Goal: Task Accomplishment & Management: Use online tool/utility

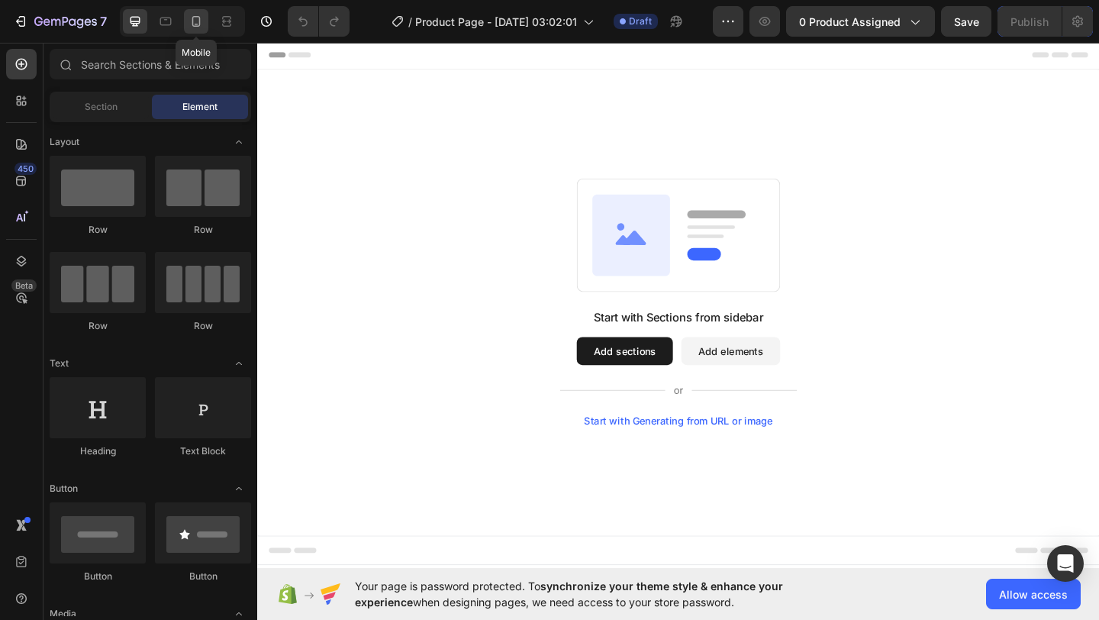
click at [193, 13] on div at bounding box center [196, 21] width 24 height 24
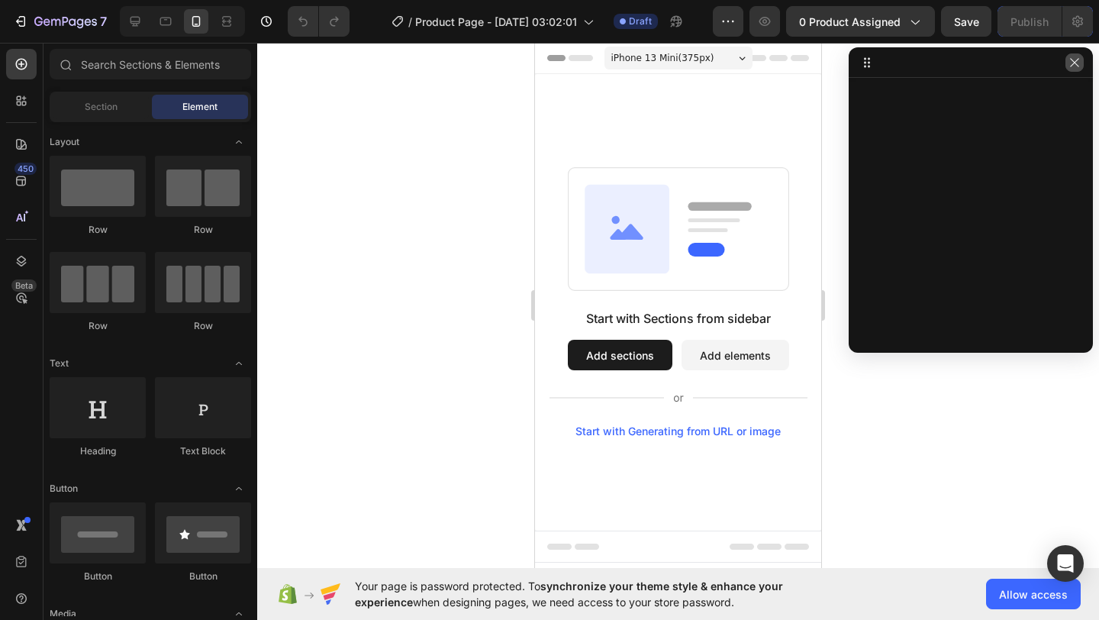
click at [1068, 60] on icon "button" at bounding box center [1074, 62] width 12 height 12
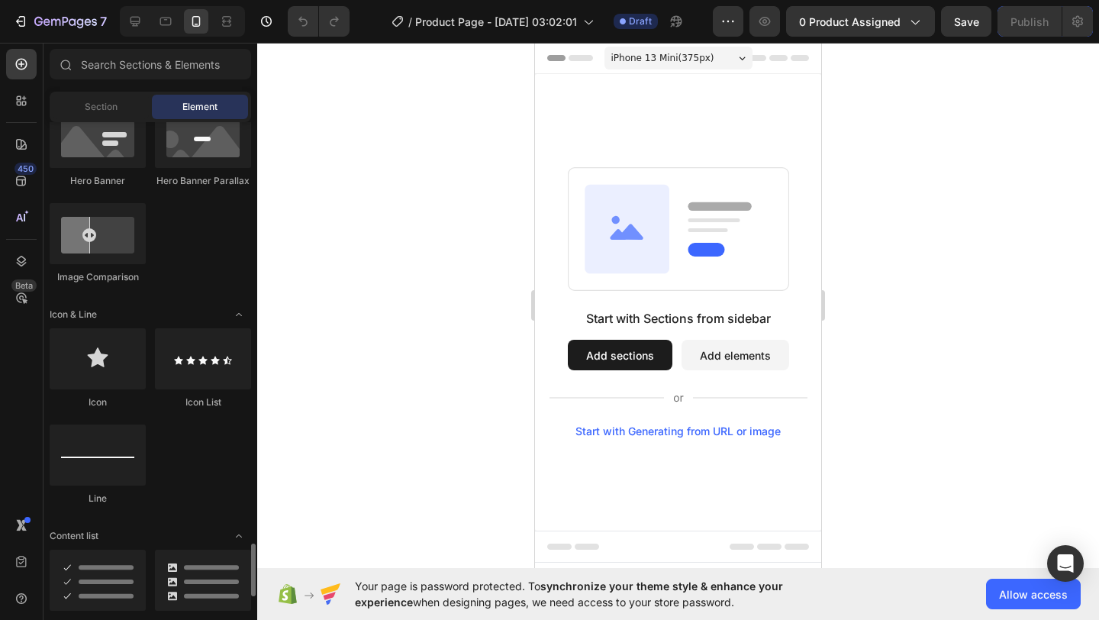
scroll to position [1298, 0]
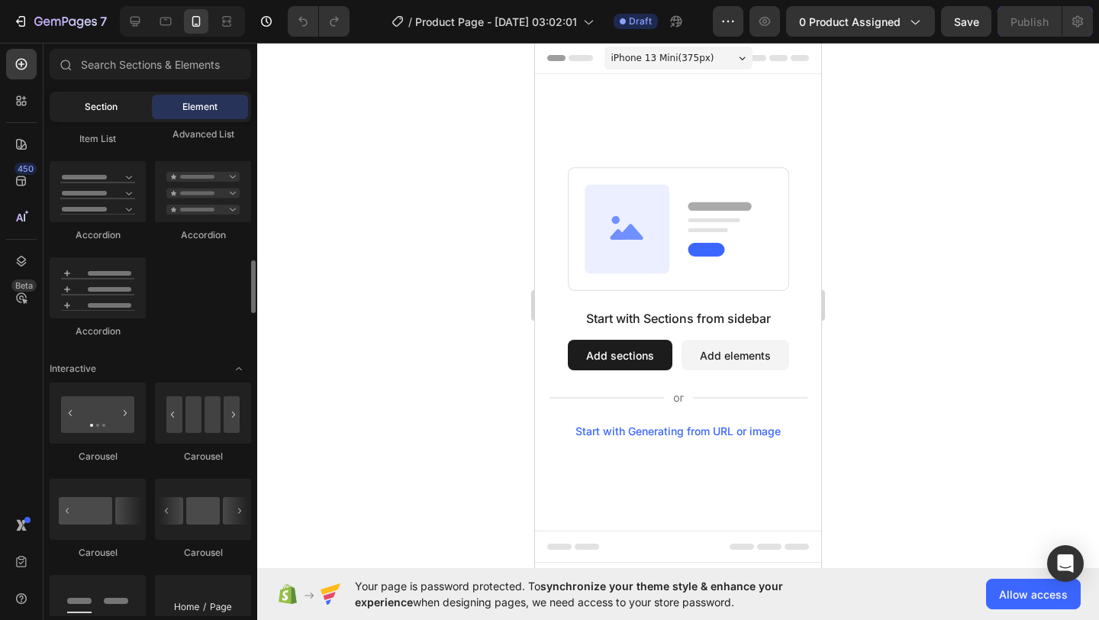
click at [110, 114] on div "Section" at bounding box center [101, 107] width 96 height 24
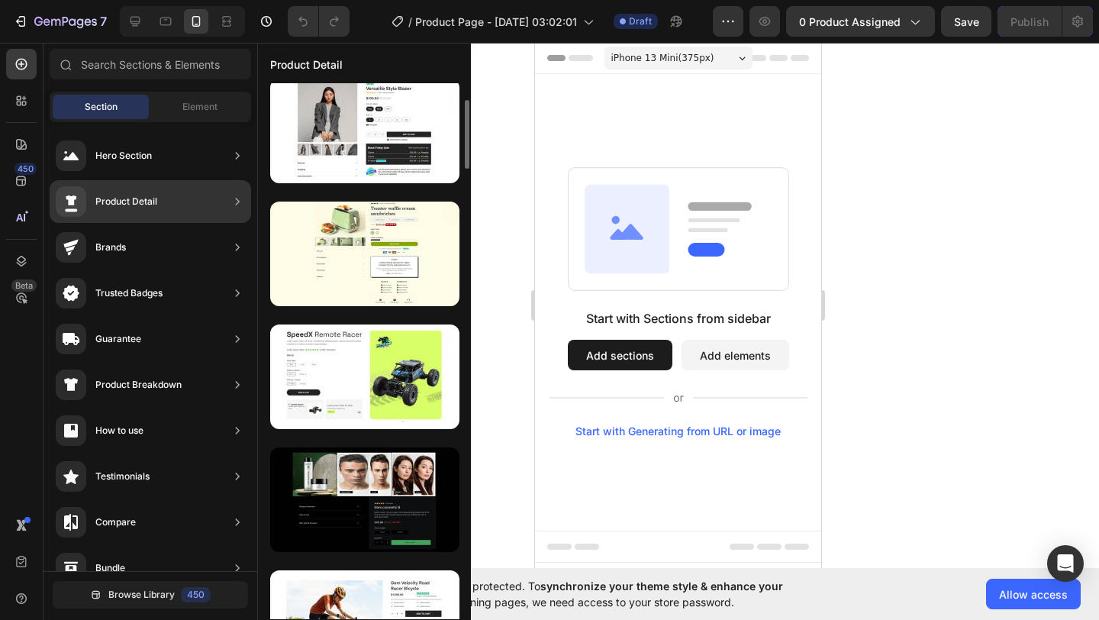
scroll to position [0, 0]
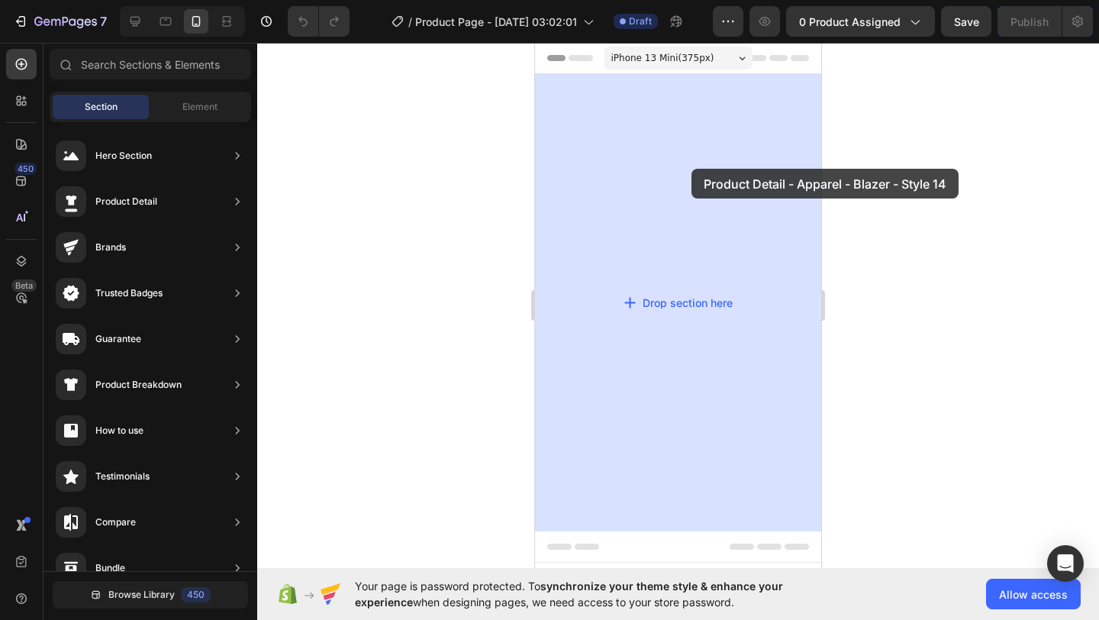
drag, startPoint x: 943, startPoint y: 209, endPoint x: 691, endPoint y: 170, distance: 255.5
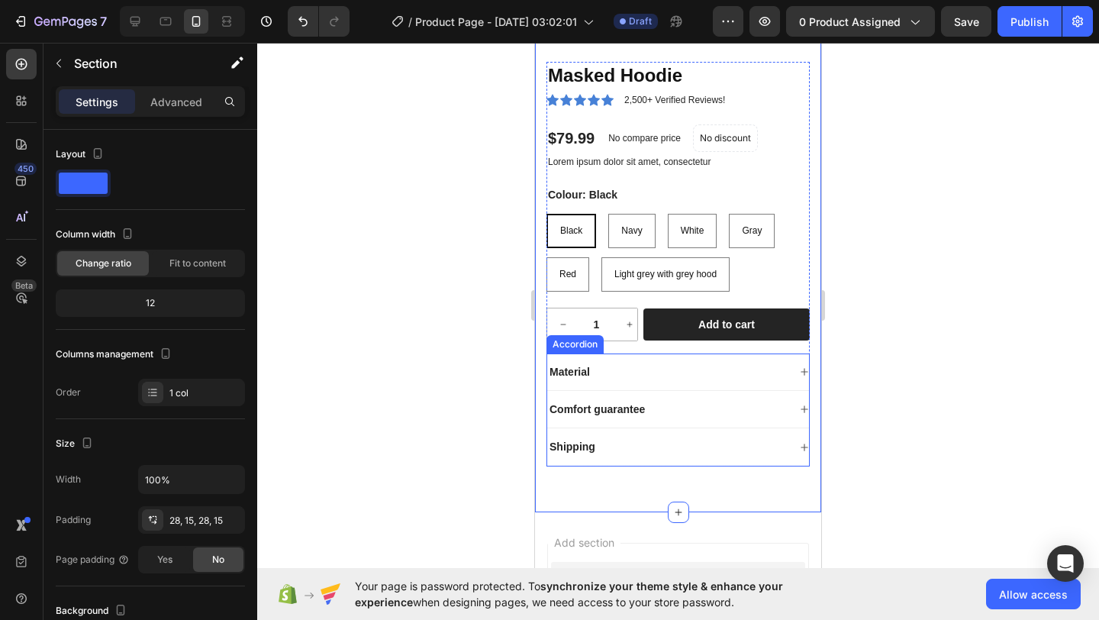
scroll to position [250, 0]
click at [642, 359] on div "Material" at bounding box center [678, 371] width 262 height 37
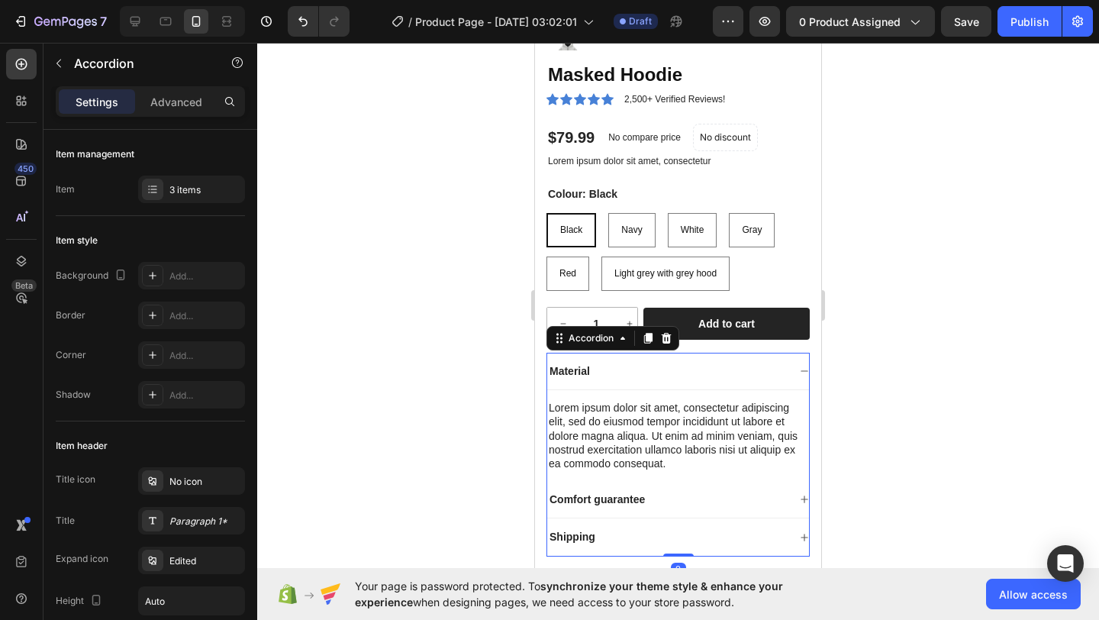
click at [642, 360] on div "Material" at bounding box center [678, 371] width 262 height 37
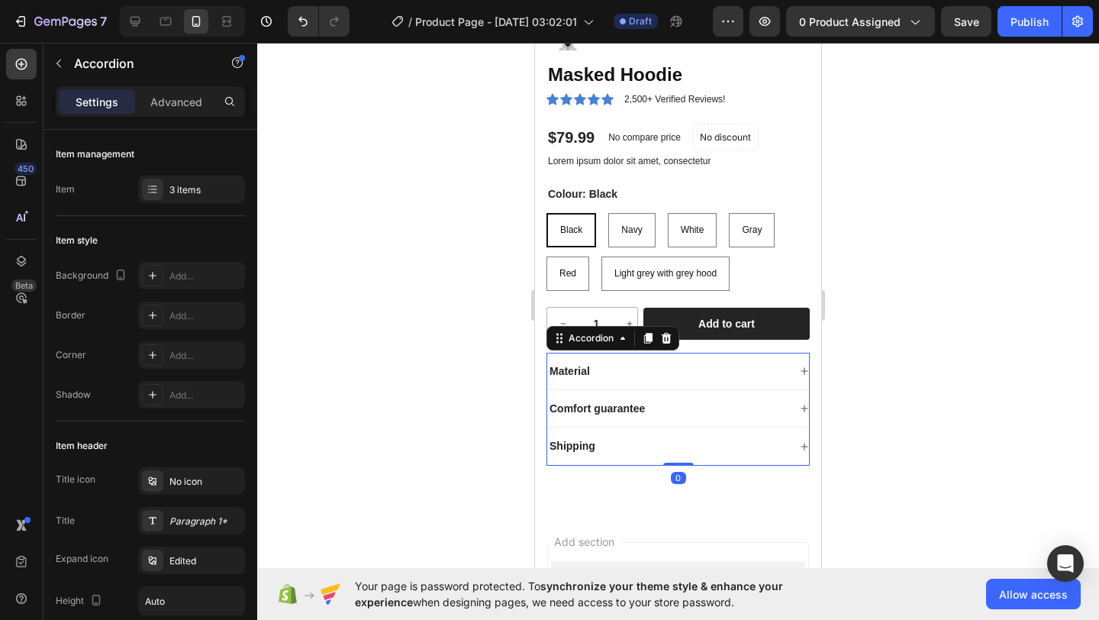
click at [647, 401] on div "Comfort guarantee" at bounding box center [597, 408] width 100 height 18
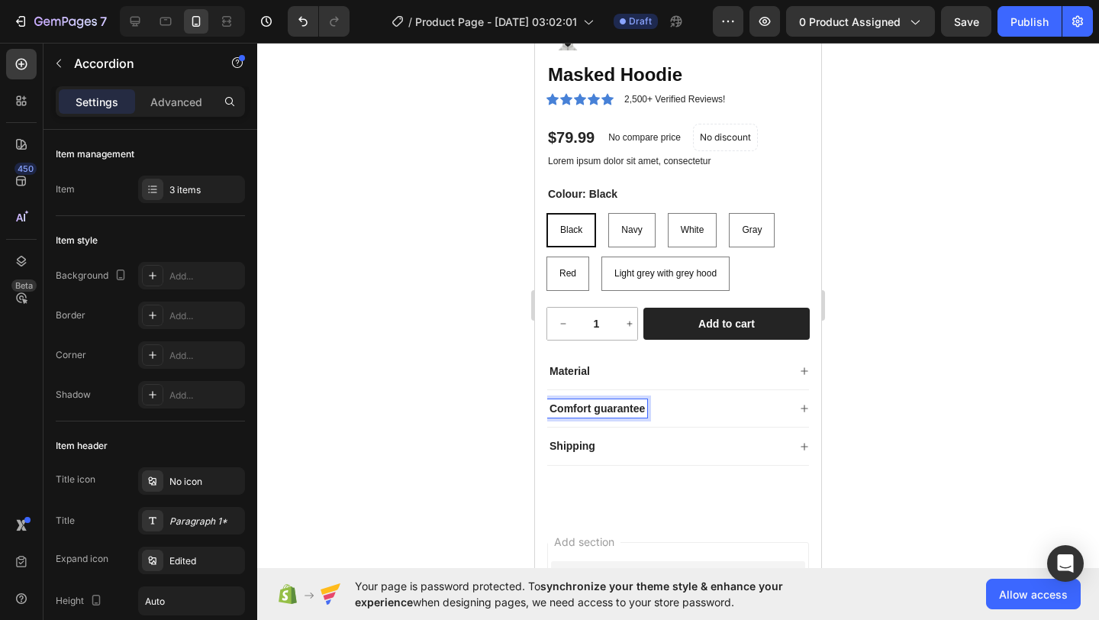
click at [671, 407] on div "Comfort guarantee" at bounding box center [667, 408] width 240 height 18
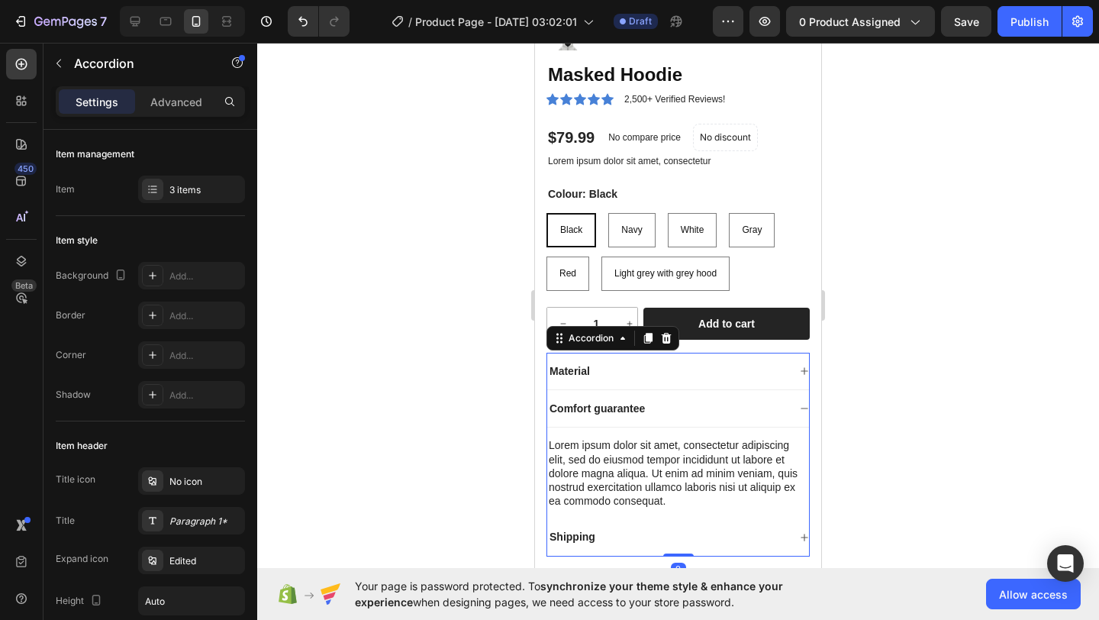
click at [667, 406] on div "Comfort guarantee" at bounding box center [667, 408] width 240 height 18
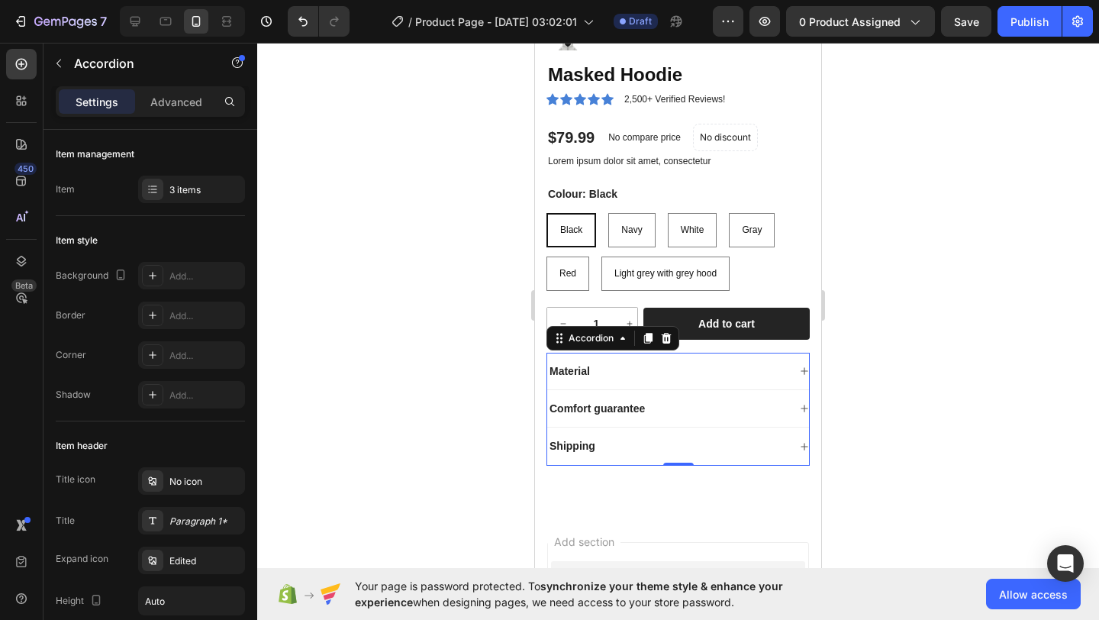
click at [693, 452] on div "Shipping" at bounding box center [667, 445] width 240 height 18
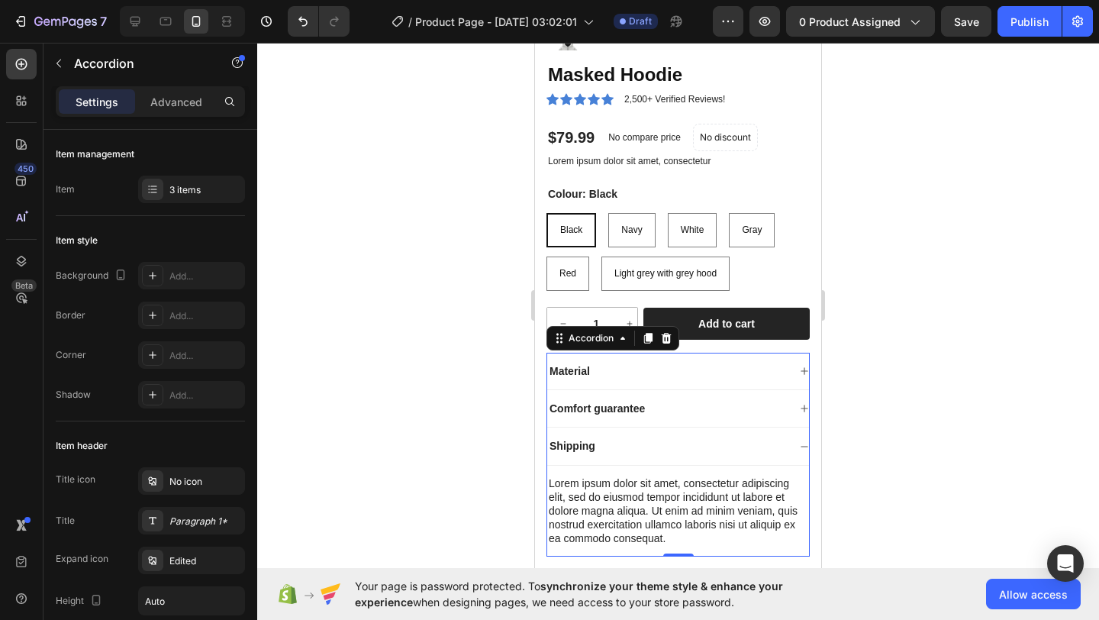
click at [693, 451] on div "Shipping" at bounding box center [667, 445] width 240 height 18
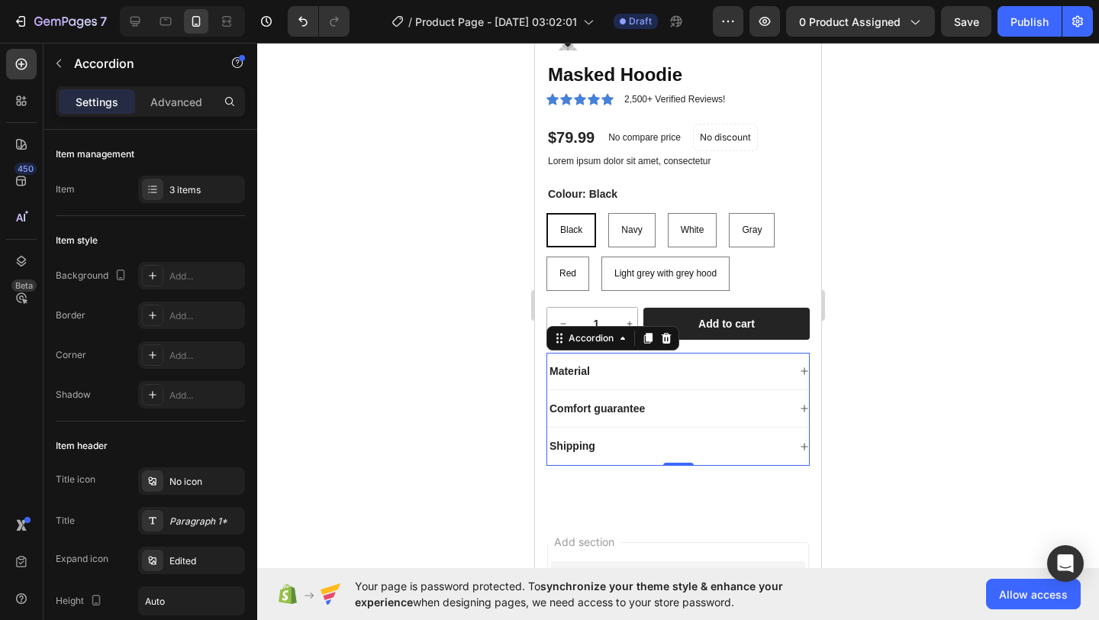
click at [966, 239] on div at bounding box center [678, 331] width 842 height 577
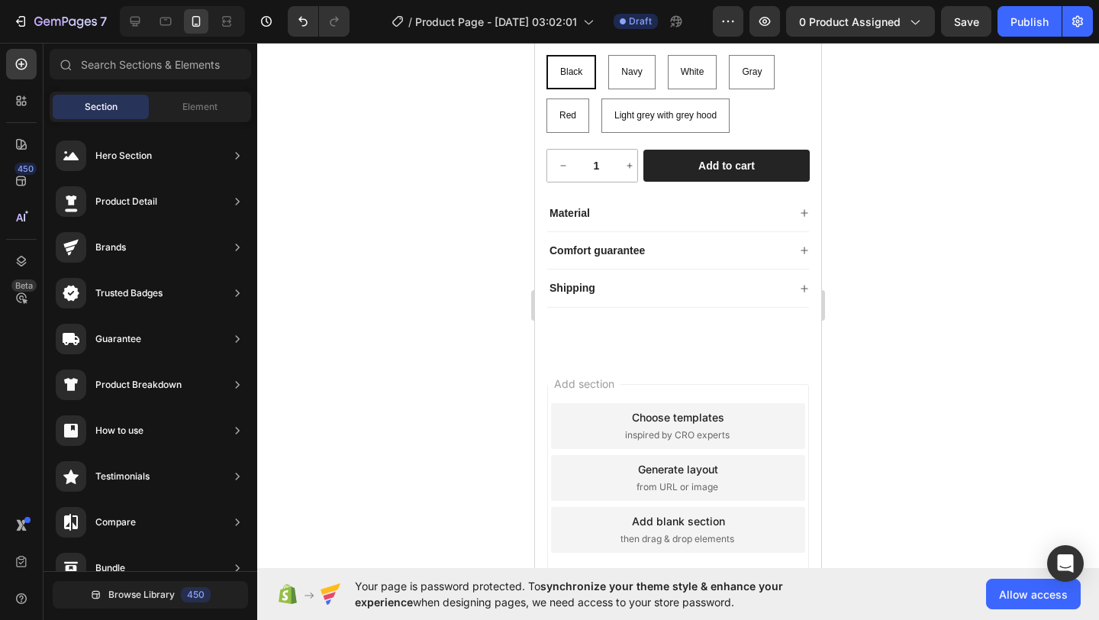
scroll to position [516, 0]
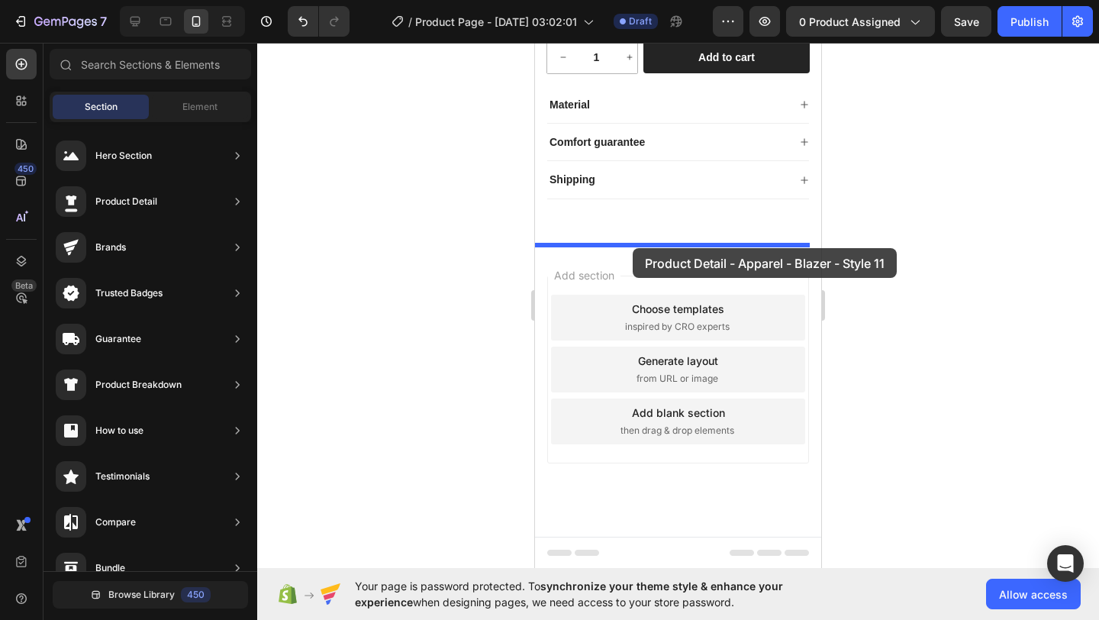
drag, startPoint x: 958, startPoint y: 304, endPoint x: 633, endPoint y: 248, distance: 330.5
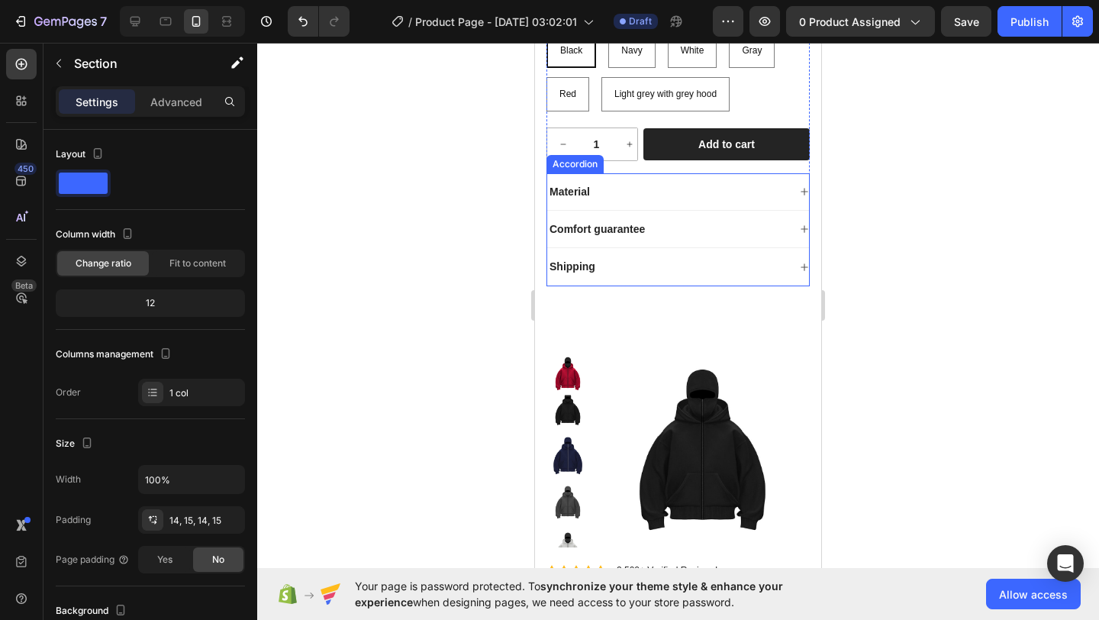
scroll to position [430, 0]
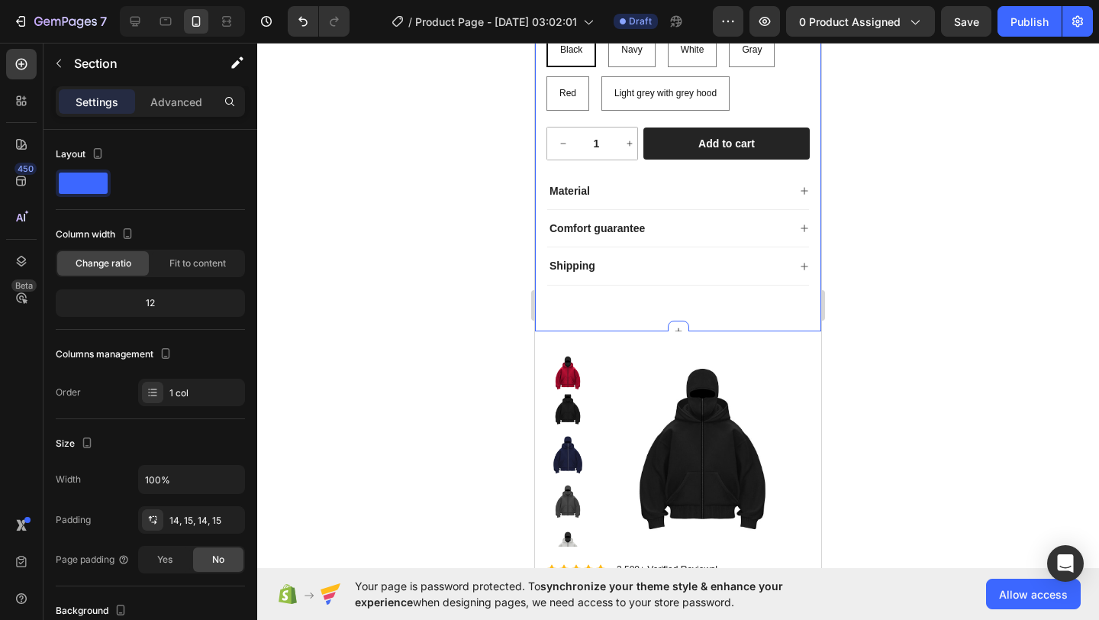
click at [637, 343] on img at bounding box center [702, 449] width 214 height 214
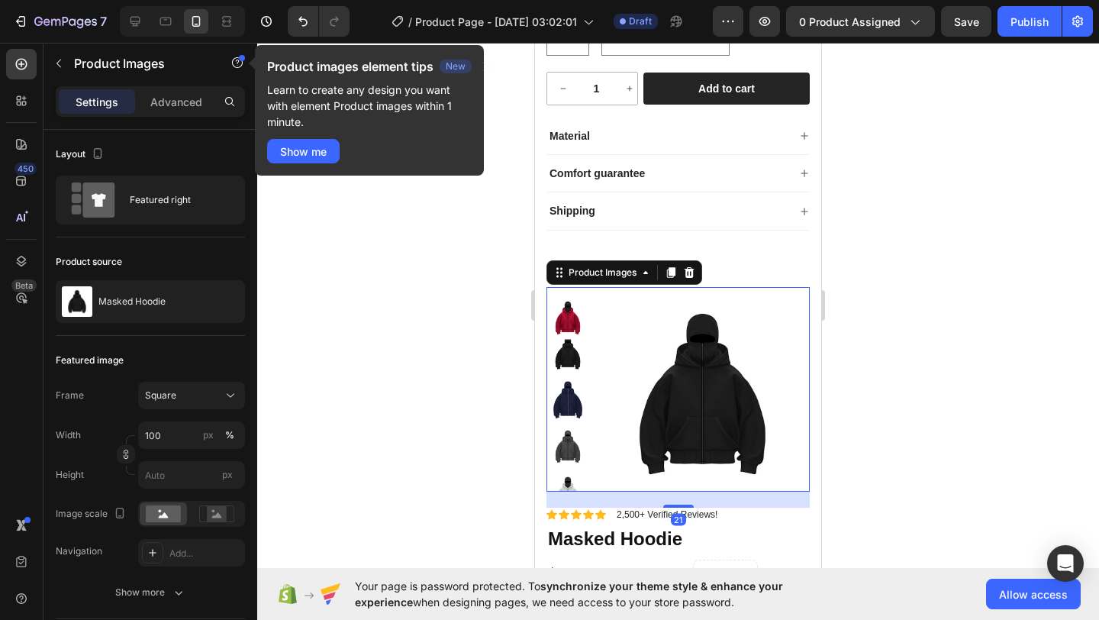
scroll to position [704, 0]
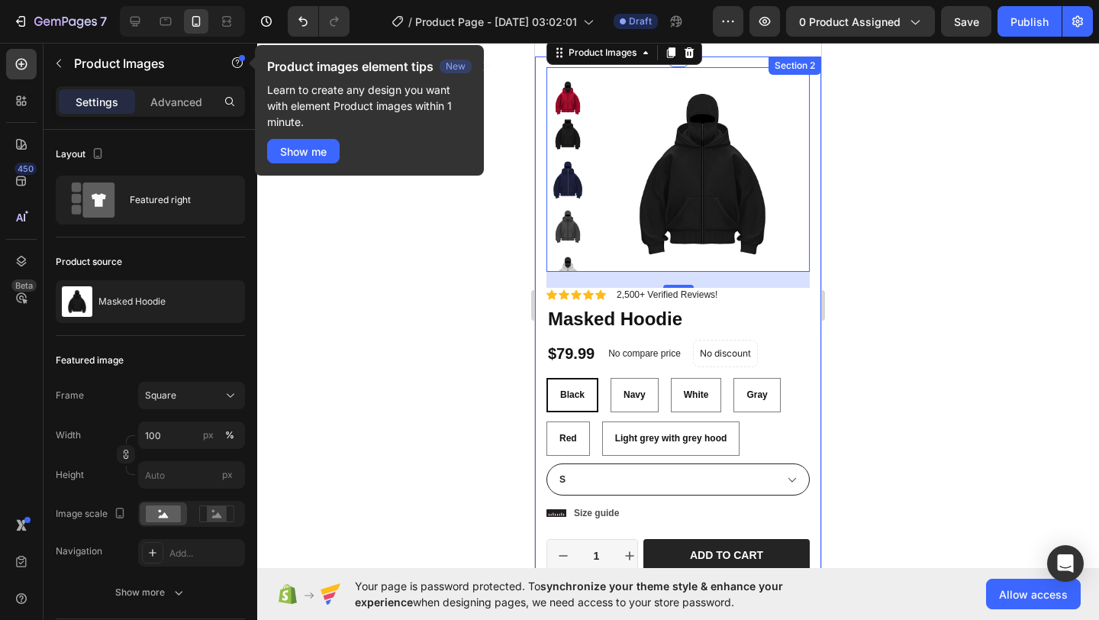
click at [542, 490] on div "Product Images 21 Material Shipping Care instruction Accordion Icon Icon Icon I…" at bounding box center [678, 445] width 286 height 778
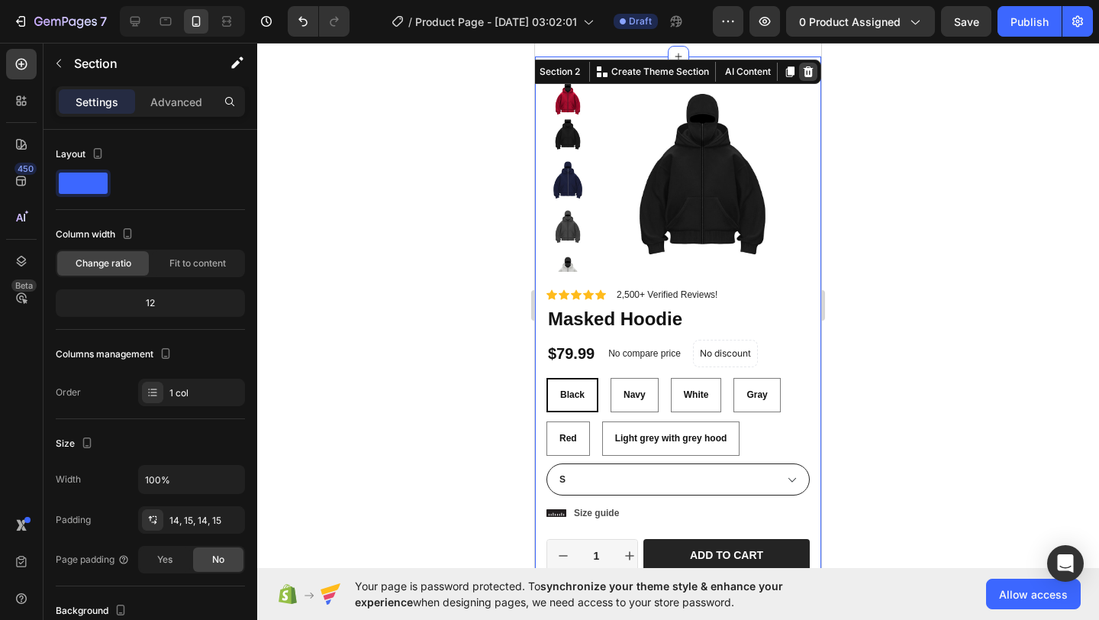
click at [803, 76] on icon at bounding box center [808, 71] width 10 height 11
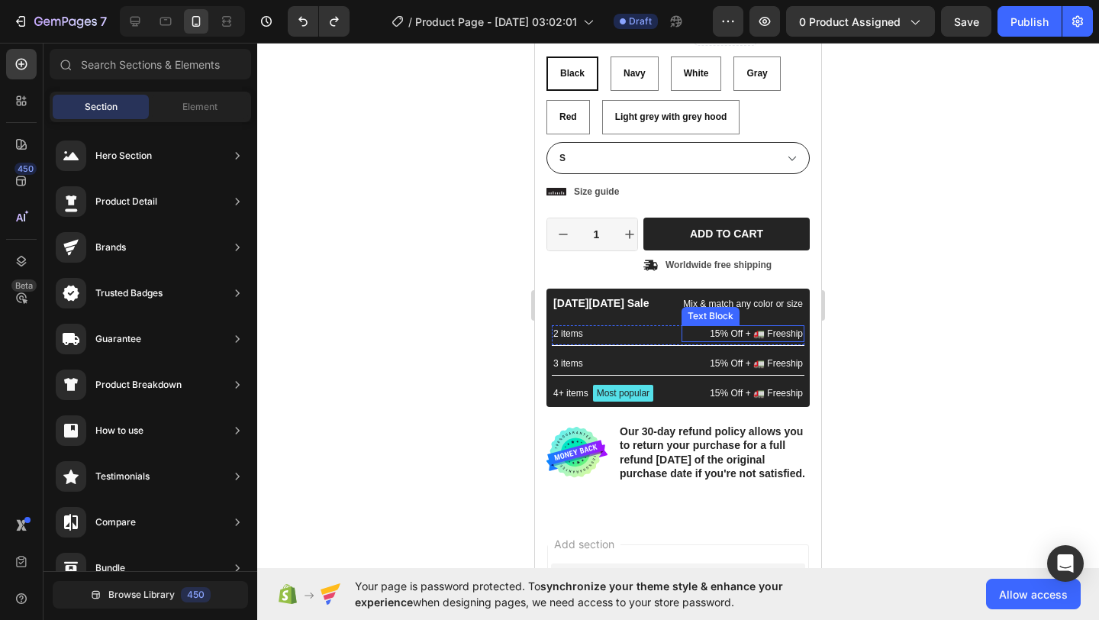
scroll to position [1025, 0]
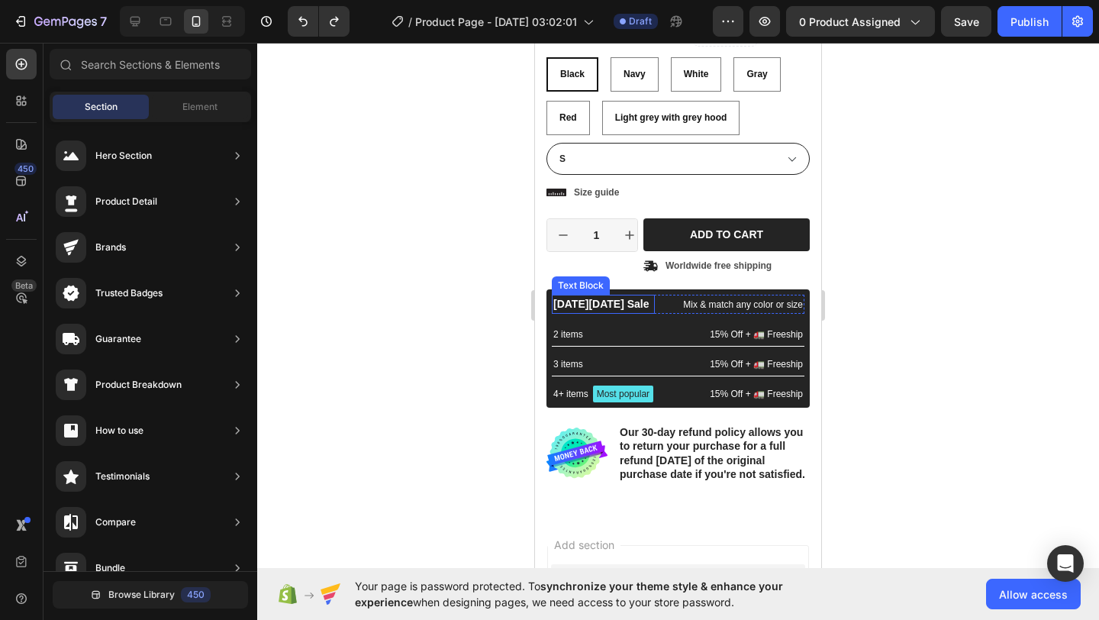
click at [613, 302] on p "[DATE][DATE] Sale" at bounding box center [603, 304] width 100 height 16
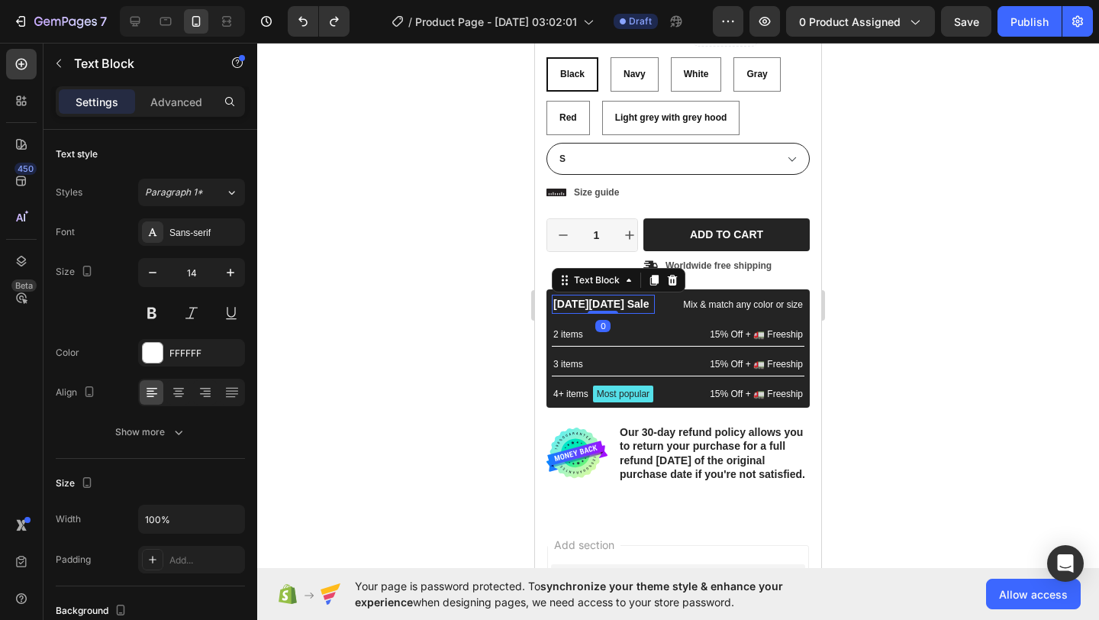
click at [669, 280] on icon at bounding box center [673, 280] width 10 height 11
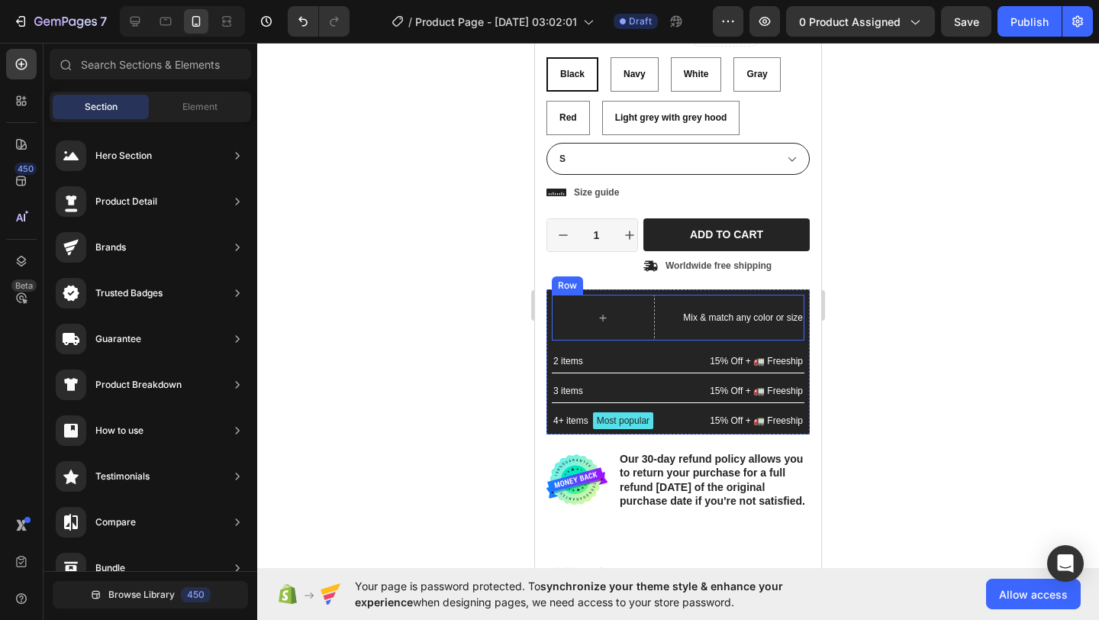
click at [653, 330] on div "Mix & match any color or size Text Block Row" at bounding box center [678, 318] width 253 height 46
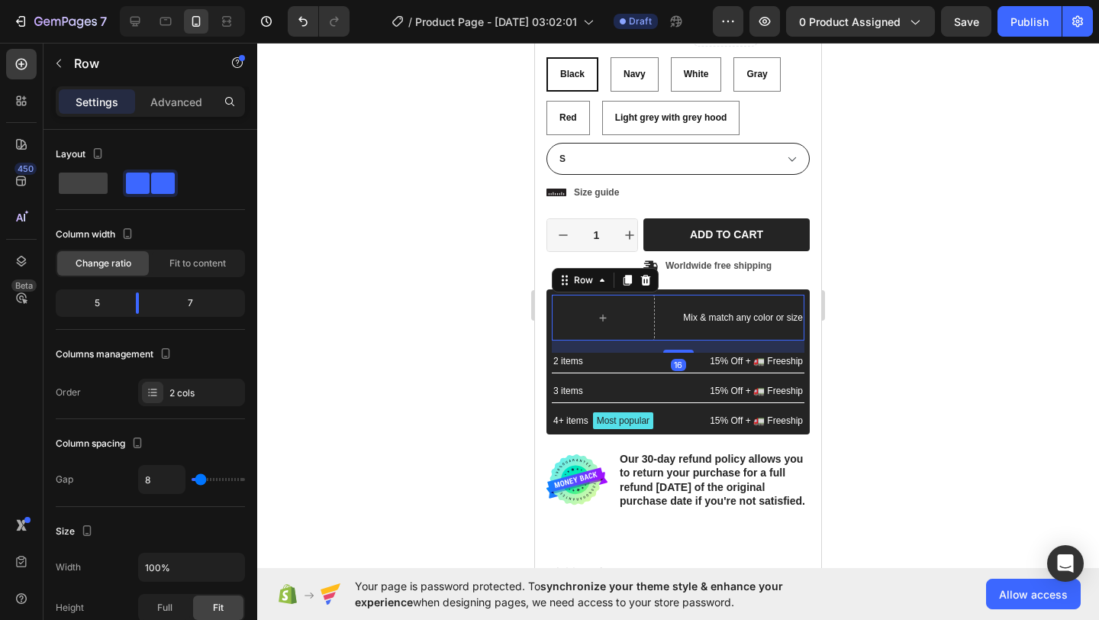
click at [653, 274] on div at bounding box center [645, 280] width 18 height 18
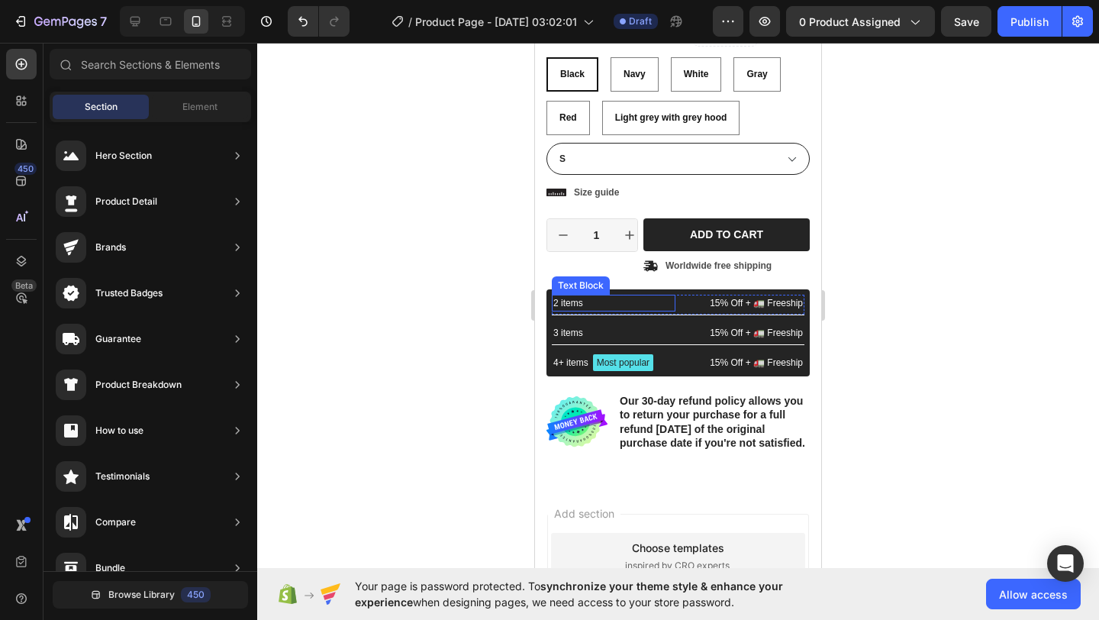
click at [633, 305] on p "2 items" at bounding box center [613, 303] width 121 height 14
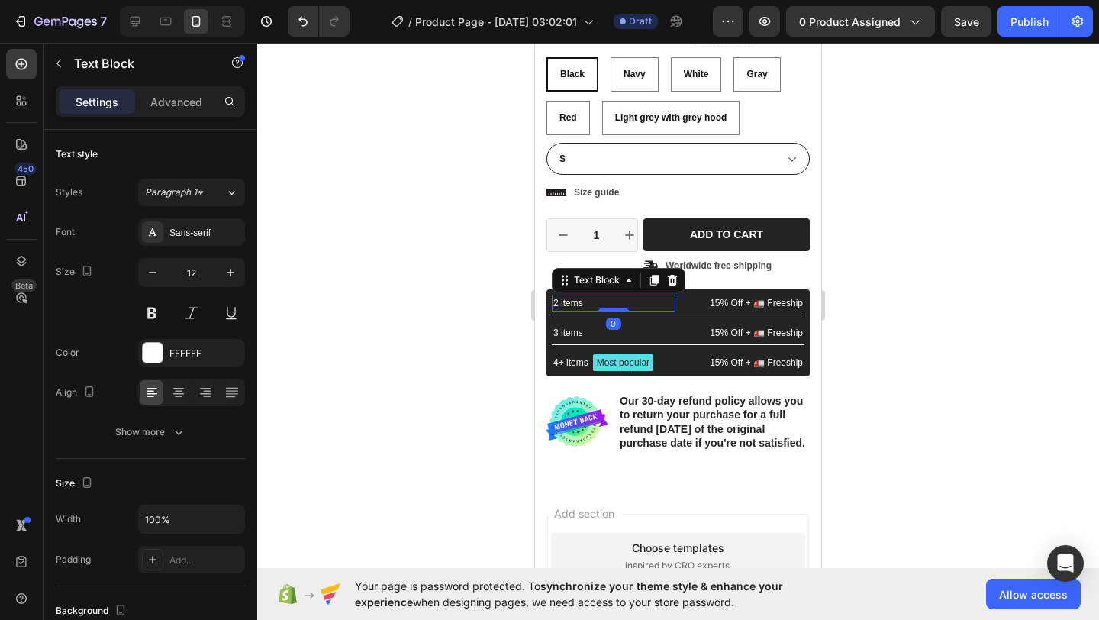
click at [673, 279] on icon at bounding box center [672, 280] width 12 height 12
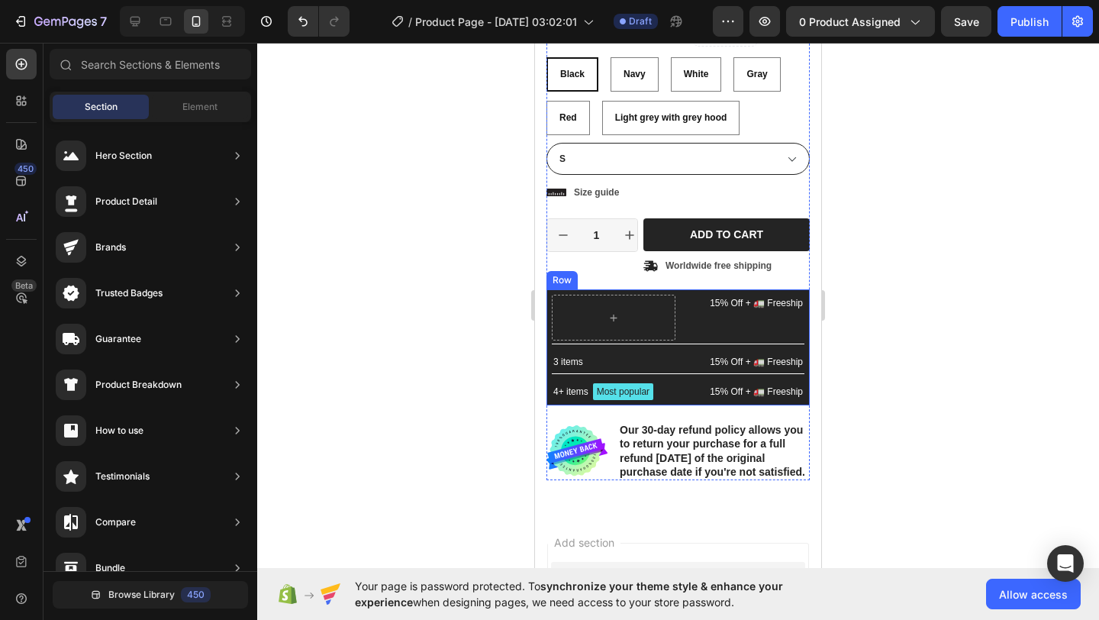
click at [546, 303] on div "15% Off + 🚛 Freeship Text Block Row 3 items Text Block 15% Off + 🚛 Freeship Tex…" at bounding box center [677, 347] width 263 height 116
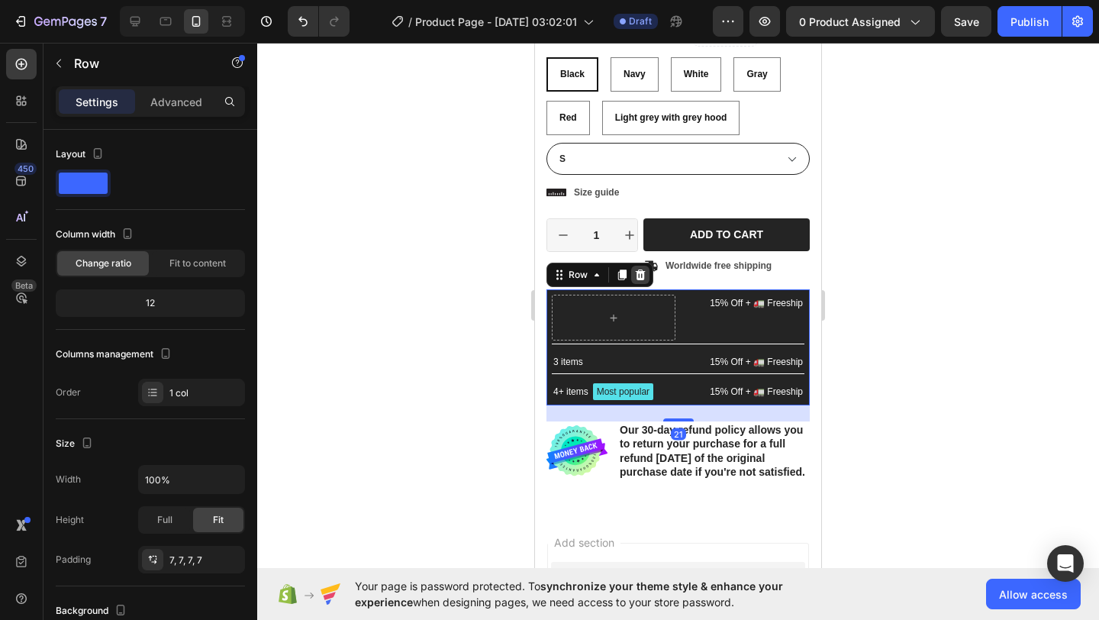
click at [644, 277] on icon at bounding box center [640, 275] width 12 height 12
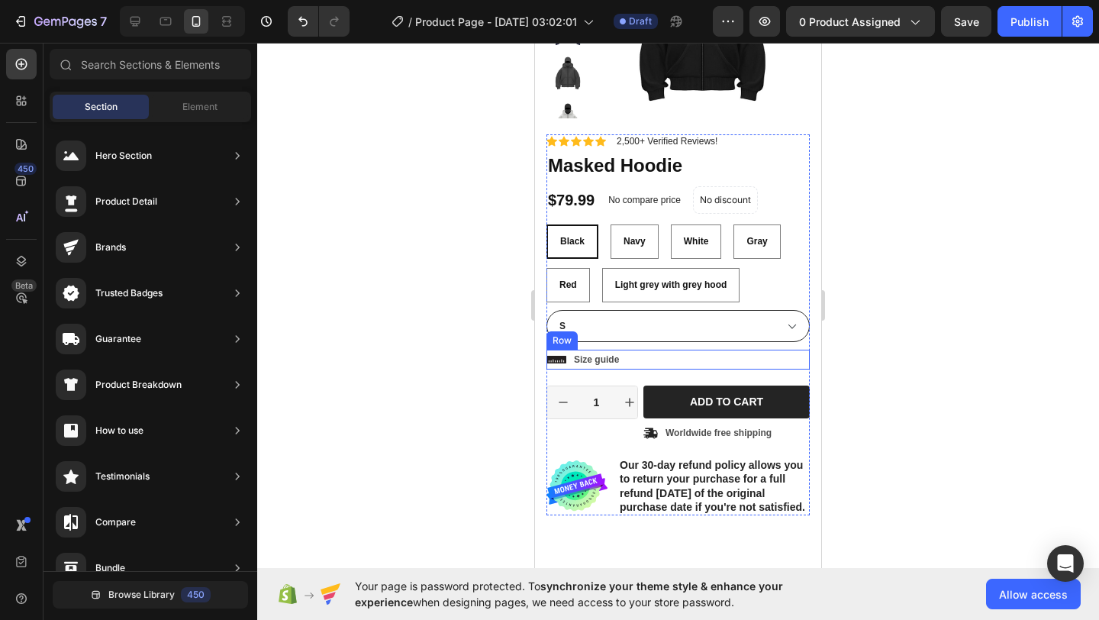
scroll to position [855, 0]
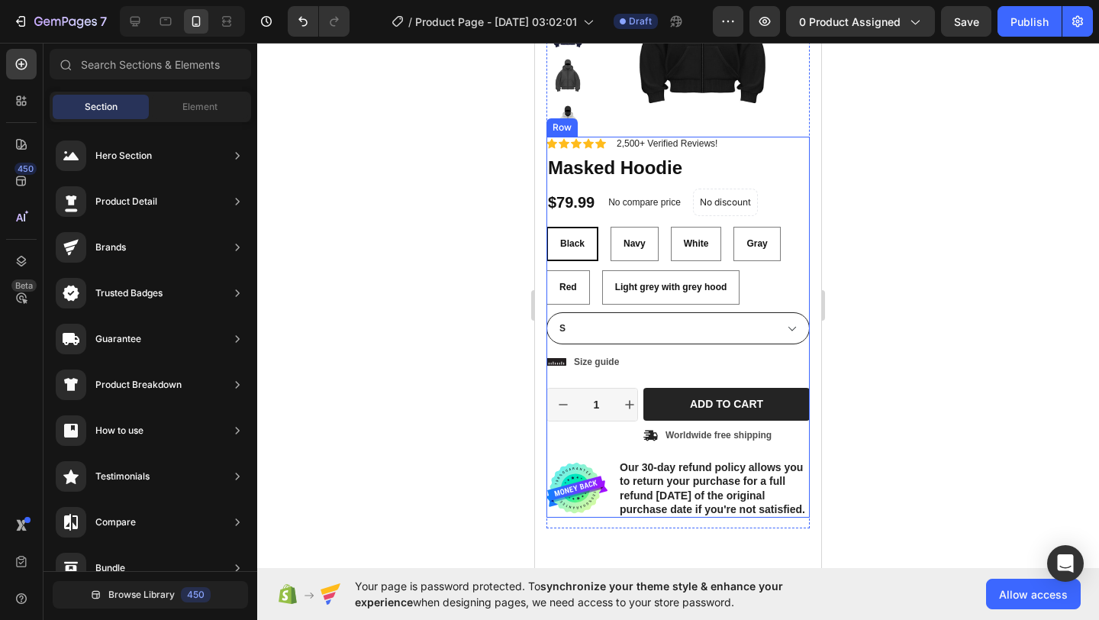
click at [713, 331] on select "S M L XL XXL" at bounding box center [677, 328] width 263 height 32
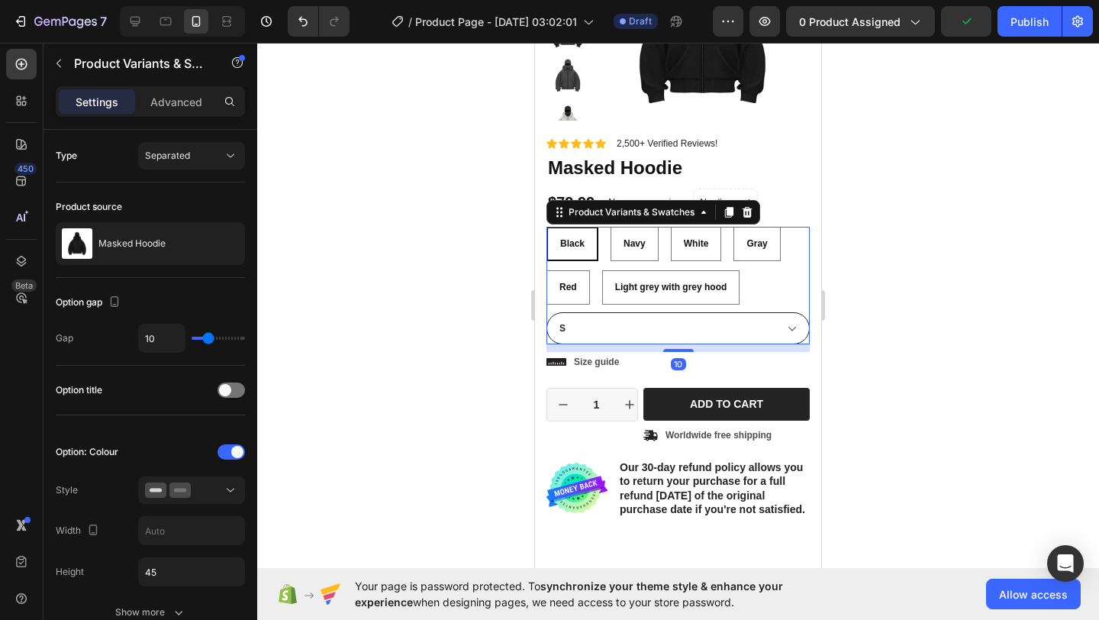
click at [546, 312] on select "S M L XL XXL" at bounding box center [677, 328] width 263 height 32
click at [877, 334] on div at bounding box center [678, 331] width 842 height 577
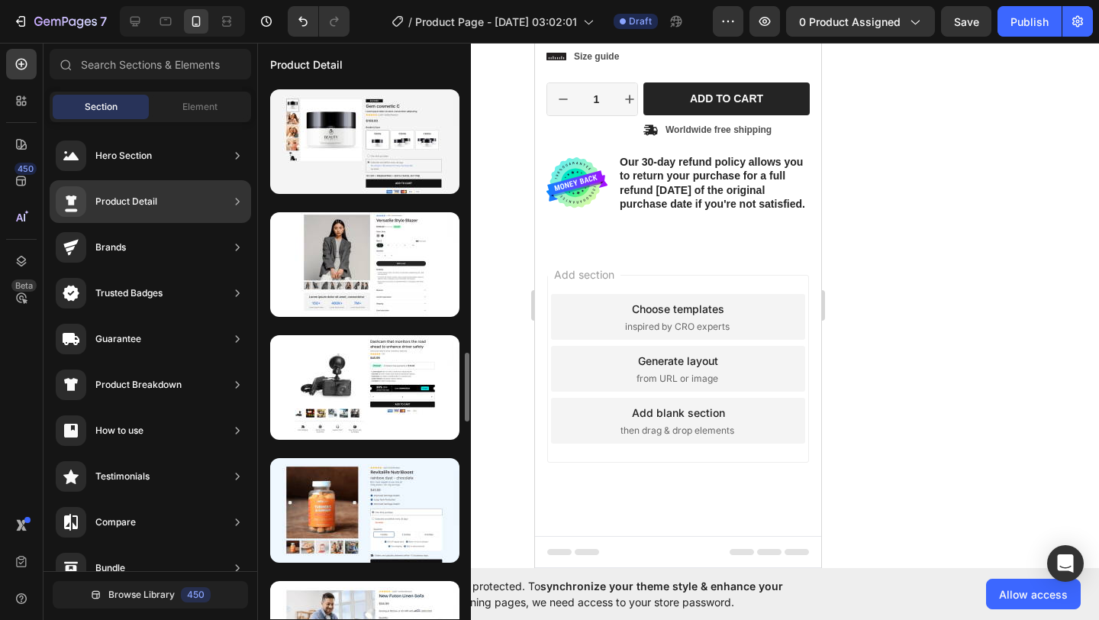
scroll to position [1784, 0]
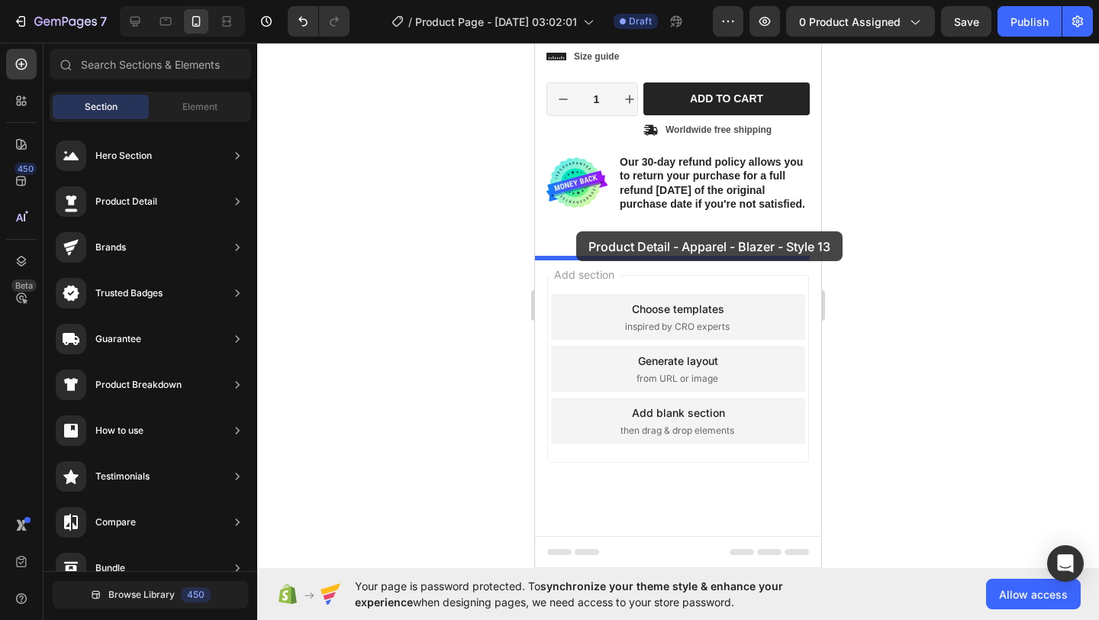
drag, startPoint x: 874, startPoint y: 255, endPoint x: 579, endPoint y: 241, distance: 294.9
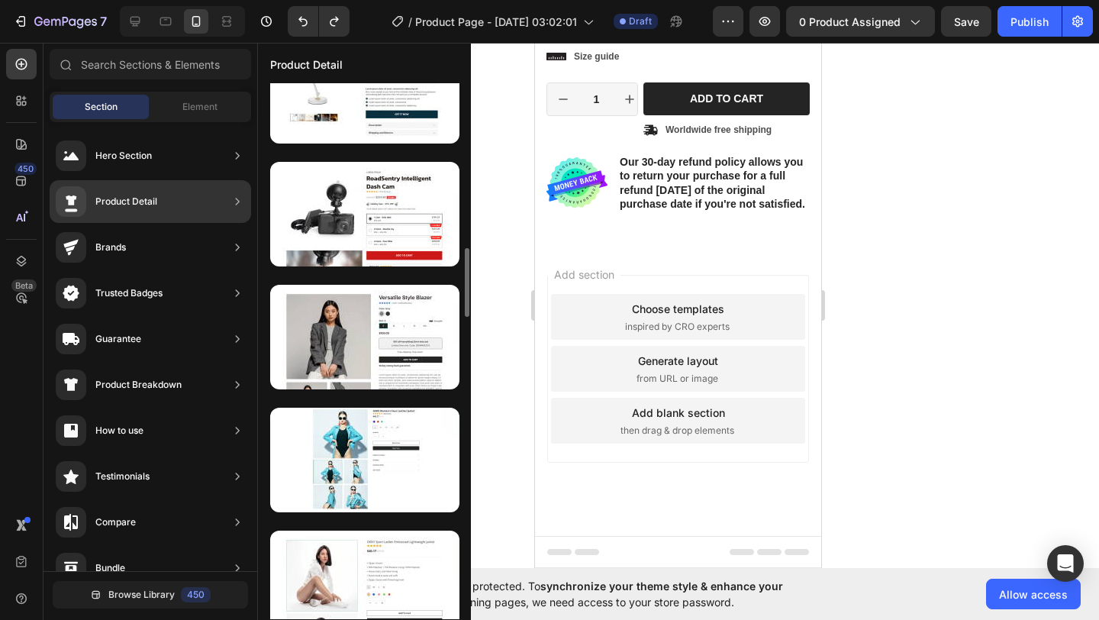
scroll to position [2828, 0]
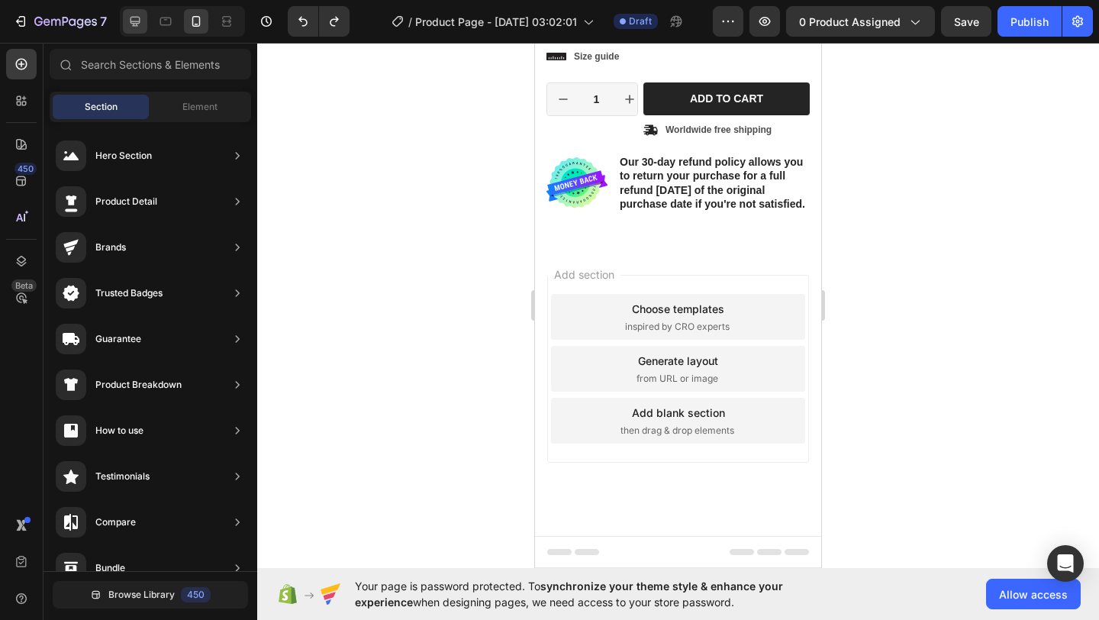
click at [137, 9] on div at bounding box center [135, 21] width 24 height 24
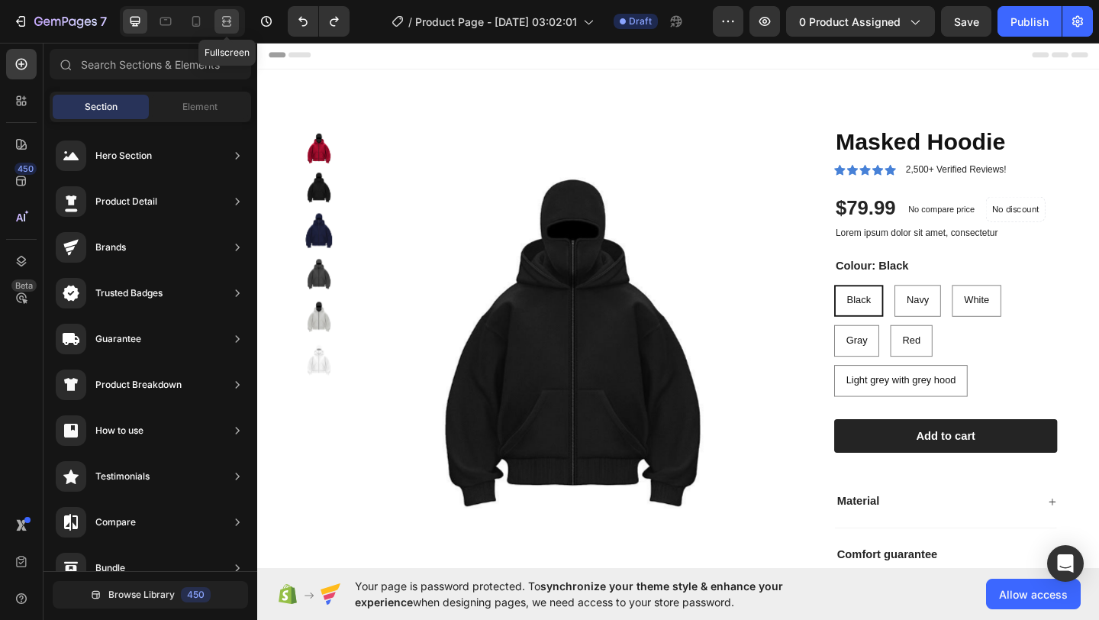
click at [236, 21] on div at bounding box center [226, 21] width 24 height 24
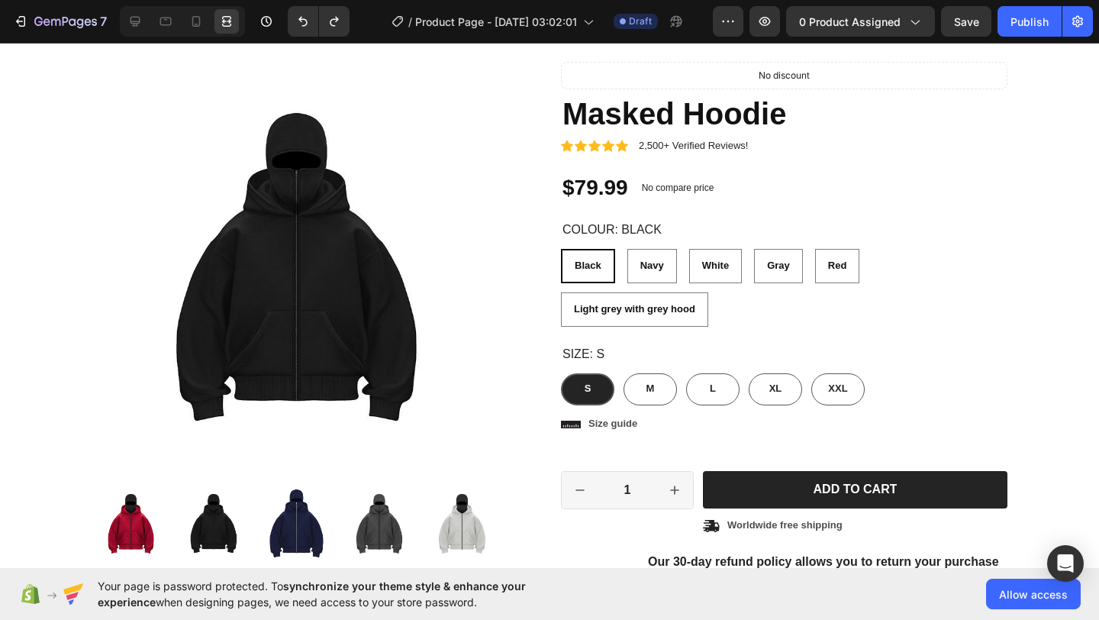
scroll to position [774, 0]
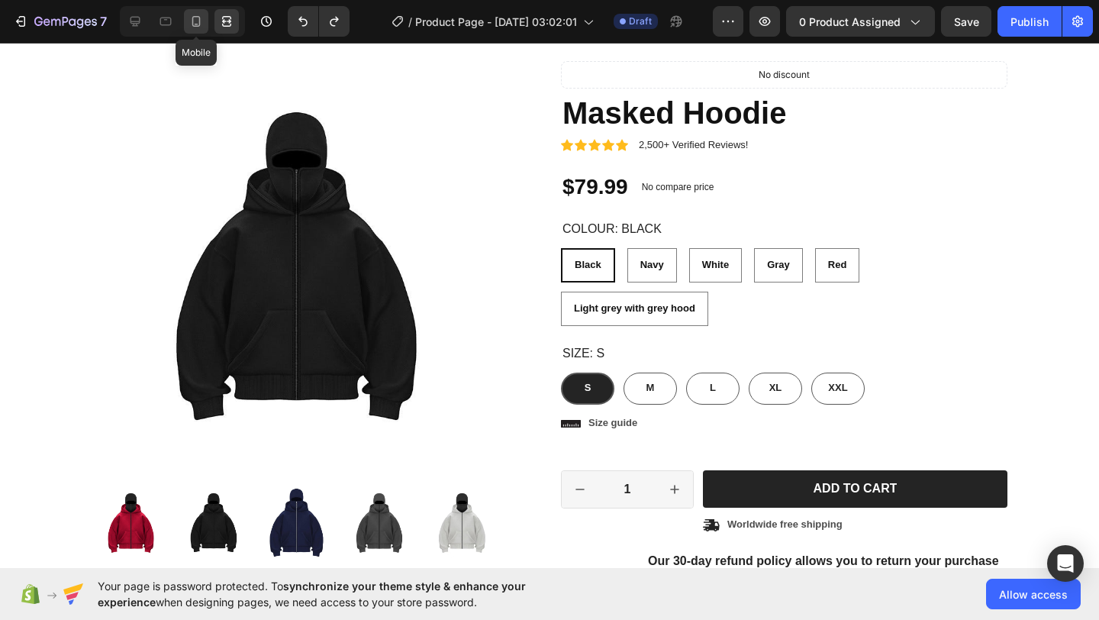
click at [189, 23] on icon at bounding box center [195, 21] width 15 height 15
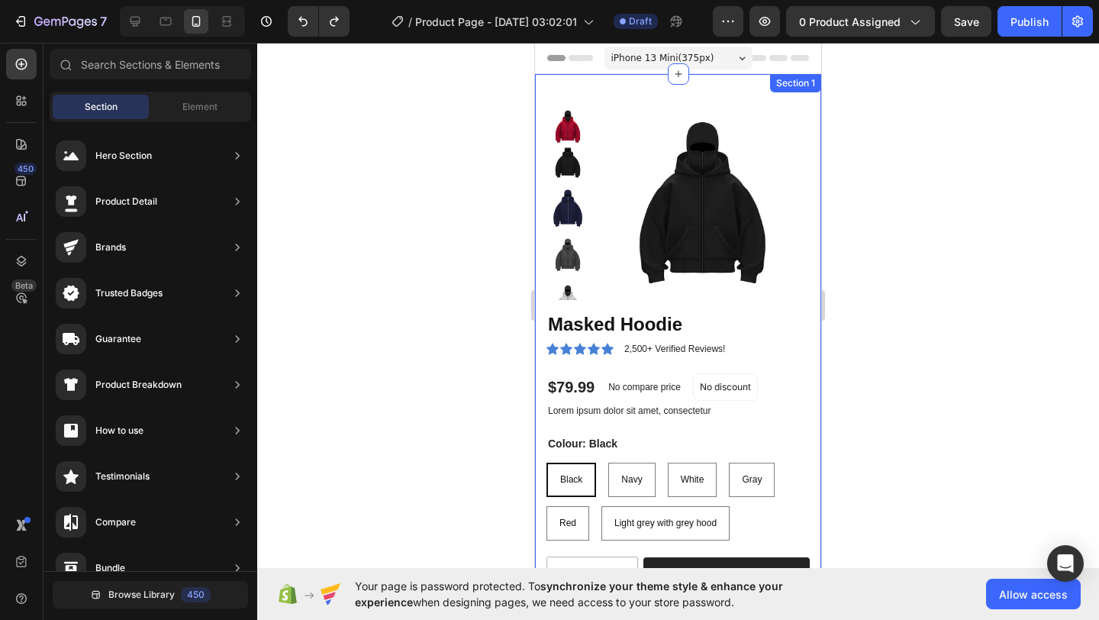
click at [541, 194] on div "Product Images Masked Hoodie Product Title Icon Icon Icon Icon Icon Icon List 2…" at bounding box center [678, 417] width 286 height 687
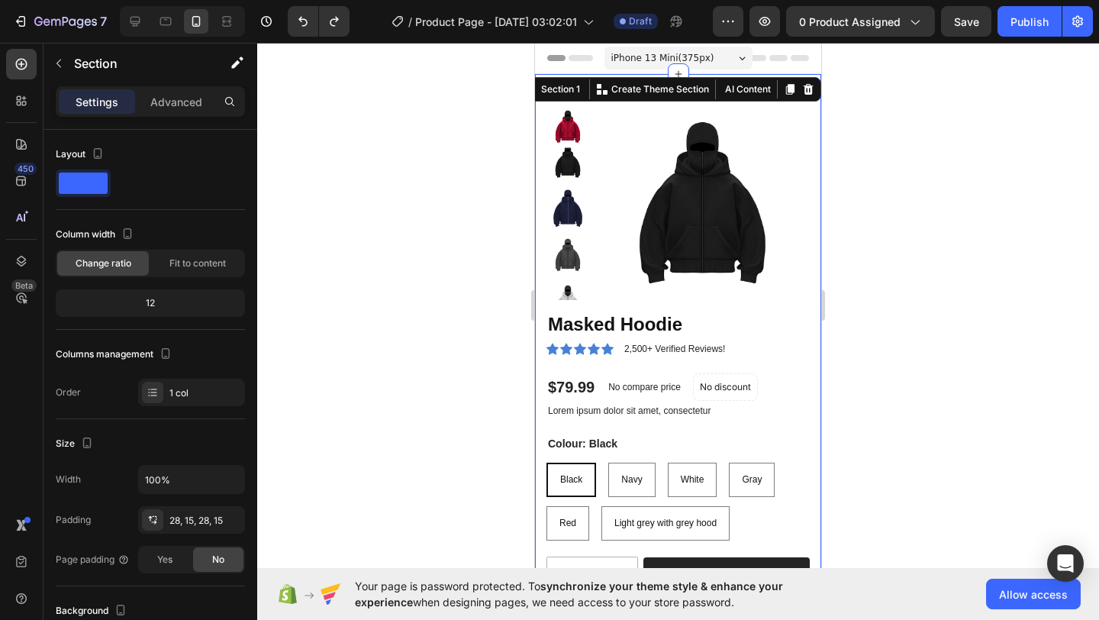
drag, startPoint x: 800, startPoint y: 92, endPoint x: 794, endPoint y: 101, distance: 10.4
click at [803, 93] on icon at bounding box center [808, 89] width 10 height 11
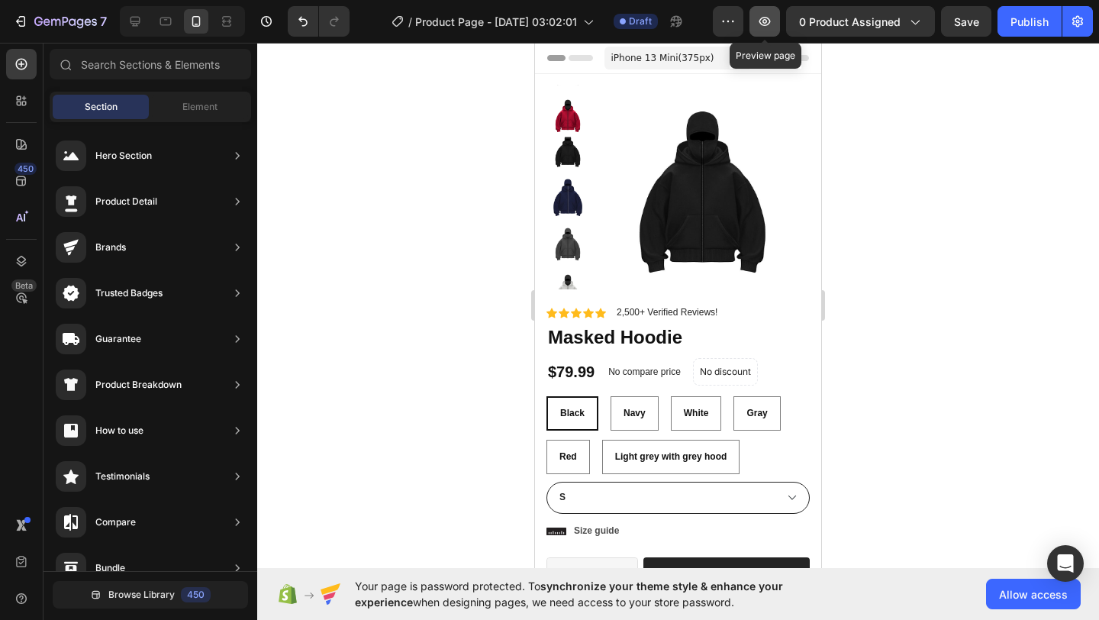
click at [769, 30] on button "button" at bounding box center [764, 21] width 31 height 31
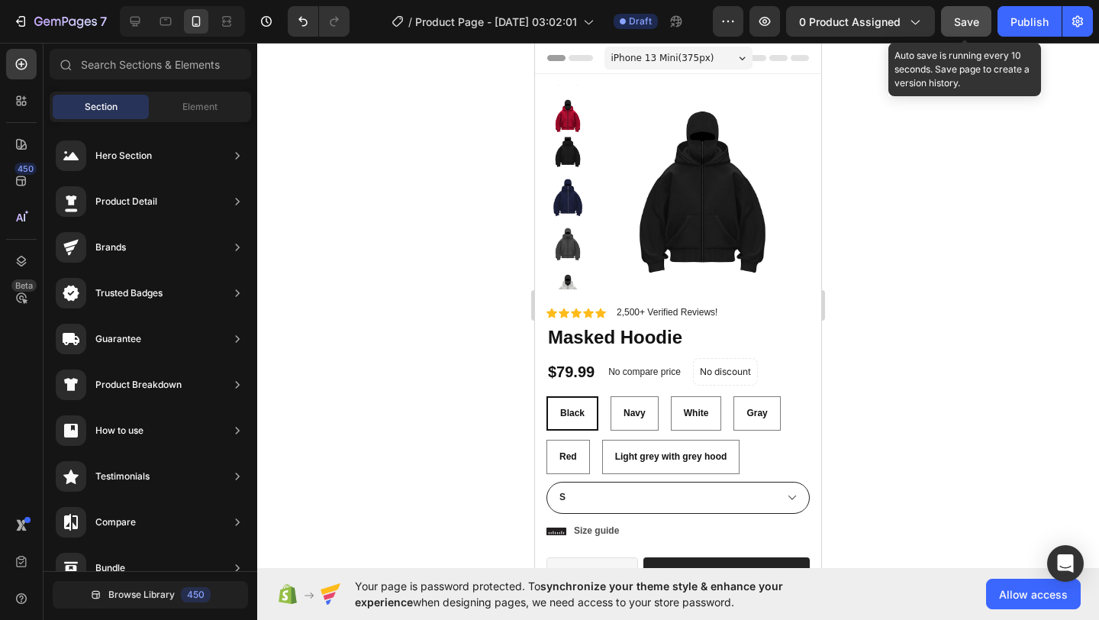
click at [972, 33] on button "Save" at bounding box center [966, 21] width 50 height 31
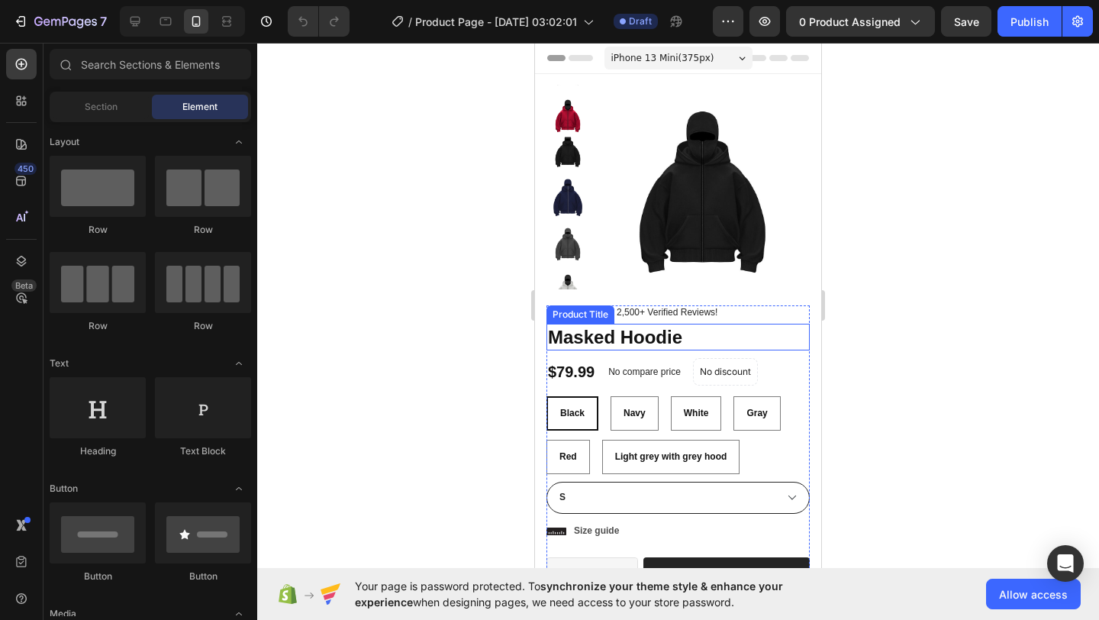
click at [591, 341] on h1 "Masked Hoodie" at bounding box center [677, 337] width 263 height 27
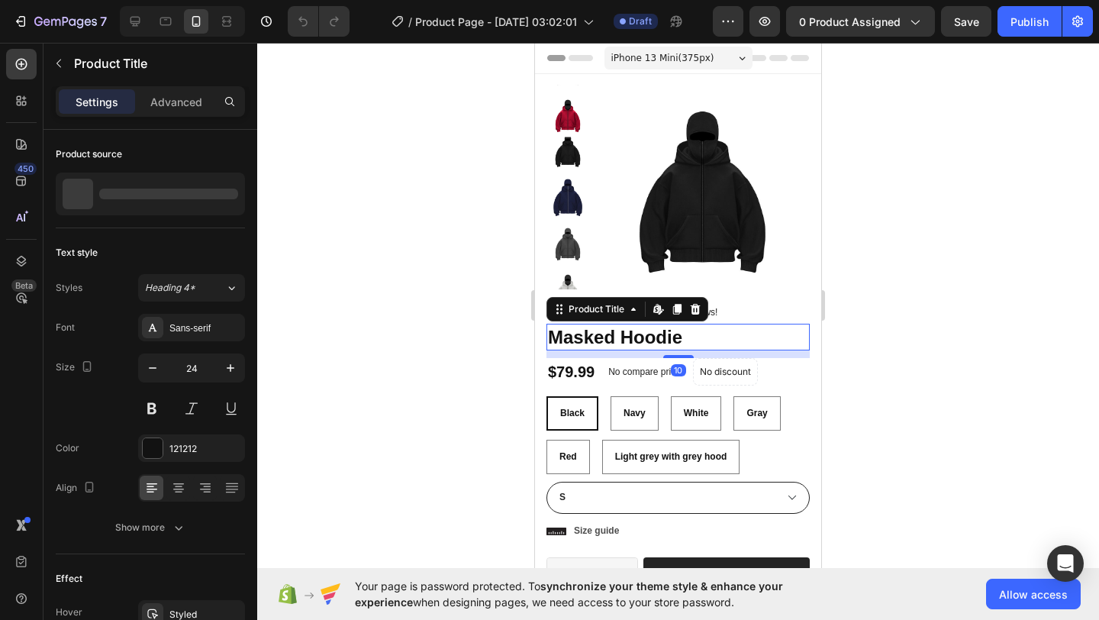
click at [591, 341] on h1 "Masked Hoodie" at bounding box center [677, 337] width 263 height 27
click at [662, 340] on h1 "Masked Hoodie" at bounding box center [677, 337] width 263 height 27
click at [683, 339] on h1 "Masked Hoodie" at bounding box center [677, 337] width 263 height 27
click at [673, 339] on h1 "Masked Hoodie" at bounding box center [677, 337] width 263 height 27
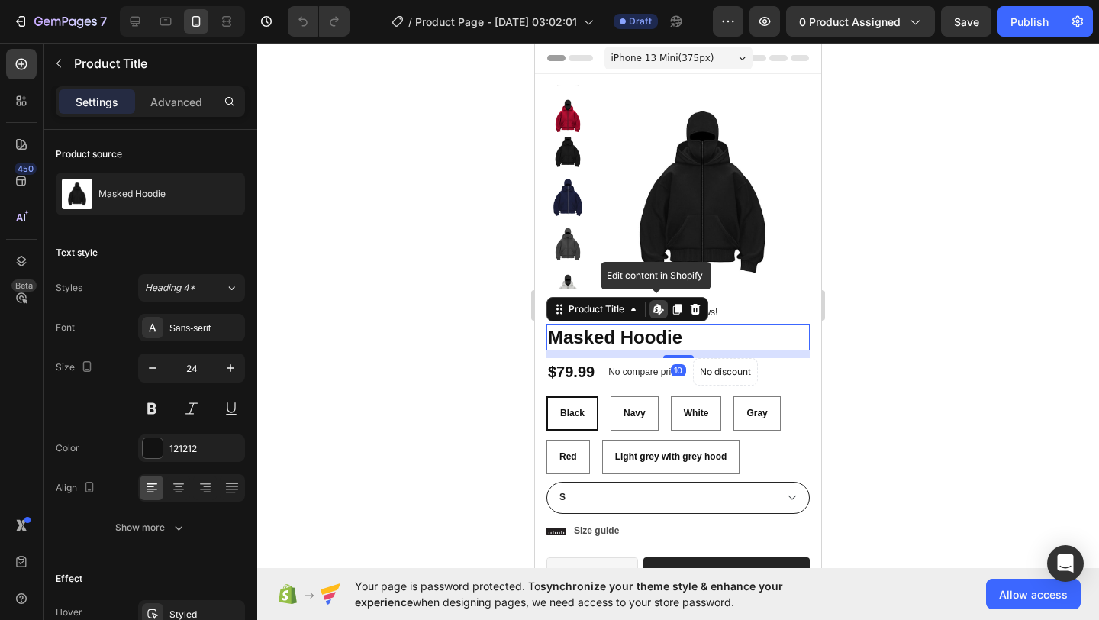
click at [673, 339] on h1 "Masked Hoodie" at bounding box center [677, 337] width 263 height 27
click at [673, 336] on h1 "Masked Hoodie" at bounding box center [677, 337] width 263 height 27
click at [672, 336] on h1 "Masked Hoodie" at bounding box center [677, 337] width 263 height 27
click at [630, 304] on icon at bounding box center [633, 309] width 12 height 12
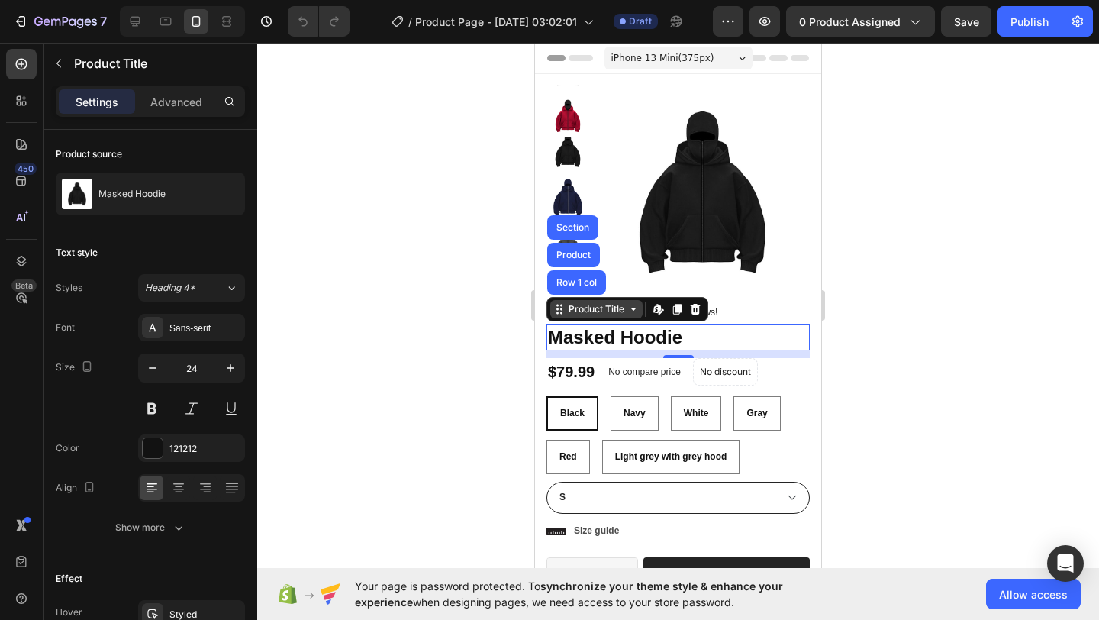
click at [633, 312] on icon at bounding box center [633, 309] width 12 height 12
click at [655, 313] on icon at bounding box center [658, 309] width 12 height 12
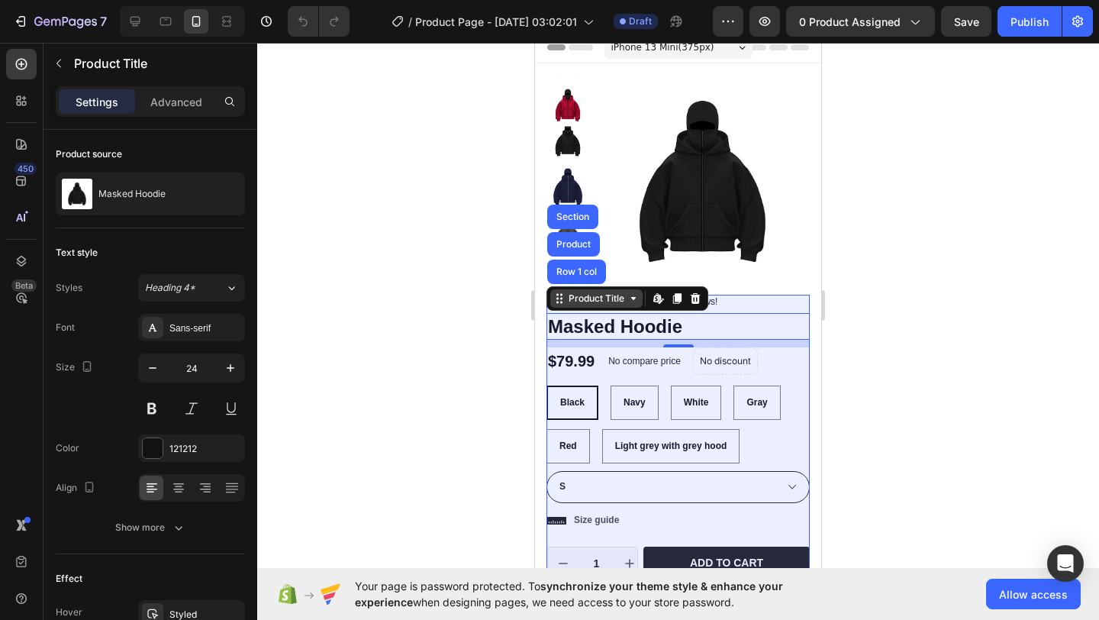
scroll to position [11, 0]
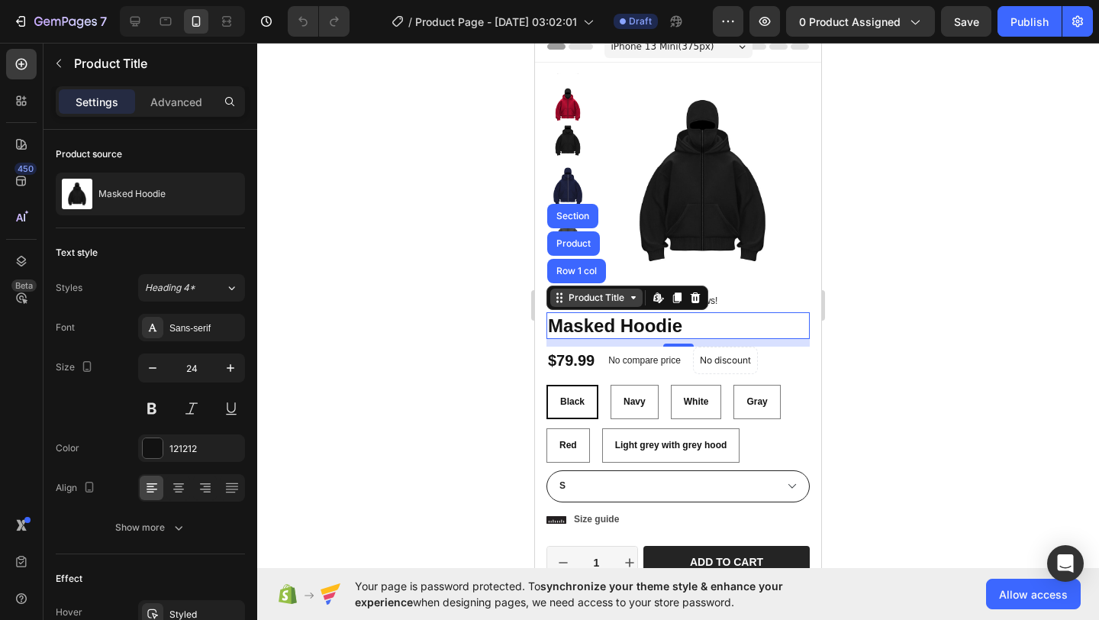
click at [572, 295] on div "Product Title" at bounding box center [596, 298] width 62 height 14
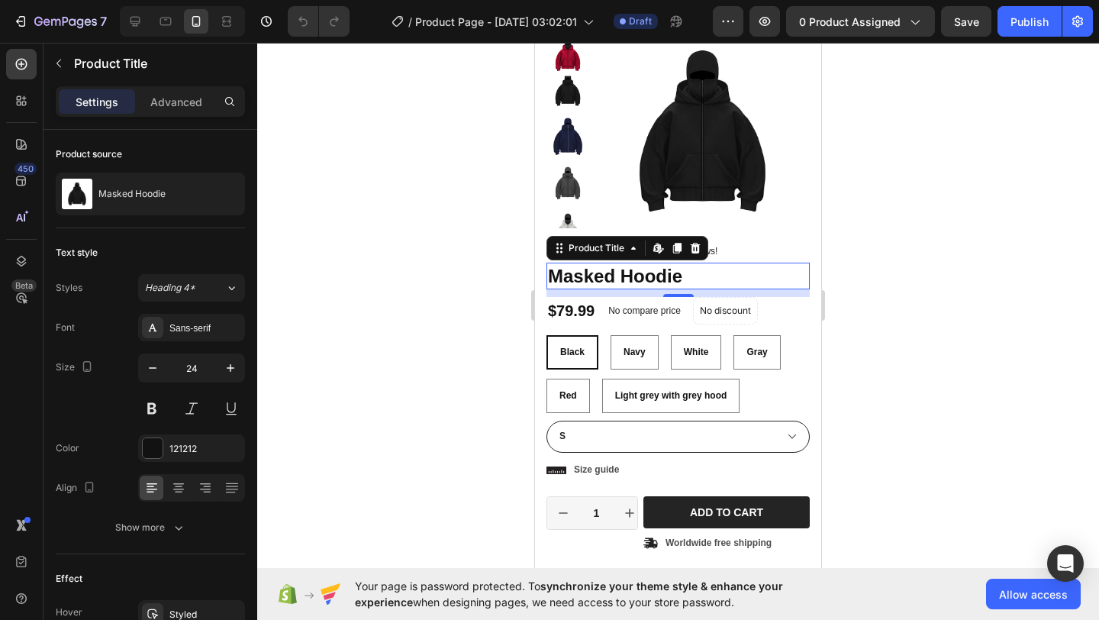
drag, startPoint x: 402, startPoint y: 289, endPoint x: 534, endPoint y: 303, distance: 132.7
click at [402, 289] on div at bounding box center [678, 331] width 842 height 577
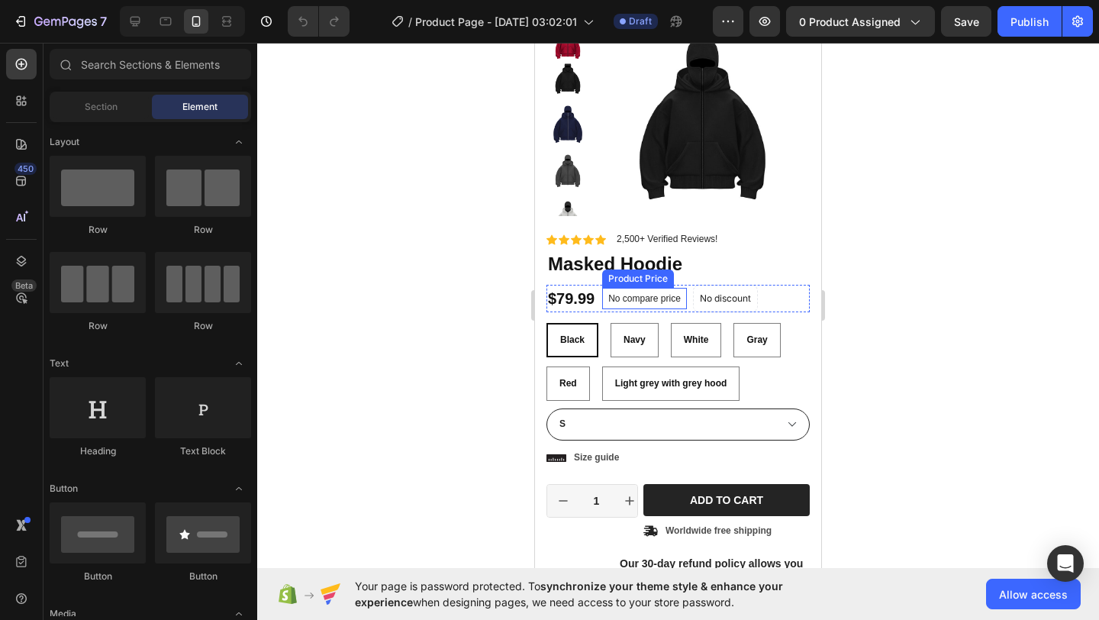
scroll to position [75, 0]
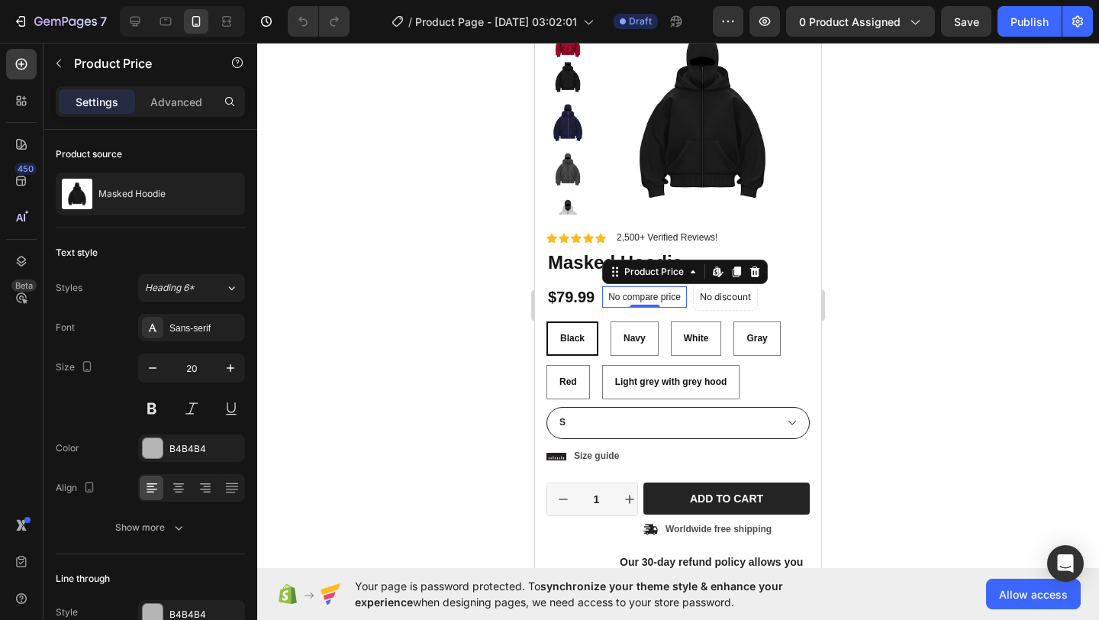
click at [636, 297] on p "No compare price" at bounding box center [644, 296] width 72 height 9
click at [649, 295] on p "No compare price" at bounding box center [644, 296] width 72 height 9
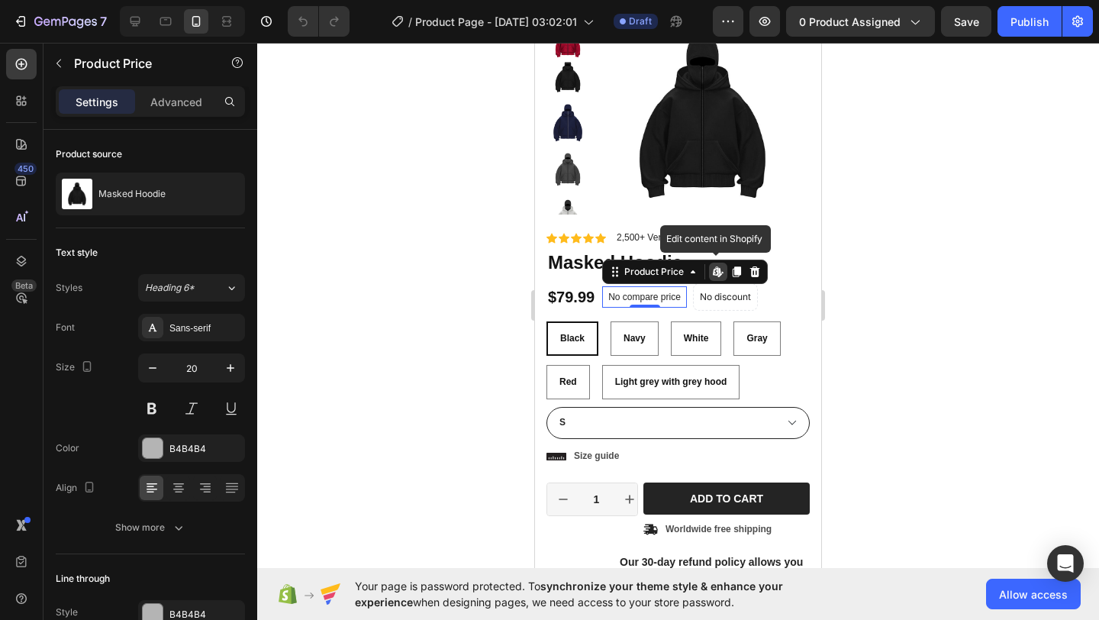
click at [720, 275] on icon at bounding box center [718, 272] width 12 height 12
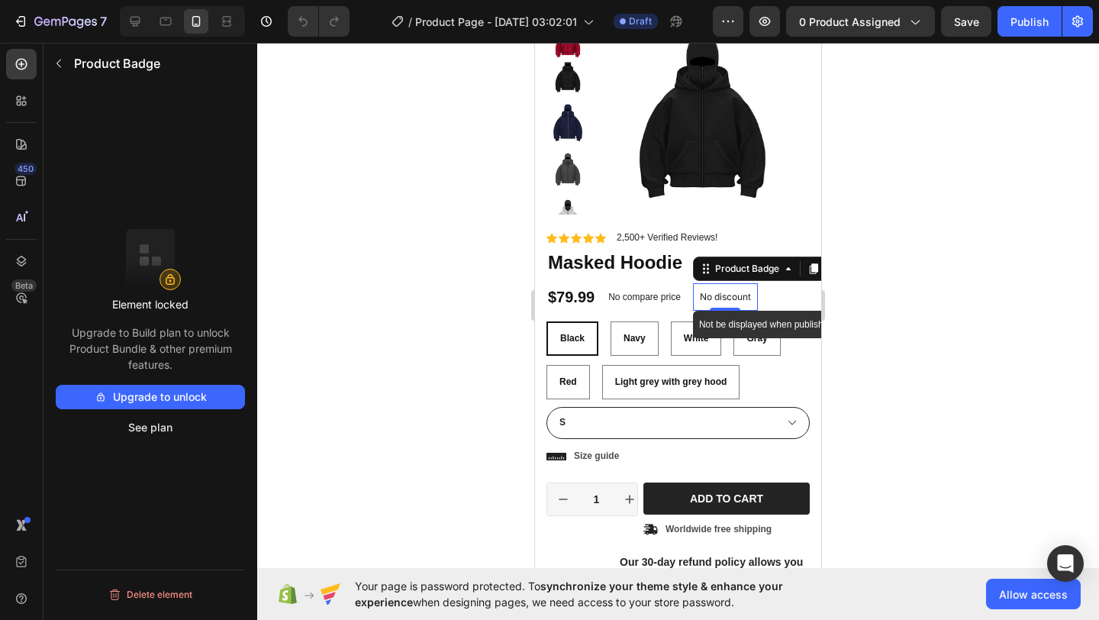
click at [718, 294] on p "No discount" at bounding box center [725, 297] width 51 height 14
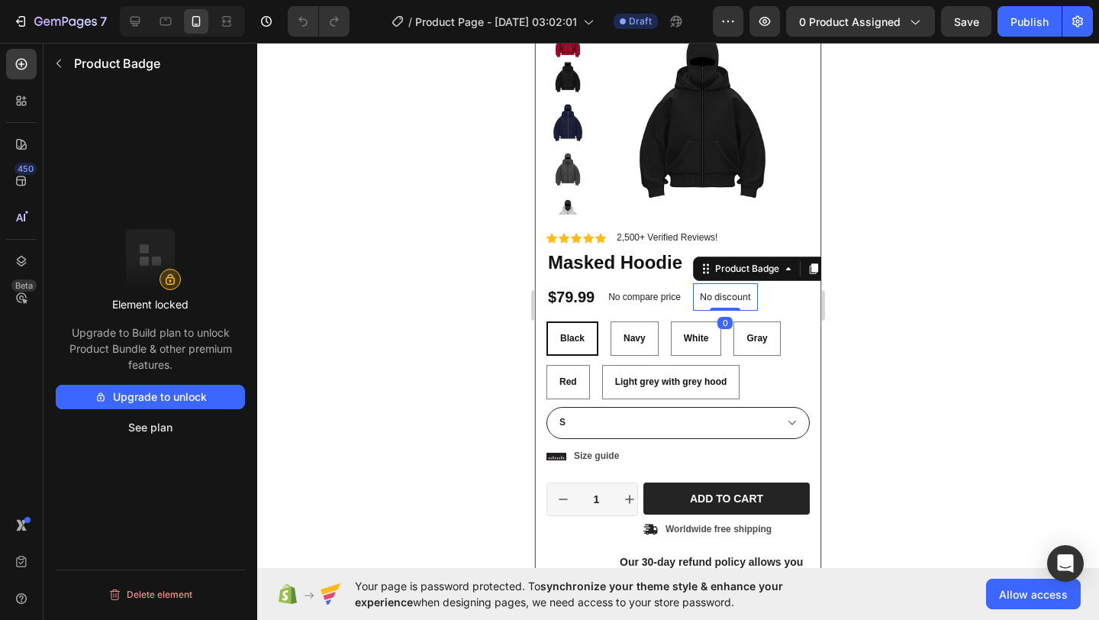
click at [880, 301] on div at bounding box center [678, 331] width 842 height 577
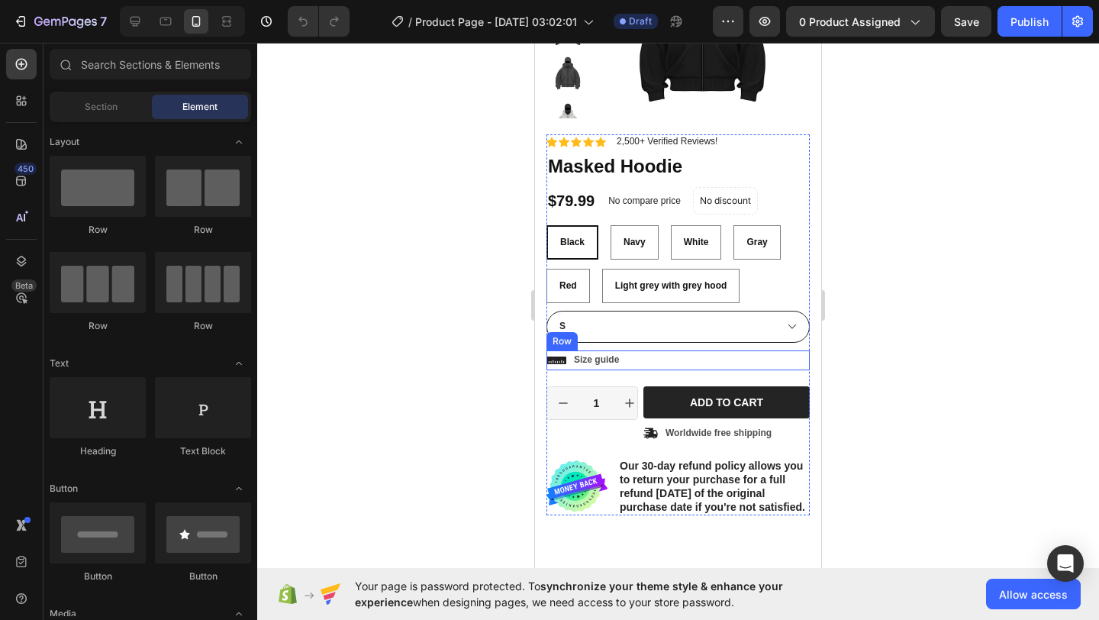
scroll to position [176, 0]
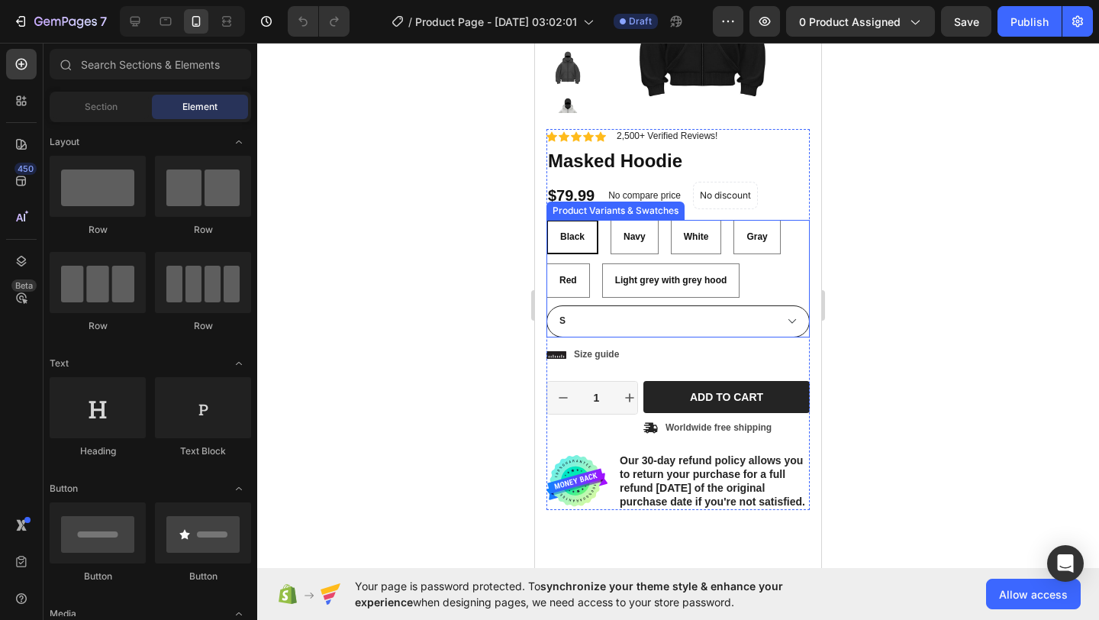
click at [658, 321] on select "S M L XL XXL" at bounding box center [677, 321] width 263 height 32
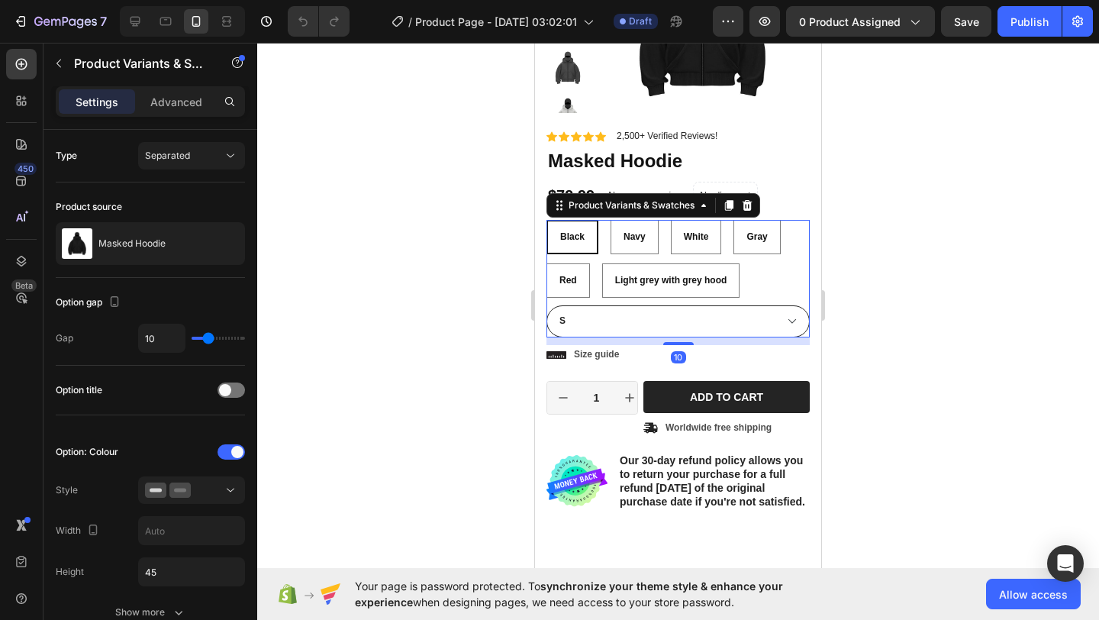
click at [546, 305] on select "S M L XL XXL" at bounding box center [677, 321] width 263 height 32
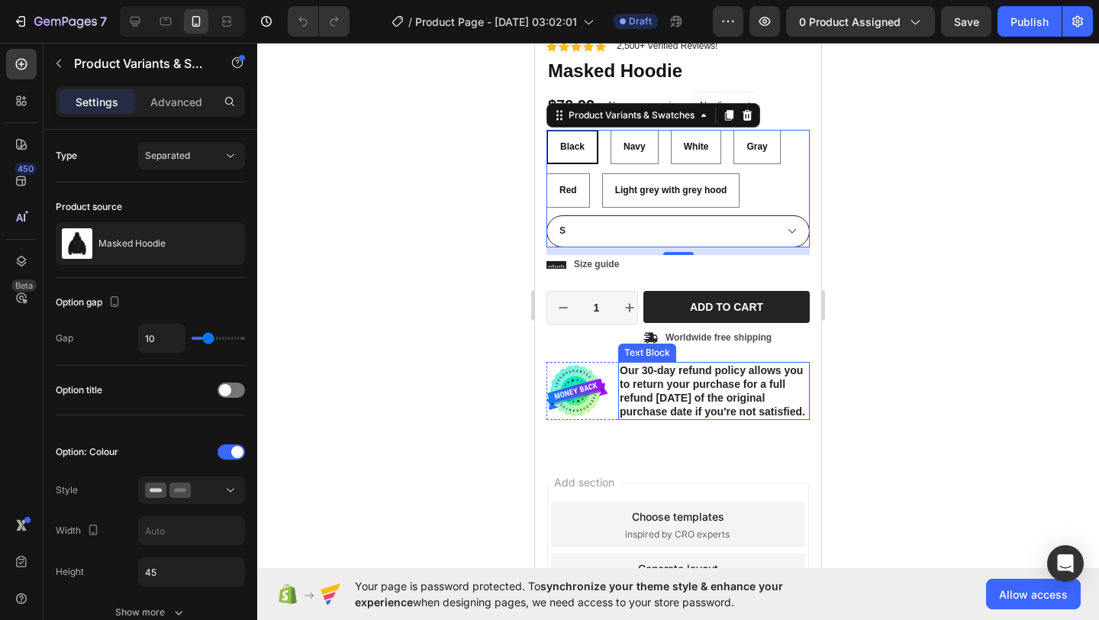
scroll to position [259, 0]
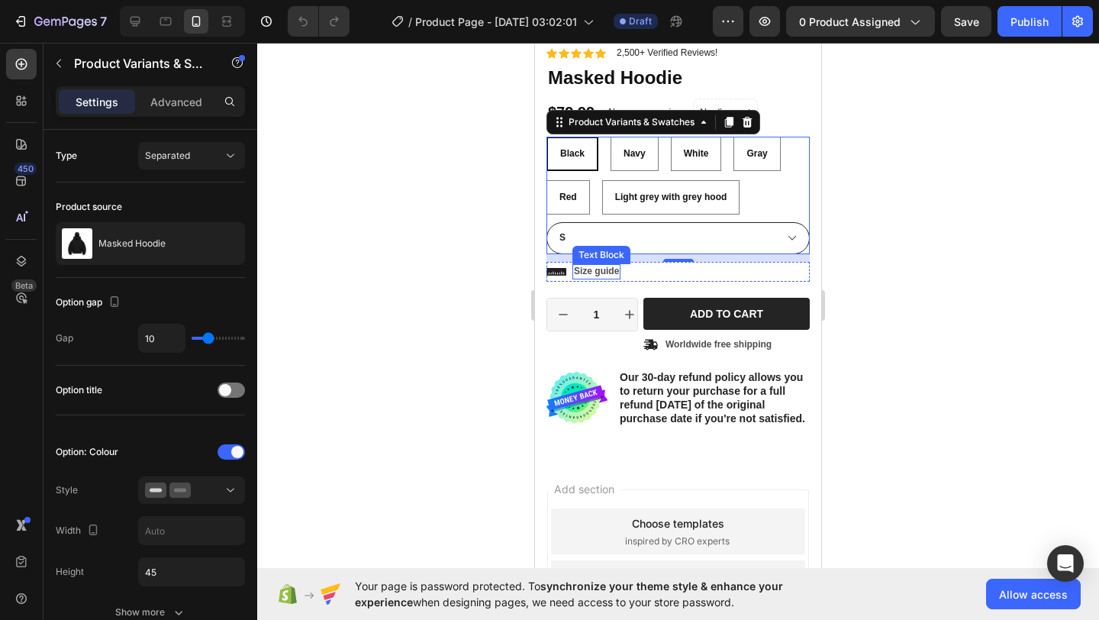
click at [585, 274] on p "Size guide" at bounding box center [596, 272] width 45 height 12
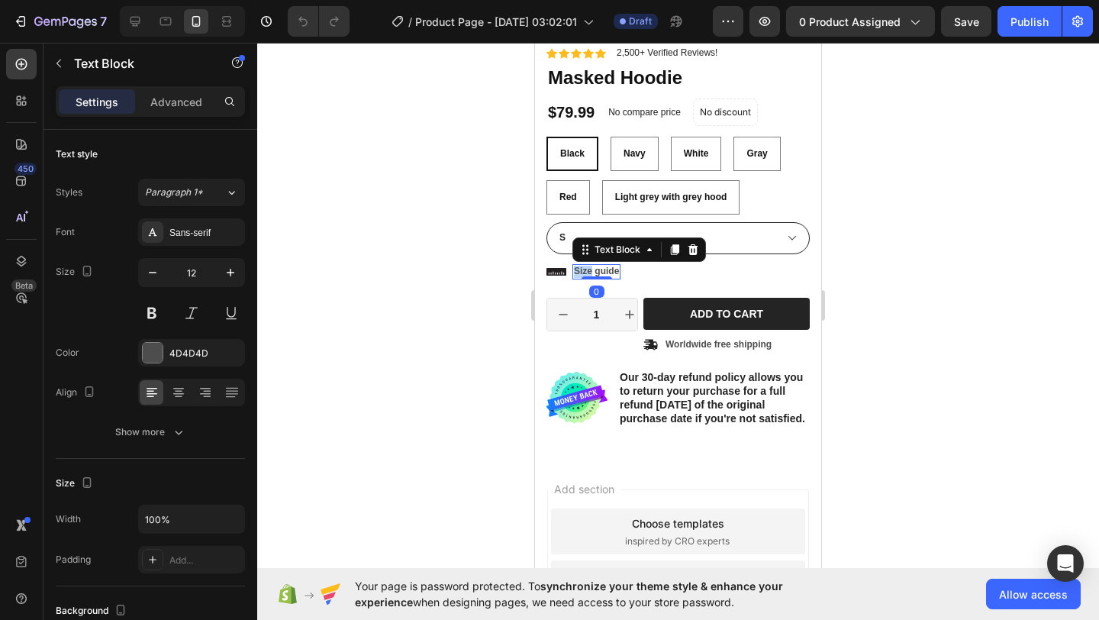
click at [585, 274] on p "Size guide" at bounding box center [596, 272] width 45 height 12
click at [558, 272] on icon at bounding box center [556, 272] width 20 height 8
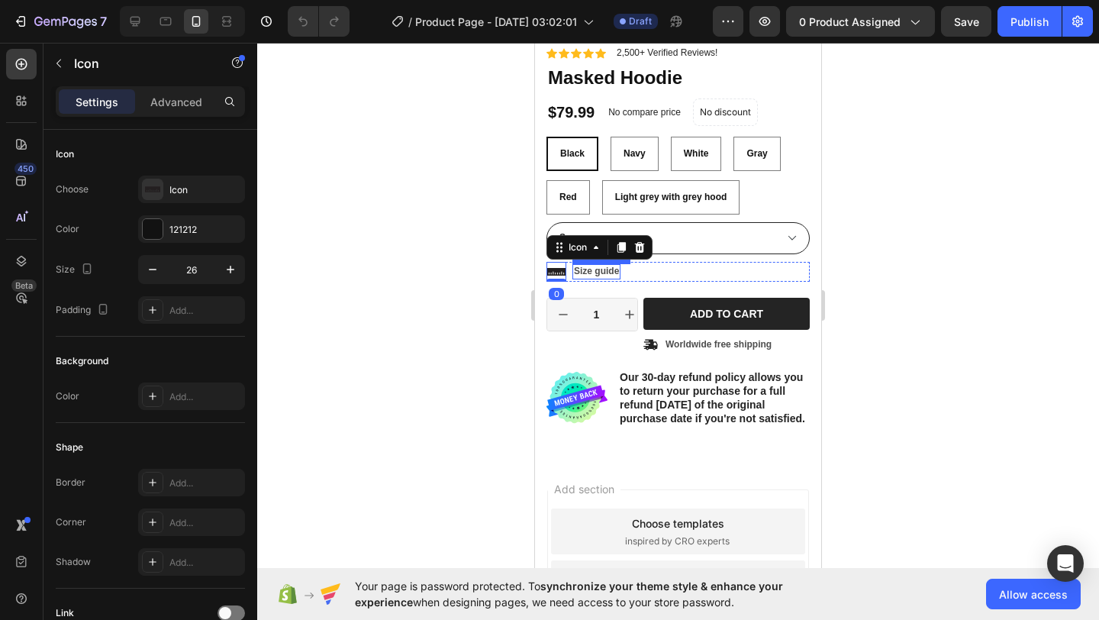
click at [580, 272] on p "Size guide" at bounding box center [596, 272] width 45 height 12
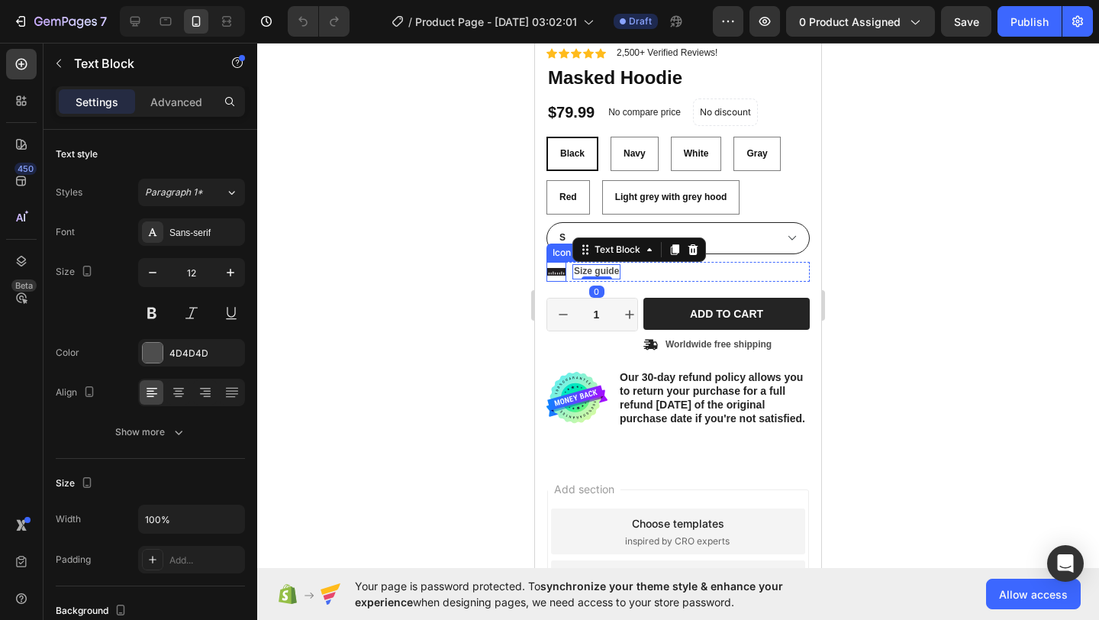
click at [559, 273] on icon at bounding box center [556, 272] width 20 height 8
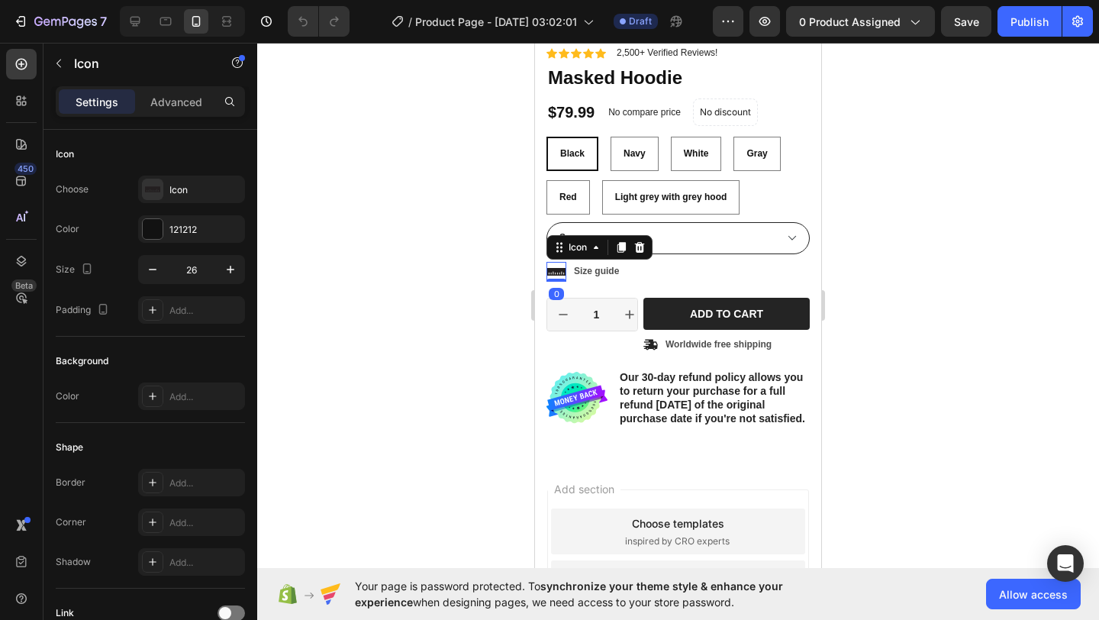
click at [591, 273] on p "Size guide" at bounding box center [596, 272] width 45 height 12
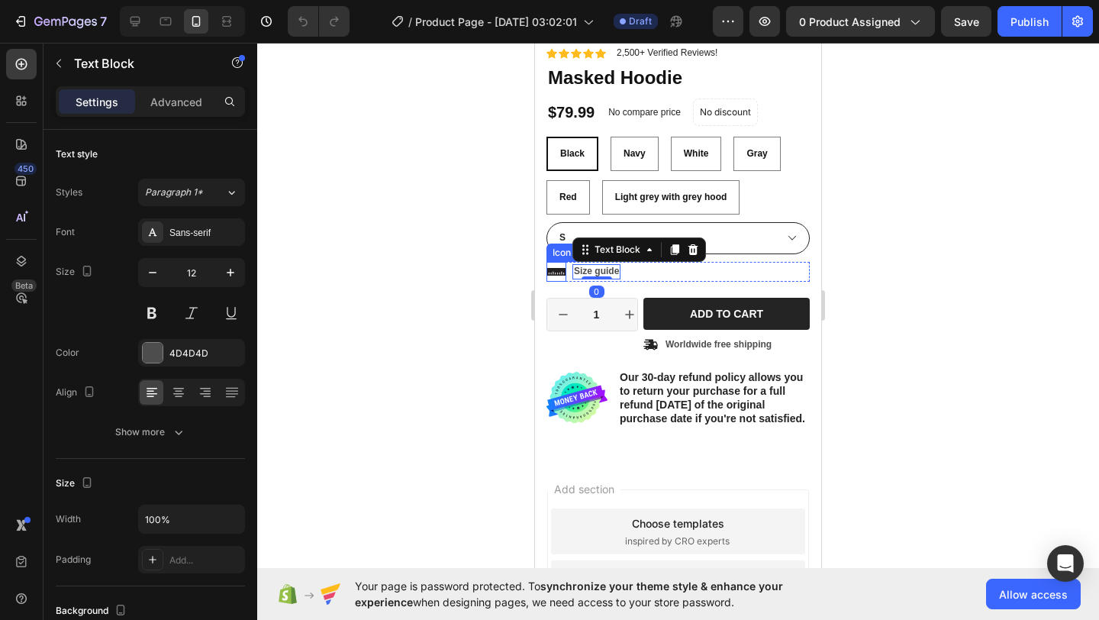
click at [554, 272] on icon at bounding box center [556, 272] width 20 height 8
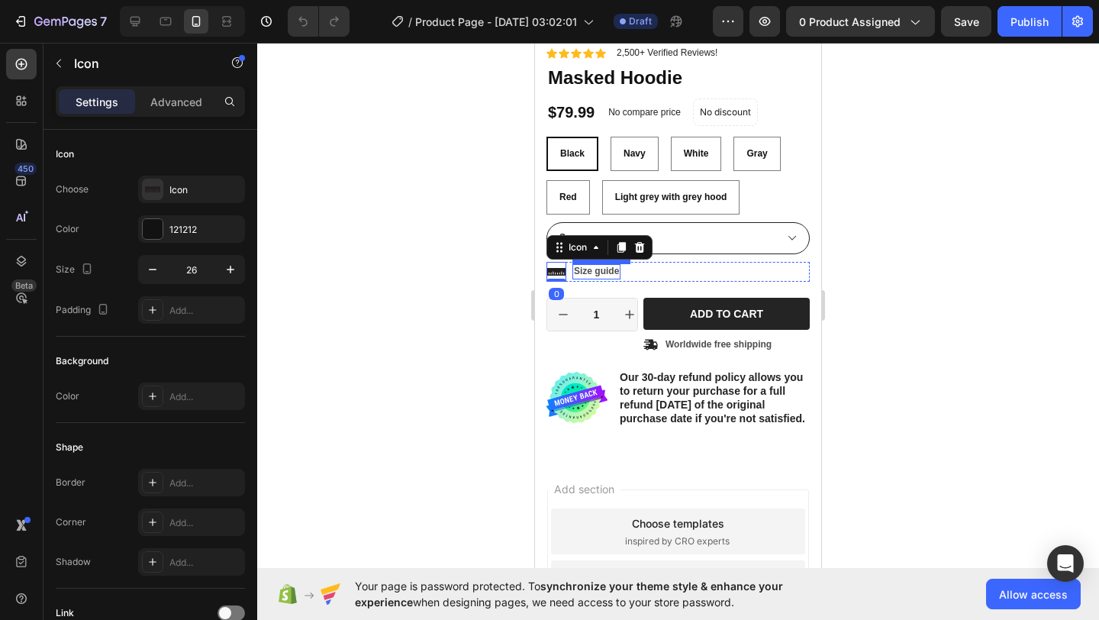
click at [591, 272] on p "Size guide" at bounding box center [596, 272] width 45 height 12
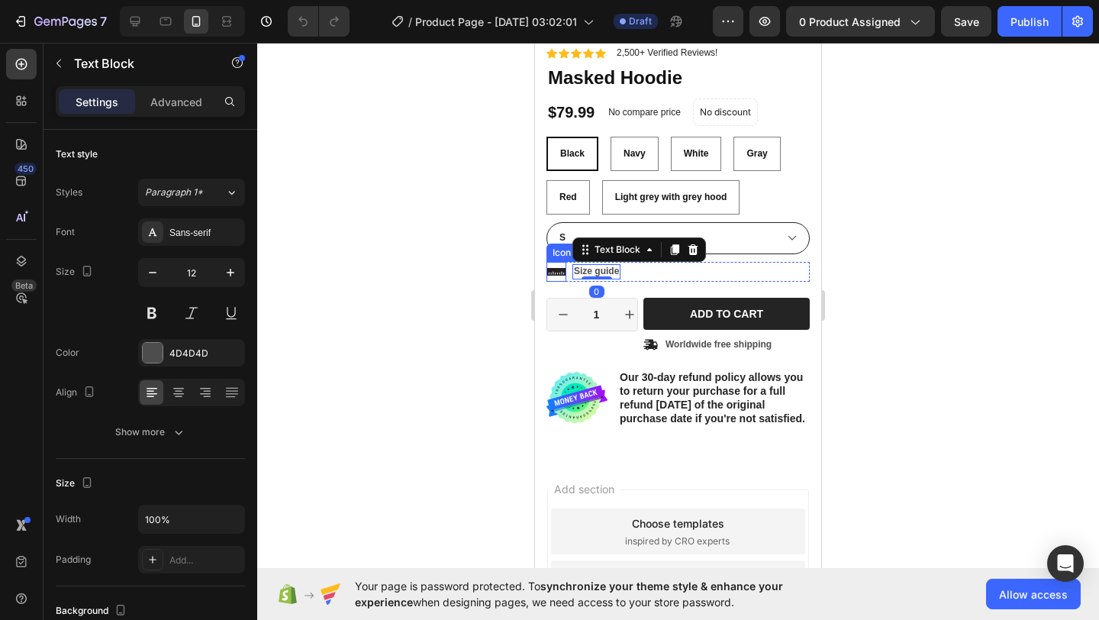
click at [553, 272] on icon at bounding box center [556, 272] width 20 height 8
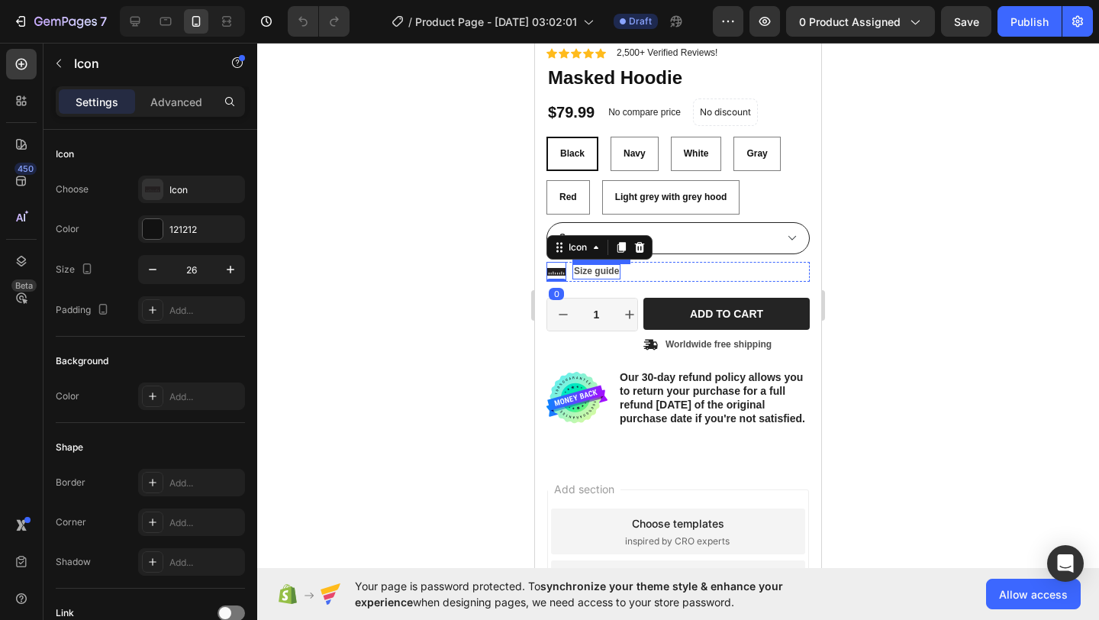
click at [580, 272] on p "Size guide" at bounding box center [596, 272] width 45 height 12
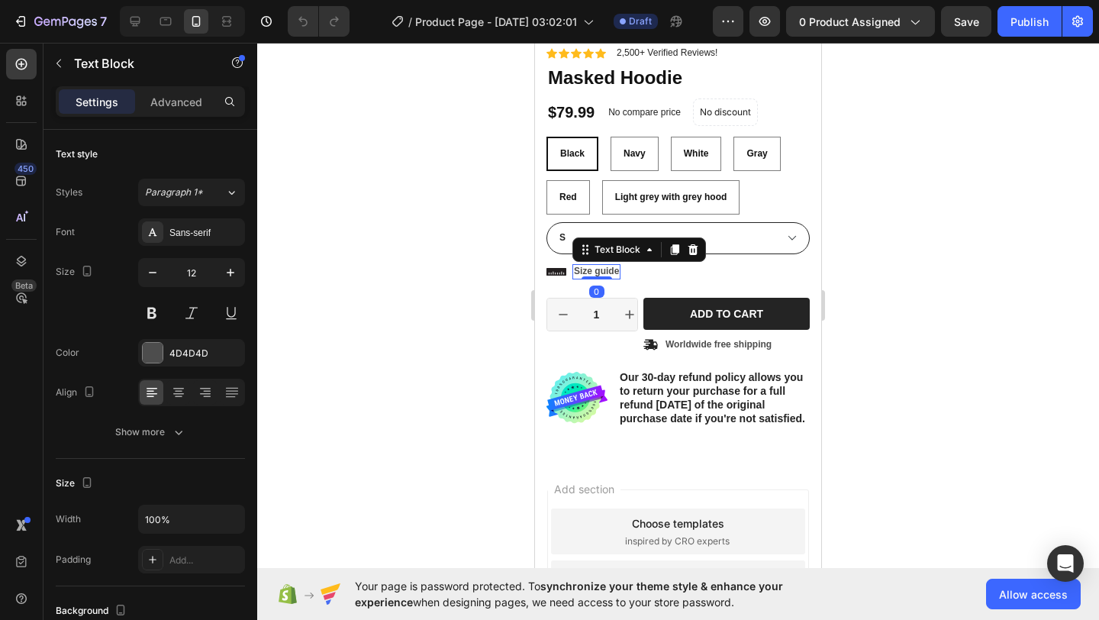
click at [565, 273] on icon at bounding box center [556, 272] width 20 height 8
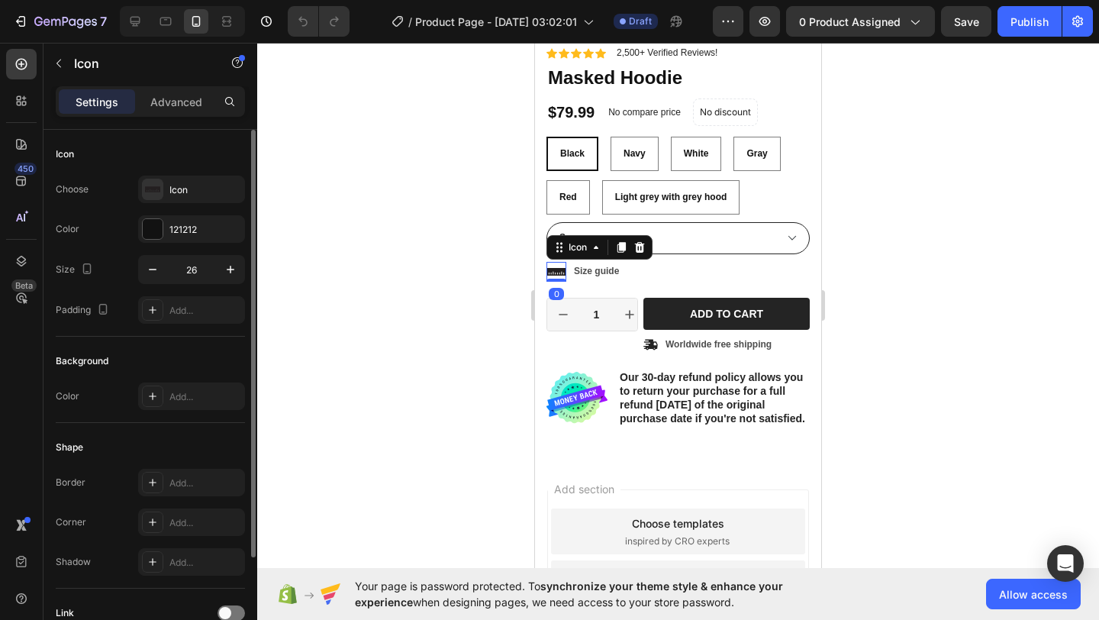
scroll to position [131, 0]
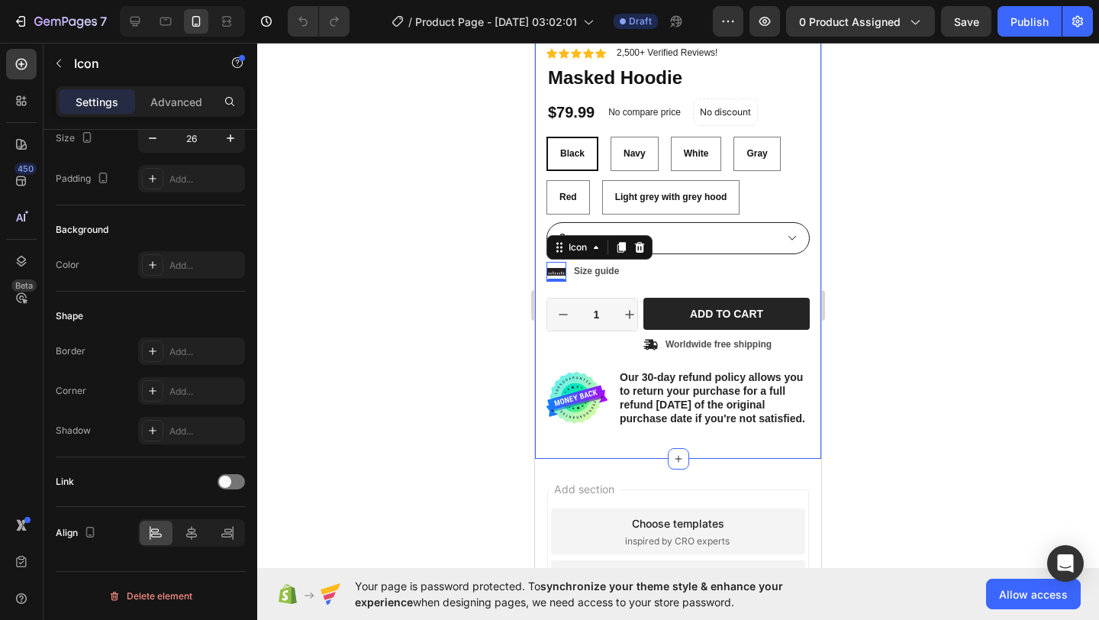
click at [441, 301] on div at bounding box center [678, 331] width 842 height 577
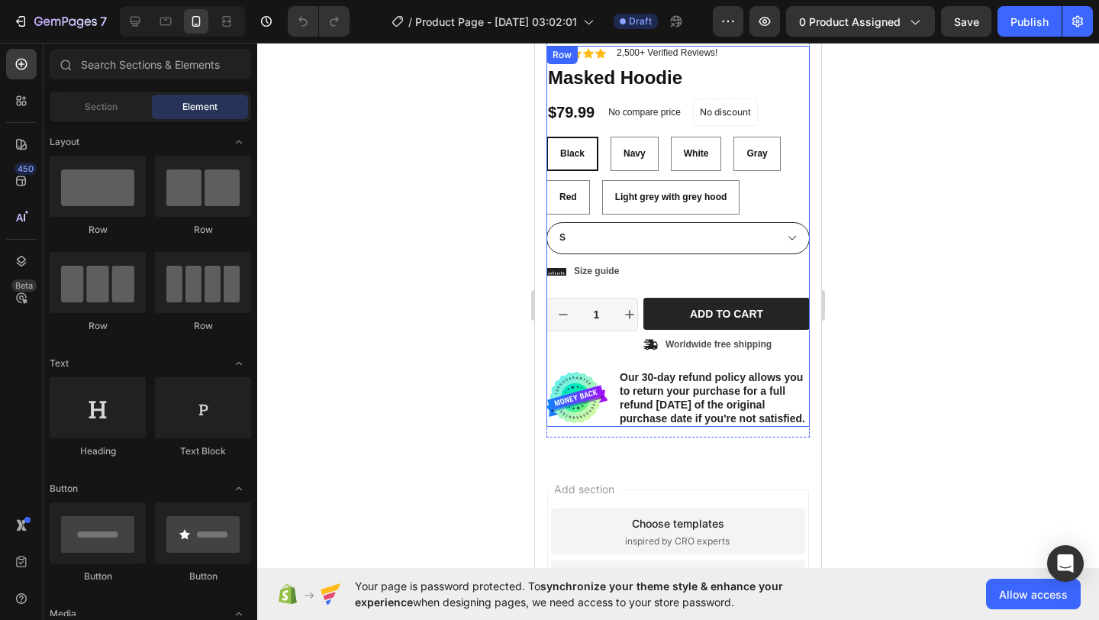
click at [591, 277] on div "Size guide" at bounding box center [596, 271] width 48 height 15
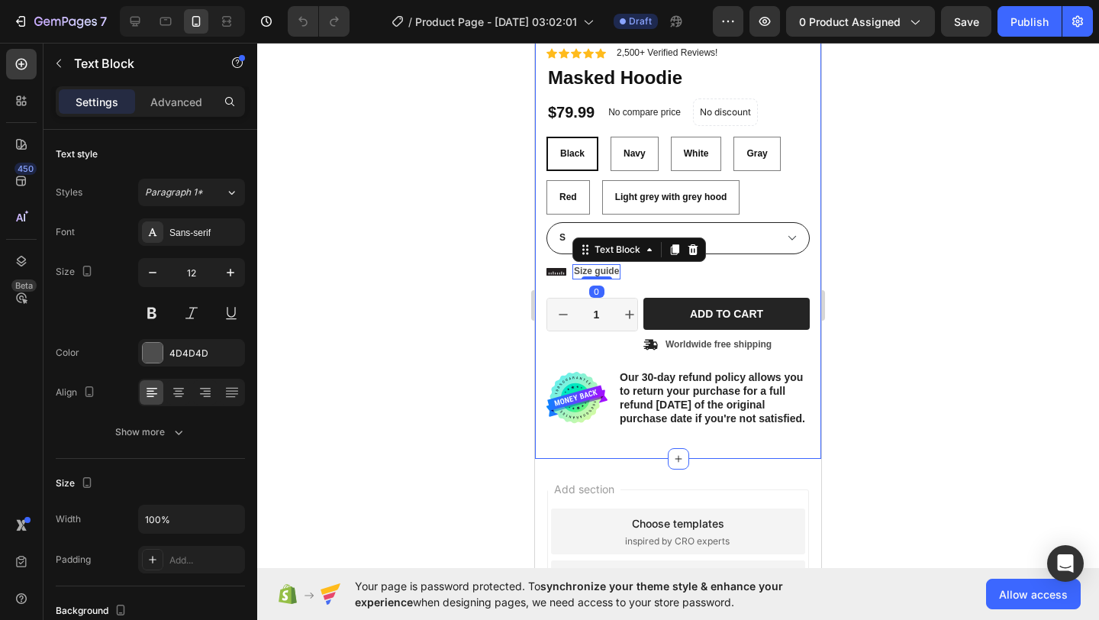
click at [546, 269] on div "Product Images Material Shipping Care instruction Accordion Icon Icon Icon Icon…" at bounding box center [678, 137] width 286 height 644
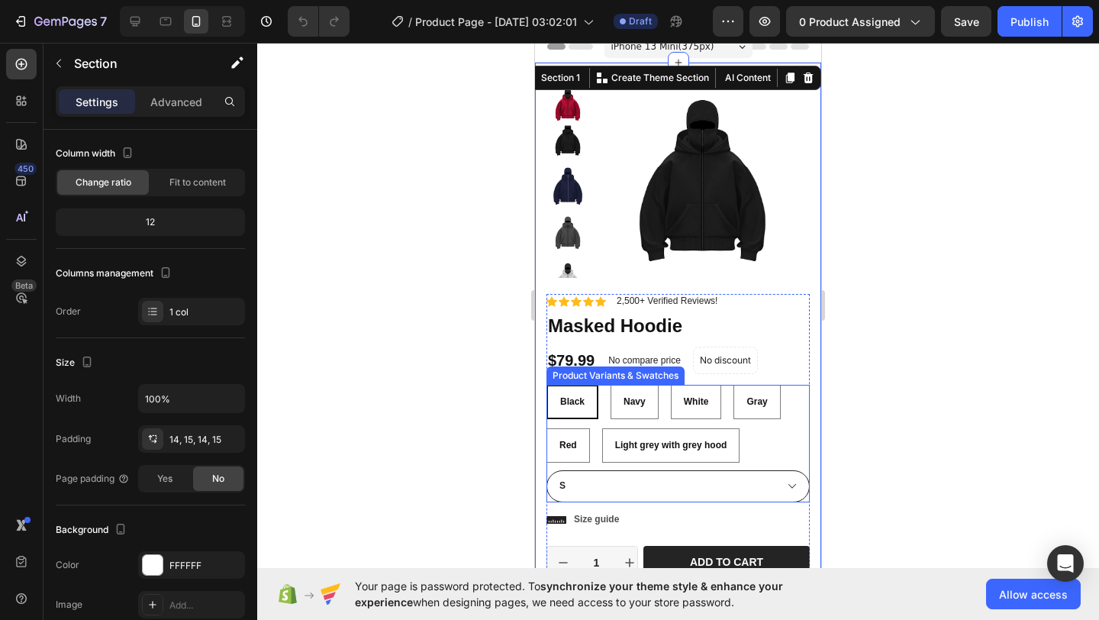
scroll to position [273, 0]
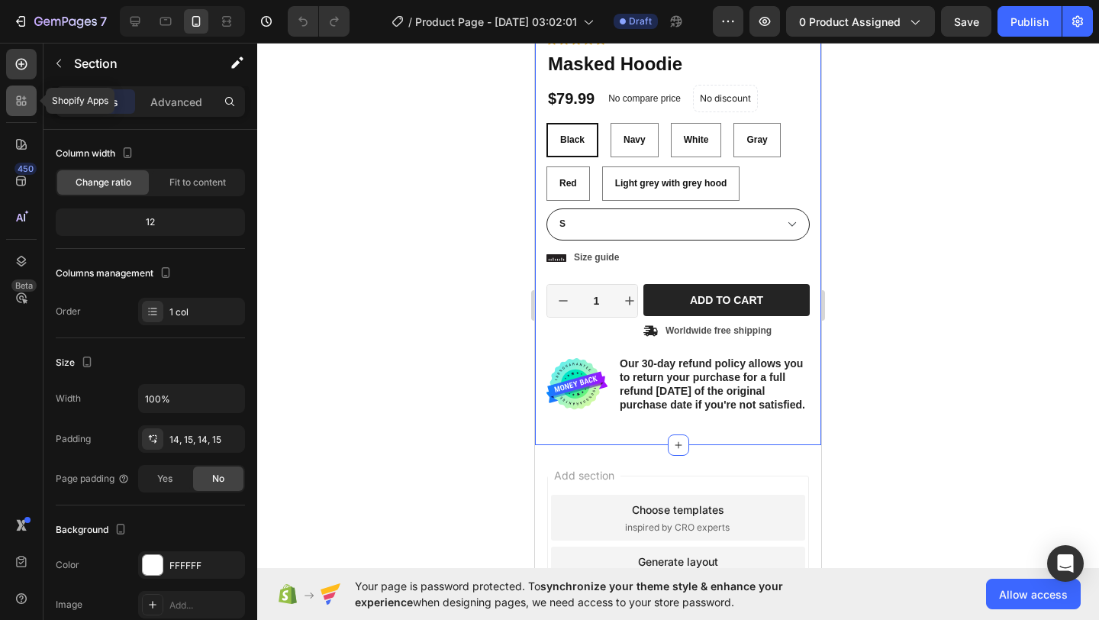
click at [15, 104] on icon at bounding box center [21, 100] width 15 height 15
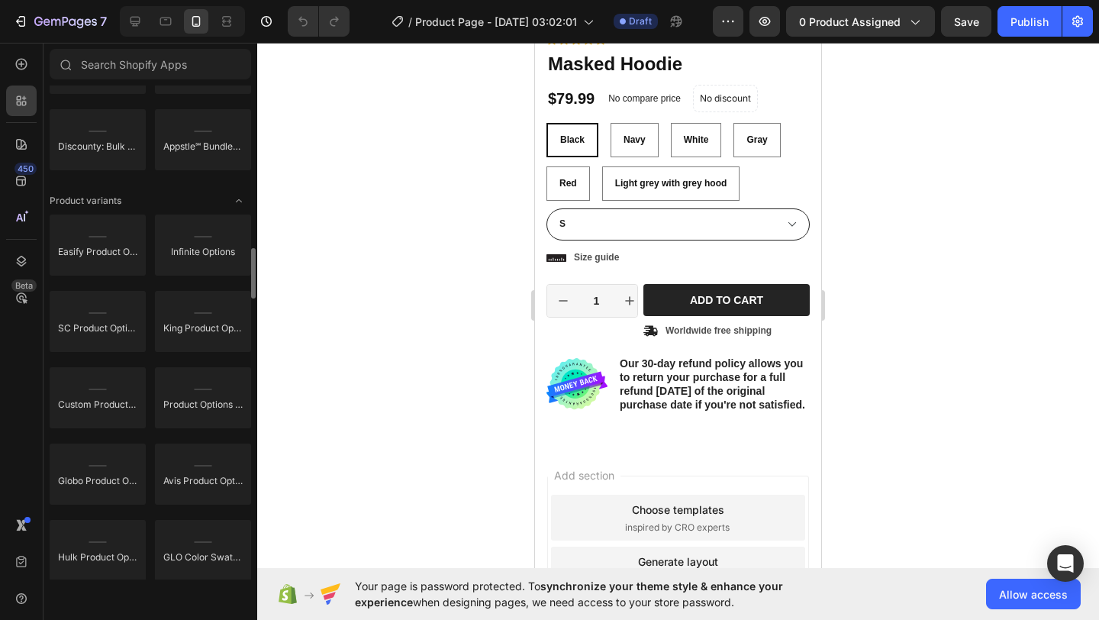
scroll to position [2790, 0]
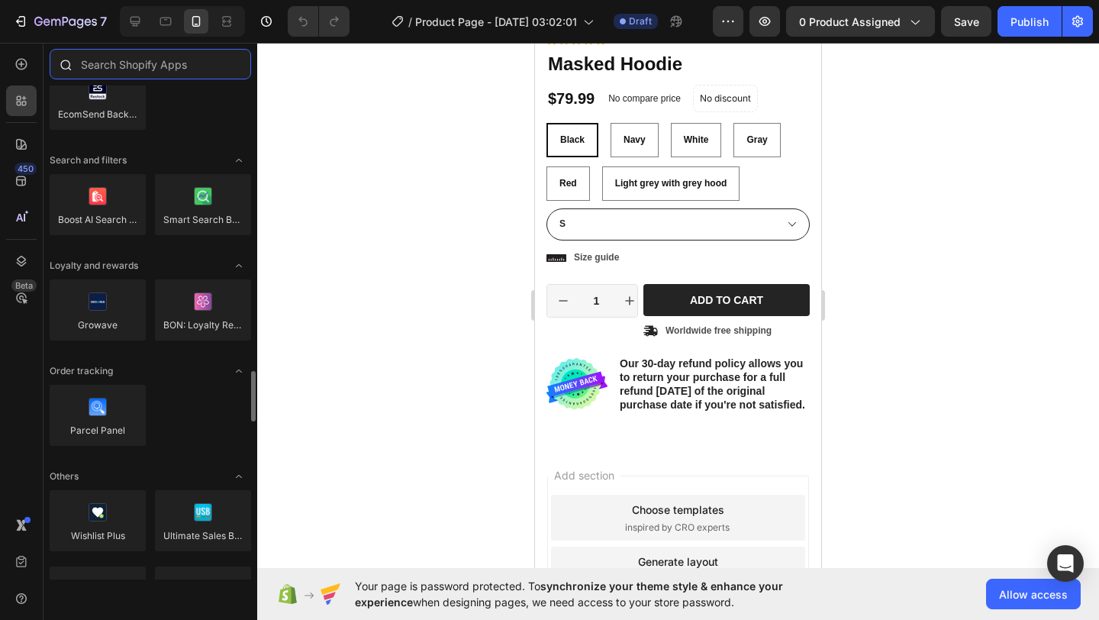
click at [146, 75] on input "text" at bounding box center [150, 64] width 201 height 31
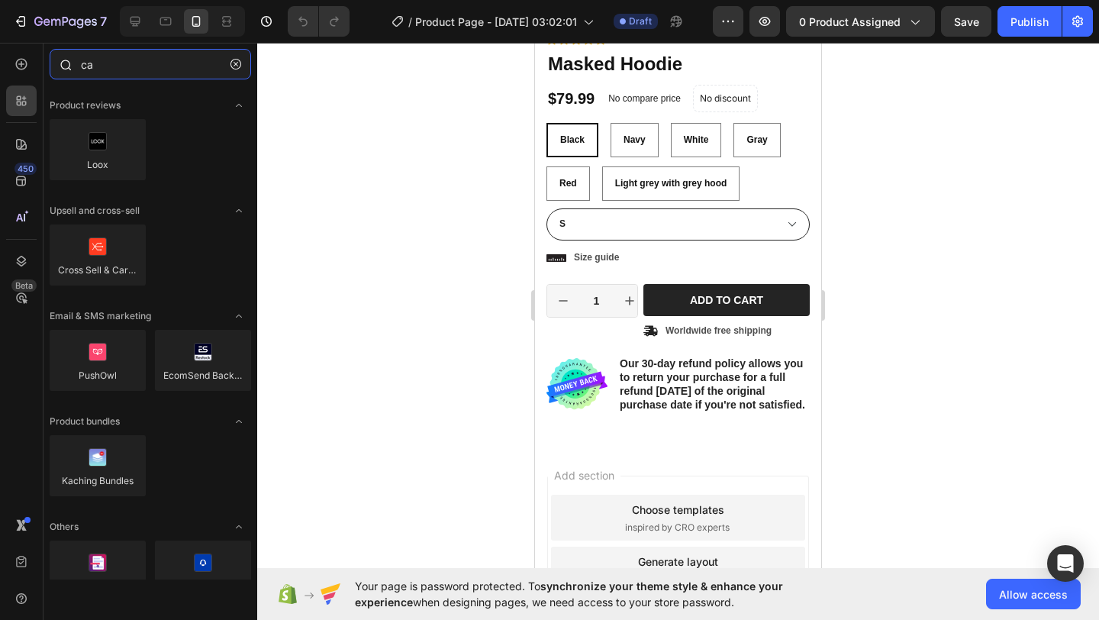
type input "c"
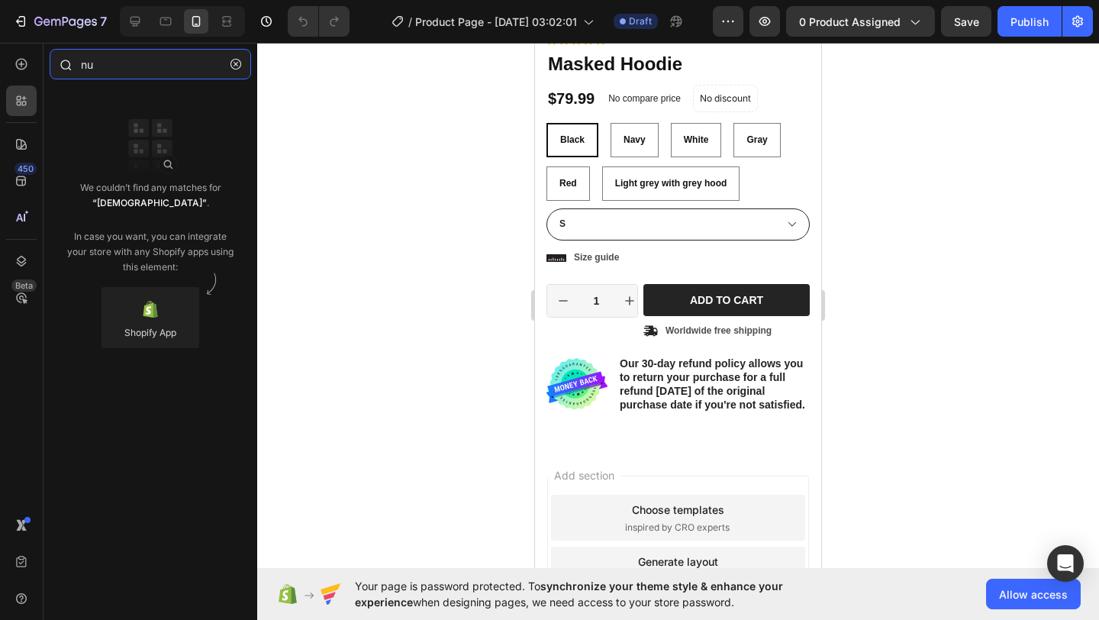
type input "n"
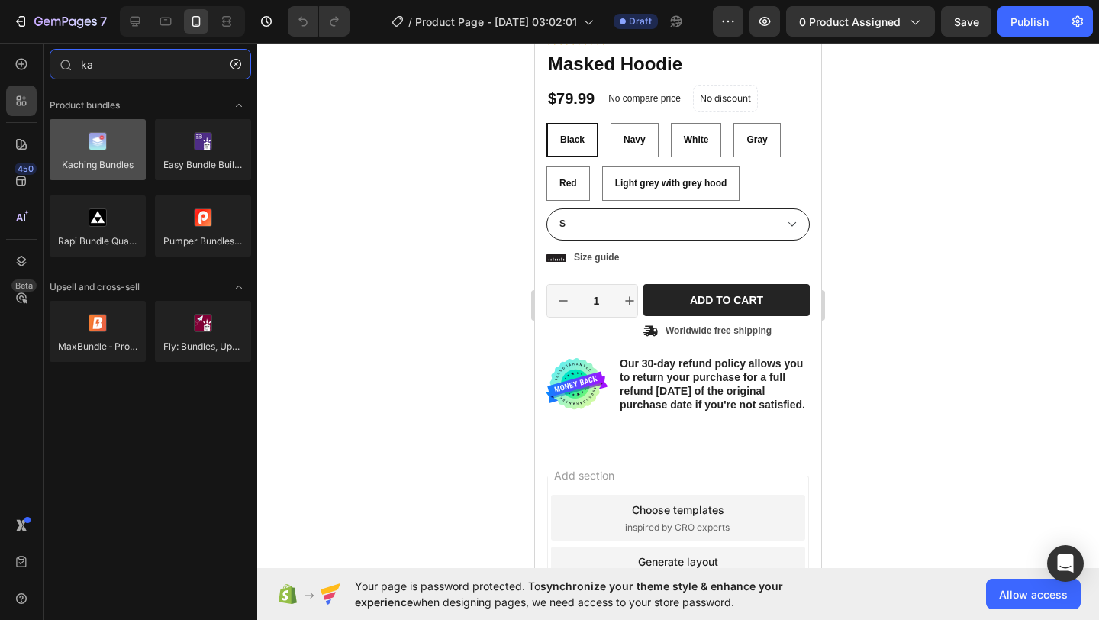
type input "ka"
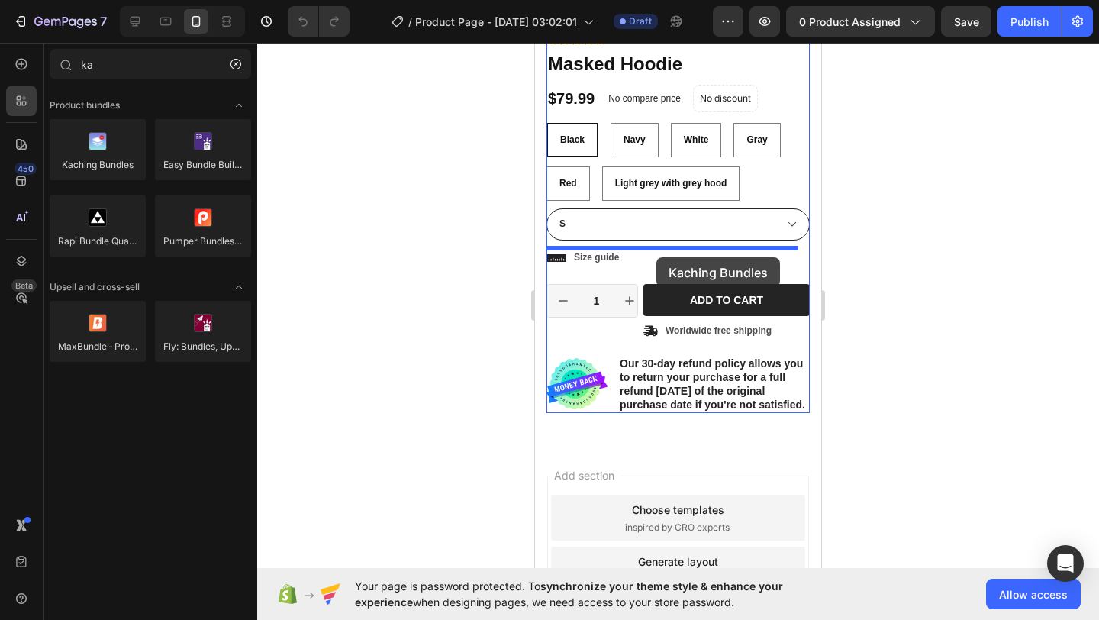
drag, startPoint x: 661, startPoint y: 199, endPoint x: 658, endPoint y: 259, distance: 60.4
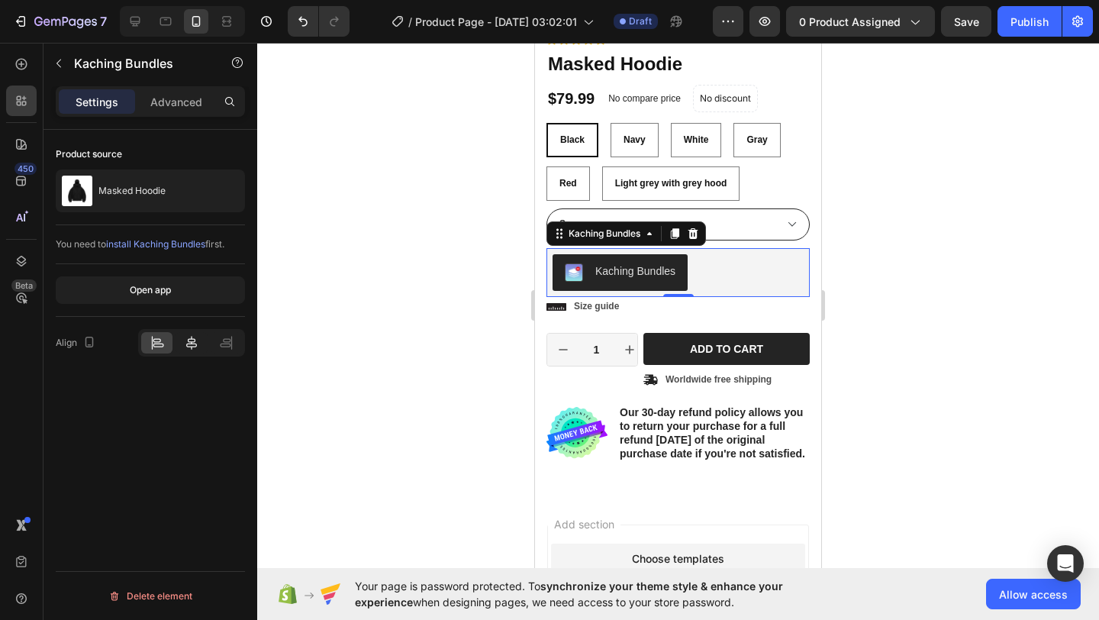
click at [197, 340] on icon at bounding box center [191, 342] width 15 height 15
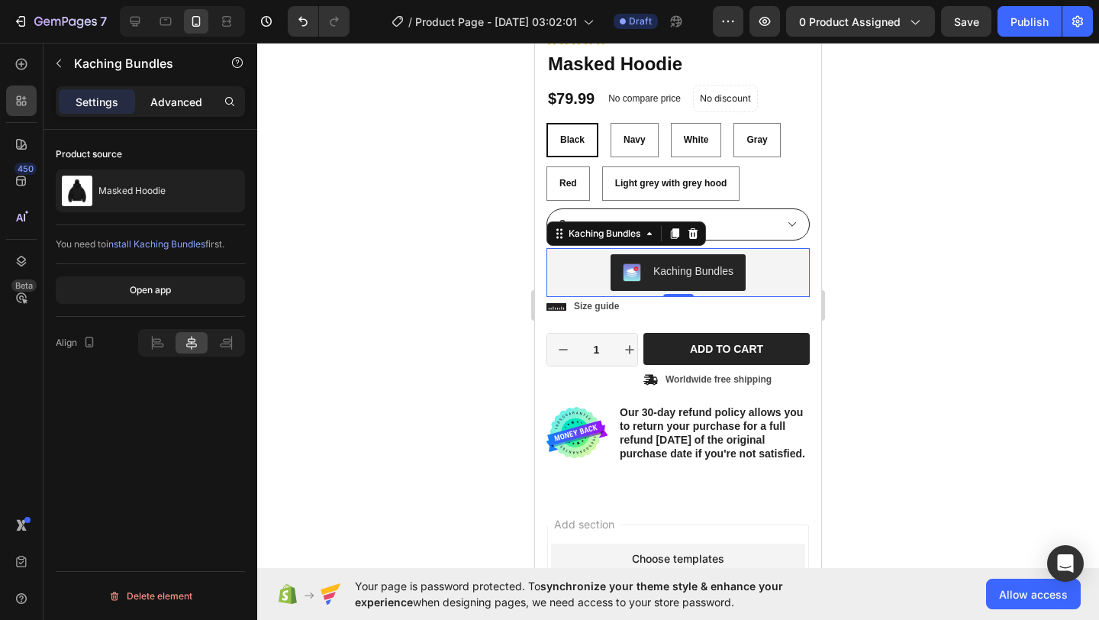
click at [180, 96] on p "Advanced" at bounding box center [176, 102] width 52 height 16
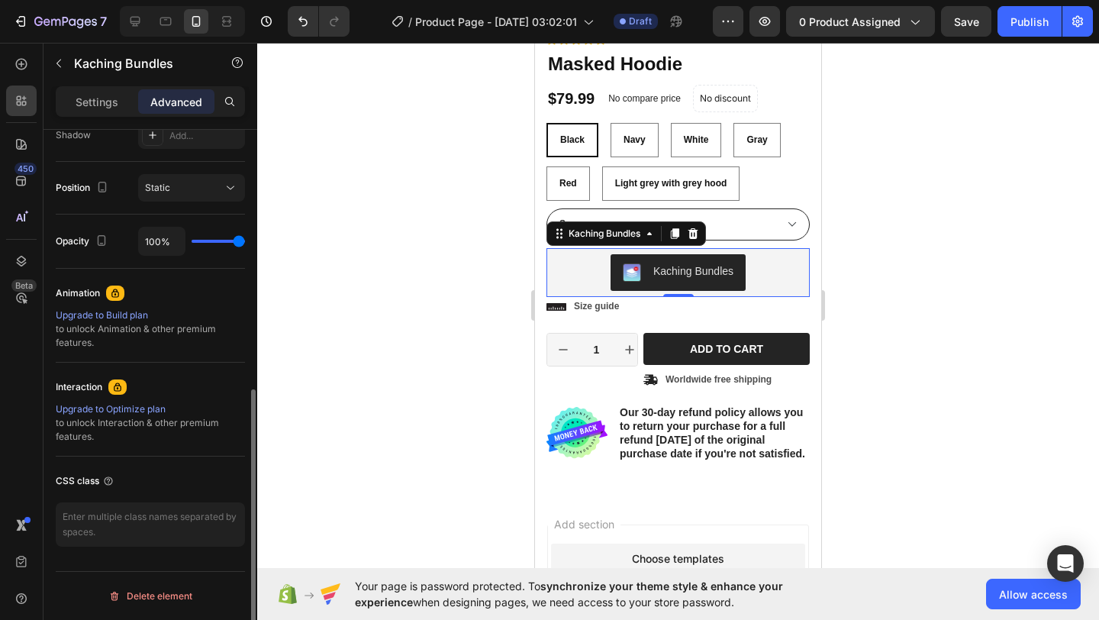
scroll to position [523, 0]
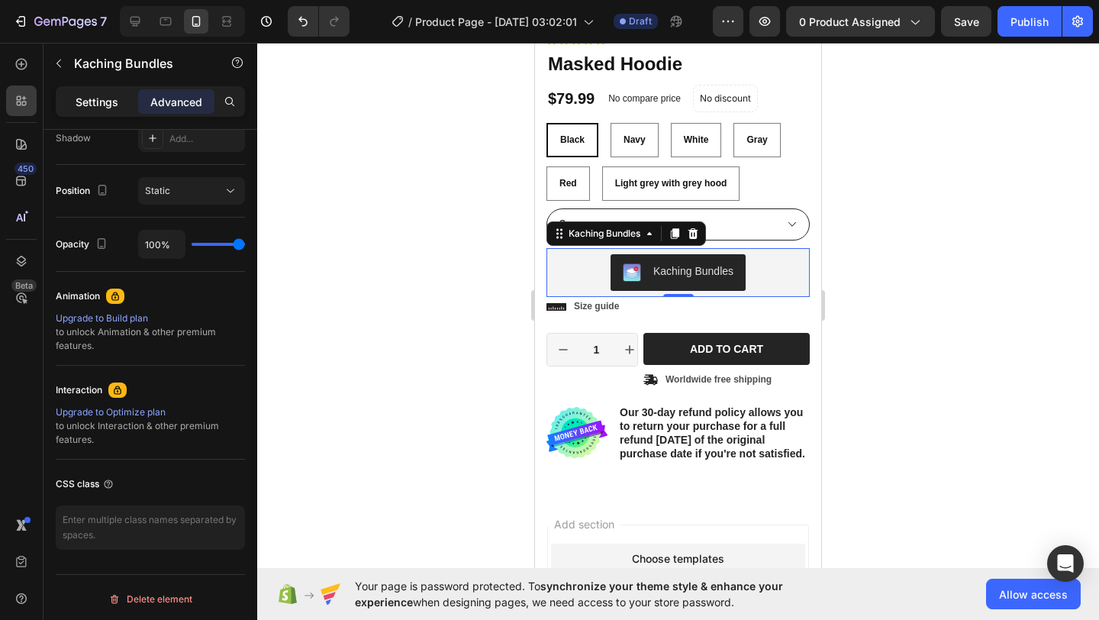
click at [115, 110] on div "Settings" at bounding box center [97, 101] width 76 height 24
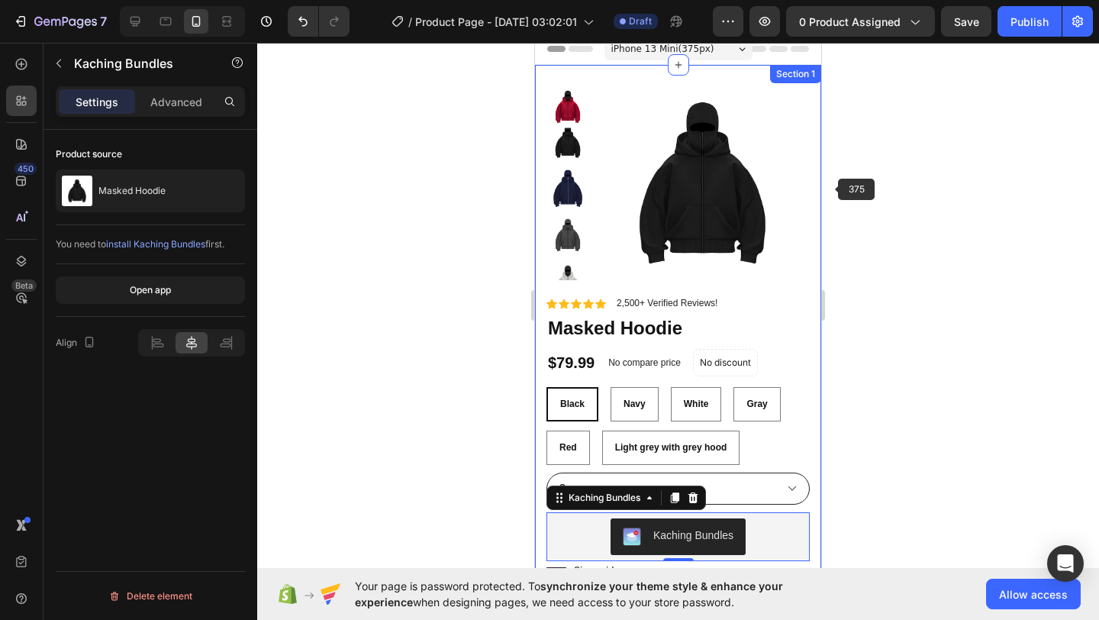
scroll to position [0, 0]
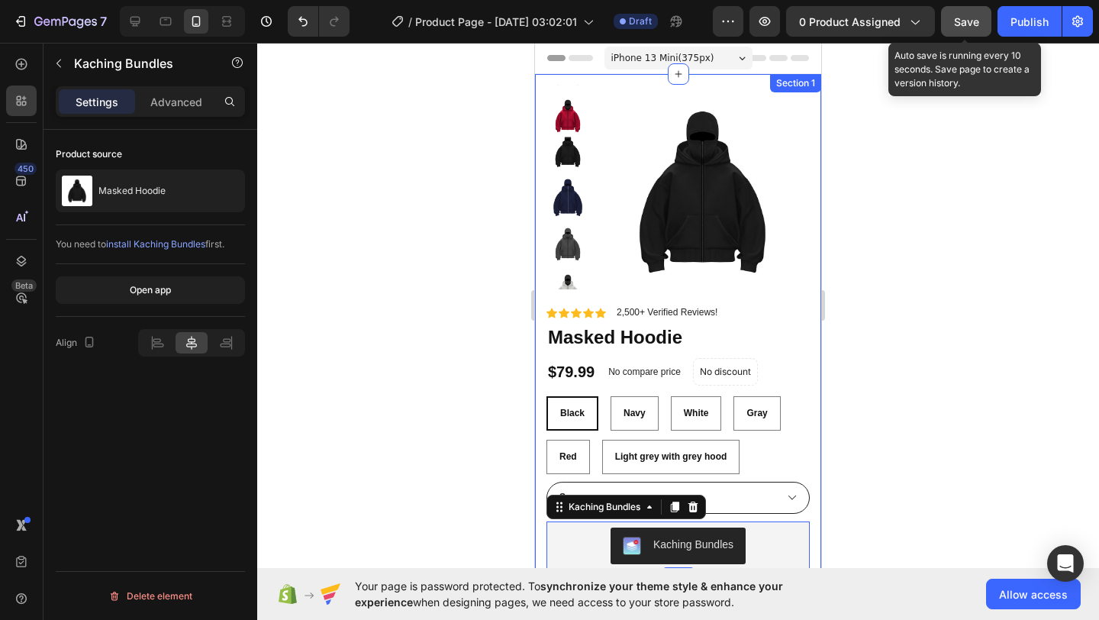
click at [968, 27] on span "Save" at bounding box center [966, 21] width 25 height 13
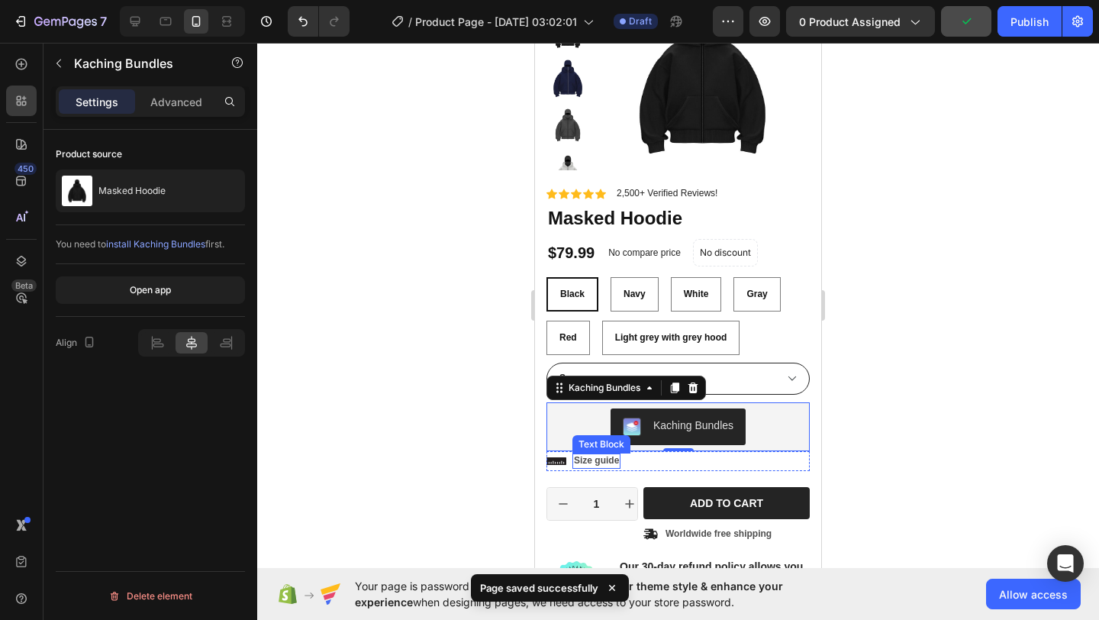
scroll to position [182, 0]
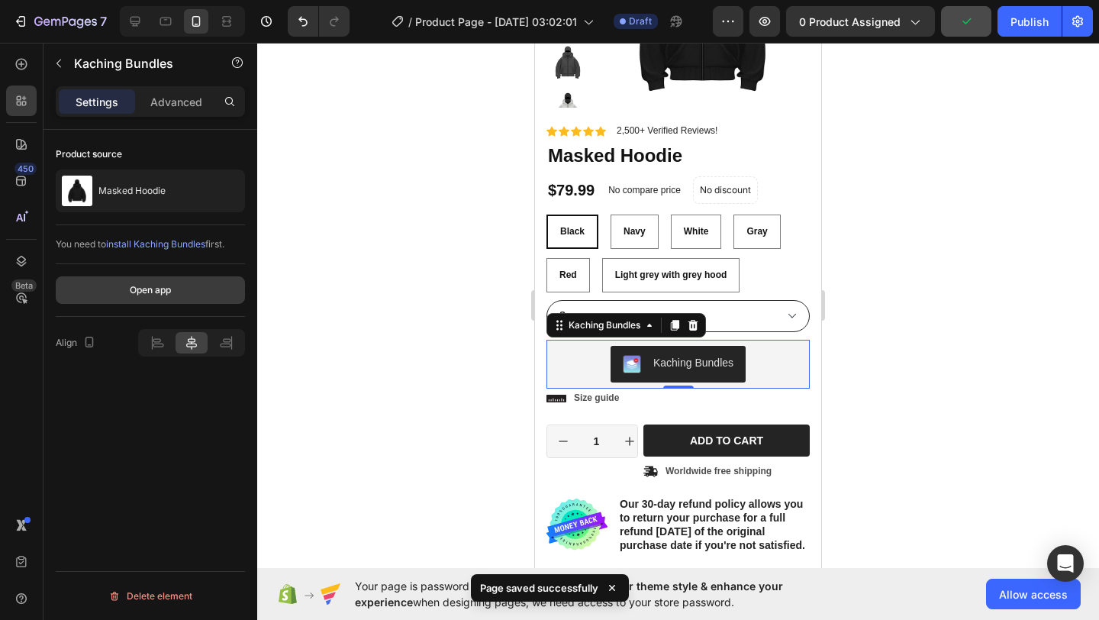
click at [191, 287] on button "Open app" at bounding box center [150, 289] width 189 height 27
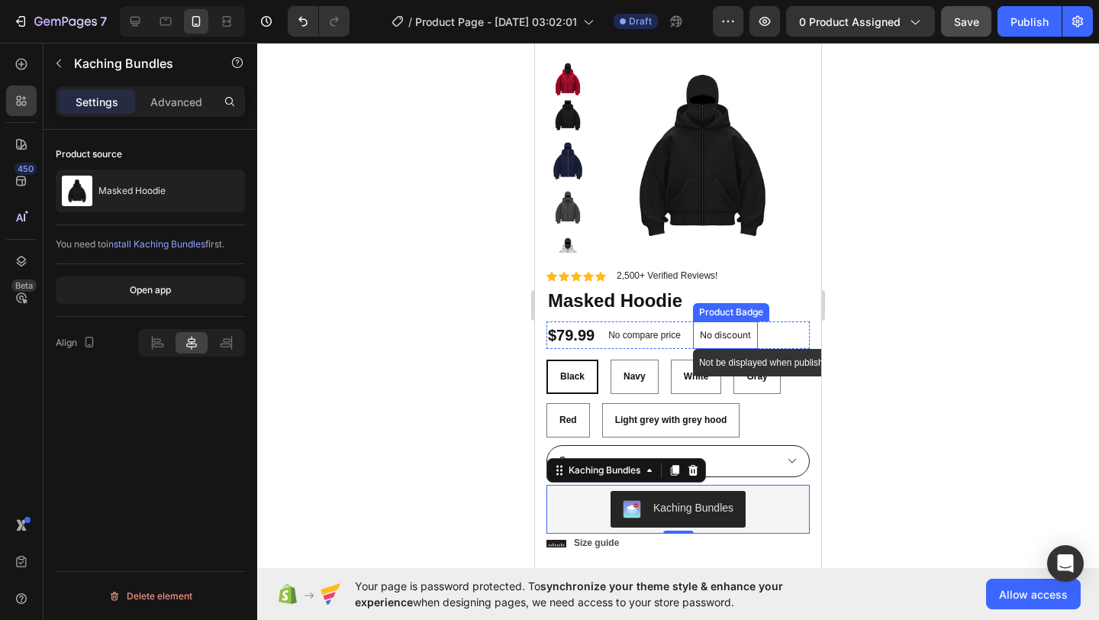
scroll to position [0, 0]
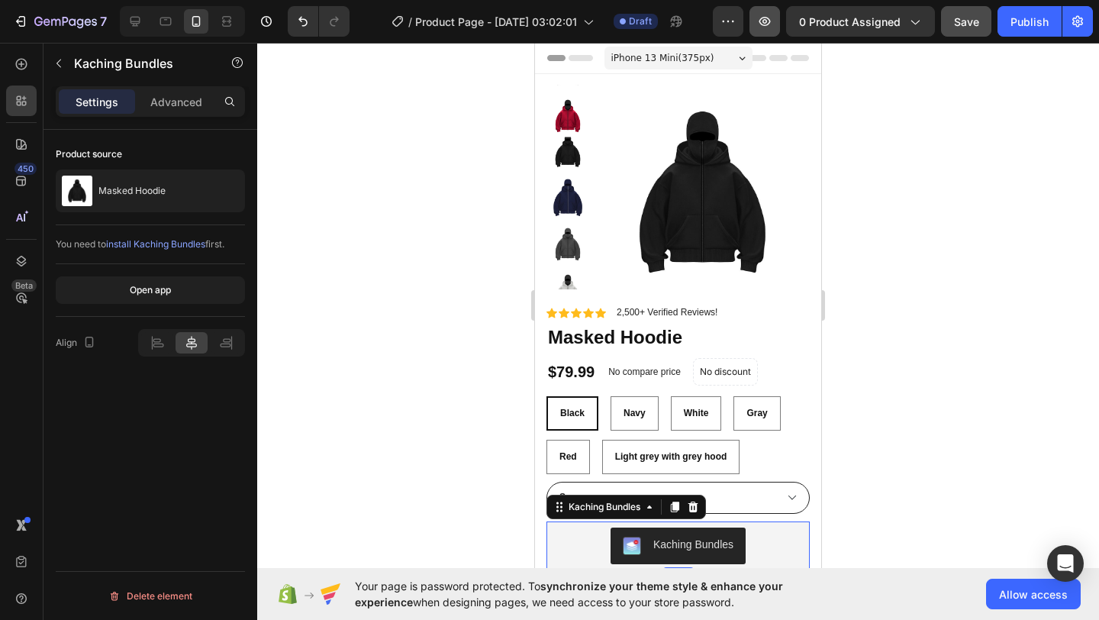
click at [771, 24] on icon "button" at bounding box center [764, 21] width 15 height 15
click at [1025, 26] on div "Publish" at bounding box center [1029, 22] width 38 height 16
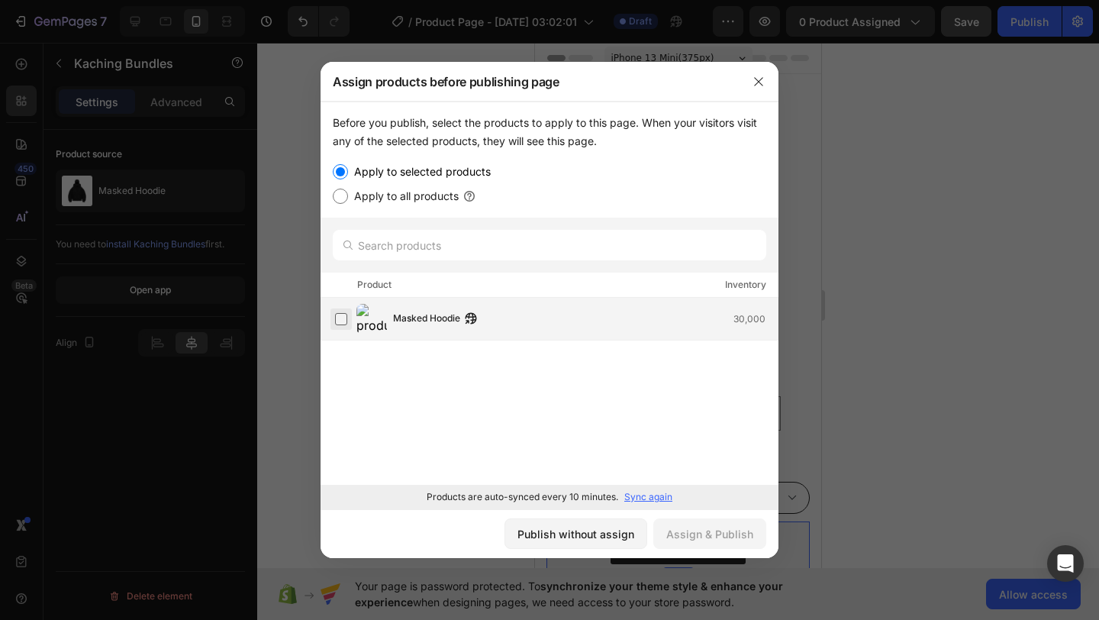
click at [344, 320] on label at bounding box center [341, 319] width 12 height 12
click at [704, 539] on div "Assign & Publish" at bounding box center [709, 534] width 87 height 16
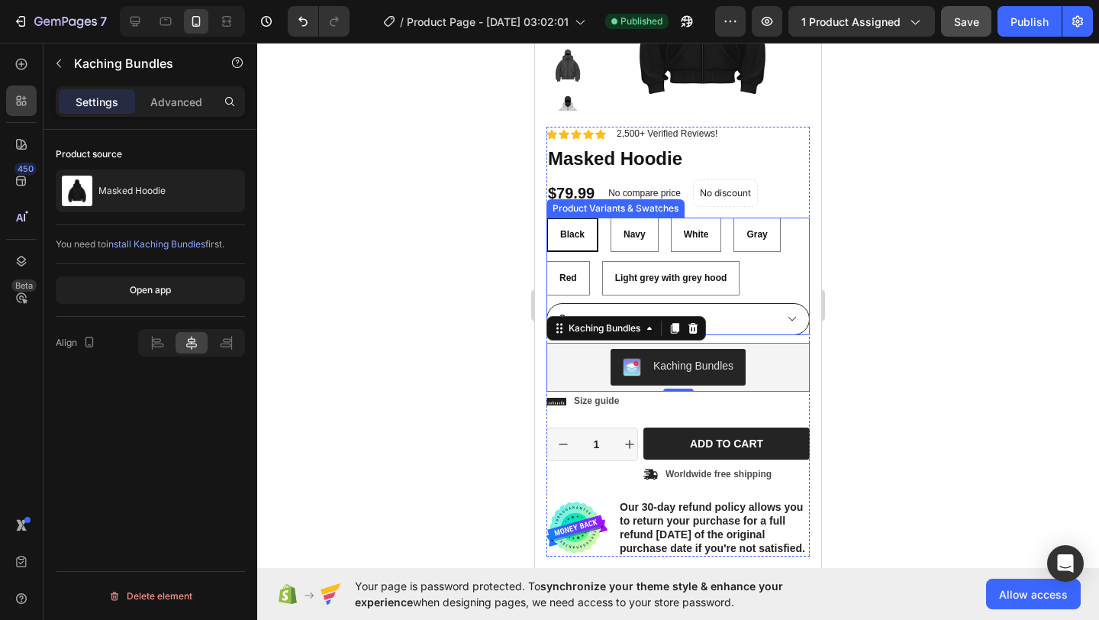
scroll to position [192, 0]
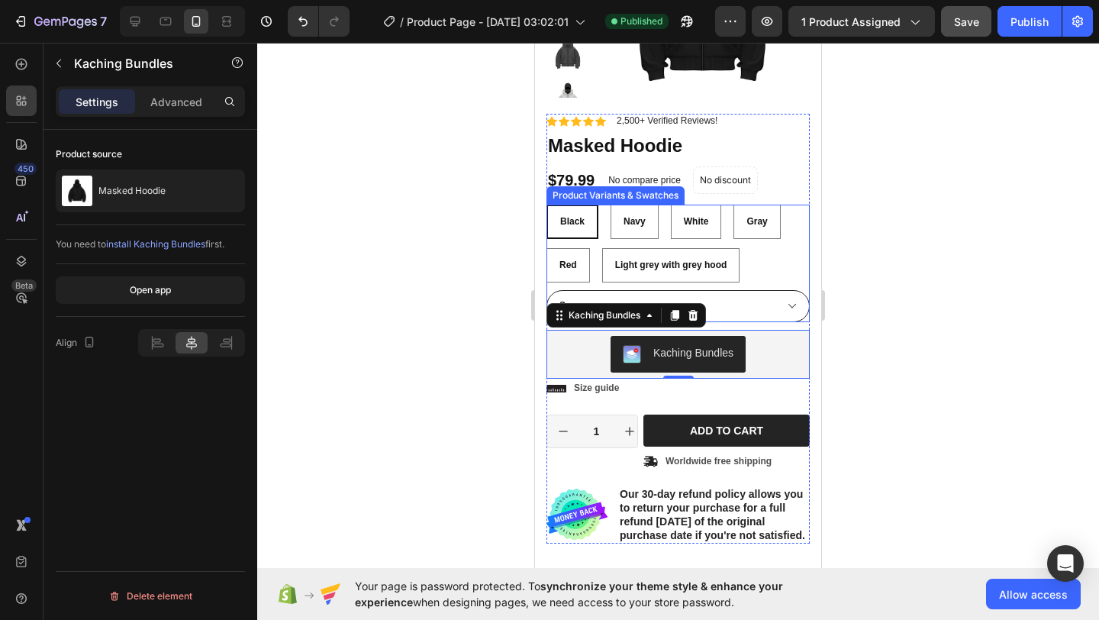
click at [604, 229] on div "Black Black Black Navy Navy Navy White White White Gray Gray Gray Red Red Red L…" at bounding box center [677, 243] width 263 height 78
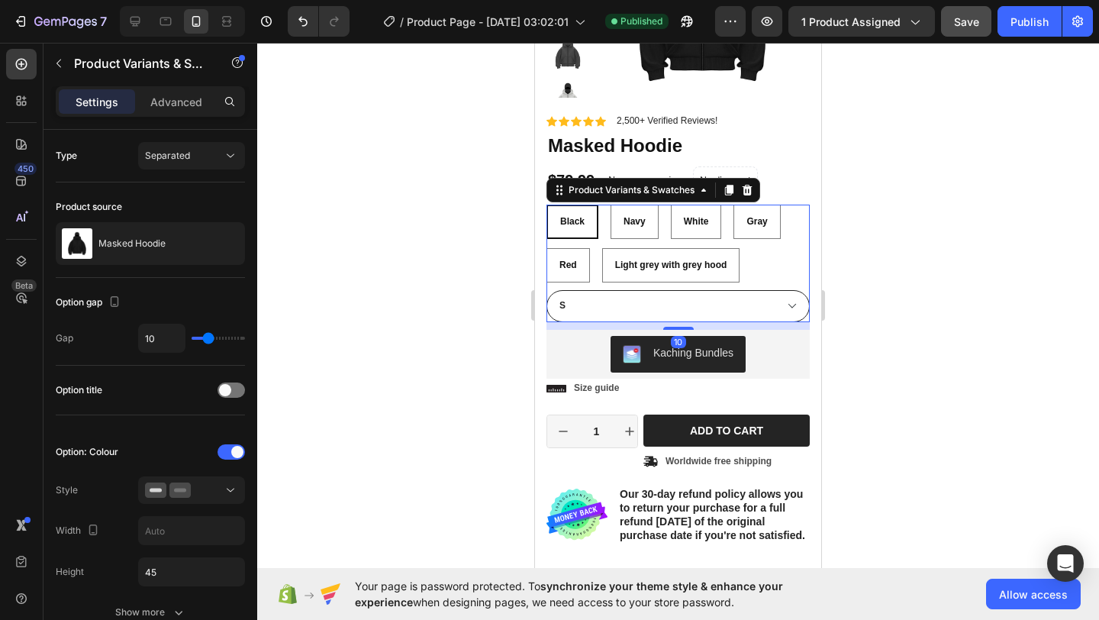
click at [585, 227] on div "Black" at bounding box center [572, 222] width 49 height 24
click at [546, 204] on input "Black Black Black" at bounding box center [546, 204] width 1 height 1
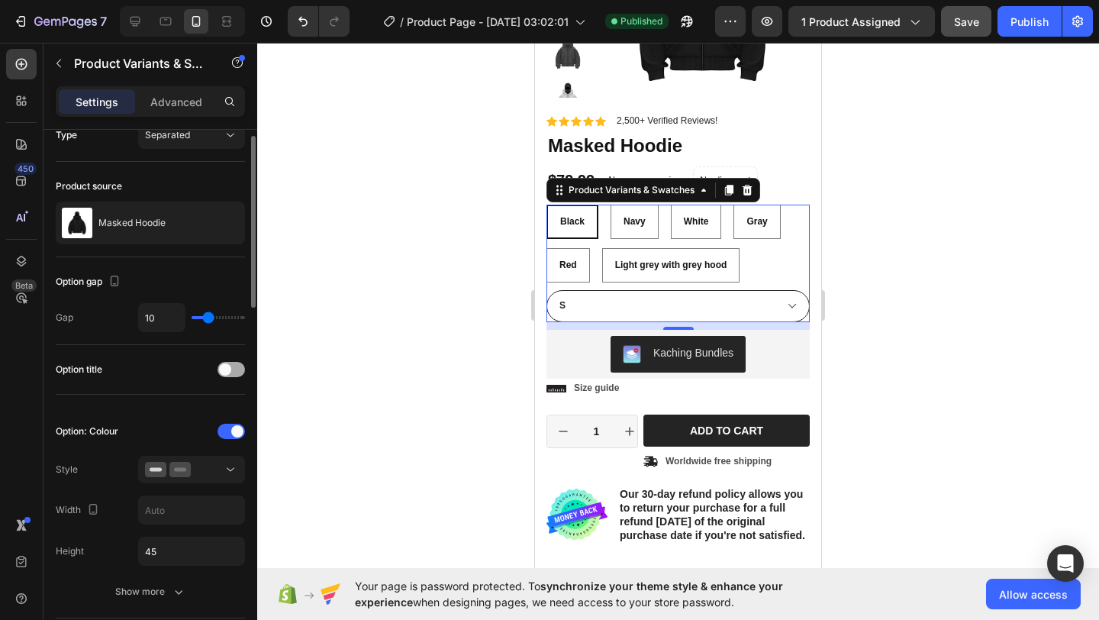
click at [236, 369] on div at bounding box center [230, 369] width 27 height 15
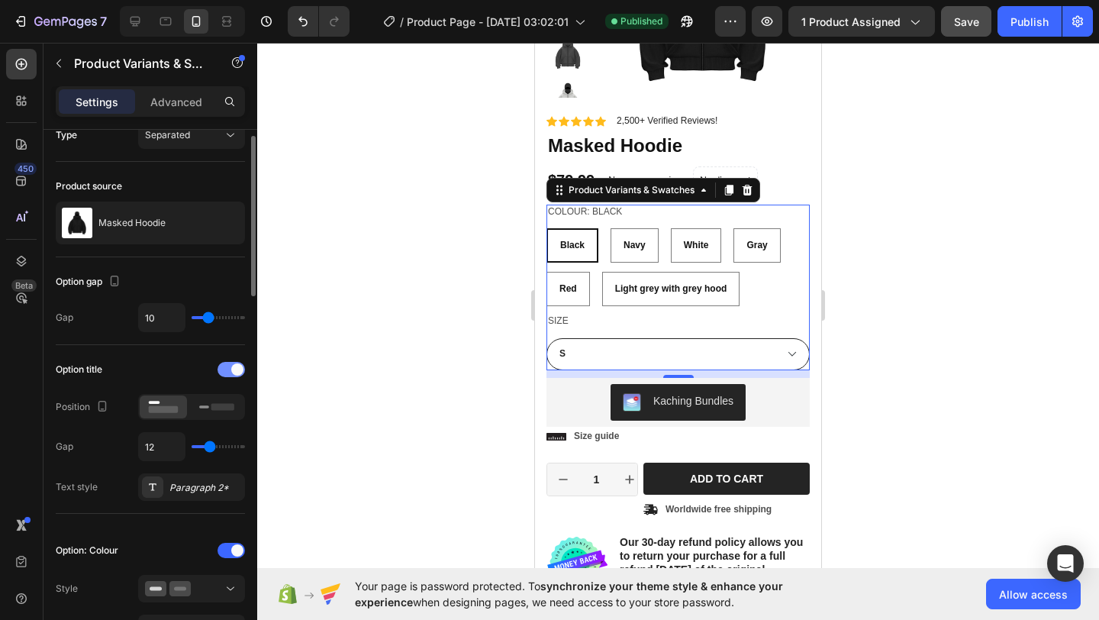
click at [236, 369] on span at bounding box center [237, 369] width 12 height 12
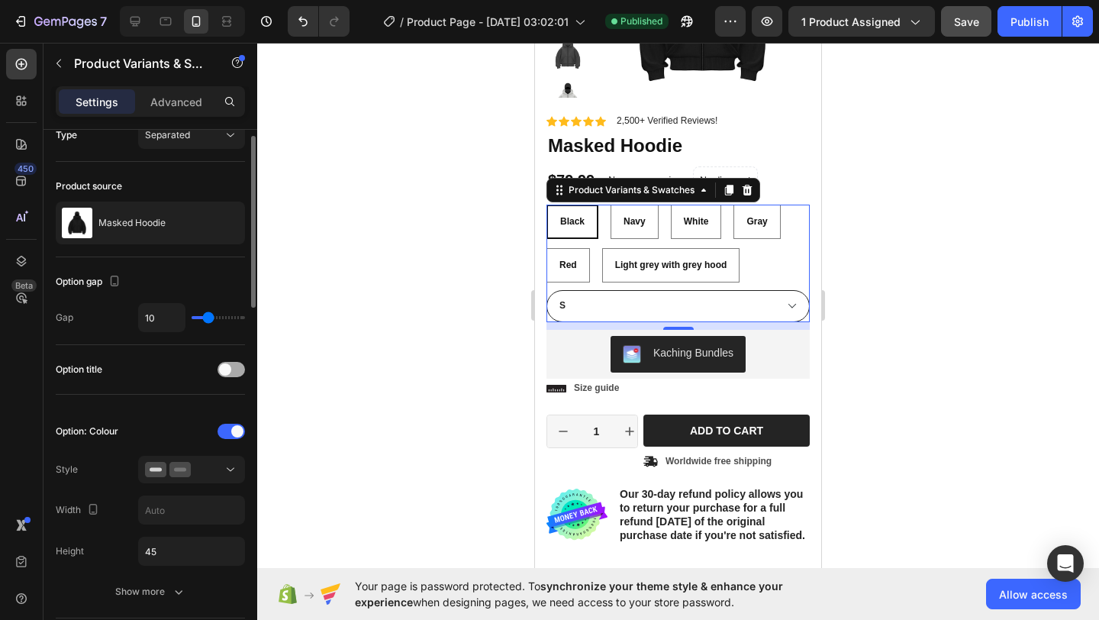
click at [235, 369] on div at bounding box center [230, 369] width 27 height 15
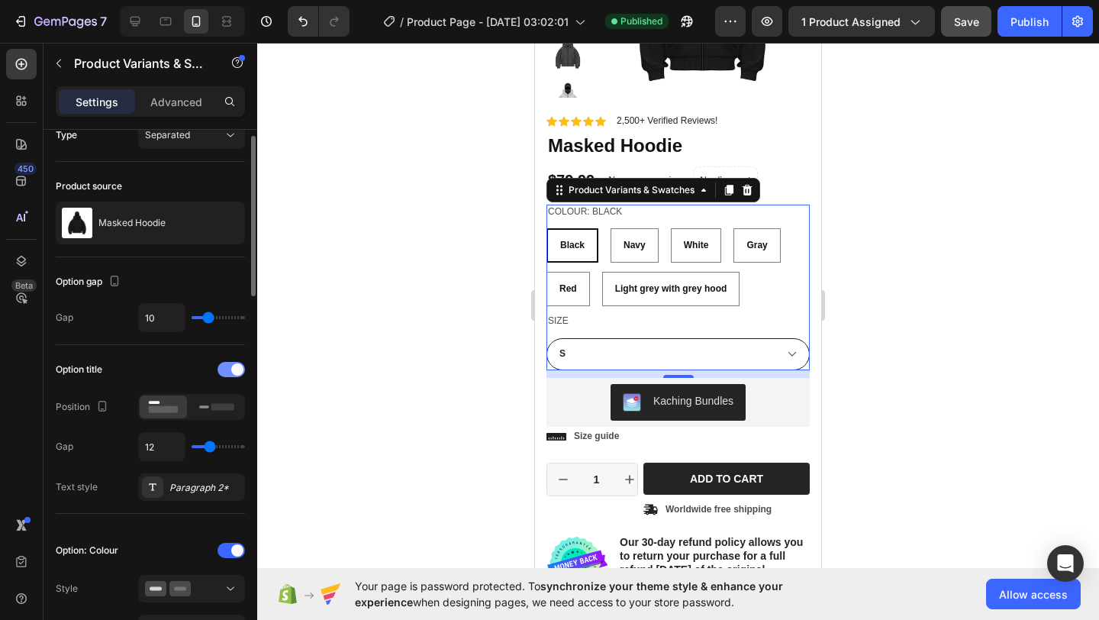
click at [235, 369] on span at bounding box center [237, 369] width 12 height 12
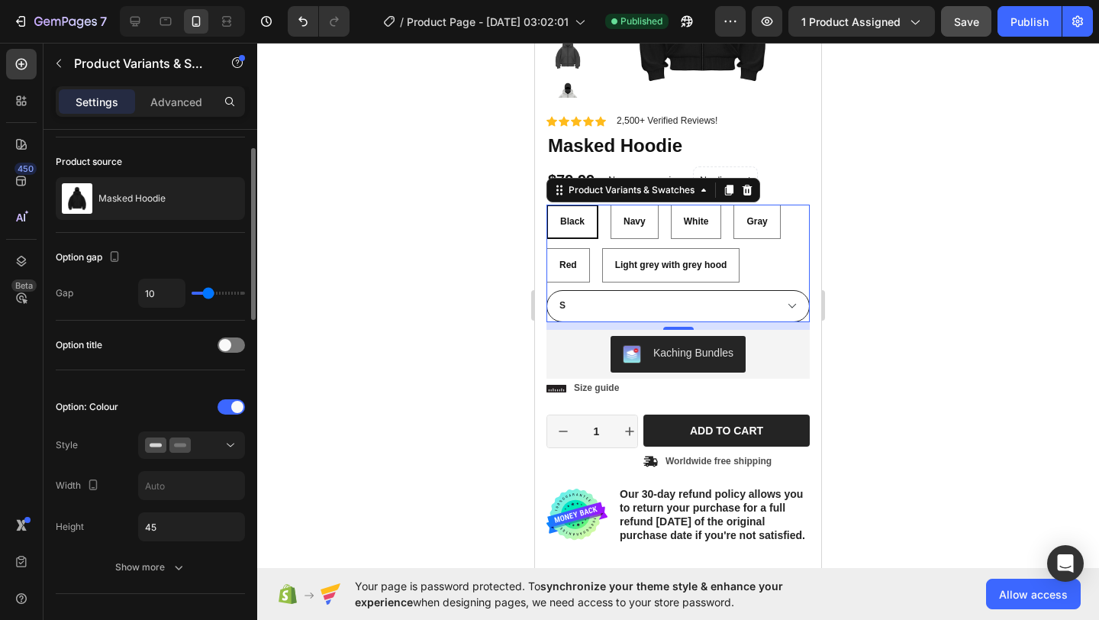
scroll to position [48, 0]
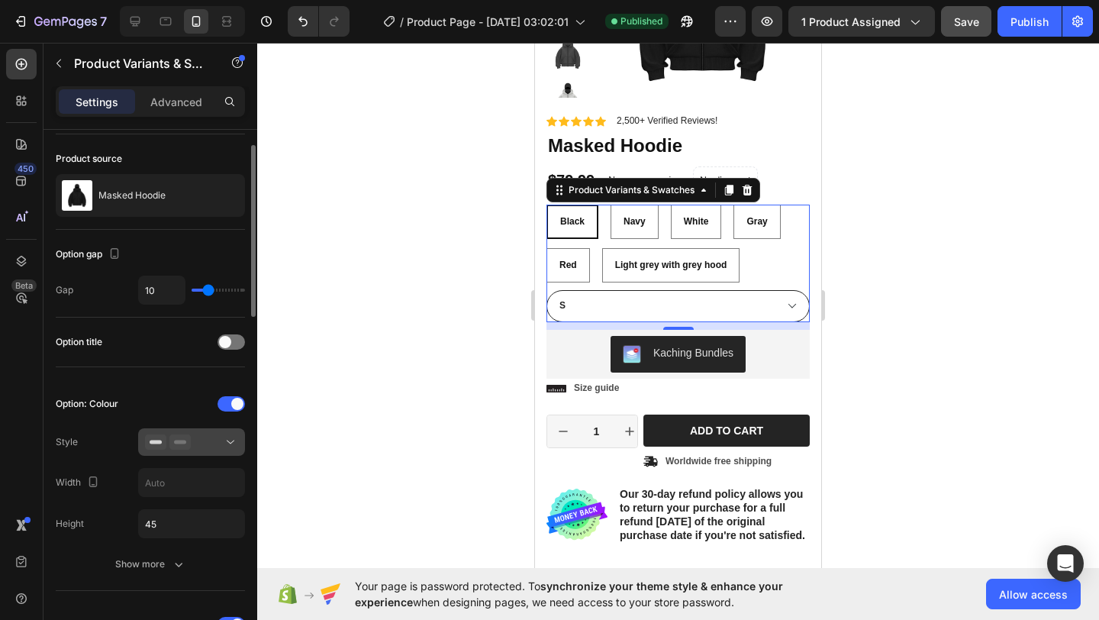
click at [210, 439] on div at bounding box center [191, 441] width 93 height 15
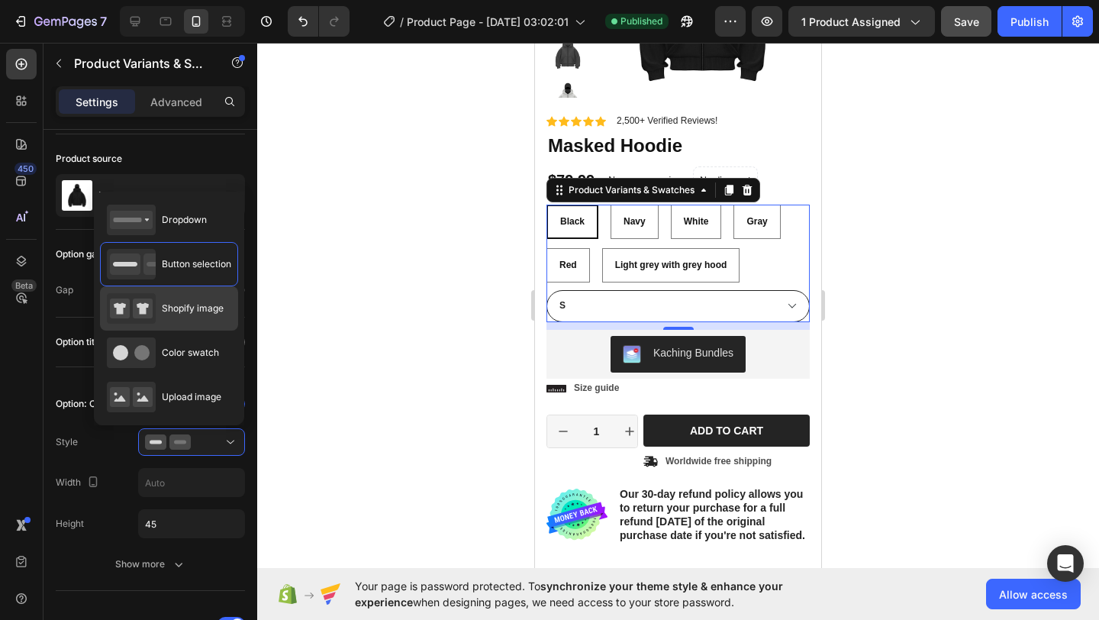
click at [202, 324] on div "Shopify image" at bounding box center [169, 308] width 138 height 44
type input "64"
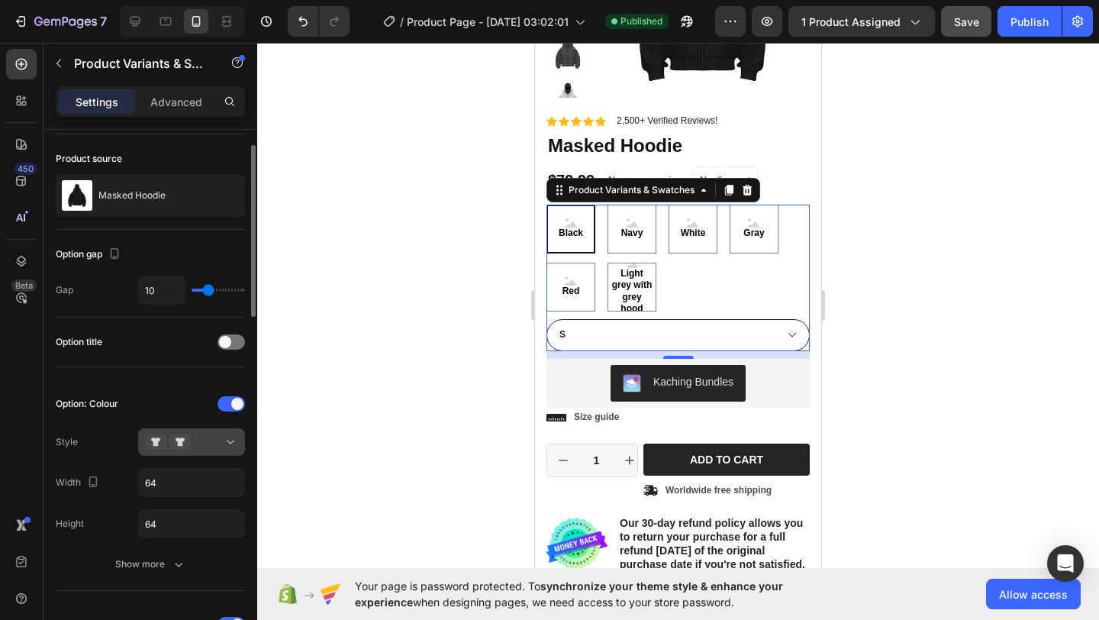
click at [219, 436] on div at bounding box center [191, 441] width 93 height 15
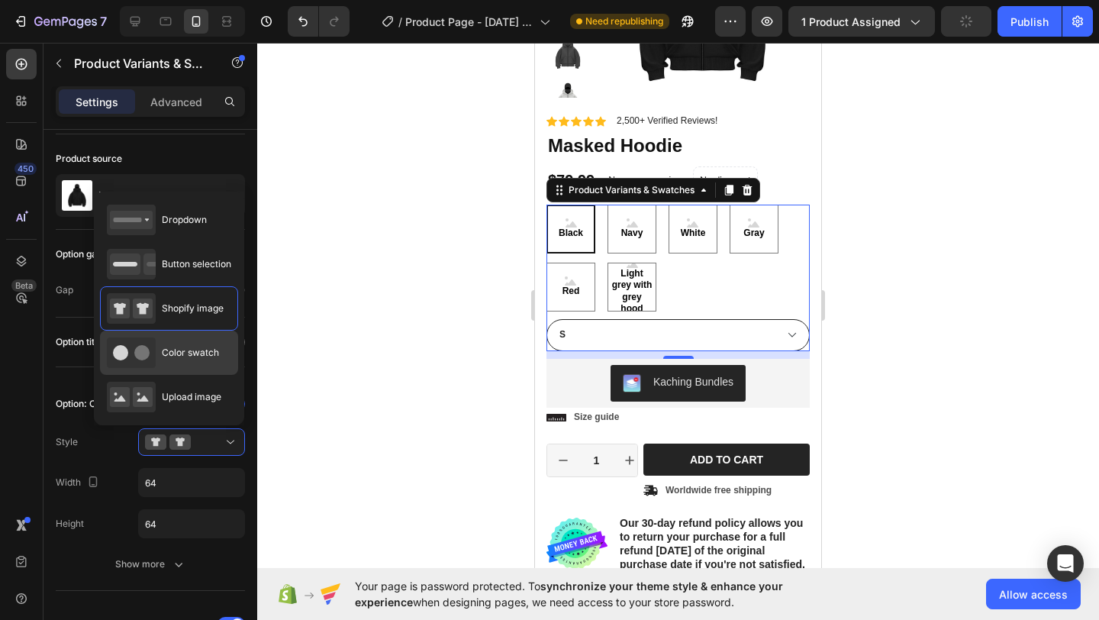
click at [201, 359] on span "Color swatch" at bounding box center [190, 353] width 57 height 14
type input "45"
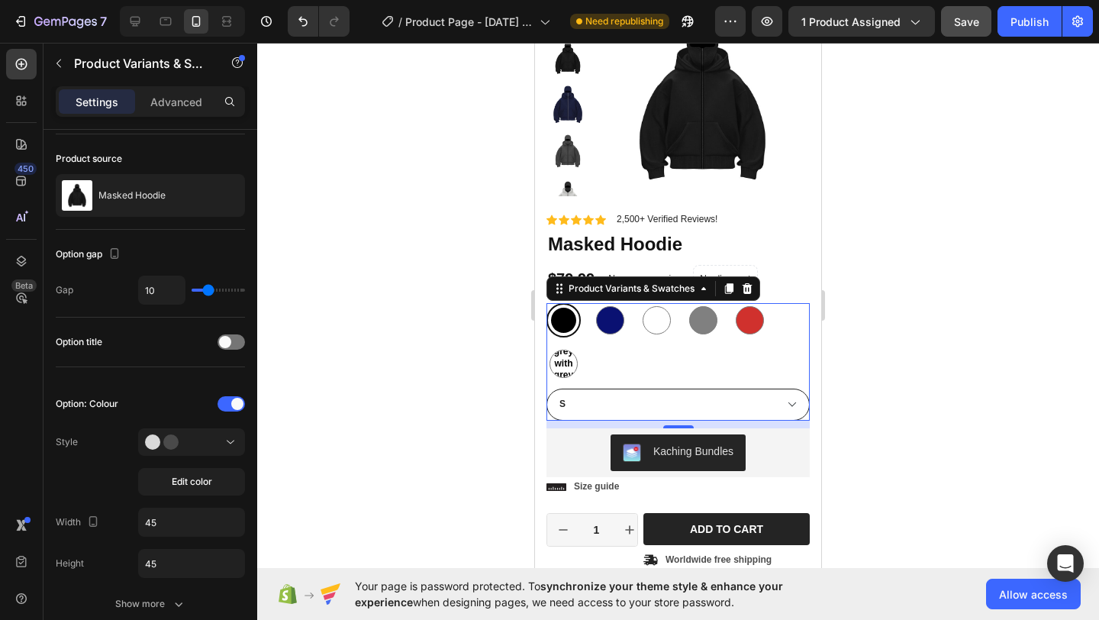
scroll to position [92, 0]
click at [572, 320] on div at bounding box center [563, 320] width 25 height 25
click at [546, 304] on input "Black Black" at bounding box center [546, 303] width 1 height 1
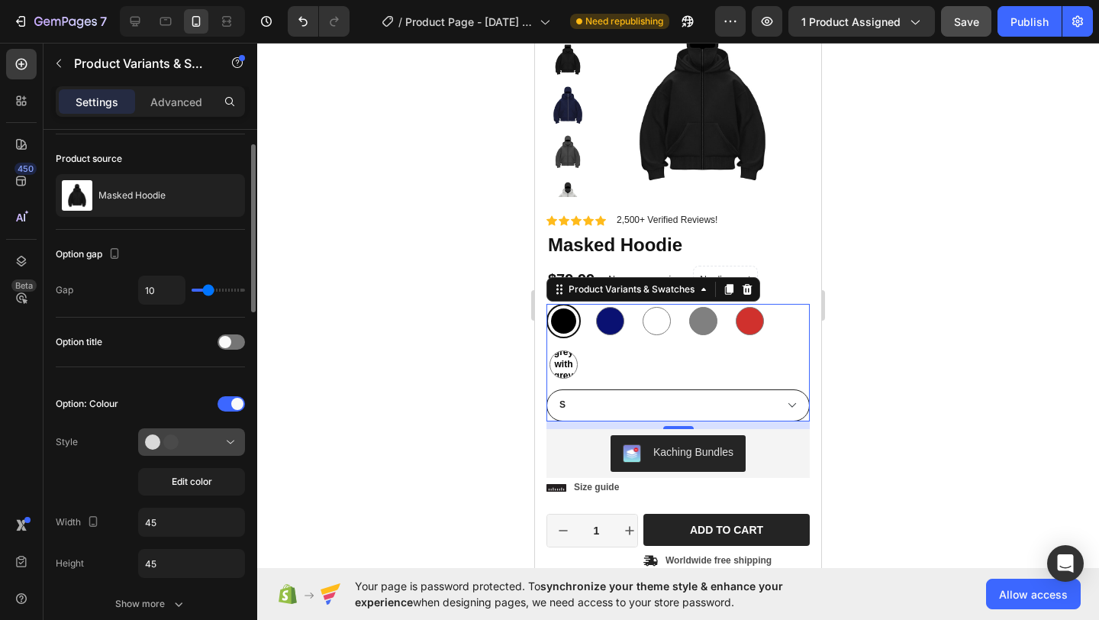
click at [196, 442] on div at bounding box center [191, 441] width 93 height 15
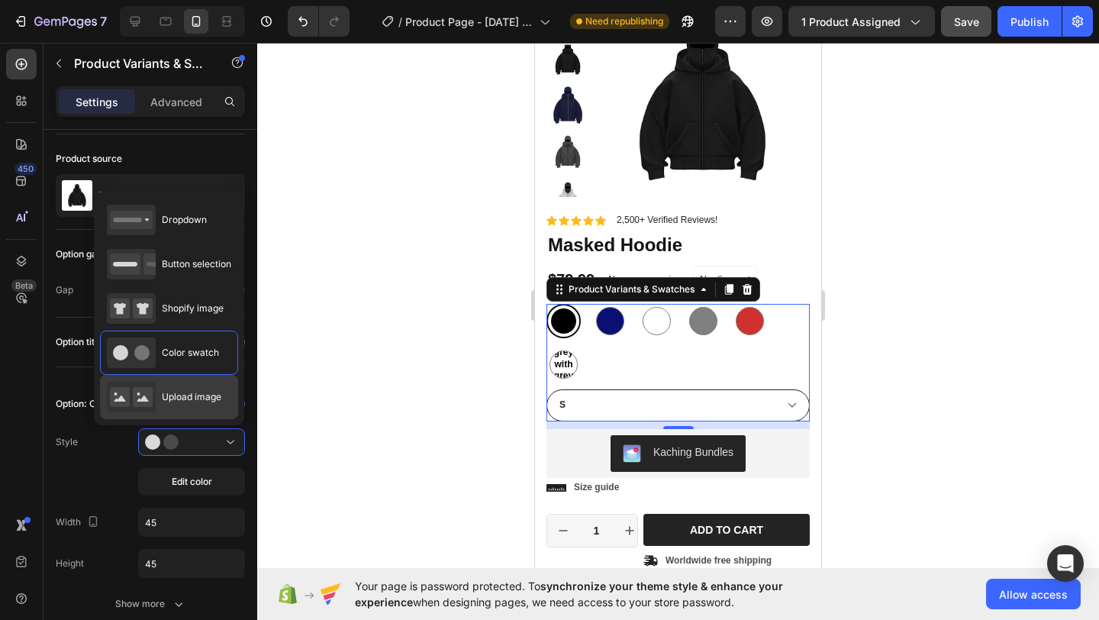
scroll to position [51, 0]
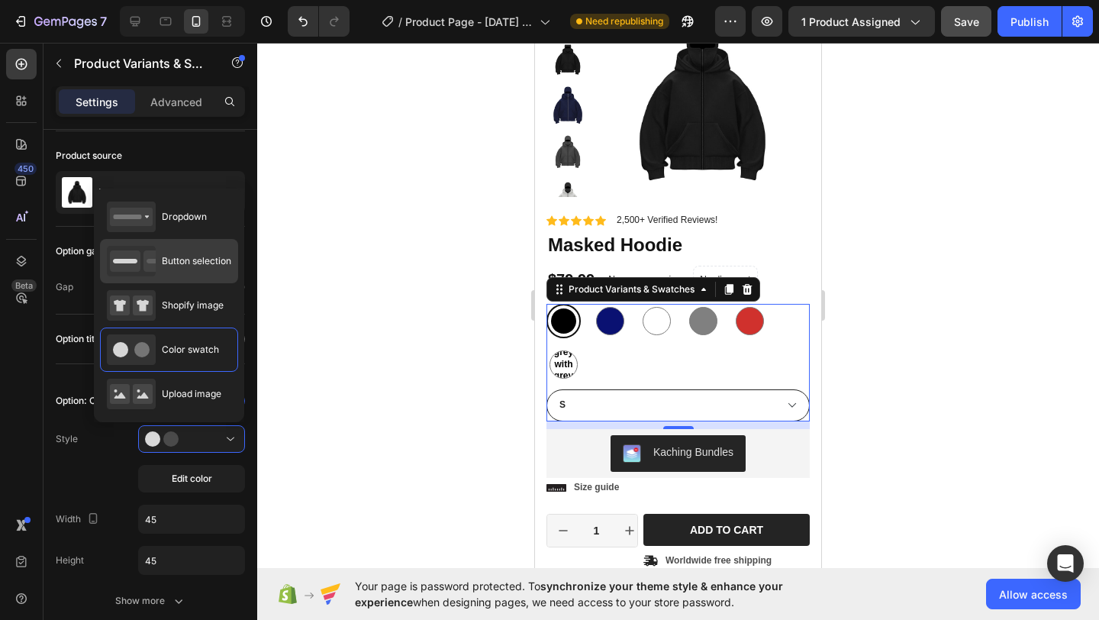
click at [191, 264] on span "Button selection" at bounding box center [196, 261] width 69 height 14
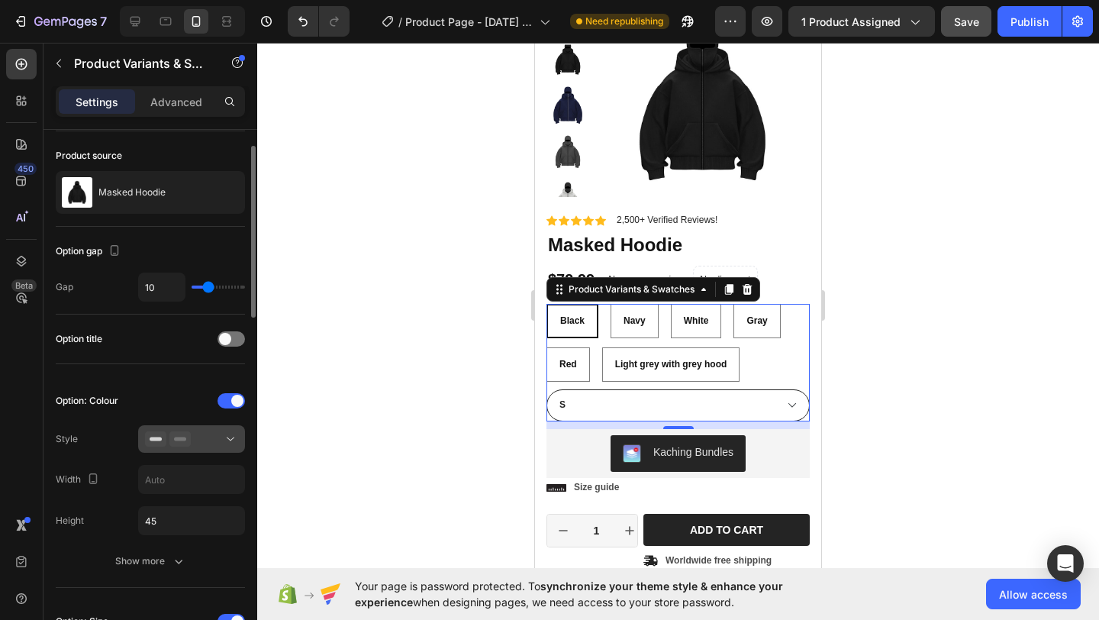
click at [204, 431] on div at bounding box center [191, 438] width 93 height 15
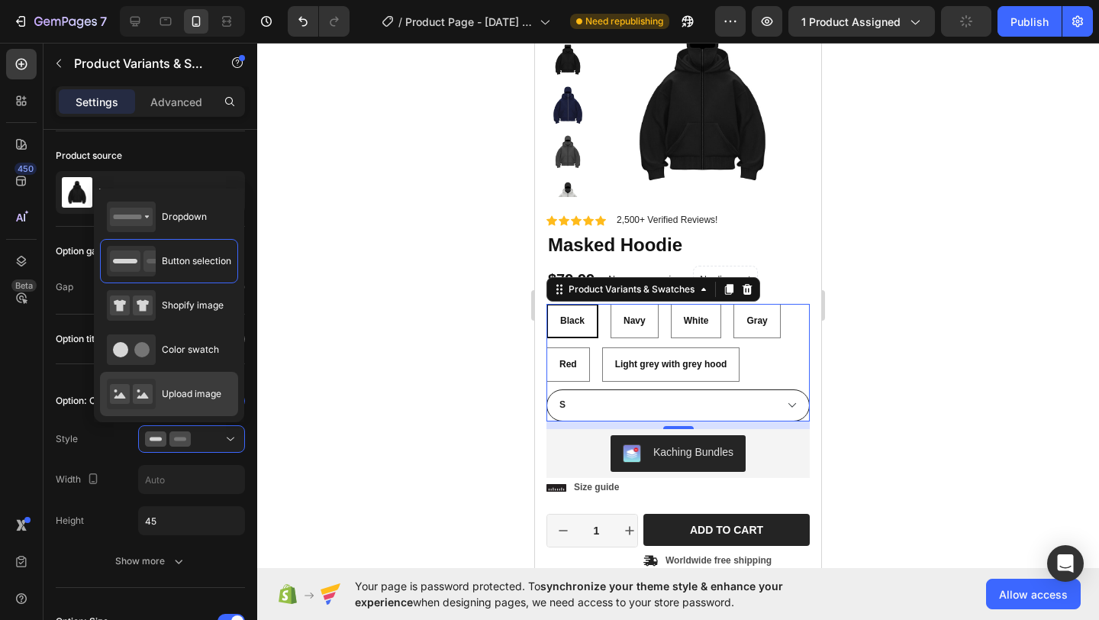
click at [197, 391] on span "Upload image" at bounding box center [192, 394] width 60 height 14
type input "64"
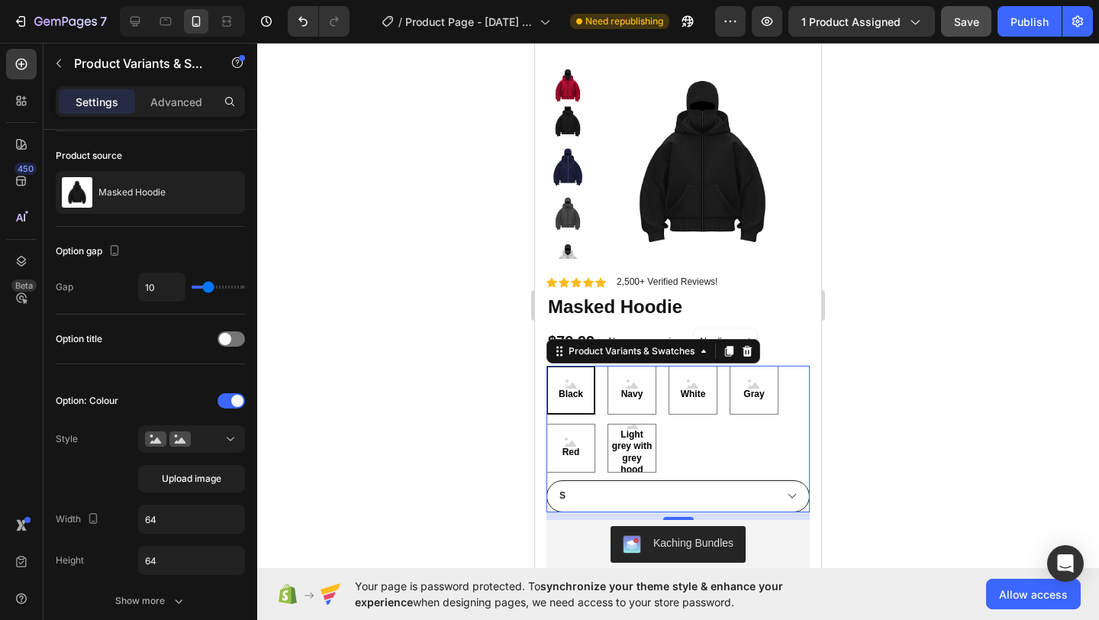
scroll to position [53, 0]
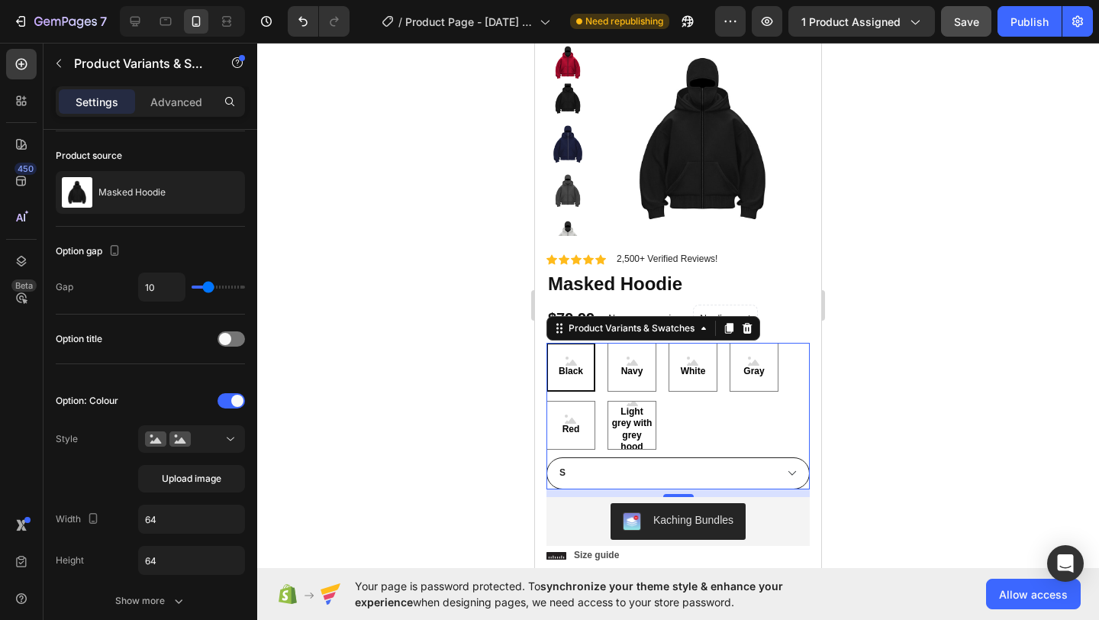
click at [559, 364] on div "Black" at bounding box center [570, 367] width 31 height 34
click at [546, 343] on input "Black Black Black" at bounding box center [546, 342] width 1 height 1
click at [566, 365] on span "Black" at bounding box center [570, 371] width 31 height 12
click at [546, 343] on input "Black Black Black" at bounding box center [546, 342] width 1 height 1
click at [566, 365] on span "Black" at bounding box center [570, 371] width 31 height 12
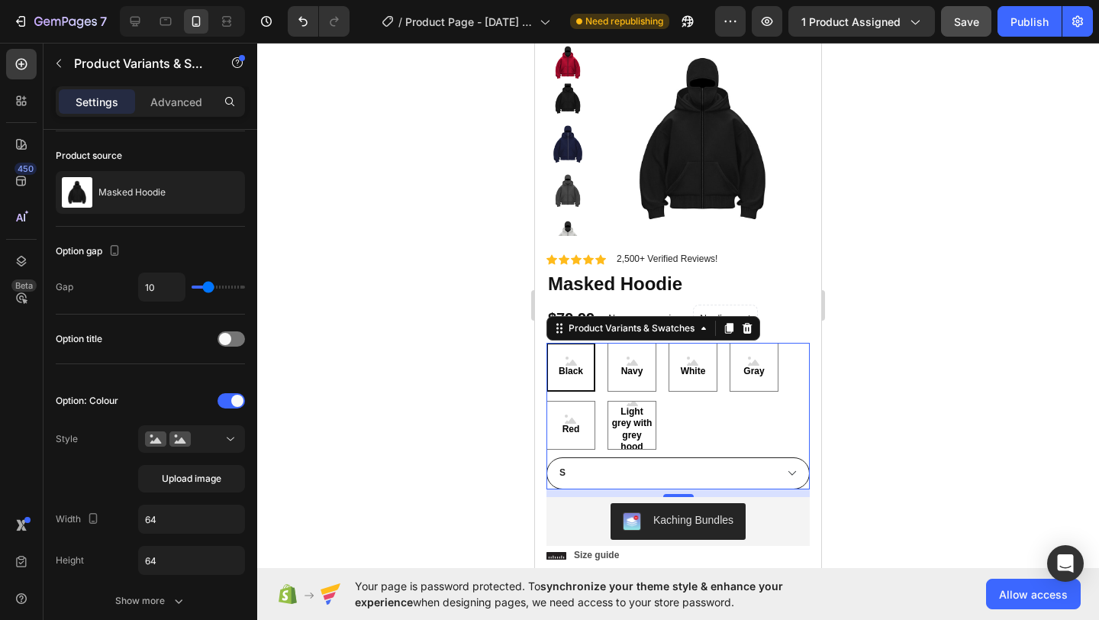
click at [546, 343] on input "Black Black Black" at bounding box center [546, 342] width 1 height 1
click at [566, 365] on icon at bounding box center [570, 362] width 11 height 6
click at [546, 343] on input "Black Black Black" at bounding box center [546, 342] width 1 height 1
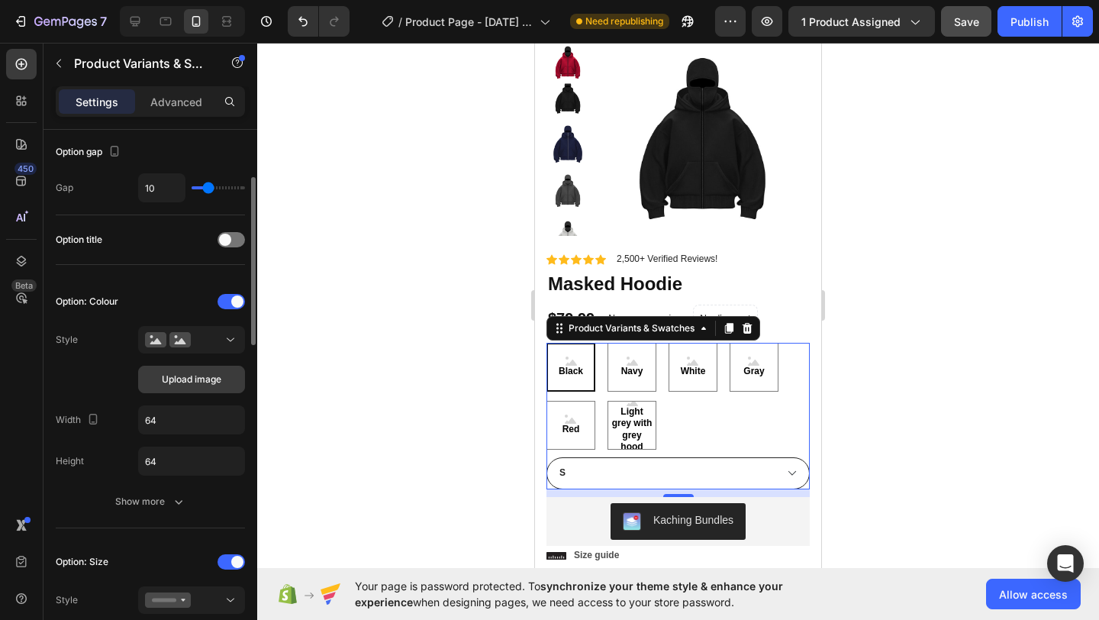
click at [192, 385] on span "Upload image" at bounding box center [192, 379] width 60 height 14
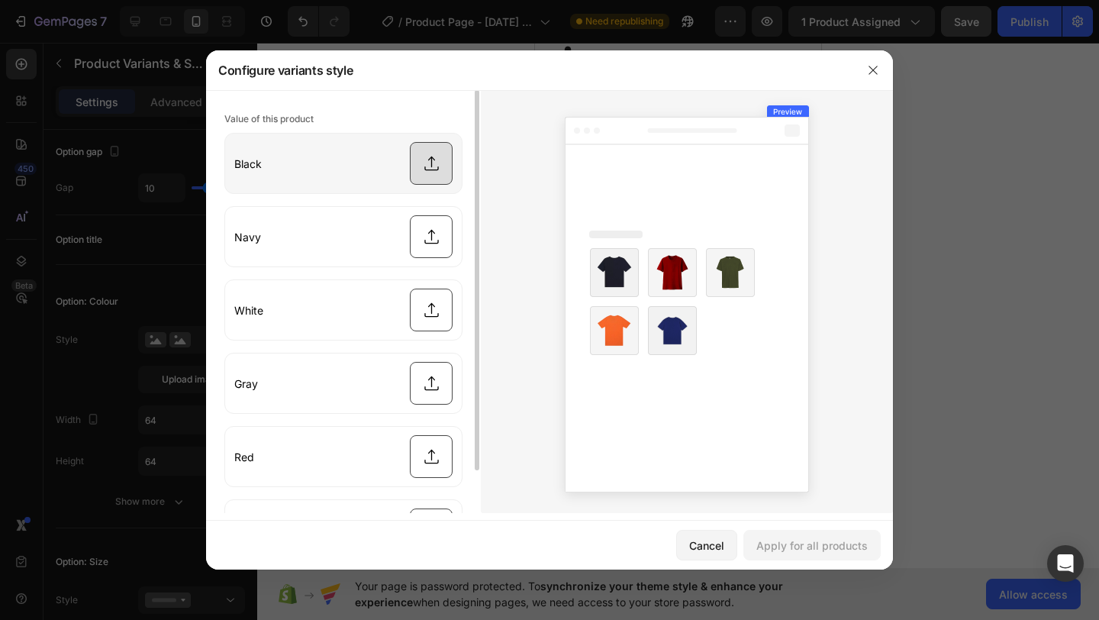
click at [383, 166] on input "file" at bounding box center [343, 164] width 237 height 60
type input "C:\fakepath\black.webp"
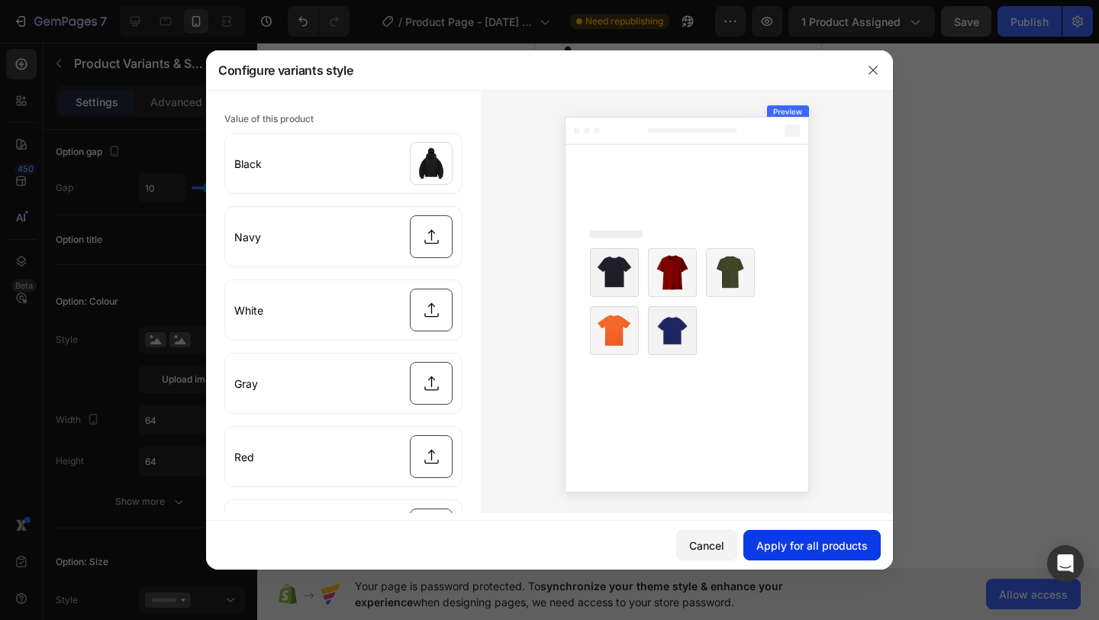
click at [856, 549] on div "Apply for all products" at bounding box center [811, 545] width 111 height 16
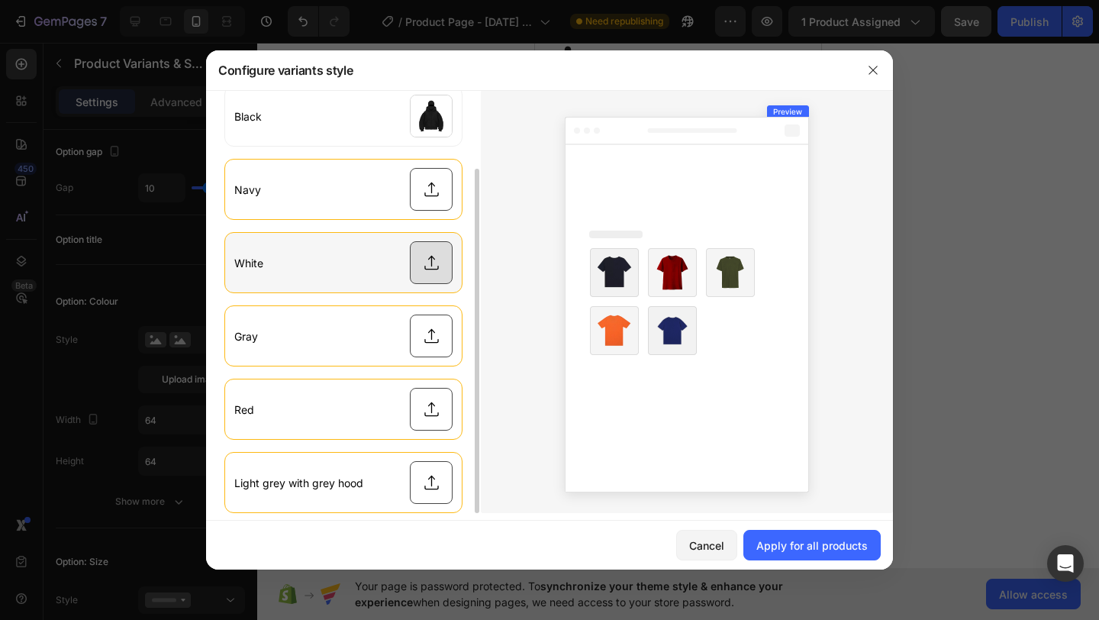
scroll to position [72, 0]
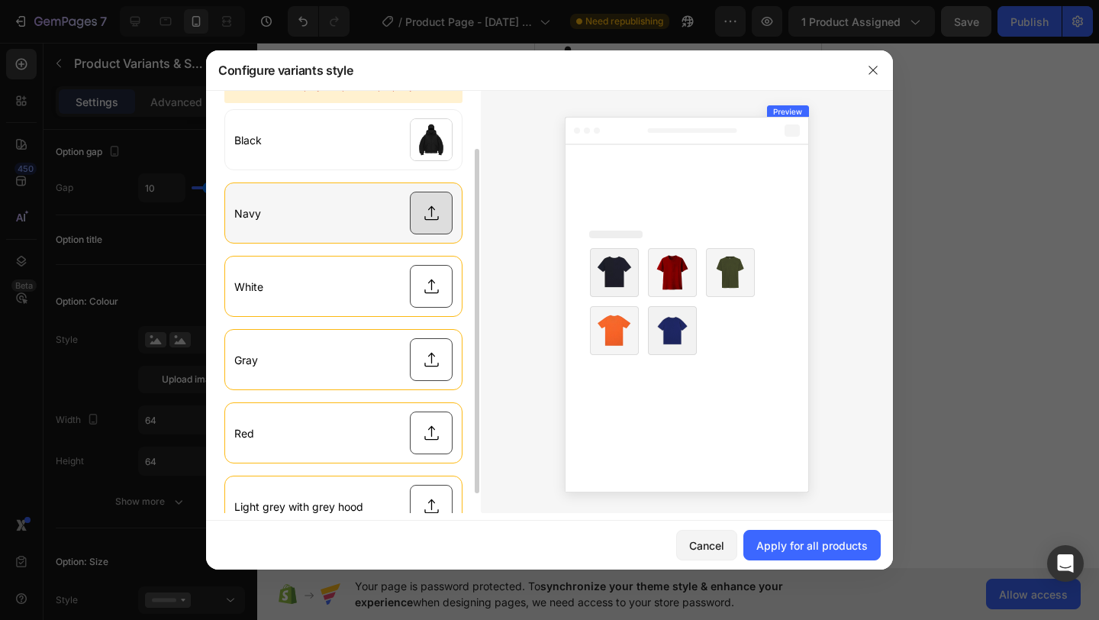
click at [429, 215] on input "file" at bounding box center [343, 213] width 237 height 60
type input "C:\fakepath\bluw.webp"
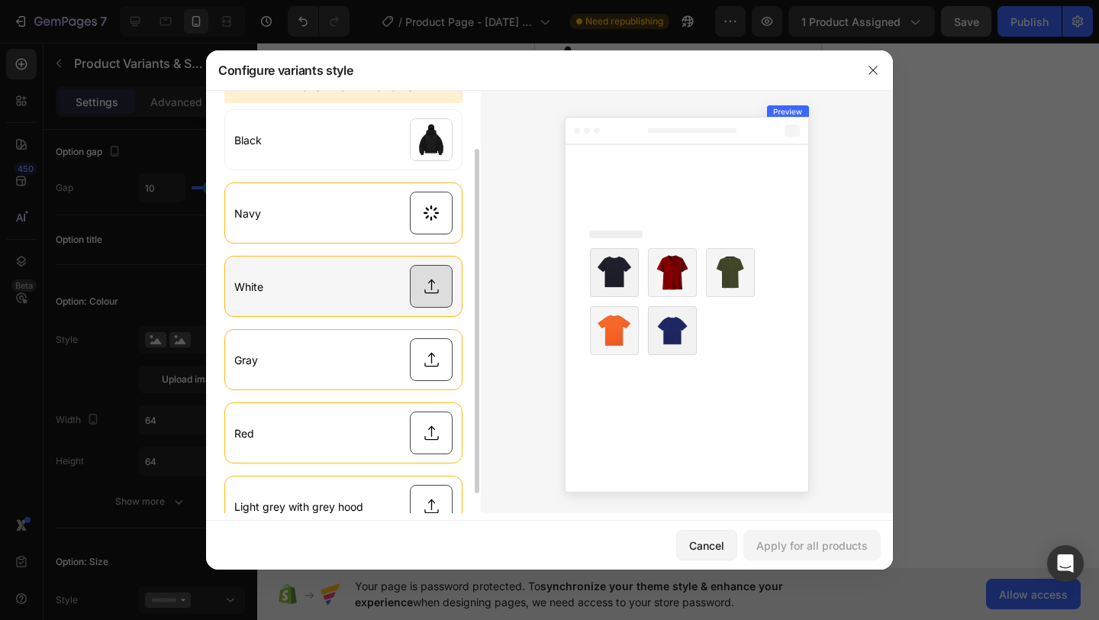
click at [440, 293] on input "file" at bounding box center [343, 286] width 237 height 60
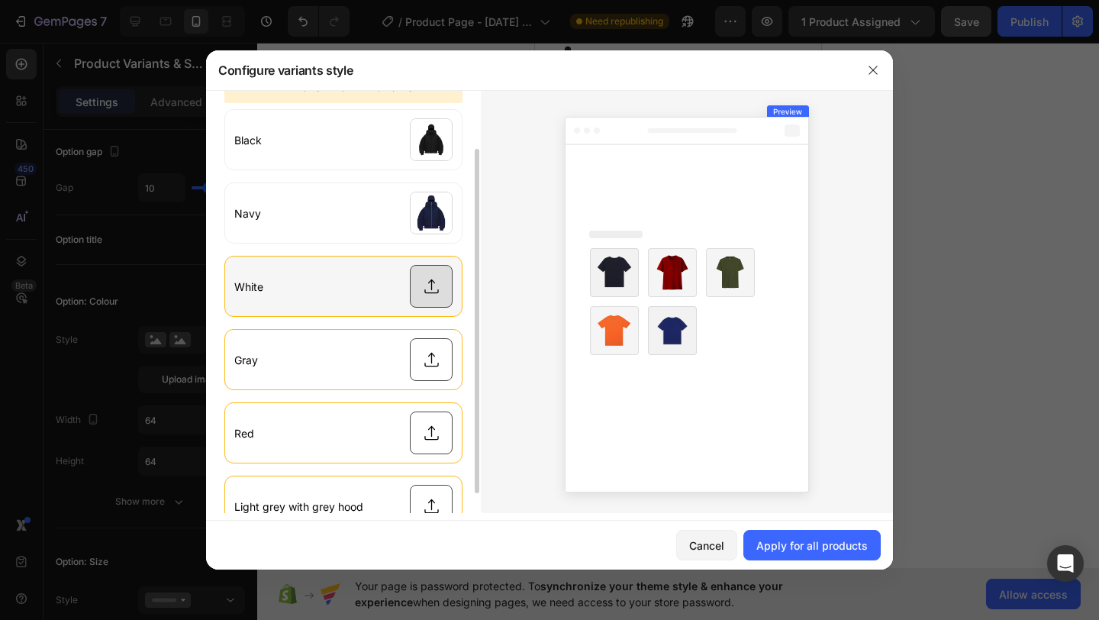
click at [444, 296] on input "file" at bounding box center [343, 286] width 237 height 60
type input "C:\fakepath\white.webp"
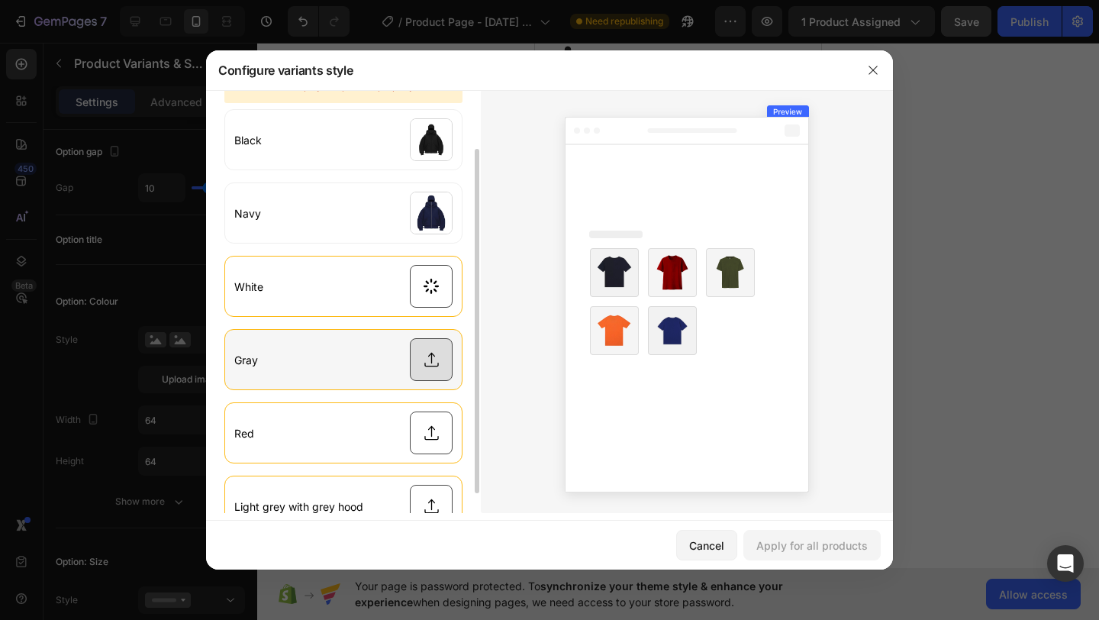
click at [430, 351] on input "file" at bounding box center [343, 360] width 237 height 60
type input "C:\fakepath\light grey with grey hoodie.webp"
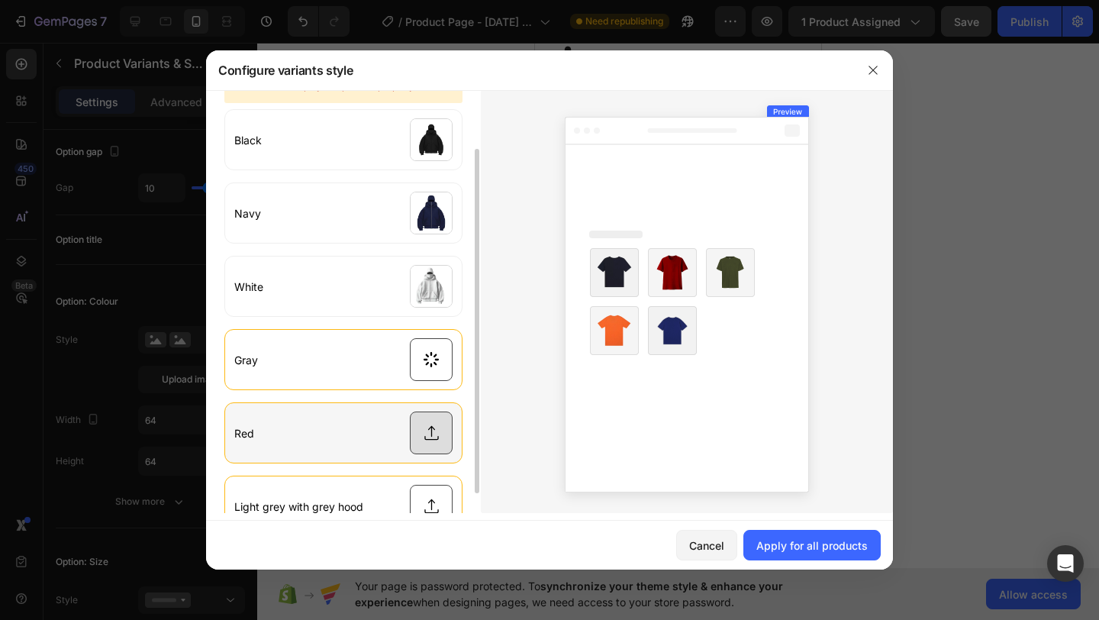
click at [430, 430] on input "file" at bounding box center [343, 433] width 237 height 60
type input "C:\fakepath\red hoodie.webp"
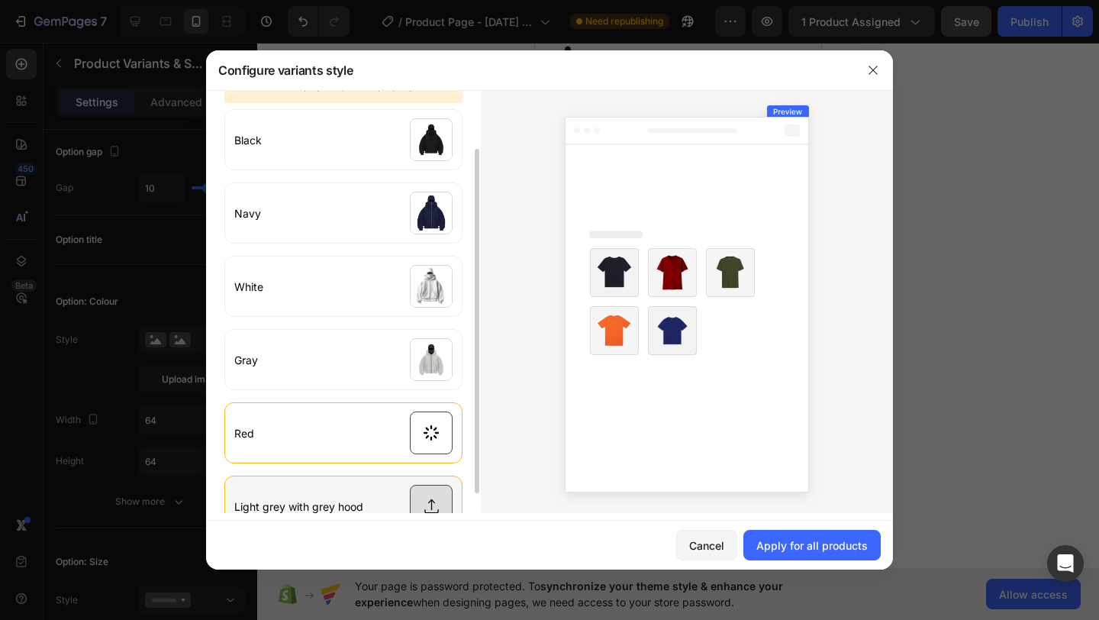
click at [435, 492] on input "file" at bounding box center [343, 506] width 237 height 60
type input "C:\fakepath\light grey with grey hoodie.webp"
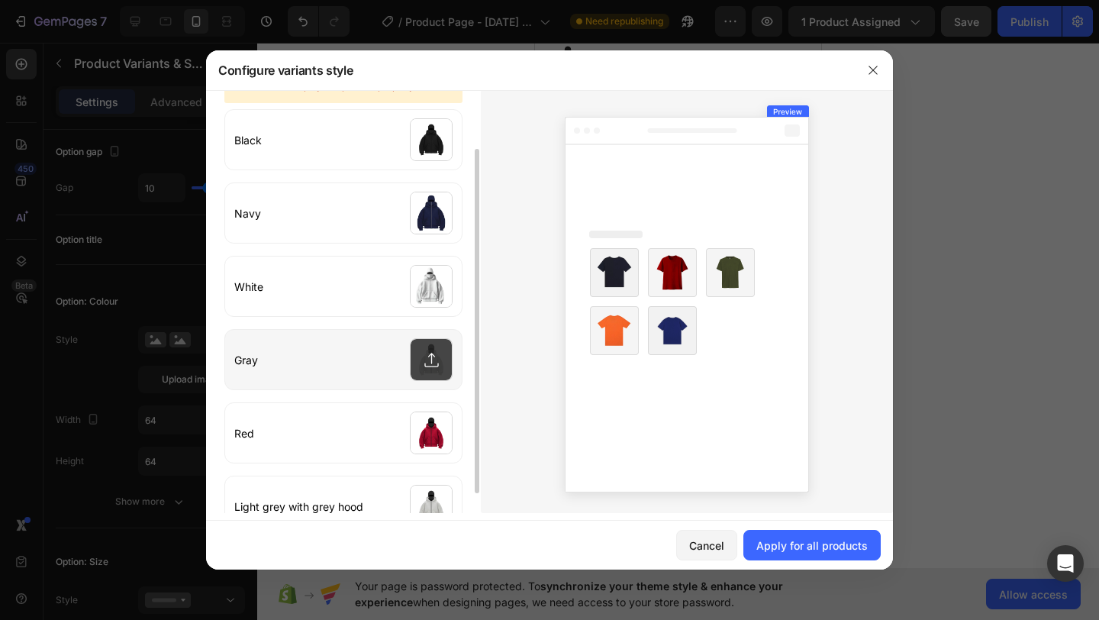
click at [436, 347] on input "file" at bounding box center [343, 360] width 237 height 60
type input "C:\fakepath\grey.webp"
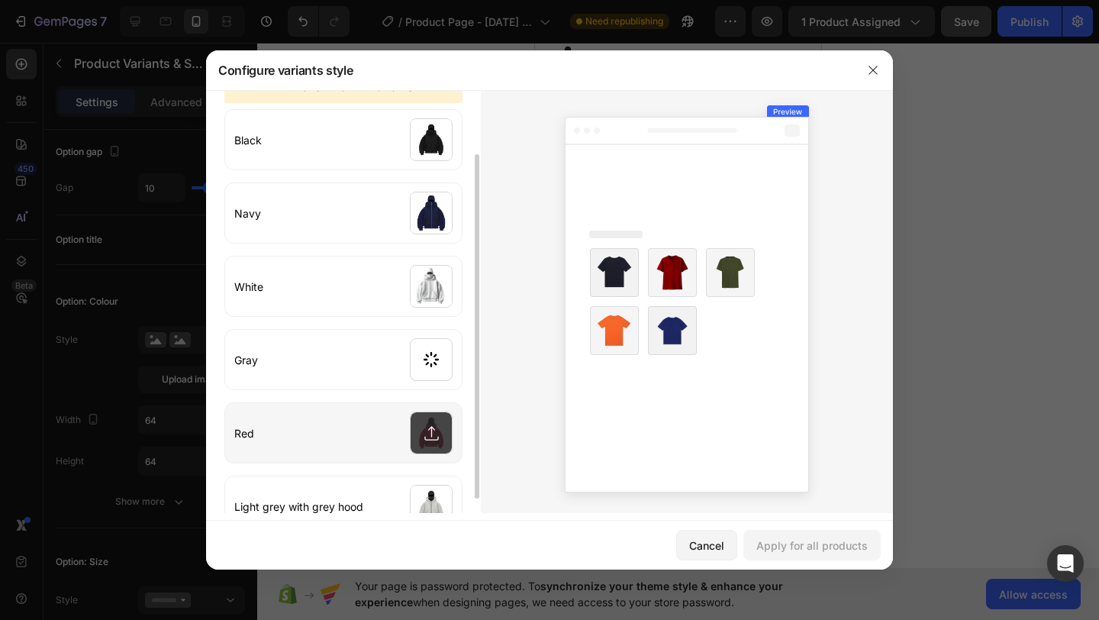
scroll to position [96, 0]
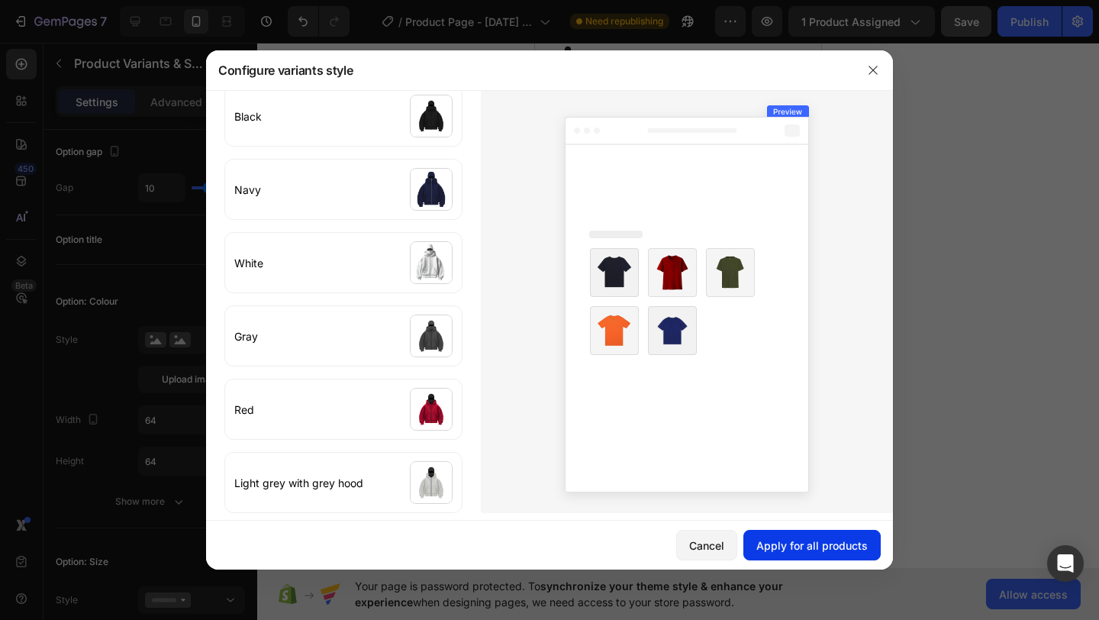
click at [864, 546] on div "Apply for all products" at bounding box center [811, 545] width 111 height 16
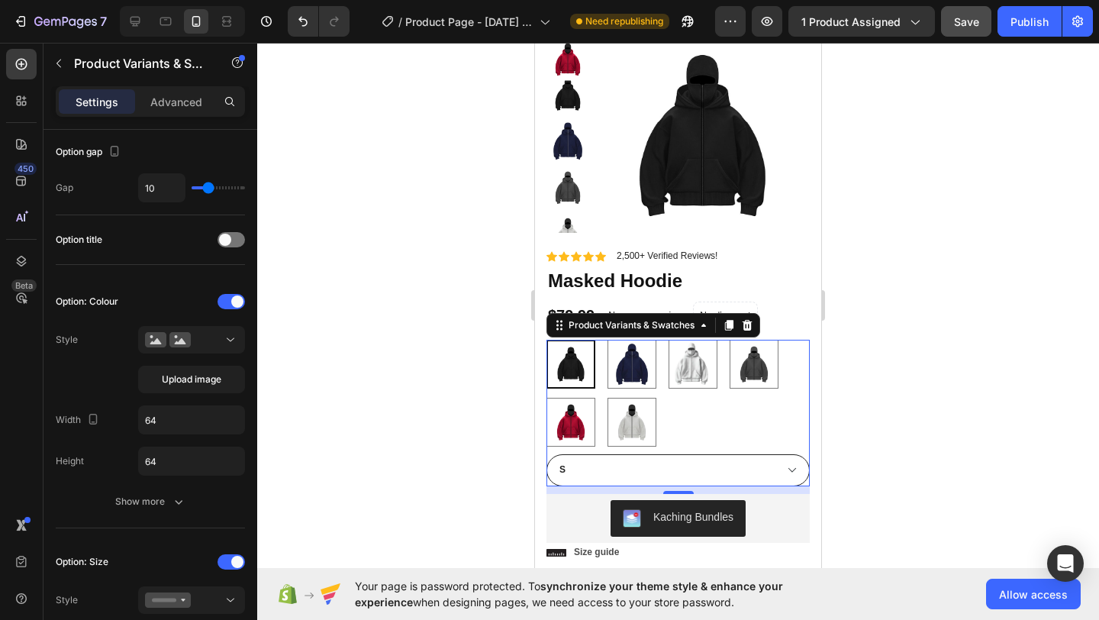
click at [890, 369] on div at bounding box center [678, 331] width 842 height 577
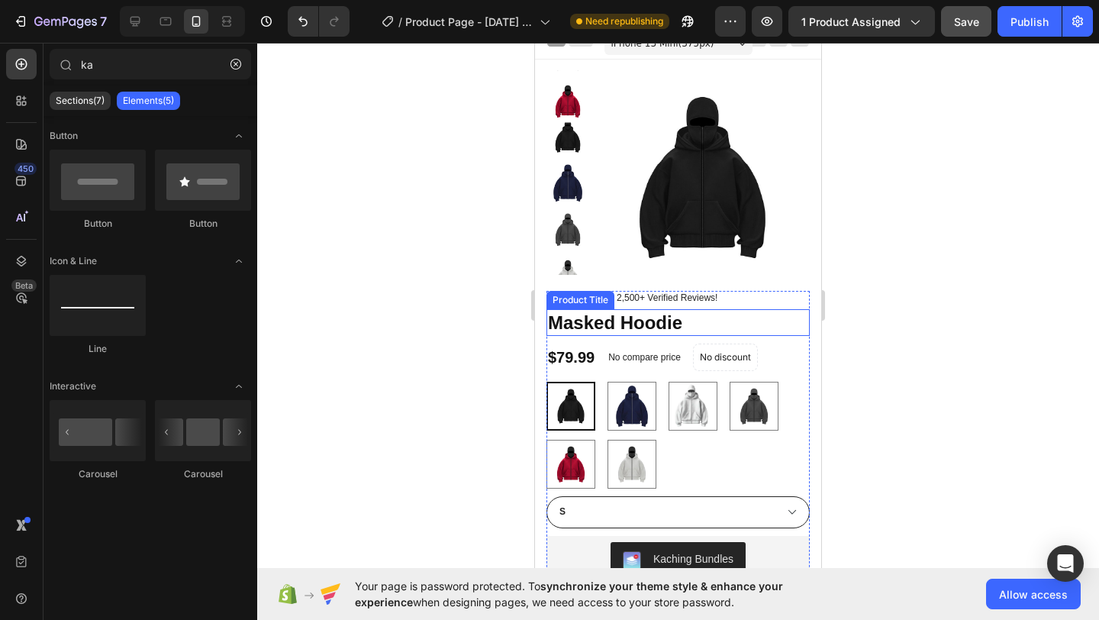
scroll to position [0, 0]
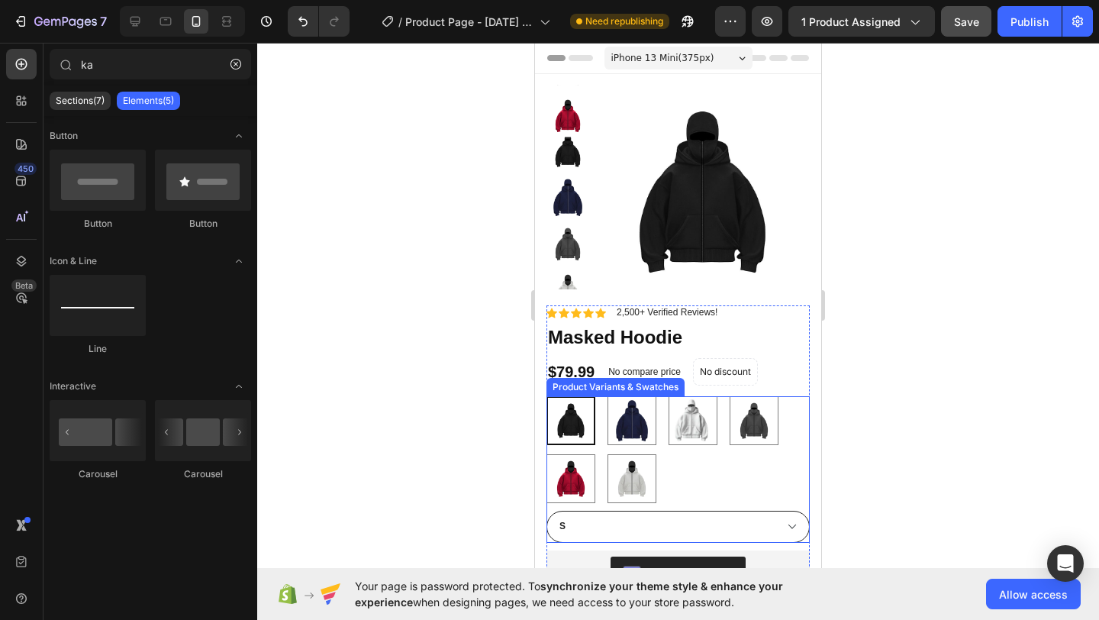
click at [574, 426] on img at bounding box center [571, 421] width 46 height 46
click at [546, 396] on input "Black Black" at bounding box center [546, 395] width 1 height 1
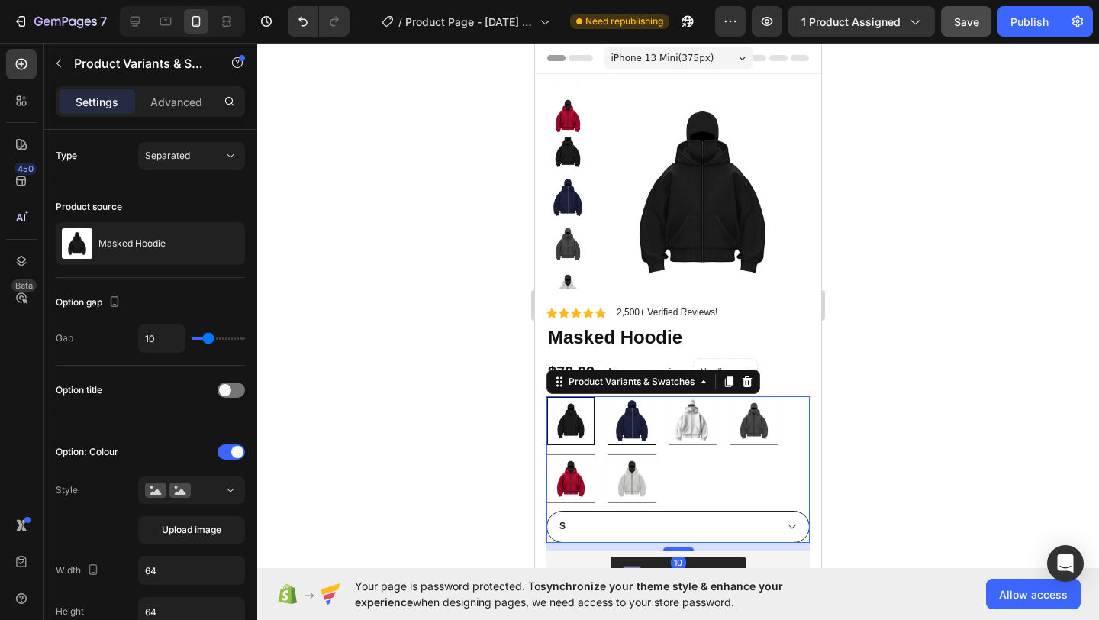
click at [627, 428] on img at bounding box center [631, 420] width 47 height 47
click at [607, 396] on input "Navy Navy" at bounding box center [607, 395] width 1 height 1
radio input "false"
click at [588, 427] on img at bounding box center [570, 420] width 47 height 47
click at [546, 396] on input "Black Black" at bounding box center [546, 395] width 1 height 1
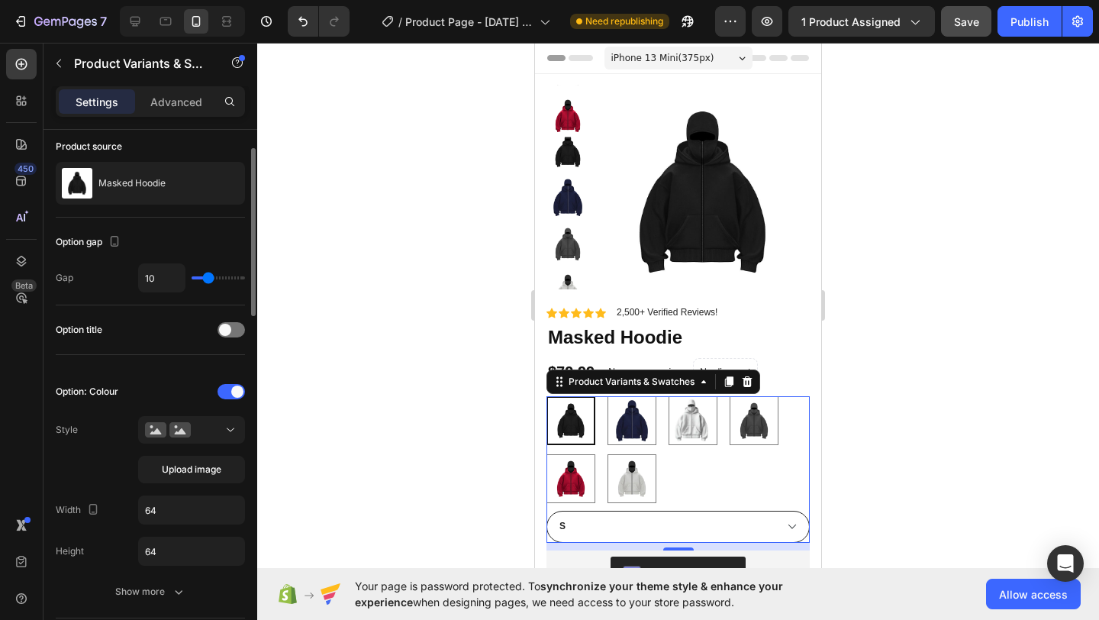
scroll to position [57, 0]
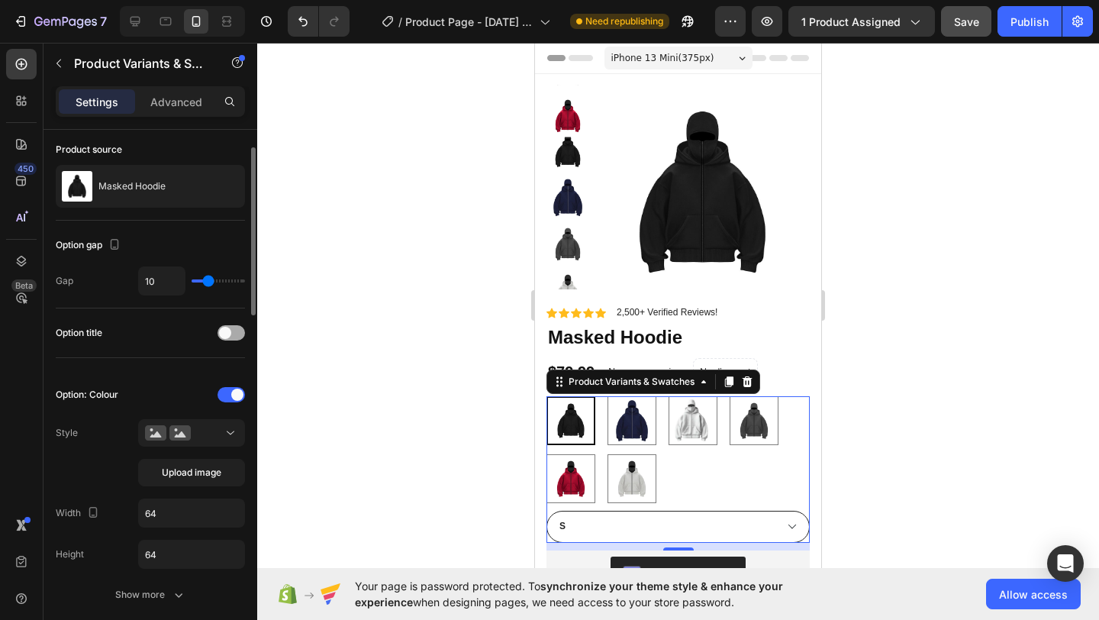
click at [225, 336] on span at bounding box center [225, 333] width 12 height 12
radio input "true"
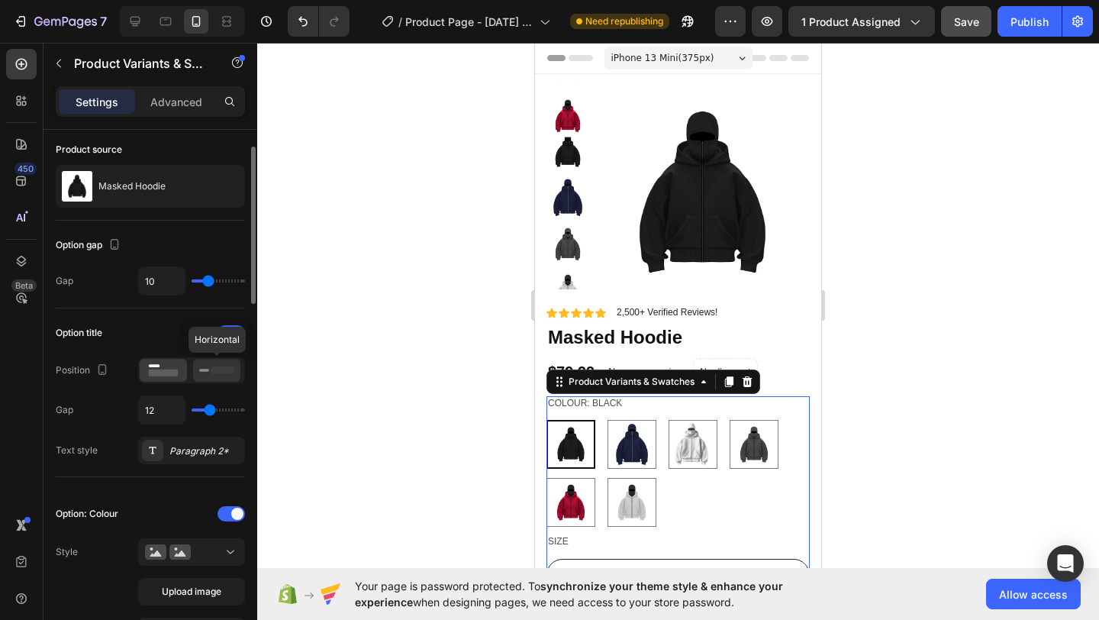
click at [218, 377] on icon at bounding box center [216, 370] width 35 height 17
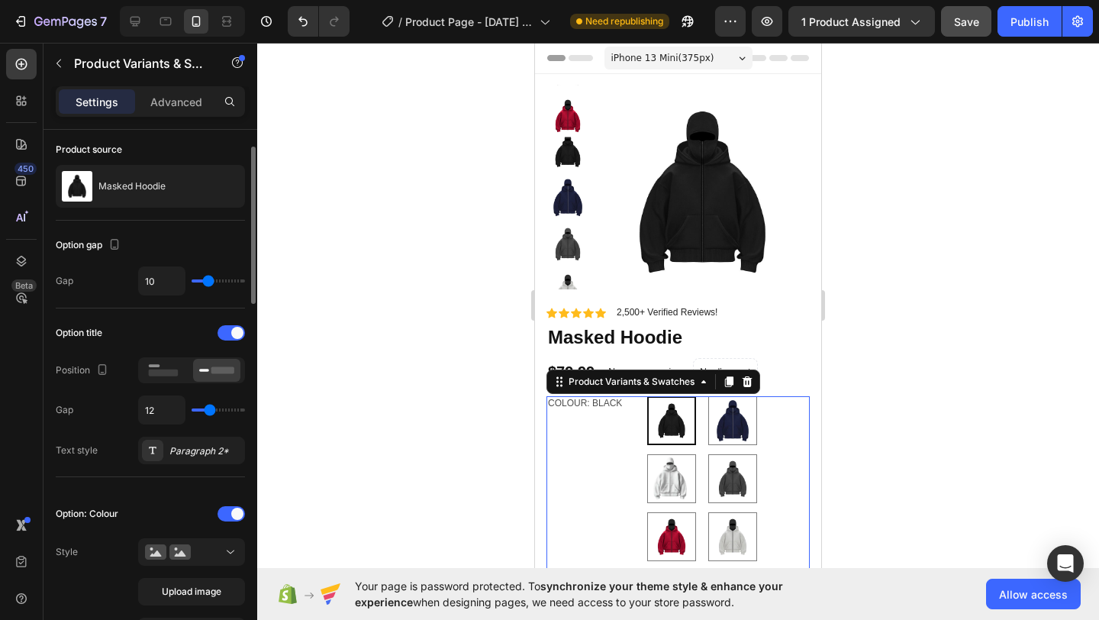
click at [188, 370] on div at bounding box center [191, 370] width 107 height 26
click at [179, 369] on icon at bounding box center [163, 370] width 35 height 17
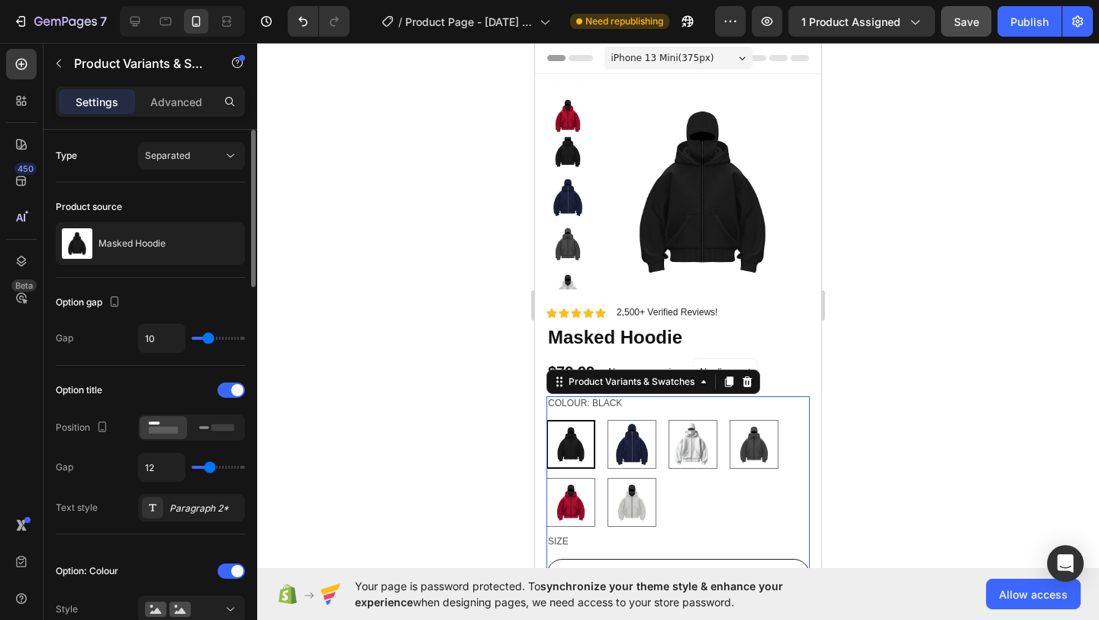
scroll to position [21, 0]
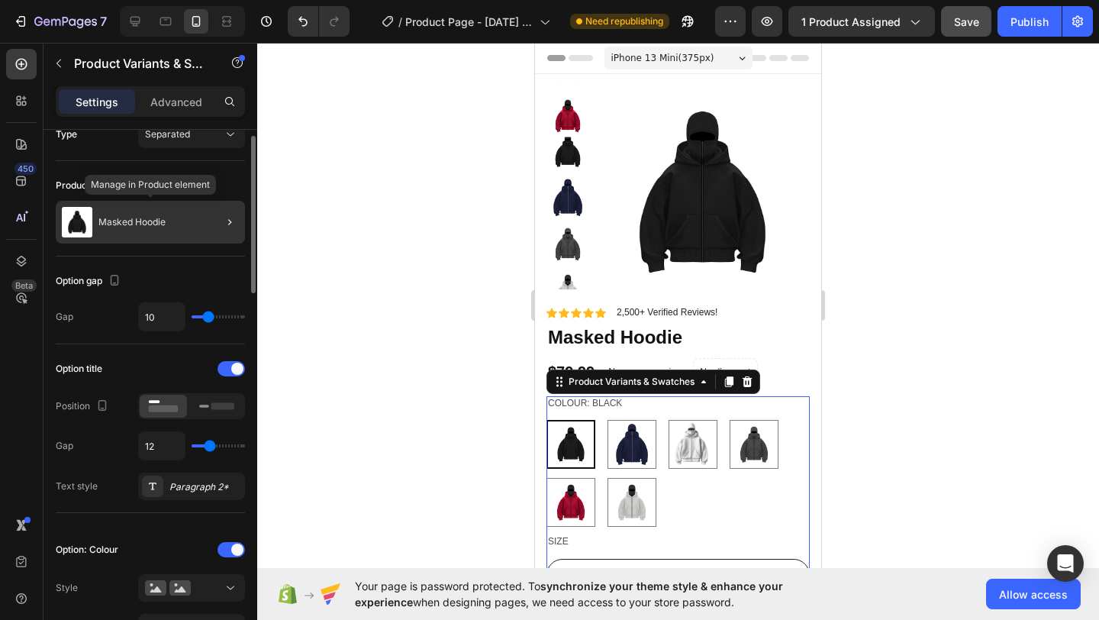
click at [197, 221] on div "Masked Hoodie" at bounding box center [150, 222] width 189 height 43
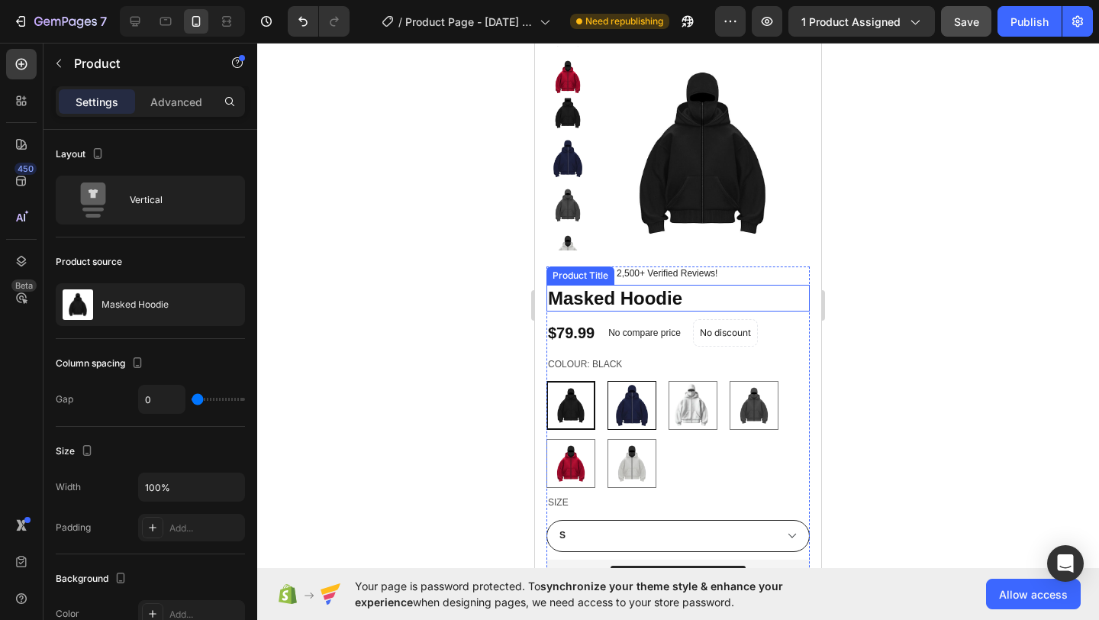
scroll to position [68, 0]
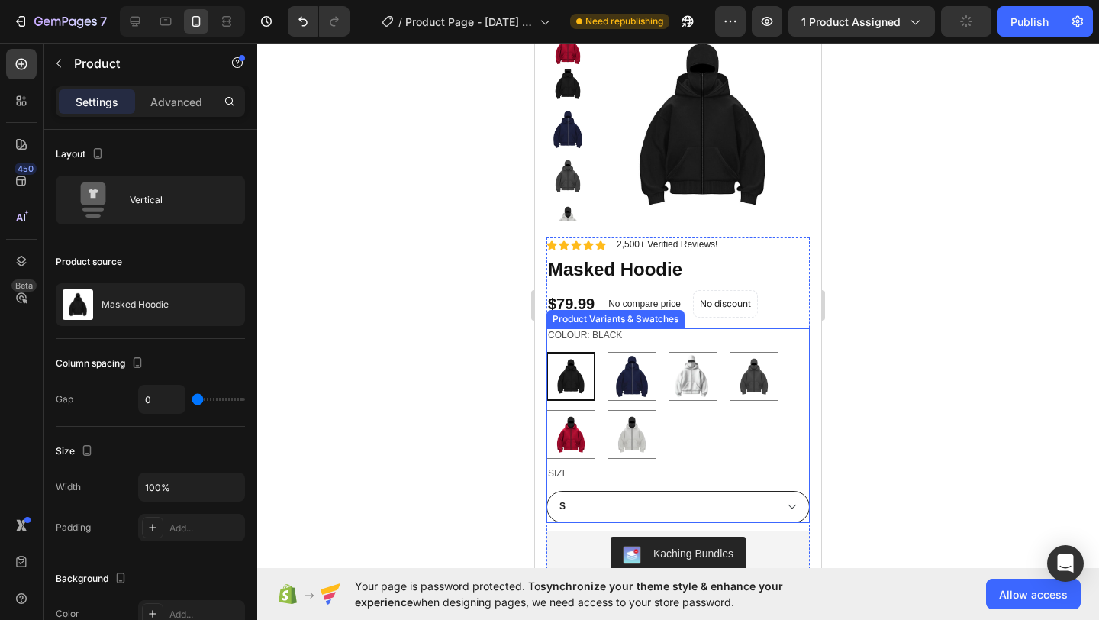
click at [661, 338] on div "Colour: Black Black Black Navy Navy White White Gray Gray Red Red Light grey wi…" at bounding box center [677, 393] width 263 height 131
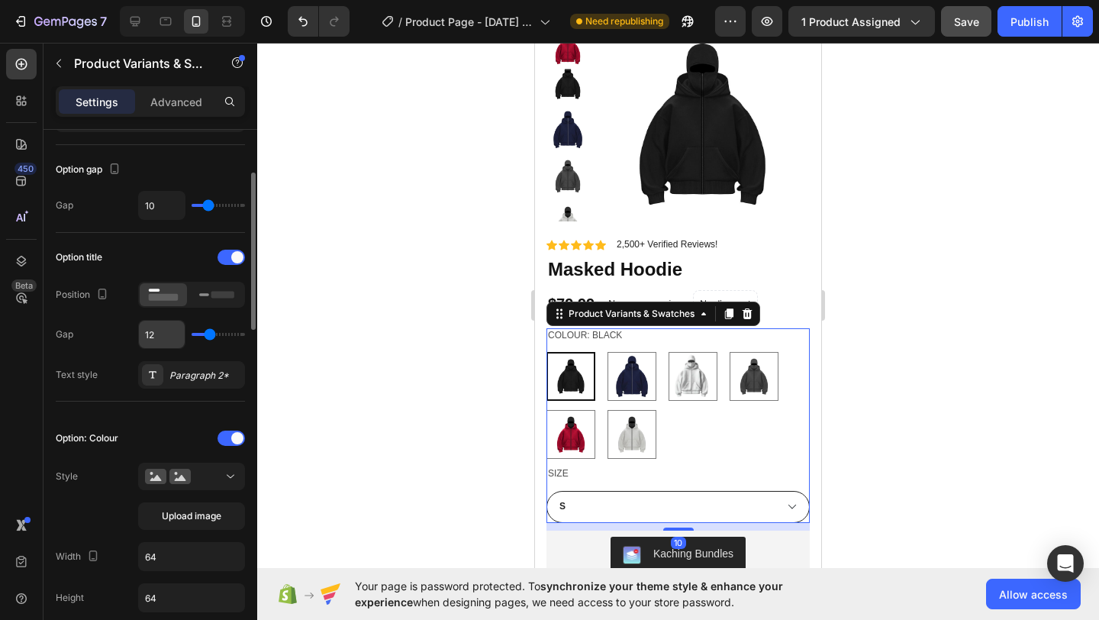
scroll to position [233, 0]
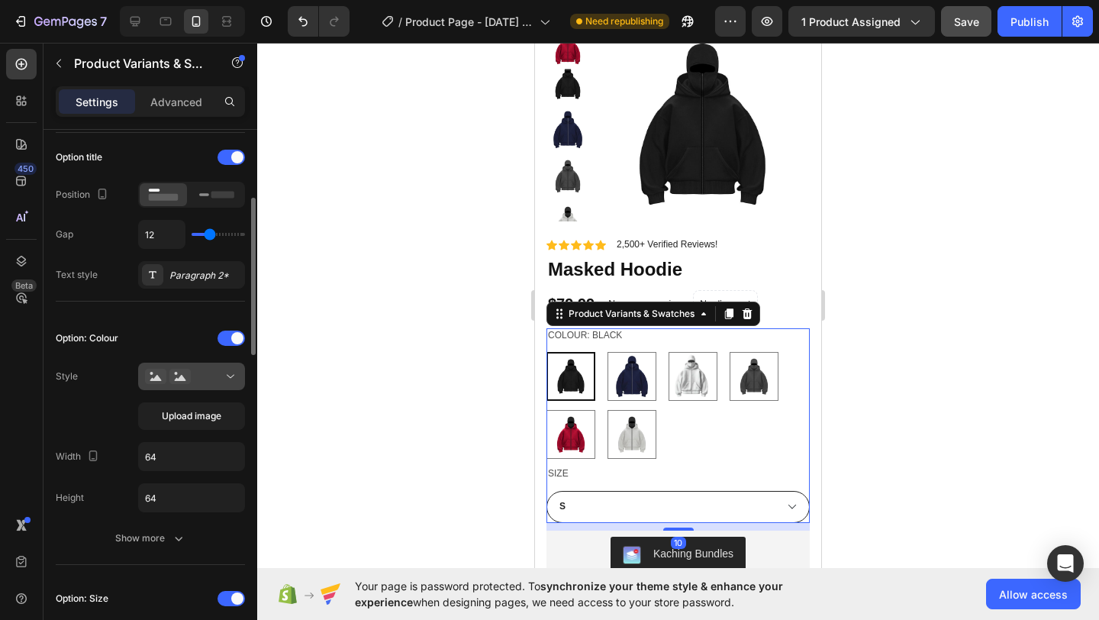
click at [195, 375] on div at bounding box center [191, 376] width 93 height 15
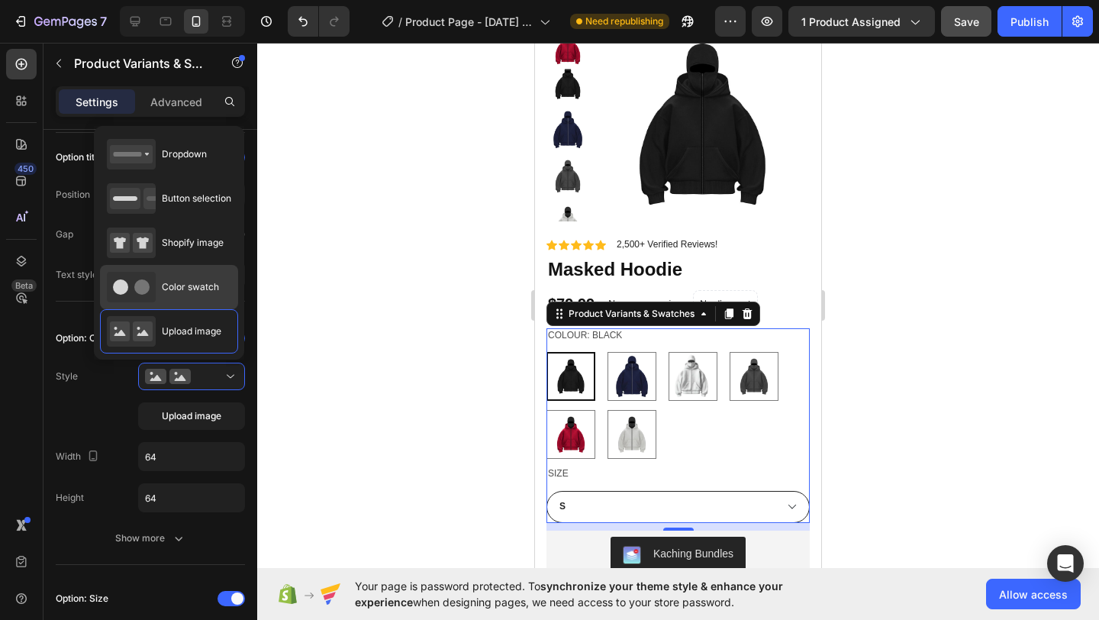
click at [180, 293] on span "Color swatch" at bounding box center [190, 287] width 57 height 14
type input "45"
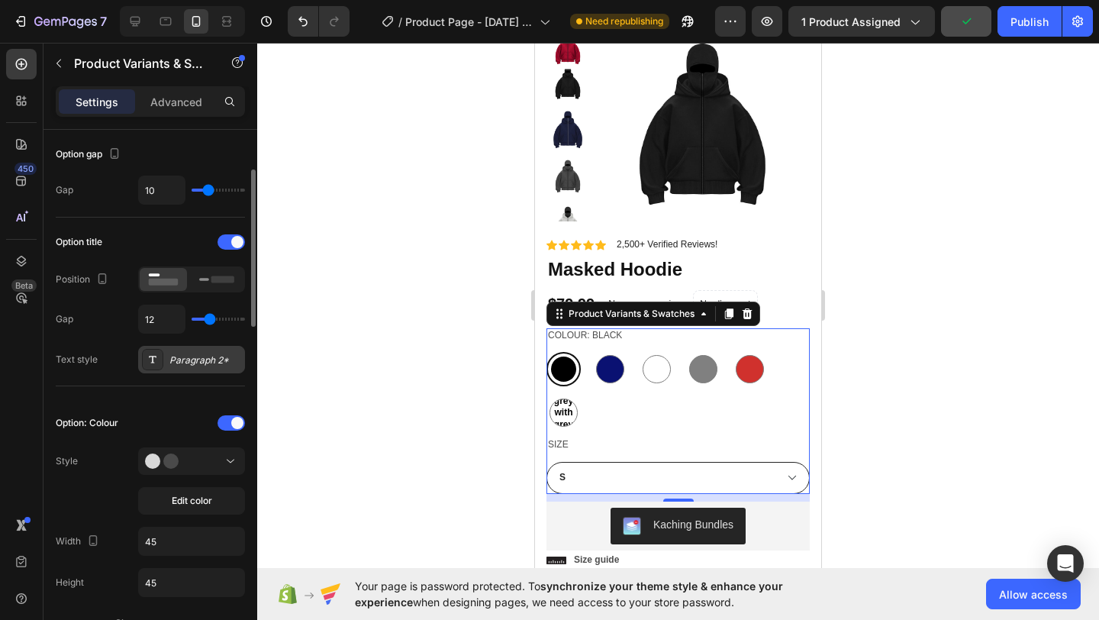
scroll to position [125, 0]
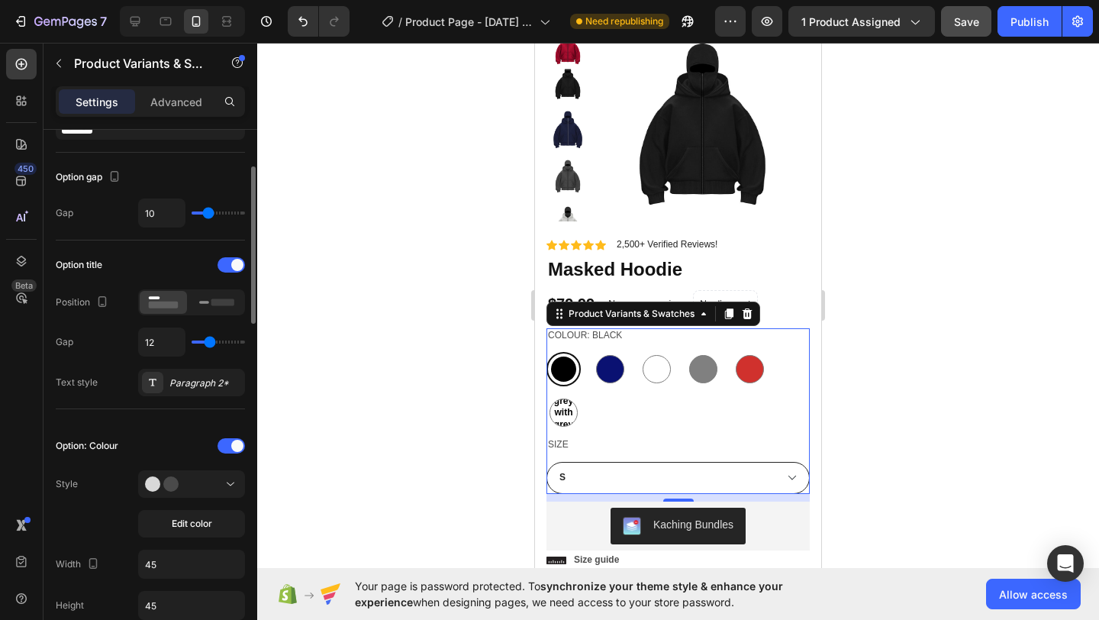
drag, startPoint x: 212, startPoint y: 349, endPoint x: 200, endPoint y: 347, distance: 12.3
click at [200, 347] on div "12" at bounding box center [191, 341] width 107 height 29
type input "8"
type input "7"
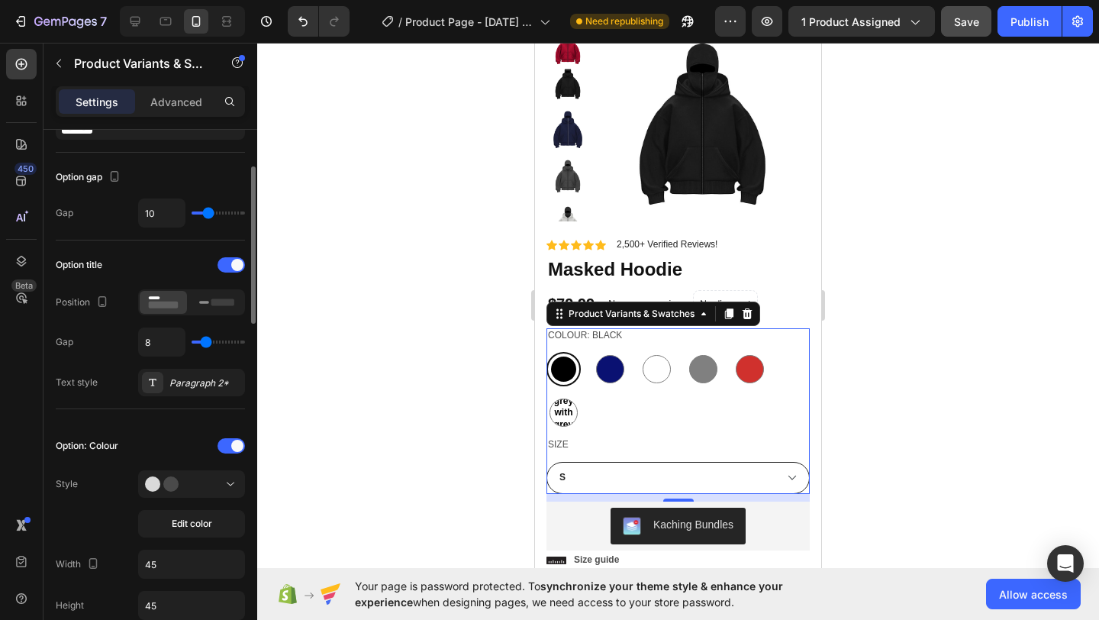
type input "7"
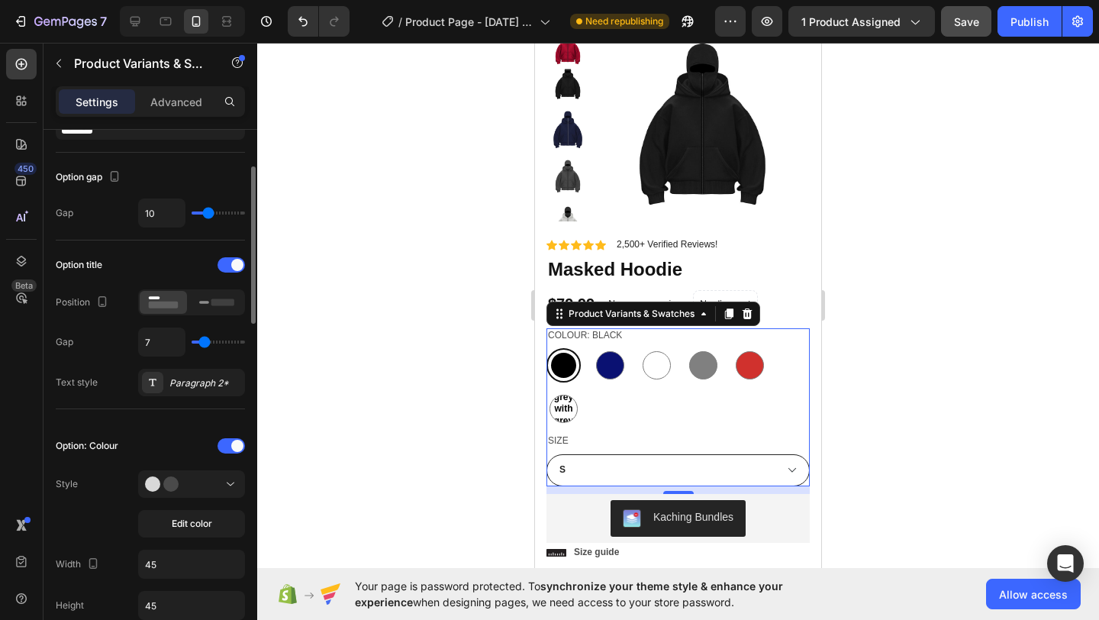
type input "6"
type input "5"
type input "4"
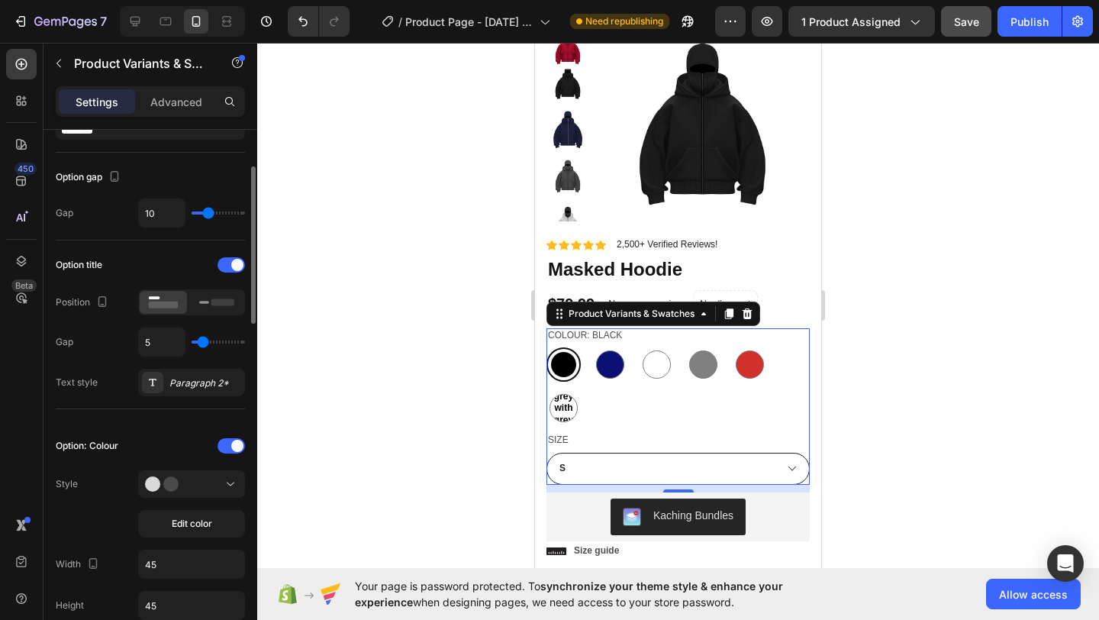
type input "4"
type input "3"
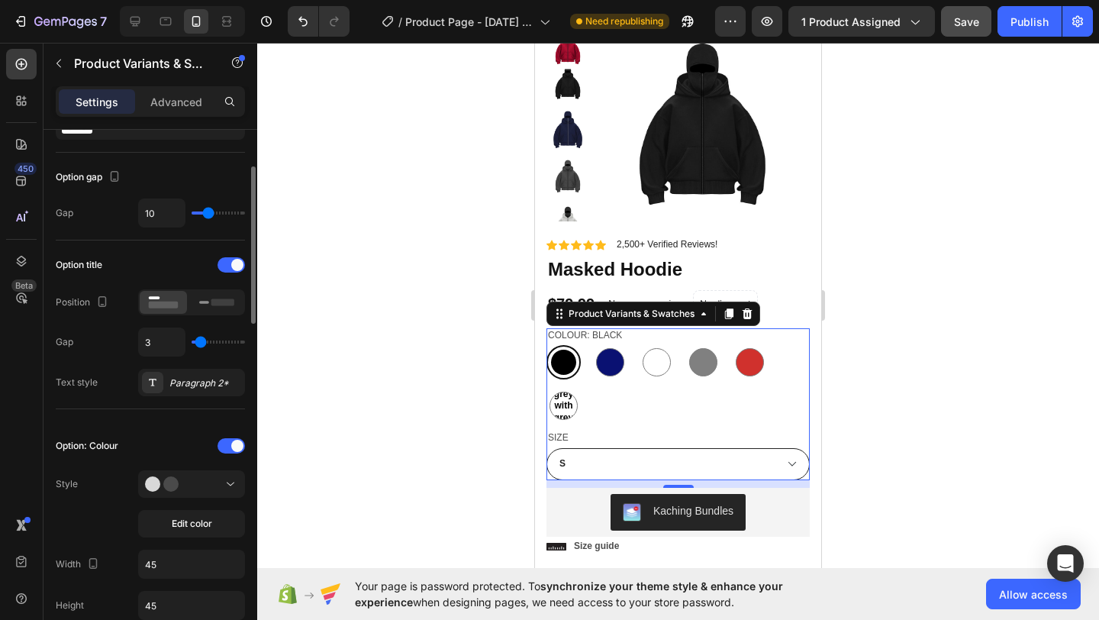
type input "2"
type input "1"
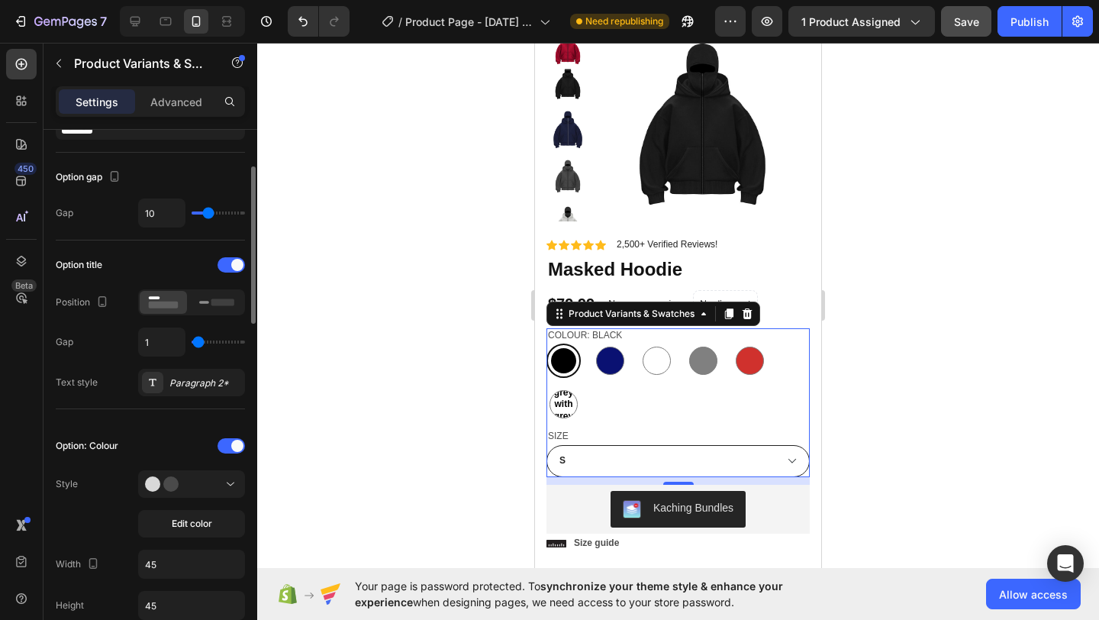
type input "1"
click at [198, 343] on input "range" at bounding box center [218, 341] width 53 height 3
type input "12"
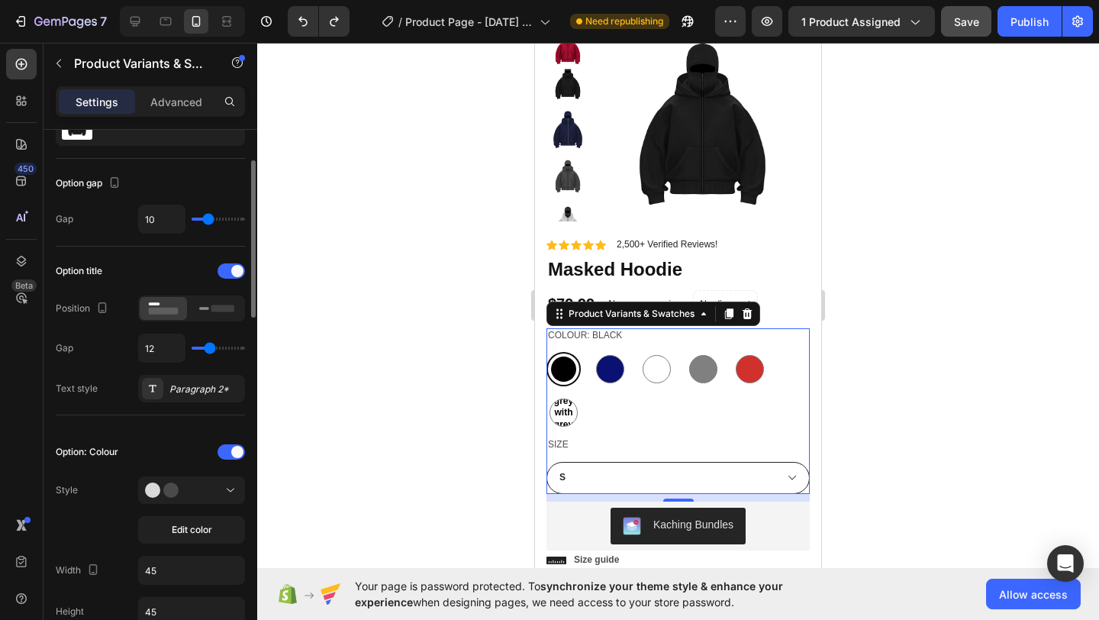
scroll to position [0, 0]
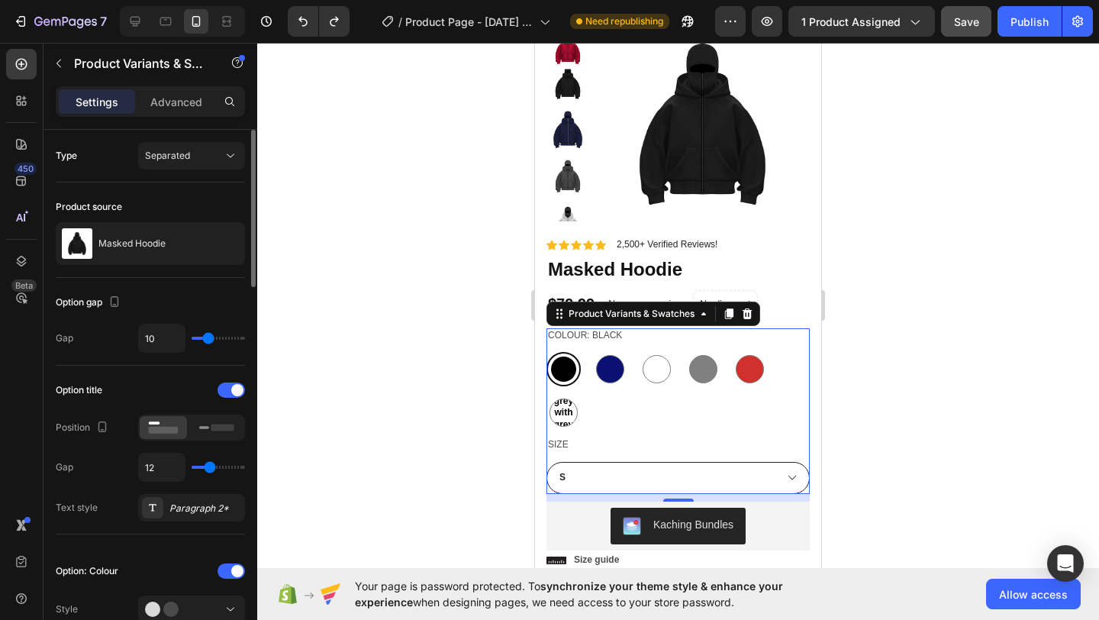
type input "9"
type input "8"
type input "6"
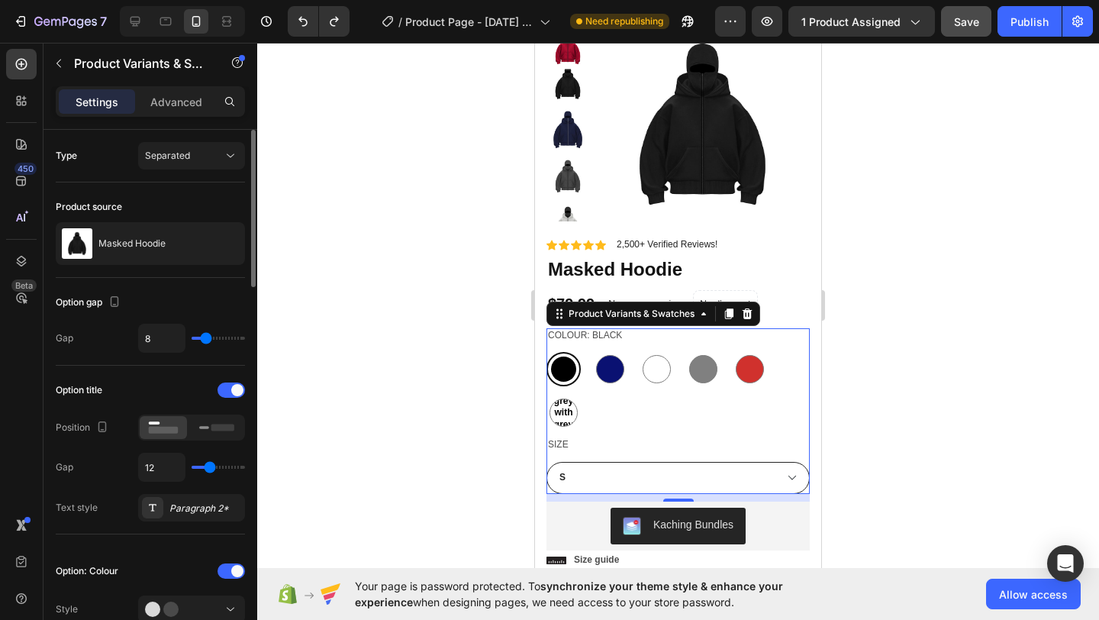
type input "6"
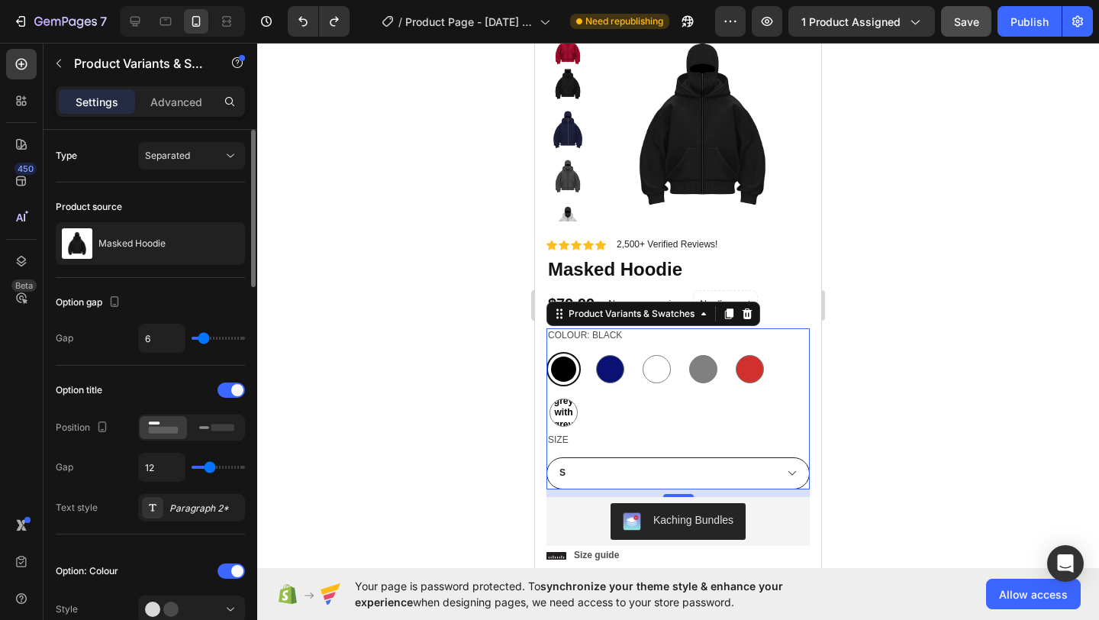
type input "4"
type input "3"
type input "2"
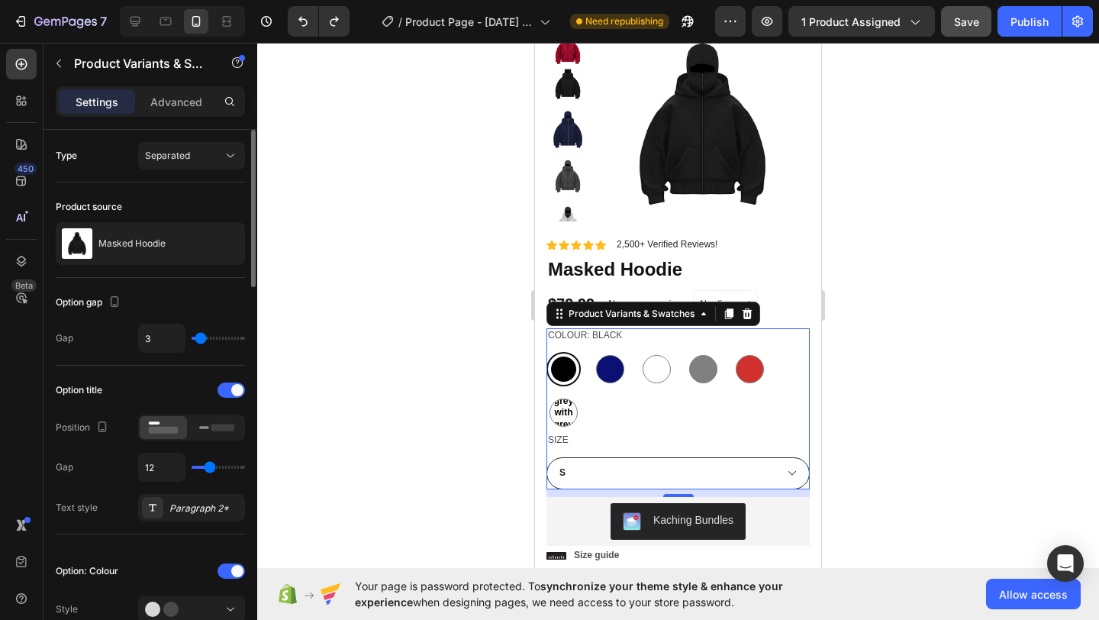
type input "2"
type input "0"
drag, startPoint x: 206, startPoint y: 337, endPoint x: 192, endPoint y: 336, distance: 13.8
type input "0"
click at [192, 336] on input "range" at bounding box center [218, 337] width 53 height 3
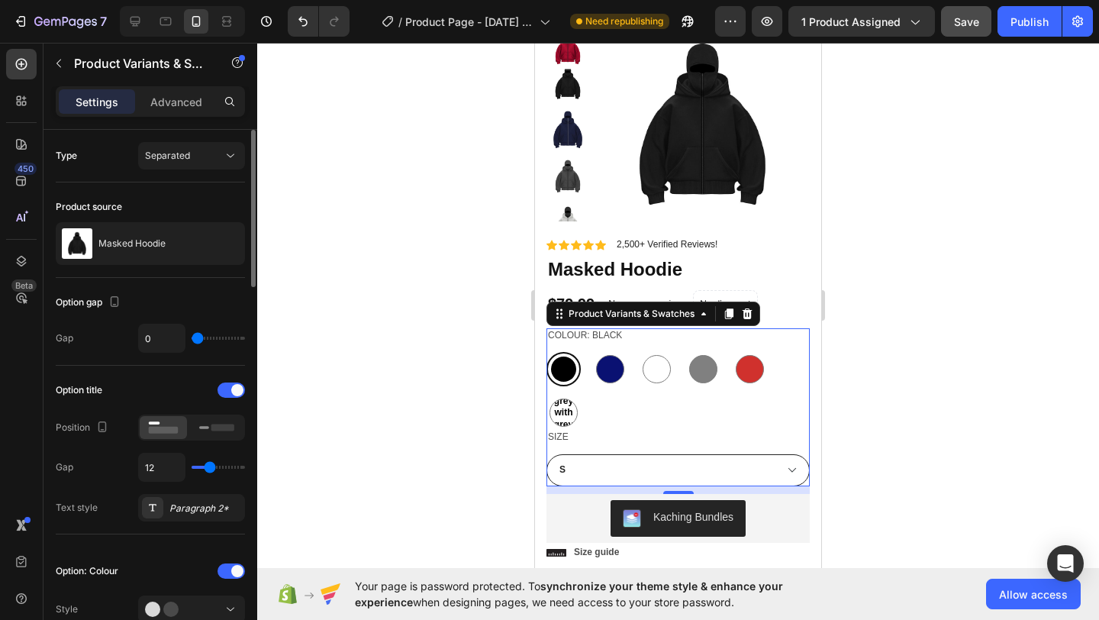
type input "10"
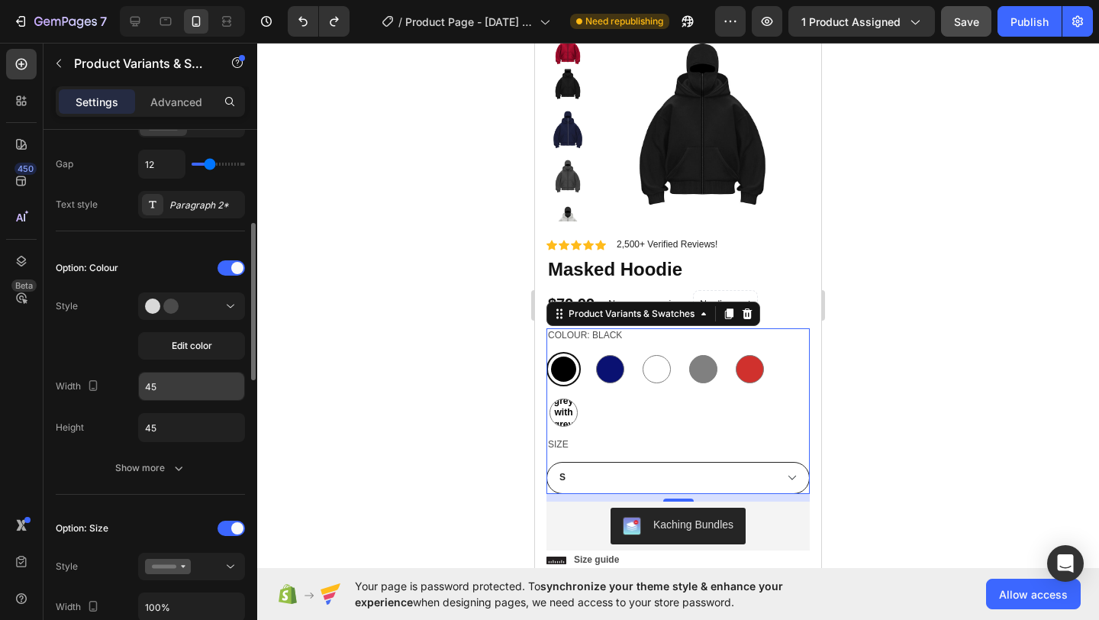
scroll to position [322, 0]
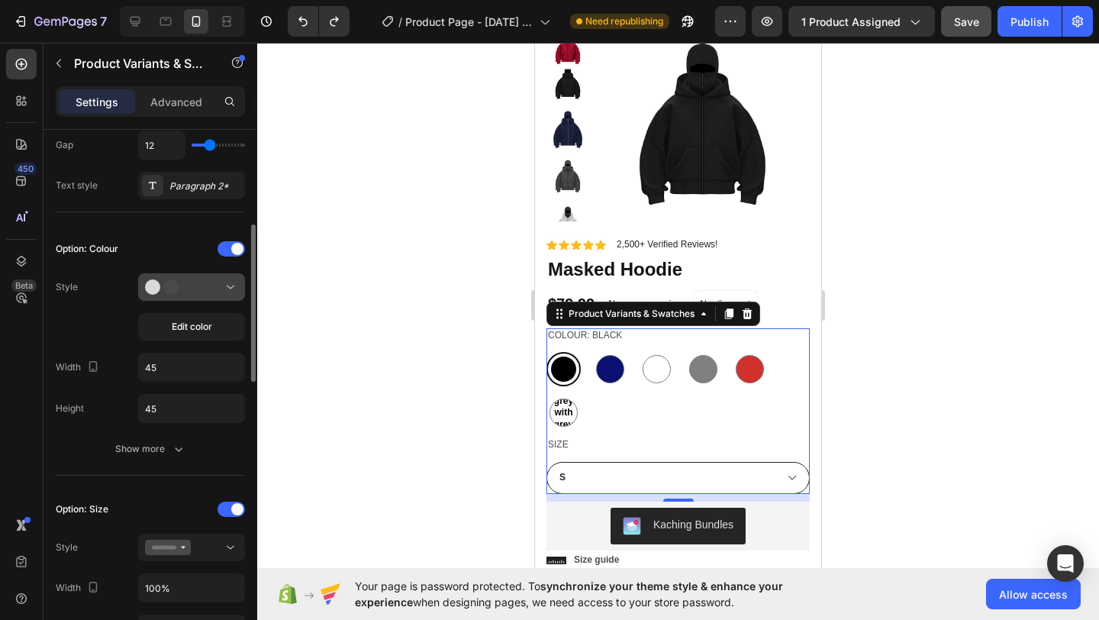
click at [202, 285] on div at bounding box center [191, 286] width 93 height 15
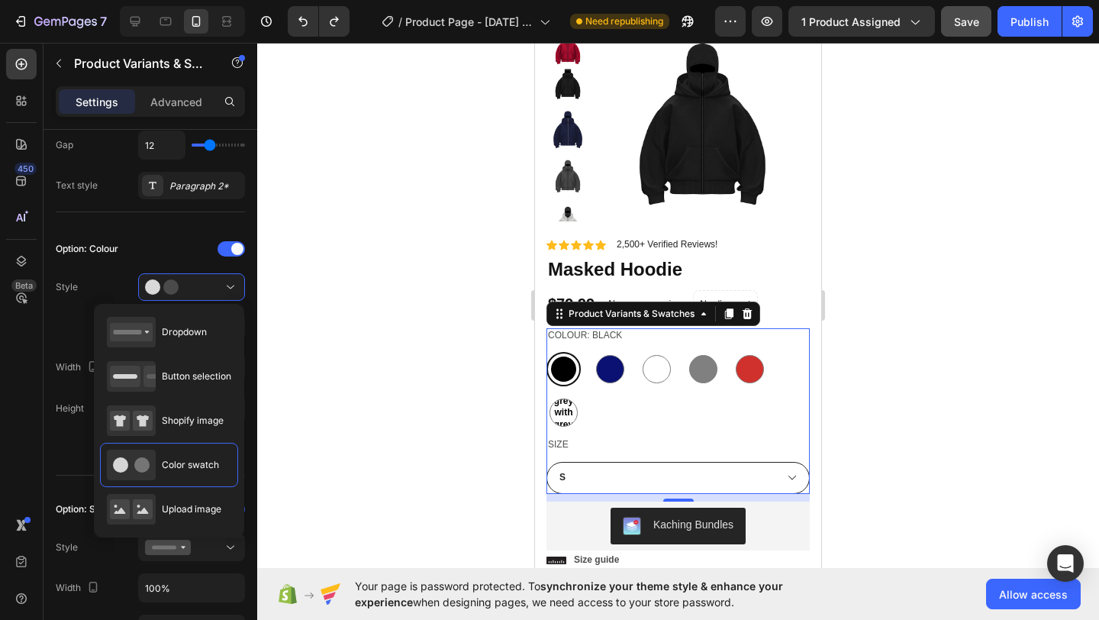
click at [321, 391] on div at bounding box center [678, 331] width 842 height 577
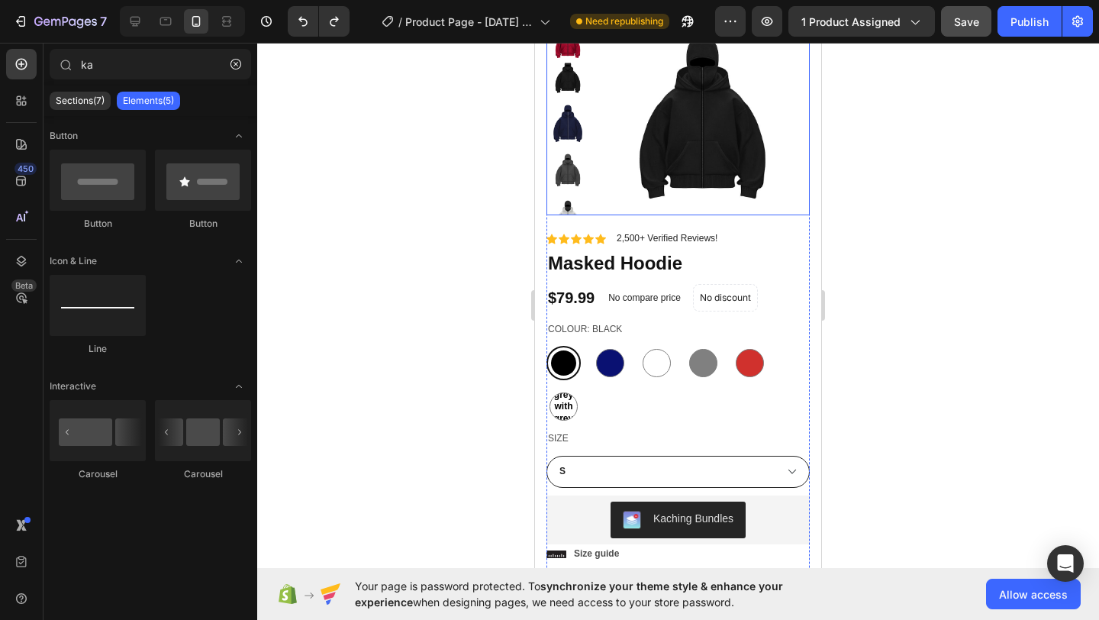
scroll to position [85, 0]
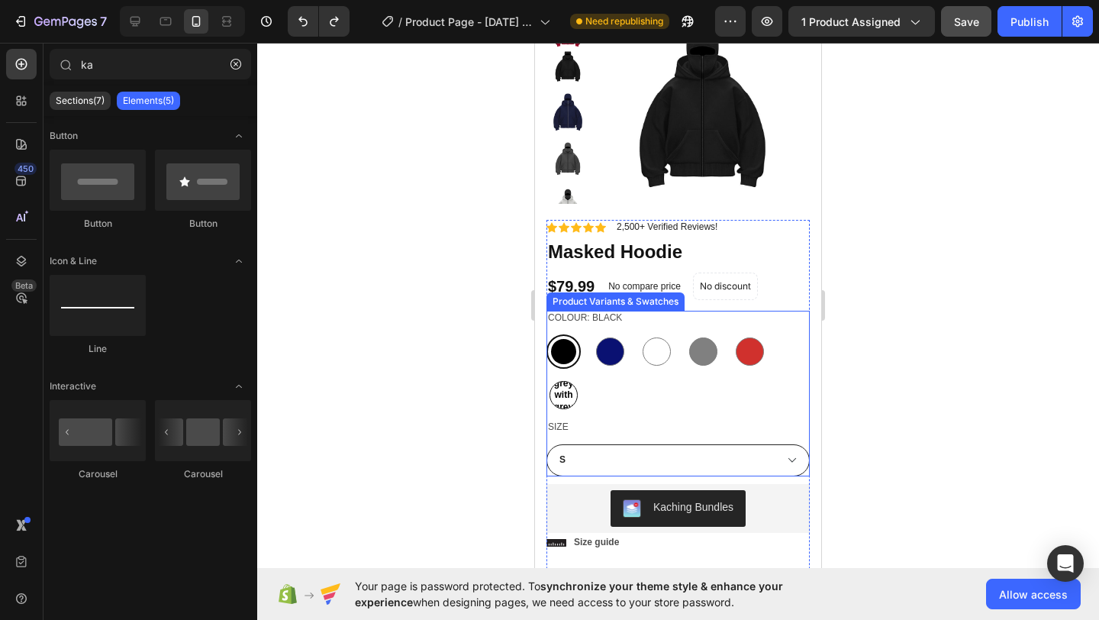
click at [567, 395] on span "Light grey with grey hood" at bounding box center [563, 395] width 27 height 60
click at [546, 378] on input "Light grey with grey hood Light grey with grey hood Light grey with grey hood" at bounding box center [546, 377] width 1 height 1
radio input "false"
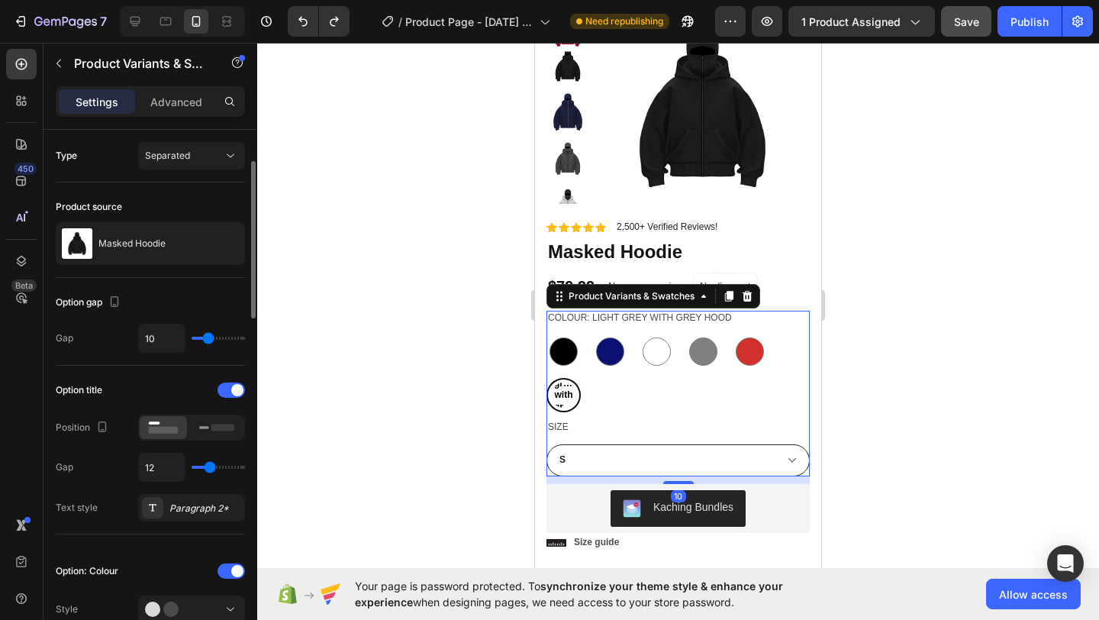
scroll to position [106, 0]
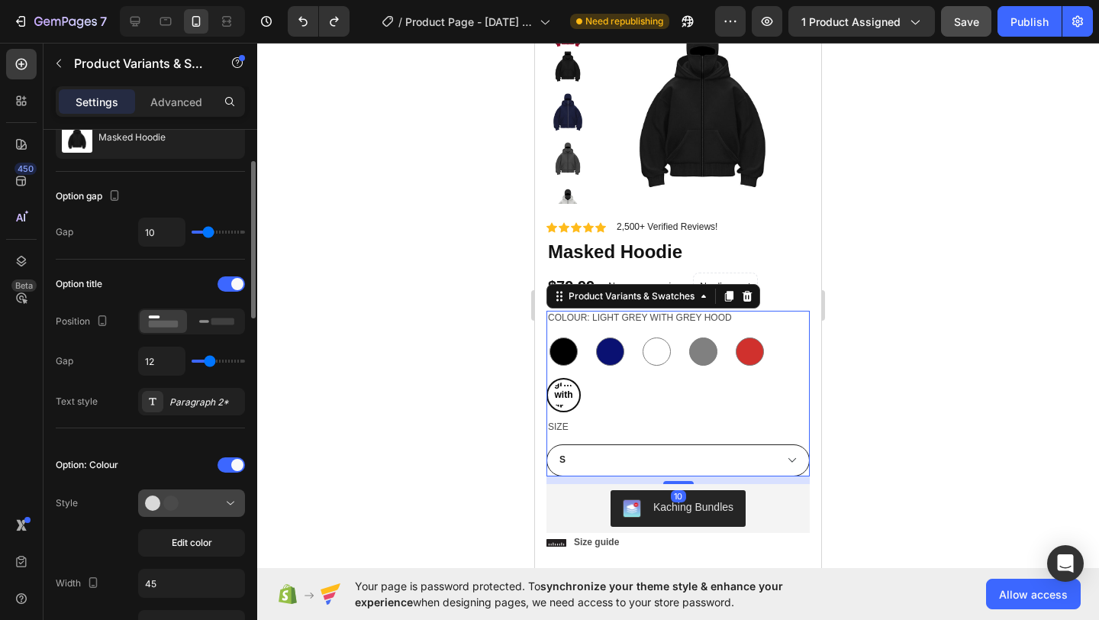
click at [217, 507] on div at bounding box center [191, 502] width 93 height 15
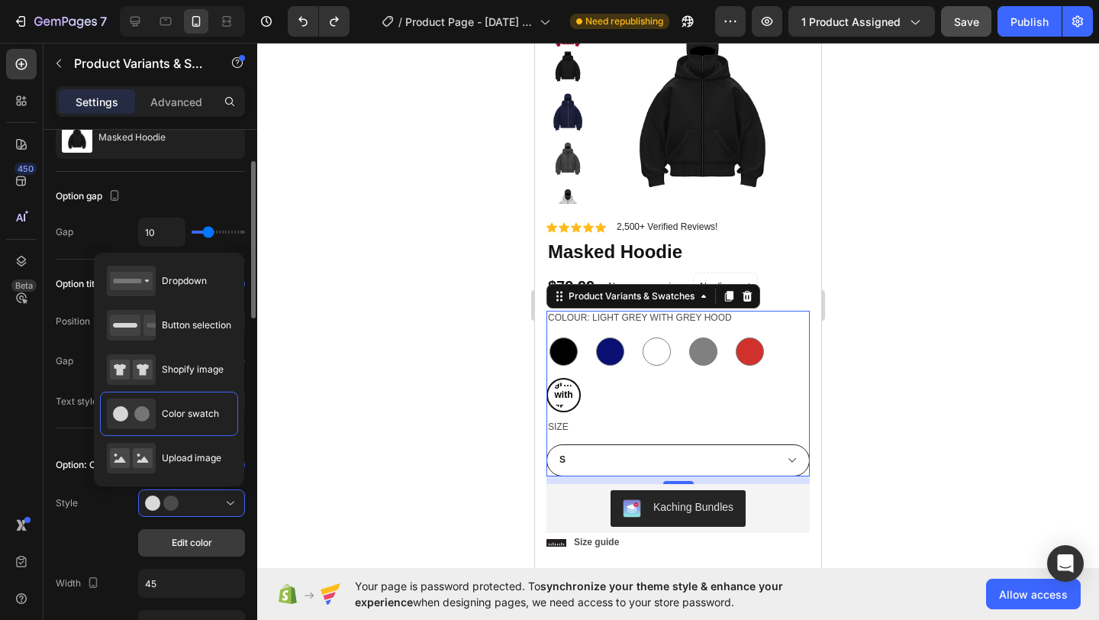
click at [213, 543] on button "Edit color" at bounding box center [191, 542] width 107 height 27
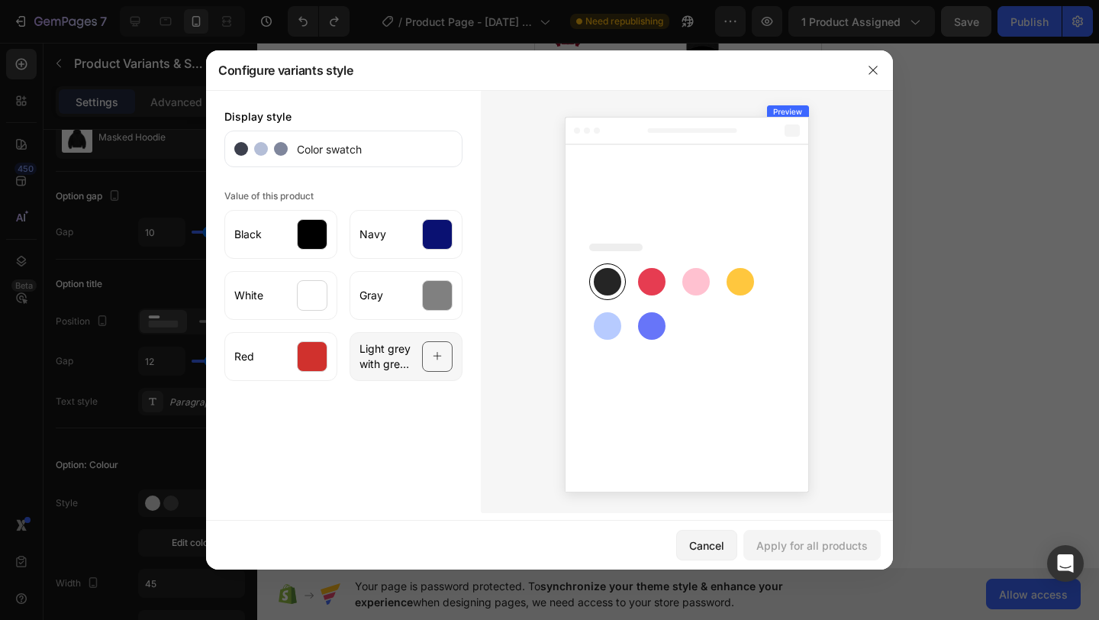
click at [431, 356] on div at bounding box center [437, 356] width 31 height 31
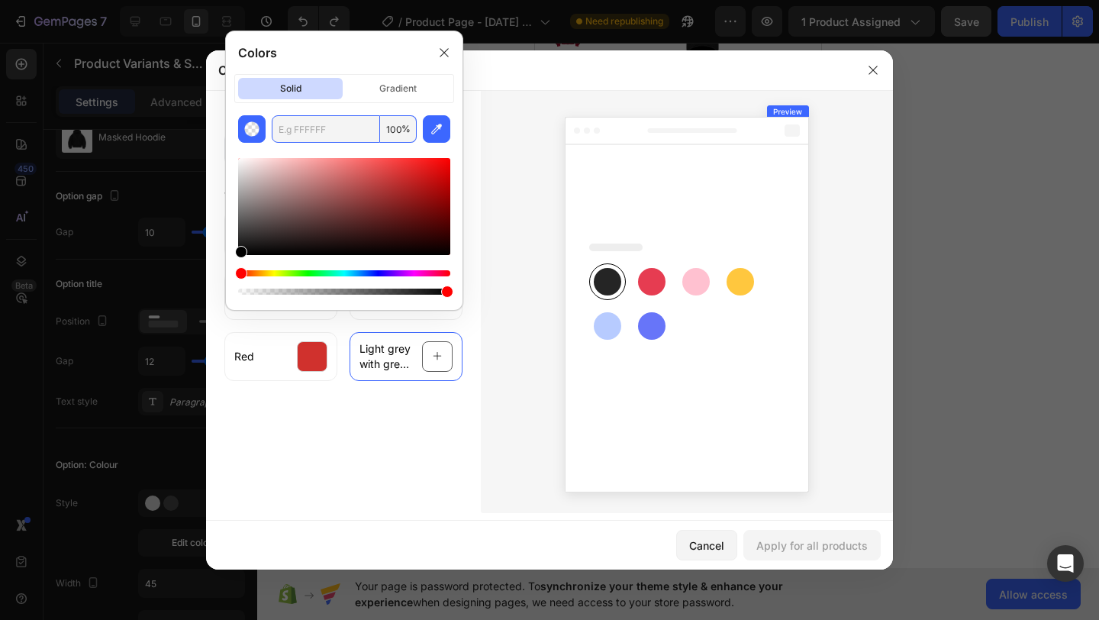
click at [341, 125] on input "text" at bounding box center [326, 128] width 108 height 27
type input "DCDCDC"
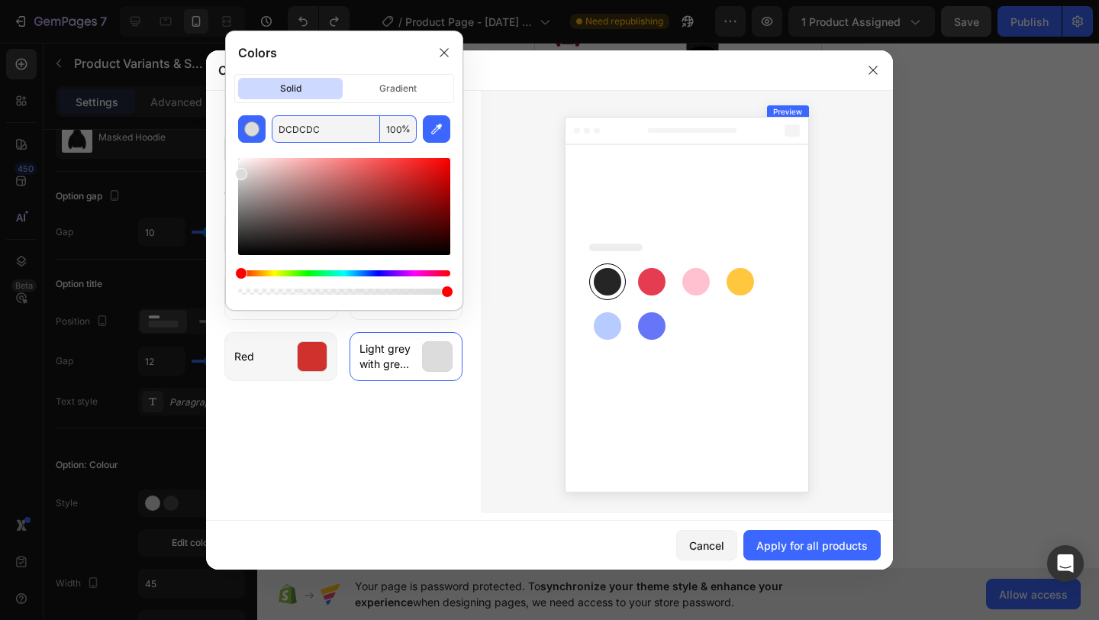
click at [311, 369] on div at bounding box center [312, 356] width 31 height 31
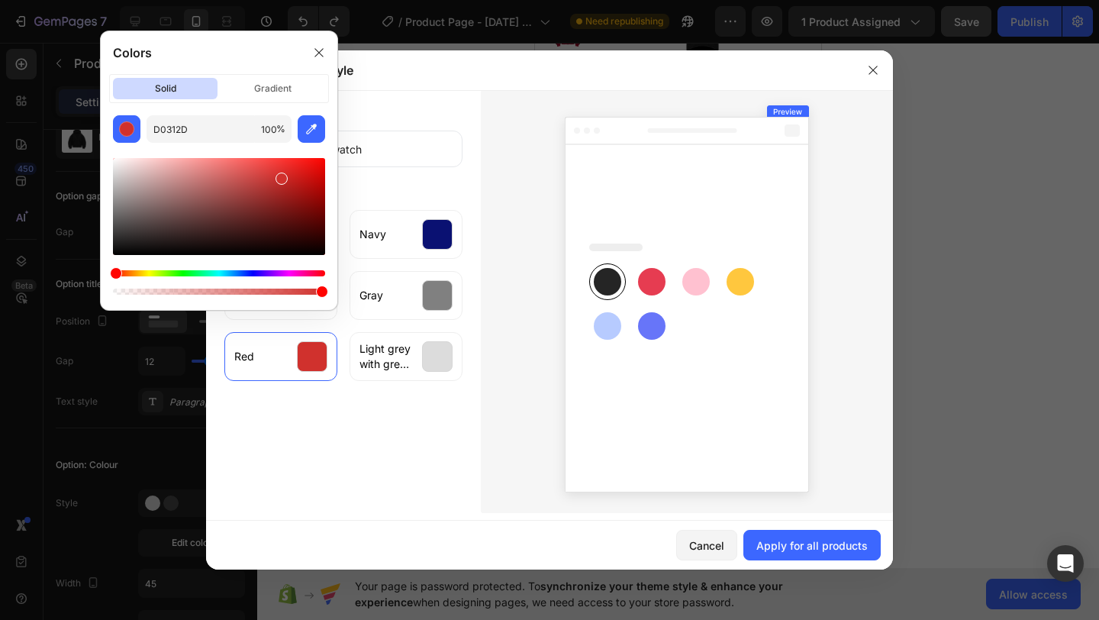
drag, startPoint x: 301, startPoint y: 191, endPoint x: 338, endPoint y: 156, distance: 50.8
click at [336, 159] on div "D0312D 100 %" at bounding box center [219, 206] width 237 height 182
type input "FC0400"
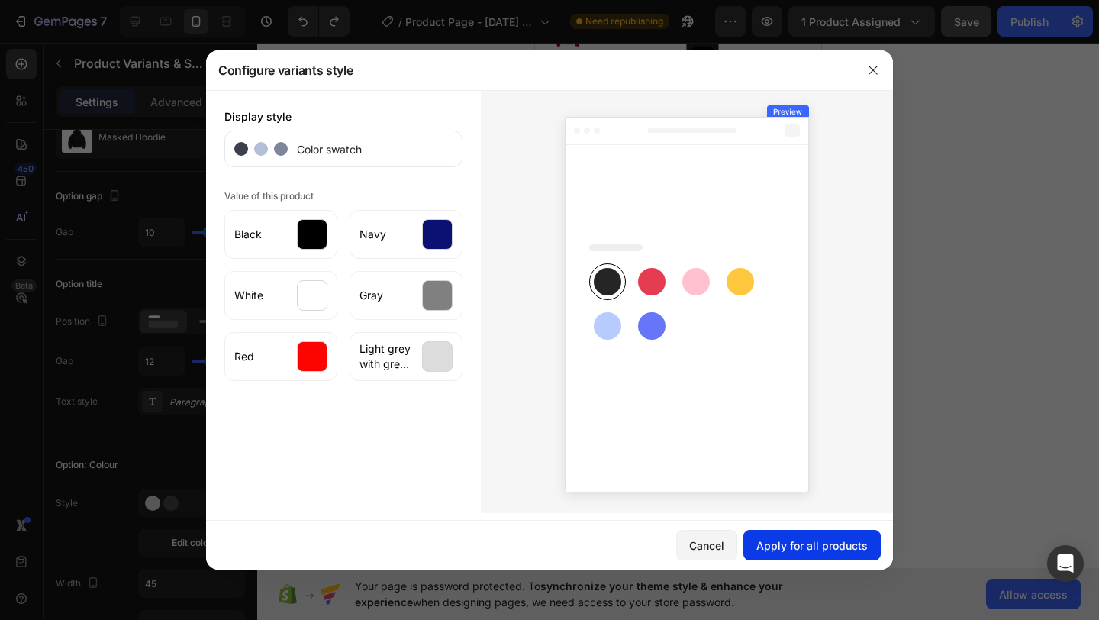
click at [766, 543] on div "Apply for all products" at bounding box center [811, 545] width 111 height 16
radio input "true"
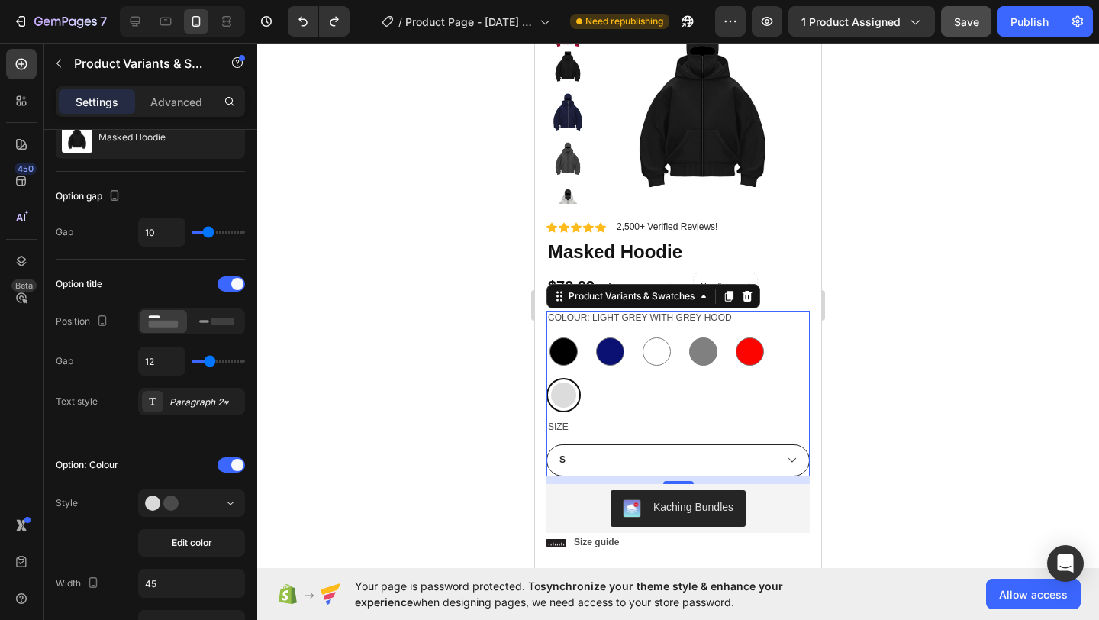
click at [427, 358] on div at bounding box center [678, 331] width 842 height 577
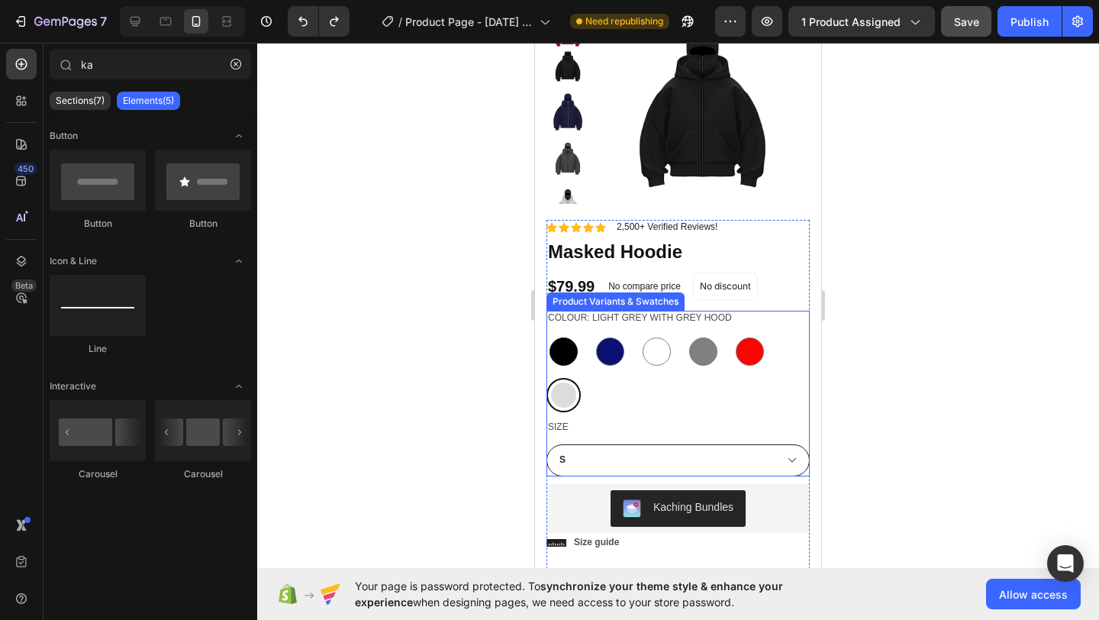
click at [568, 356] on div at bounding box center [563, 351] width 28 height 28
click at [546, 334] on input "Black Black" at bounding box center [546, 333] width 1 height 1
radio input "false"
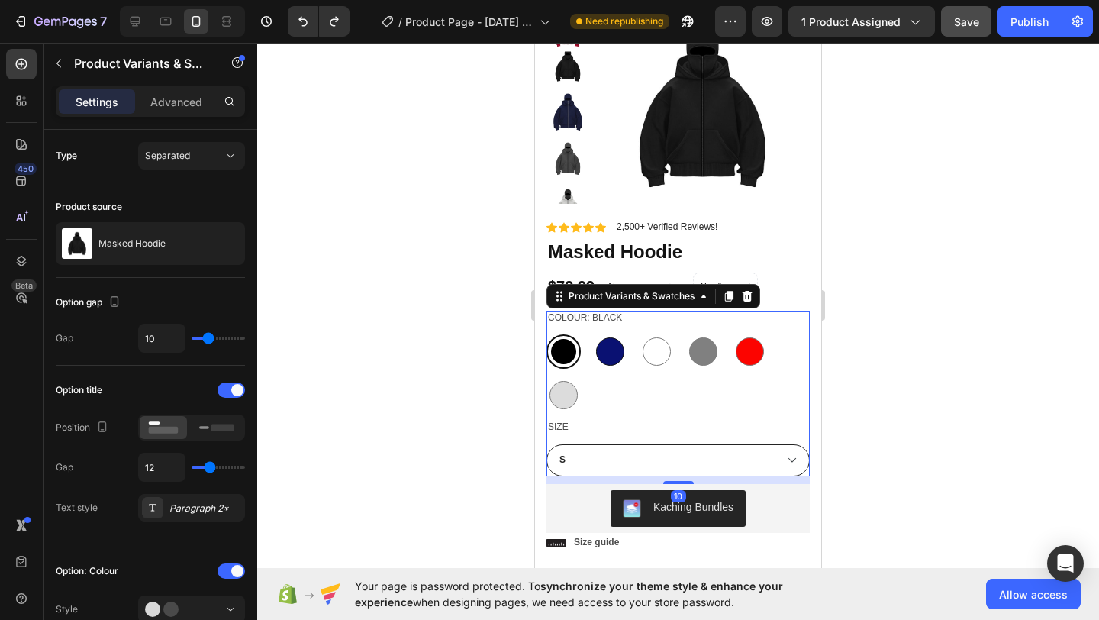
click at [612, 357] on div at bounding box center [610, 351] width 28 height 28
click at [593, 334] on input "Navy Navy" at bounding box center [592, 333] width 1 height 1
radio input "false"
click at [654, 358] on div at bounding box center [656, 351] width 28 height 28
click at [639, 334] on input "White White" at bounding box center [639, 333] width 1 height 1
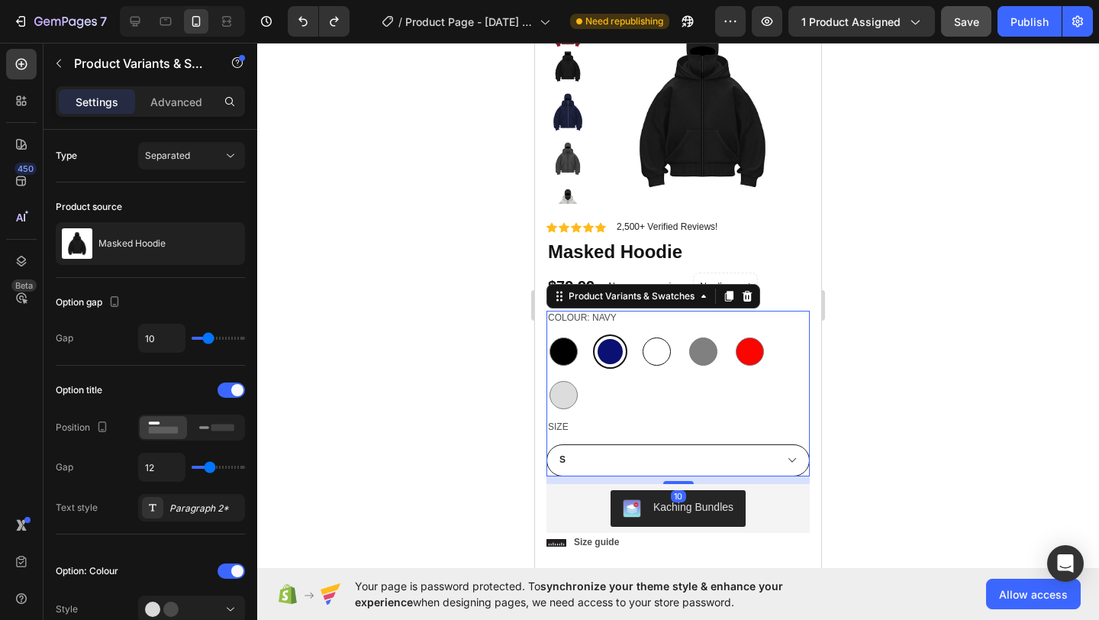
radio input "false"
click at [694, 357] on div at bounding box center [703, 351] width 28 height 28
click at [686, 334] on input "Gray Gray" at bounding box center [685, 333] width 1 height 1
radio input "false"
drag, startPoint x: 741, startPoint y: 356, endPoint x: 569, endPoint y: 372, distance: 172.5
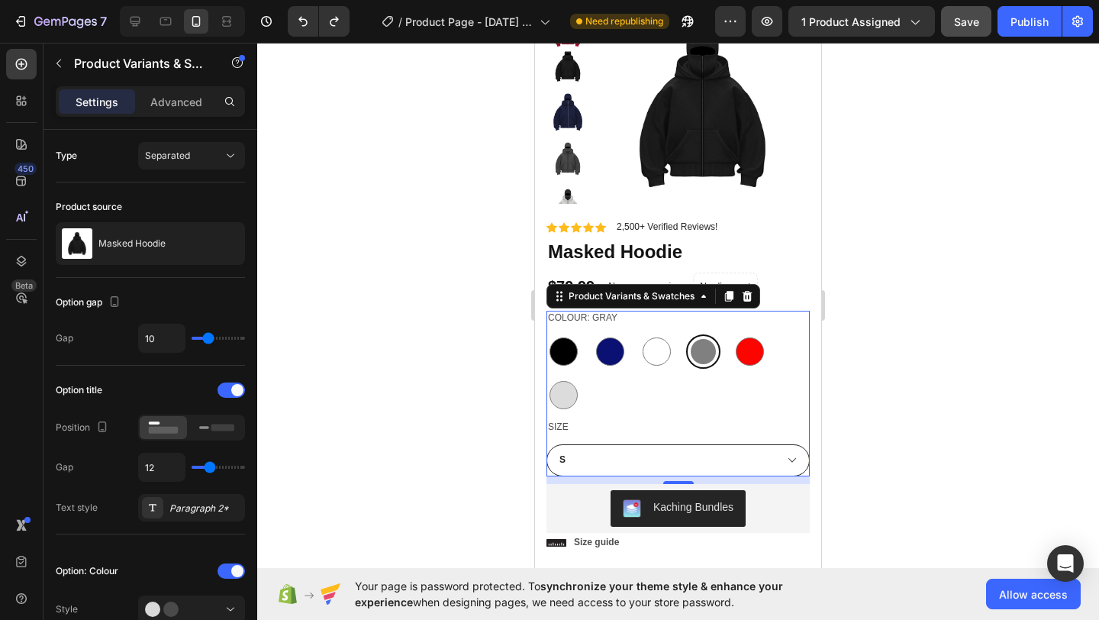
click at [740, 356] on div at bounding box center [750, 351] width 28 height 28
click at [733, 334] on input "Red Red" at bounding box center [732, 333] width 1 height 1
radio input "false"
click at [568, 392] on div at bounding box center [563, 395] width 28 height 28
click at [546, 378] on input "Light grey with grey hood Light grey with grey hood" at bounding box center [546, 377] width 1 height 1
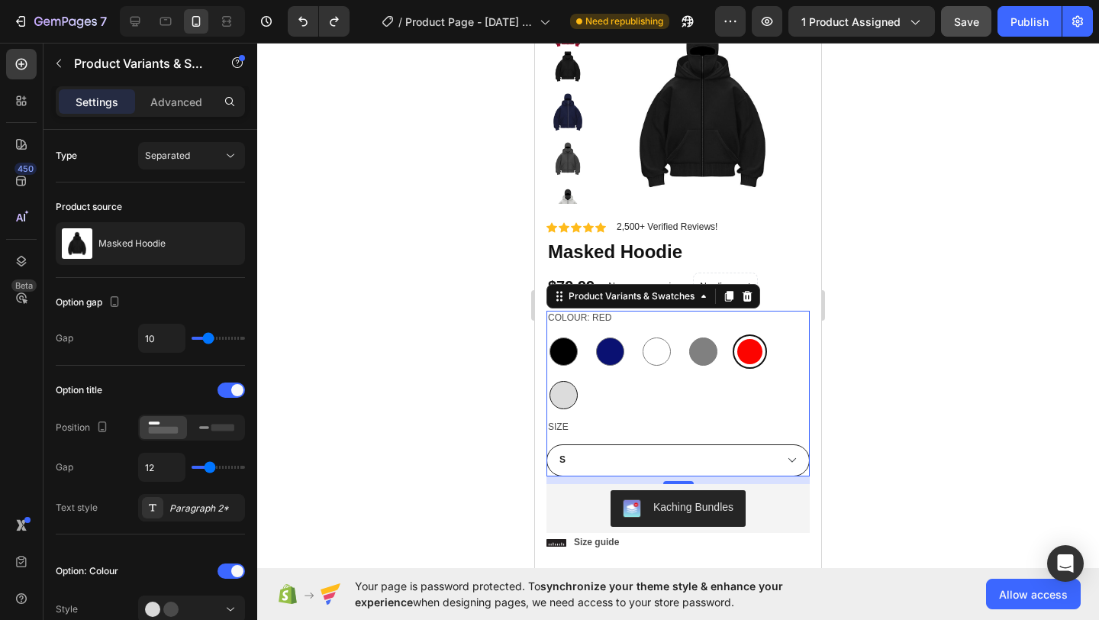
radio input "false"
click at [770, 333] on div "Colour: Light grey with grey hood Black Black Navy Navy White White Gray Gray R…" at bounding box center [677, 362] width 263 height 102
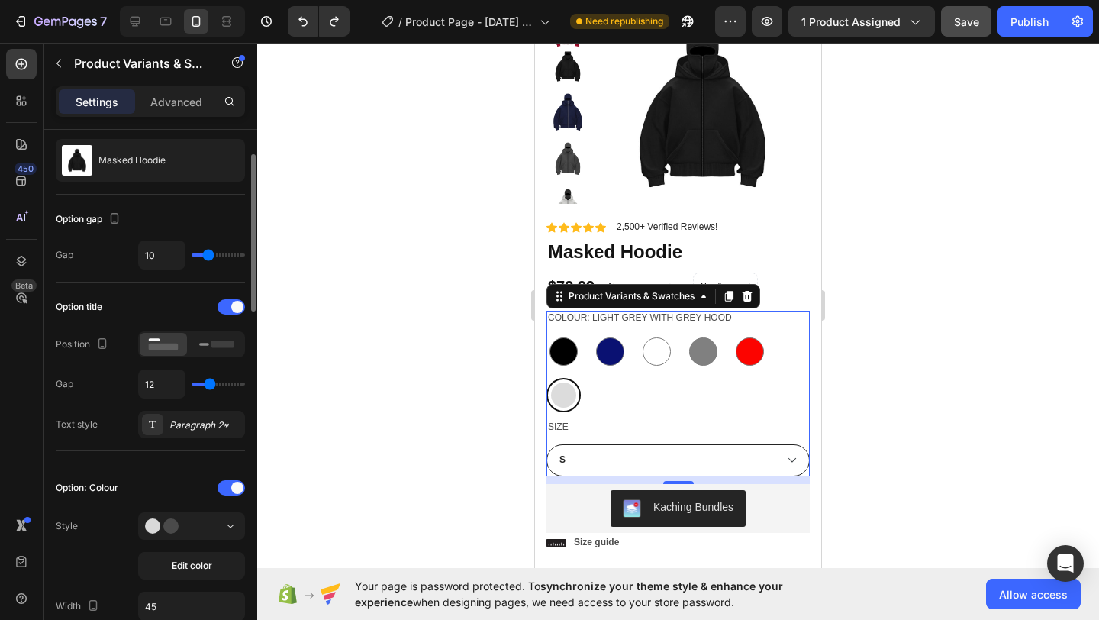
scroll to position [0, 0]
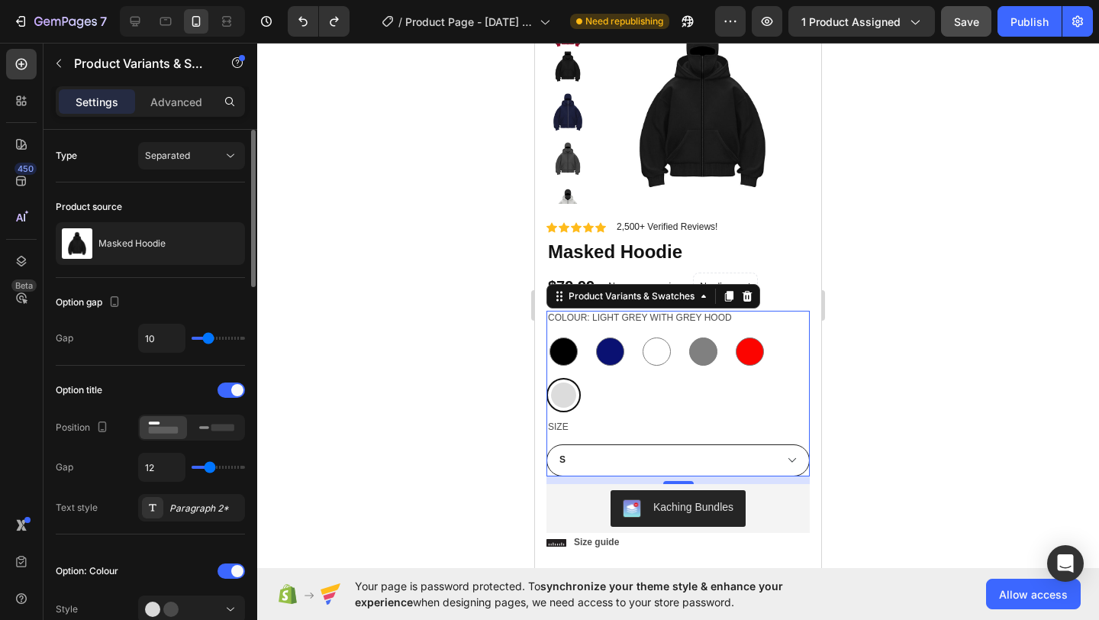
drag, startPoint x: 213, startPoint y: 340, endPoint x: 194, endPoint y: 340, distance: 19.1
click at [194, 340] on div "10" at bounding box center [191, 338] width 107 height 29
type input "0"
radio input "true"
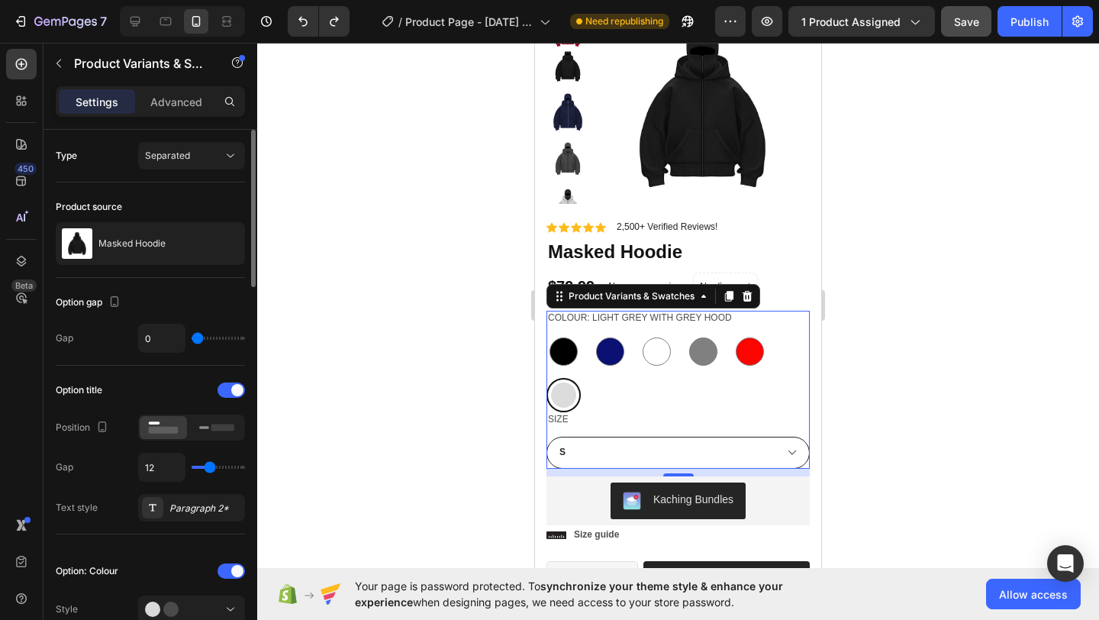
type input "0"
click at [194, 340] on input "range" at bounding box center [218, 337] width 53 height 3
type input "10"
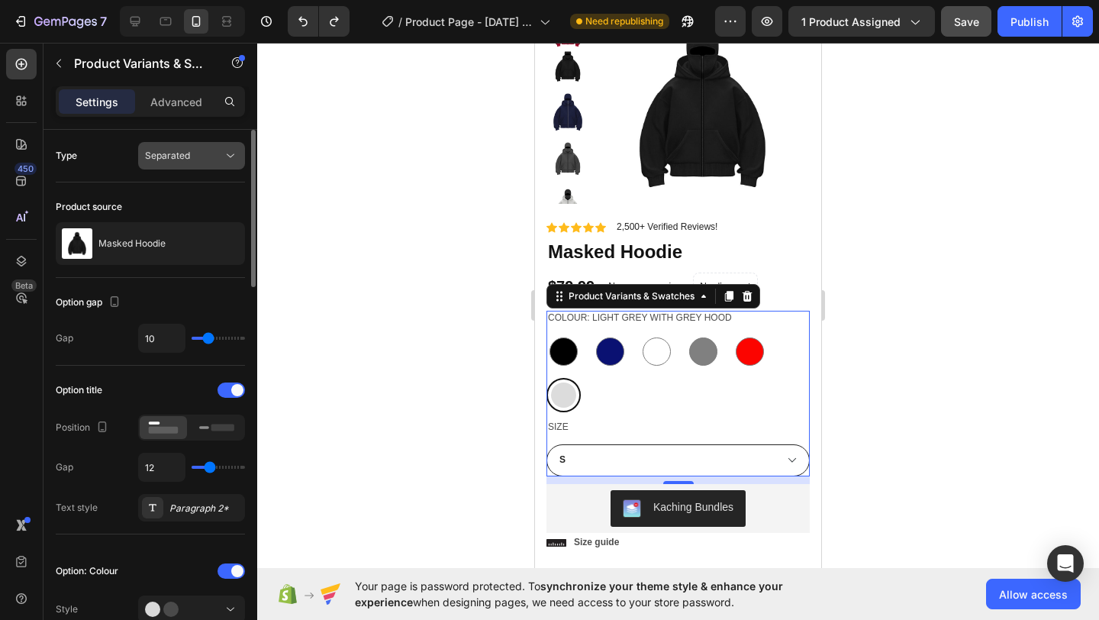
click at [178, 156] on span "Separated" at bounding box center [167, 155] width 45 height 11
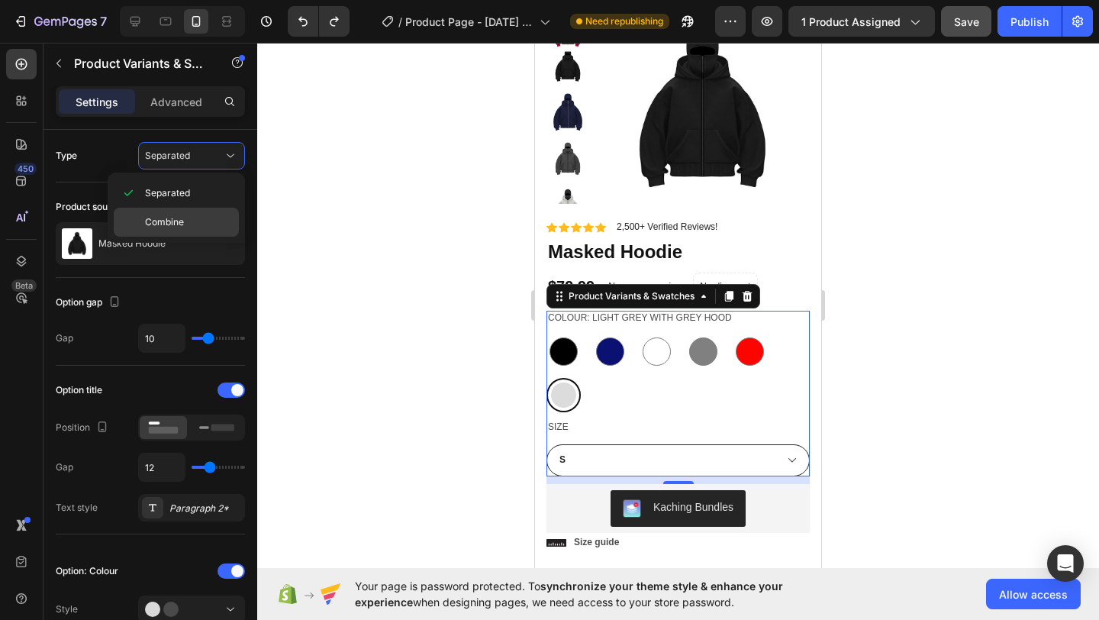
click at [179, 217] on span "Combine" at bounding box center [164, 222] width 39 height 14
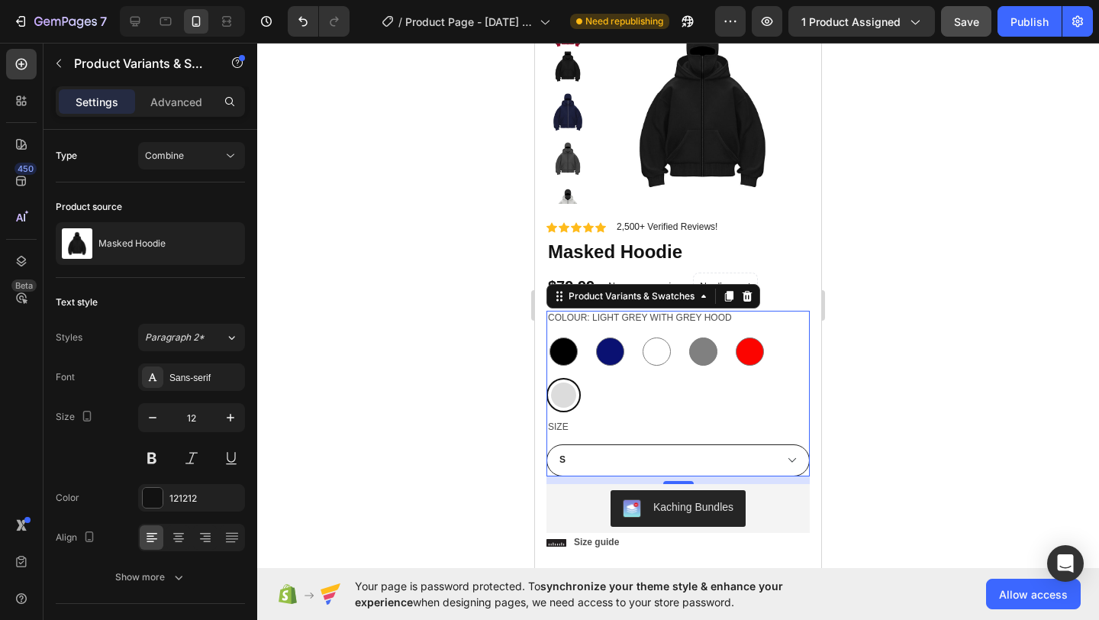
select select "586150321332552291"
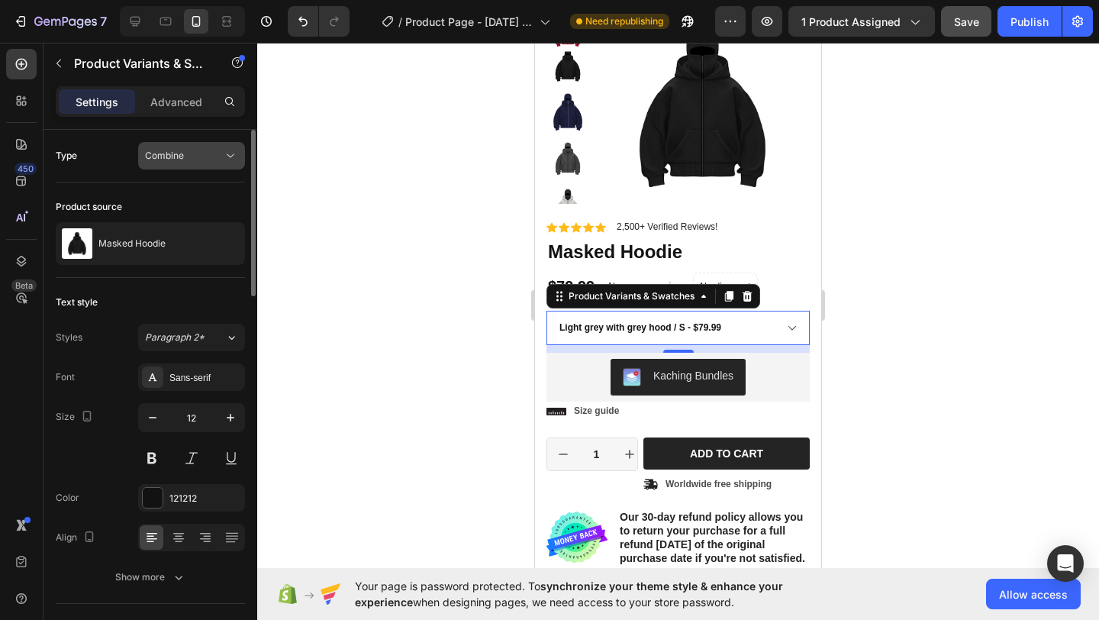
click at [194, 153] on div "Combine" at bounding box center [184, 156] width 78 height 14
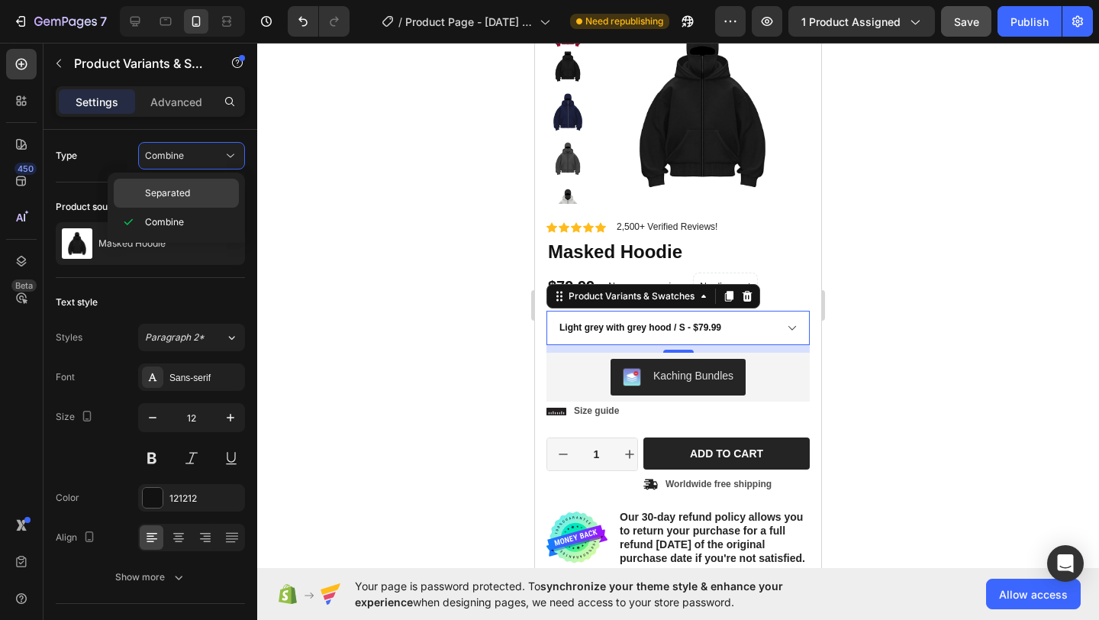
click at [188, 183] on div "Separated" at bounding box center [176, 193] width 125 height 29
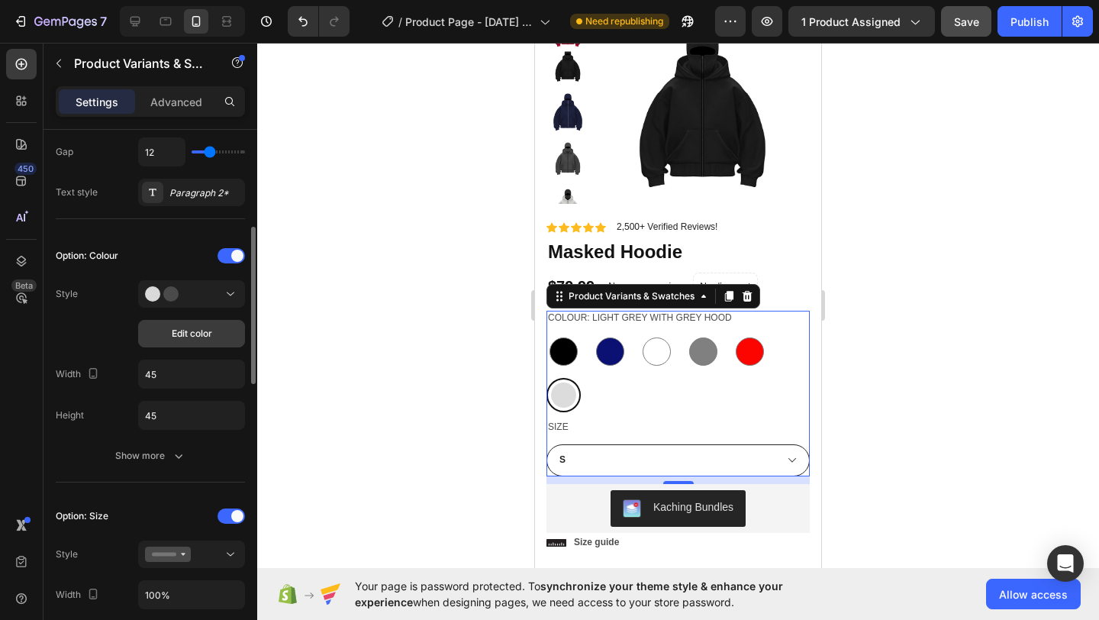
scroll to position [333, 0]
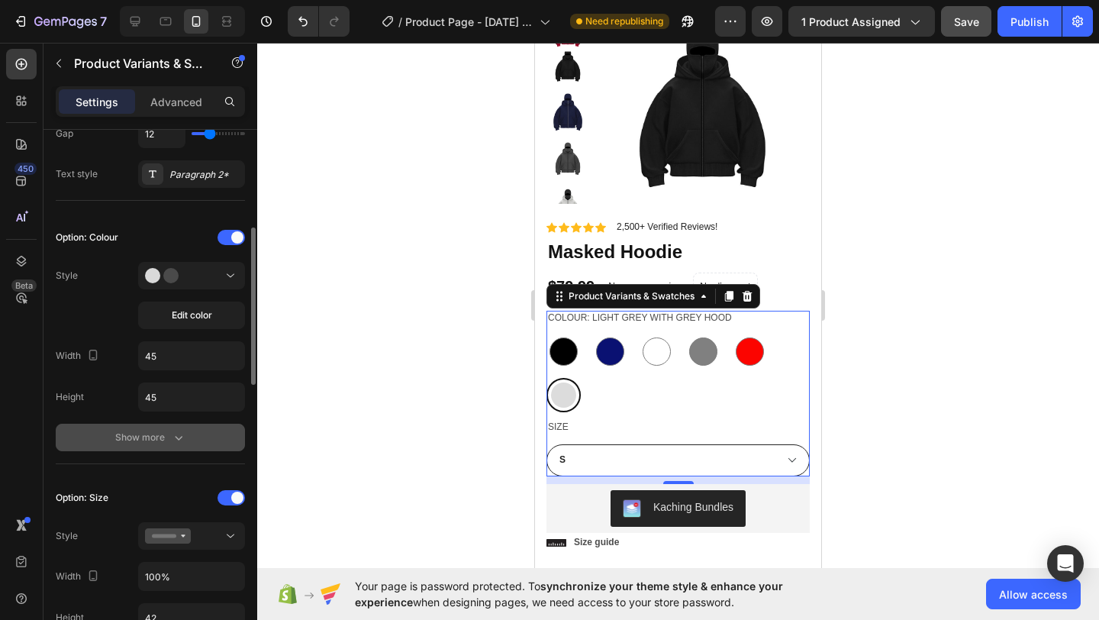
click at [153, 438] on div "Show more" at bounding box center [150, 437] width 71 height 15
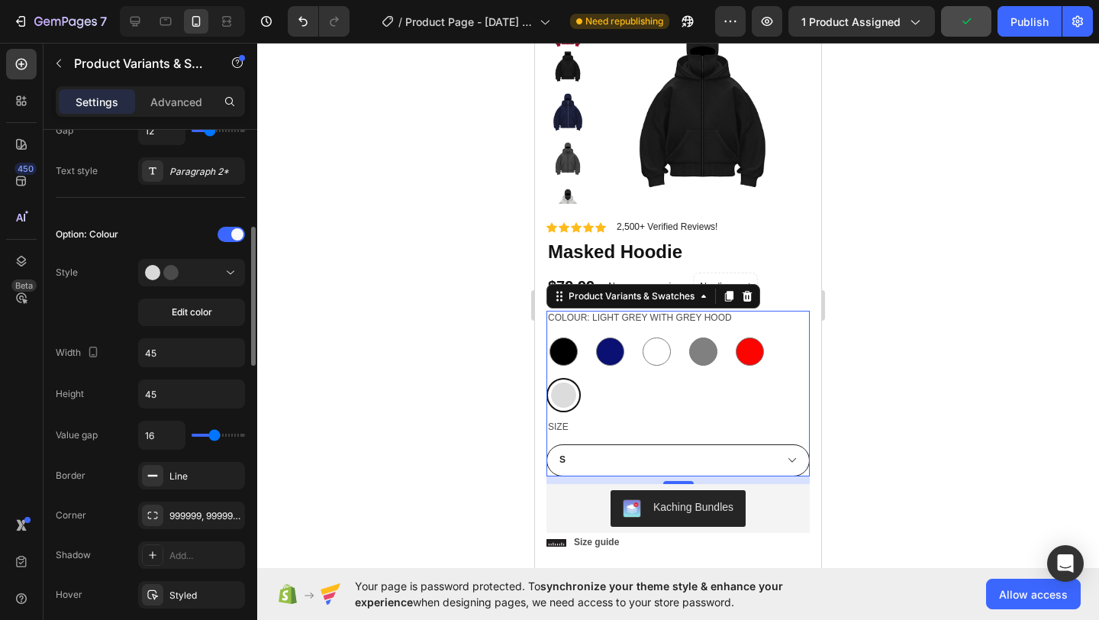
scroll to position [344, 0]
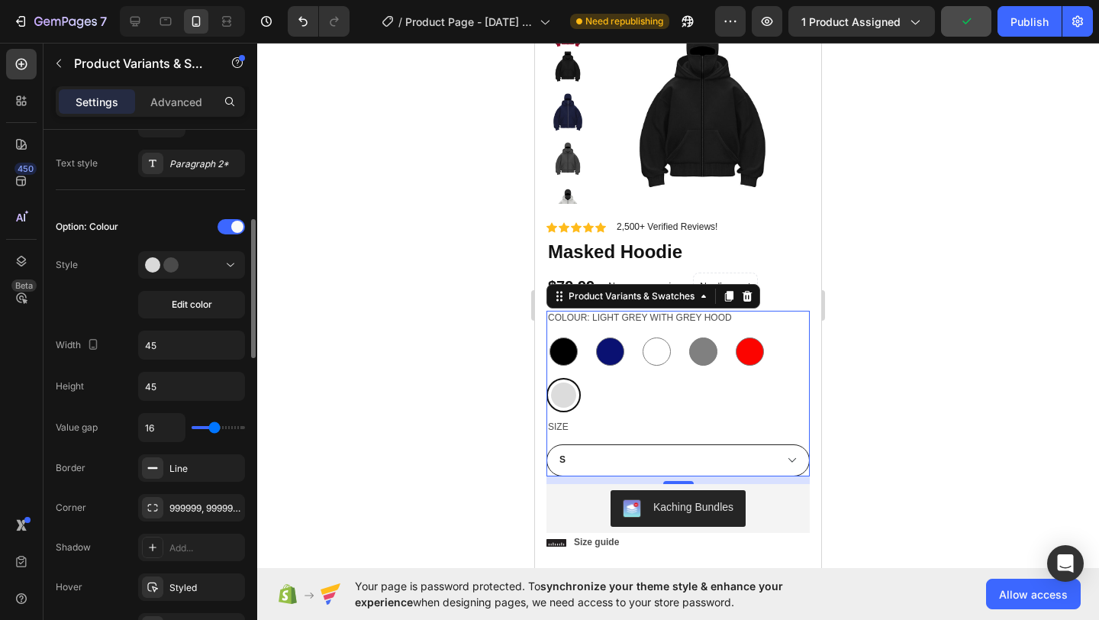
type input "17"
type input "16"
type input "15"
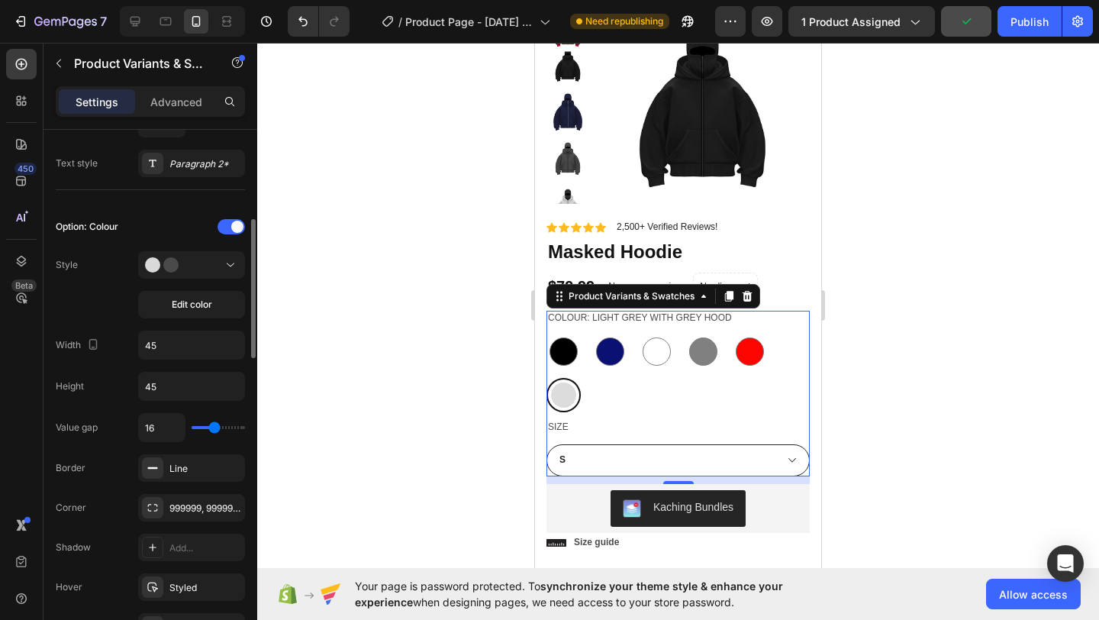
type input "15"
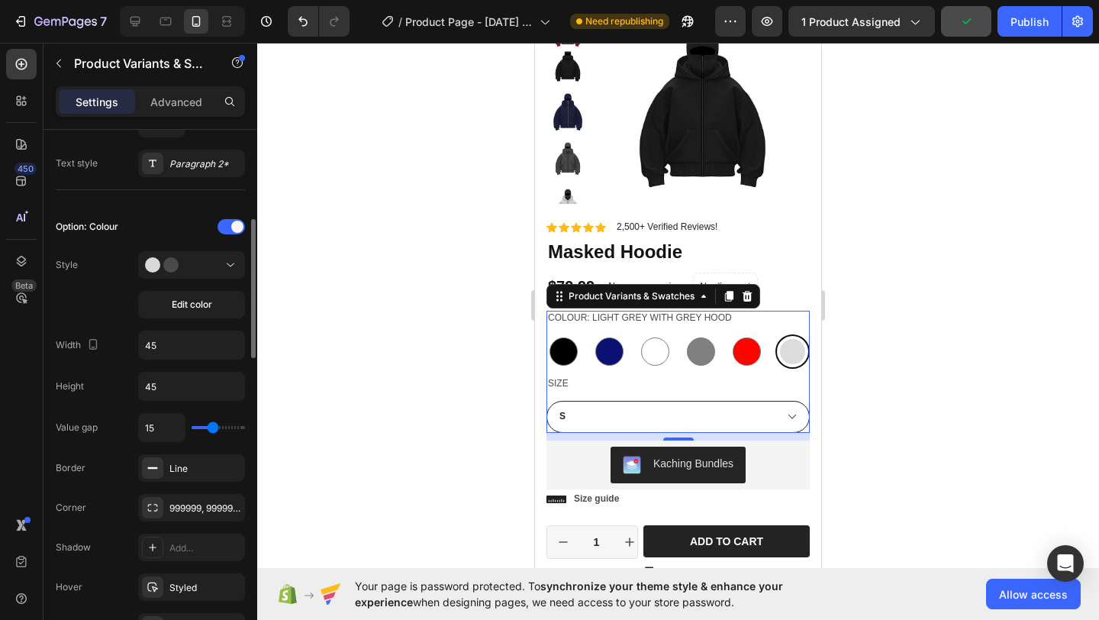
type input "14"
type input "13"
type input "12"
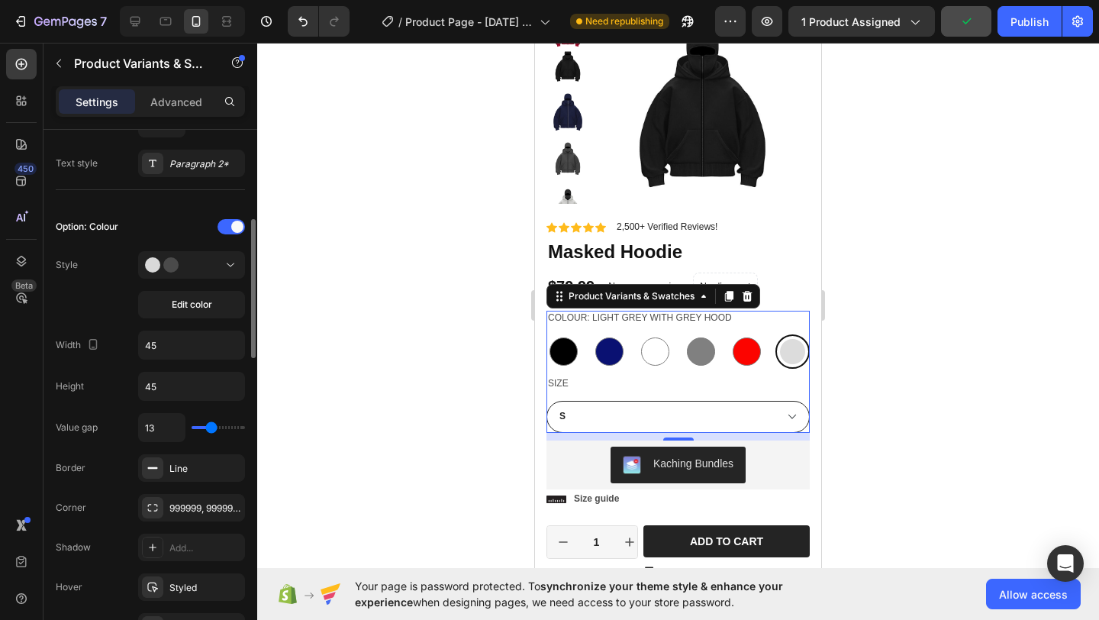
type input "12"
type input "11"
type input "10"
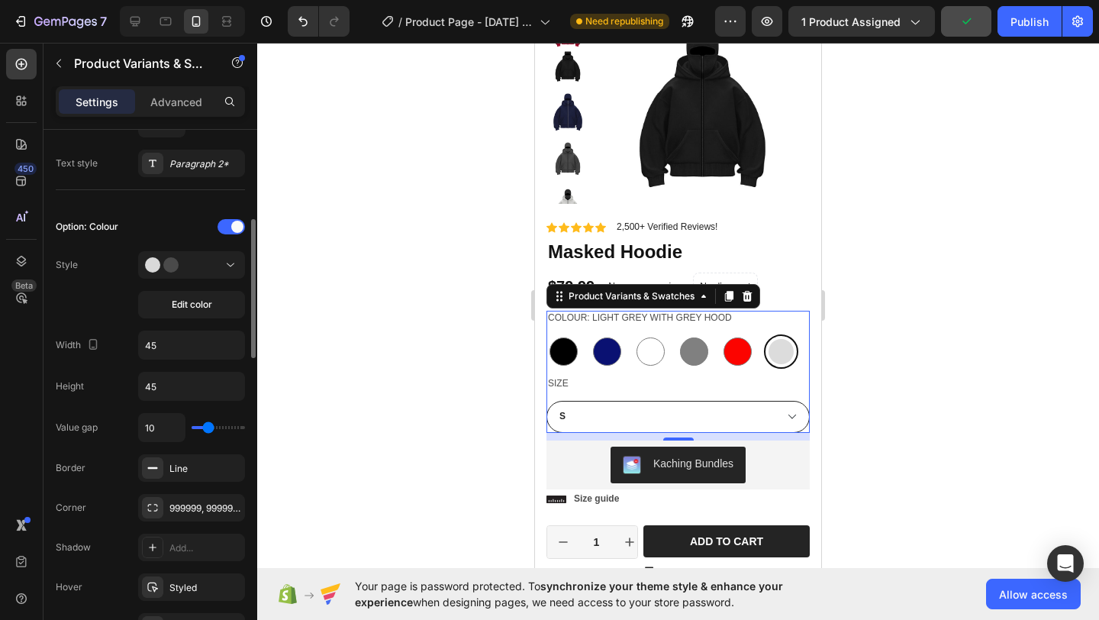
type input "5"
type input "6"
type input "7"
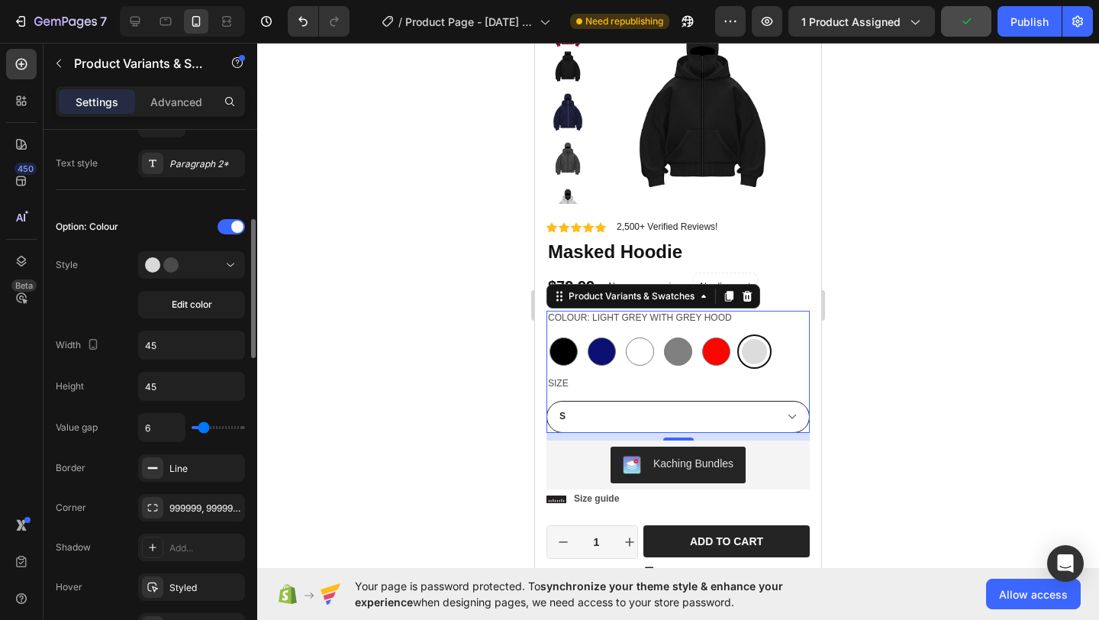
type input "7"
type input "8"
type input "9"
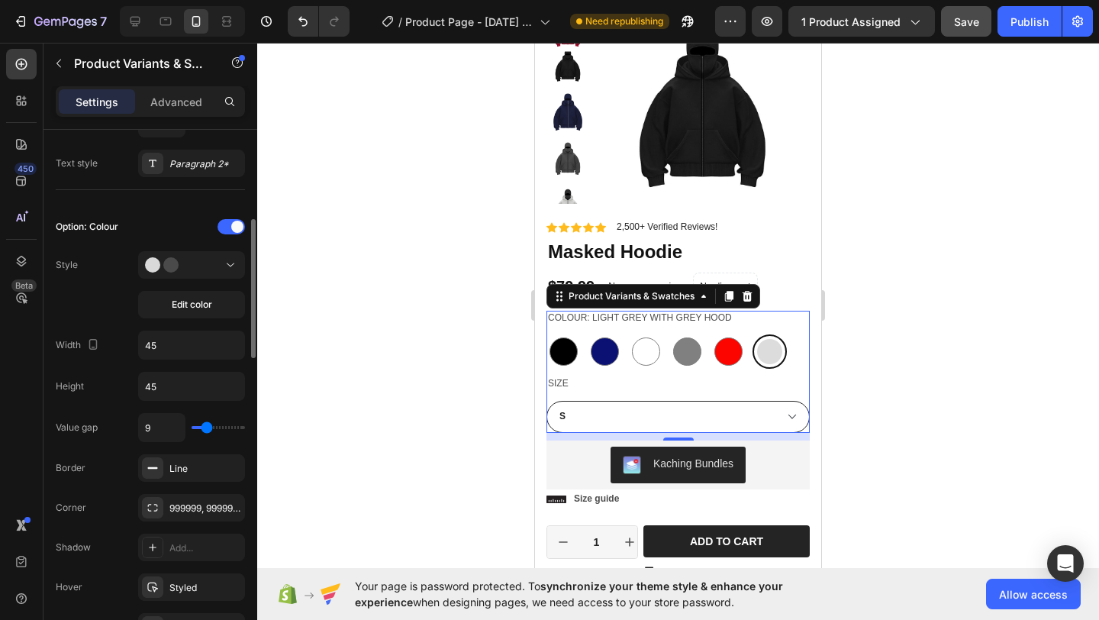
type input "10"
type input "11"
type input "12"
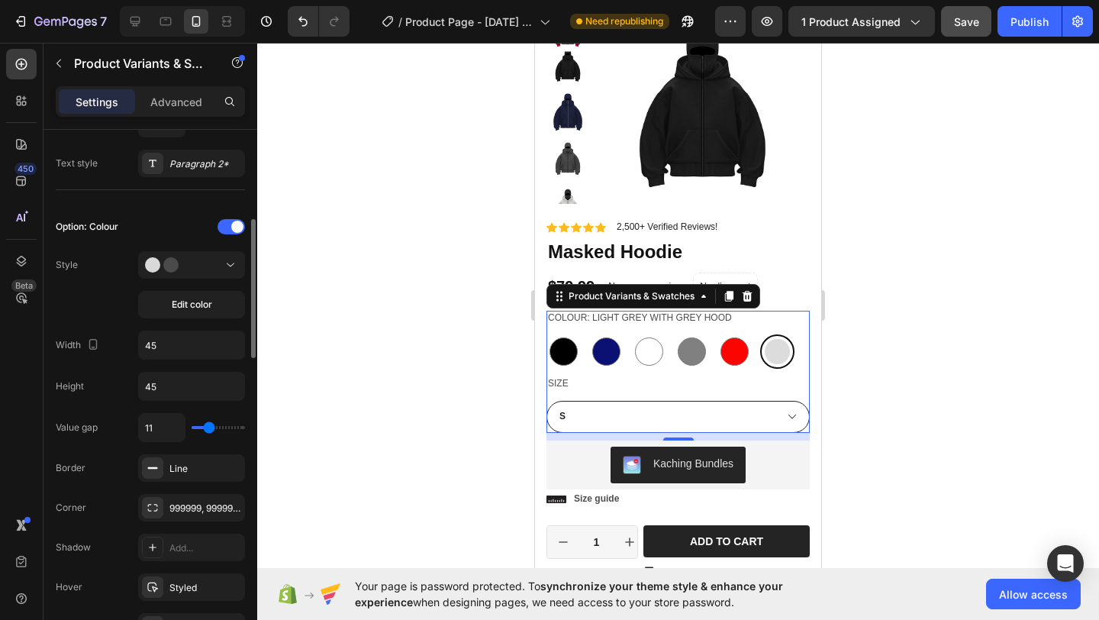
type input "12"
type input "13"
type input "12"
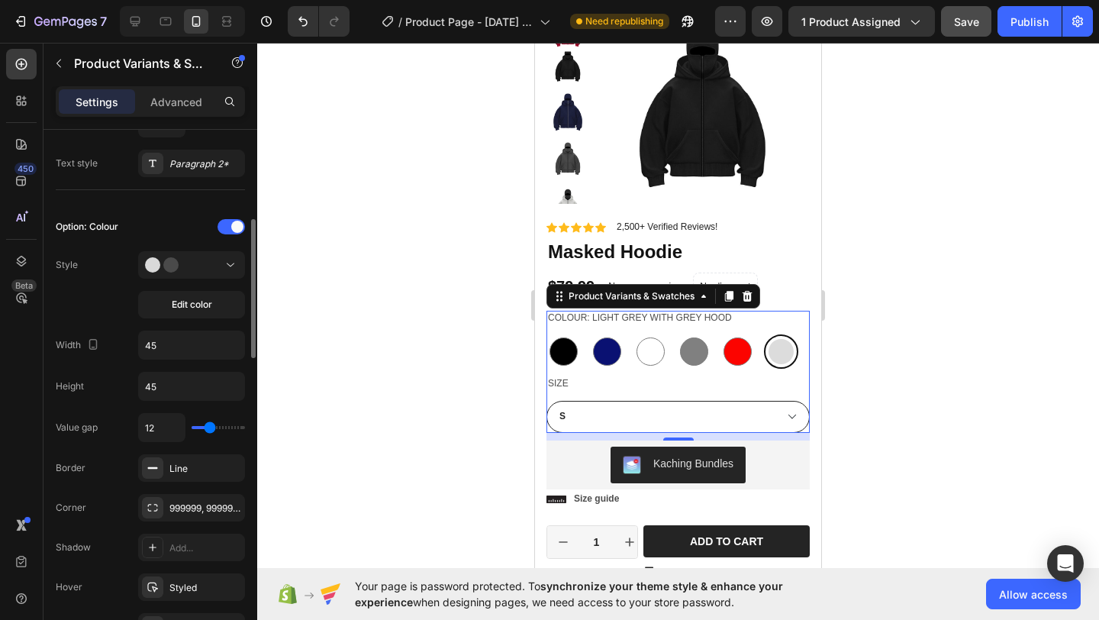
click at [209, 429] on input "range" at bounding box center [218, 427] width 53 height 3
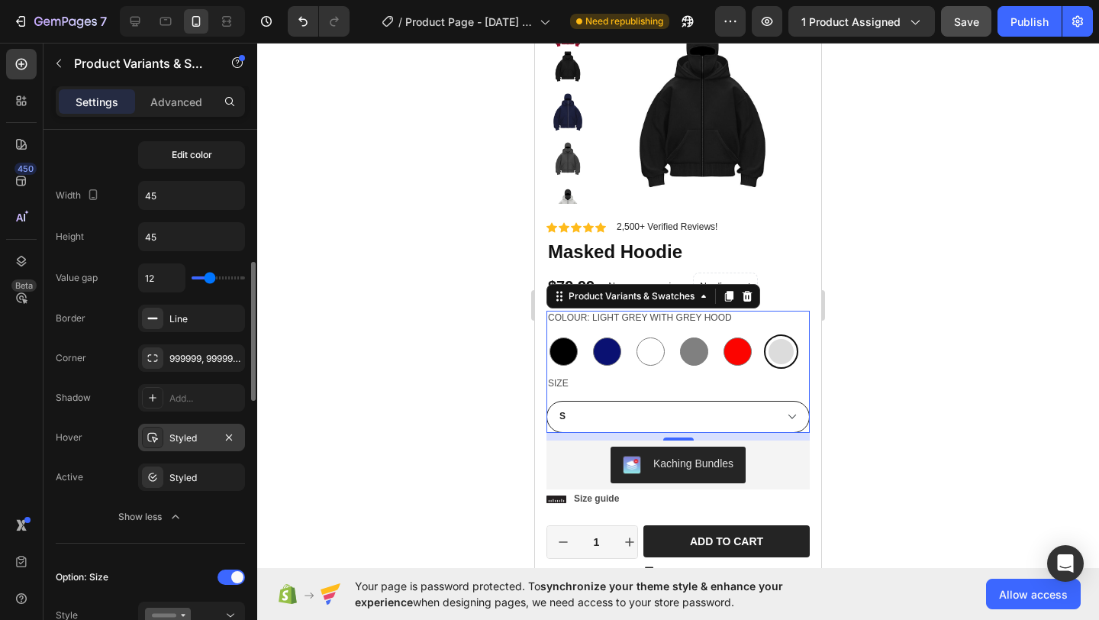
scroll to position [497, 0]
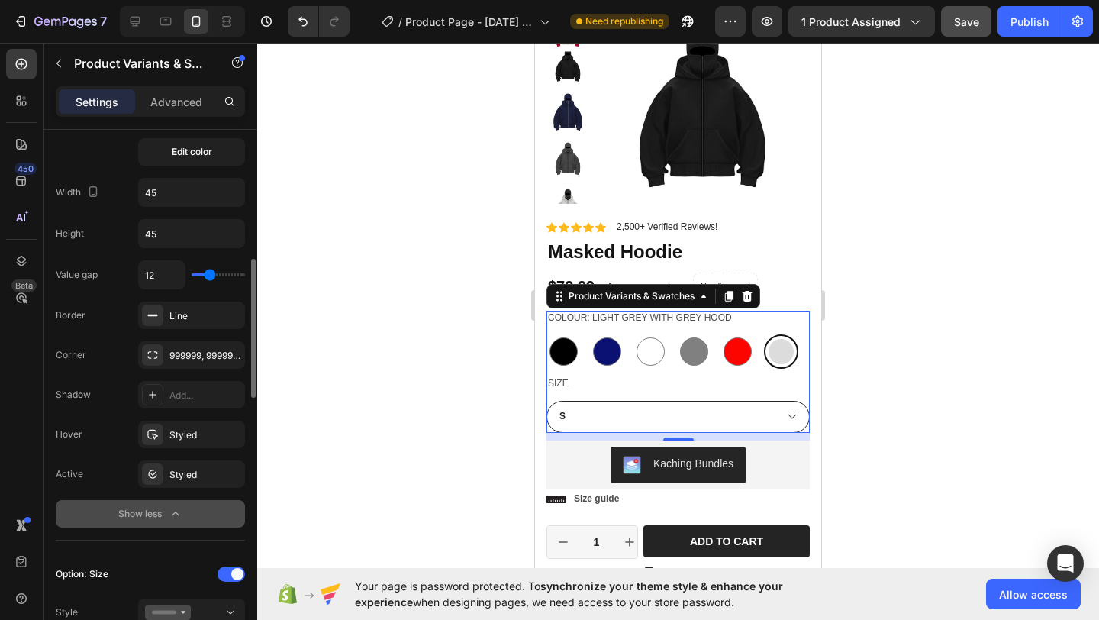
click at [173, 511] on icon "button" at bounding box center [175, 513] width 15 height 15
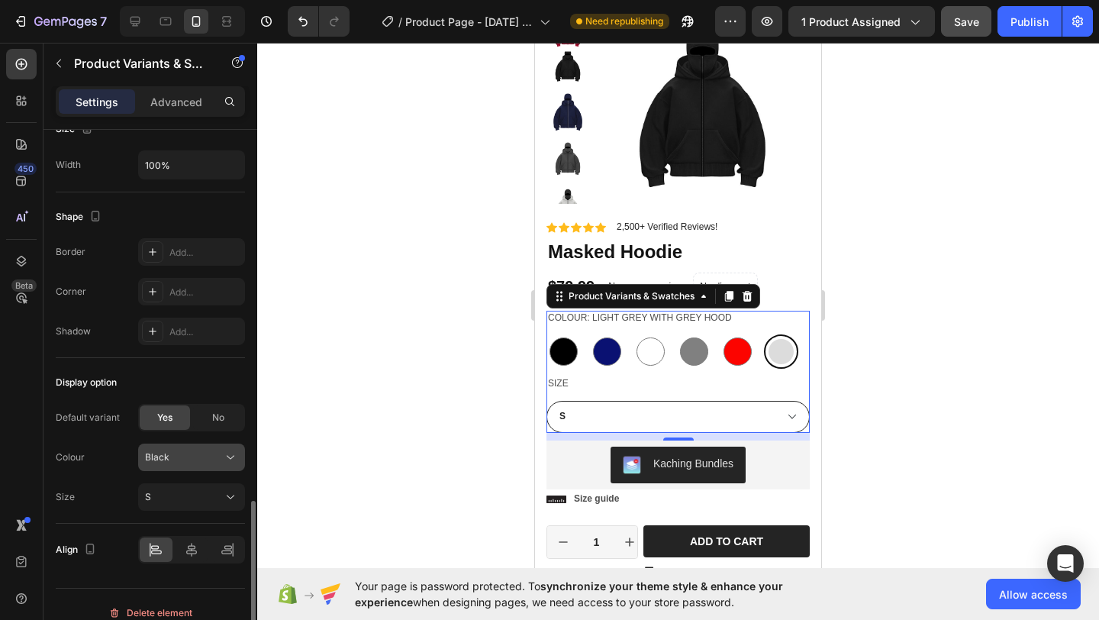
scroll to position [1275, 0]
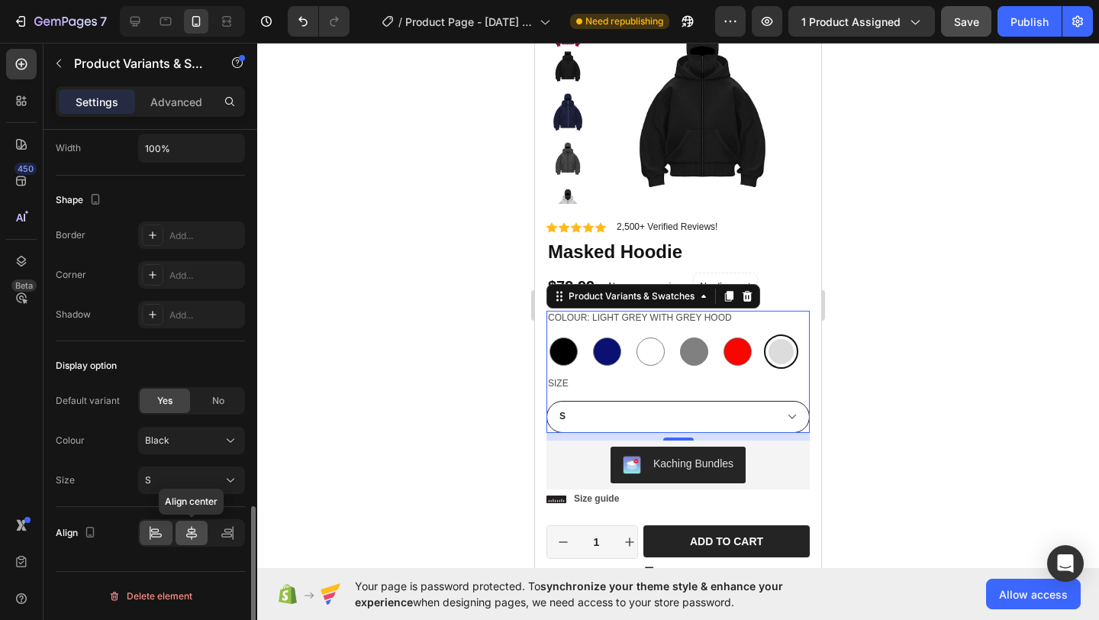
click at [185, 533] on icon at bounding box center [191, 532] width 15 height 15
click at [158, 531] on icon at bounding box center [155, 530] width 8 height 4
click at [184, 533] on icon at bounding box center [191, 532] width 15 height 15
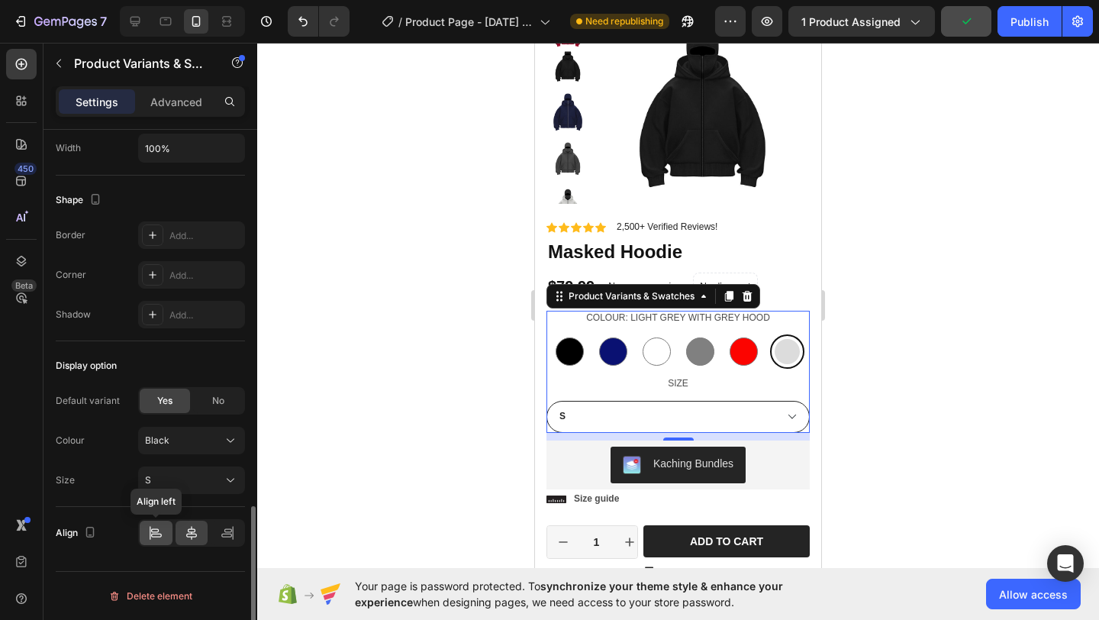
click at [159, 534] on icon at bounding box center [155, 532] width 15 height 15
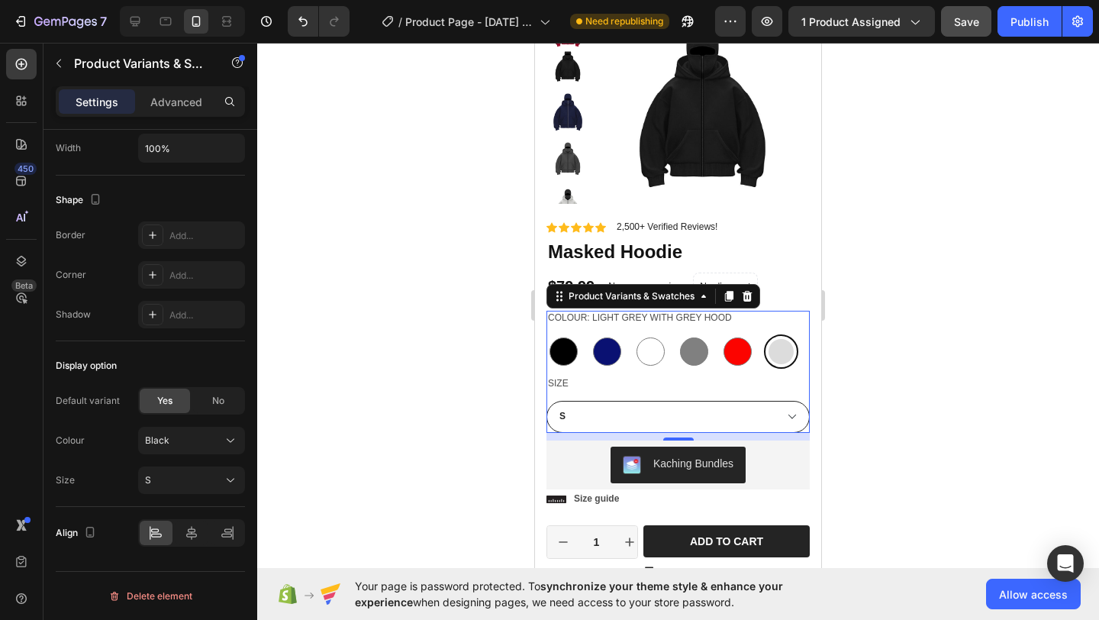
click at [946, 194] on div at bounding box center [678, 331] width 842 height 577
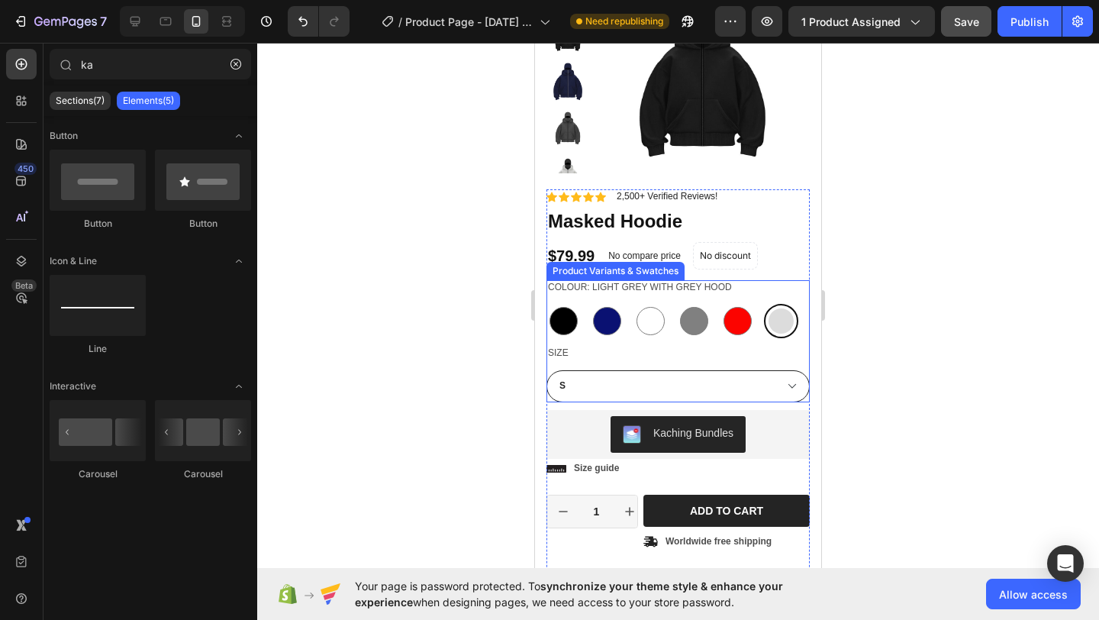
scroll to position [117, 0]
click at [591, 323] on div at bounding box center [607, 320] width 34 height 34
click at [590, 303] on input "Navy Navy" at bounding box center [589, 302] width 1 height 1
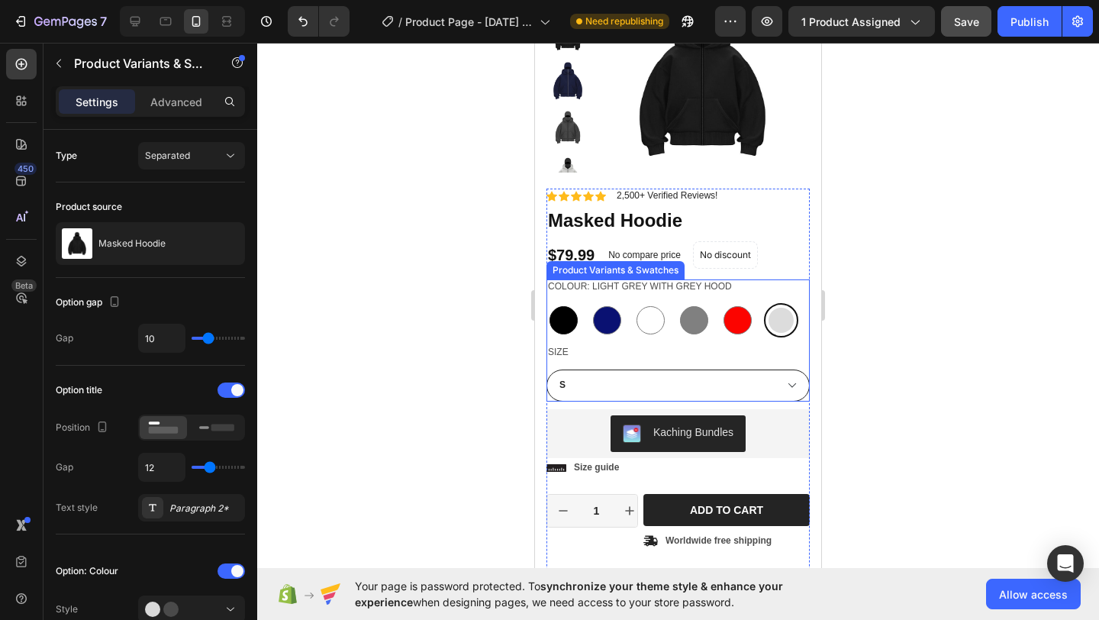
radio input "false"
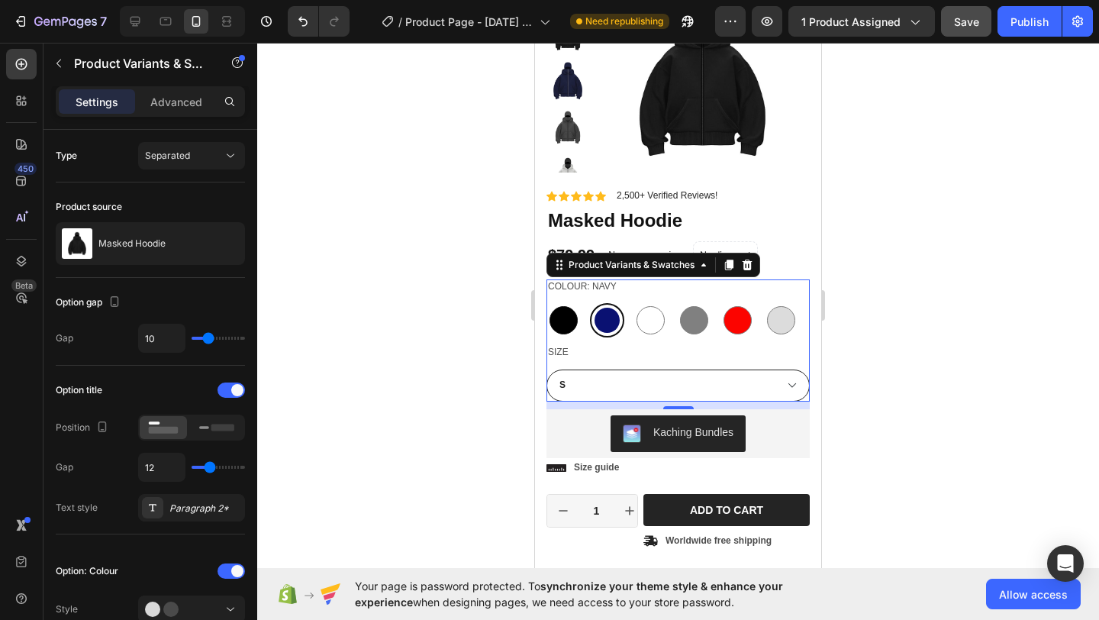
click at [569, 322] on div at bounding box center [563, 320] width 28 height 28
click at [546, 303] on input "Black Black" at bounding box center [546, 302] width 1 height 1
radio input "false"
click at [610, 312] on div at bounding box center [607, 320] width 28 height 28
click at [590, 303] on input "Navy Navy" at bounding box center [589, 302] width 1 height 1
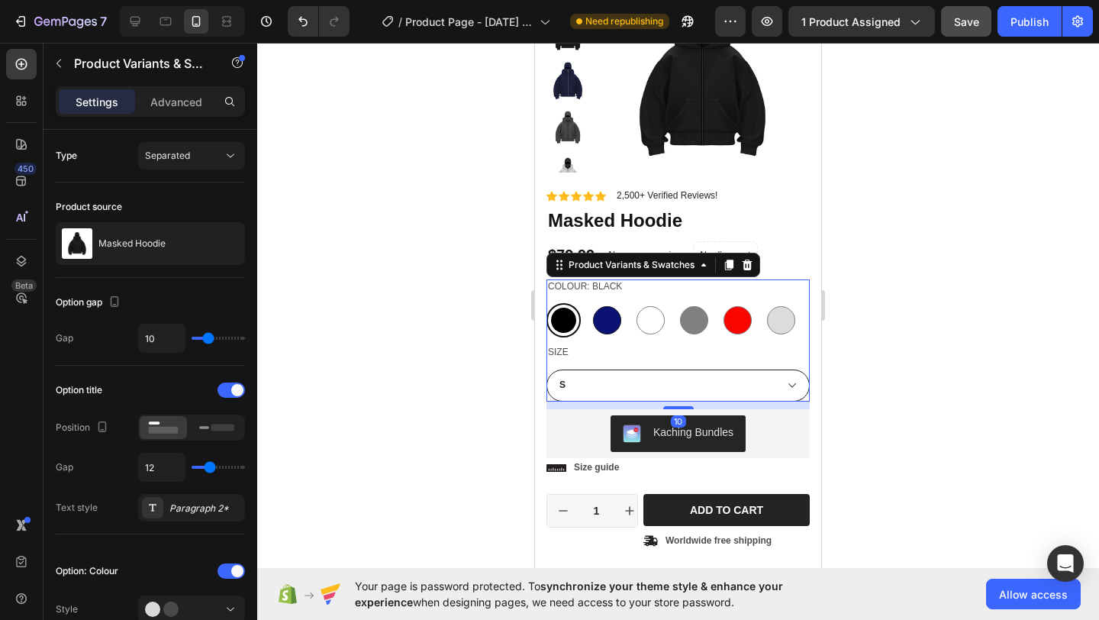
radio input "false"
click at [560, 318] on div at bounding box center [563, 320] width 28 height 28
click at [546, 303] on input "Black Black" at bounding box center [546, 302] width 1 height 1
radio input "false"
click at [601, 310] on div at bounding box center [607, 320] width 28 height 28
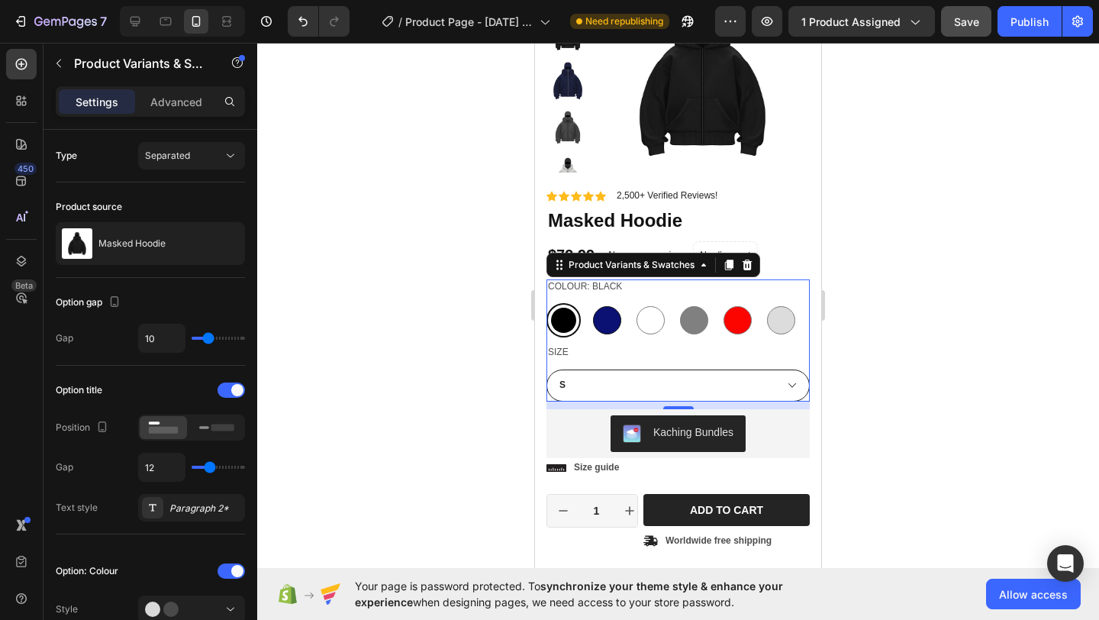
click at [590, 303] on input "Navy Navy" at bounding box center [589, 302] width 1 height 1
radio input "false"
click at [646, 316] on div at bounding box center [650, 320] width 28 height 28
click at [633, 303] on input "White White" at bounding box center [633, 302] width 1 height 1
radio input "false"
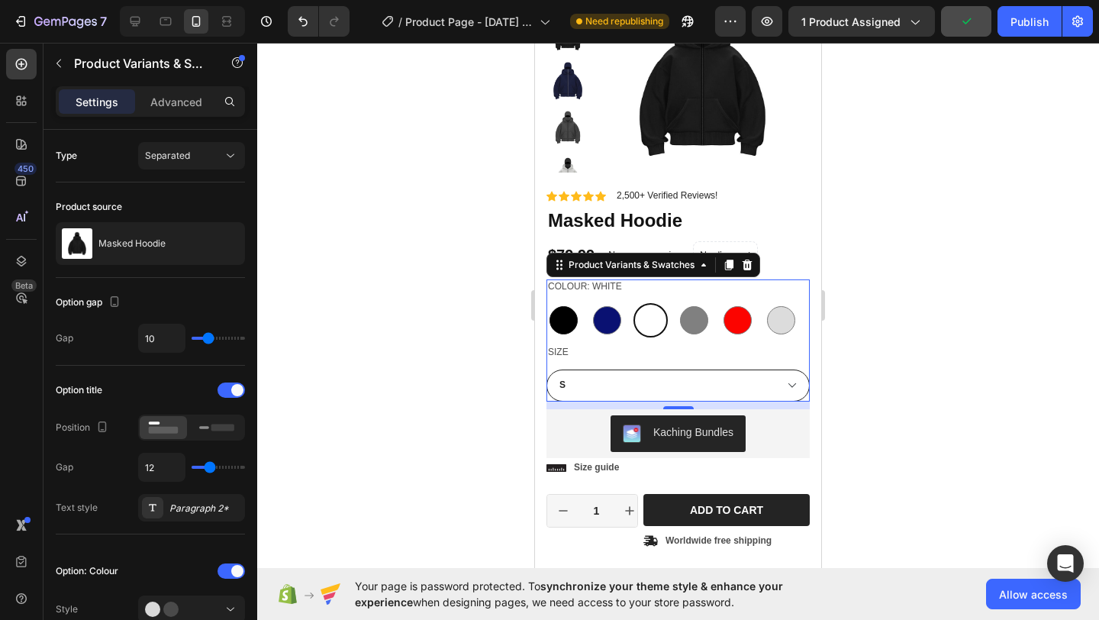
click at [560, 324] on div at bounding box center [563, 320] width 28 height 28
click at [546, 303] on input "Black Black" at bounding box center [546, 302] width 1 height 1
radio input "false"
click at [596, 318] on div at bounding box center [607, 320] width 28 height 28
click at [590, 303] on input "Navy Navy" at bounding box center [589, 302] width 1 height 1
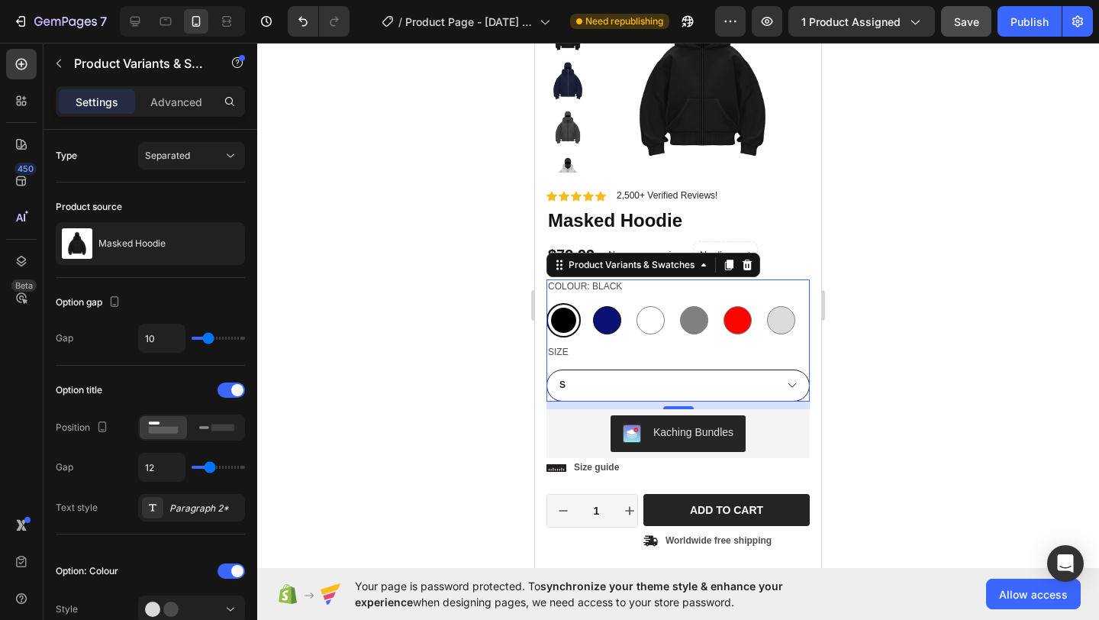
radio input "false"
click at [560, 317] on div at bounding box center [563, 320] width 28 height 28
click at [546, 303] on input "Black Black" at bounding box center [546, 302] width 1 height 1
radio input "false"
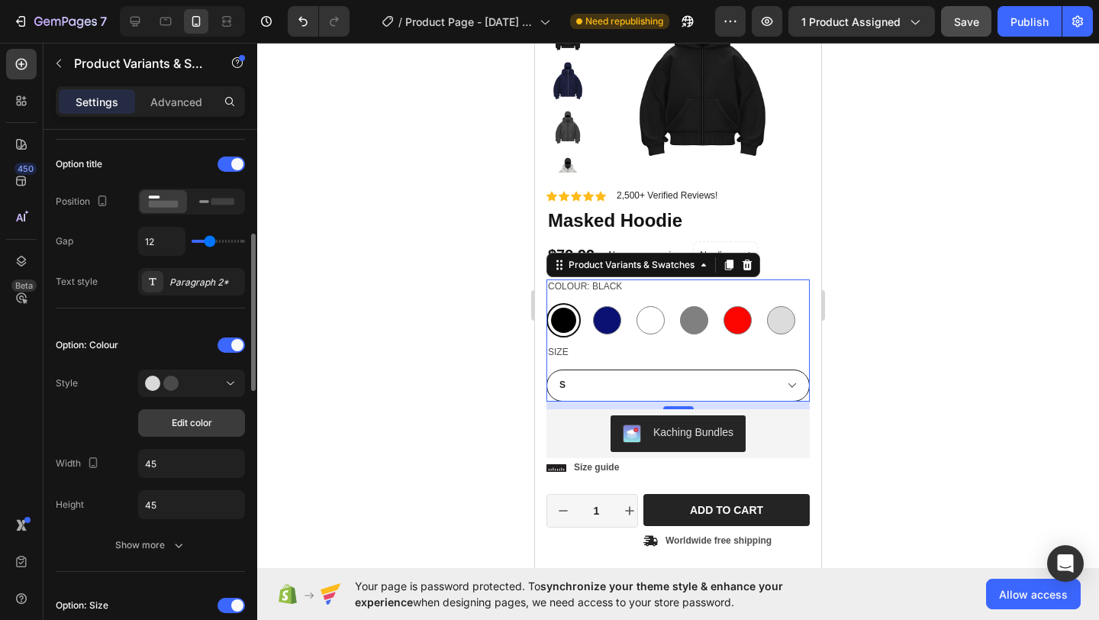
scroll to position [327, 0]
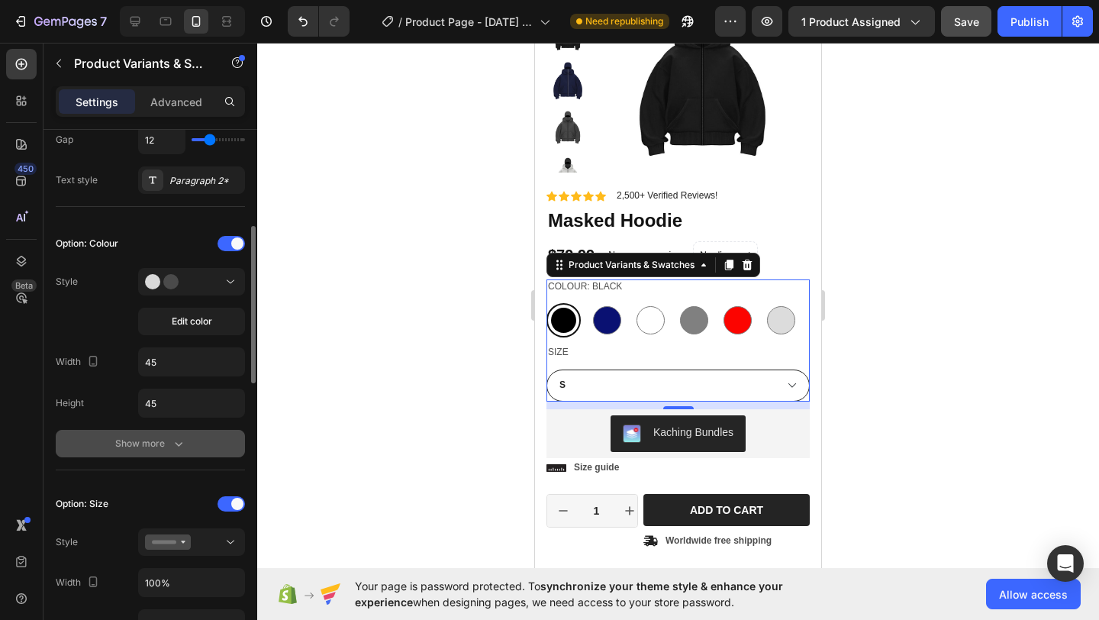
click at [155, 440] on div "Show more" at bounding box center [150, 443] width 71 height 15
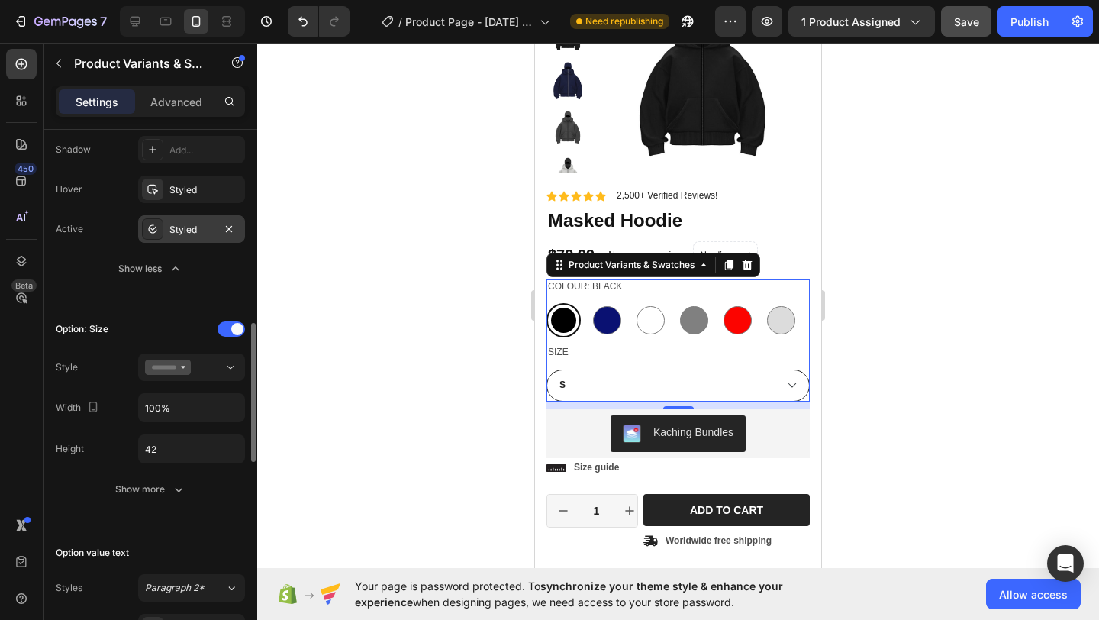
scroll to position [761, 0]
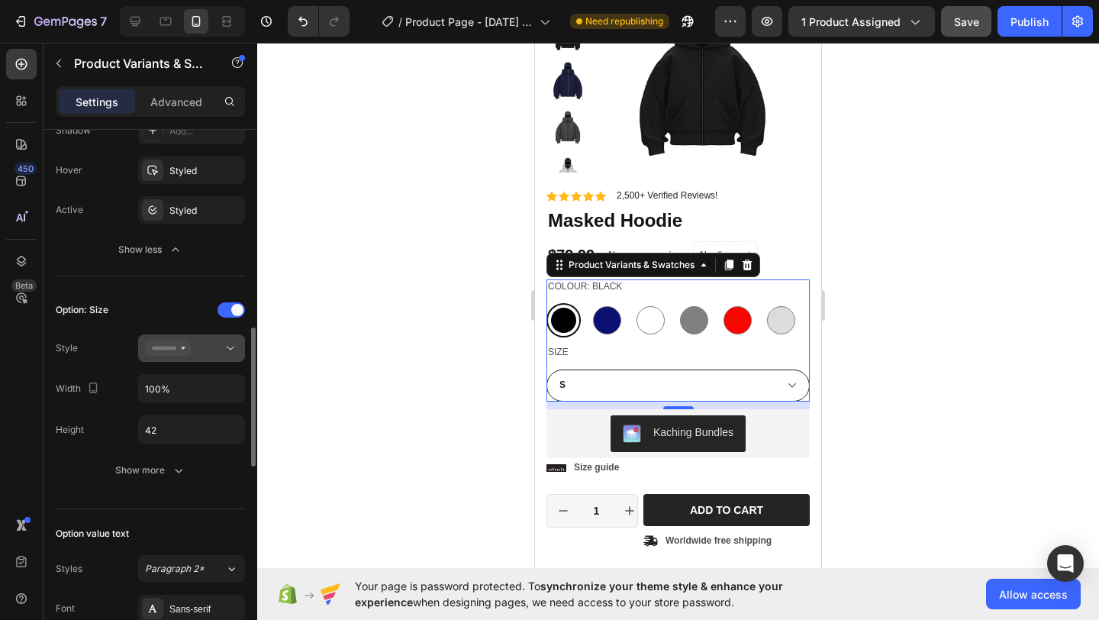
click at [194, 352] on div at bounding box center [191, 347] width 93 height 15
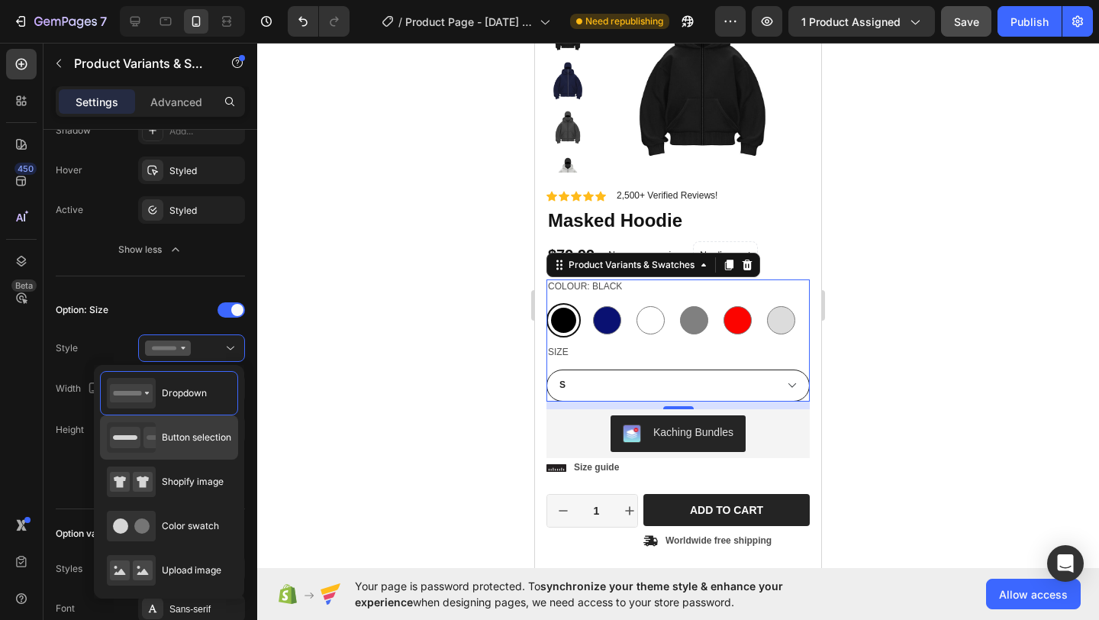
click at [193, 448] on div "Button selection" at bounding box center [169, 437] width 124 height 31
radio input "true"
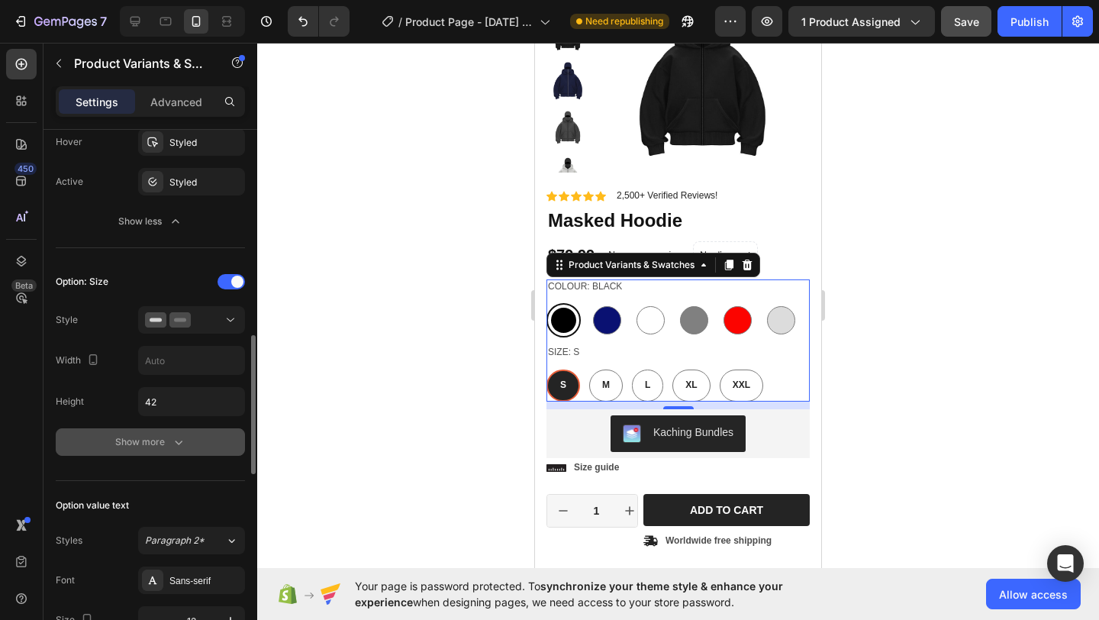
click at [190, 444] on button "Show more" at bounding box center [150, 441] width 189 height 27
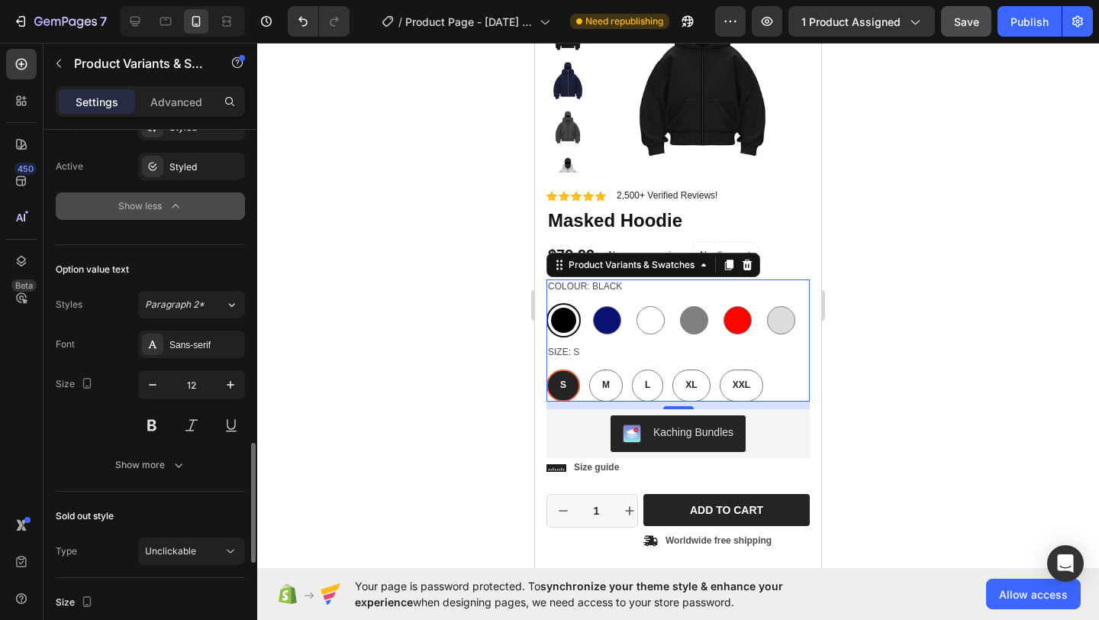
scroll to position [1385, 0]
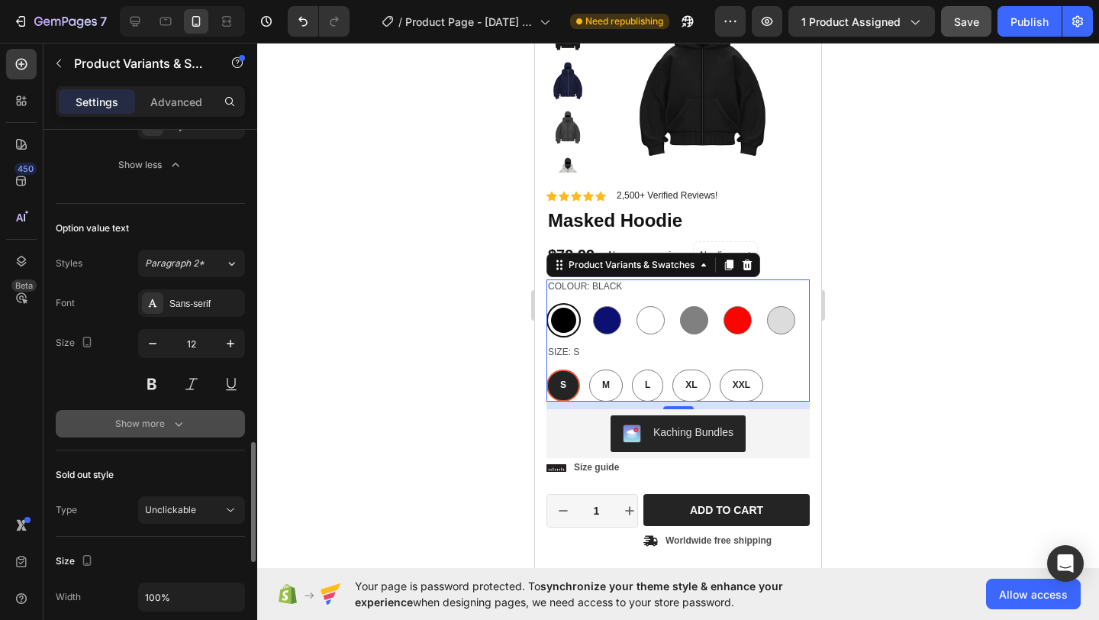
click at [176, 429] on icon "button" at bounding box center [178, 423] width 15 height 15
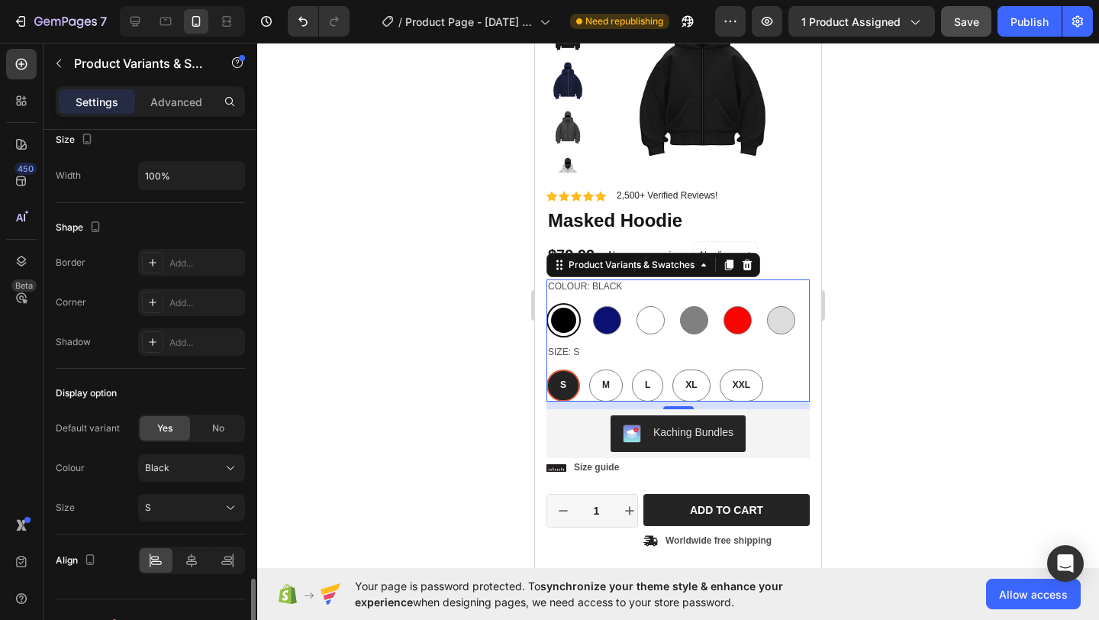
scroll to position [1995, 0]
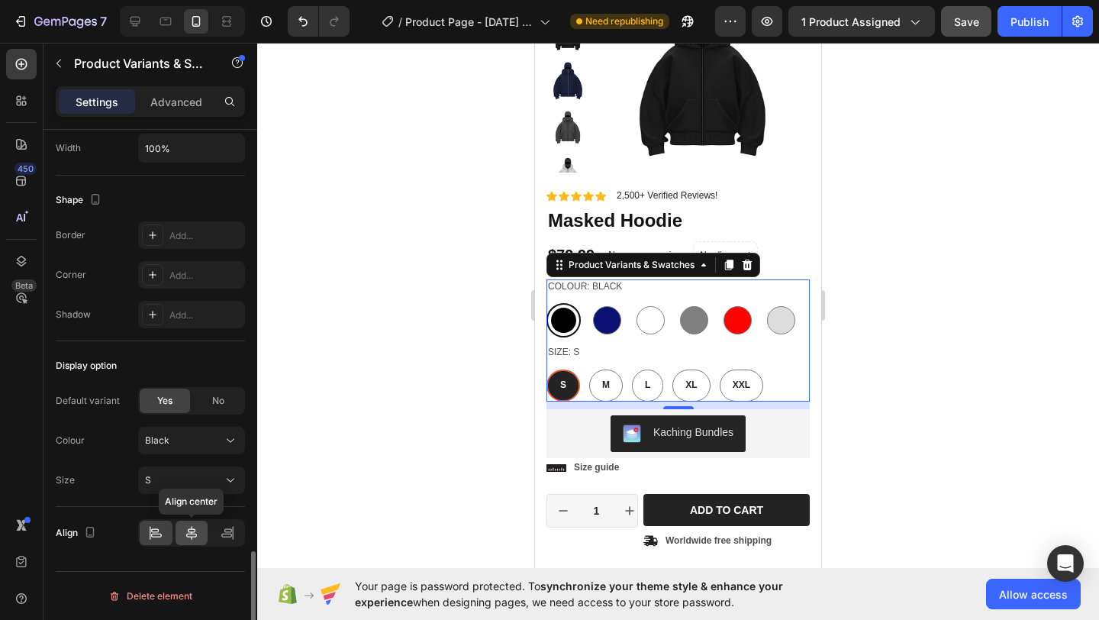
click at [199, 536] on div at bounding box center [191, 532] width 33 height 24
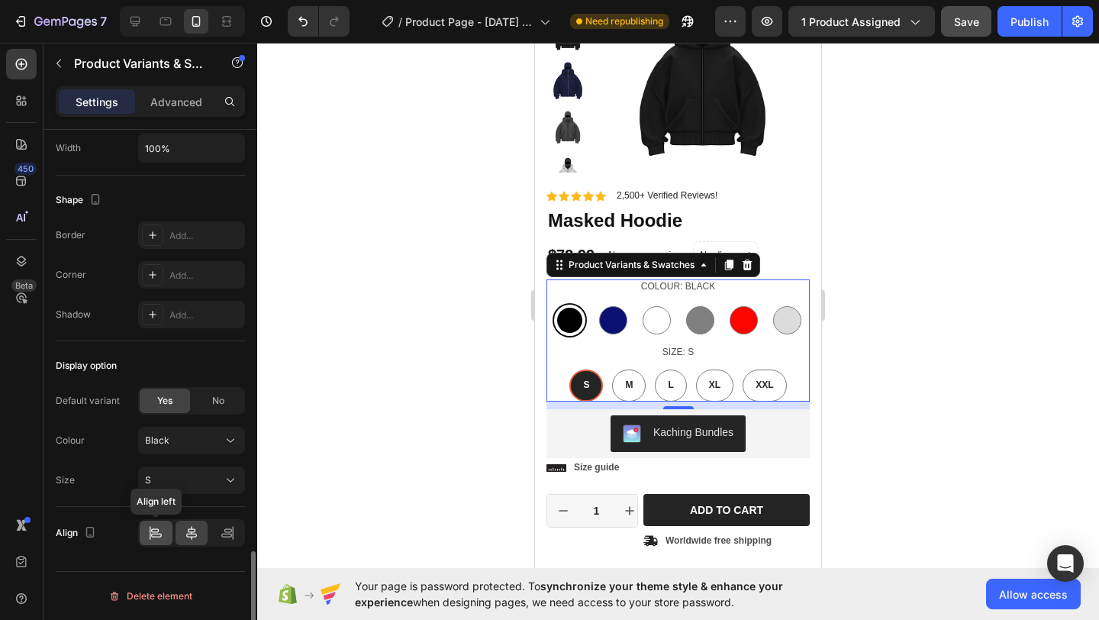
click at [168, 533] on div at bounding box center [156, 532] width 33 height 24
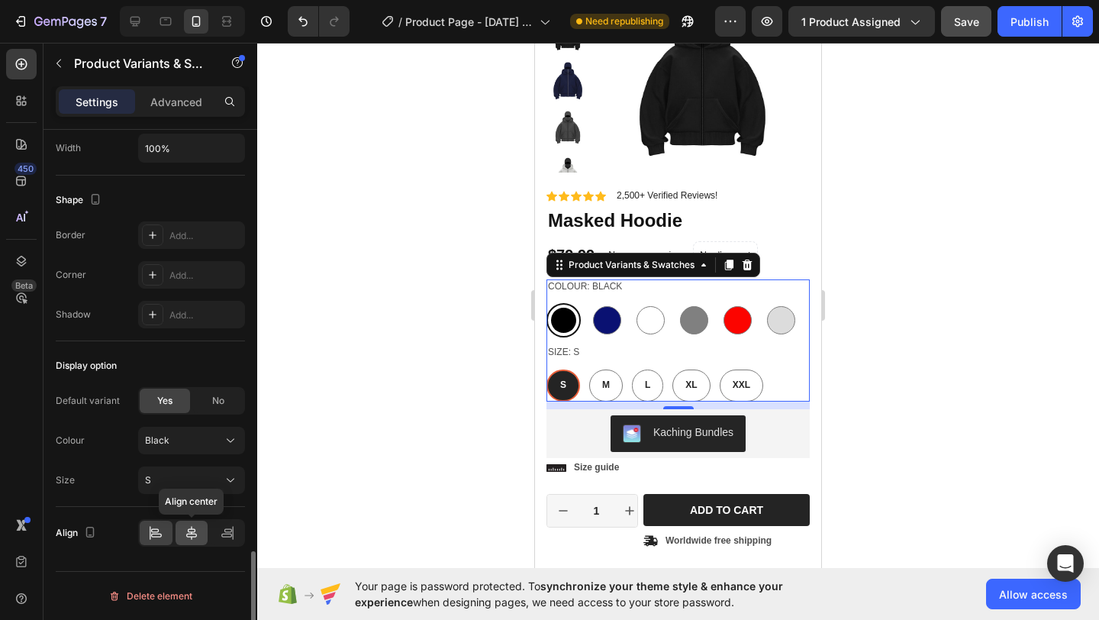
click at [197, 530] on icon at bounding box center [191, 532] width 15 height 15
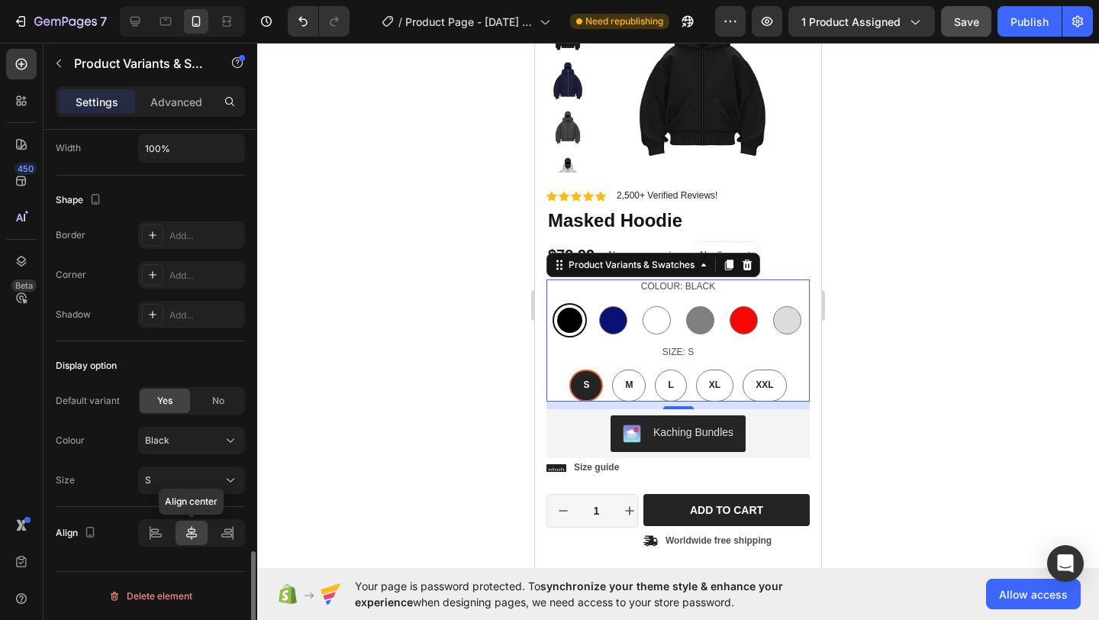
click at [175, 532] on div at bounding box center [191, 532] width 33 height 24
click at [162, 526] on icon at bounding box center [155, 532] width 15 height 15
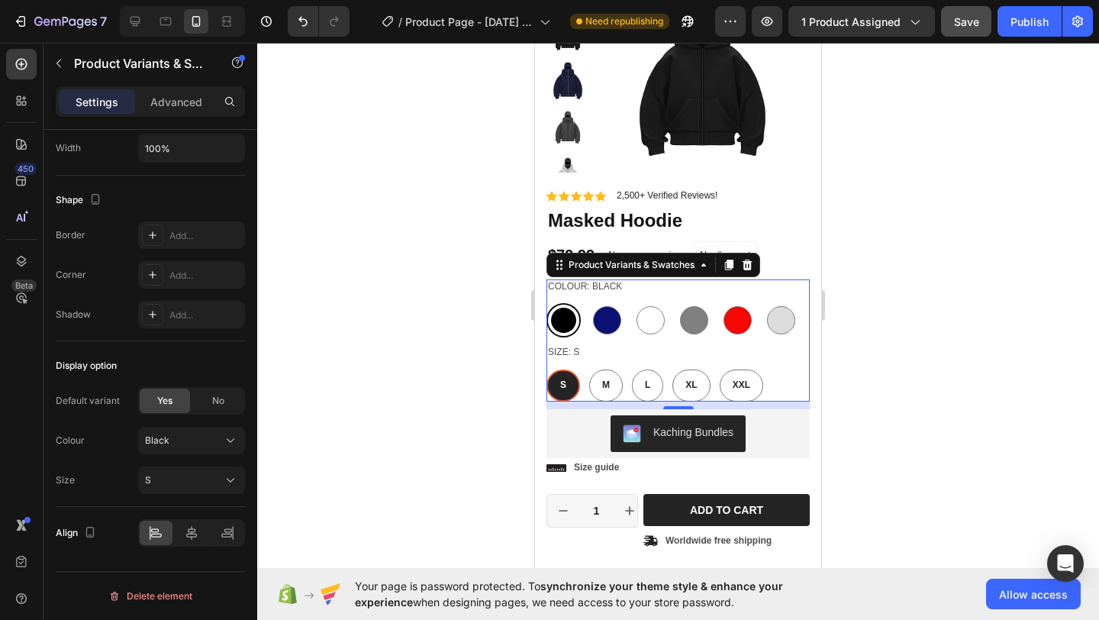
click at [642, 297] on div "Colour: Black Black Black Navy Navy White White Gray Gray Red Red Light grey wi…" at bounding box center [677, 308] width 263 height 59
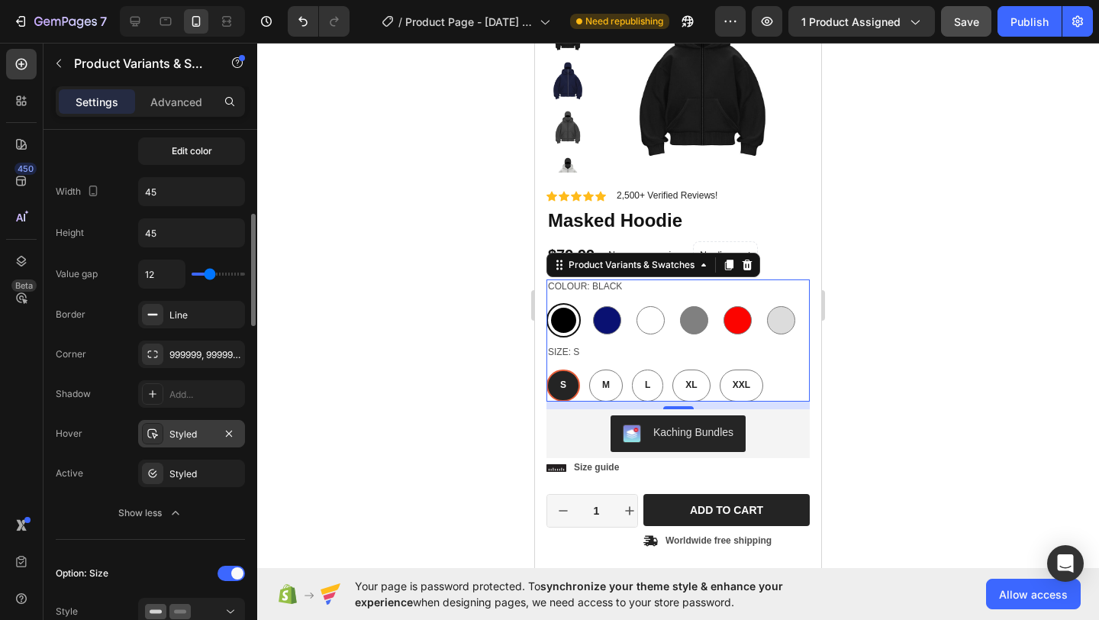
scroll to position [557, 0]
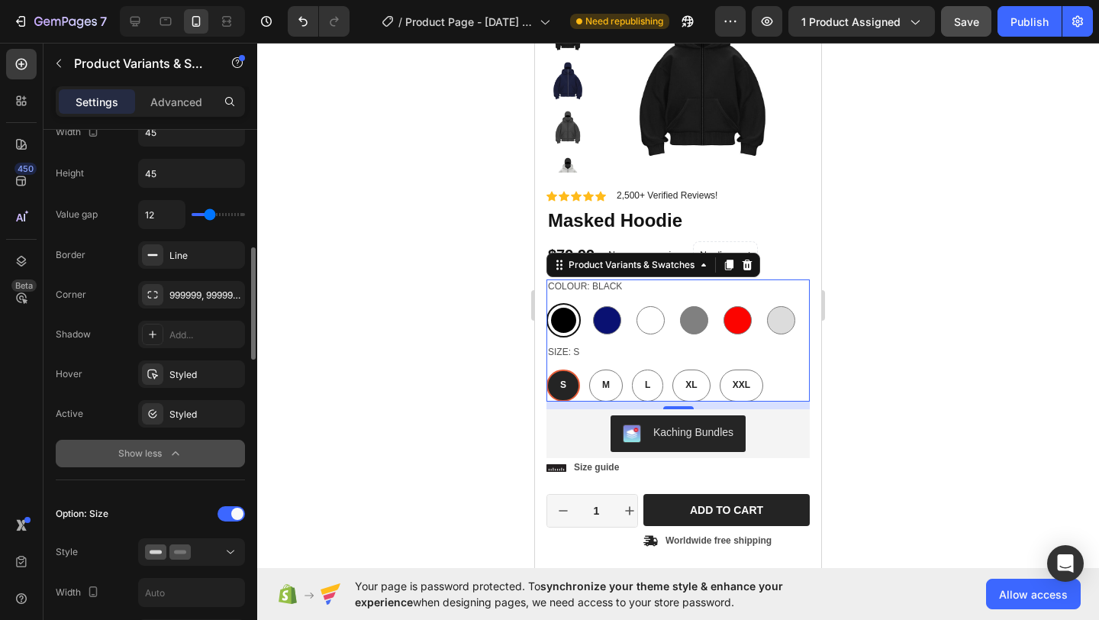
click at [170, 450] on icon "button" at bounding box center [175, 453] width 15 height 15
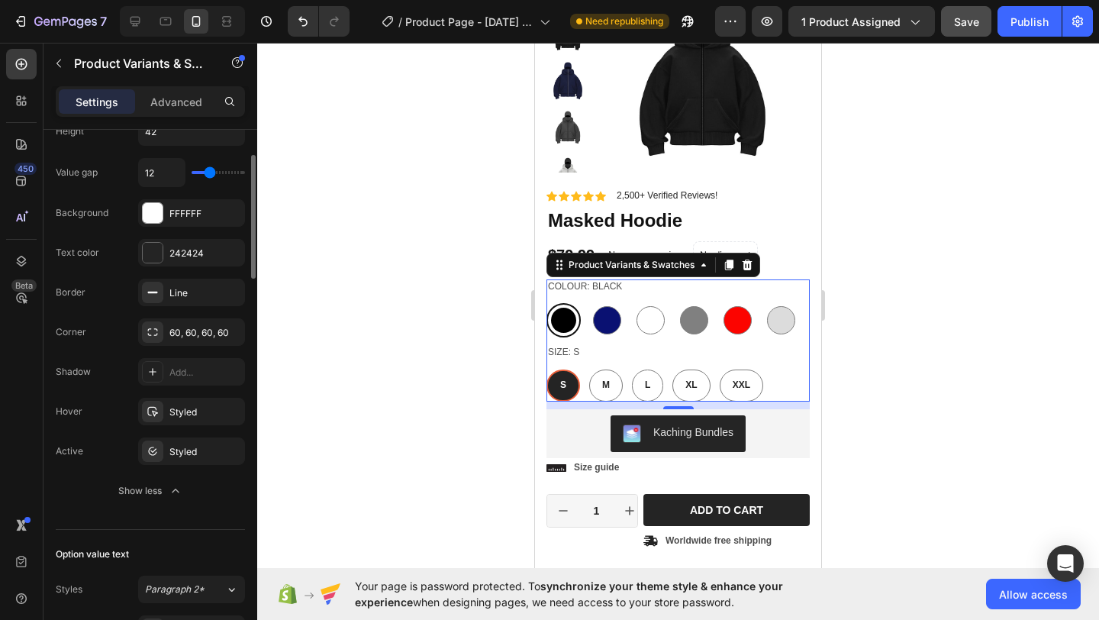
scroll to position [542, 0]
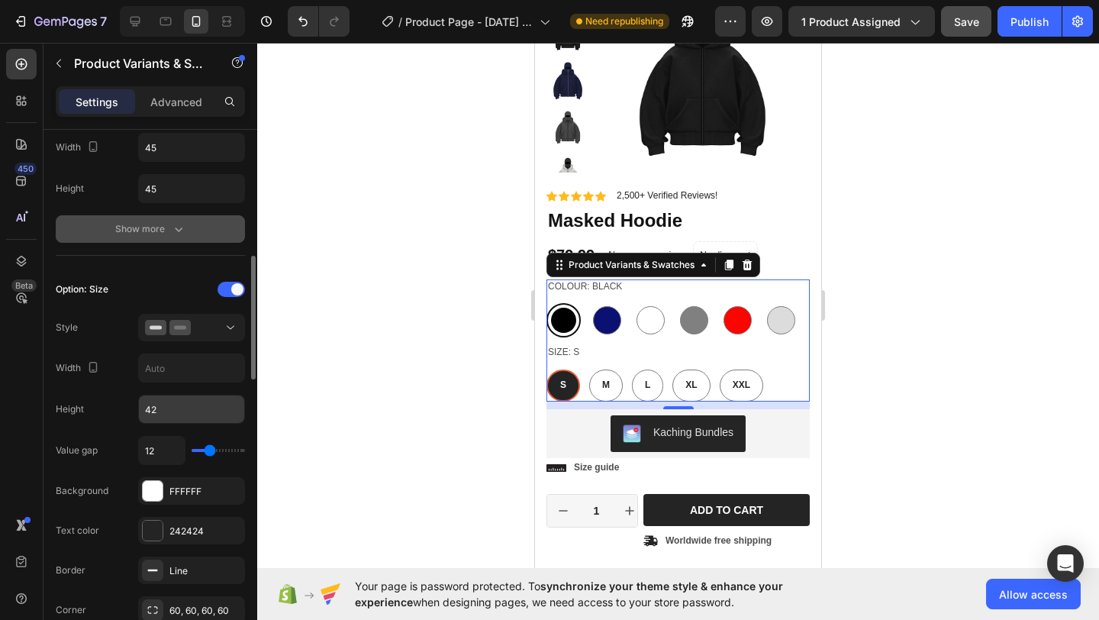
click at [170, 404] on input "42" at bounding box center [191, 408] width 105 height 27
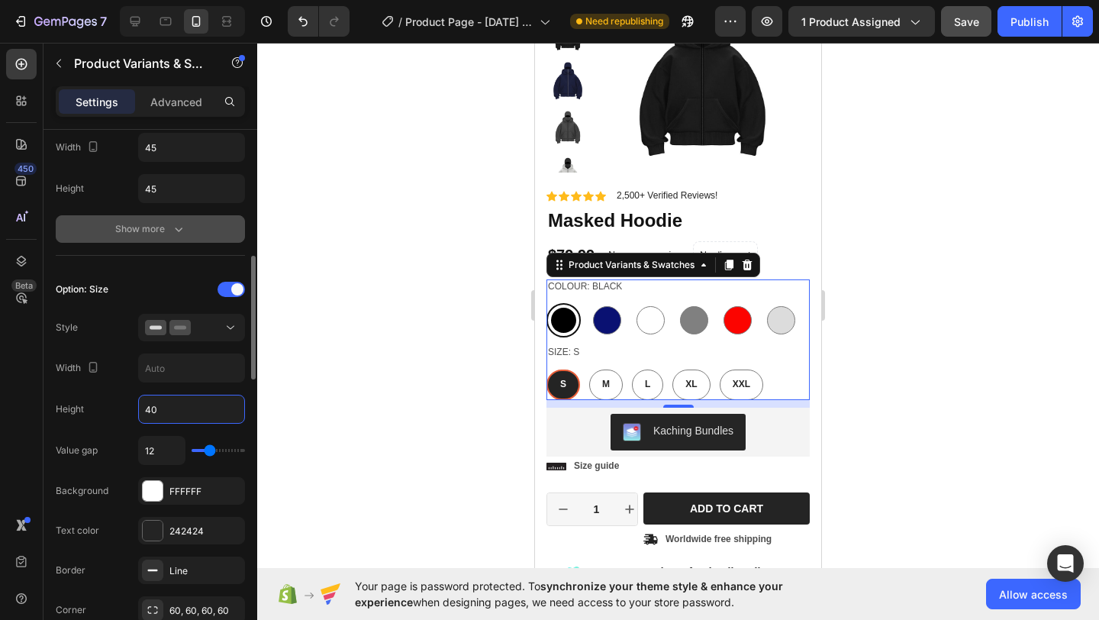
type input "4"
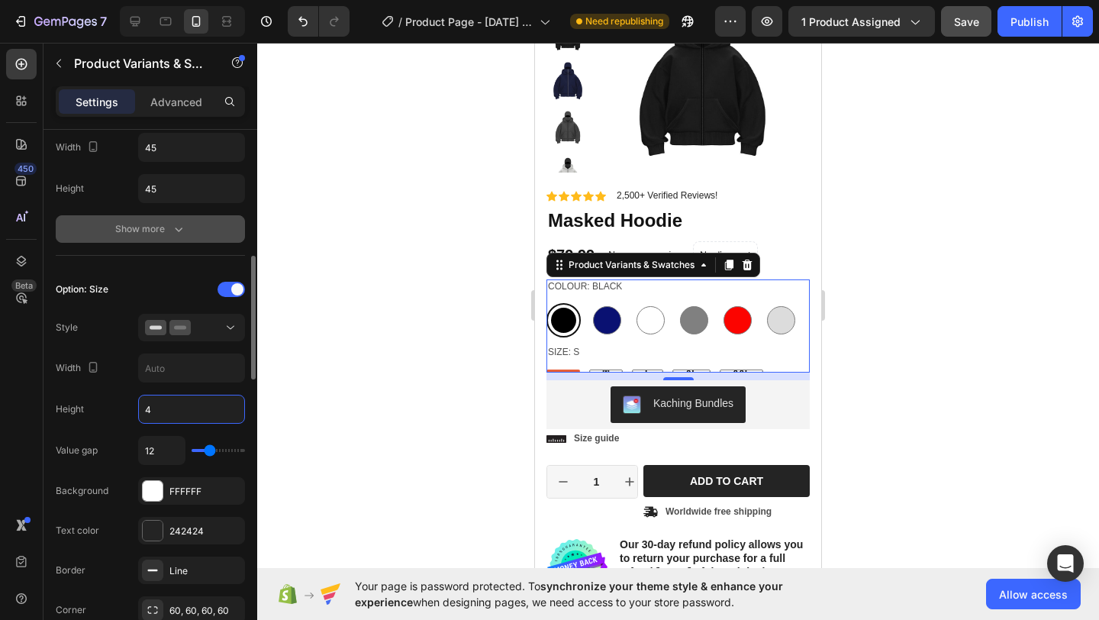
type input "42"
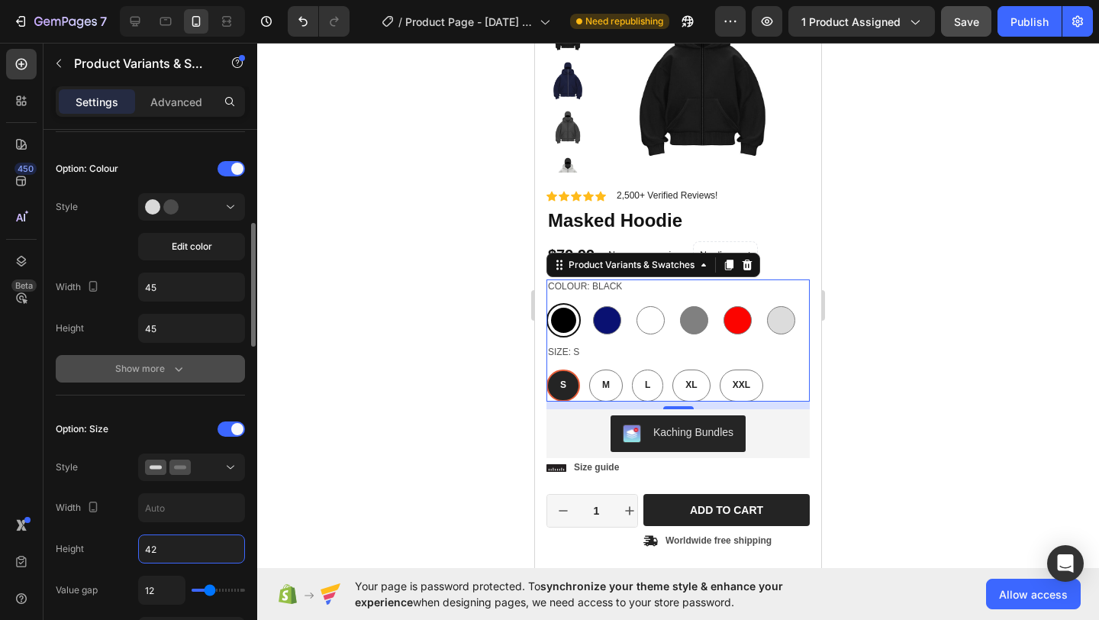
scroll to position [374, 0]
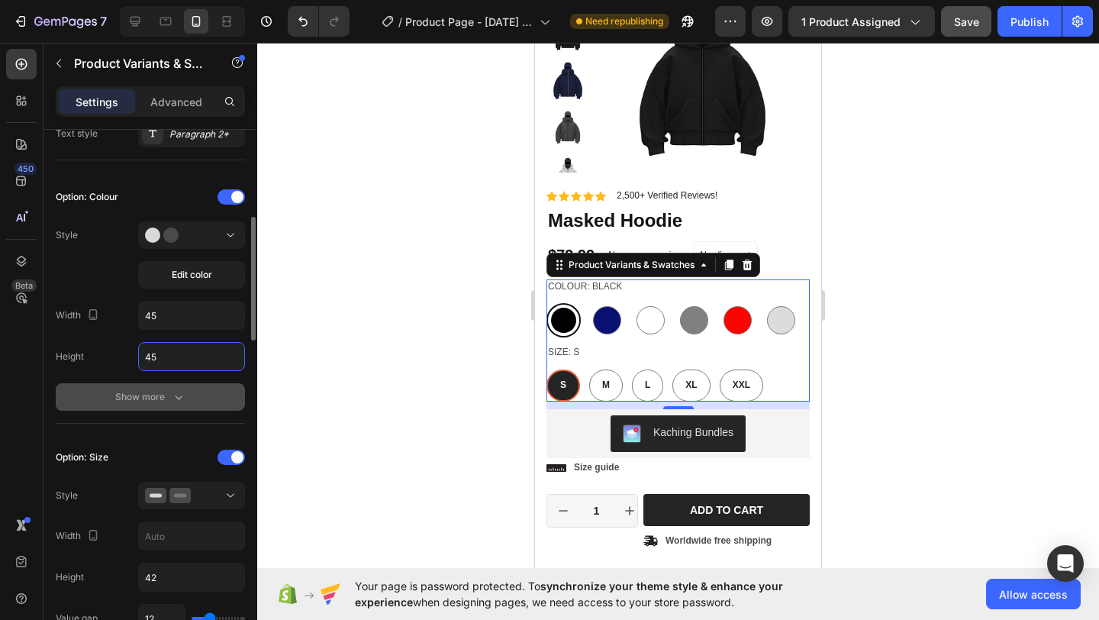
click at [187, 352] on input "45" at bounding box center [191, 356] width 105 height 27
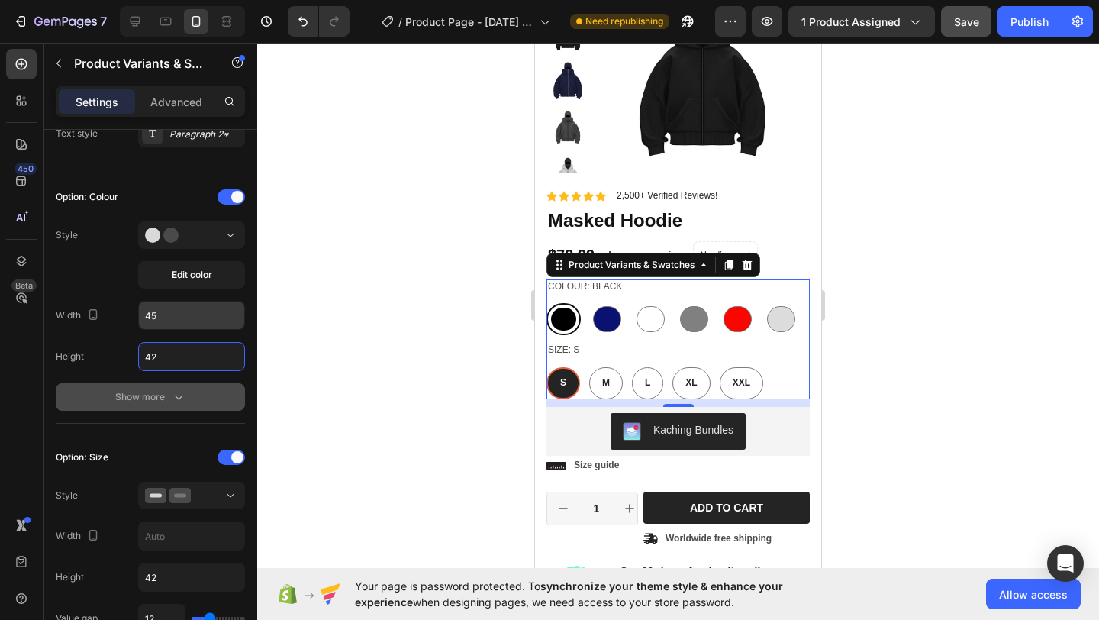
type input "42"
click at [182, 320] on input "45" at bounding box center [191, 314] width 105 height 27
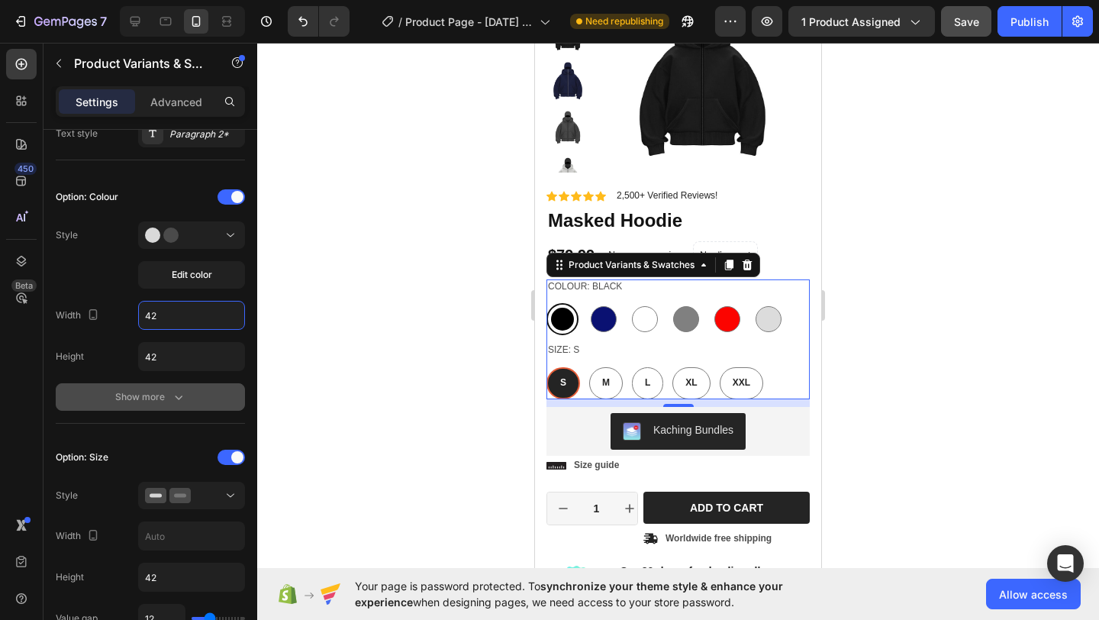
type input "42"
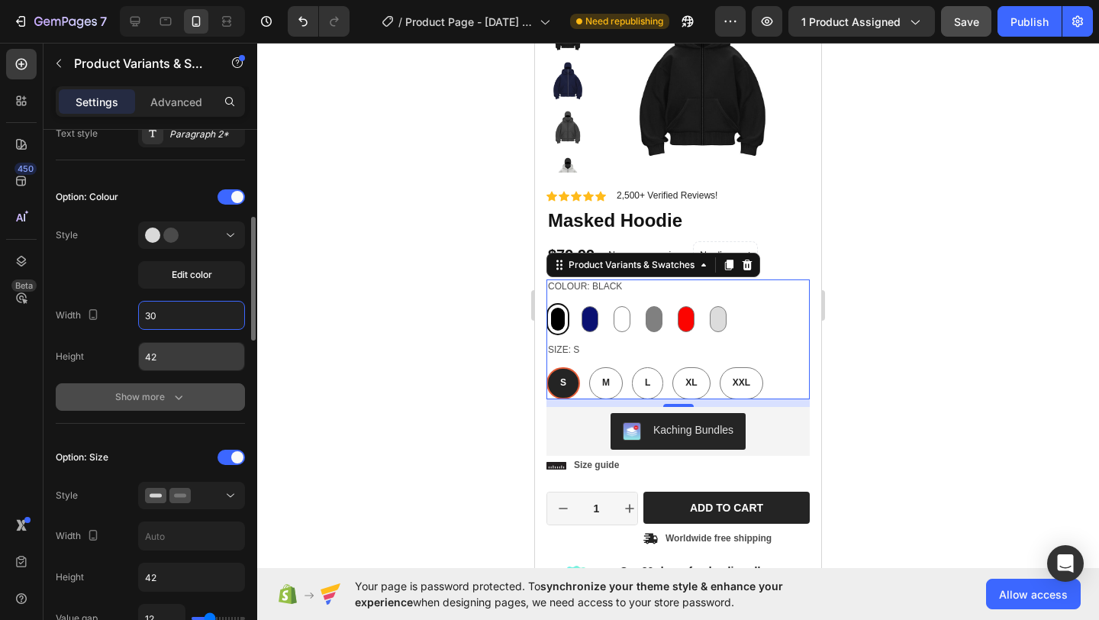
type input "30"
click at [223, 356] on input "42" at bounding box center [191, 356] width 105 height 27
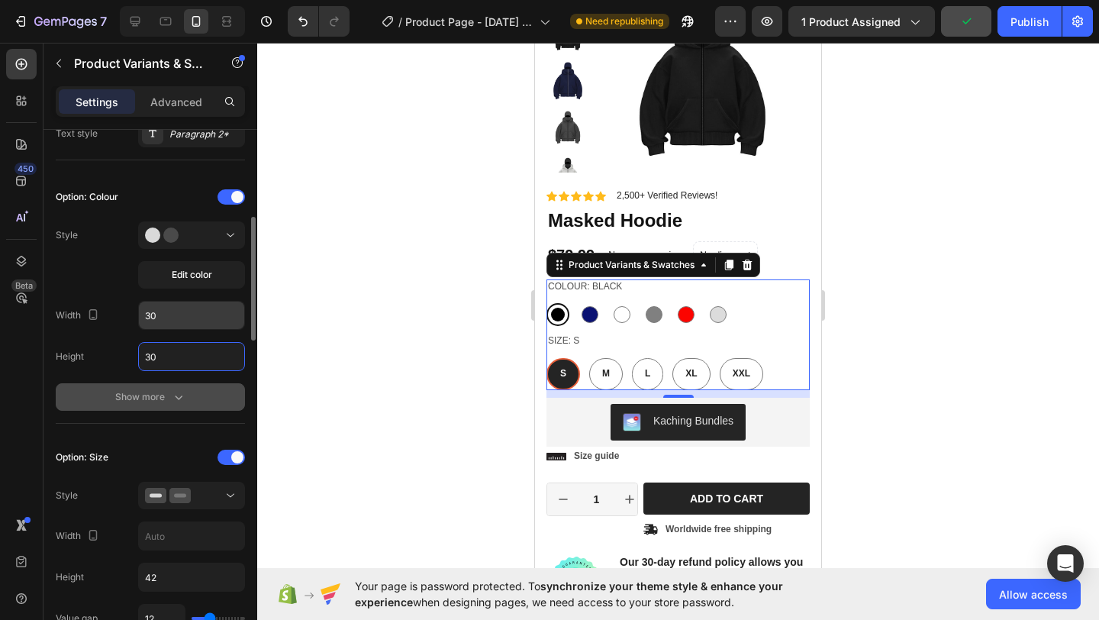
type input "30"
click at [227, 320] on input "30" at bounding box center [191, 314] width 105 height 27
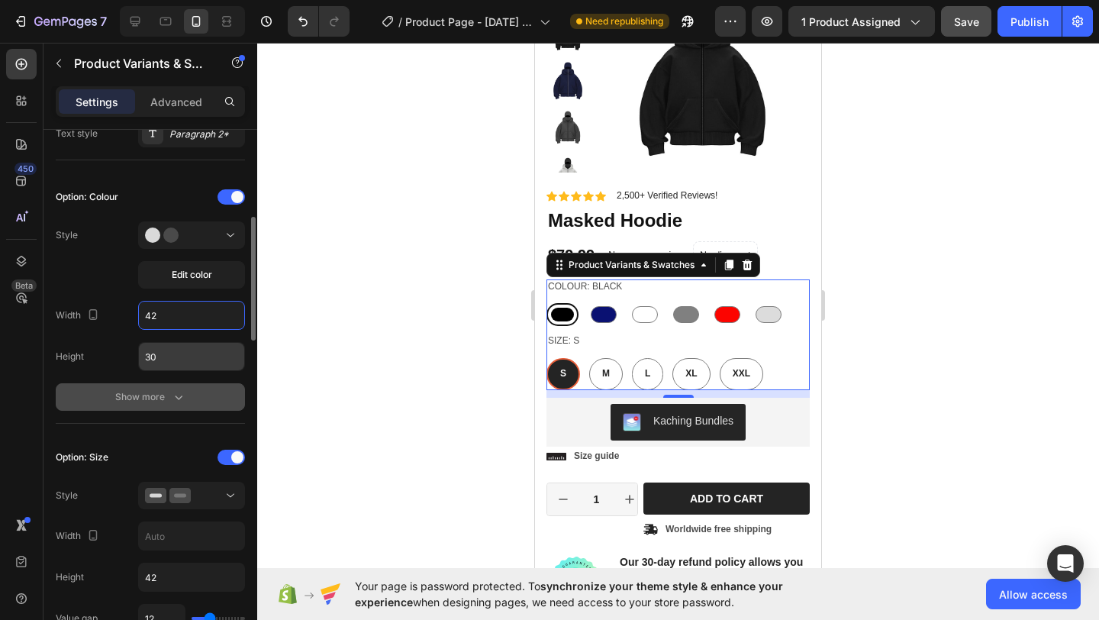
type input "42"
click at [217, 351] on input "30" at bounding box center [191, 356] width 105 height 27
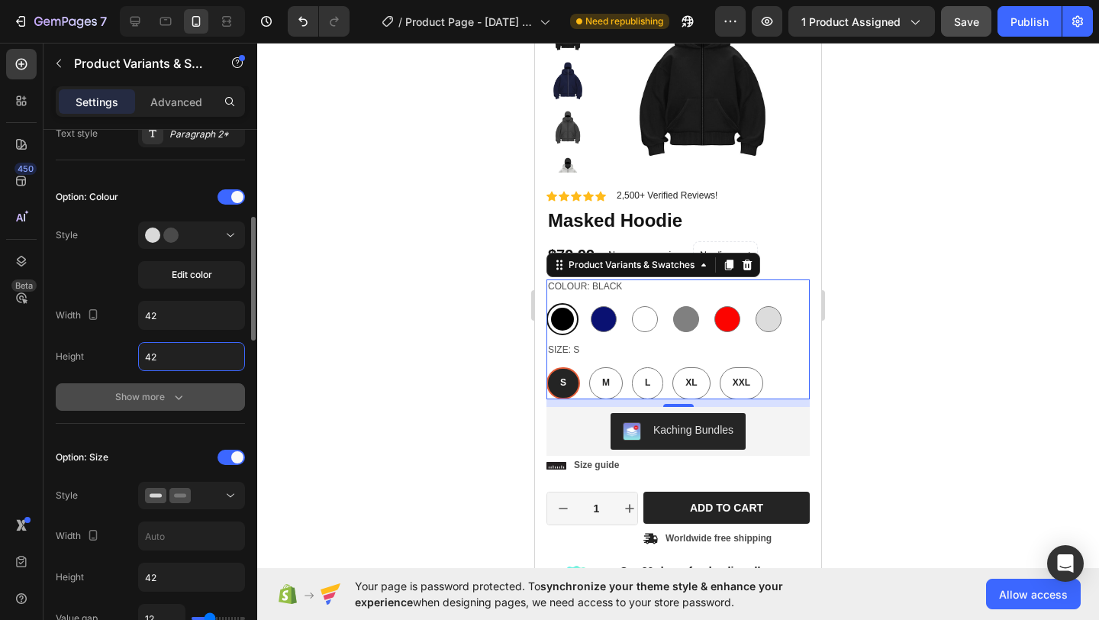
type input "4"
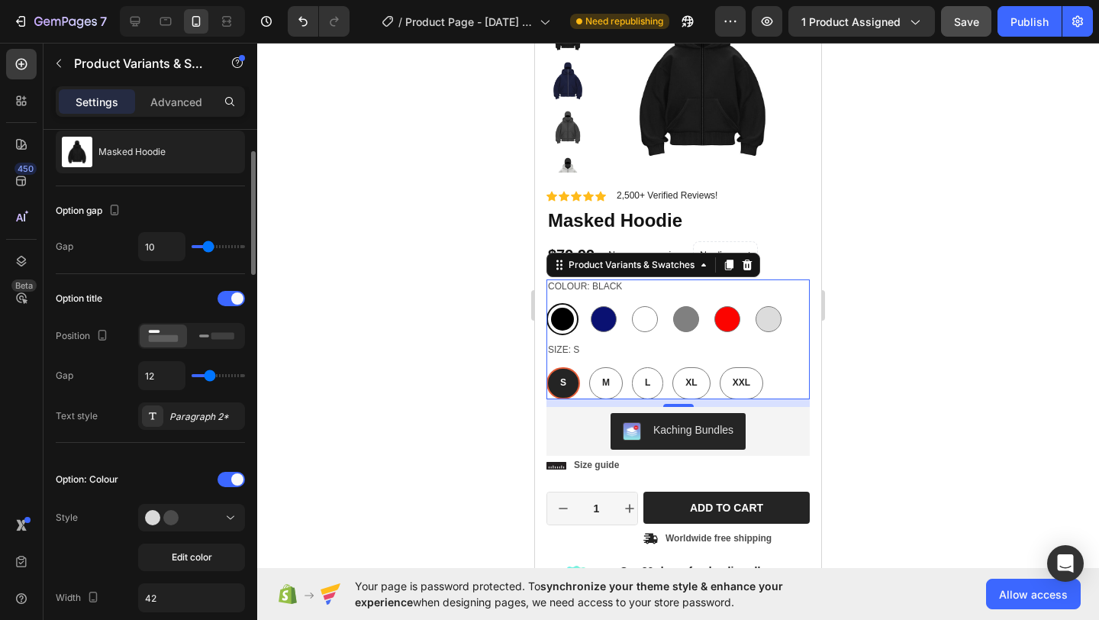
scroll to position [0, 0]
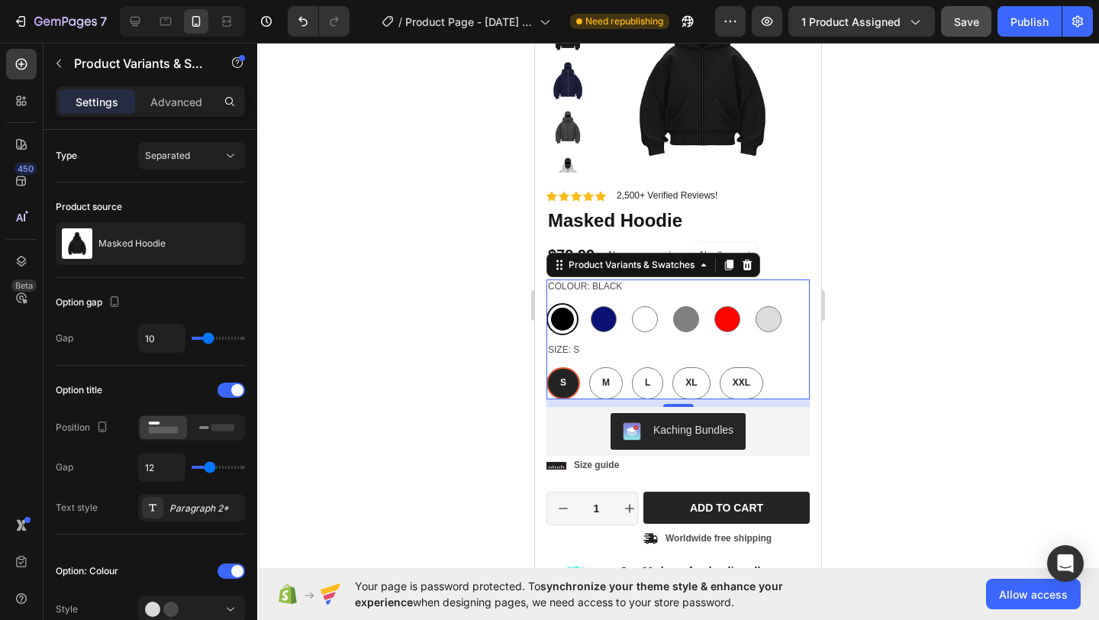
type input "42"
click at [971, 24] on span "Save" at bounding box center [966, 21] width 25 height 13
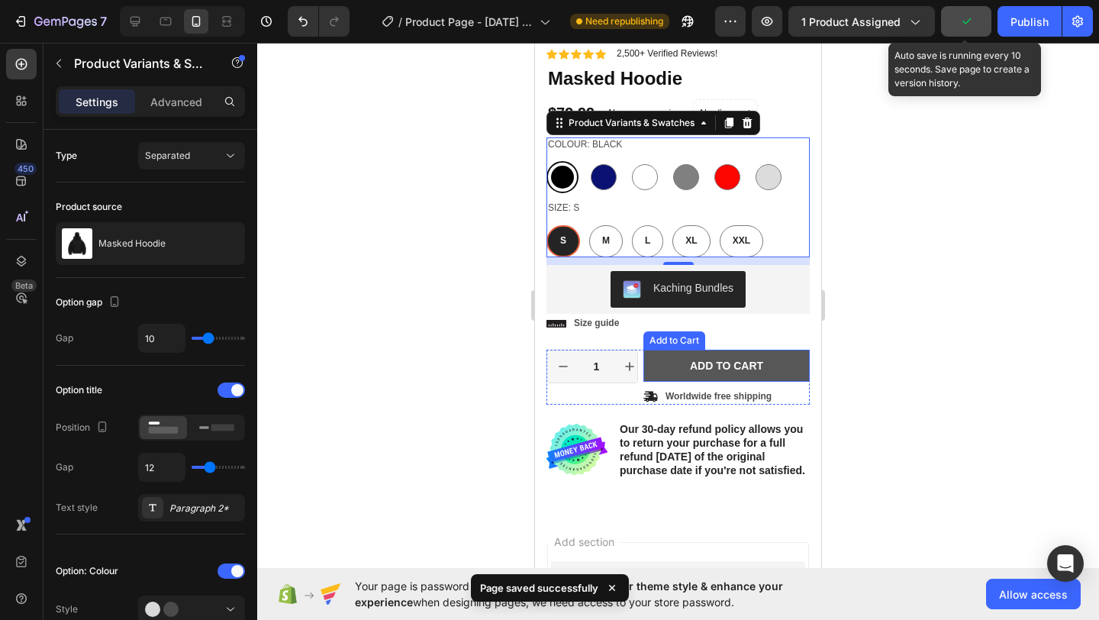
scroll to position [269, 0]
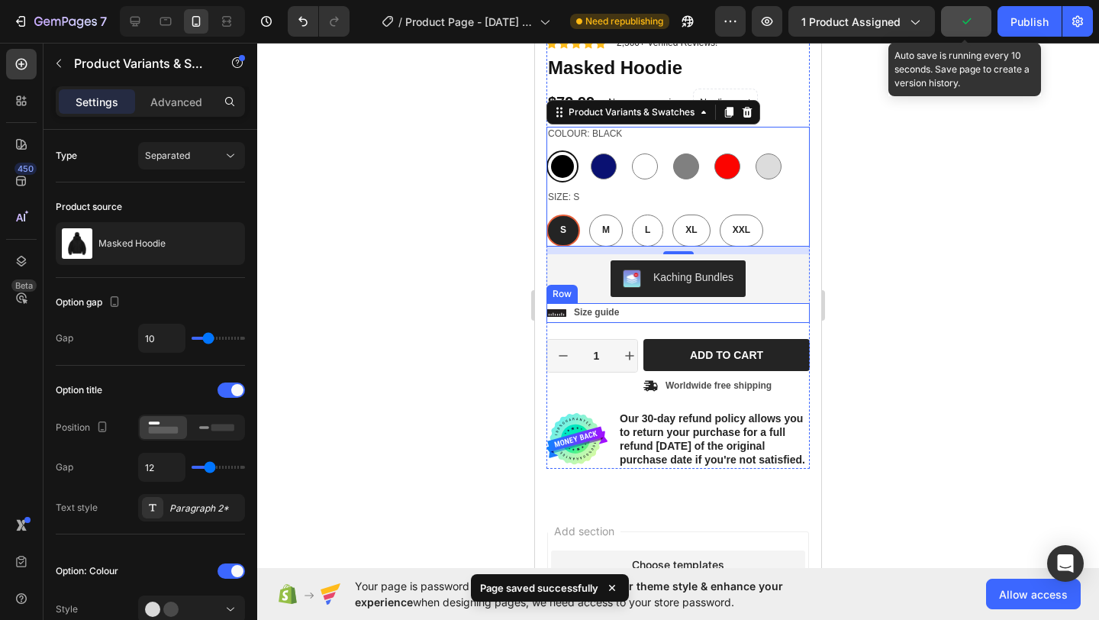
click at [636, 314] on div "Icon Size guide Text Block Row" at bounding box center [677, 313] width 263 height 20
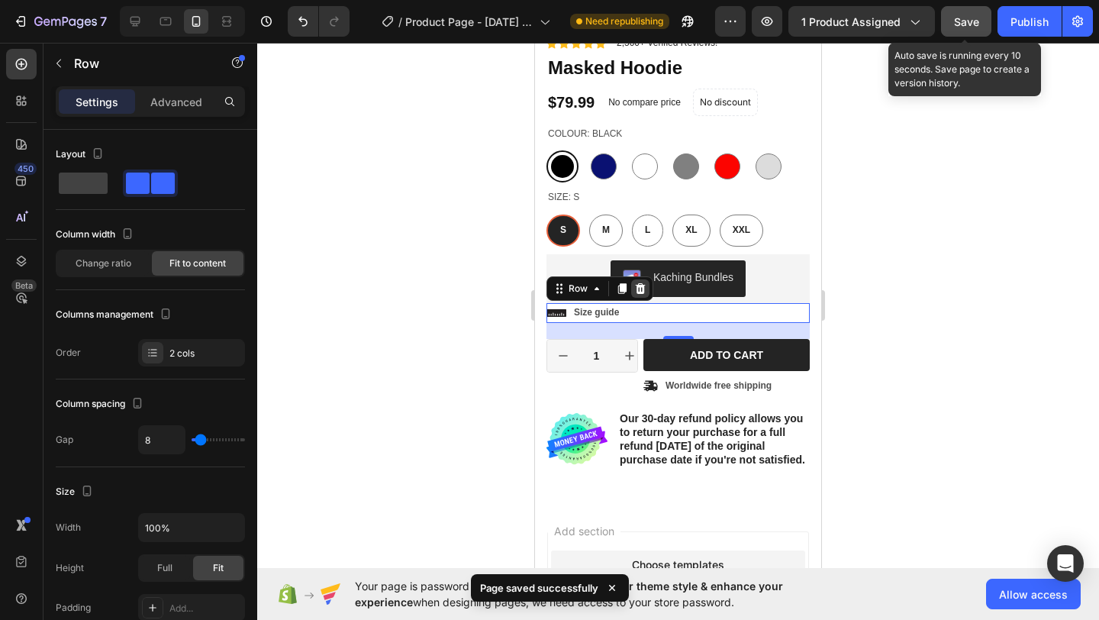
click at [640, 294] on icon at bounding box center [640, 288] width 12 height 12
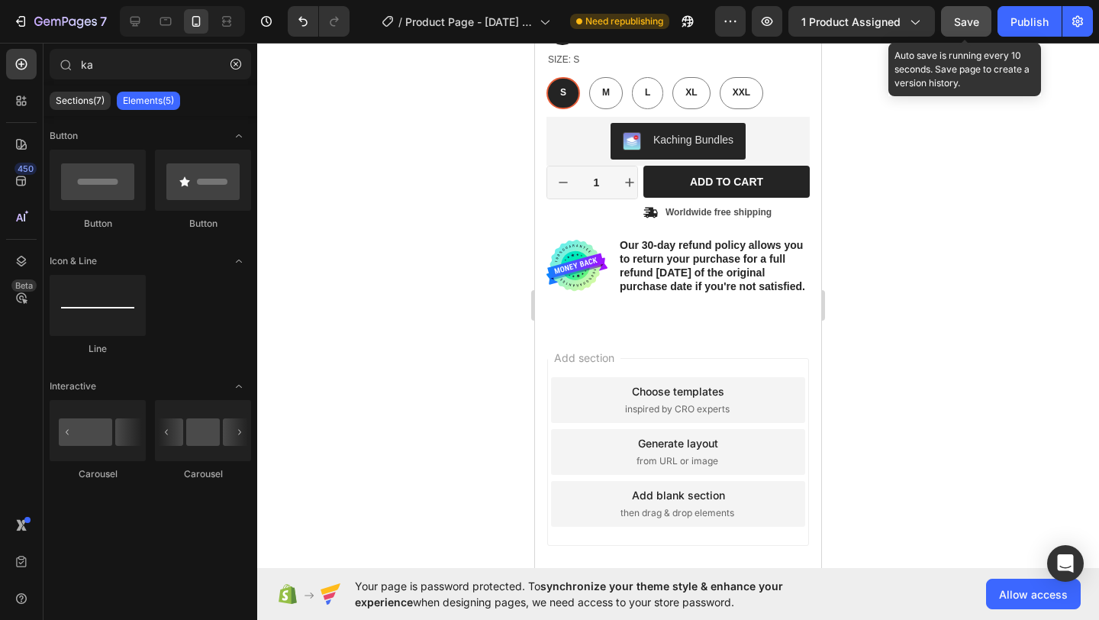
scroll to position [416, 0]
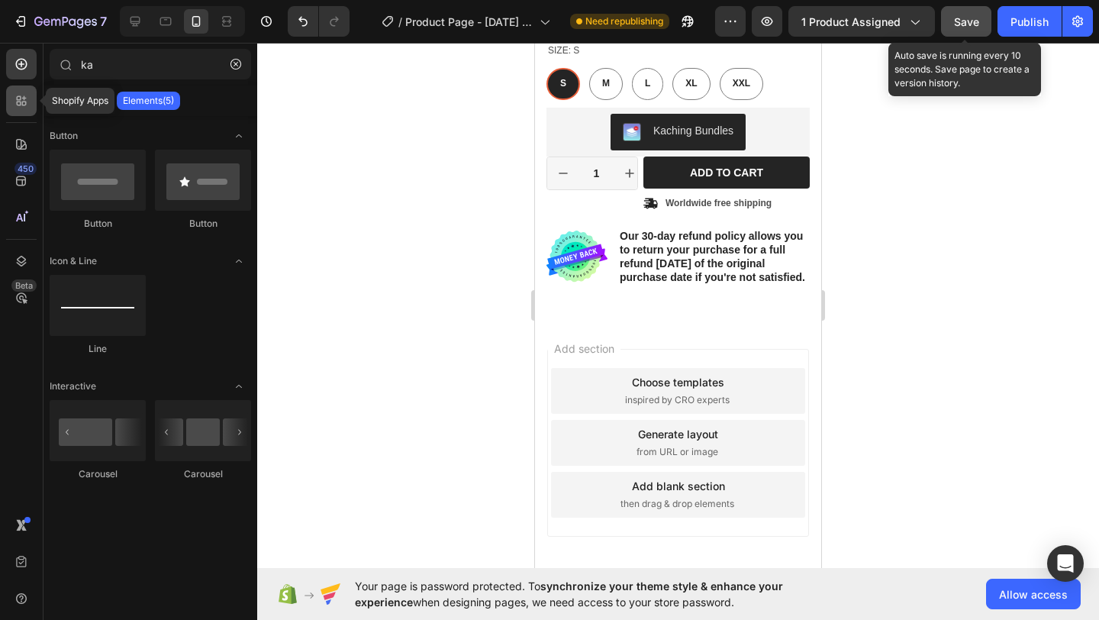
click at [15, 102] on icon at bounding box center [21, 100] width 15 height 15
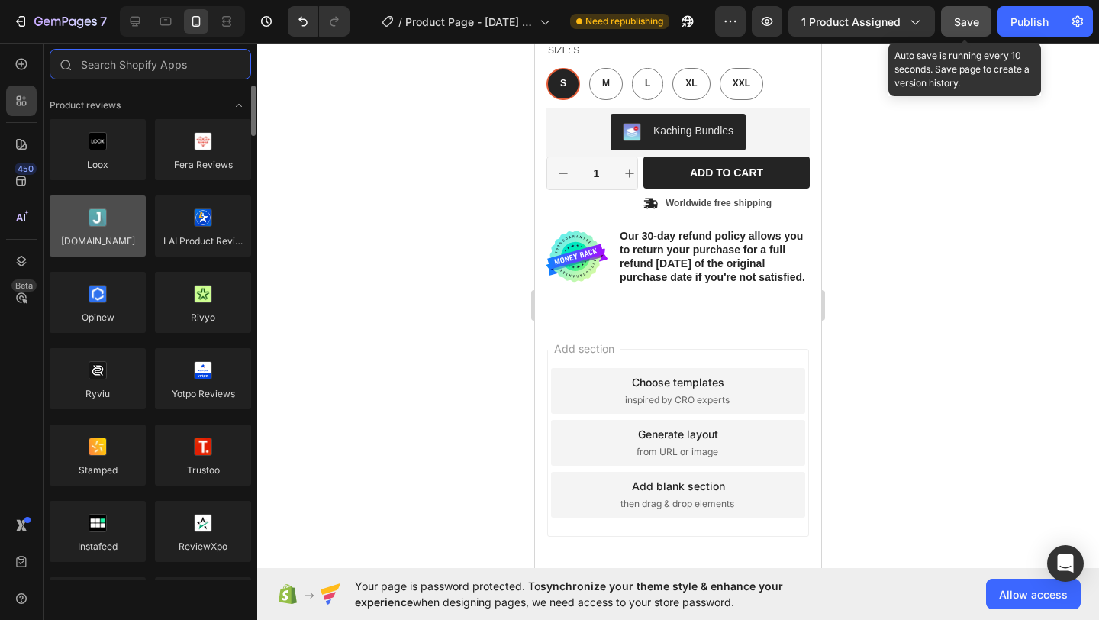
scroll to position [3, 0]
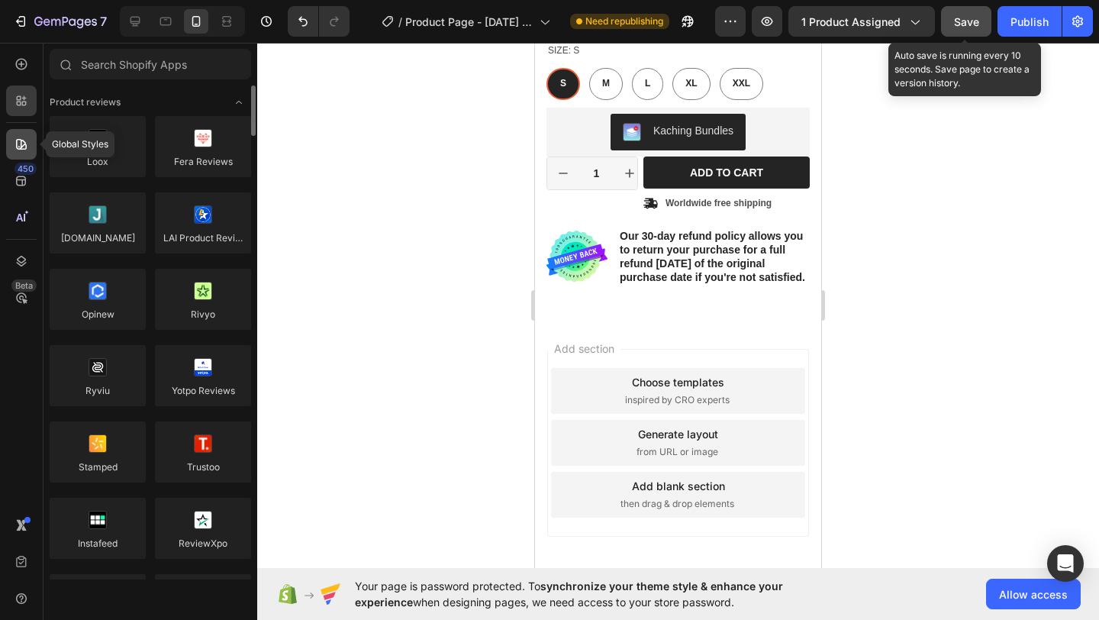
click at [31, 140] on div at bounding box center [21, 144] width 31 height 31
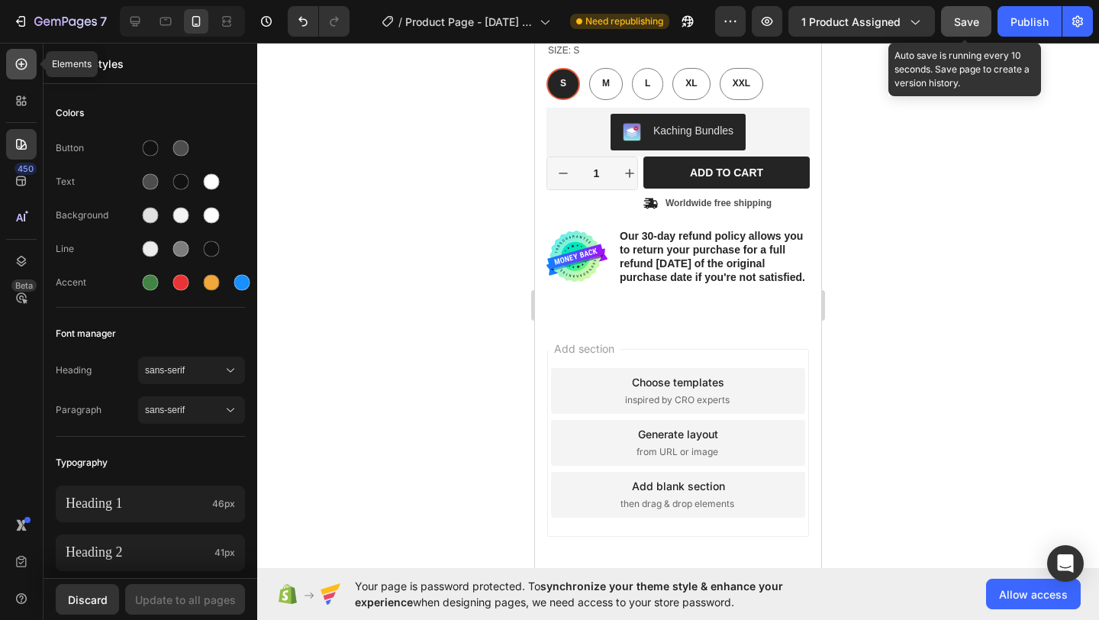
click at [18, 66] on icon at bounding box center [21, 63] width 15 height 15
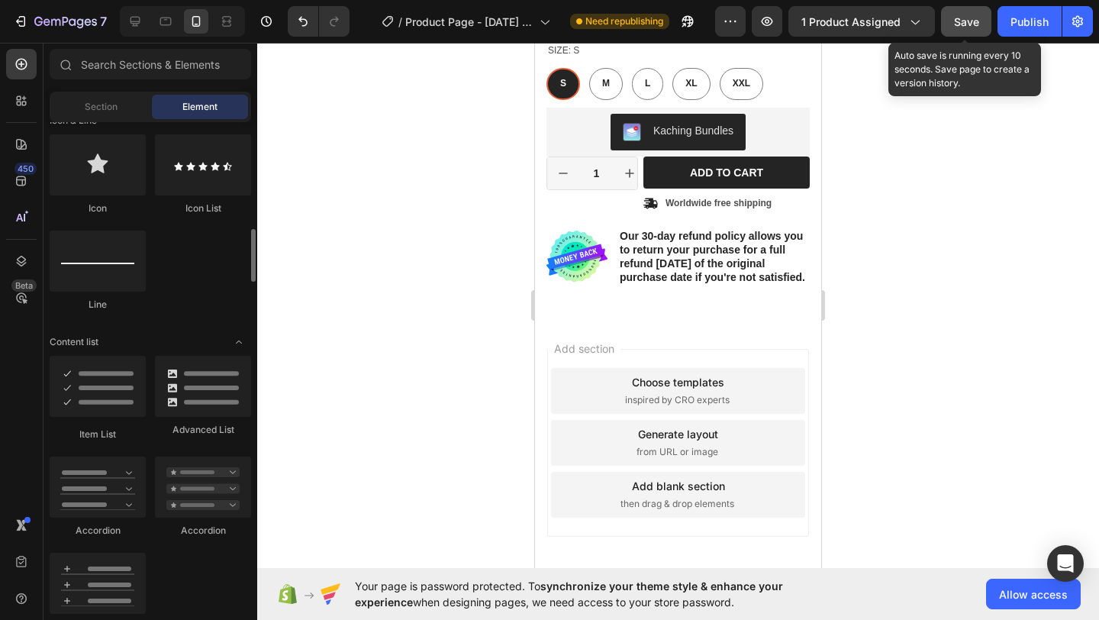
scroll to position [1006, 0]
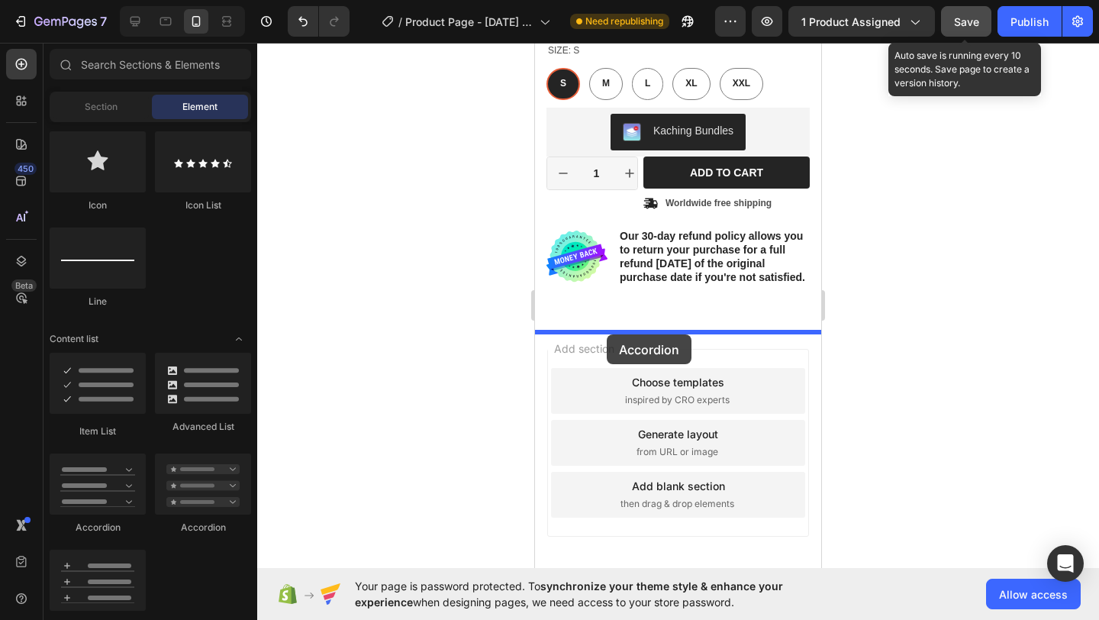
drag, startPoint x: 678, startPoint y: 514, endPoint x: 607, endPoint y: 334, distance: 193.6
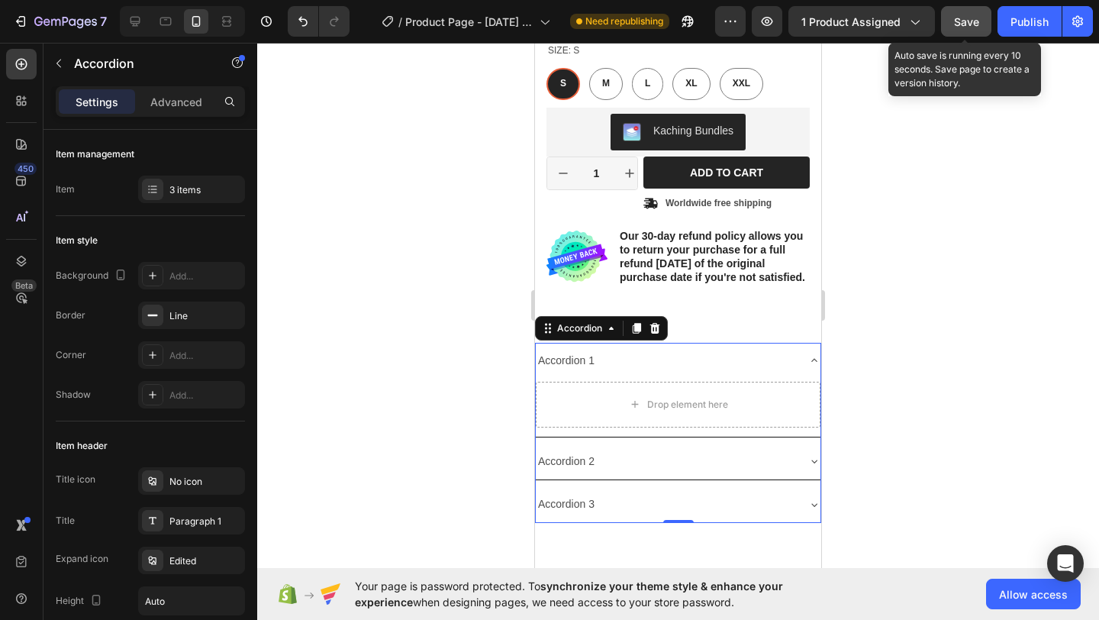
click at [791, 371] on div "Accordion 1" at bounding box center [678, 361] width 285 height 36
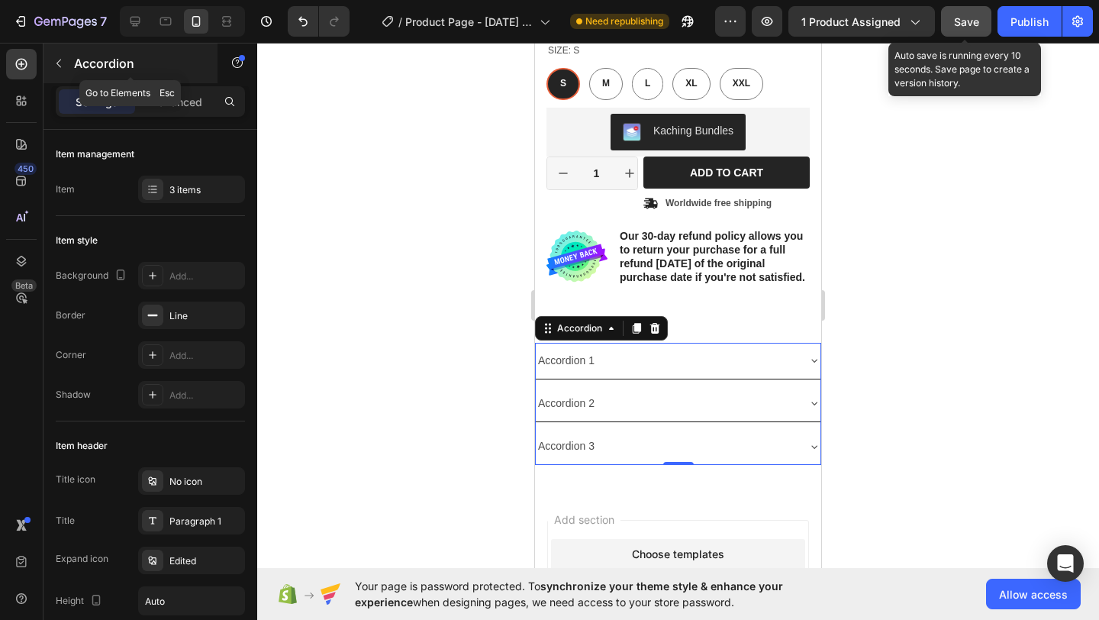
click at [63, 64] on icon "button" at bounding box center [59, 63] width 12 height 12
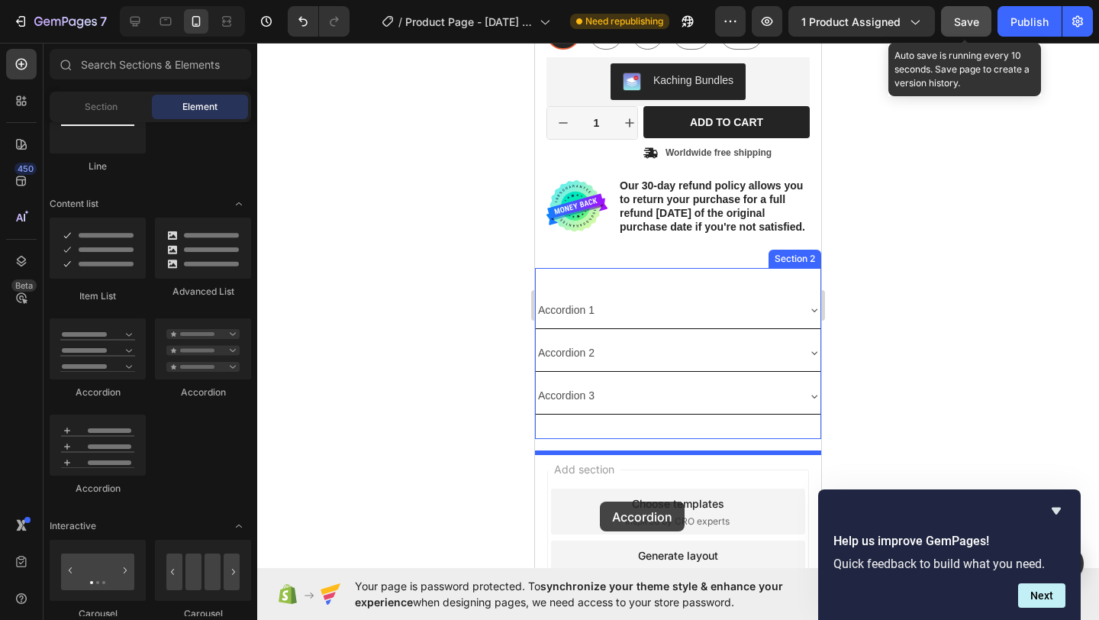
scroll to position [471, 0]
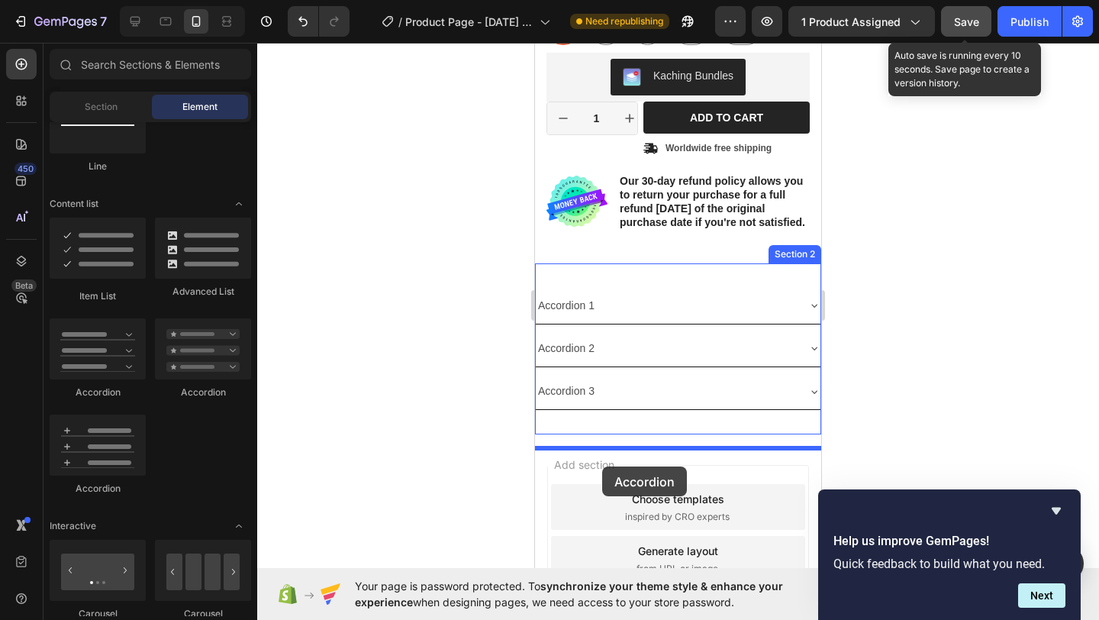
drag, startPoint x: 755, startPoint y: 477, endPoint x: 602, endPoint y: 464, distance: 153.9
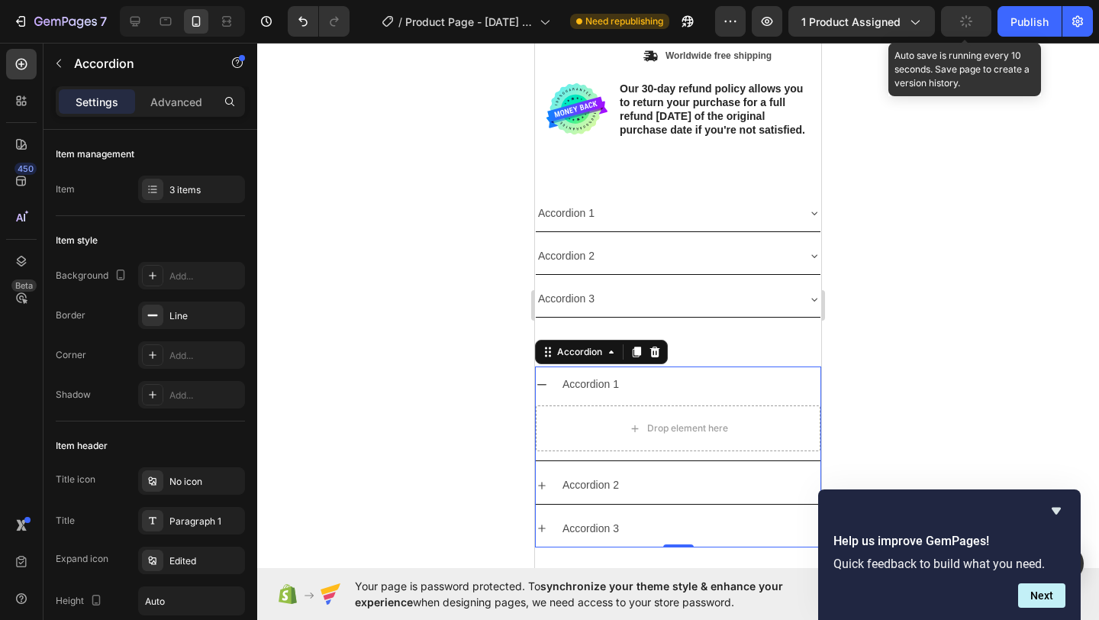
scroll to position [565, 0]
click at [554, 396] on div "Accordion 1" at bounding box center [678, 383] width 285 height 36
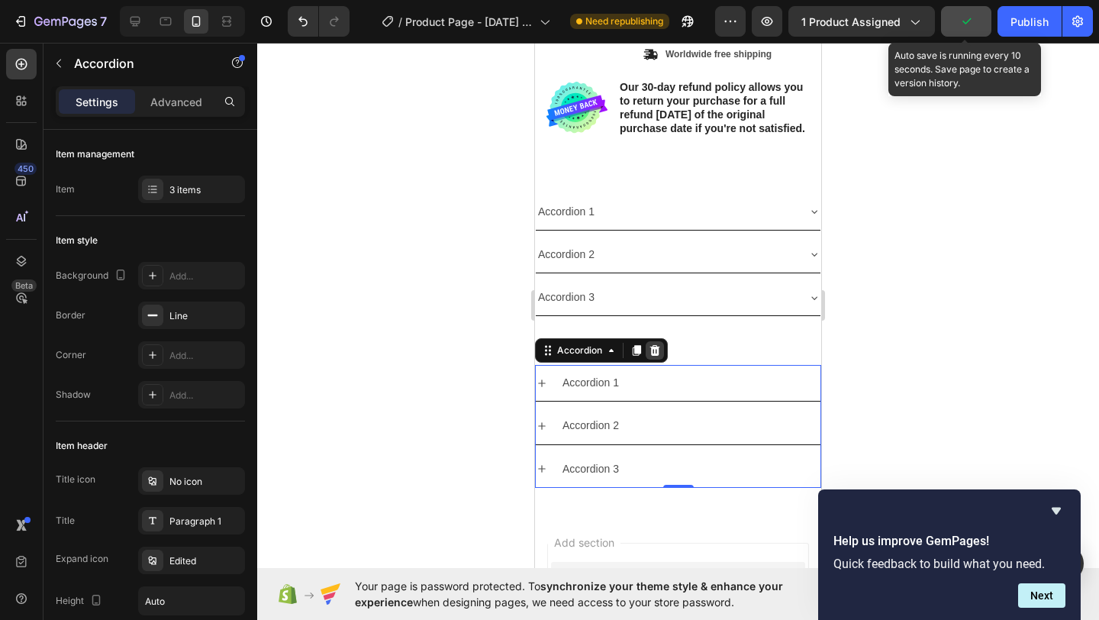
click at [653, 356] on icon at bounding box center [655, 350] width 12 height 12
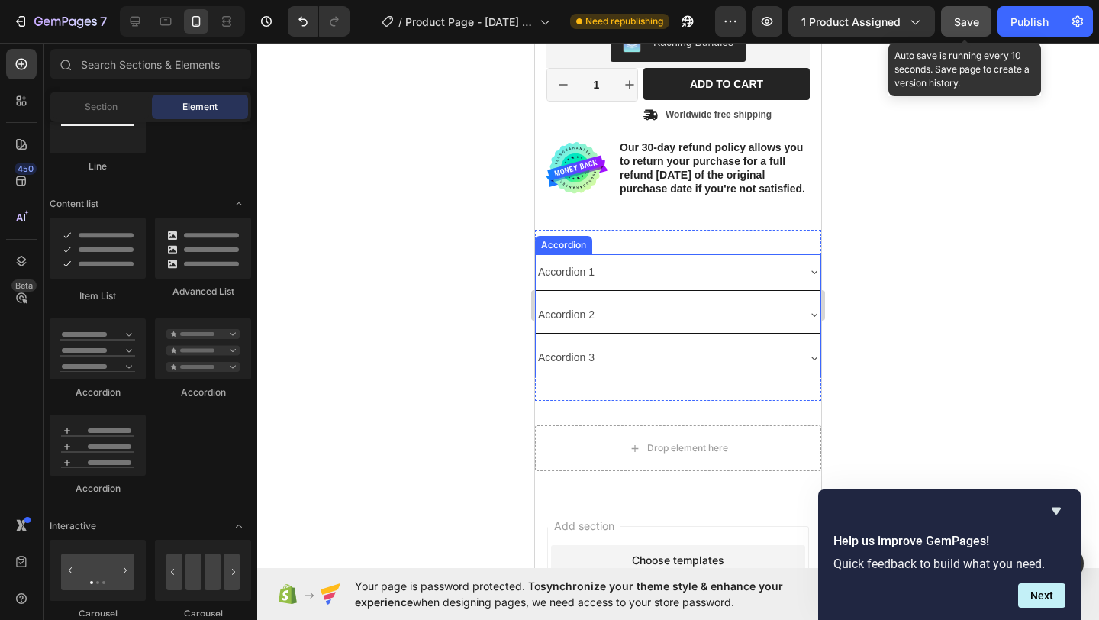
scroll to position [429, 0]
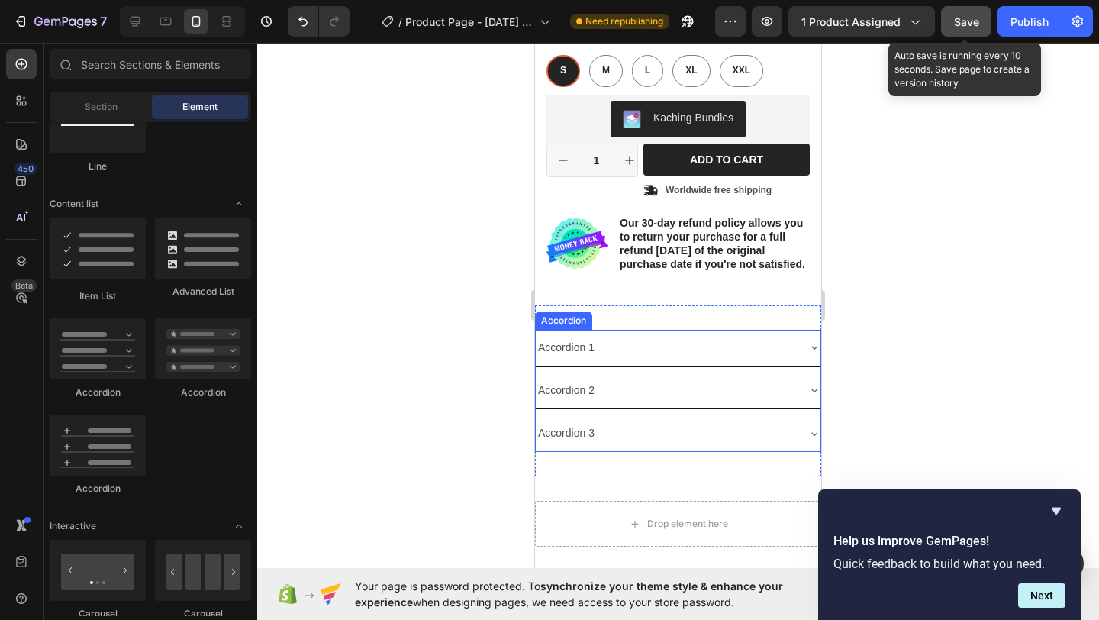
click at [617, 328] on div "Accordion 1 Accordion 2 Accordion 3 Accordion Section 2" at bounding box center [678, 391] width 286 height 172
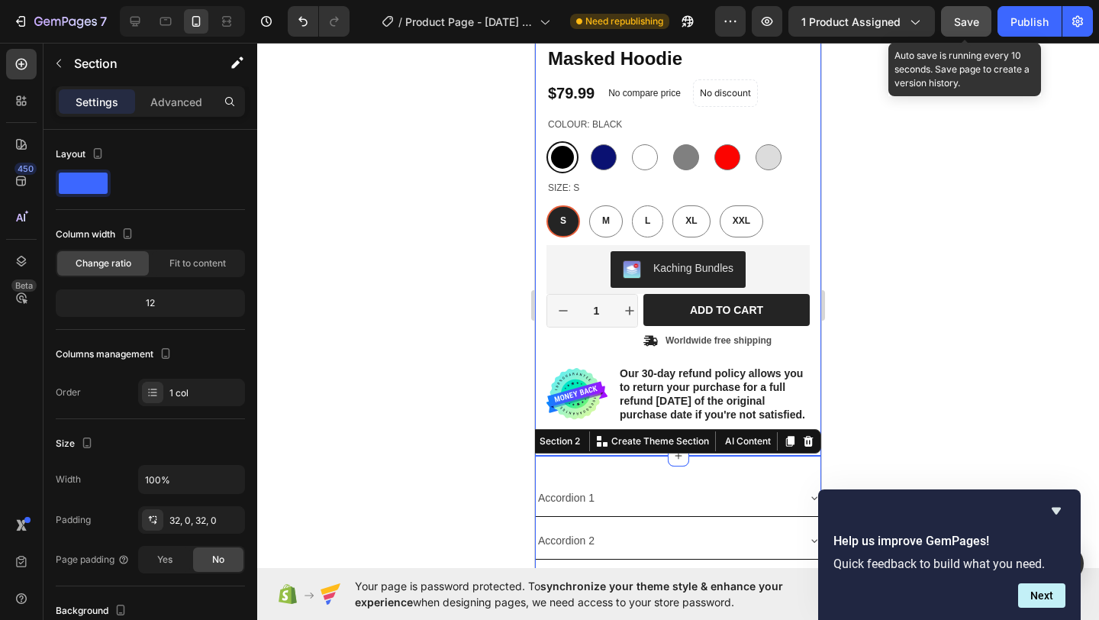
scroll to position [262, 0]
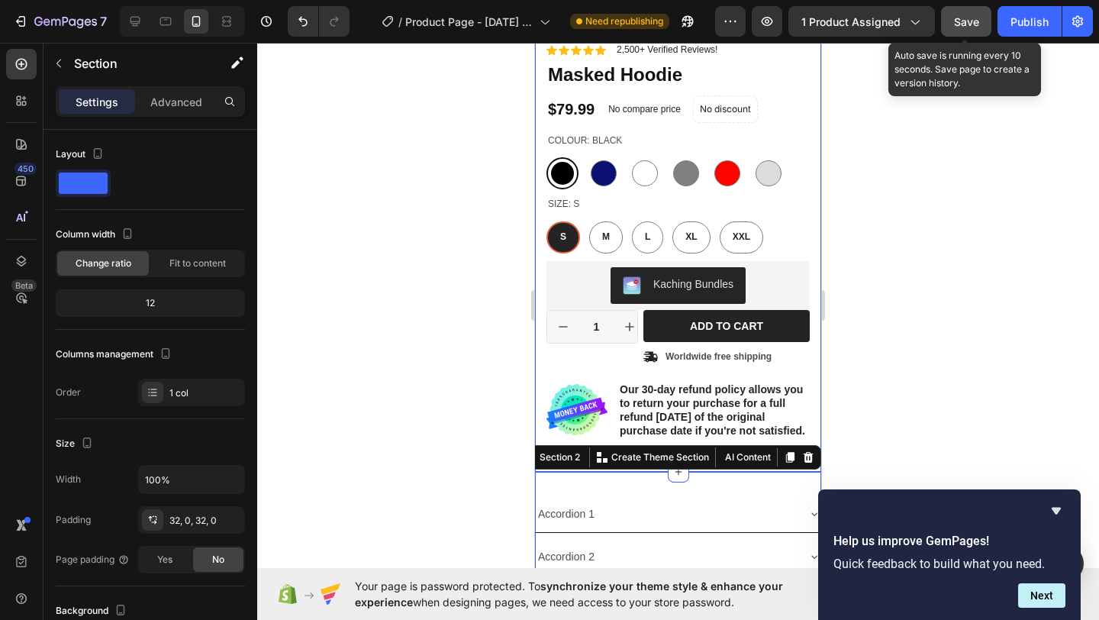
click at [544, 198] on div "Product Images Material Shipping Care instruction Accordion Icon Icon Icon Icon…" at bounding box center [678, 142] width 286 height 660
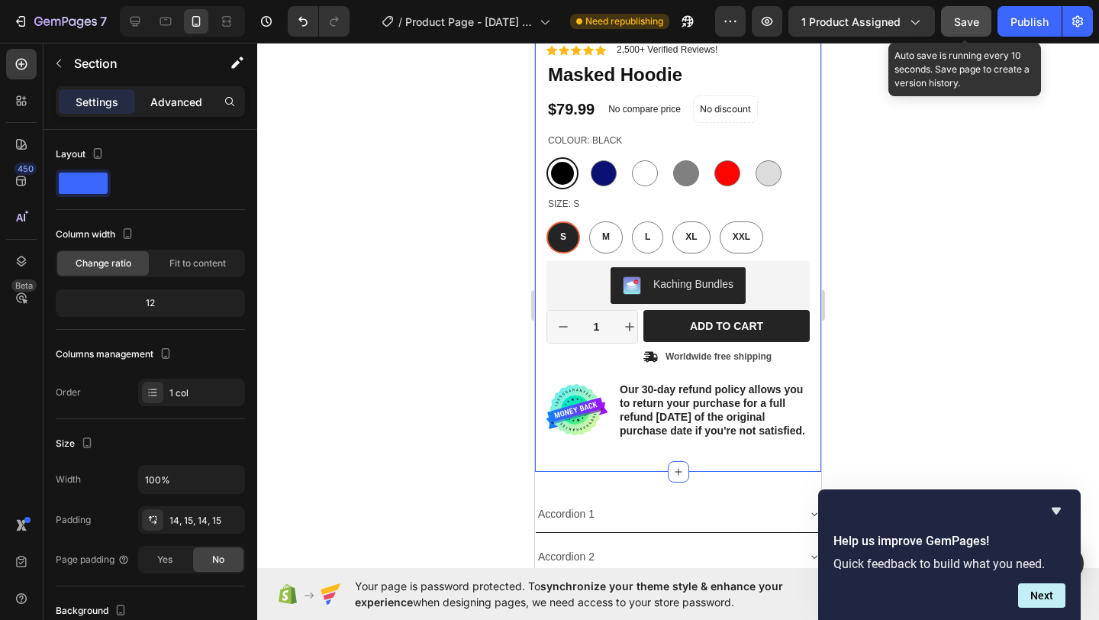
click at [195, 103] on p "Advanced" at bounding box center [176, 102] width 52 height 16
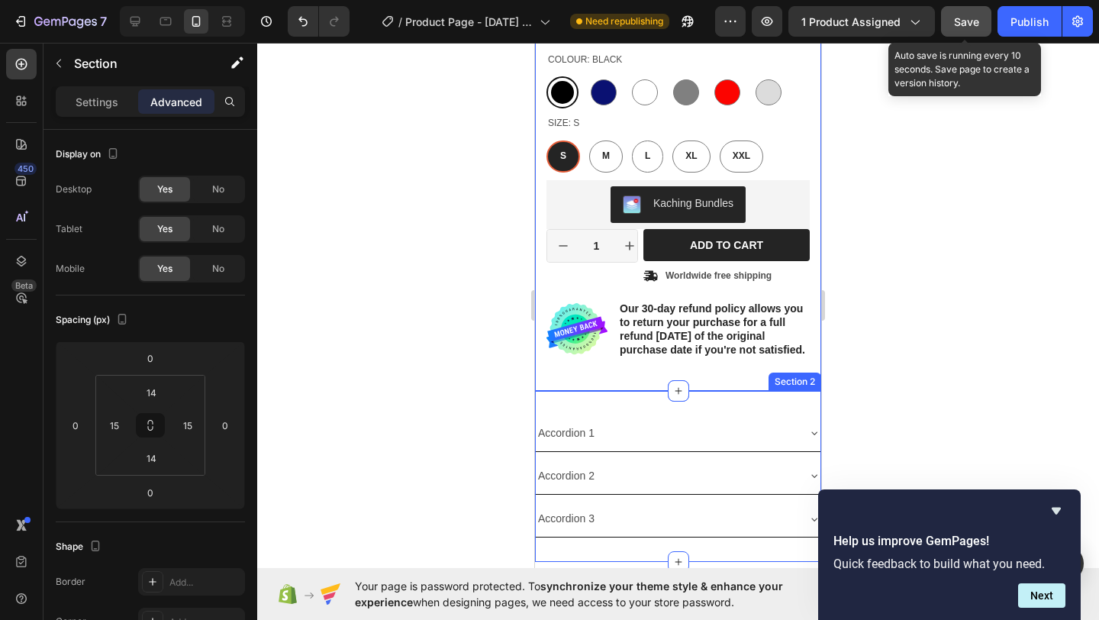
scroll to position [348, 0]
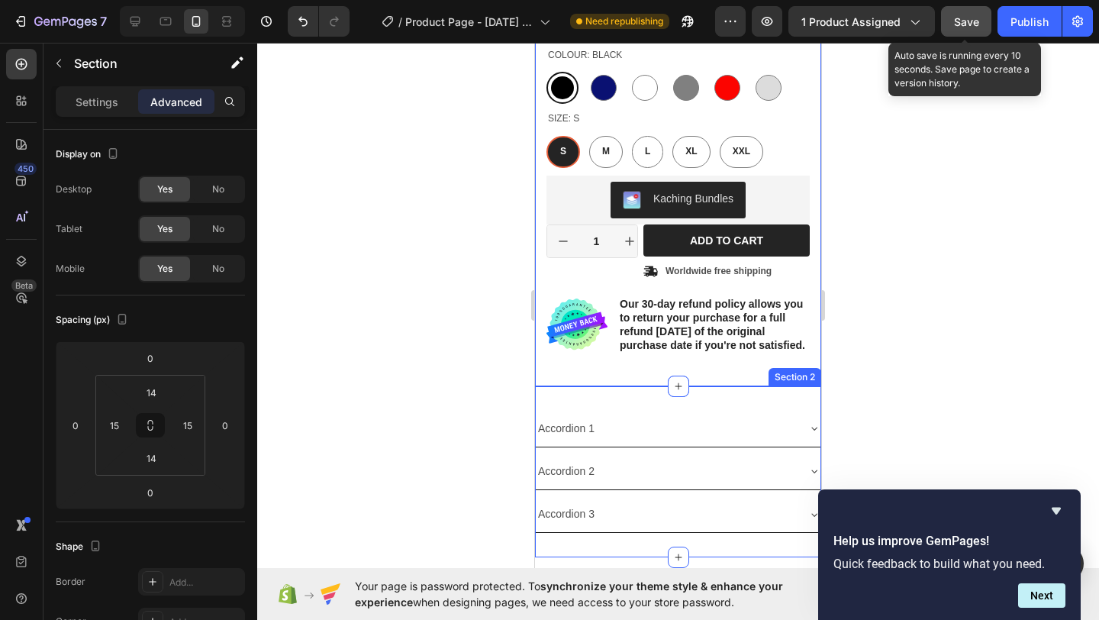
click at [541, 420] on div "Accordion 1 Accordion 2 Accordion 3 Accordion Section 2" at bounding box center [678, 472] width 286 height 172
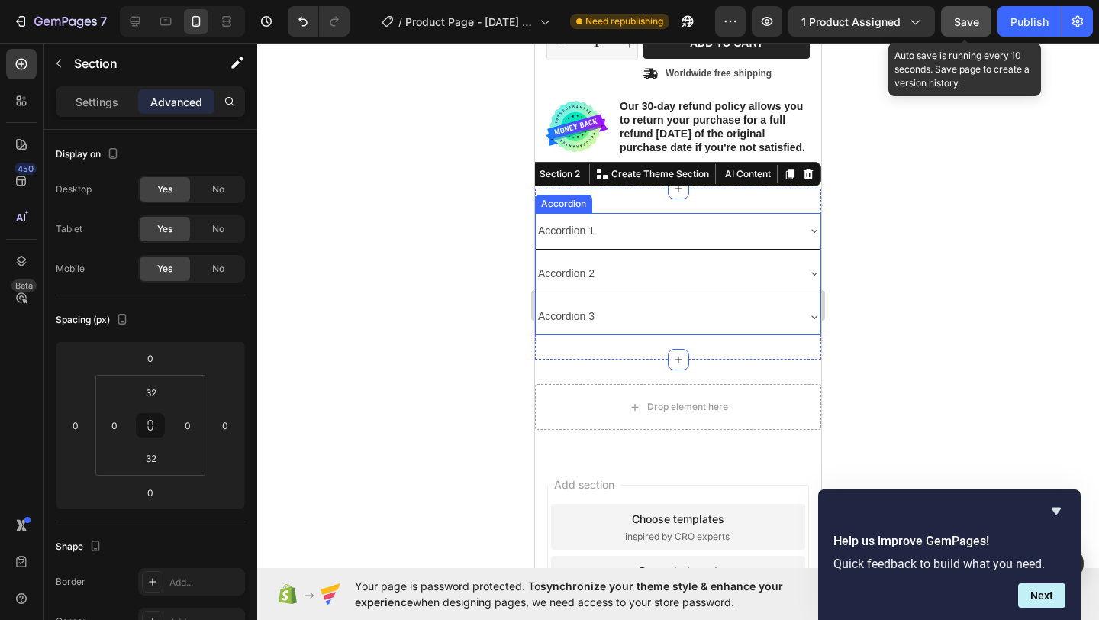
scroll to position [555, 0]
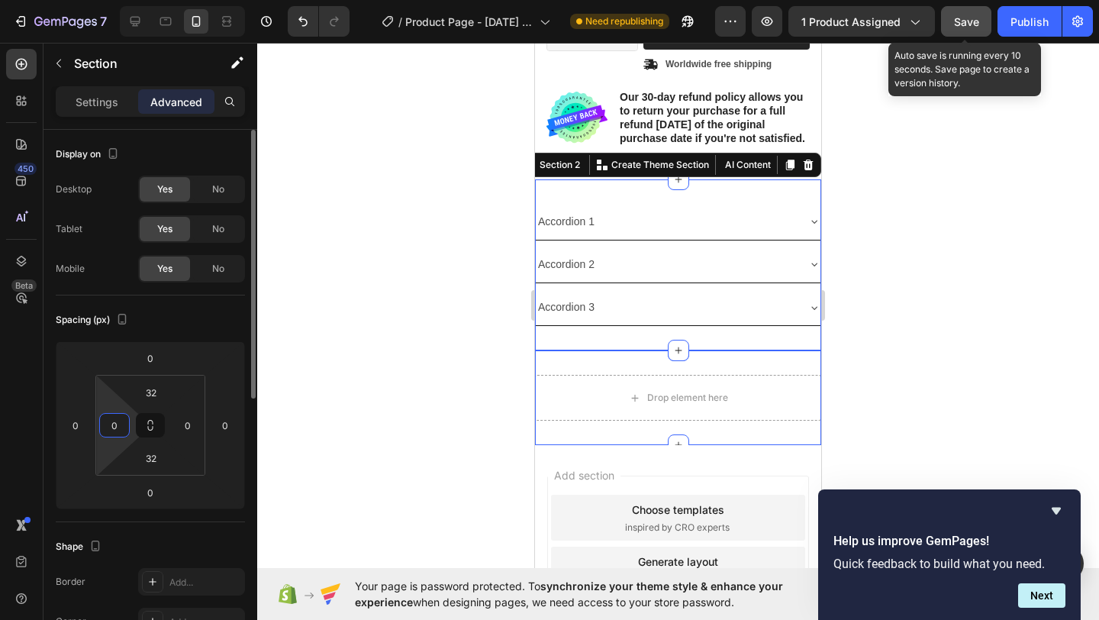
click at [120, 421] on input "0" at bounding box center [114, 425] width 23 height 23
type input "15"
click at [194, 421] on input "0" at bounding box center [187, 425] width 23 height 23
type input "5"
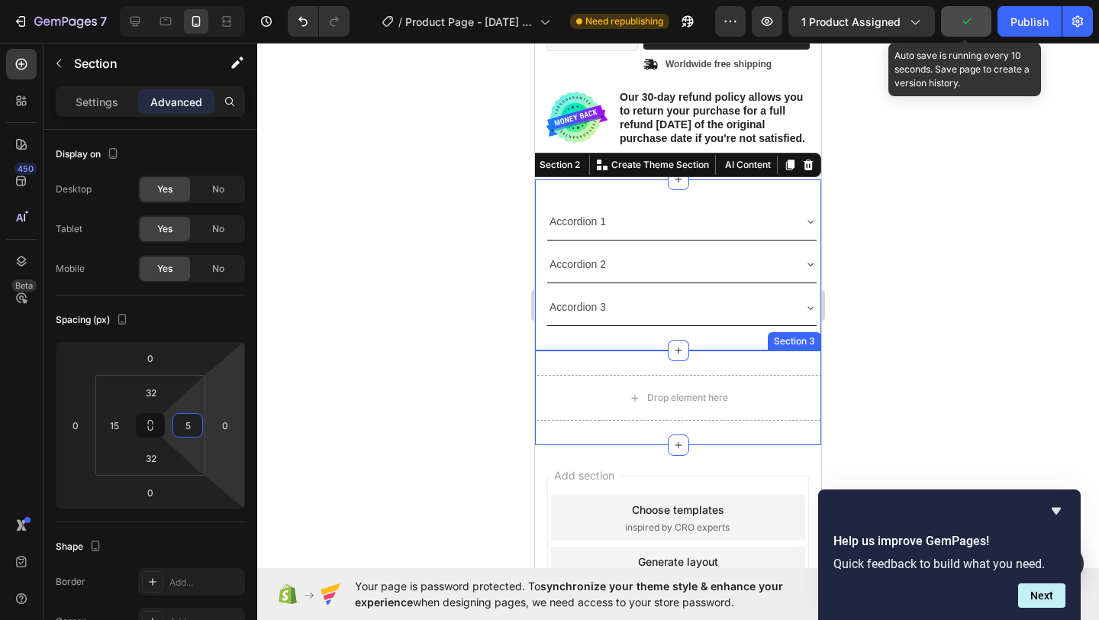
click at [303, 394] on div at bounding box center [678, 331] width 842 height 577
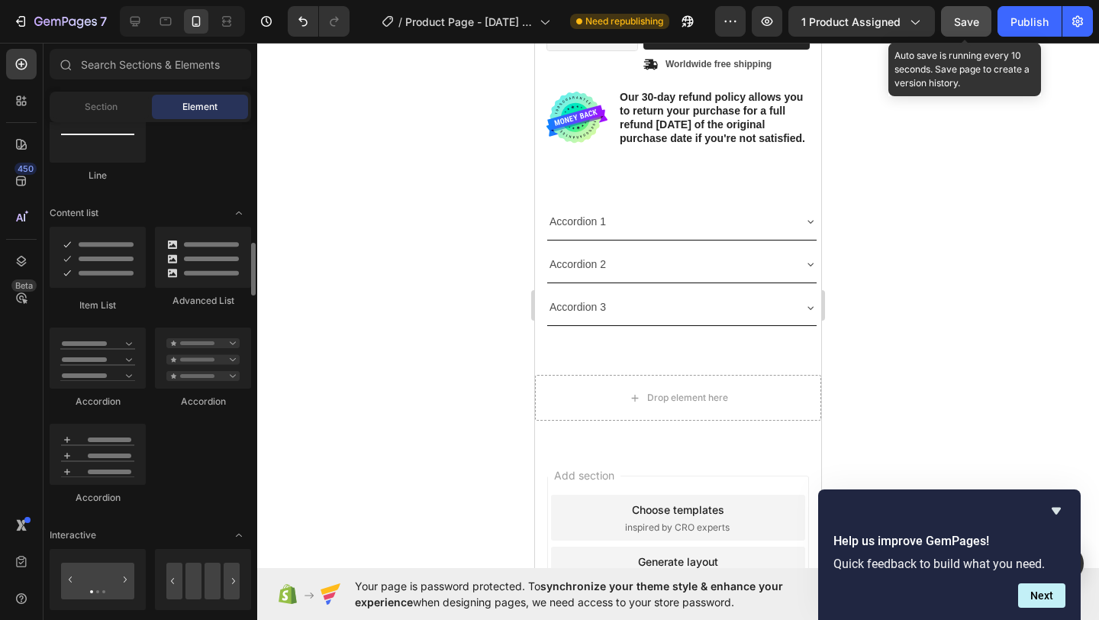
scroll to position [1129, 0]
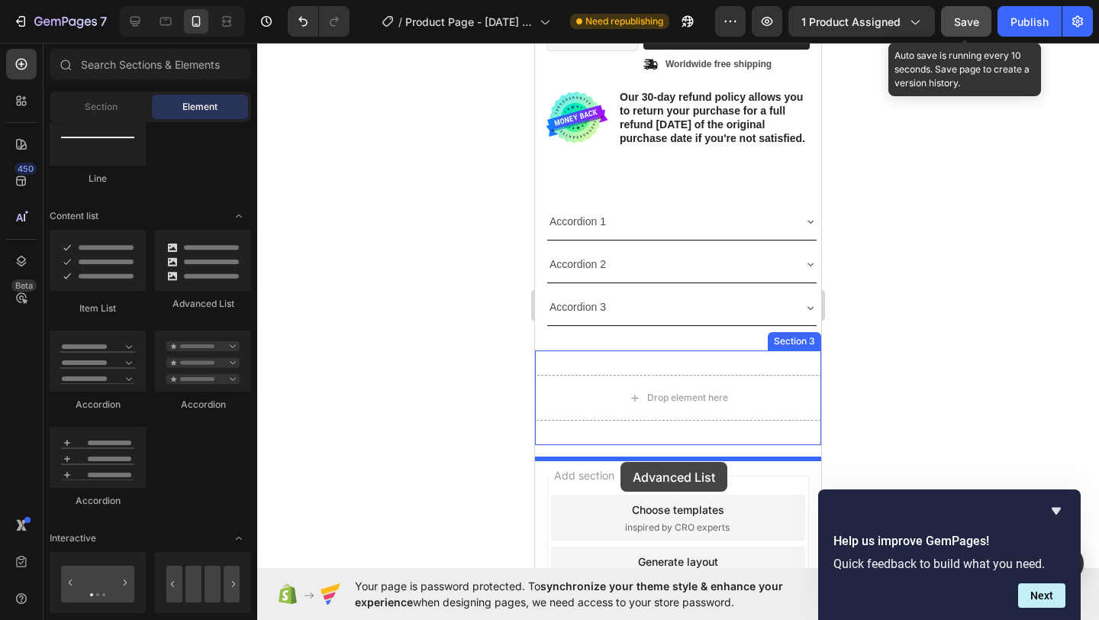
drag, startPoint x: 739, startPoint y: 321, endPoint x: 620, endPoint y: 462, distance: 183.6
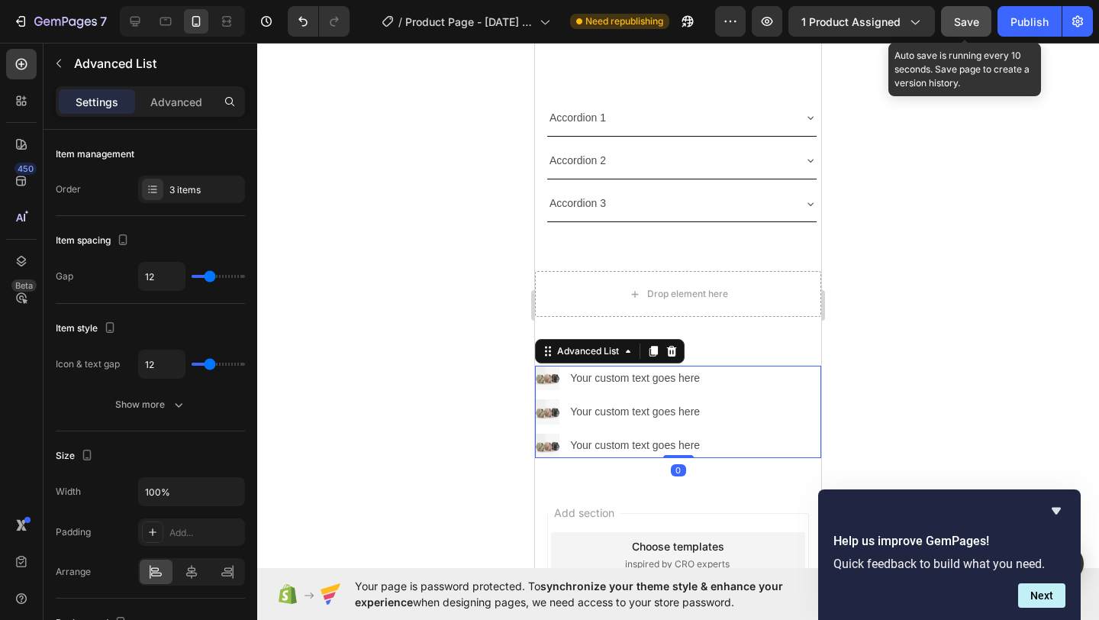
scroll to position [685, 0]
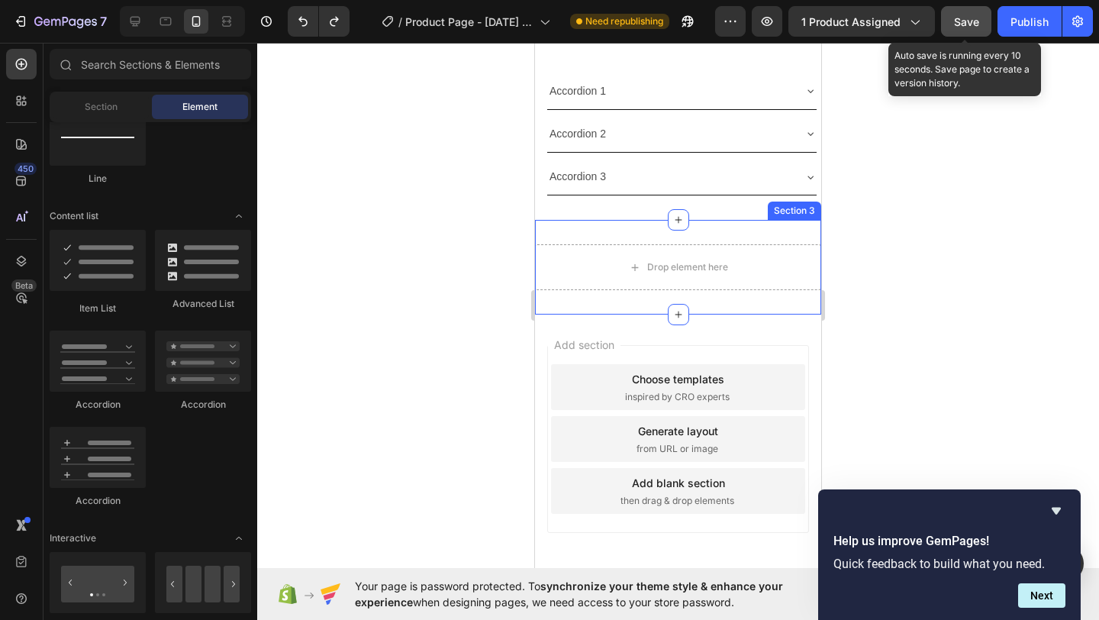
click at [600, 250] on div "Drop element here Section 3" at bounding box center [678, 267] width 286 height 95
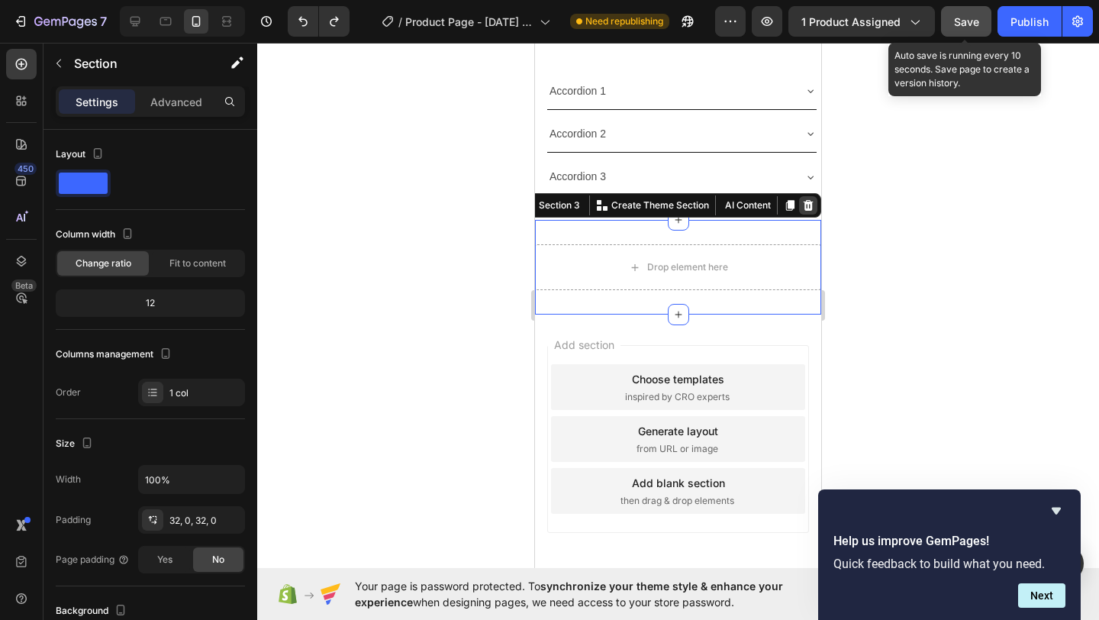
click at [803, 211] on icon at bounding box center [808, 205] width 10 height 11
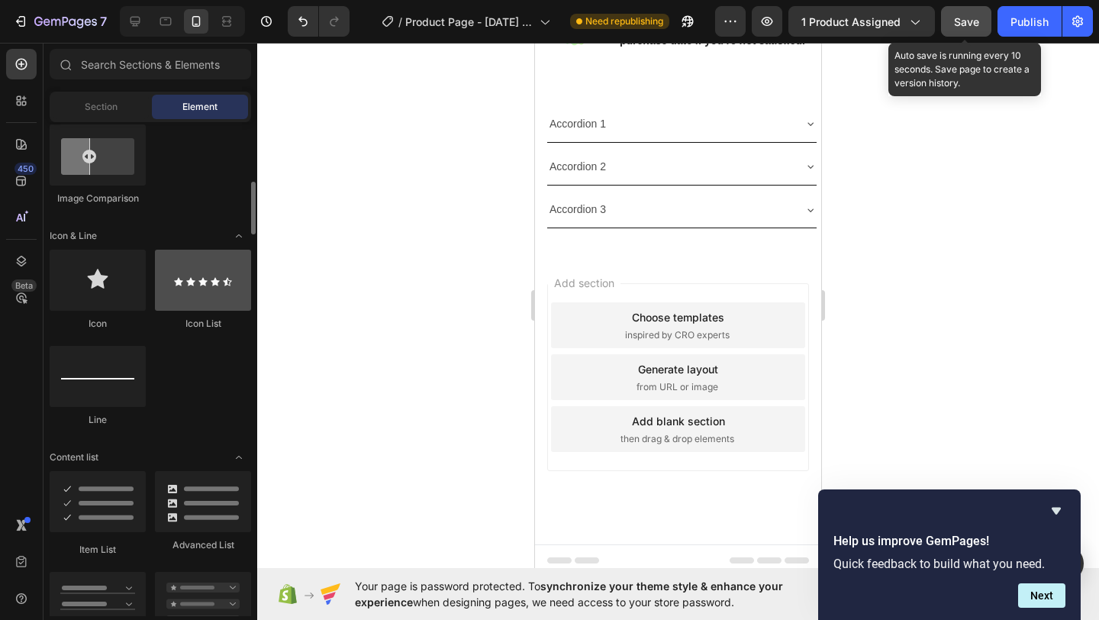
scroll to position [856, 0]
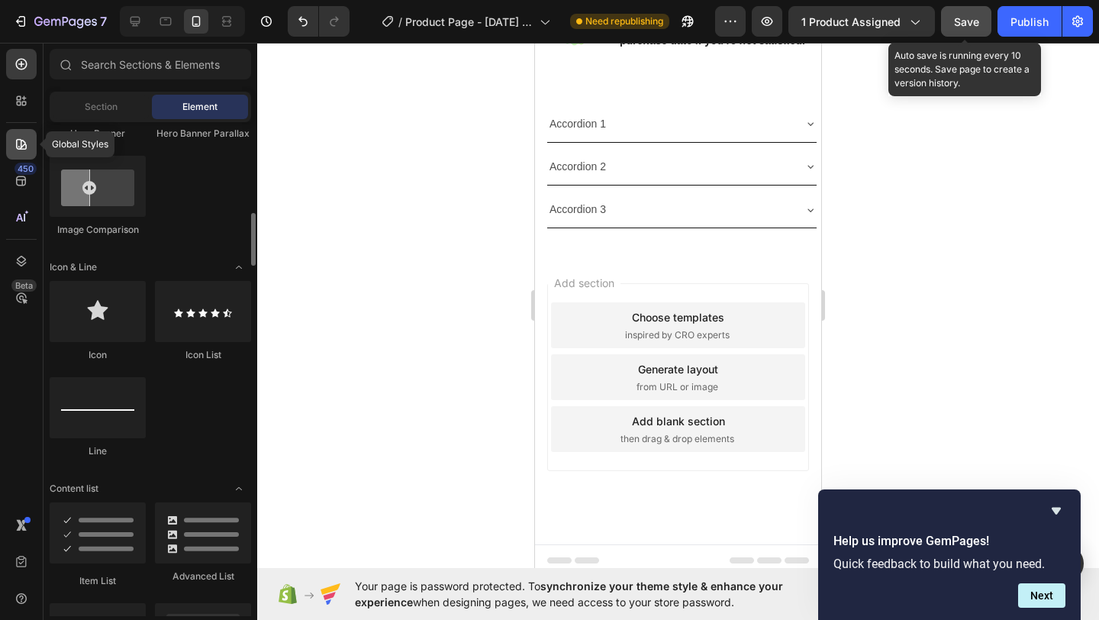
click at [16, 137] on icon at bounding box center [21, 144] width 15 height 15
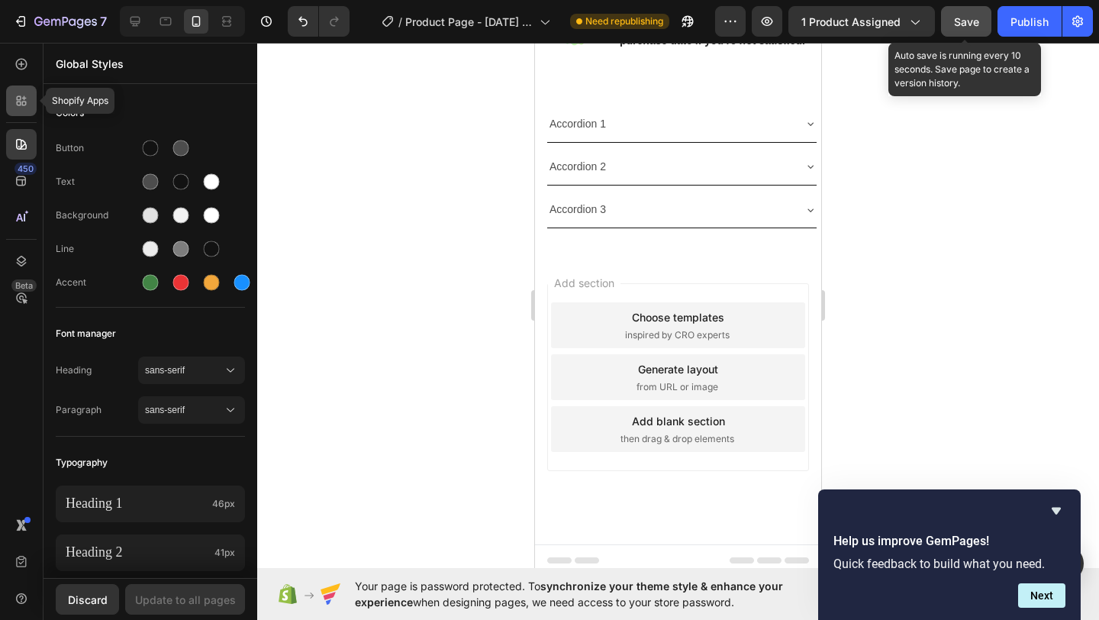
click at [17, 96] on icon at bounding box center [19, 98] width 5 height 5
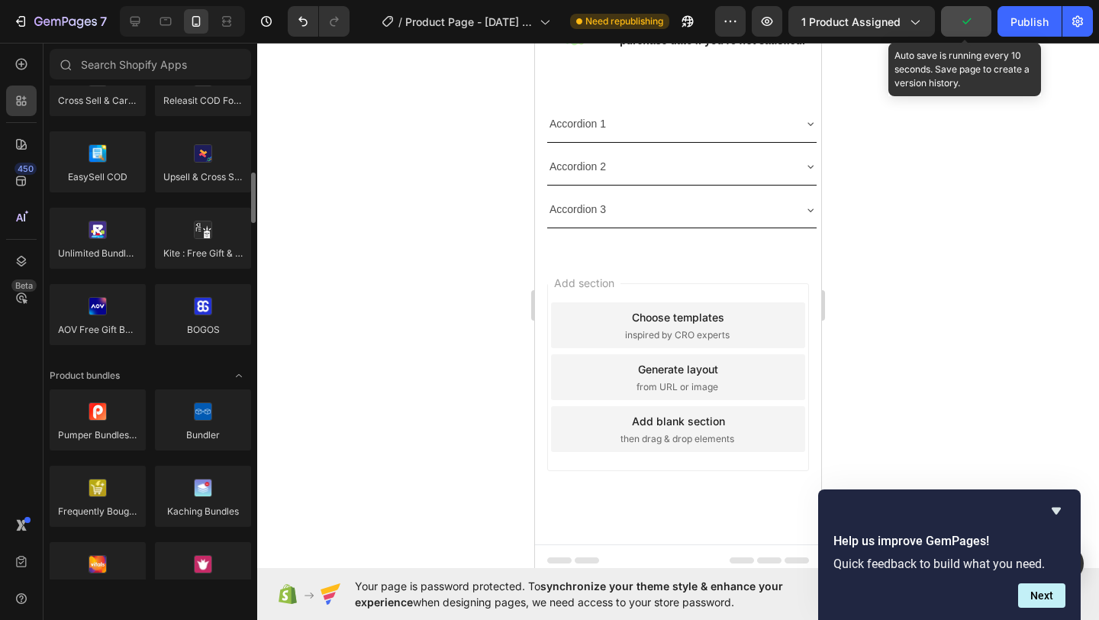
scroll to position [89, 0]
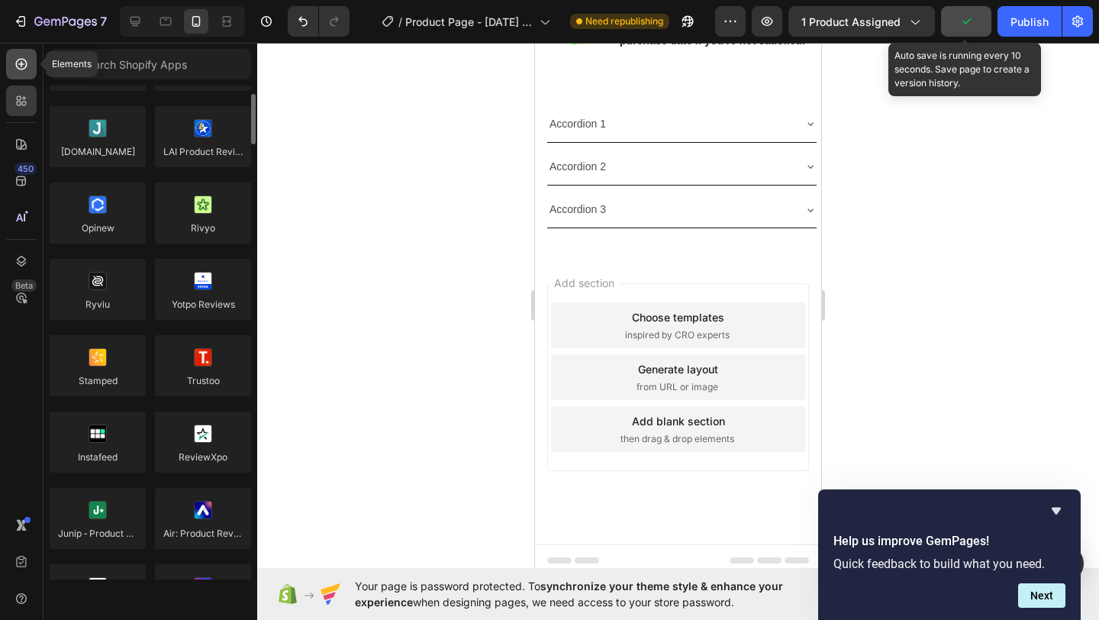
click at [26, 76] on div at bounding box center [21, 64] width 31 height 31
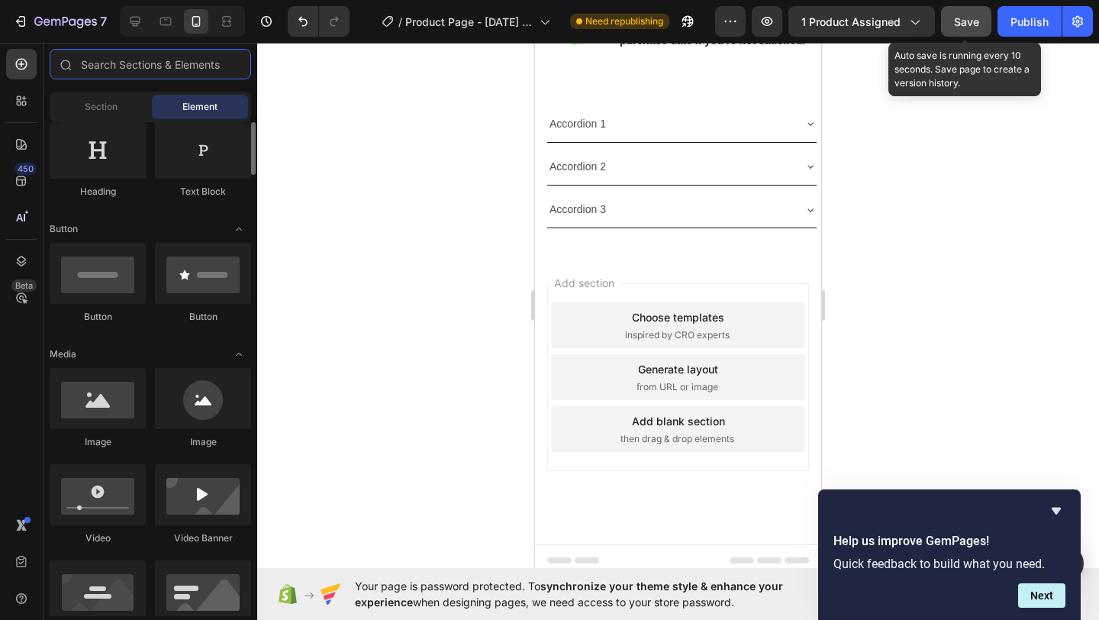
scroll to position [0, 0]
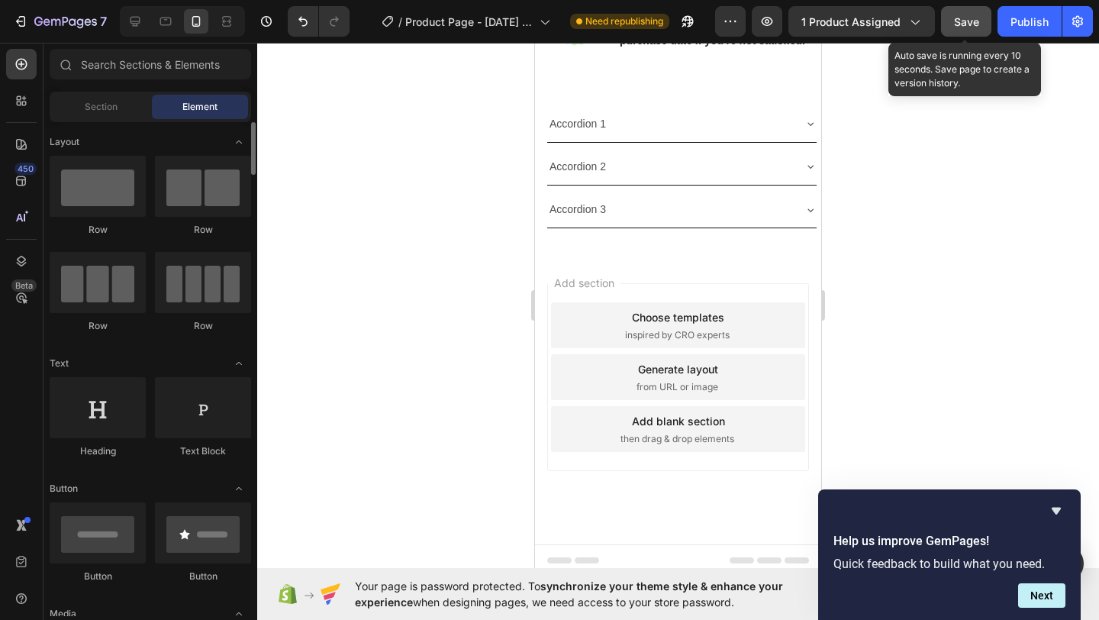
drag, startPoint x: 83, startPoint y: 108, endPoint x: 98, endPoint y: 147, distance: 41.8
click at [84, 109] on div "Section" at bounding box center [101, 107] width 96 height 24
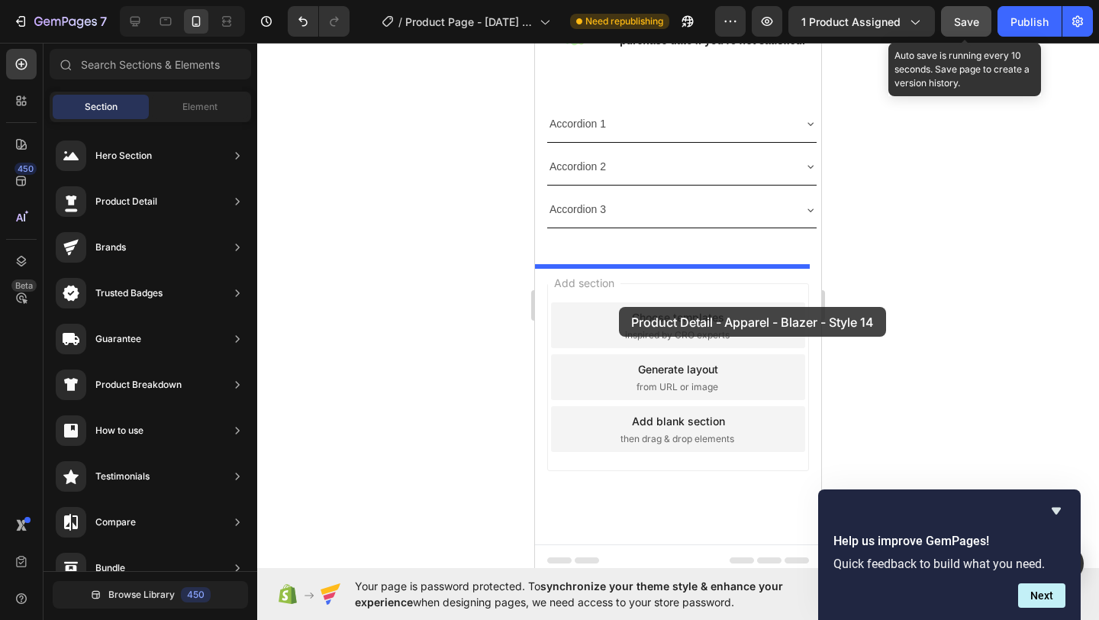
drag, startPoint x: 939, startPoint y: 208, endPoint x: 619, endPoint y: 307, distance: 335.3
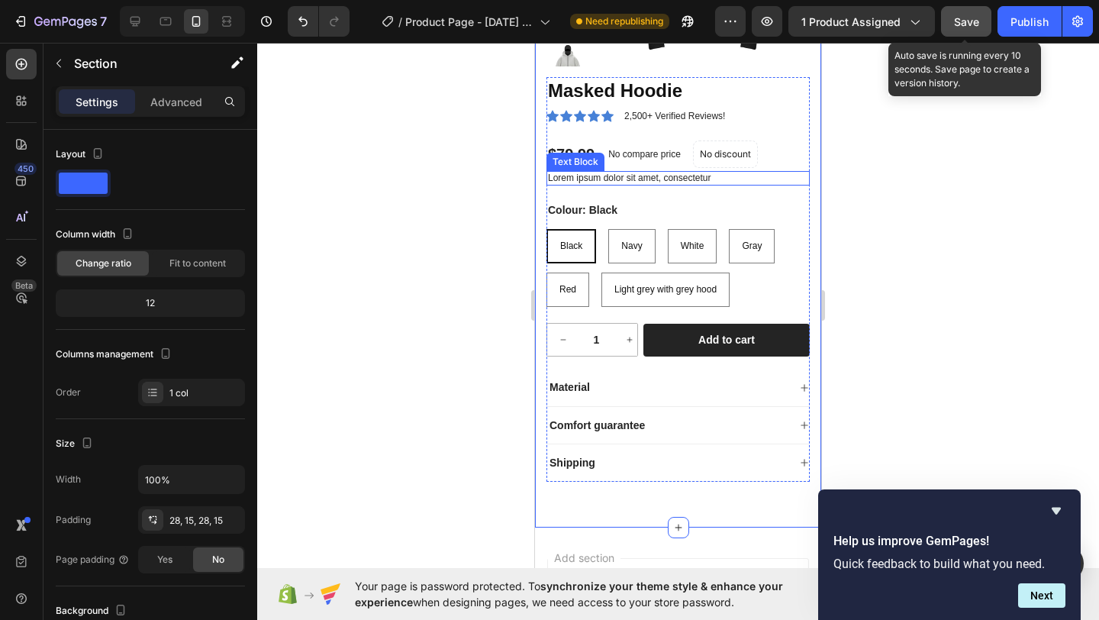
scroll to position [1190, 0]
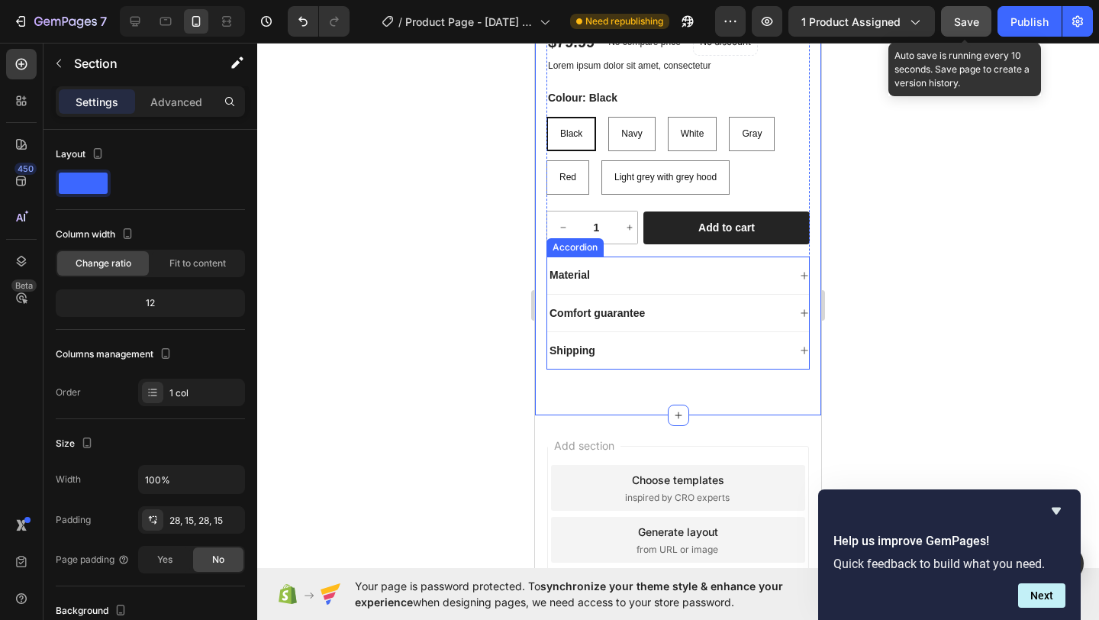
click at [722, 282] on div "Material" at bounding box center [667, 275] width 240 height 18
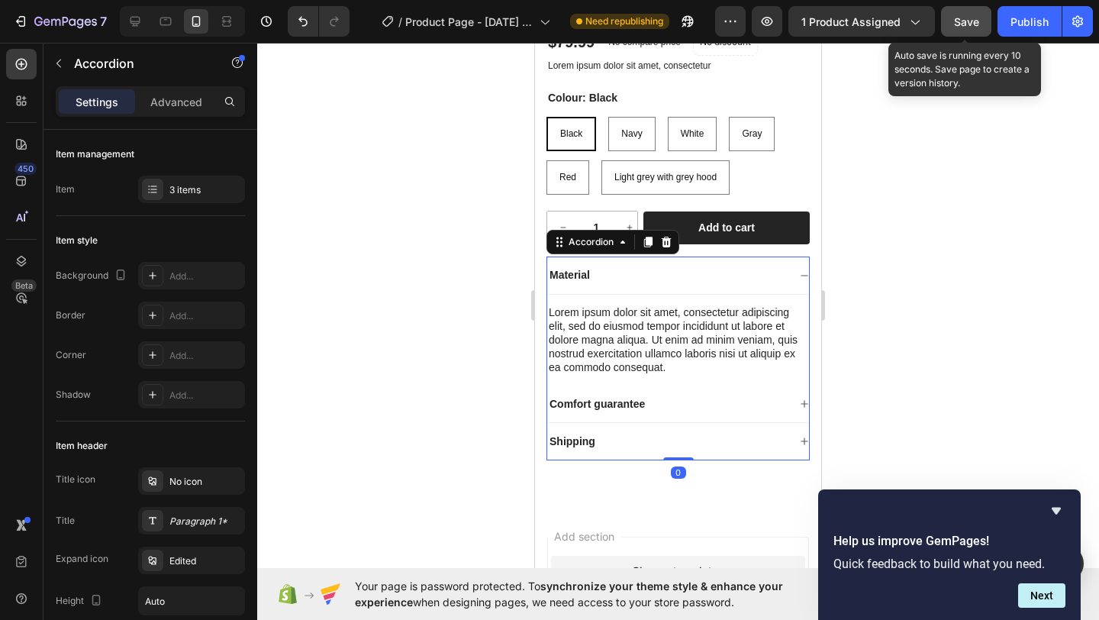
click at [722, 282] on div "Material" at bounding box center [667, 275] width 240 height 18
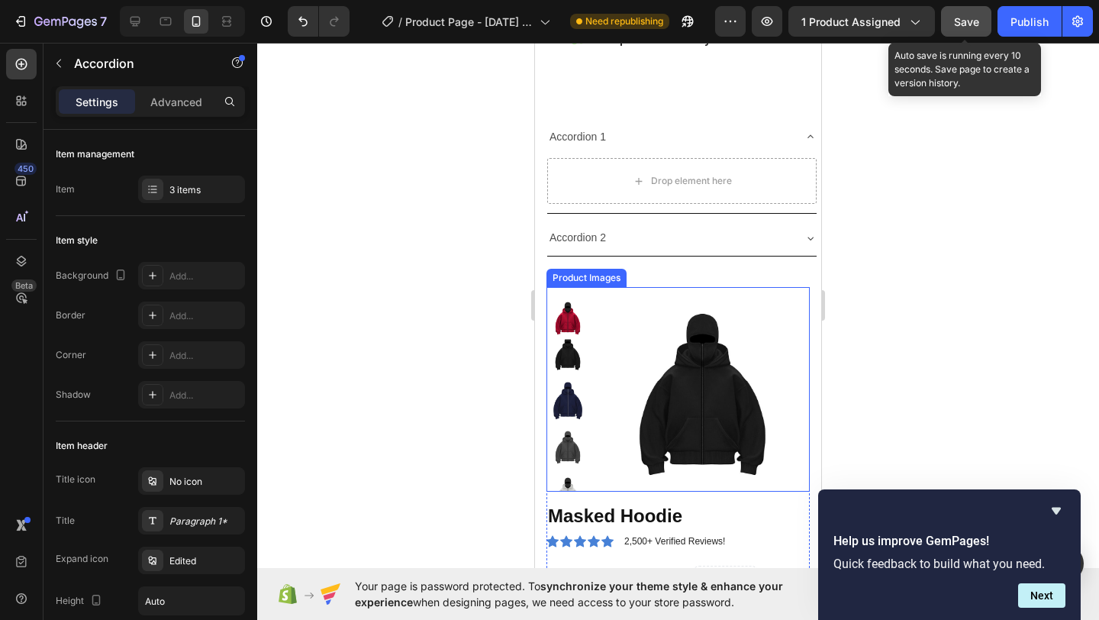
click at [728, 149] on div "Accordion 1" at bounding box center [669, 137] width 245 height 24
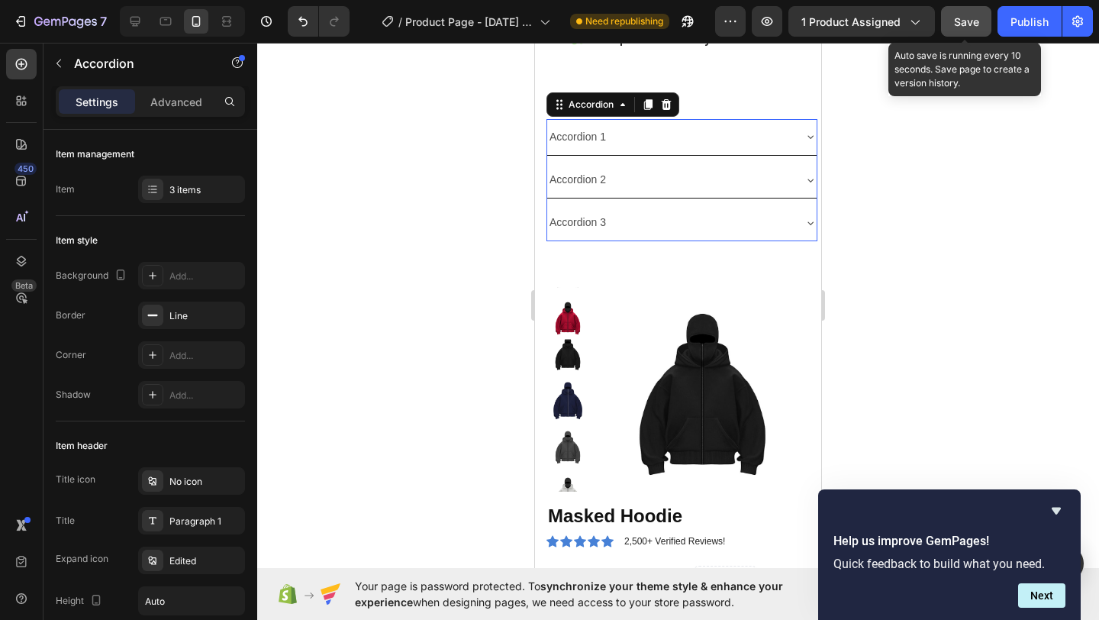
scroll to position [461, 0]
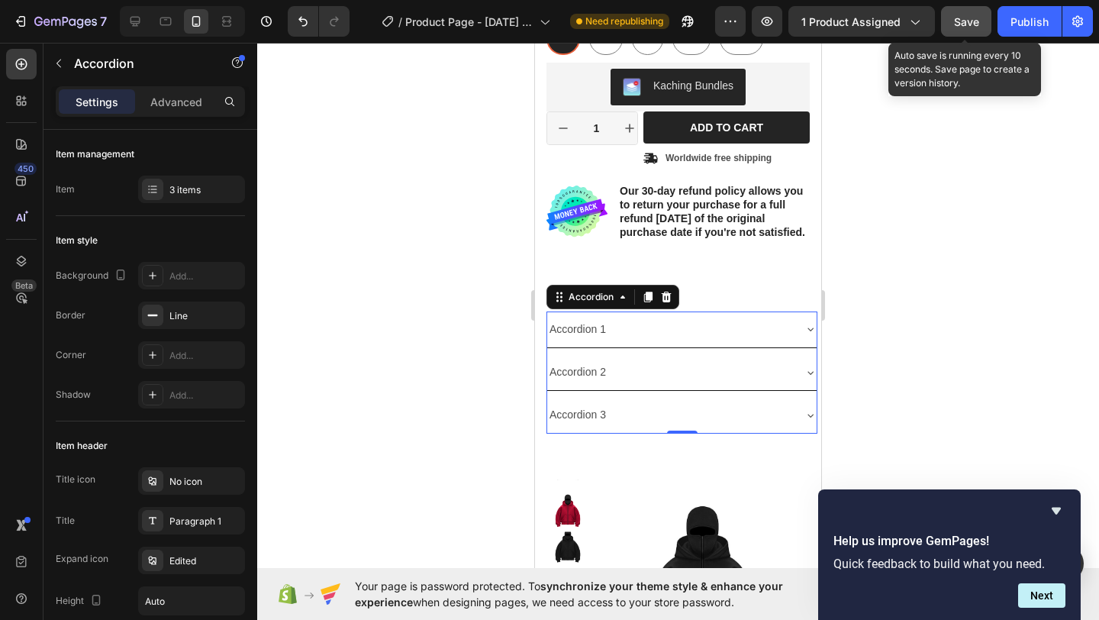
click at [721, 326] on div "Accordion 1" at bounding box center [669, 329] width 245 height 24
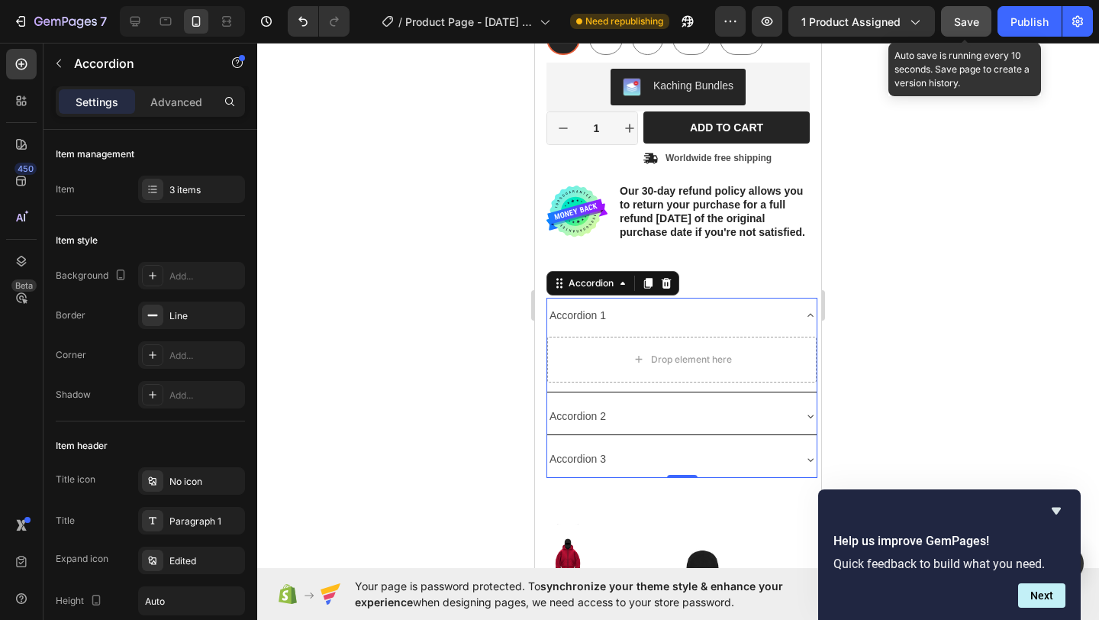
click at [721, 326] on div "Accordion 1" at bounding box center [669, 316] width 245 height 24
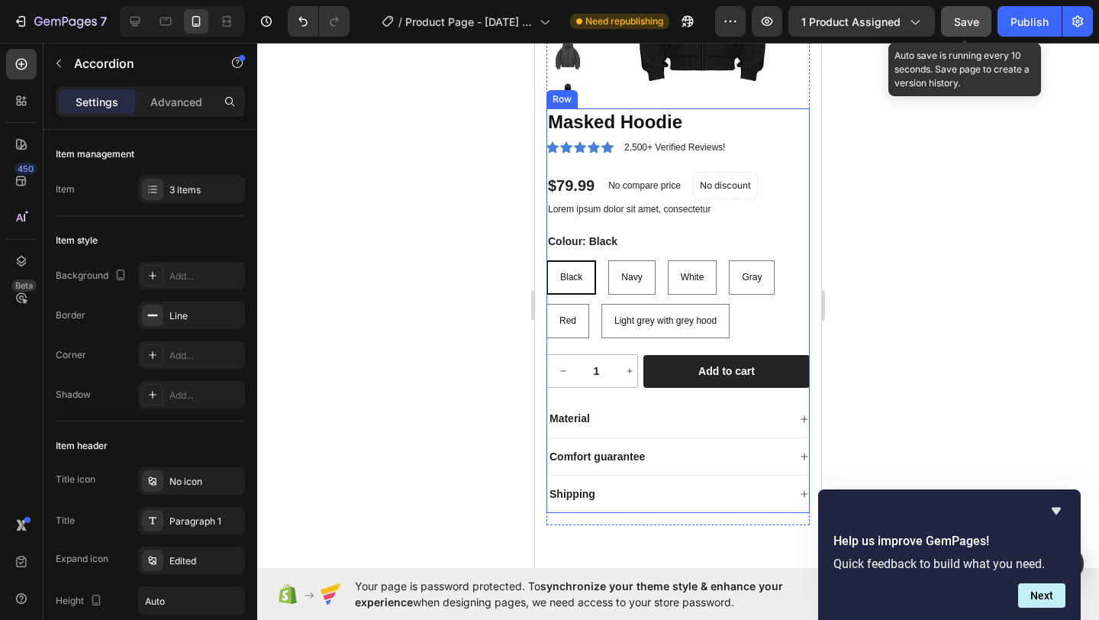
scroll to position [1049, 0]
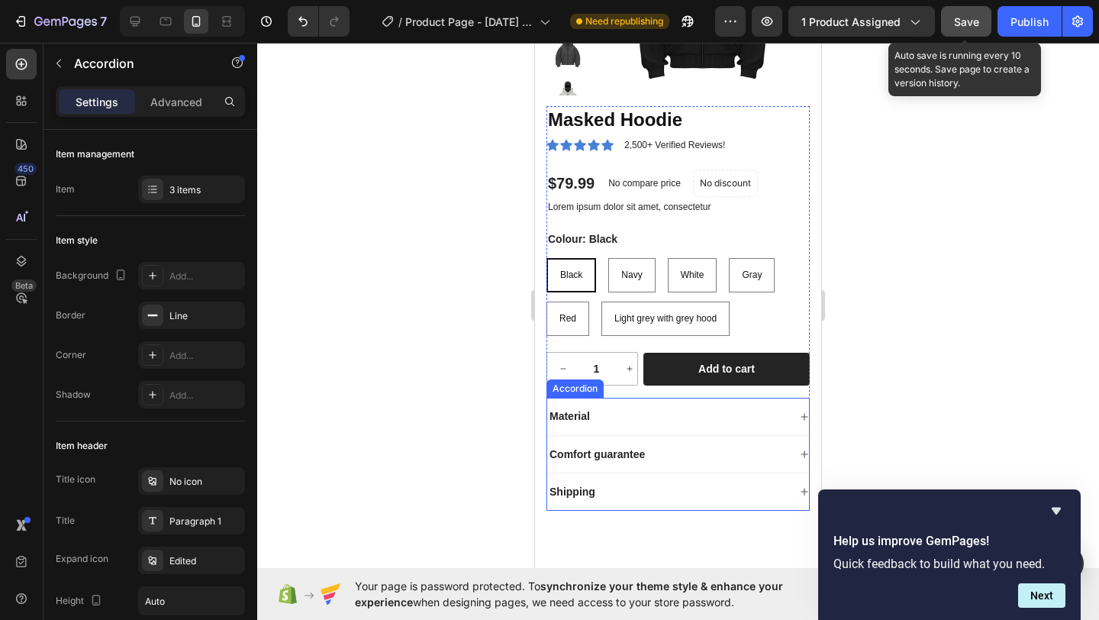
click at [716, 413] on div "Material" at bounding box center [667, 416] width 240 height 18
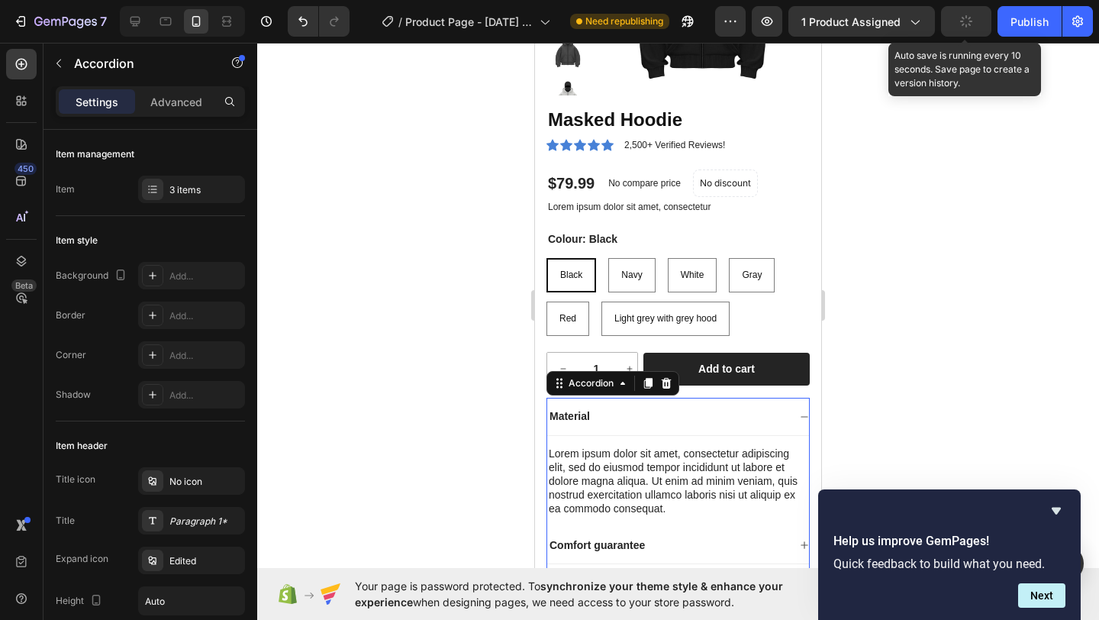
click at [716, 413] on div "Material" at bounding box center [667, 416] width 240 height 18
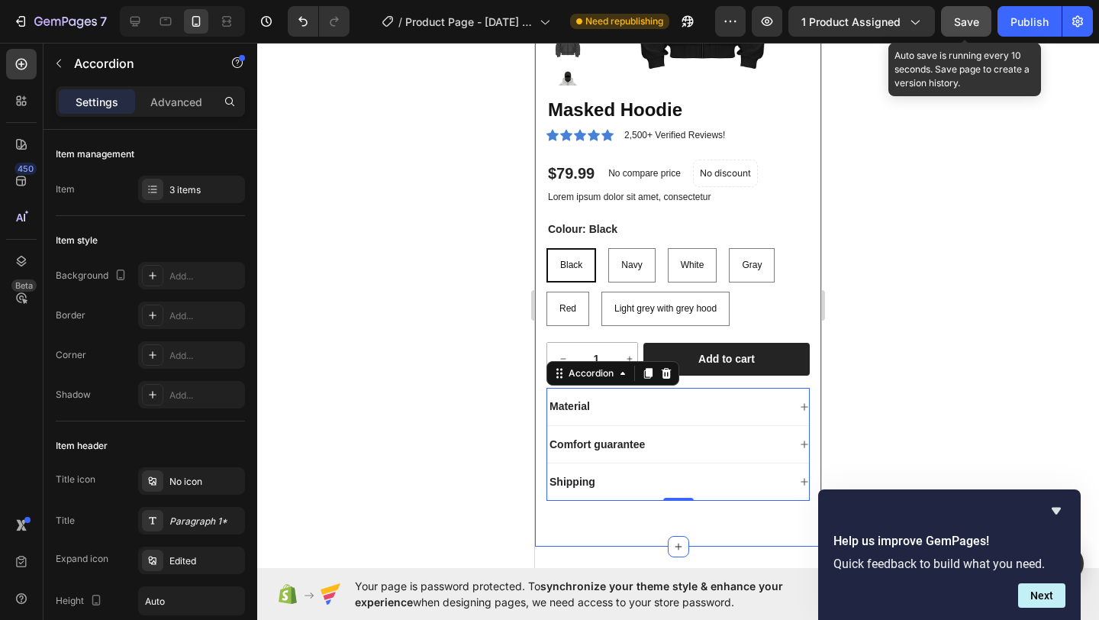
scroll to position [1118, 0]
click at [539, 369] on div "Product Images Masked Hoodie Product Title Icon Icon Icon Icon Icon Icon List 2…" at bounding box center [678, 202] width 286 height 687
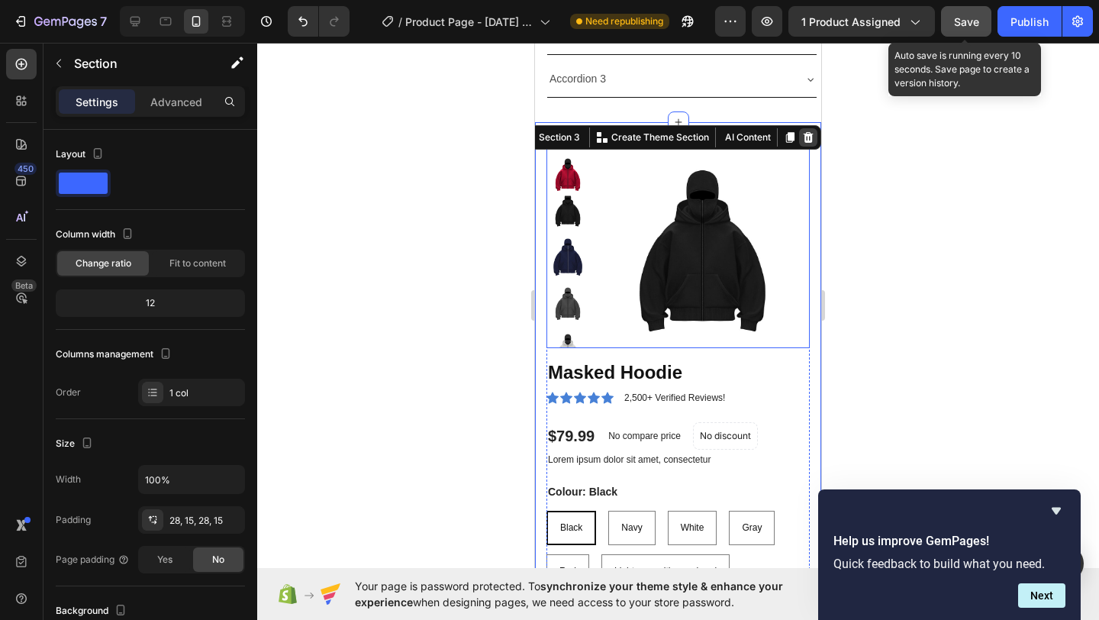
click at [802, 143] on icon at bounding box center [808, 137] width 12 height 12
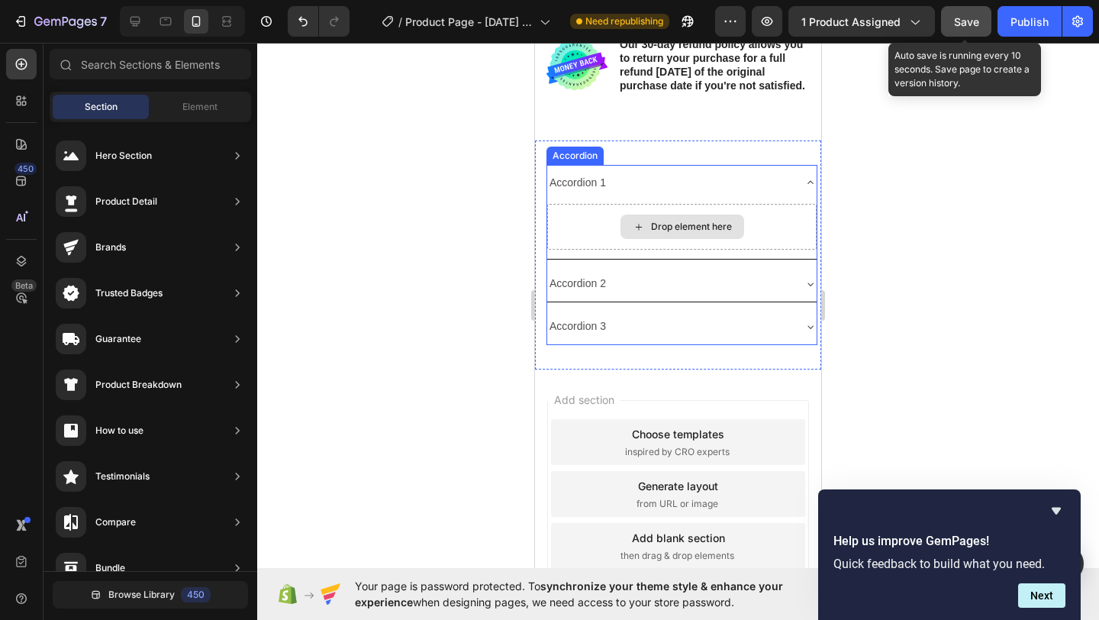
scroll to position [606, 0]
click at [776, 195] on div "Accordion 1" at bounding box center [681, 184] width 269 height 36
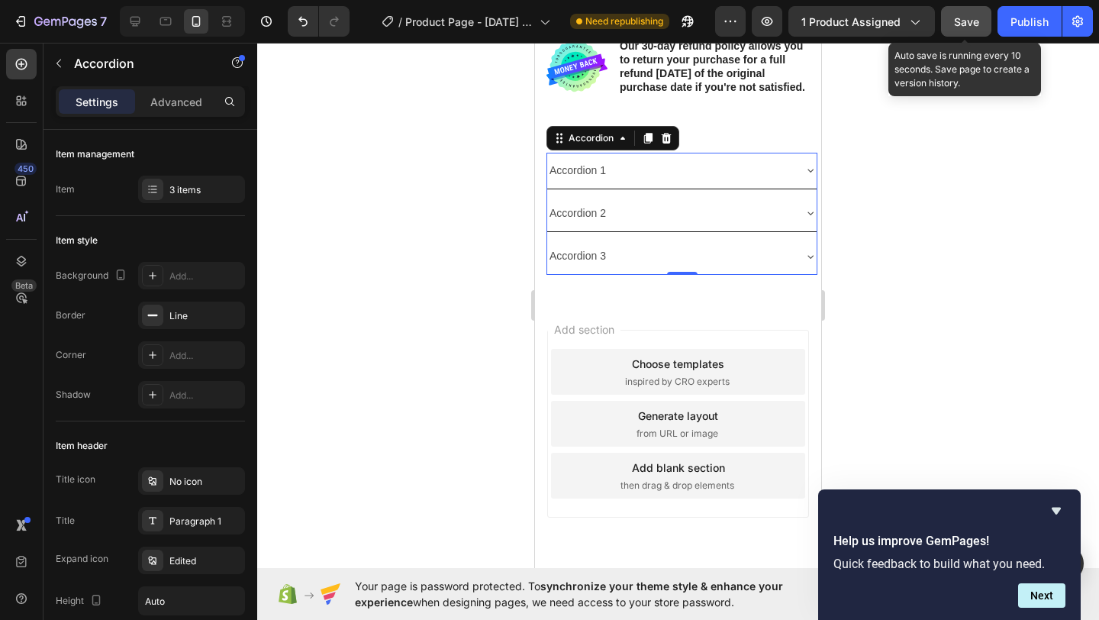
click at [582, 182] on div "Accordion 1" at bounding box center [577, 171] width 61 height 24
click at [582, 180] on p "Accordion 1" at bounding box center [577, 170] width 56 height 19
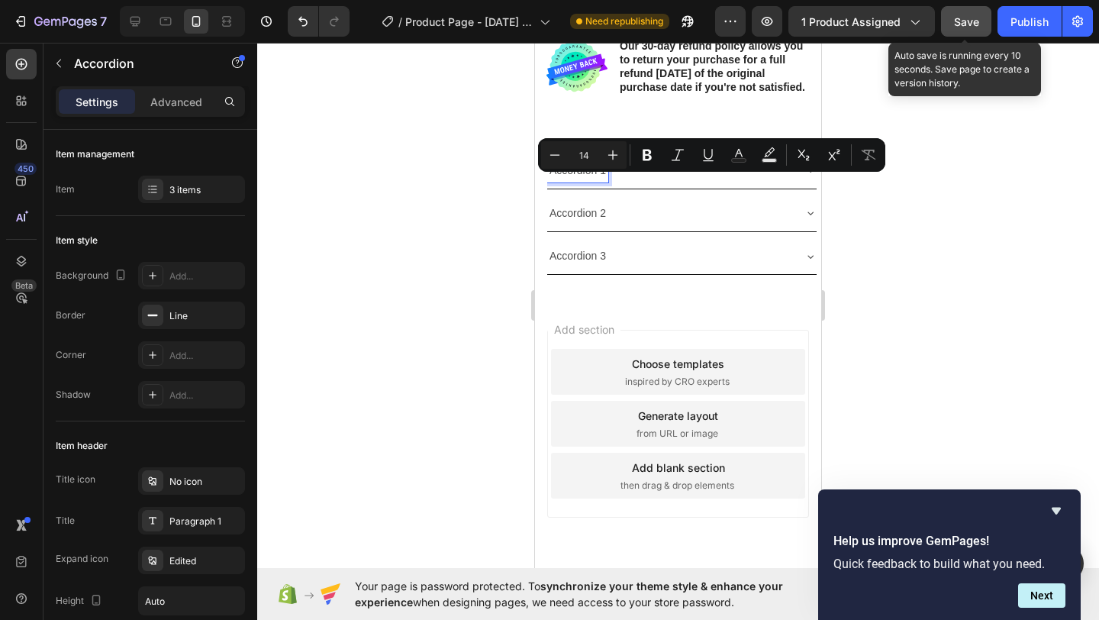
click at [601, 180] on p "Accordion 1" at bounding box center [577, 170] width 56 height 19
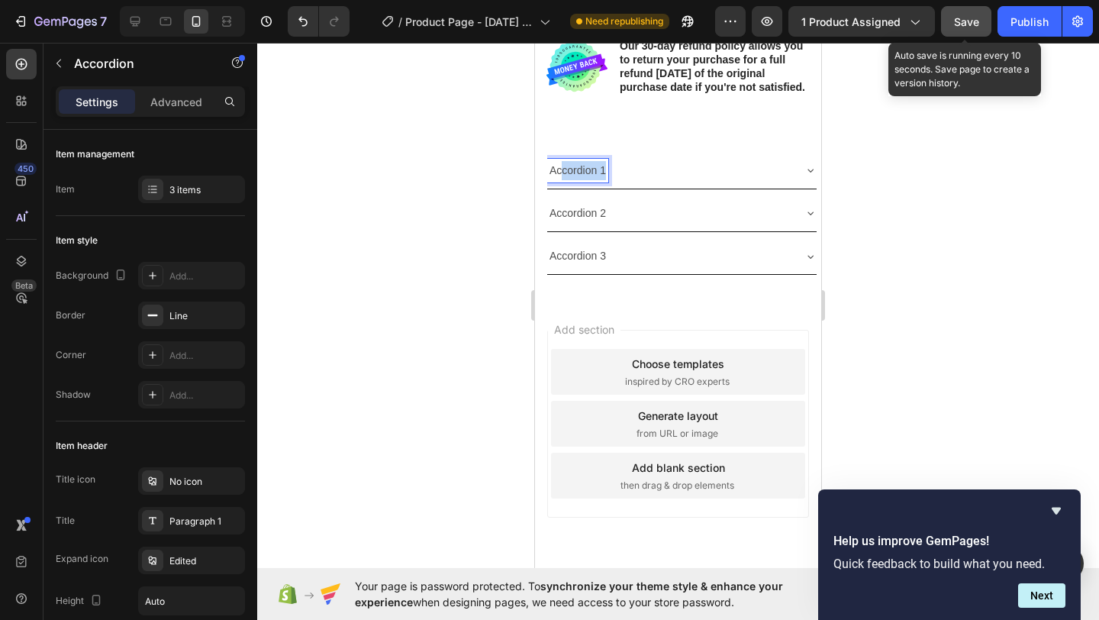
drag, startPoint x: 604, startPoint y: 185, endPoint x: 559, endPoint y: 182, distance: 44.4
click at [559, 180] on p "Accordion 1" at bounding box center [577, 170] width 56 height 19
click at [581, 220] on p "Accordion 2" at bounding box center [577, 213] width 56 height 19
click at [582, 223] on p "Accordion 2" at bounding box center [577, 213] width 56 height 19
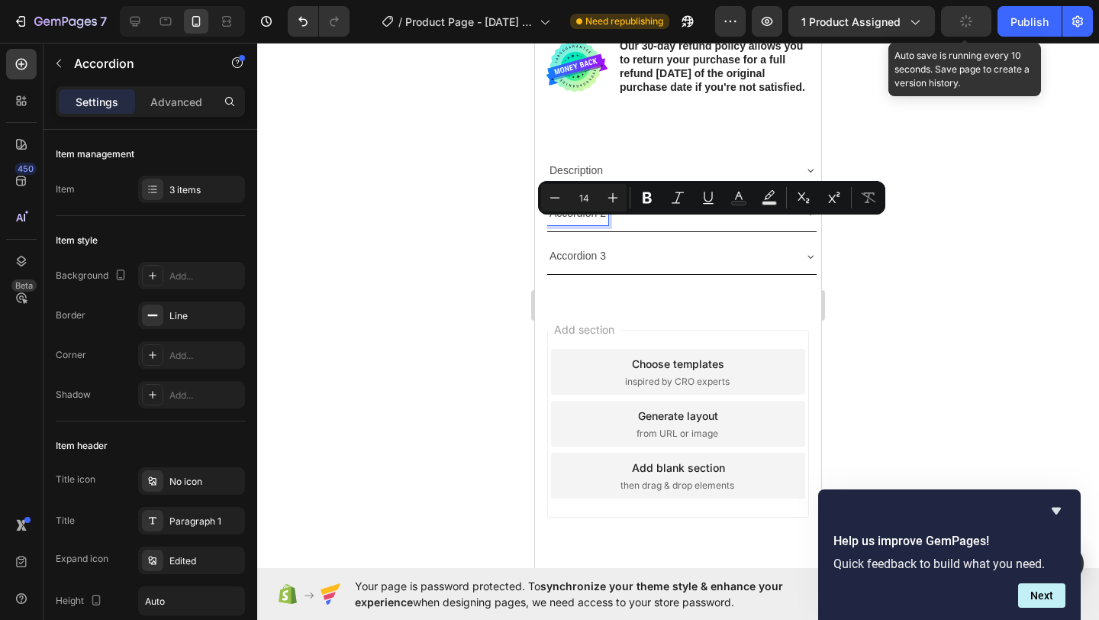
click at [602, 223] on p "Accordion 2" at bounding box center [577, 213] width 56 height 19
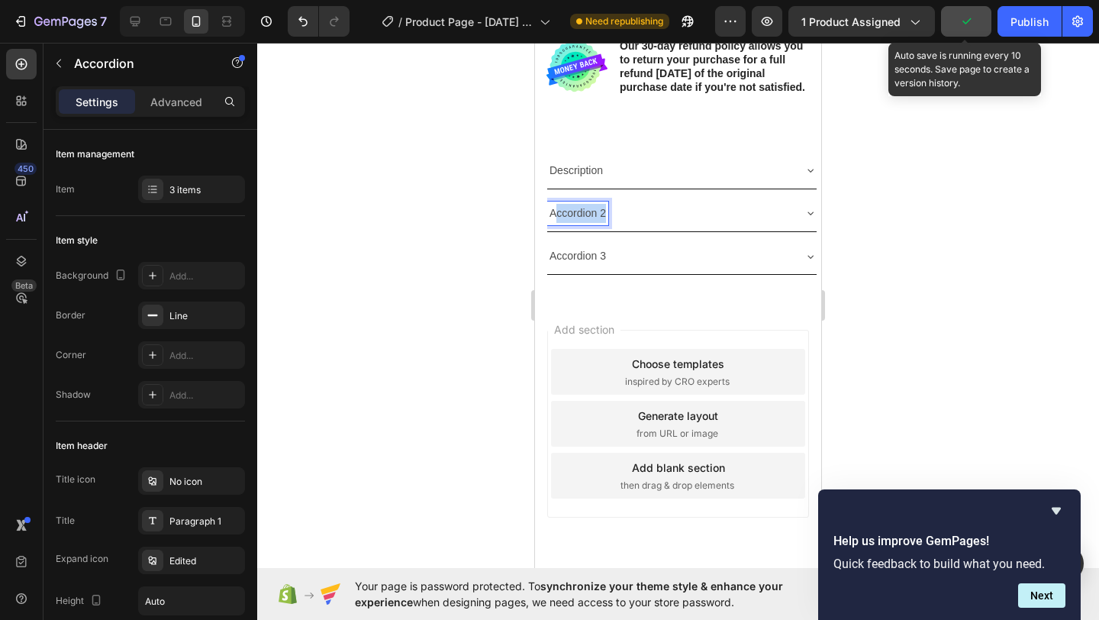
drag, startPoint x: 604, startPoint y: 226, endPoint x: 548, endPoint y: 227, distance: 55.7
click at [551, 223] on p "Accordion 2" at bounding box center [577, 213] width 56 height 19
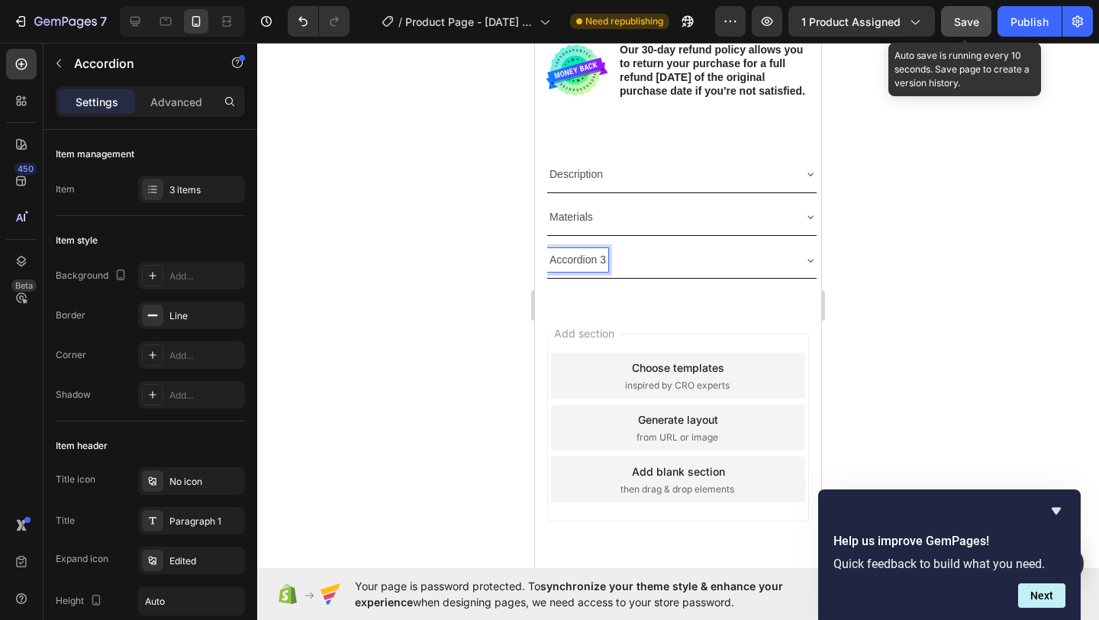
click at [584, 269] on p "Accordion 3" at bounding box center [577, 259] width 56 height 19
click at [607, 272] on div "Accordion 3" at bounding box center [577, 260] width 61 height 24
drag, startPoint x: 607, startPoint y: 279, endPoint x: 543, endPoint y: 275, distance: 63.4
click at [548, 272] on div "Accordion 3" at bounding box center [577, 260] width 61 height 24
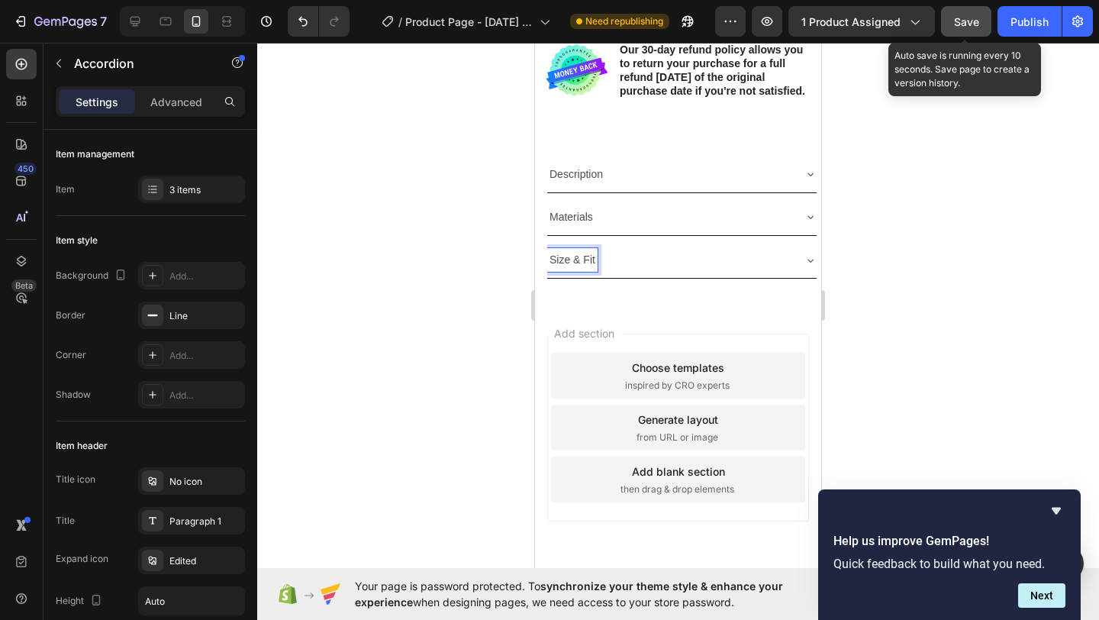
click at [298, 369] on div at bounding box center [678, 331] width 842 height 577
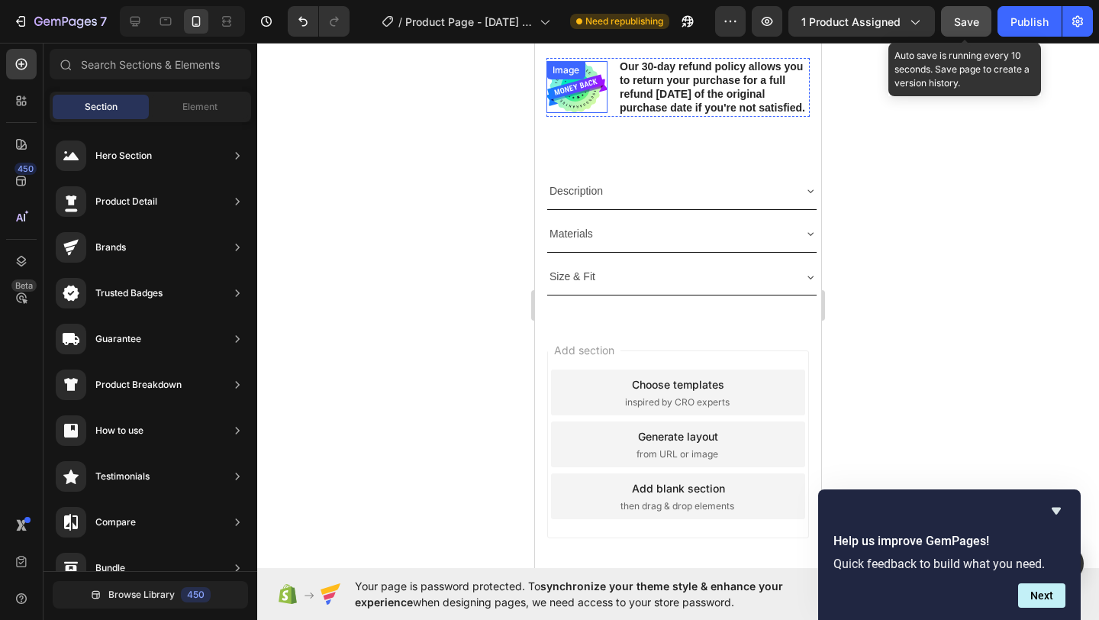
scroll to position [572, 0]
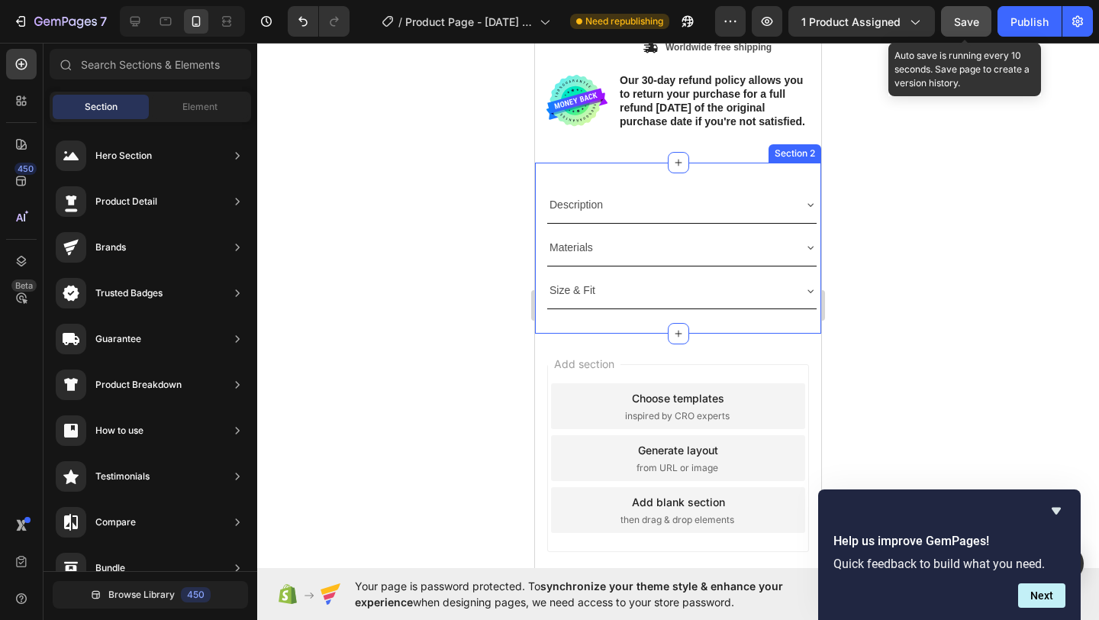
click at [585, 214] on p "Description" at bounding box center [575, 204] width 53 height 19
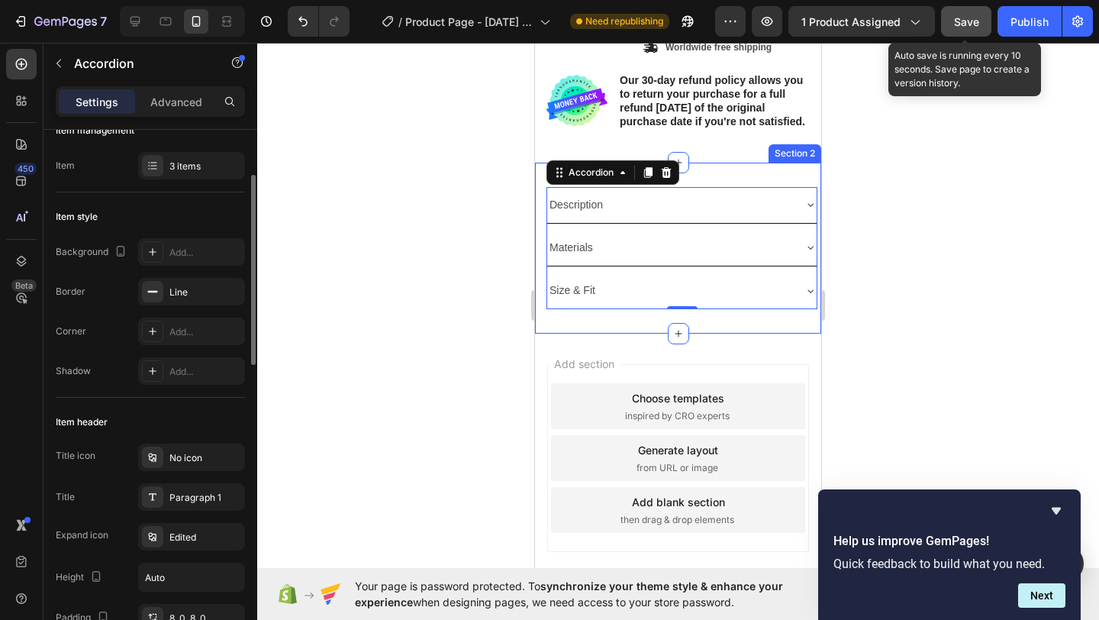
scroll to position [129, 0]
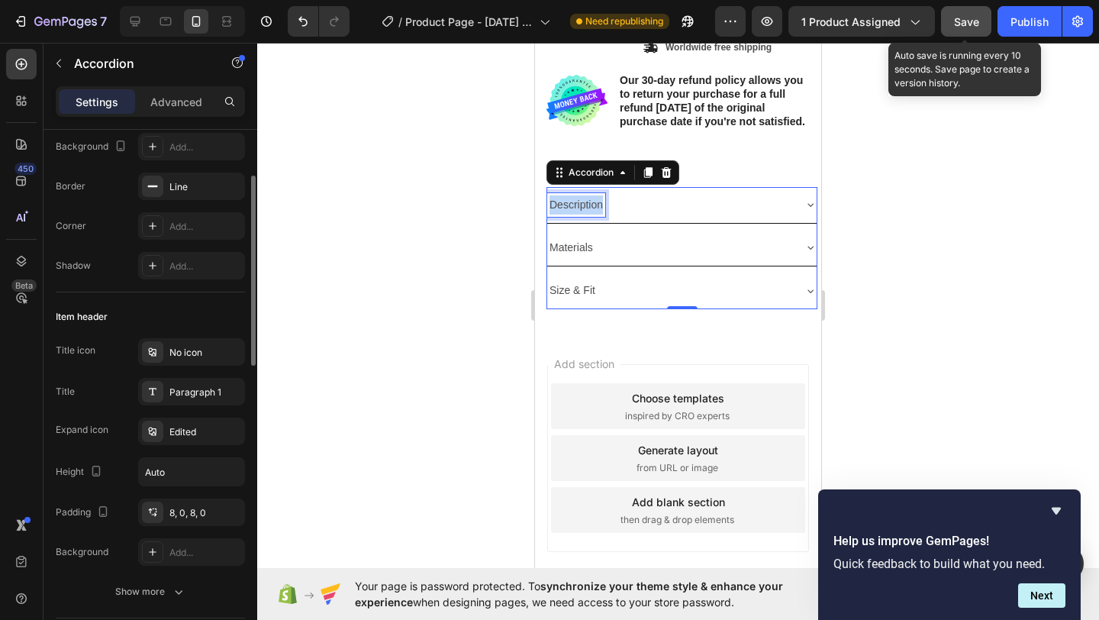
click at [584, 214] on p "Description" at bounding box center [575, 204] width 53 height 19
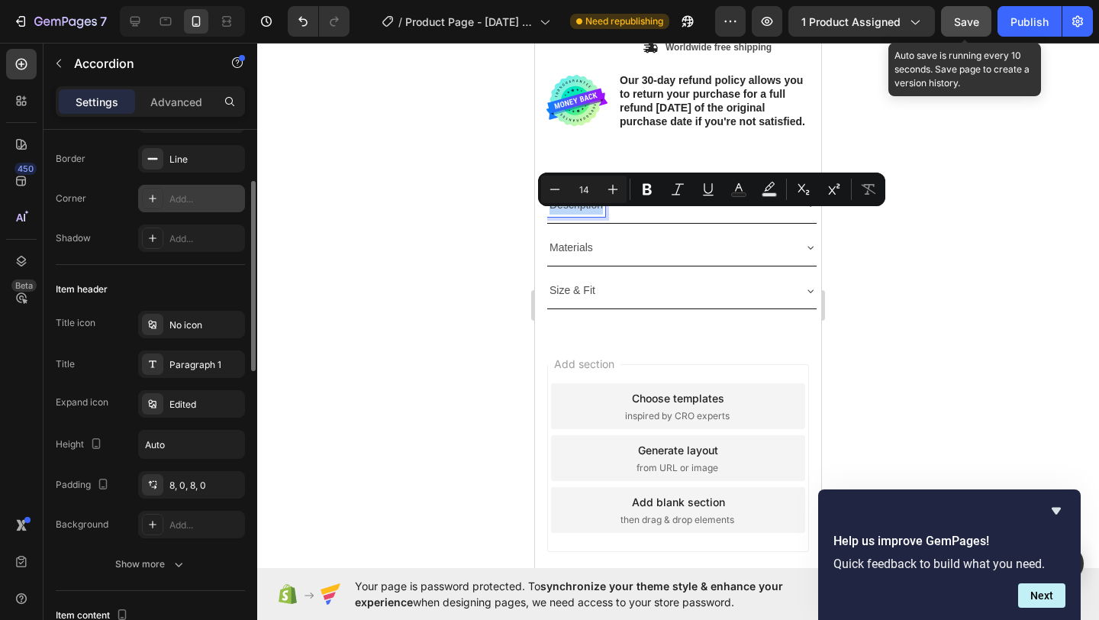
scroll to position [0, 0]
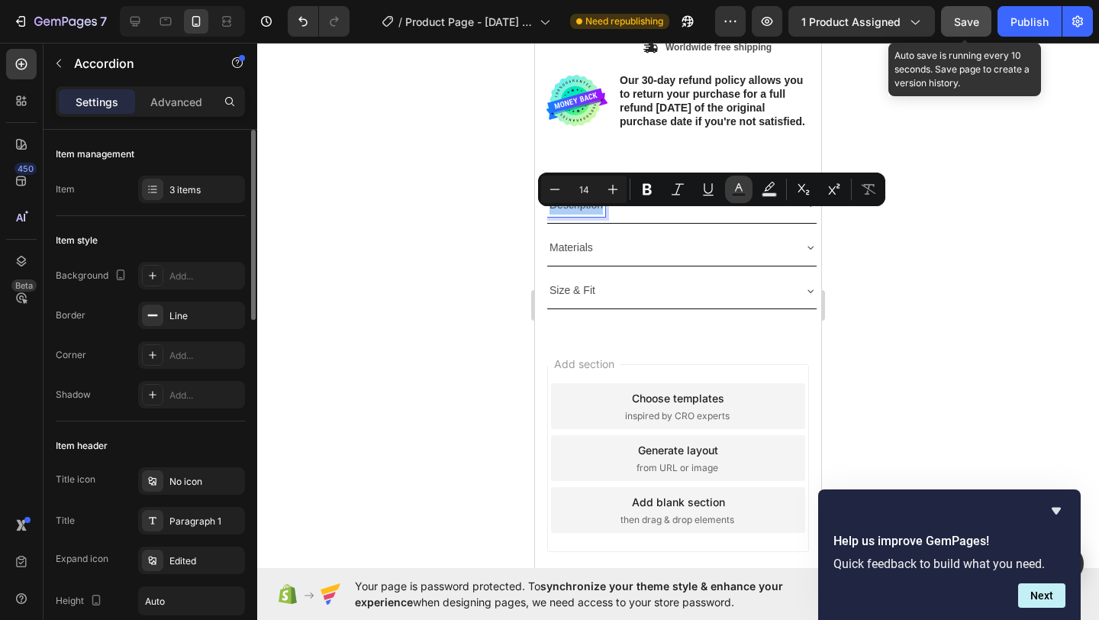
click at [745, 191] on icon "Editor contextual toolbar" at bounding box center [738, 189] width 15 height 15
type input "4D4D4D"
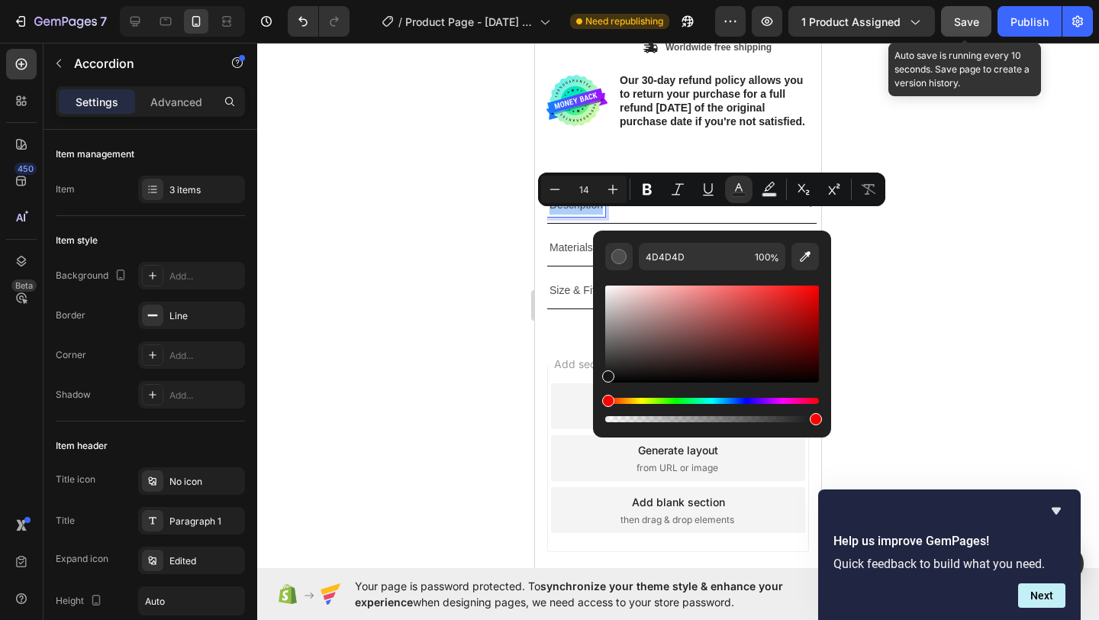
drag, startPoint x: 1130, startPoint y: 416, endPoint x: 571, endPoint y: 396, distance: 559.7
type input "161616"
drag, startPoint x: 443, startPoint y: 330, endPoint x: 533, endPoint y: 282, distance: 102.7
click at [443, 330] on div at bounding box center [678, 331] width 842 height 577
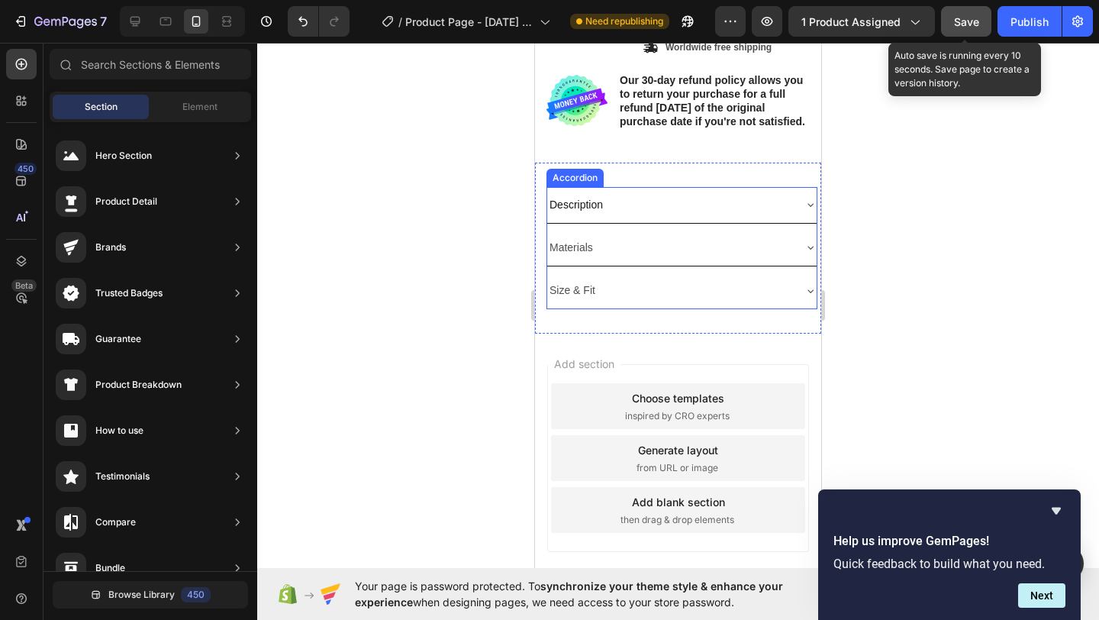
click at [580, 257] on p "Materials" at bounding box center [570, 247] width 43 height 19
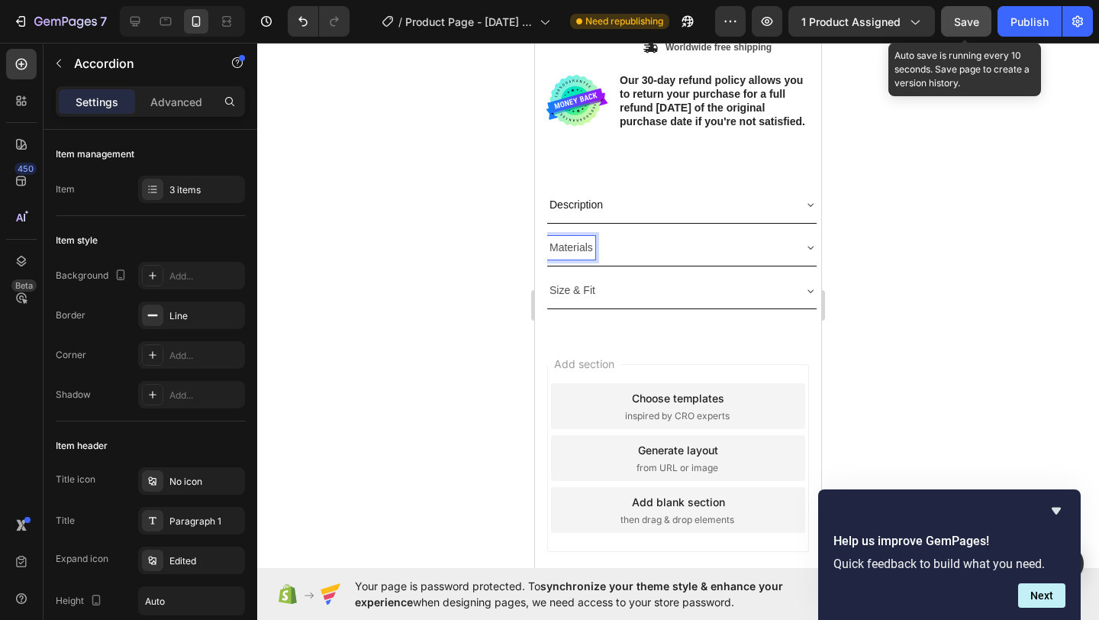
click at [591, 257] on p "Materials" at bounding box center [570, 247] width 43 height 19
drag, startPoint x: 591, startPoint y: 262, endPoint x: 1064, endPoint y: 301, distance: 474.0
click at [535, 260] on html "iPhone 13 Mini ( 375 px) iPhone 13 Mini iPhone 13 Pro iPhone 11 Pro Max iPhone …" at bounding box center [678, 64] width 286 height 1186
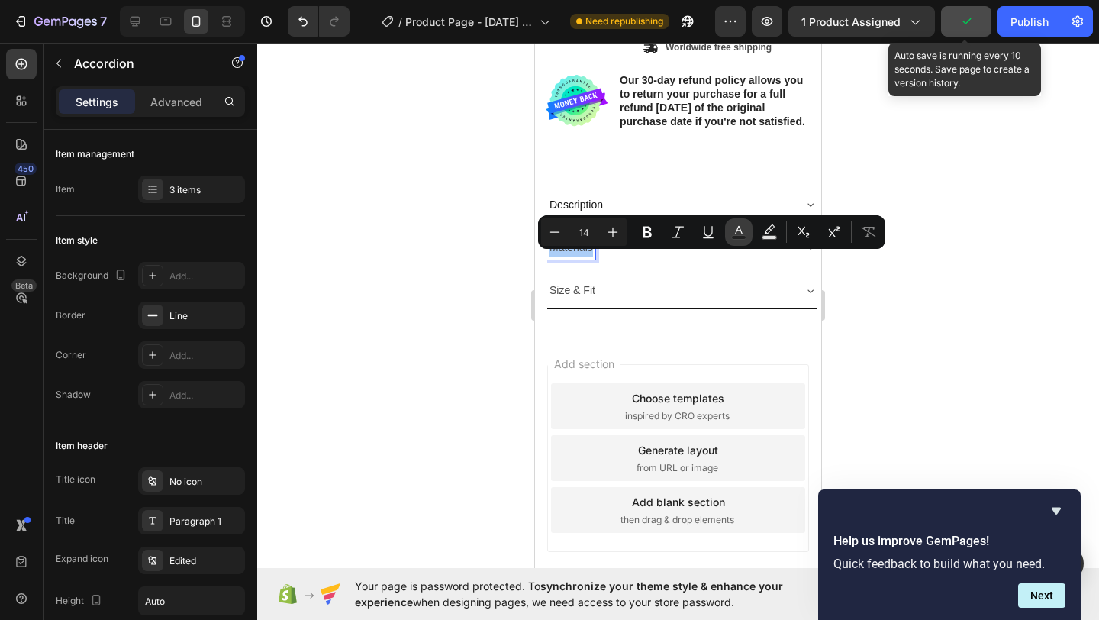
click at [733, 237] on button "Text Color" at bounding box center [738, 231] width 27 height 27
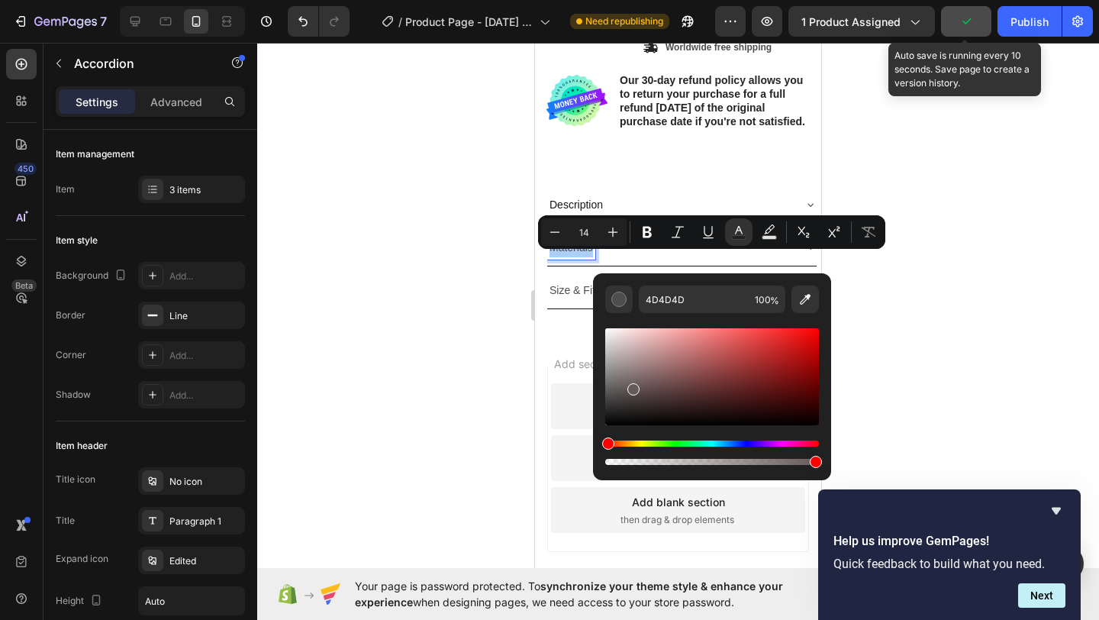
drag, startPoint x: 1167, startPoint y: 428, endPoint x: 566, endPoint y: 436, distance: 600.6
type input "2D2D2D"
drag, startPoint x: 483, startPoint y: 351, endPoint x: 526, endPoint y: 336, distance: 45.1
click at [488, 349] on div at bounding box center [678, 331] width 842 height 577
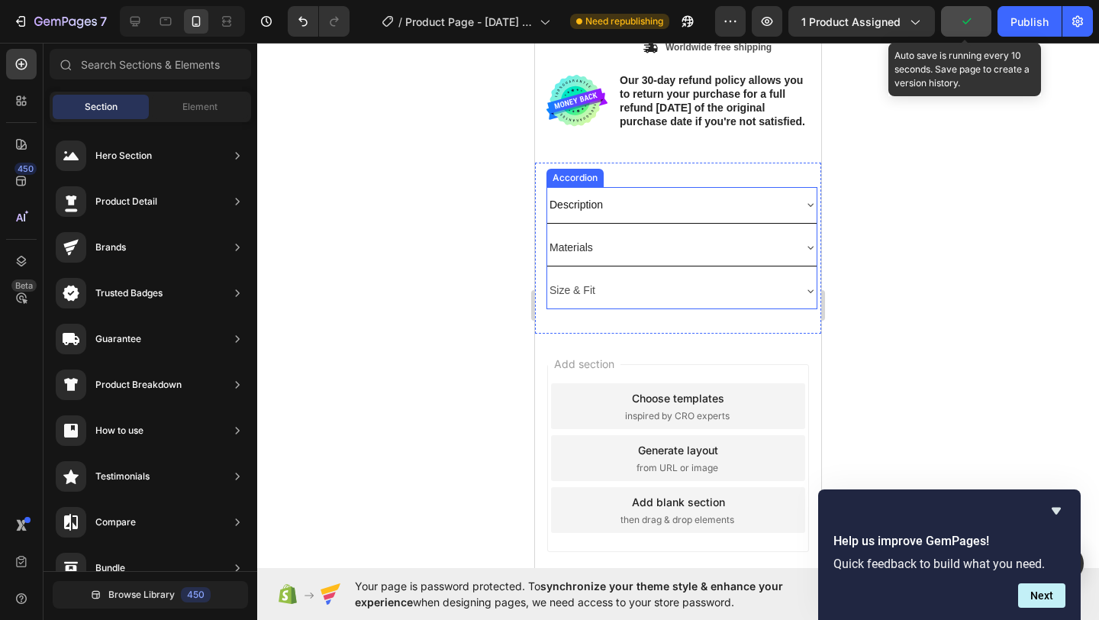
click at [568, 300] on p "Size & Fit" at bounding box center [572, 290] width 46 height 19
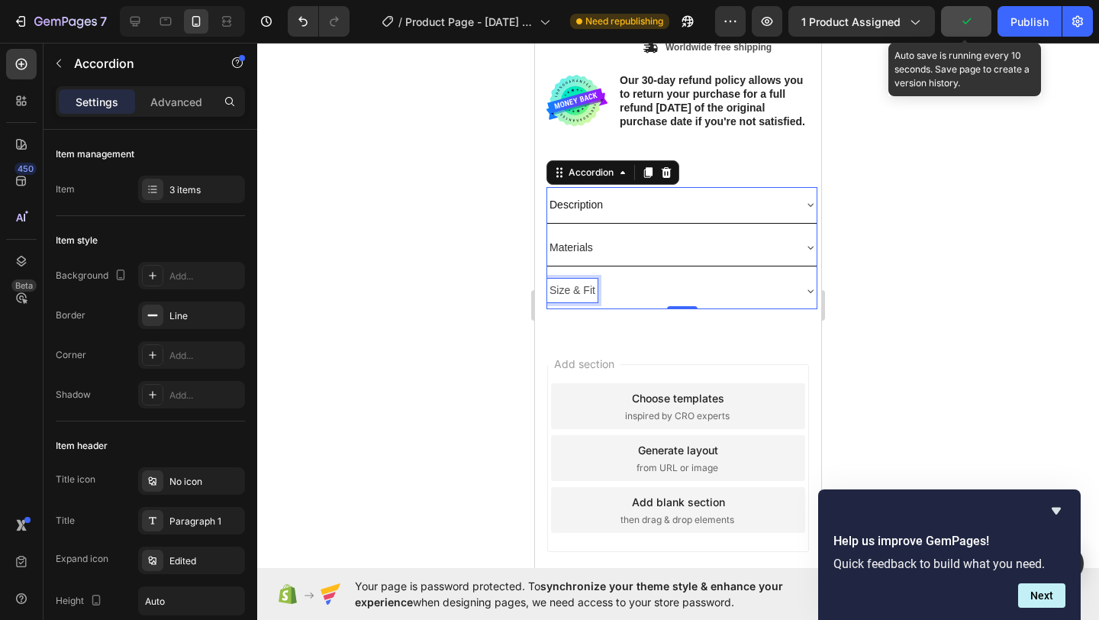
click at [590, 300] on p "Size & Fit" at bounding box center [572, 290] width 46 height 19
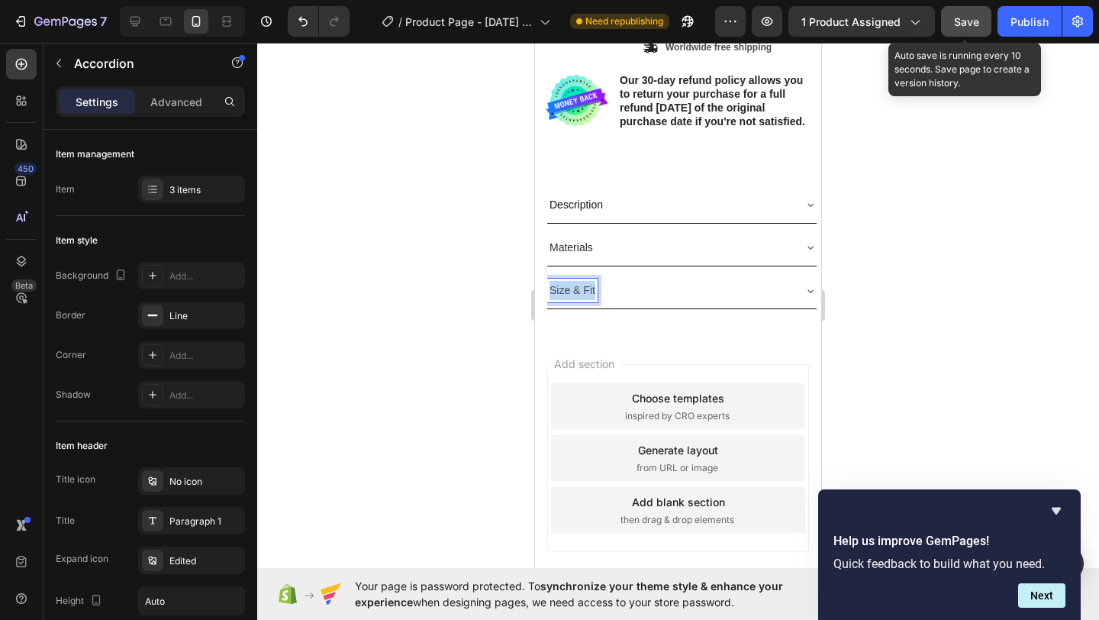
drag, startPoint x: 594, startPoint y: 302, endPoint x: 538, endPoint y: 307, distance: 56.7
click at [539, 307] on div "Description Materials Size & Fit Accordion 0 Section 2" at bounding box center [678, 249] width 286 height 172
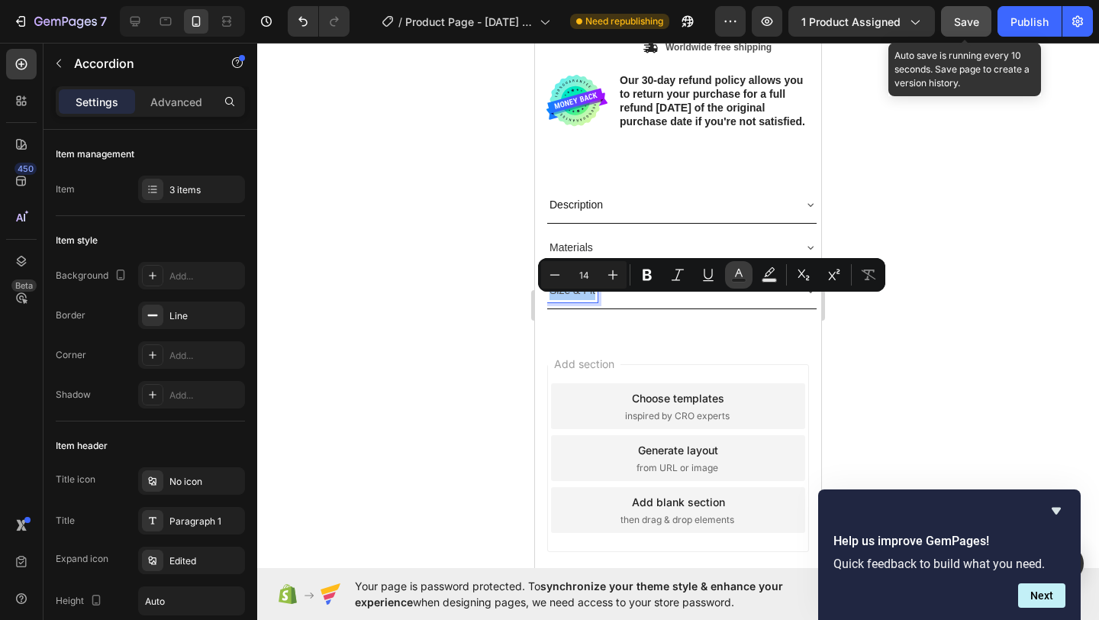
click at [733, 282] on rect "Editor contextual toolbar" at bounding box center [739, 281] width 14 height 4
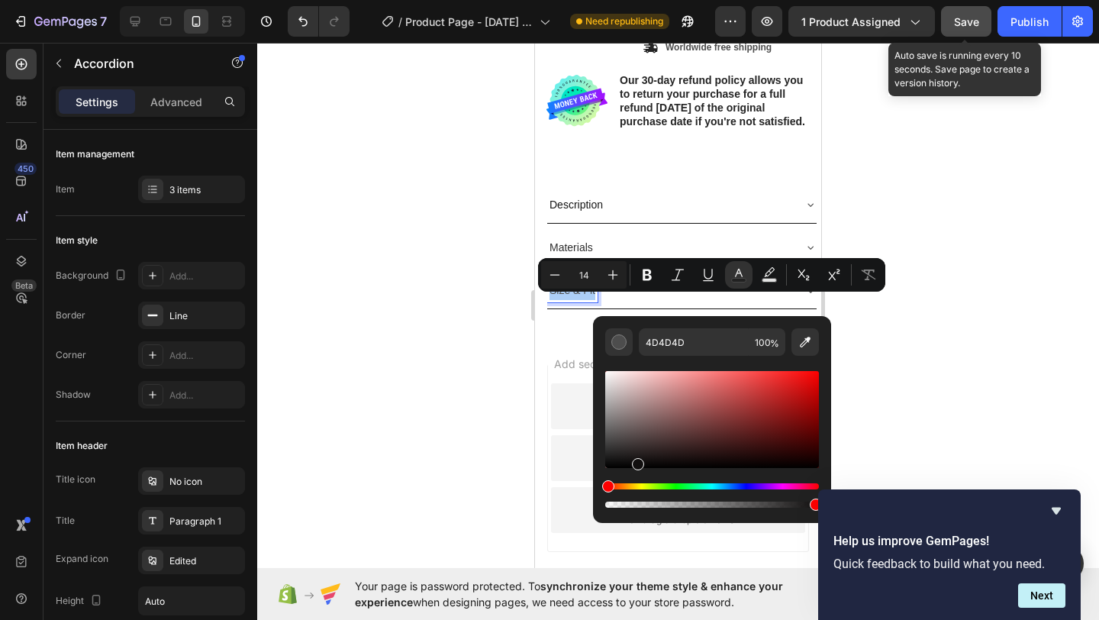
drag, startPoint x: 636, startPoint y: 460, endPoint x: 592, endPoint y: 483, distance: 49.1
click at [593, 483] on div "4D4D4D 100 %" at bounding box center [712, 413] width 238 height 195
type input "000000"
click at [485, 438] on div at bounding box center [678, 331] width 842 height 577
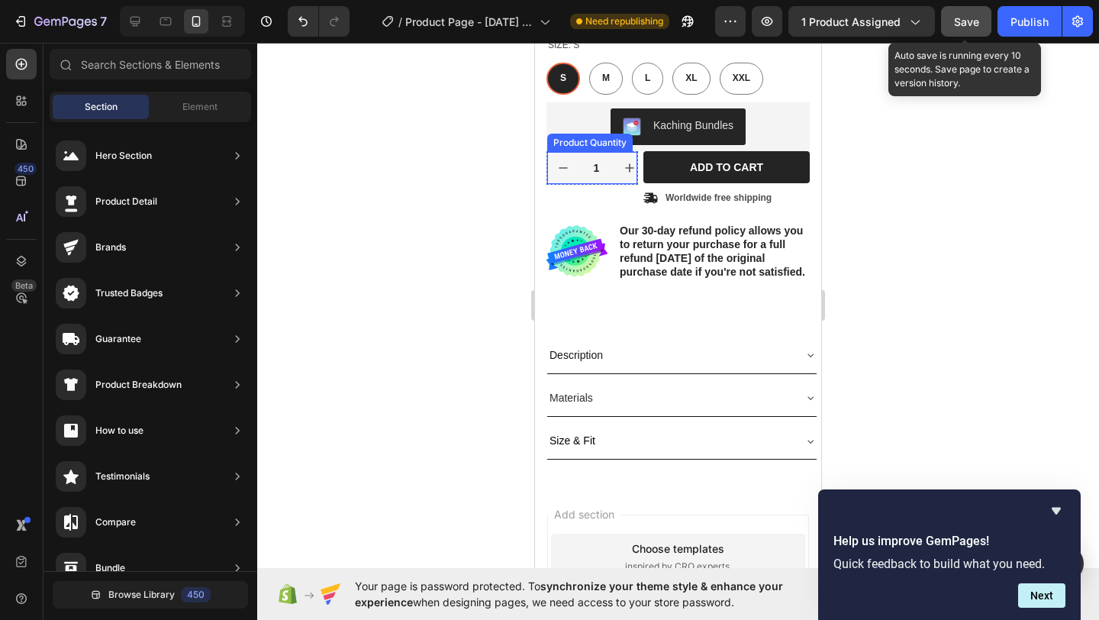
scroll to position [324, 0]
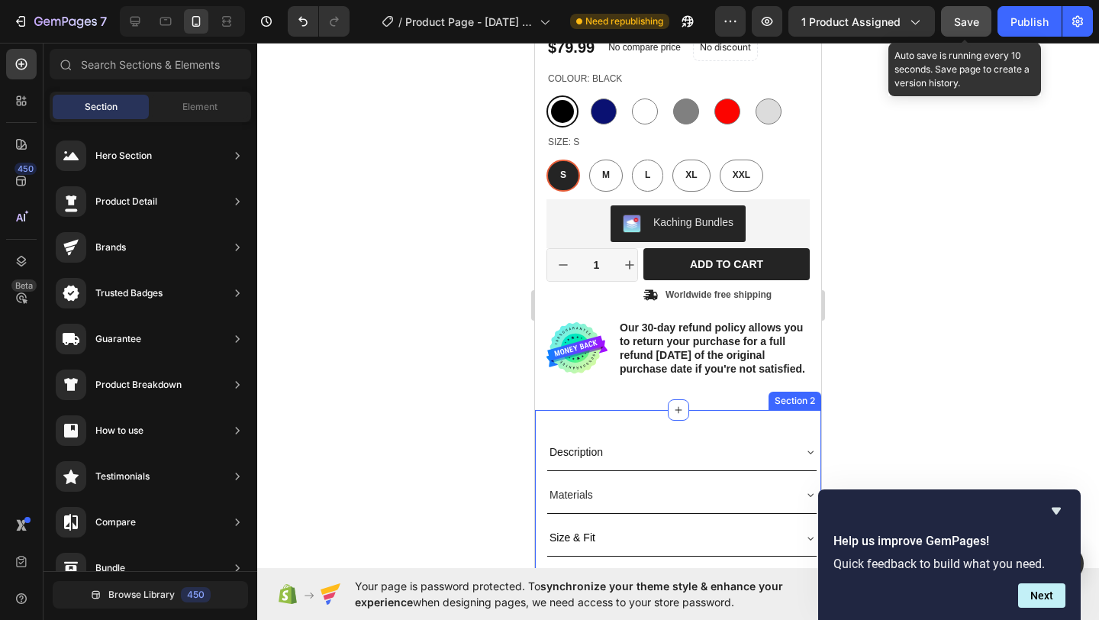
click at [651, 462] on div "Description" at bounding box center [669, 452] width 245 height 24
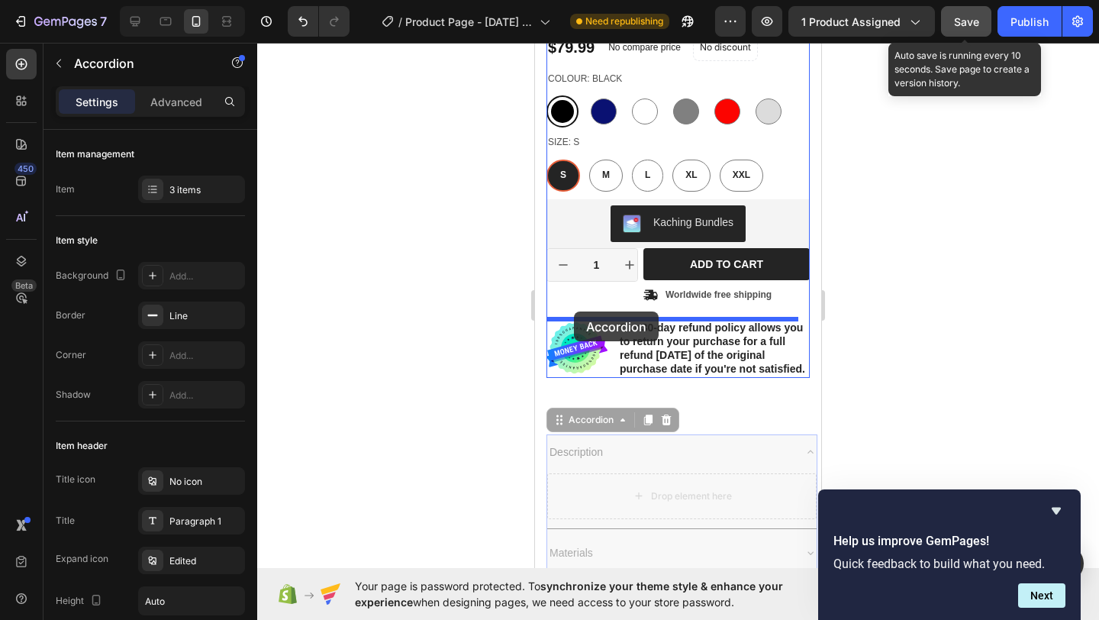
drag, startPoint x: 560, startPoint y: 436, endPoint x: 575, endPoint y: 311, distance: 126.0
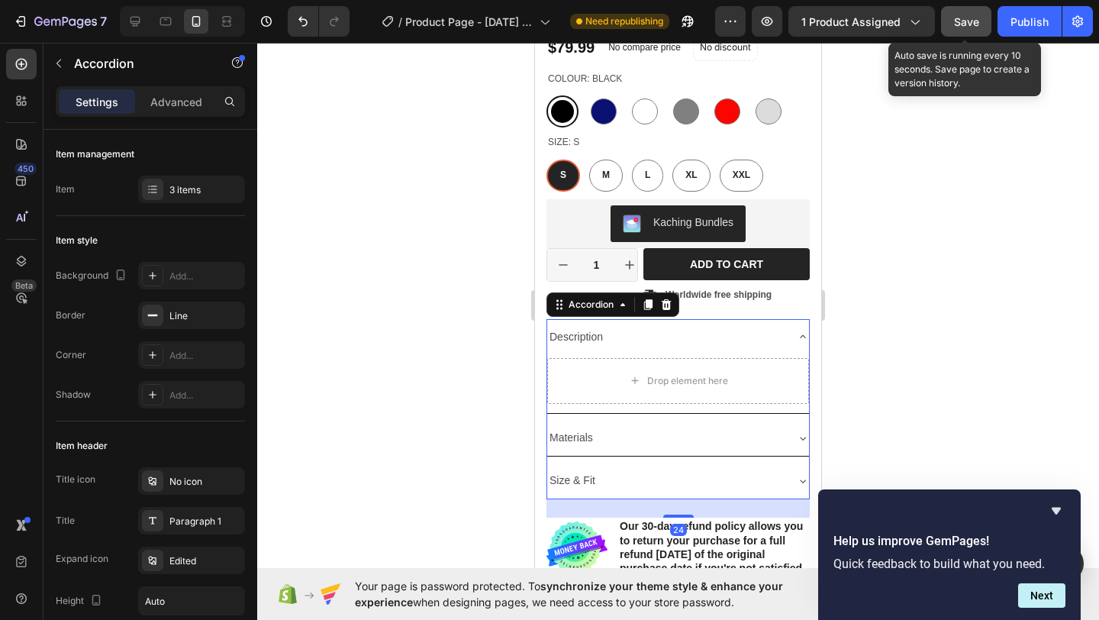
click at [430, 335] on div at bounding box center [678, 331] width 842 height 577
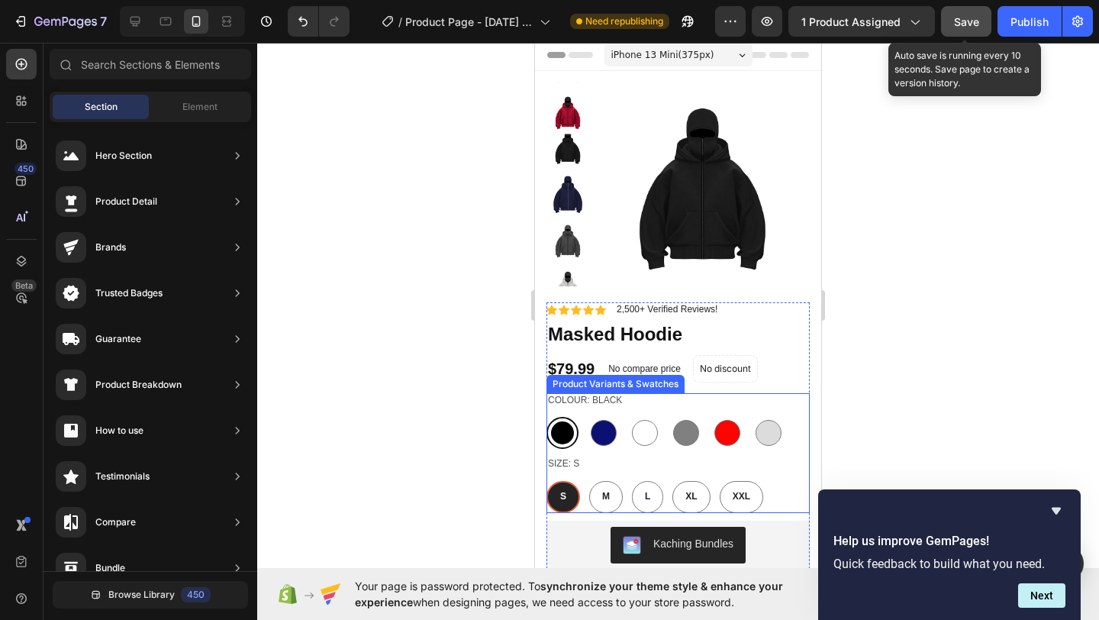
scroll to position [0, 0]
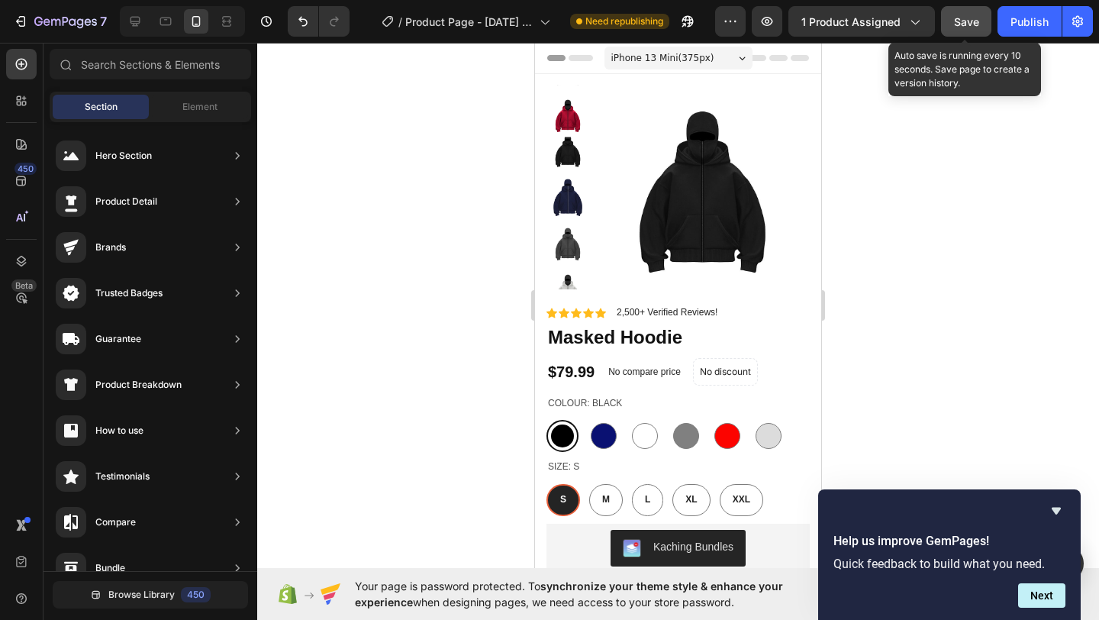
click at [958, 21] on span "Save" at bounding box center [966, 21] width 25 height 13
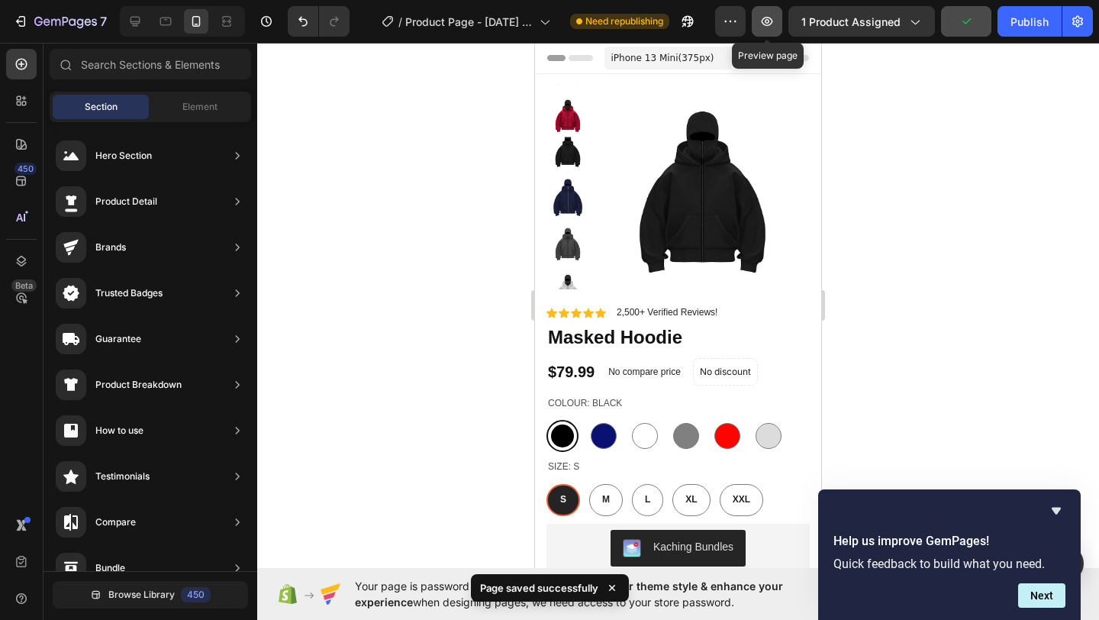
click at [774, 26] on icon "button" at bounding box center [766, 21] width 15 height 15
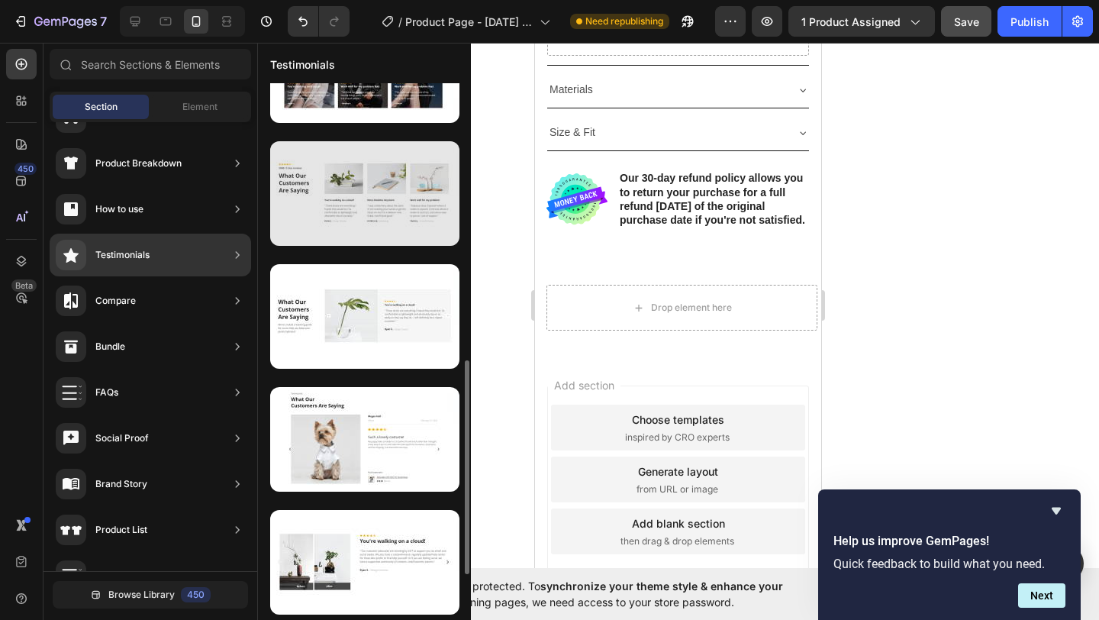
scroll to position [687, 0]
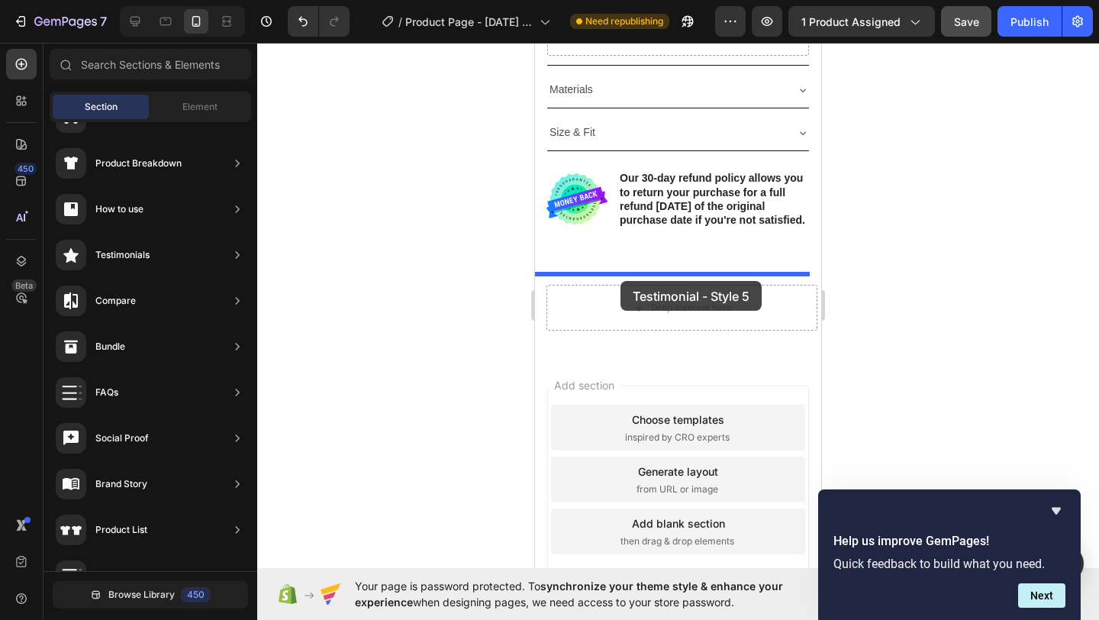
drag, startPoint x: 909, startPoint y: 243, endPoint x: 620, endPoint y: 281, distance: 290.8
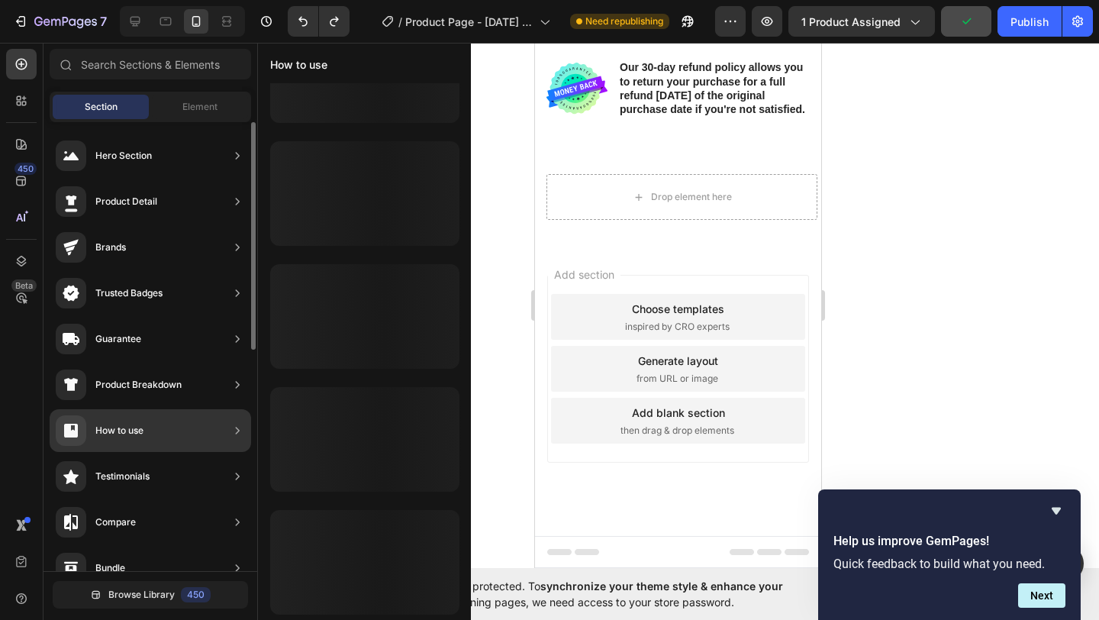
scroll to position [0, 0]
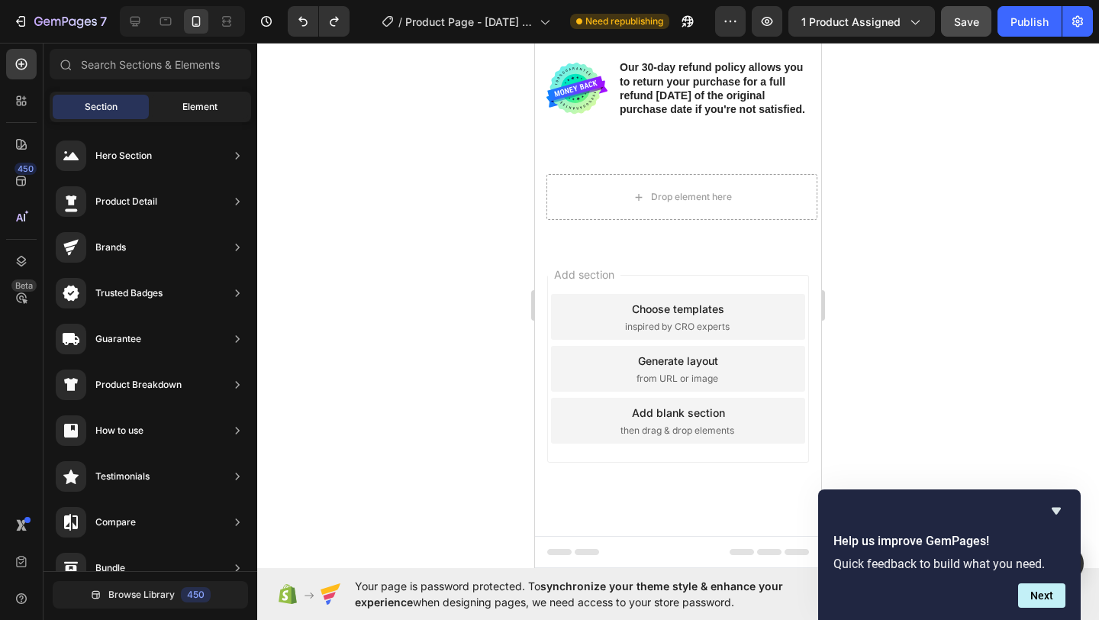
click at [172, 103] on div "Element" at bounding box center [200, 107] width 96 height 24
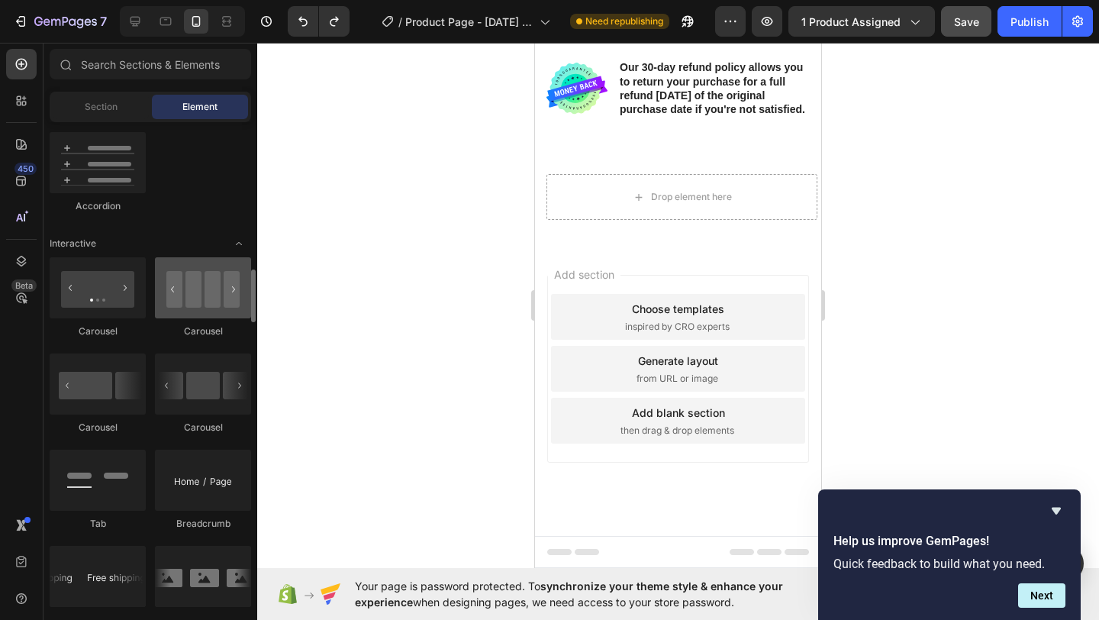
scroll to position [1417, 0]
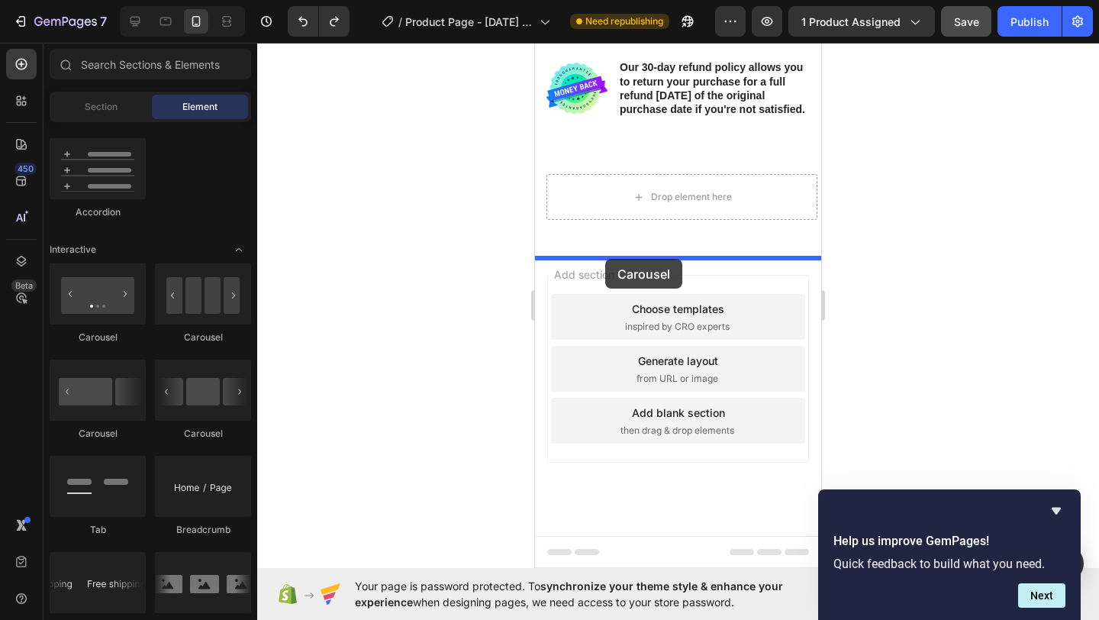
drag, startPoint x: 723, startPoint y: 343, endPoint x: 607, endPoint y: 260, distance: 142.3
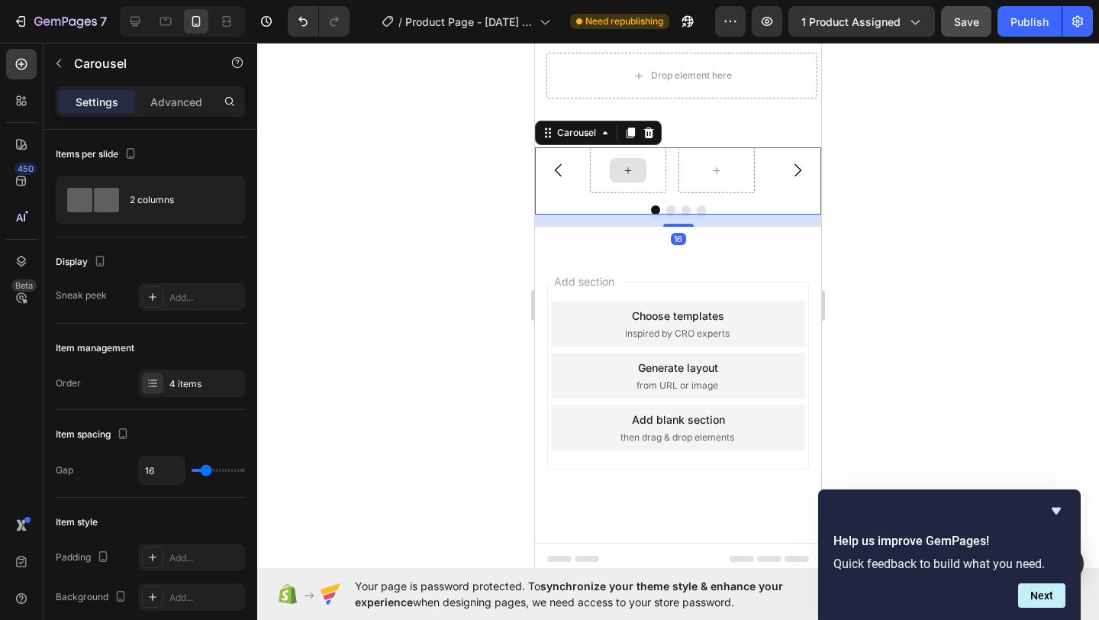
scroll to position [780, 0]
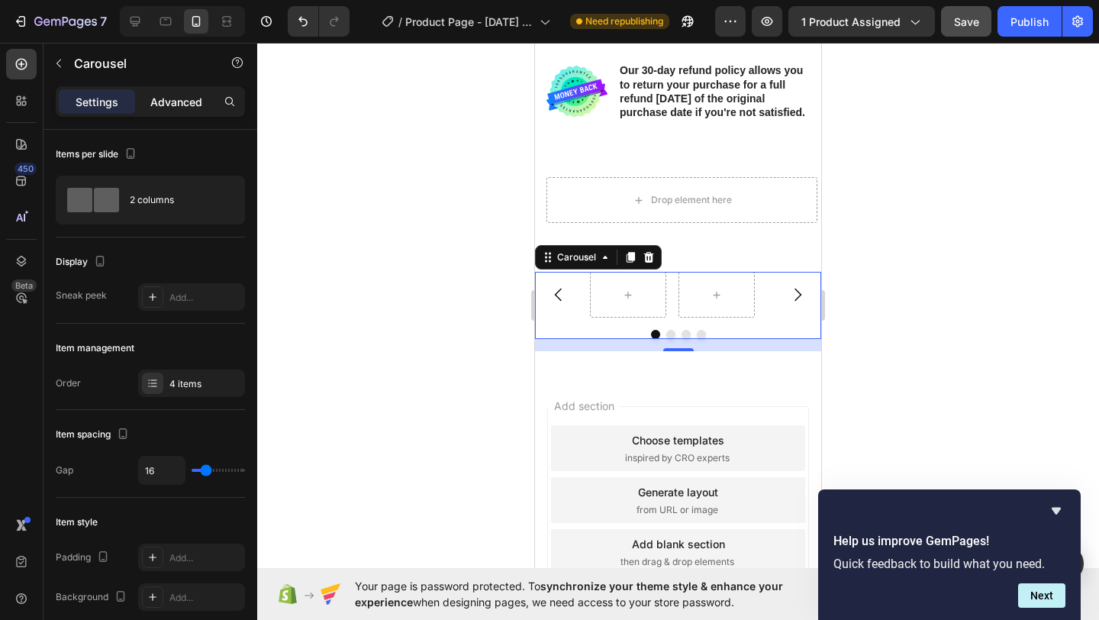
click at [180, 108] on p "Advanced" at bounding box center [176, 102] width 52 height 16
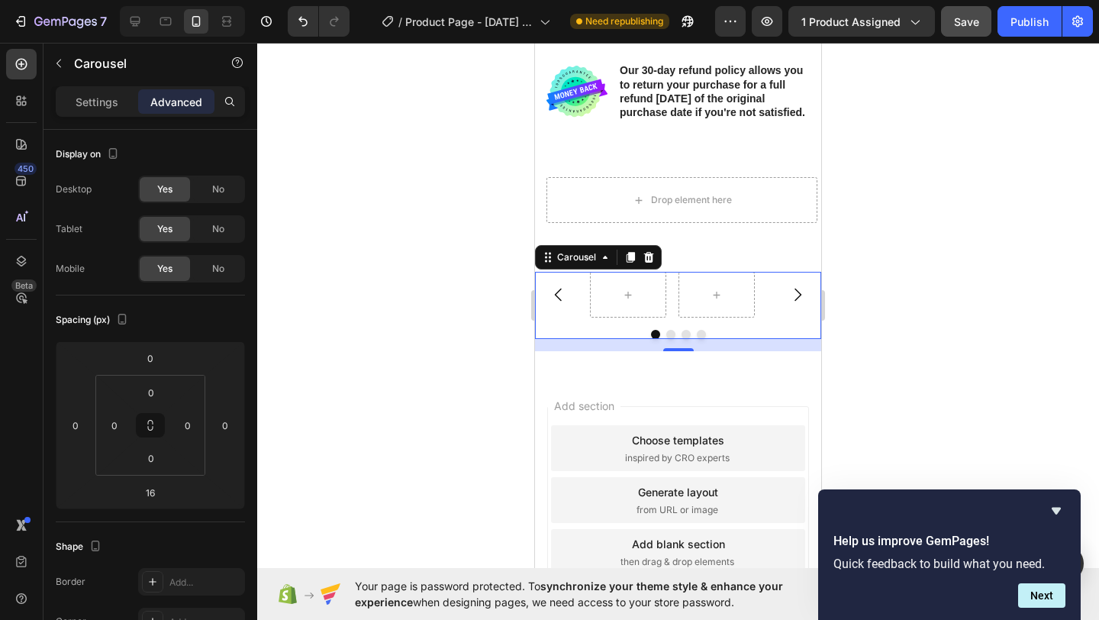
click at [576, 339] on div at bounding box center [678, 334] width 286 height 9
click at [117, 115] on div "Settings Advanced" at bounding box center [150, 101] width 189 height 31
click at [113, 101] on p "Settings" at bounding box center [97, 102] width 43 height 16
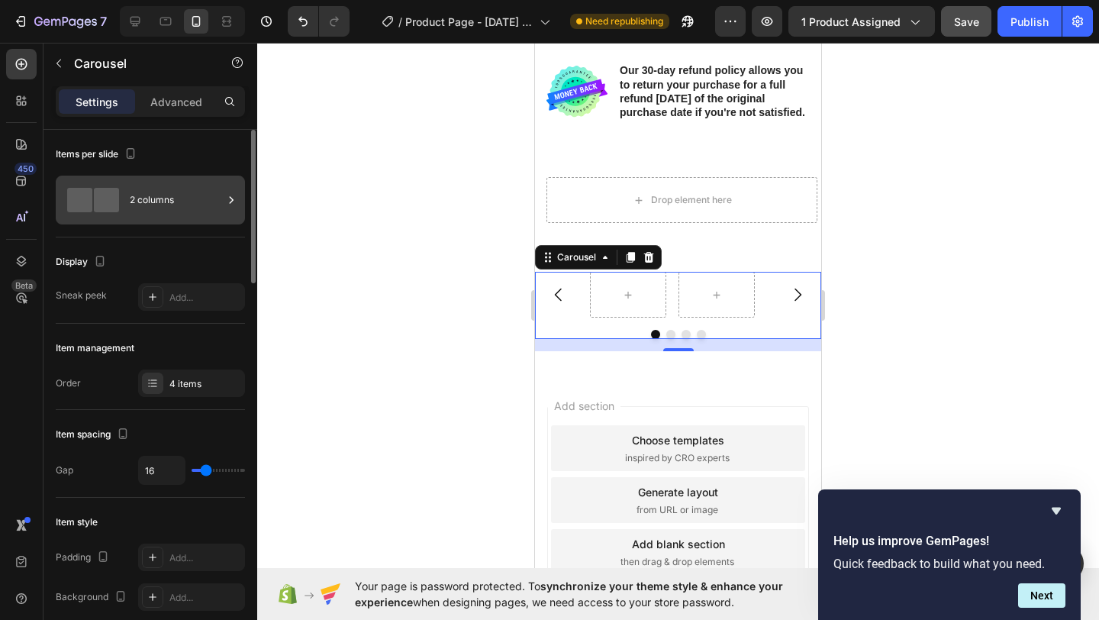
click at [216, 197] on div "2 columns" at bounding box center [176, 199] width 93 height 35
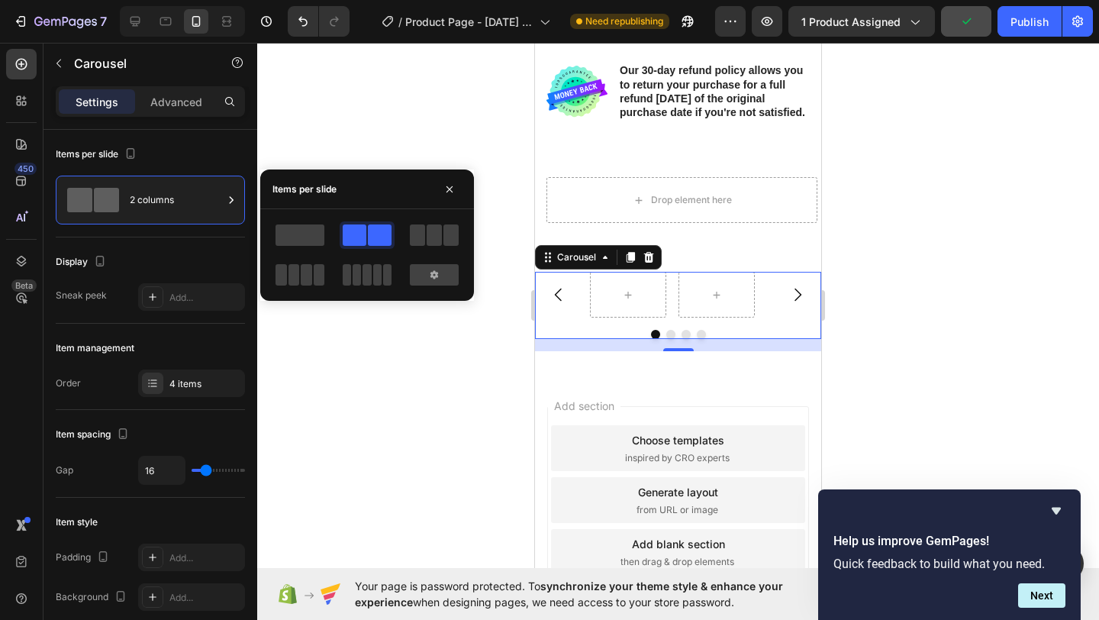
click at [360, 322] on div at bounding box center [678, 331] width 842 height 577
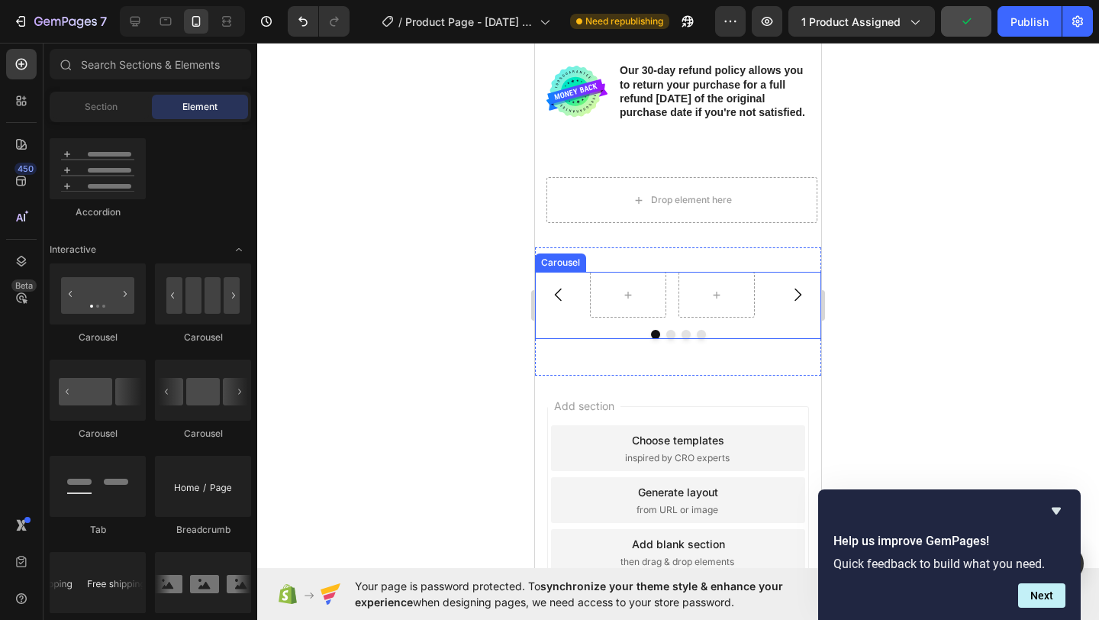
click at [788, 304] on icon "Carousel Next Arrow" at bounding box center [797, 294] width 18 height 18
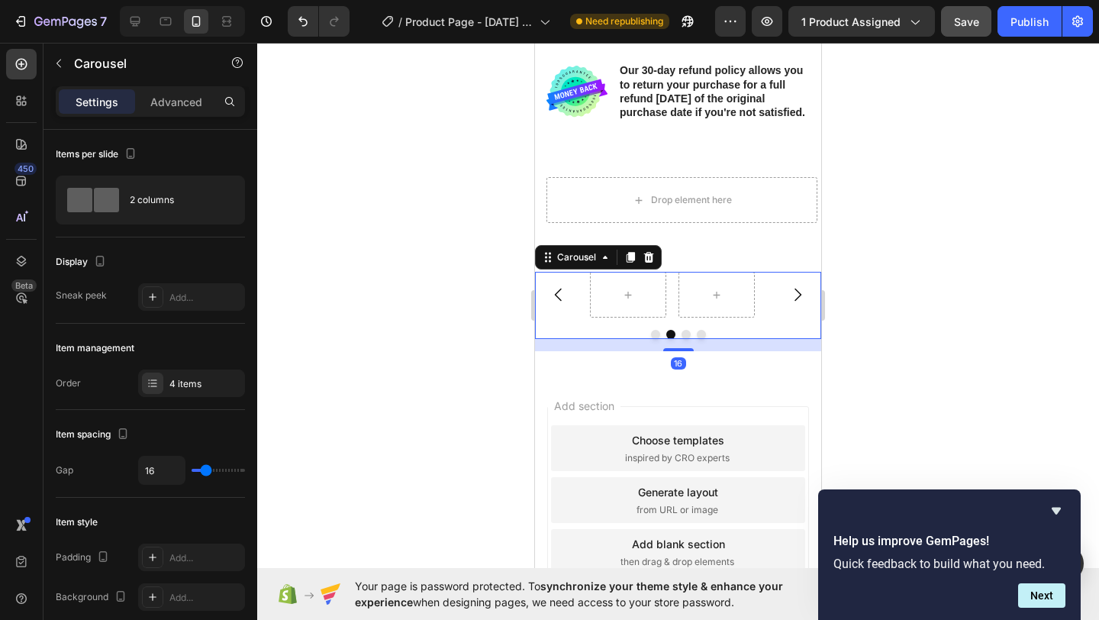
click at [788, 304] on icon "Carousel Next Arrow" at bounding box center [797, 294] width 18 height 18
click at [571, 333] on div "Carousel 16" at bounding box center [678, 305] width 286 height 67
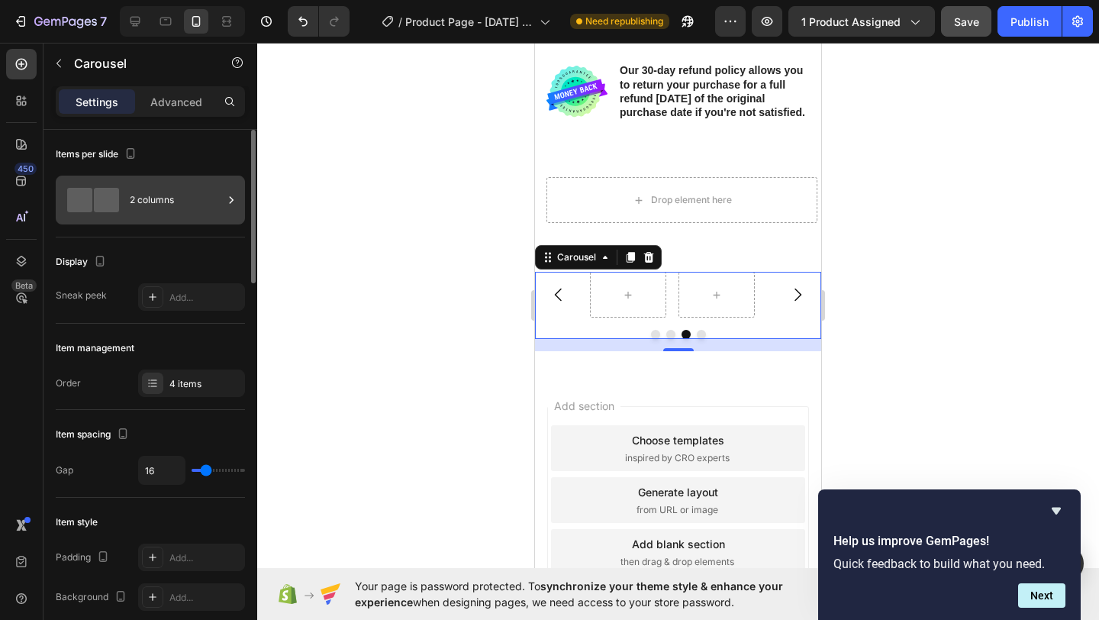
click at [125, 199] on div "2 columns" at bounding box center [150, 199] width 189 height 49
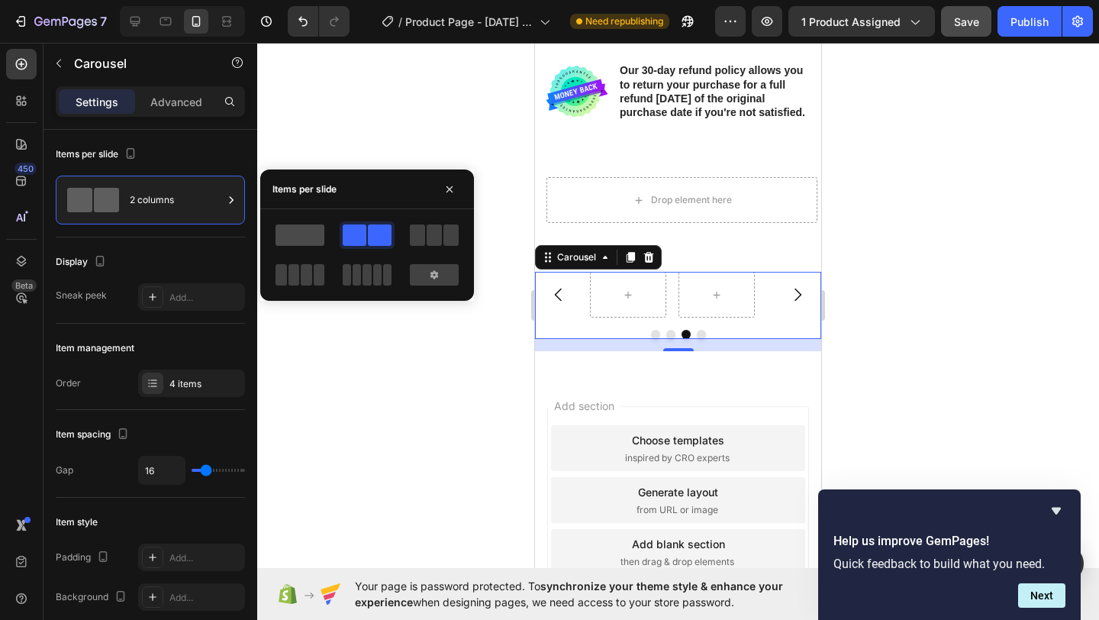
click at [323, 242] on span at bounding box center [299, 234] width 49 height 21
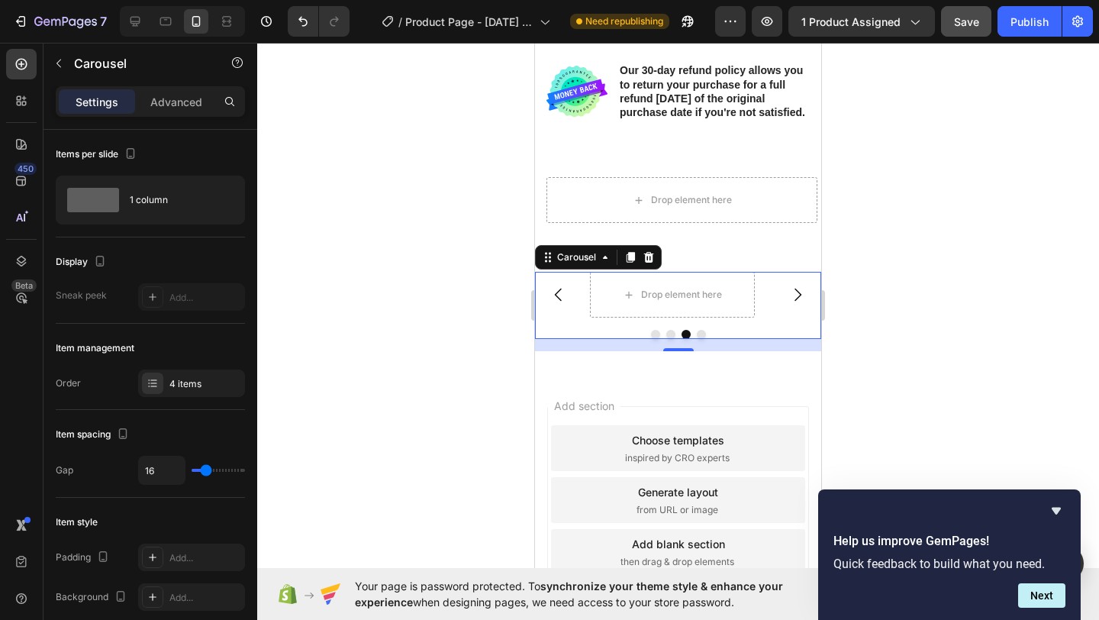
click at [519, 352] on div at bounding box center [678, 331] width 842 height 577
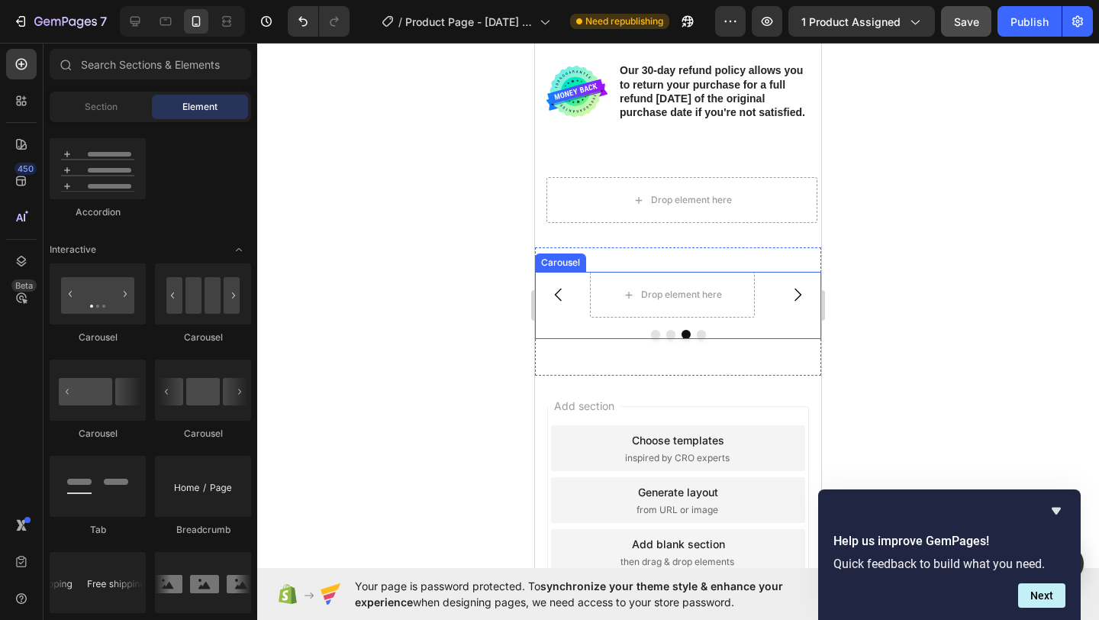
click at [788, 304] on icon "Carousel Next Arrow" at bounding box center [797, 294] width 18 height 18
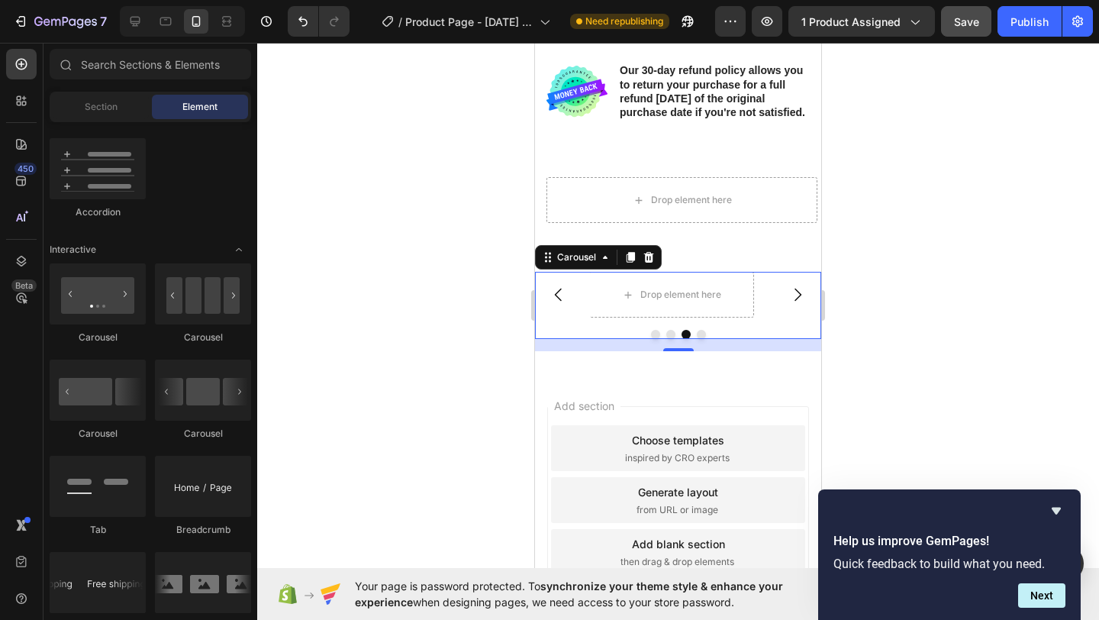
click at [788, 304] on icon "Carousel Next Arrow" at bounding box center [797, 294] width 18 height 18
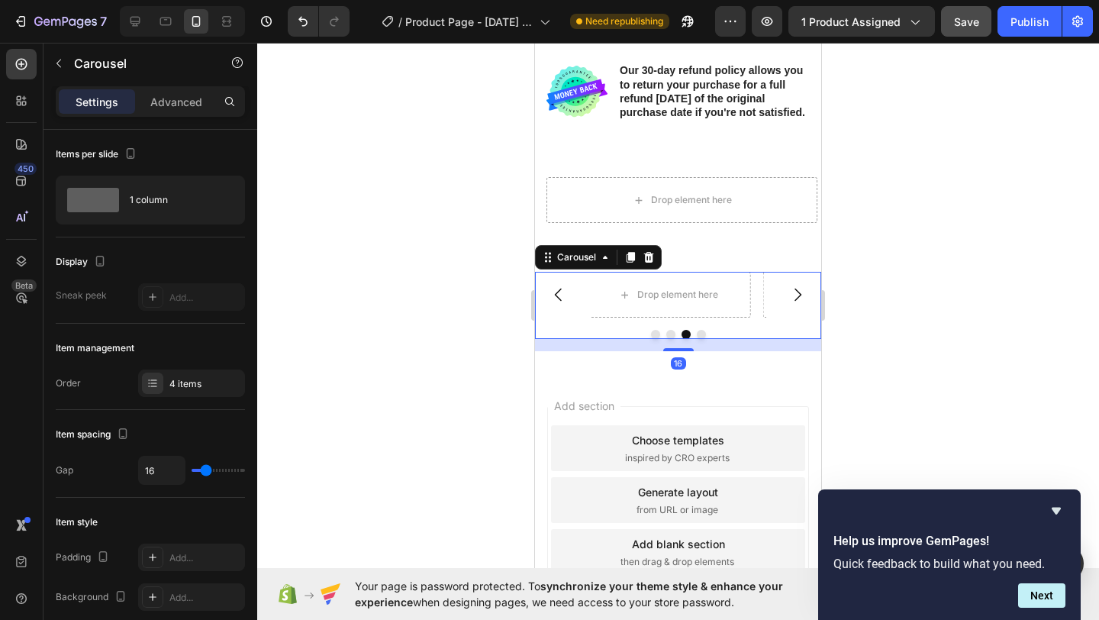
click at [788, 304] on icon "Carousel Next Arrow" at bounding box center [797, 294] width 18 height 18
click at [696, 301] on div "Drop element here" at bounding box center [681, 294] width 81 height 12
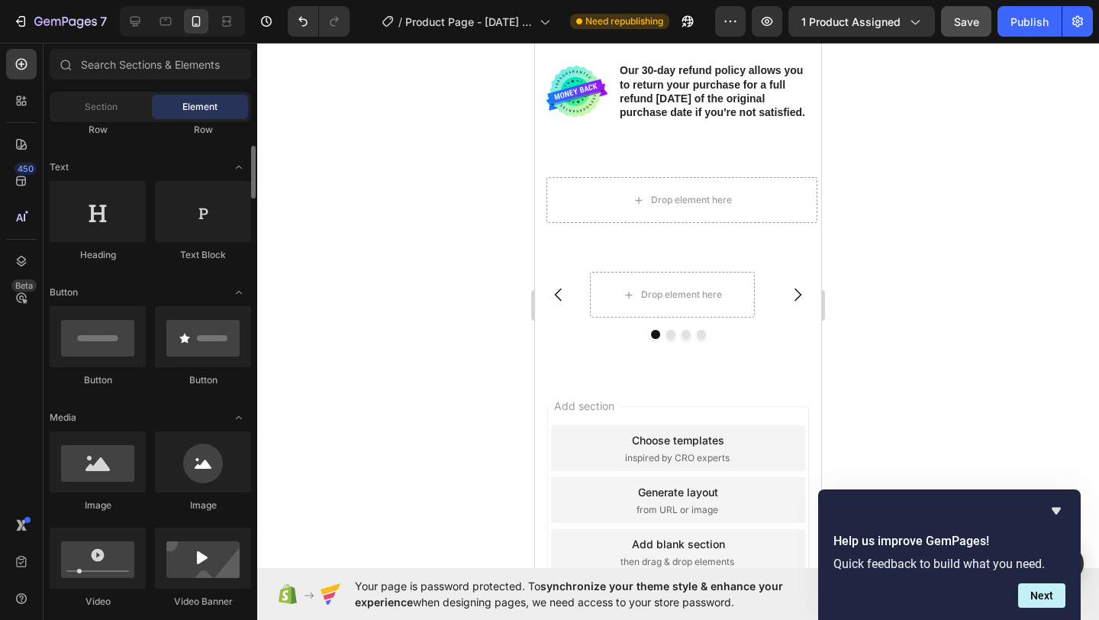
scroll to position [199, 0]
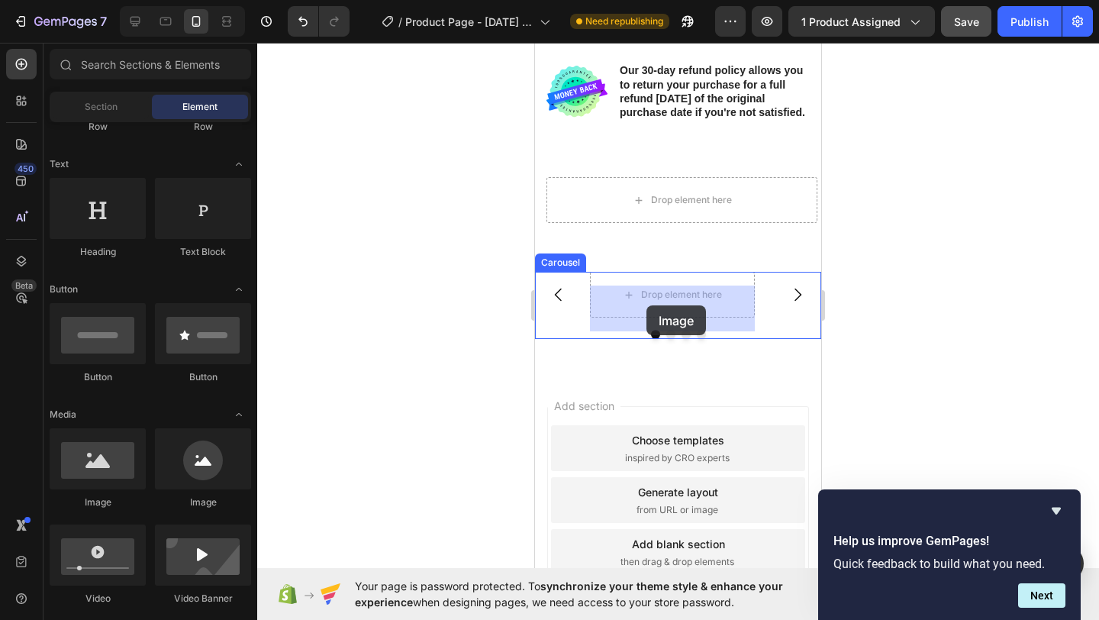
drag, startPoint x: 1033, startPoint y: 472, endPoint x: 653, endPoint y: 311, distance: 412.7
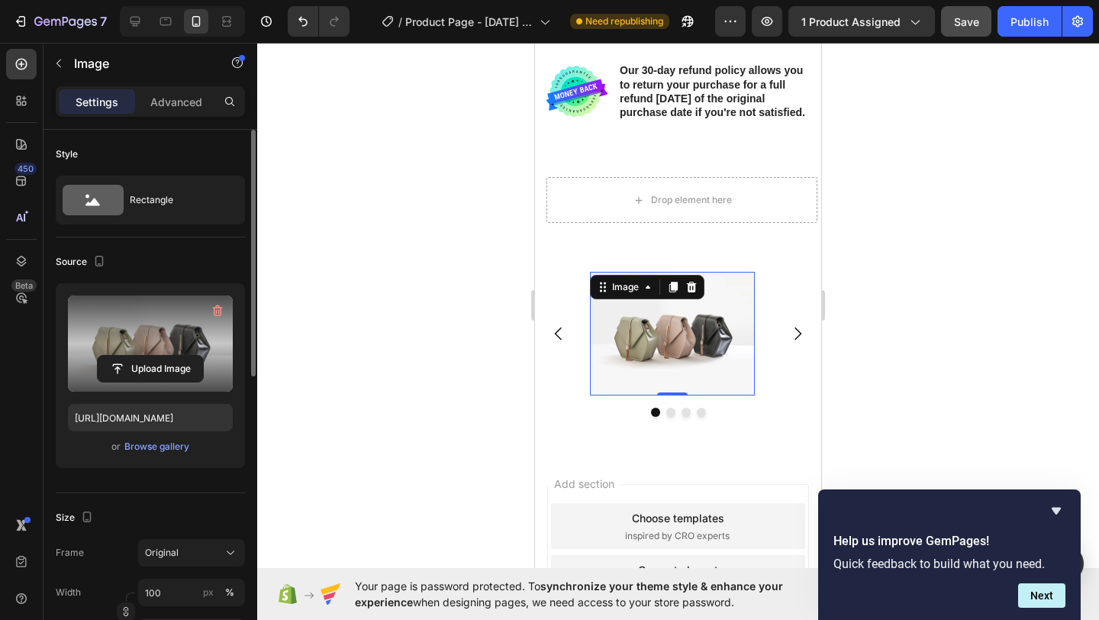
click at [177, 329] on label at bounding box center [150, 343] width 165 height 96
click at [177, 356] on input "file" at bounding box center [150, 369] width 105 height 26
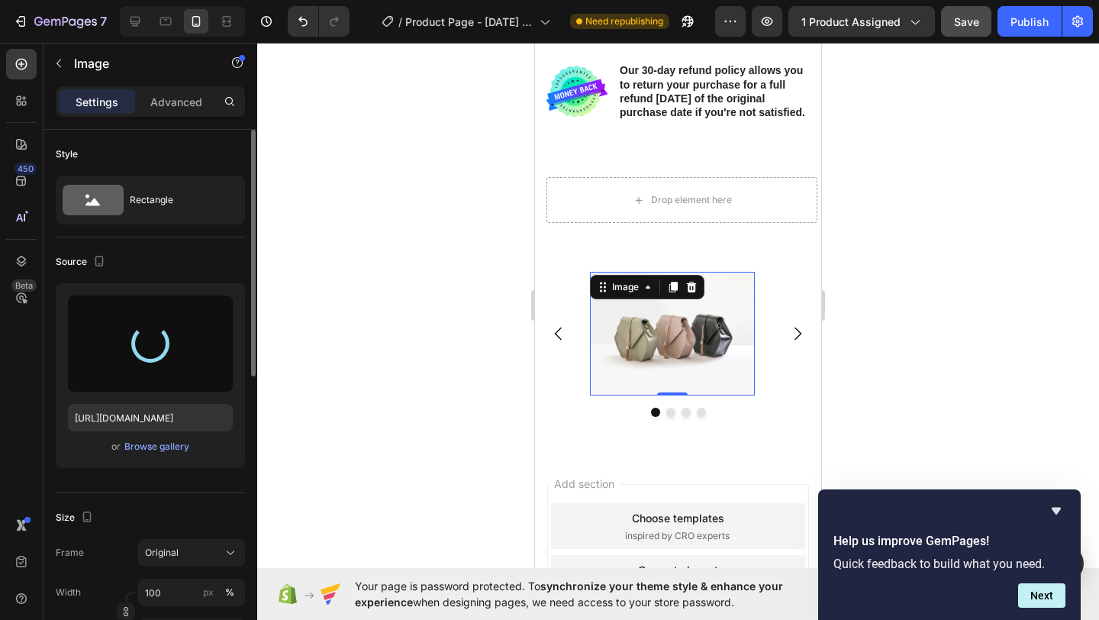
type input "https://cdn.shopify.com/s/files/1/0885/4382/2124/files/gempages_585680175589491…"
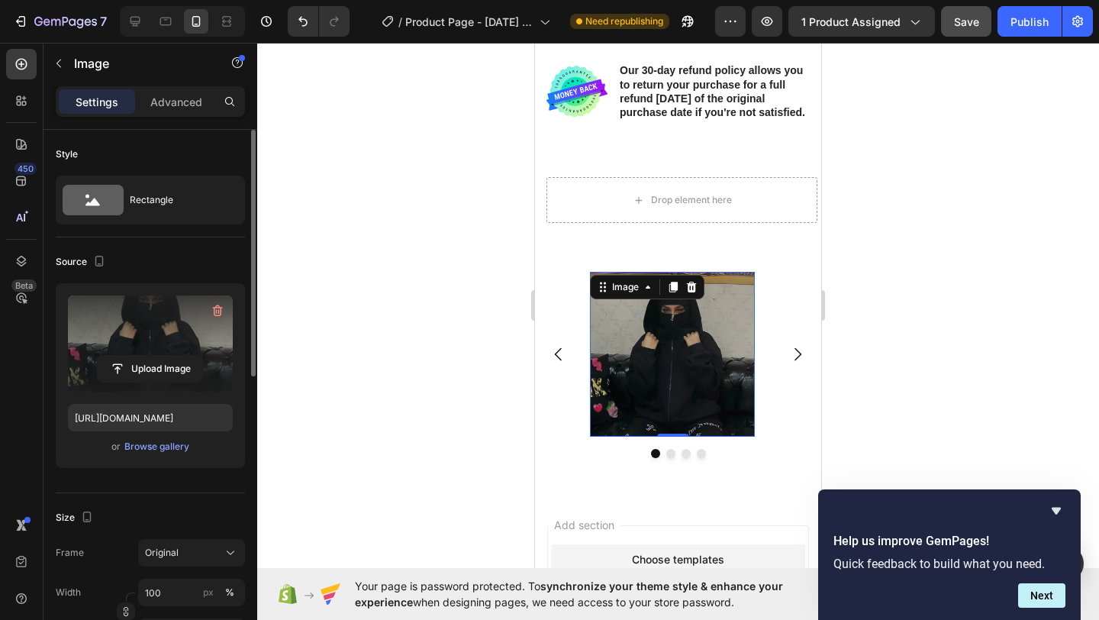
drag, startPoint x: 958, startPoint y: 353, endPoint x: 913, endPoint y: 354, distance: 44.3
click at [958, 353] on div at bounding box center [678, 331] width 842 height 577
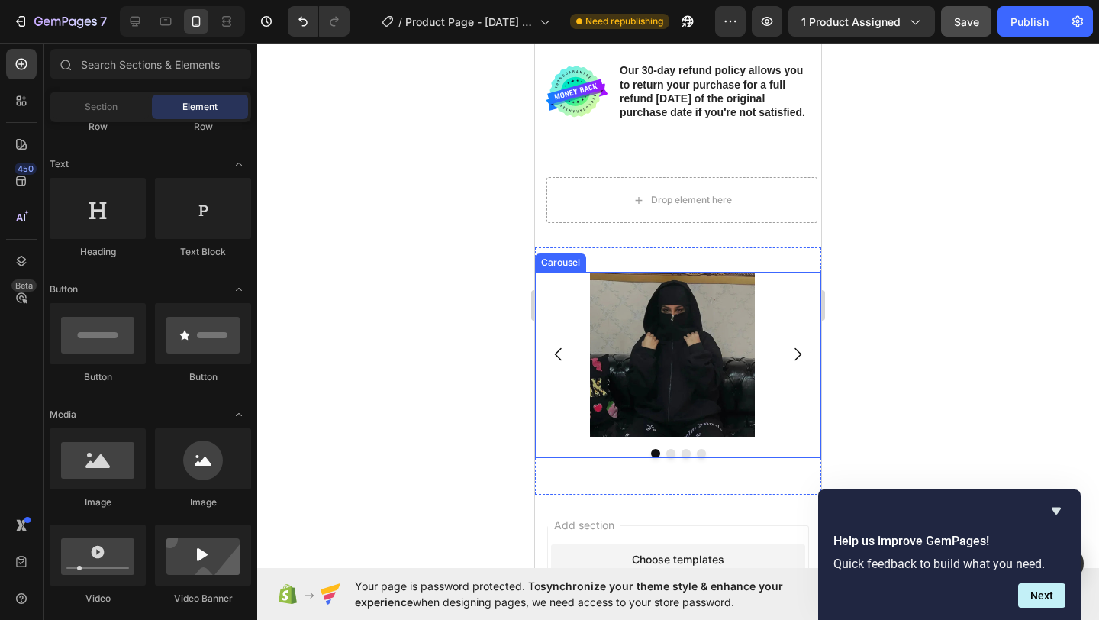
click at [794, 361] on icon "Carousel Next Arrow" at bounding box center [797, 354] width 7 height 13
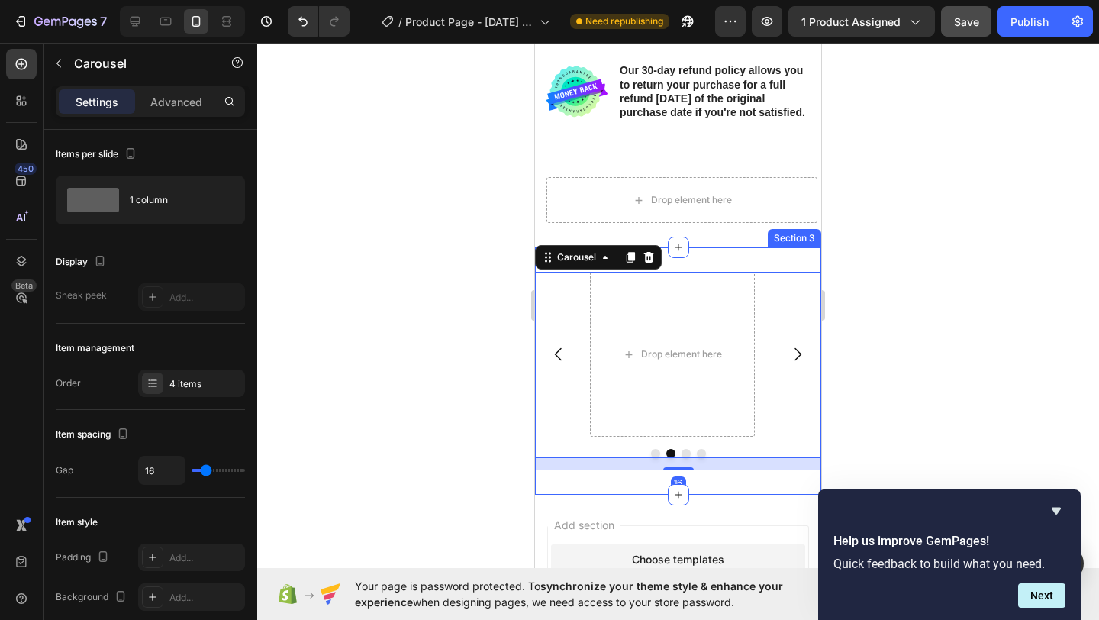
click at [726, 271] on div "Image Drop element here Drop element here Drop element here Carousel 16 Section…" at bounding box center [678, 370] width 286 height 247
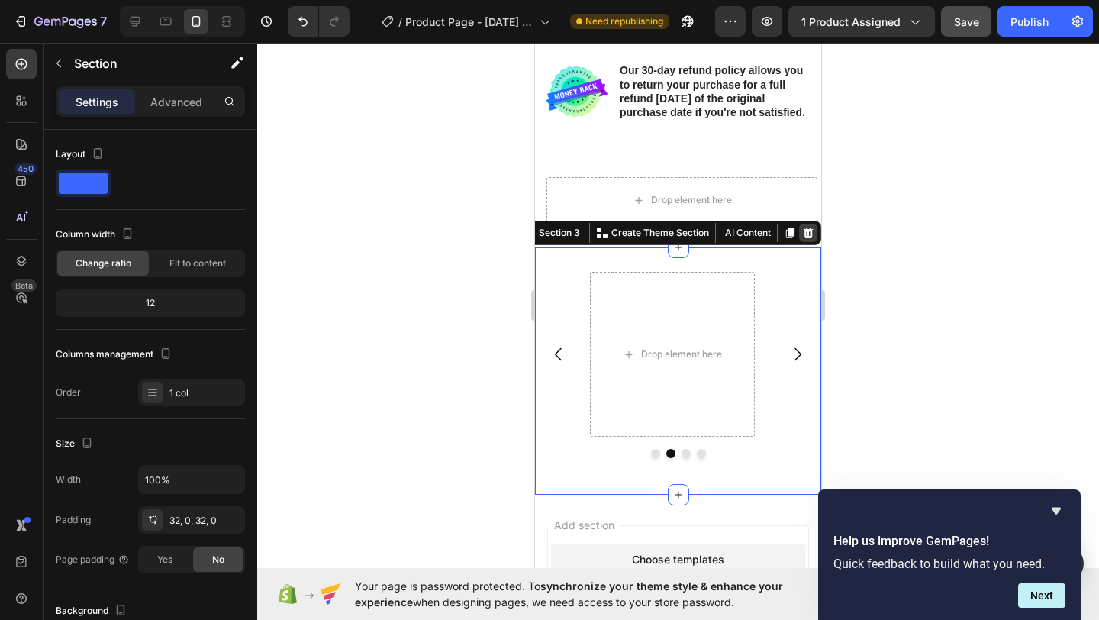
click at [803, 238] on icon at bounding box center [808, 232] width 10 height 11
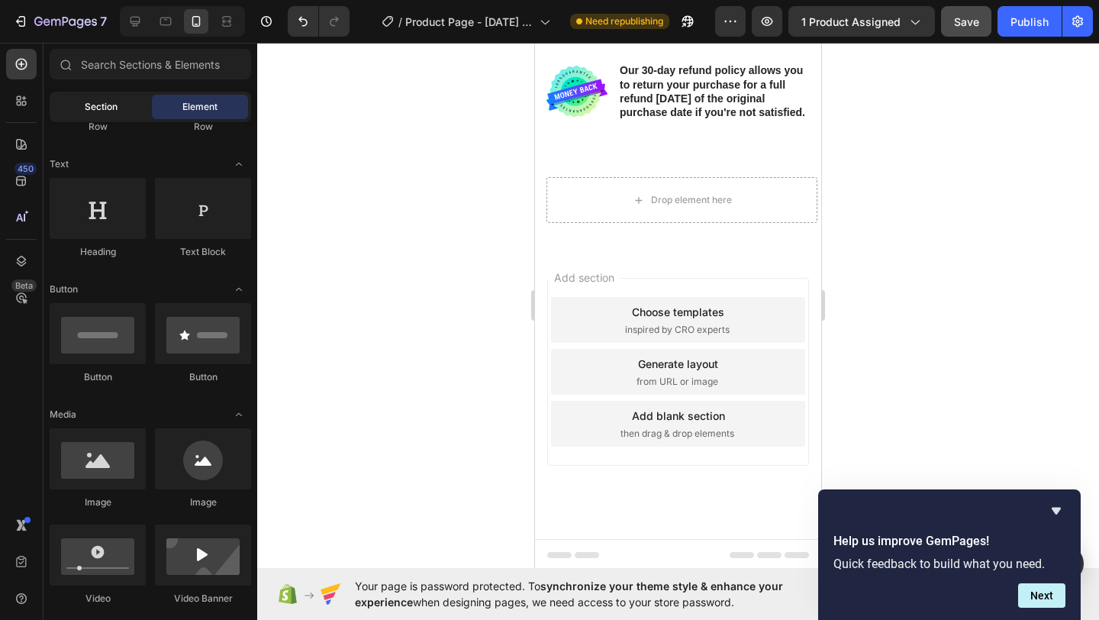
click at [95, 109] on span "Section" at bounding box center [101, 107] width 33 height 14
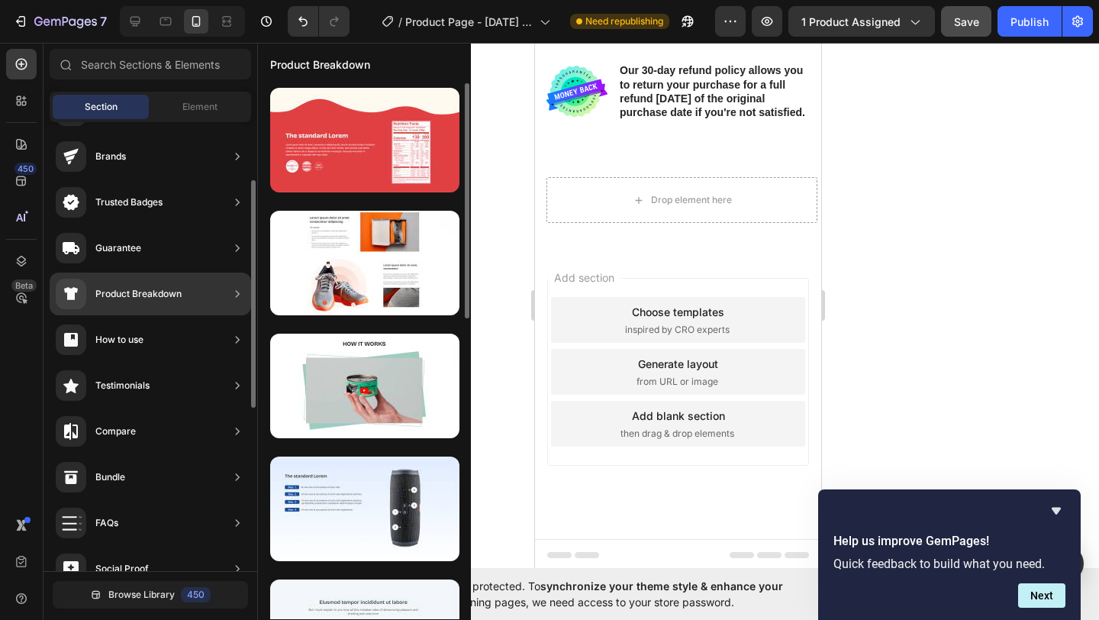
scroll to position [133, 0]
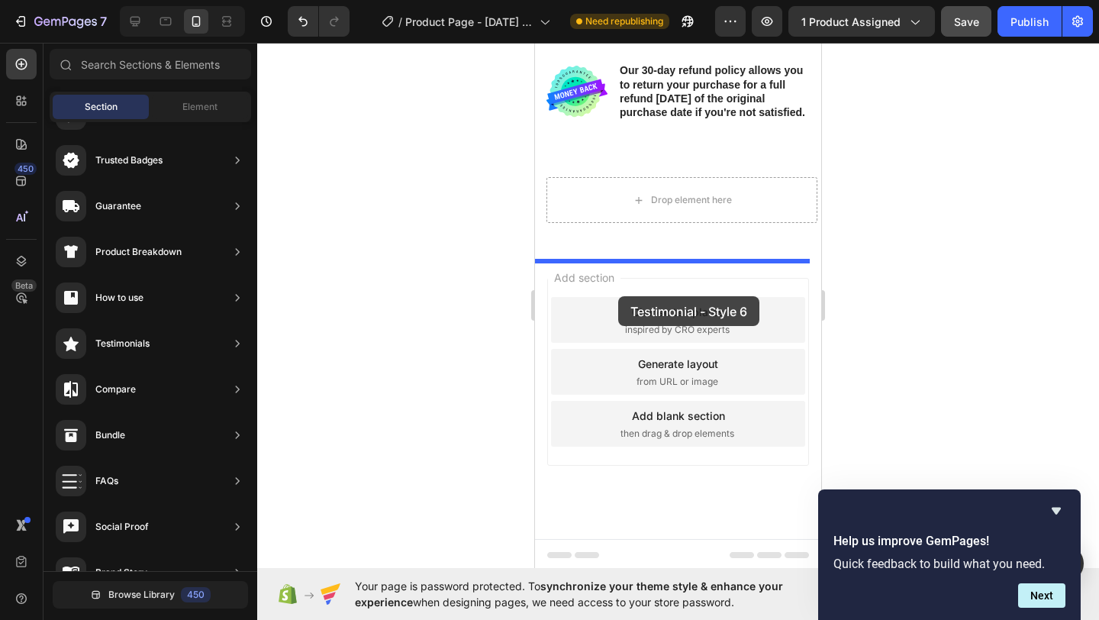
drag, startPoint x: 948, startPoint y: 428, endPoint x: 619, endPoint y: 296, distance: 355.1
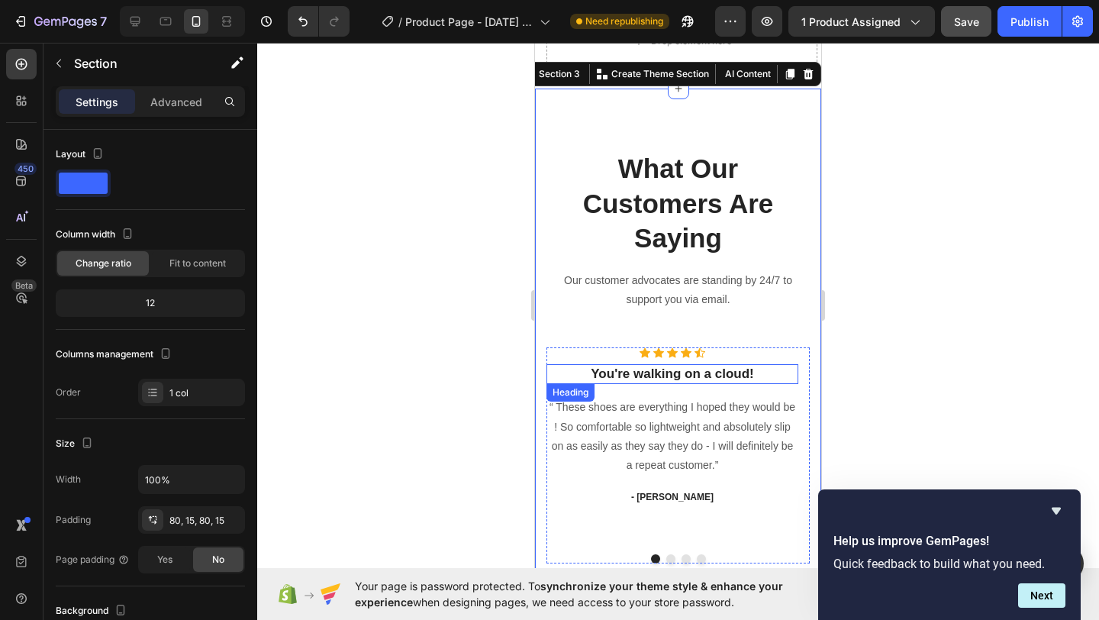
scroll to position [968, 0]
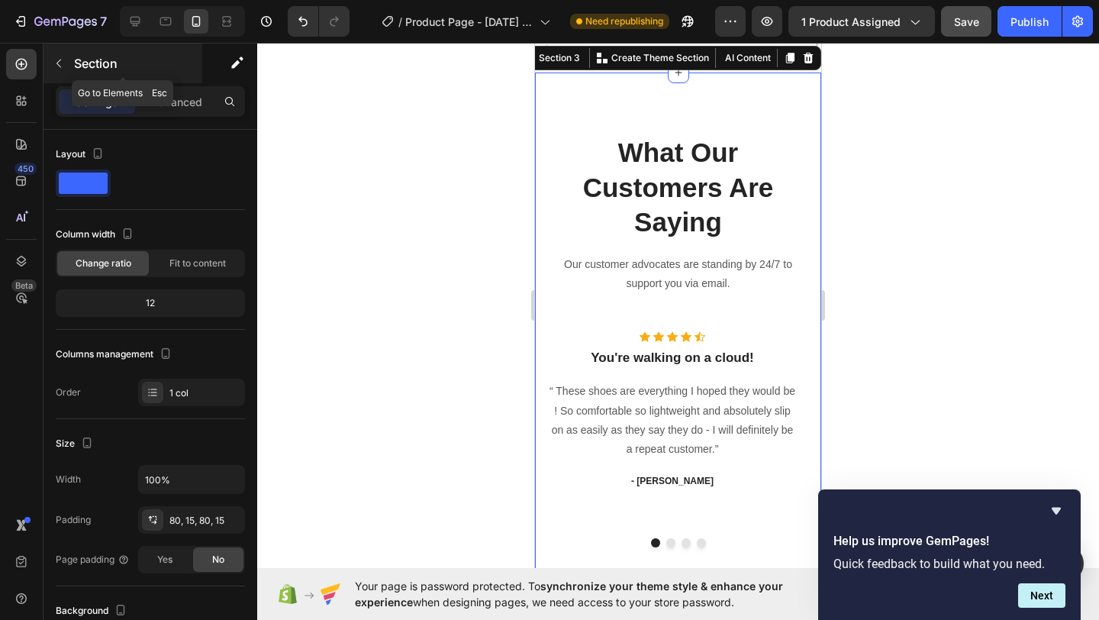
click at [66, 67] on button "button" at bounding box center [59, 63] width 24 height 24
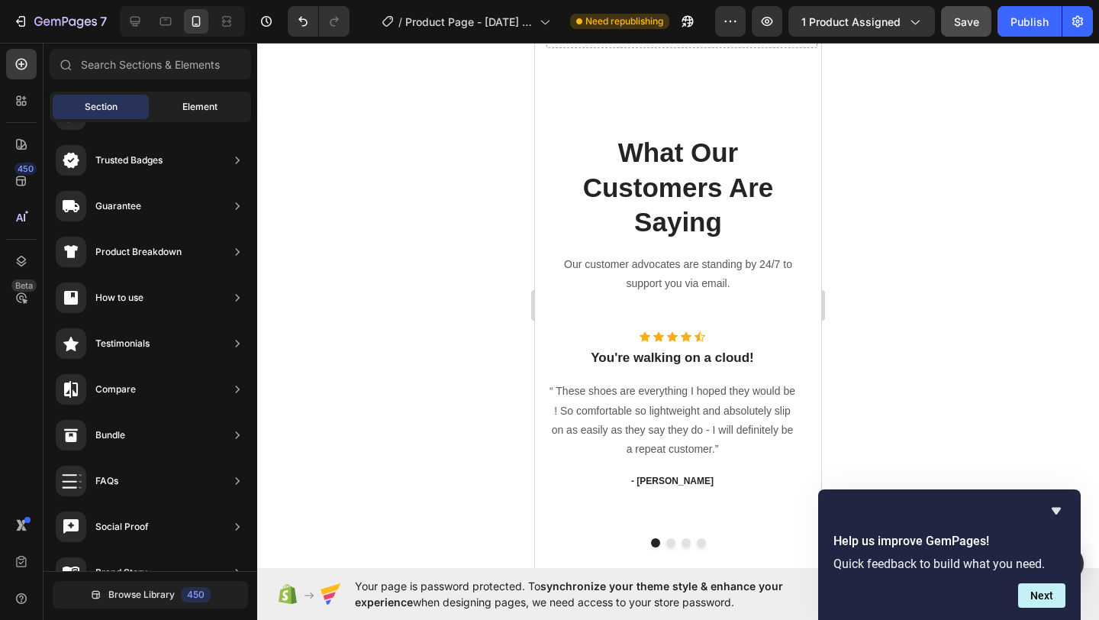
click at [187, 114] on div "Element" at bounding box center [200, 107] width 96 height 24
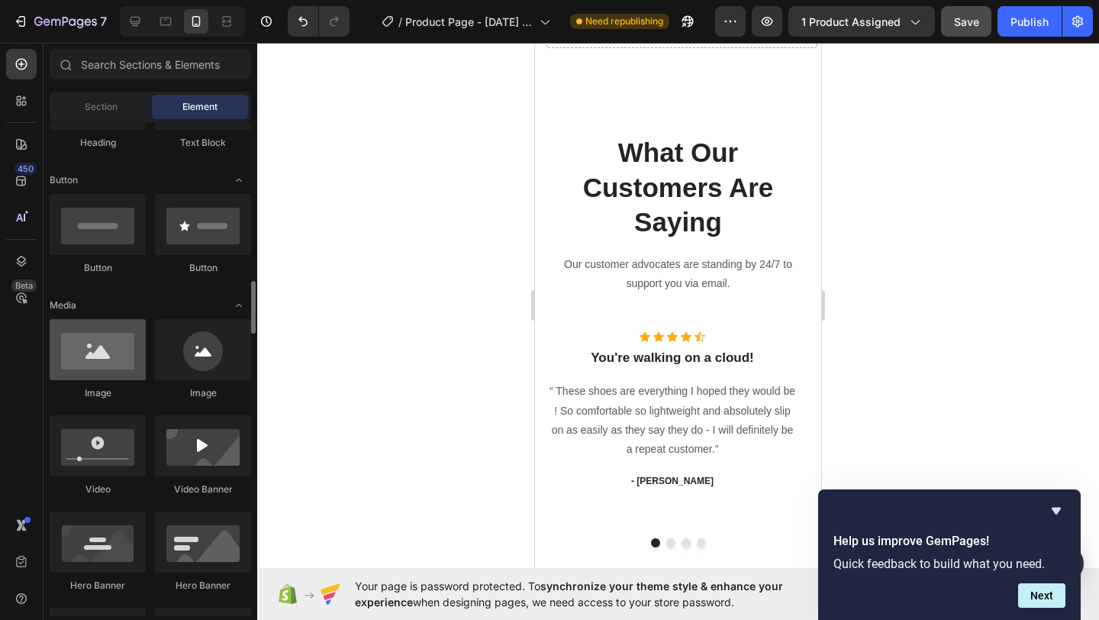
scroll to position [422, 0]
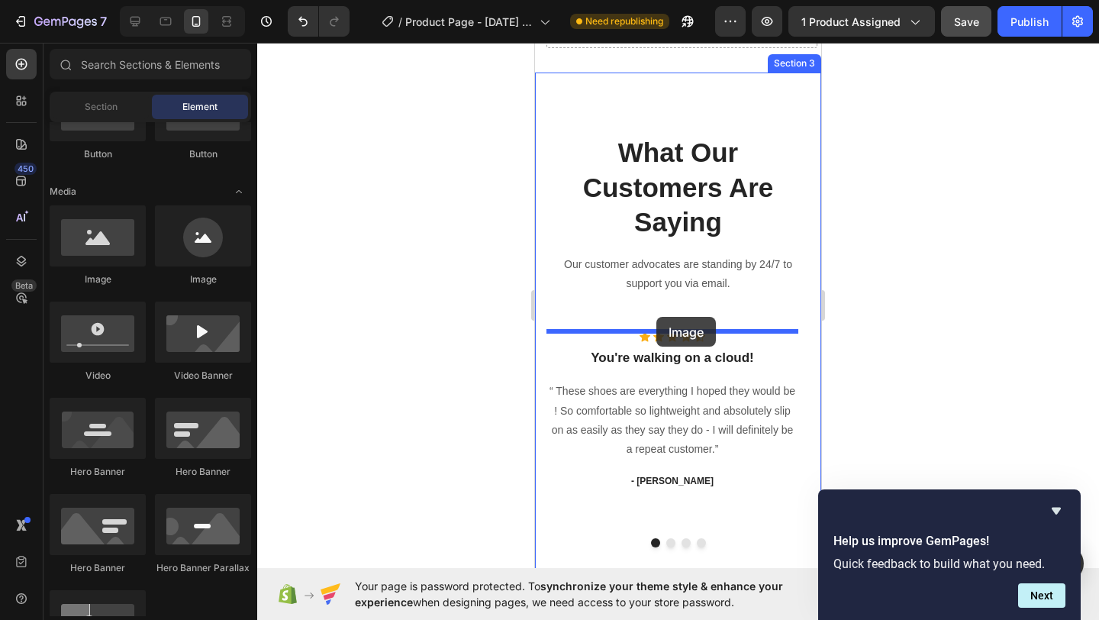
drag, startPoint x: 652, startPoint y: 291, endPoint x: 659, endPoint y: 319, distance: 28.9
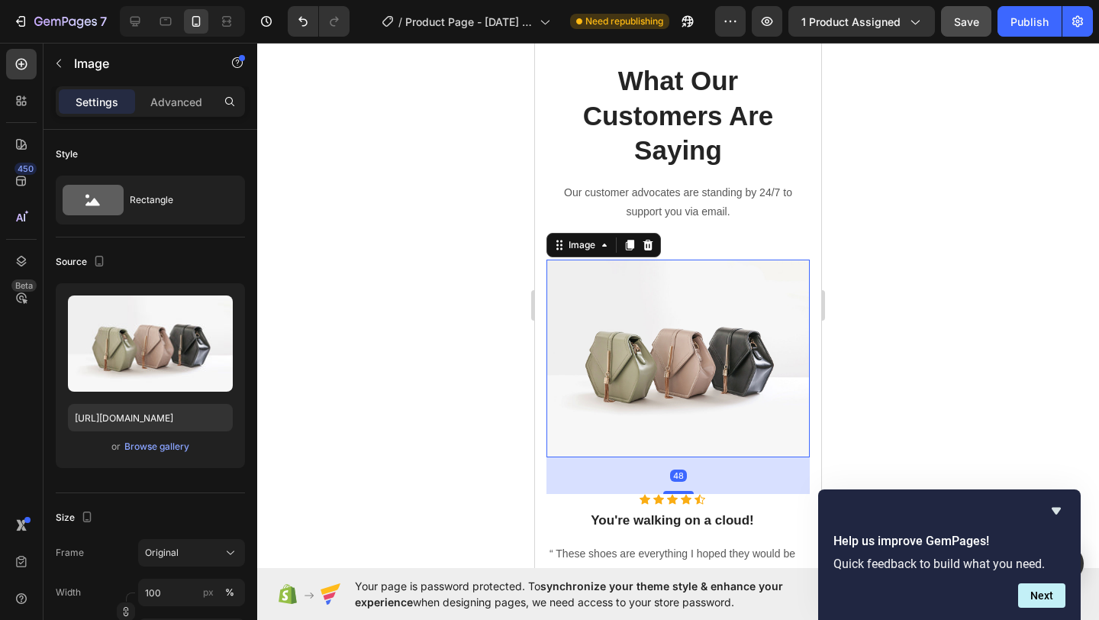
drag, startPoint x: 432, startPoint y: 314, endPoint x: 442, endPoint y: 315, distance: 10.0
click at [433, 314] on div at bounding box center [678, 331] width 842 height 577
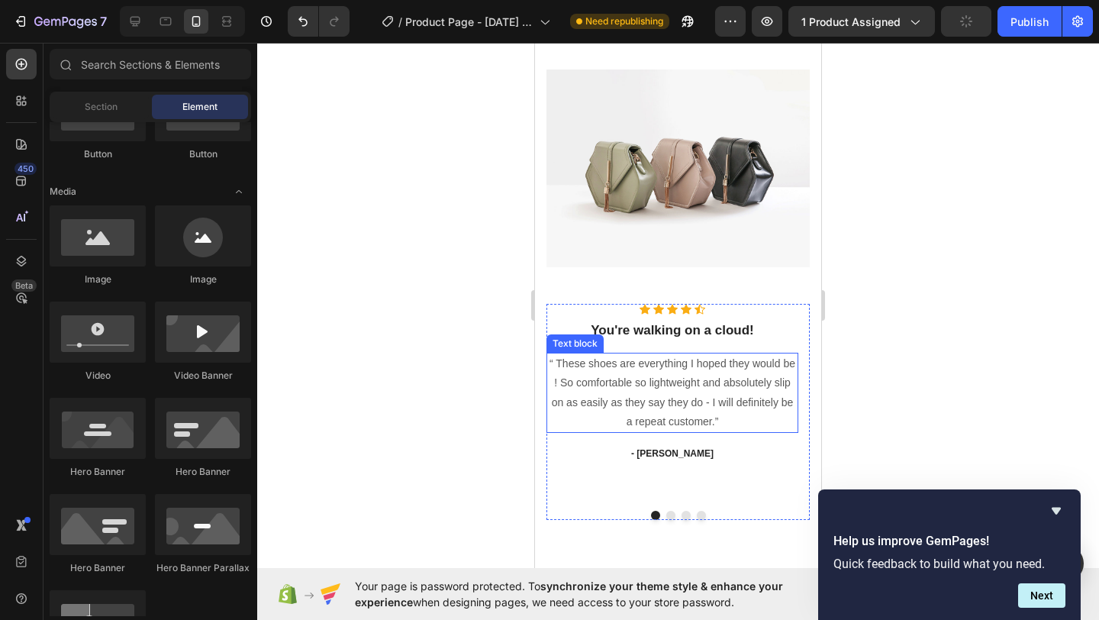
scroll to position [1242, 0]
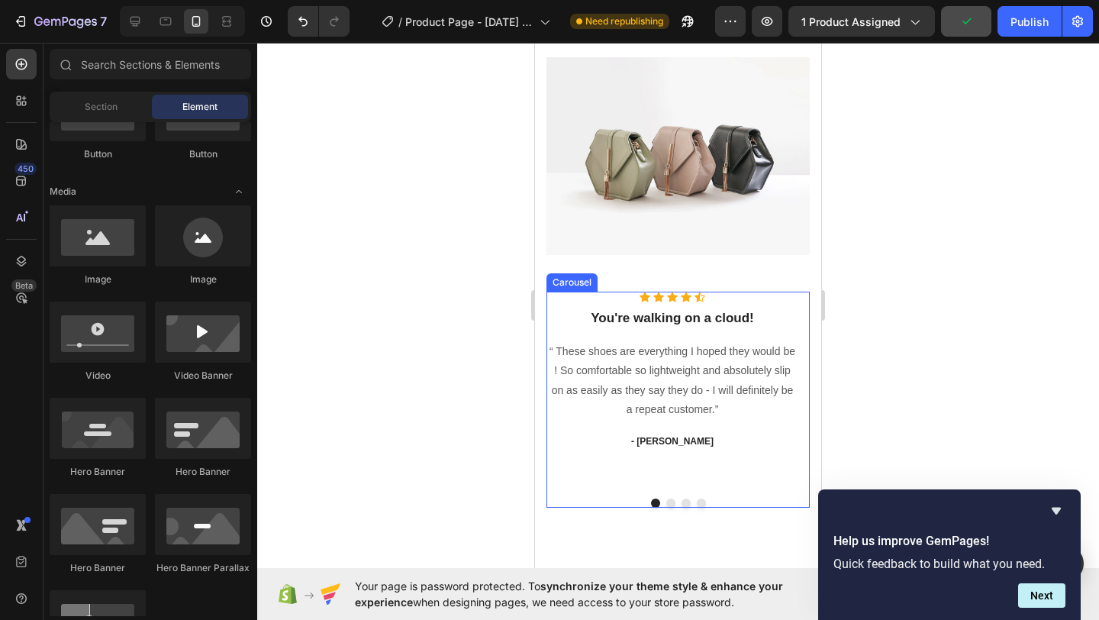
click at [666, 498] on button "Dot" at bounding box center [670, 502] width 9 height 9
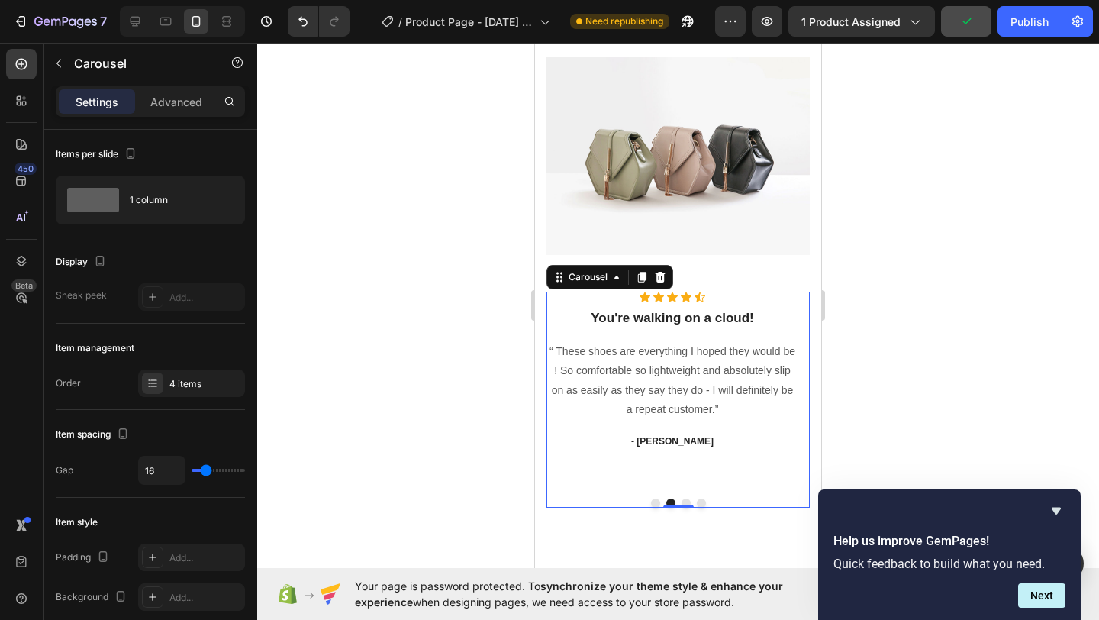
click at [665, 498] on div at bounding box center [677, 502] width 263 height 9
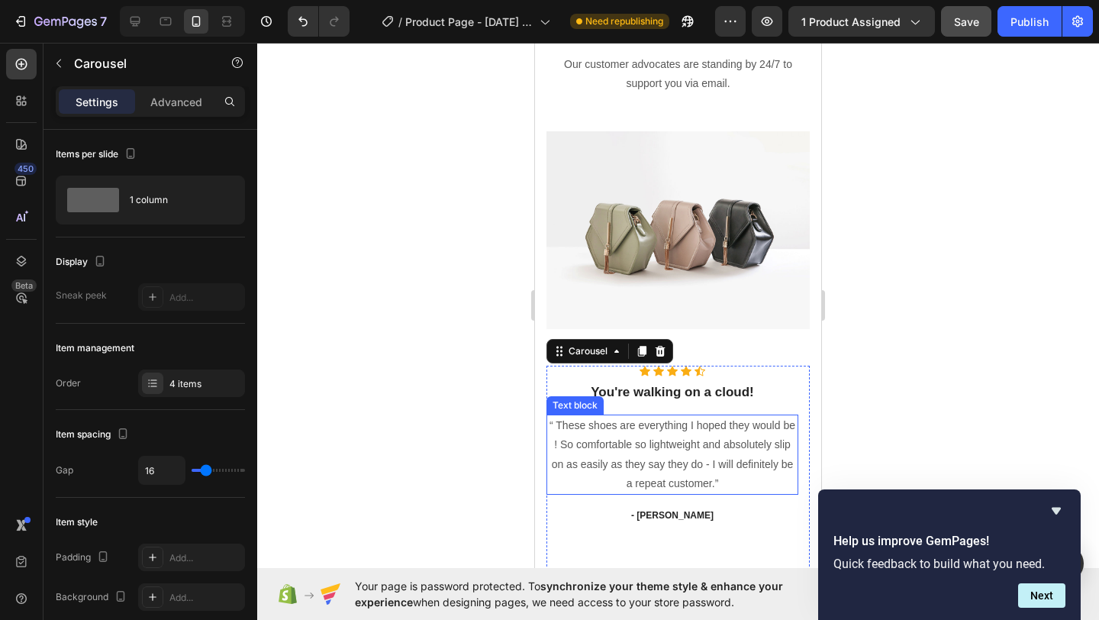
scroll to position [1109, 0]
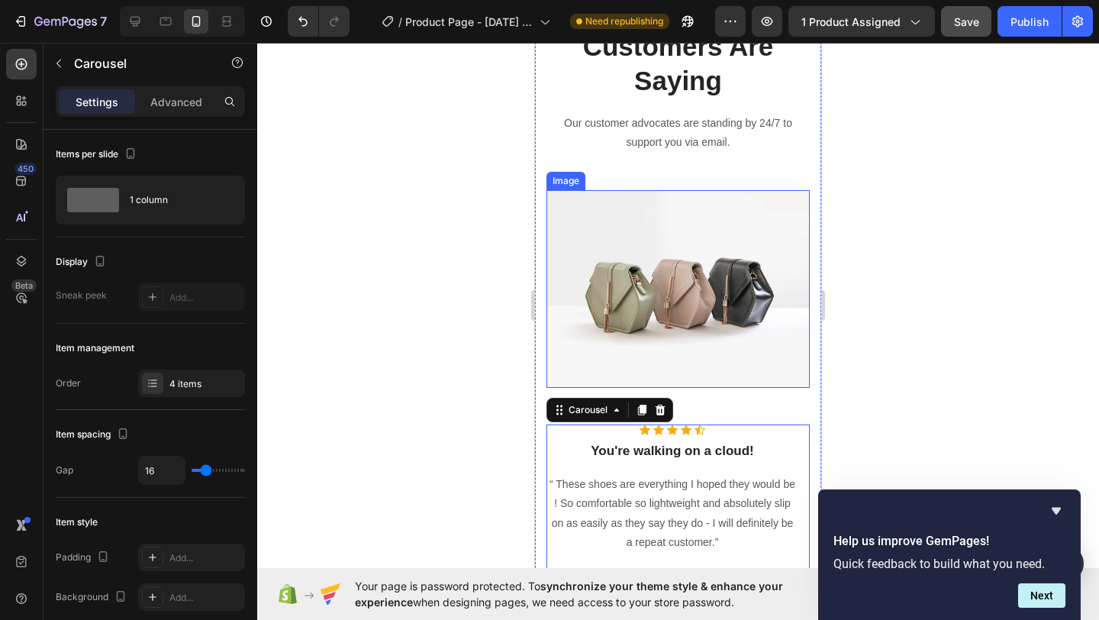
click at [678, 333] on img at bounding box center [677, 289] width 263 height 198
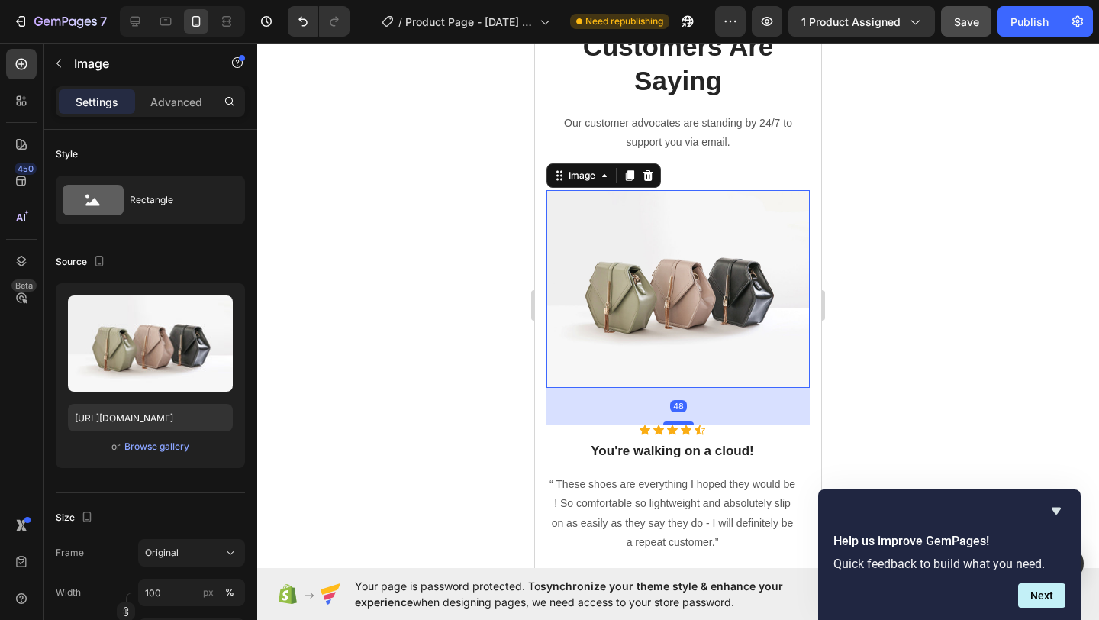
drag, startPoint x: 646, startPoint y: 168, endPoint x: 650, endPoint y: 193, distance: 25.6
click at [646, 168] on div at bounding box center [648, 175] width 18 height 18
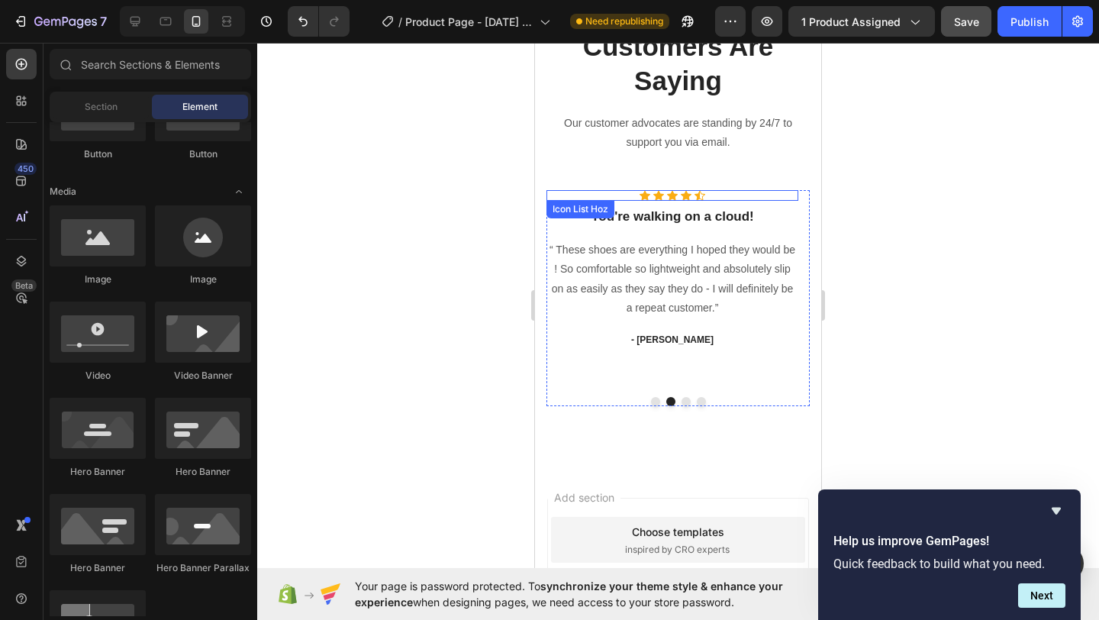
scroll to position [969, 0]
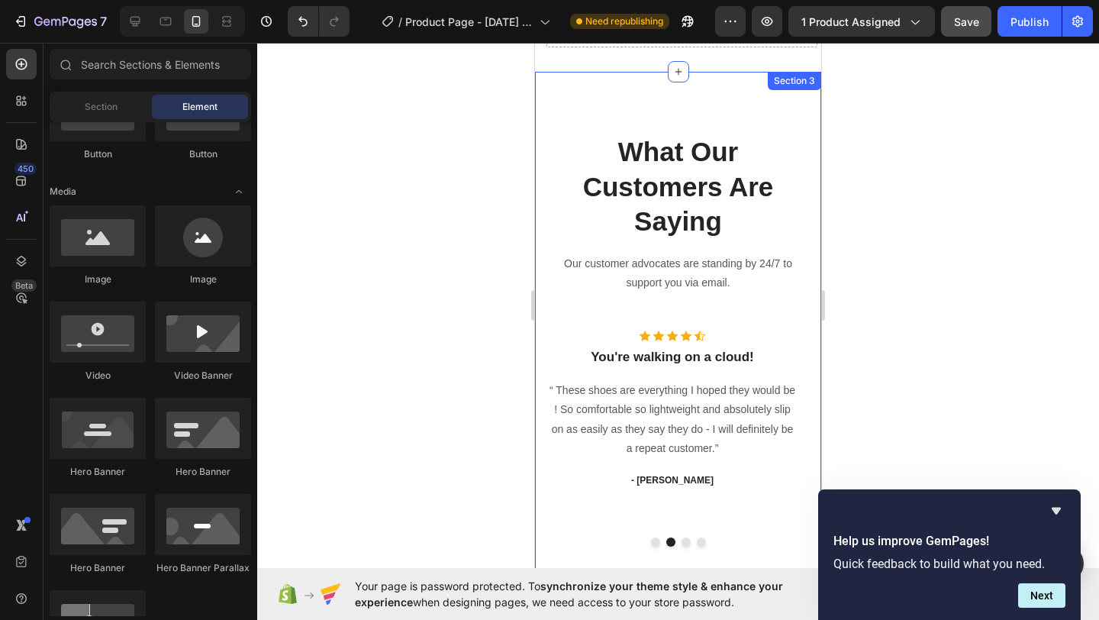
click at [543, 157] on div "What Our Customers Are Saying Heading Our customer advocates are standing by 24…" at bounding box center [678, 340] width 286 height 536
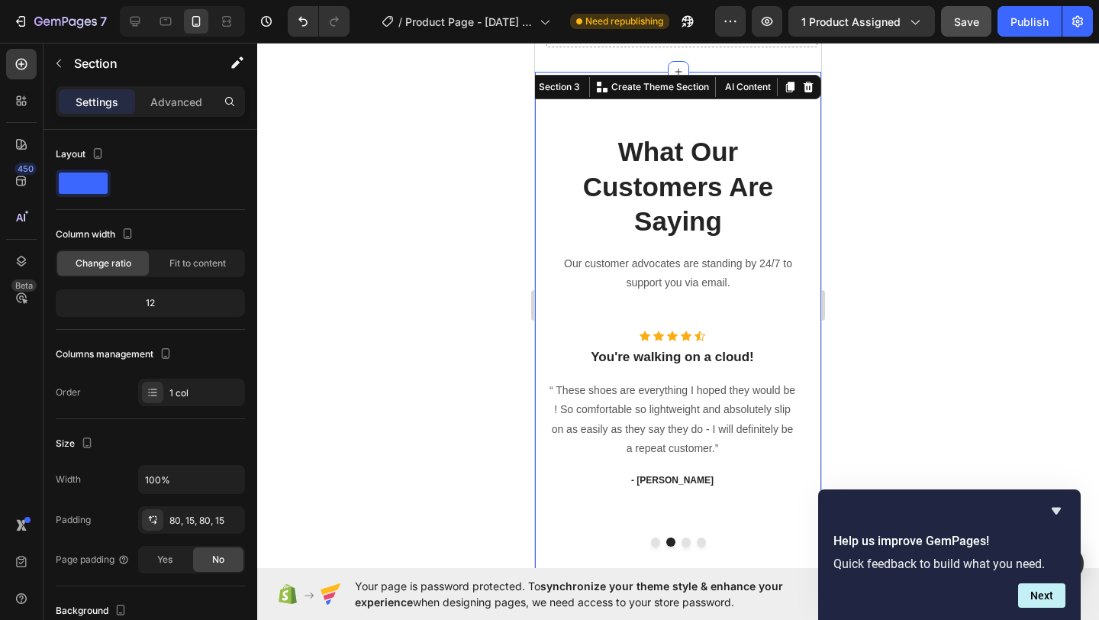
click at [806, 88] on div "Section 3 You can create reusable sections Create Theme Section AI Content Writ…" at bounding box center [669, 87] width 304 height 24
click at [803, 89] on icon at bounding box center [808, 87] width 10 height 11
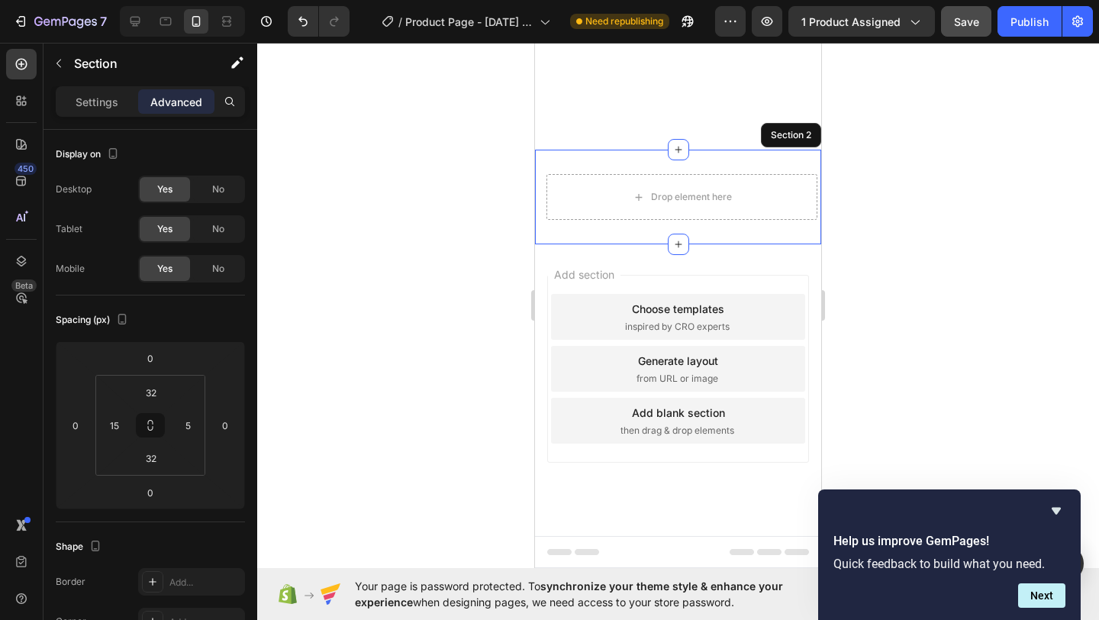
drag, startPoint x: 621, startPoint y: 153, endPoint x: 617, endPoint y: 167, distance: 15.2
click at [621, 153] on div "Drop element here Section 2" at bounding box center [678, 197] width 286 height 95
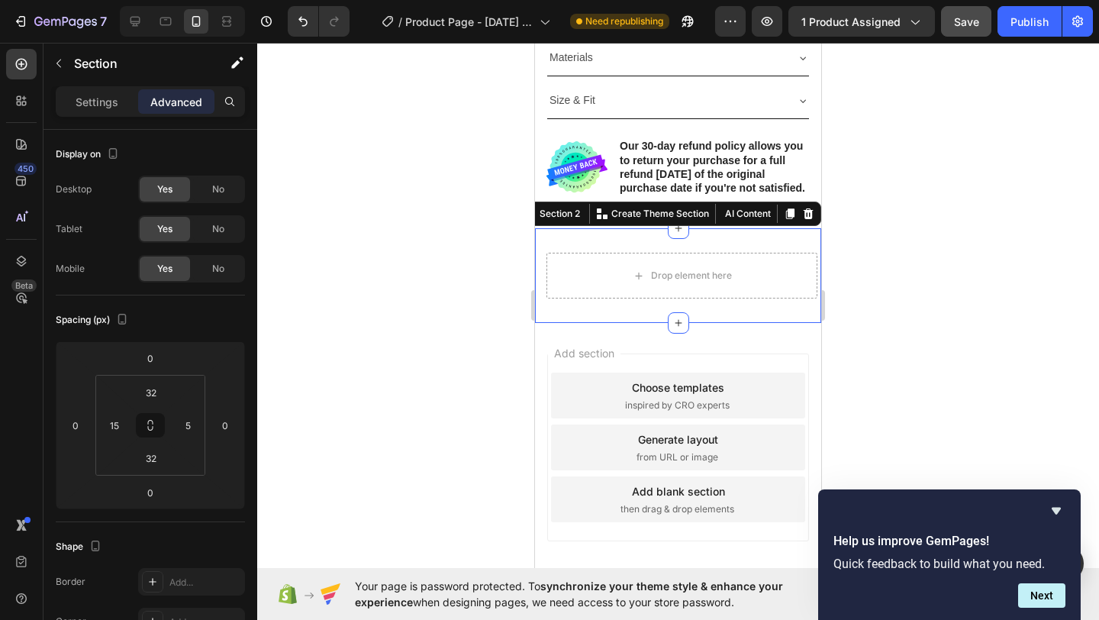
click at [799, 223] on div at bounding box center [808, 213] width 18 height 18
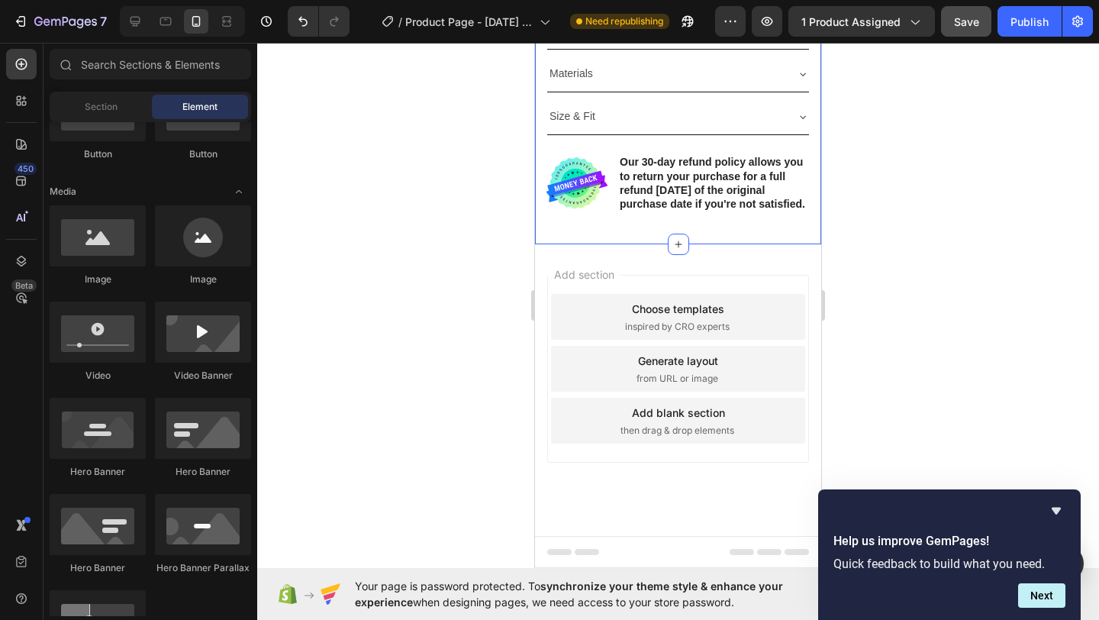
scroll to position [702, 0]
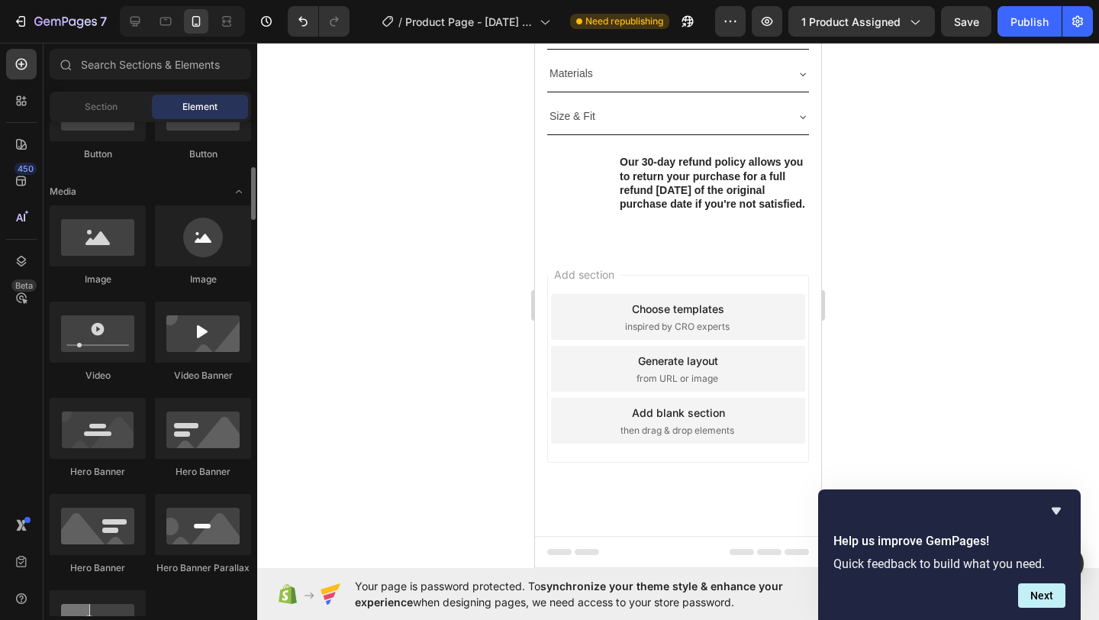
scroll to position [419, 0]
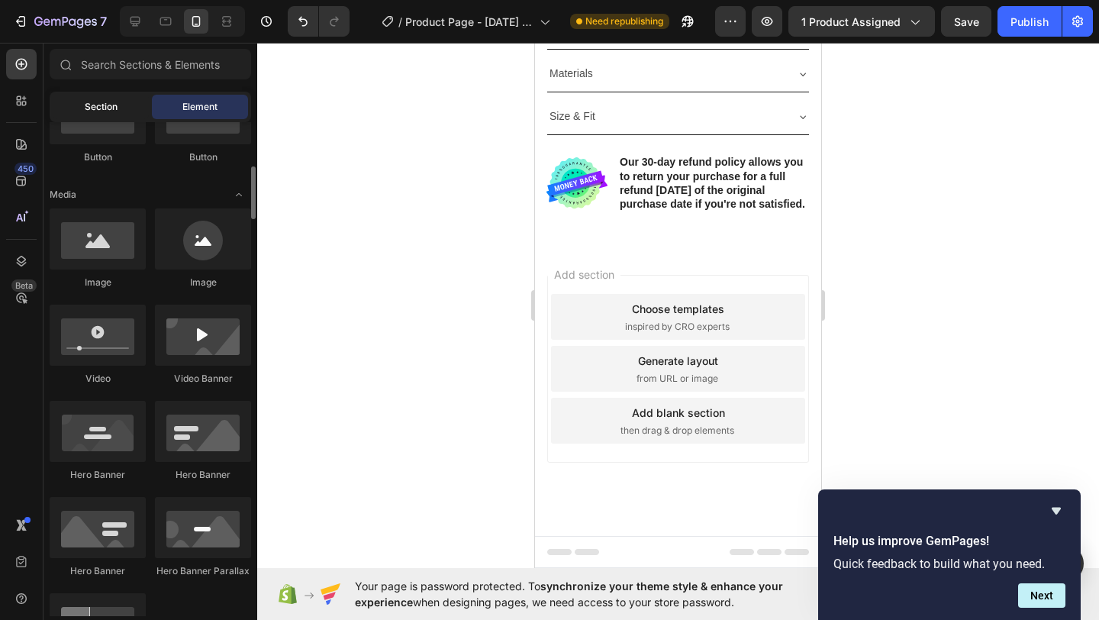
click at [98, 99] on div "Section" at bounding box center [101, 107] width 96 height 24
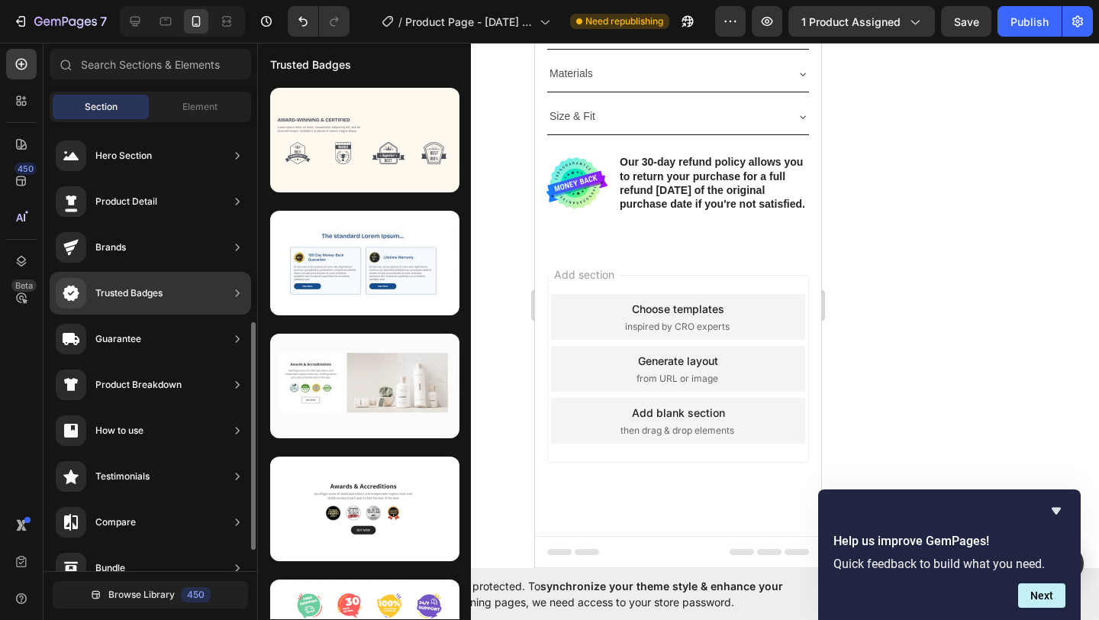
scroll to position [0, 0]
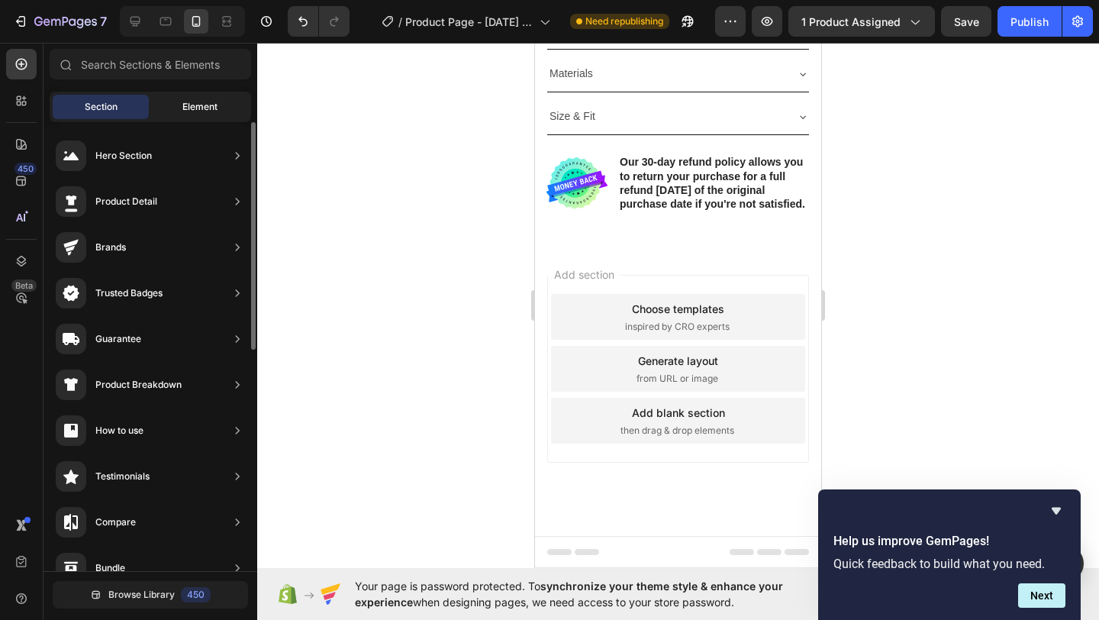
click at [178, 106] on div "Element" at bounding box center [200, 107] width 96 height 24
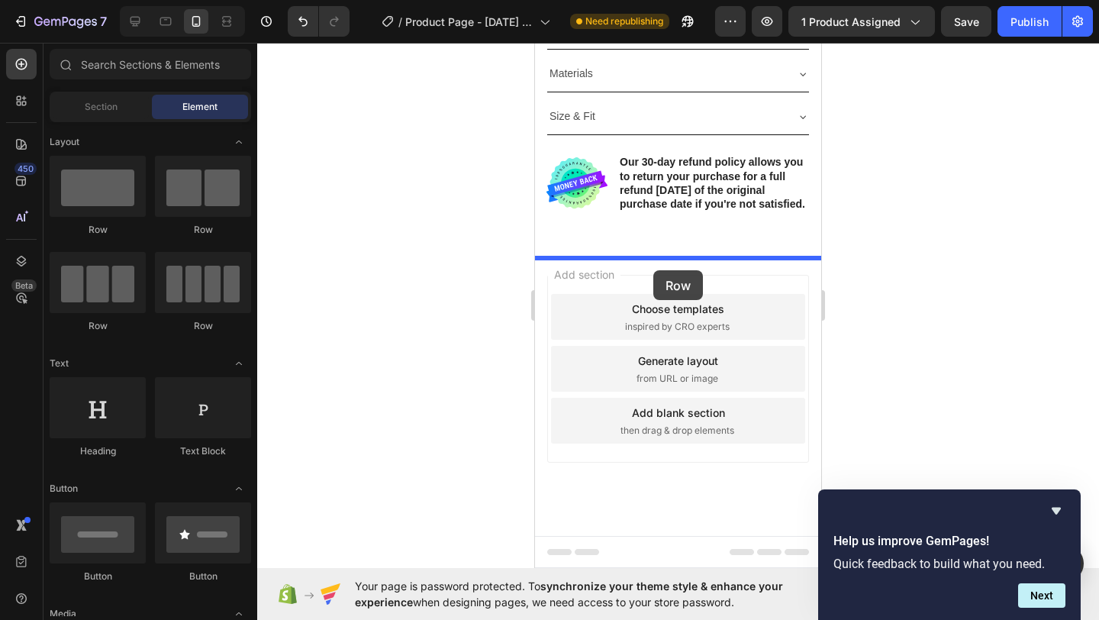
drag, startPoint x: 739, startPoint y: 269, endPoint x: 654, endPoint y: 270, distance: 84.7
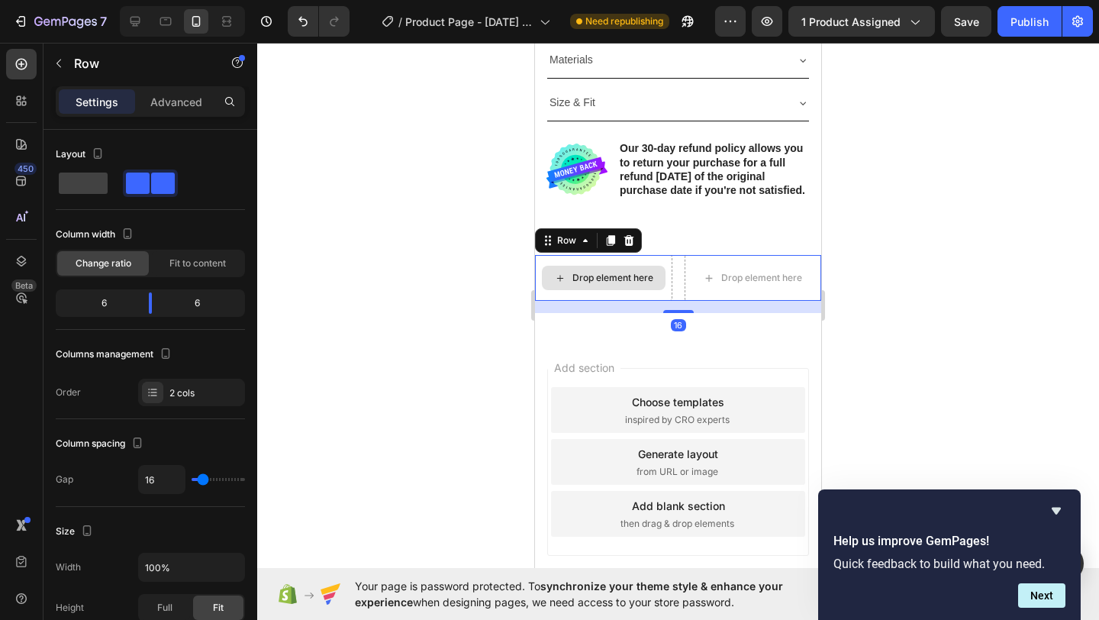
scroll to position [704, 0]
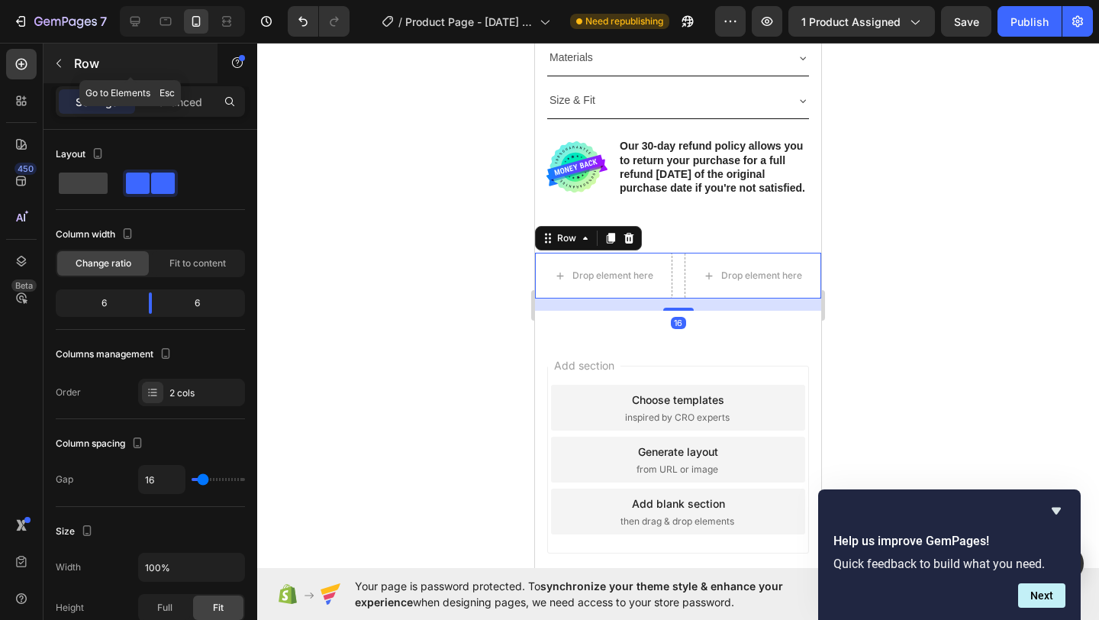
click at [51, 59] on button "button" at bounding box center [59, 63] width 24 height 24
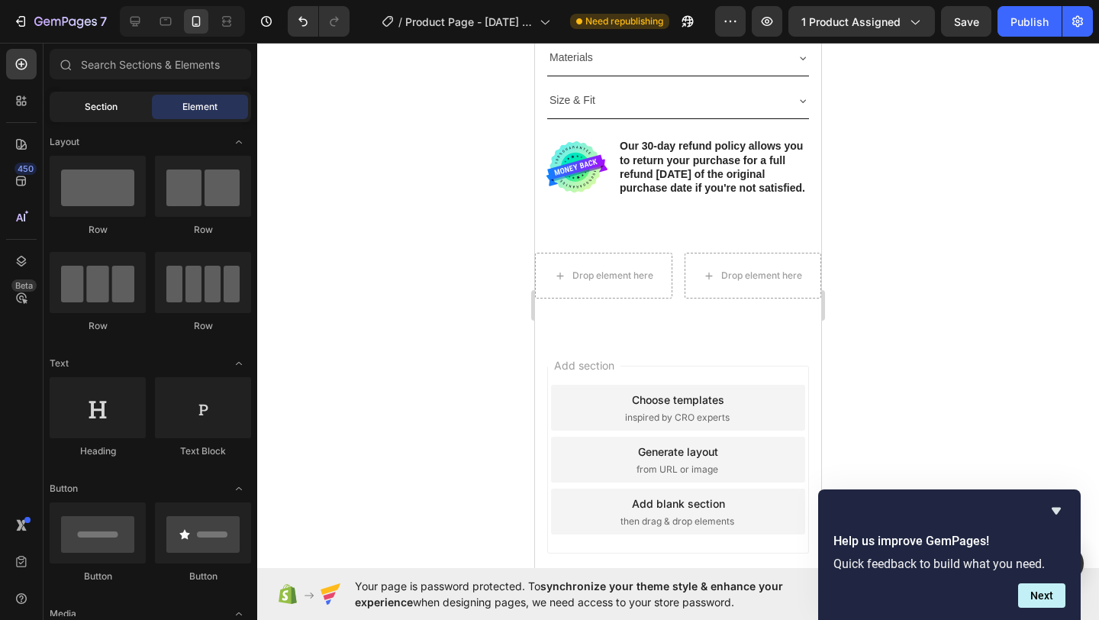
click at [98, 114] on div "Section" at bounding box center [101, 107] width 96 height 24
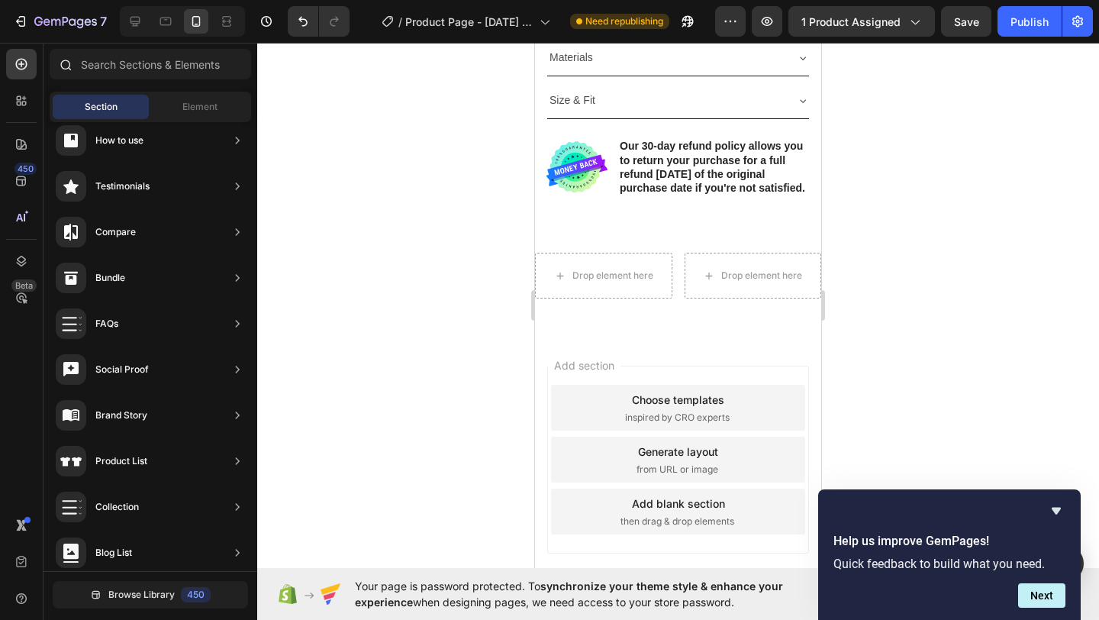
scroll to position [0, 0]
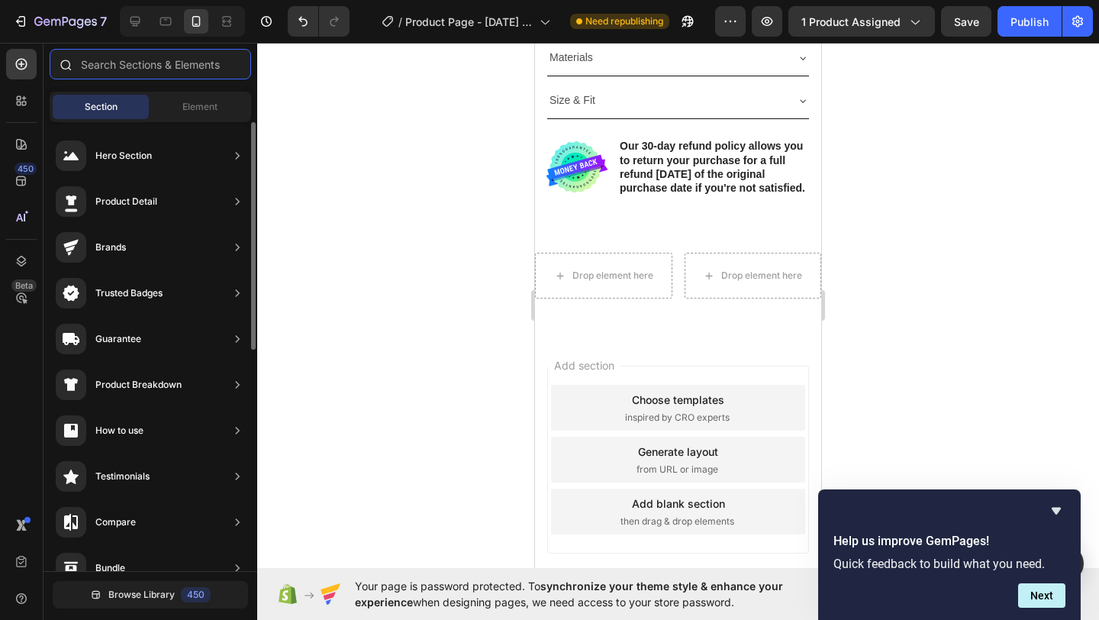
click at [147, 62] on input "text" at bounding box center [150, 64] width 201 height 31
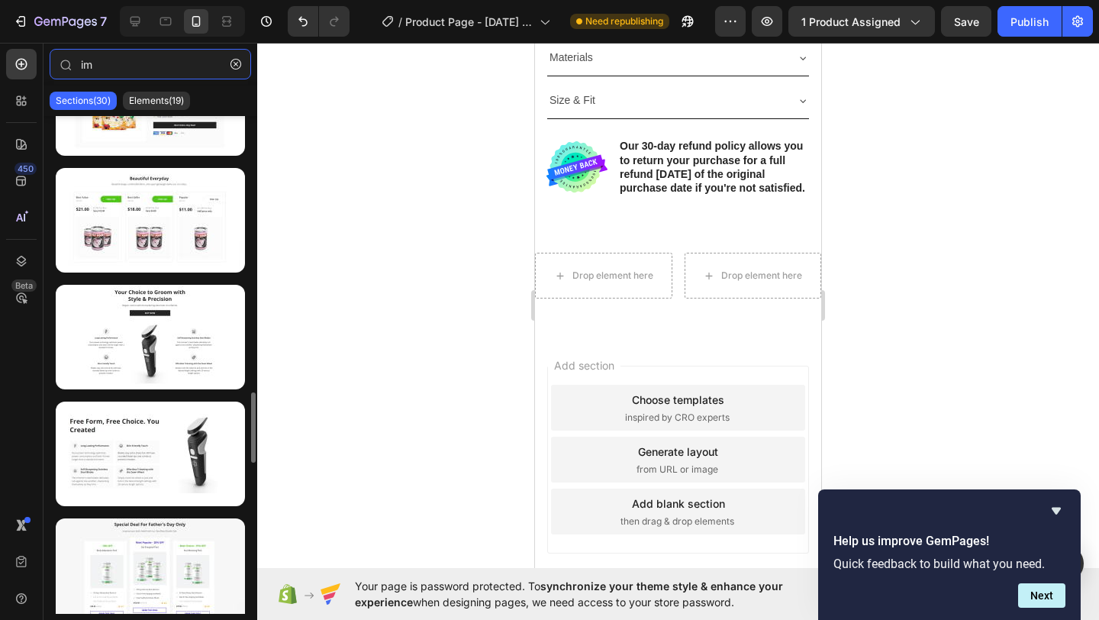
scroll to position [1964, 0]
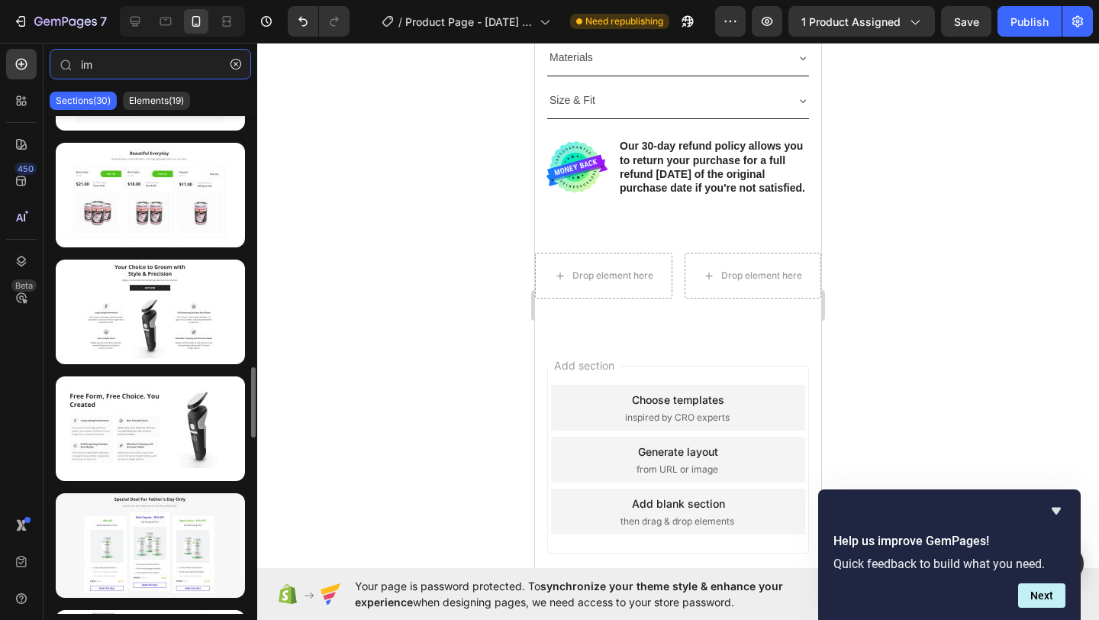
type input "i"
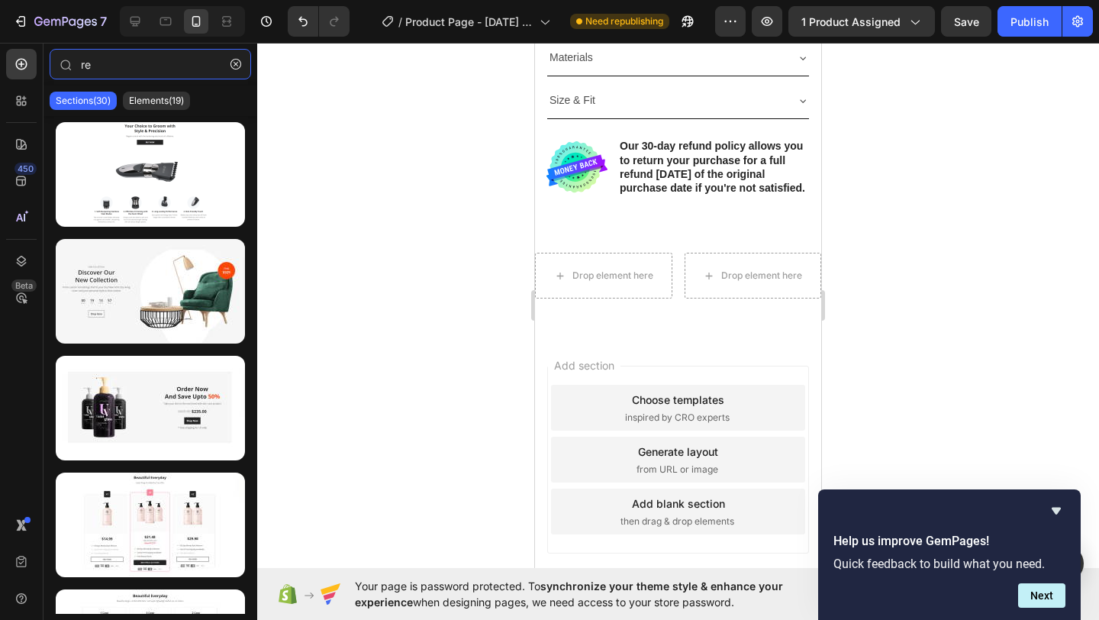
type input "r"
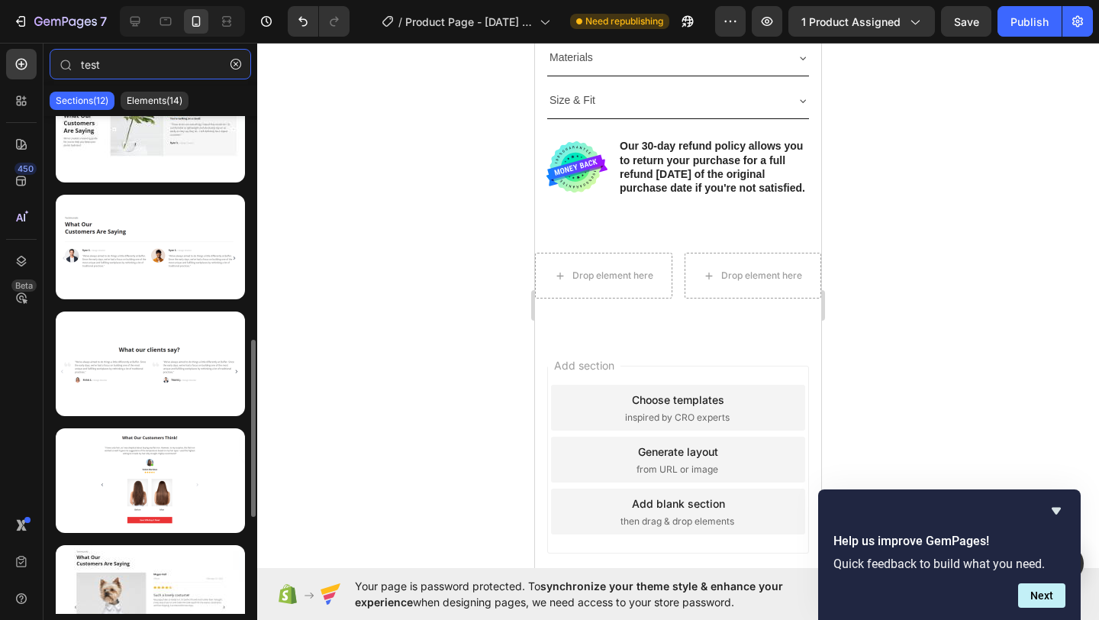
scroll to position [897, 0]
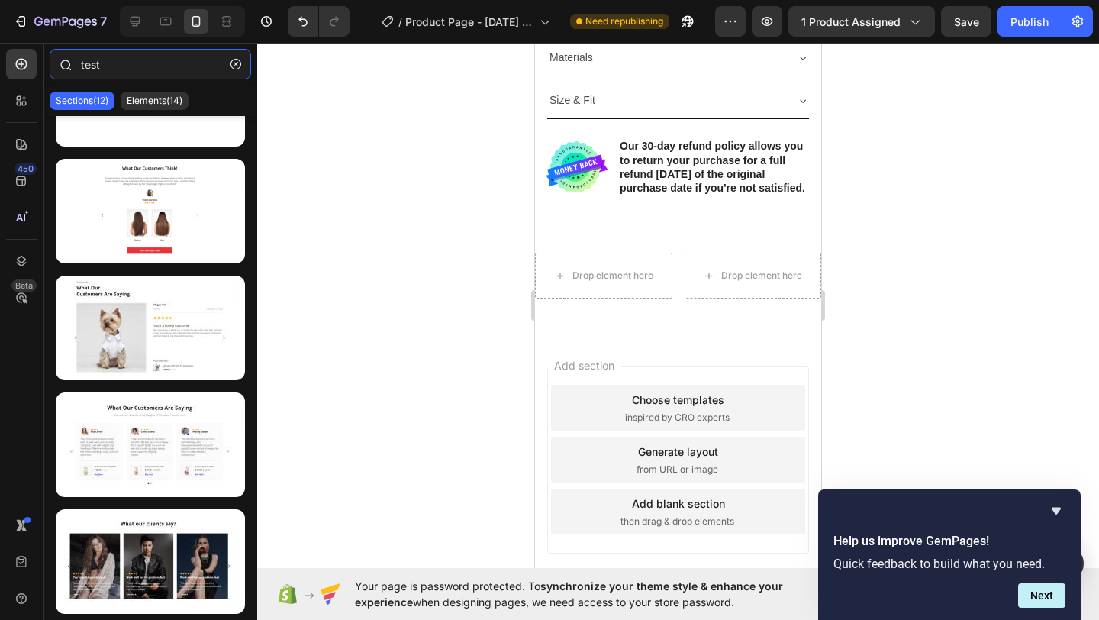
click at [124, 66] on input "test" at bounding box center [150, 64] width 201 height 31
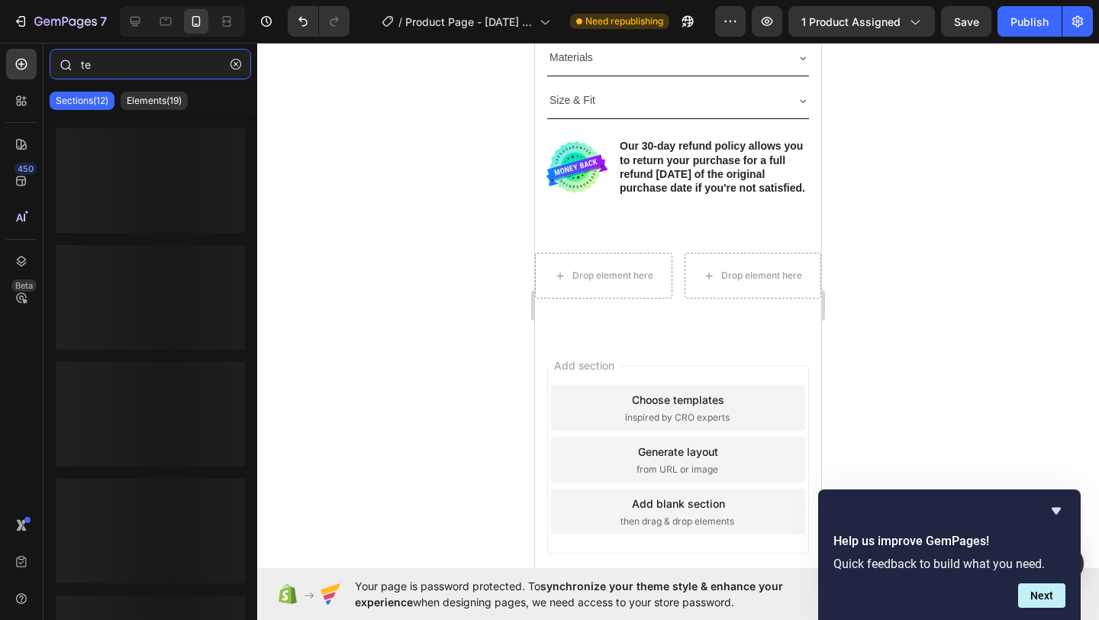
type input "t"
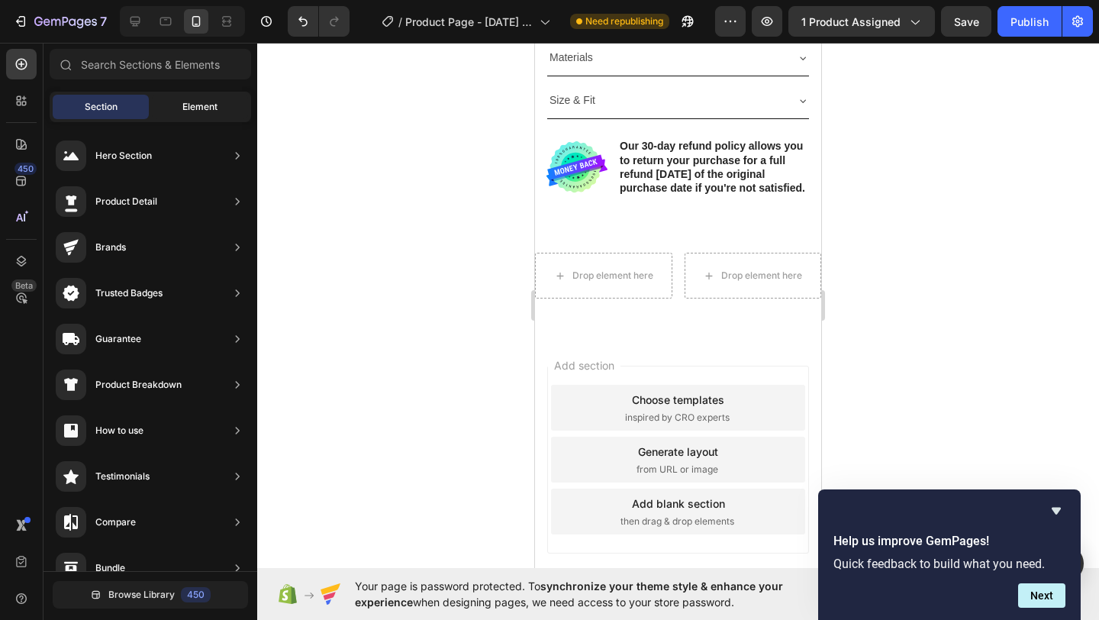
click at [192, 98] on div "Element" at bounding box center [200, 107] width 96 height 24
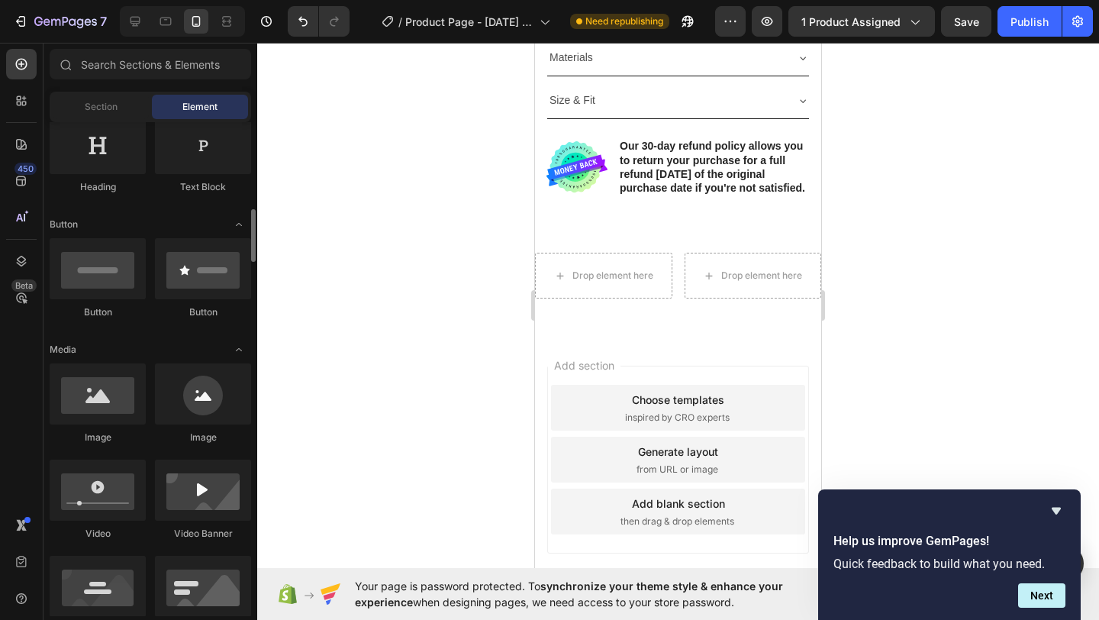
scroll to position [404, 0]
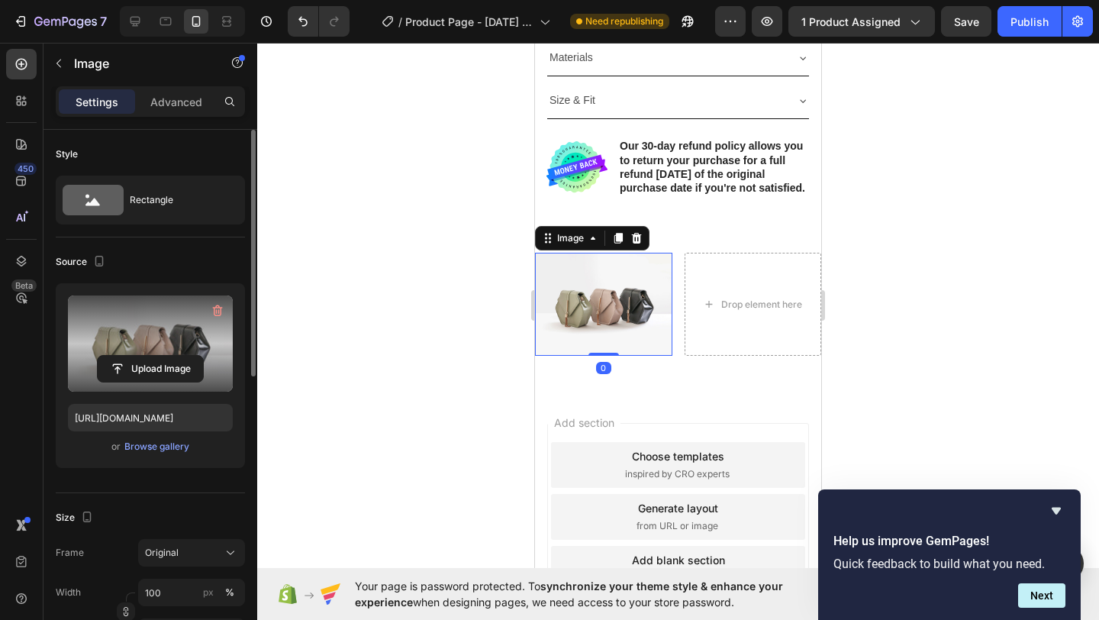
click at [183, 330] on label at bounding box center [150, 343] width 165 height 96
click at [183, 356] on input "file" at bounding box center [150, 369] width 105 height 26
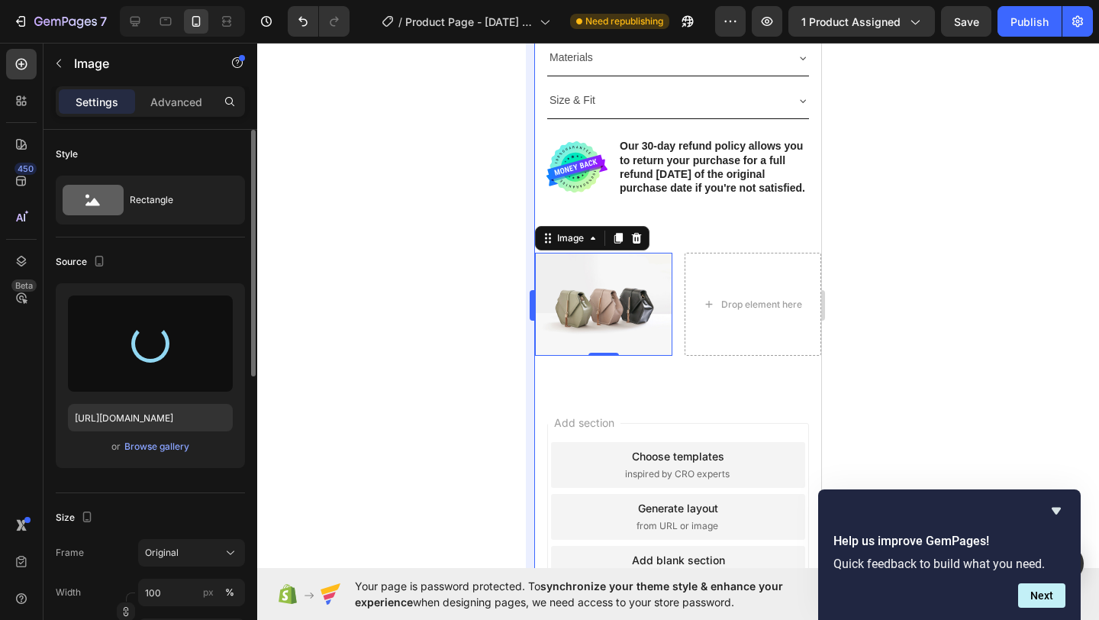
type input "https://cdn.shopify.com/s/files/1/0885/4382/2124/files/gempages_585680175589491…"
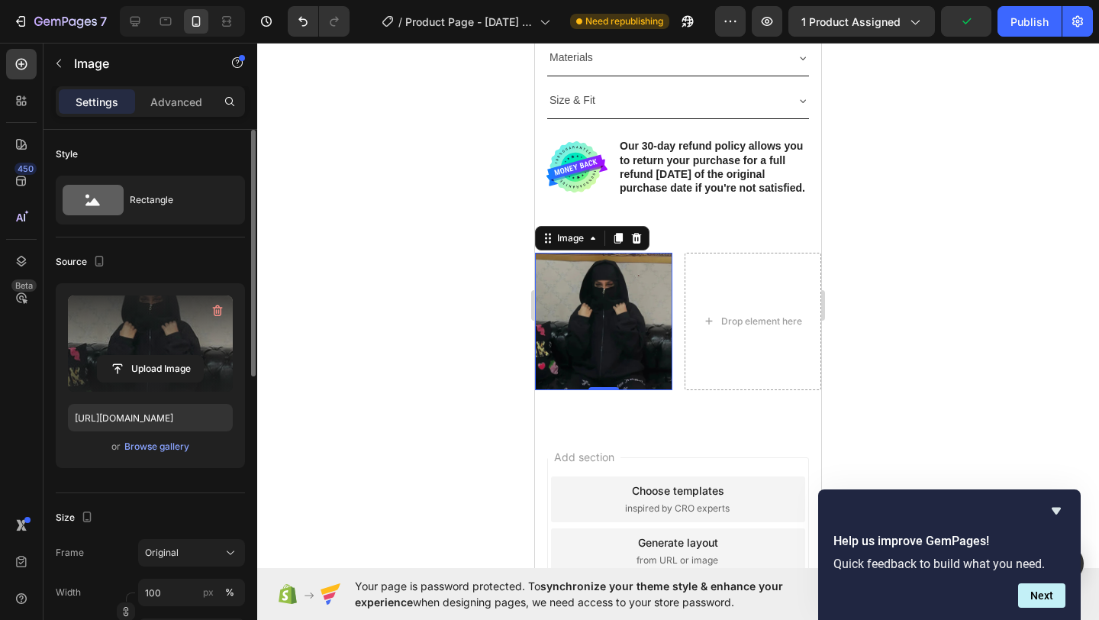
click at [443, 365] on div at bounding box center [678, 331] width 842 height 577
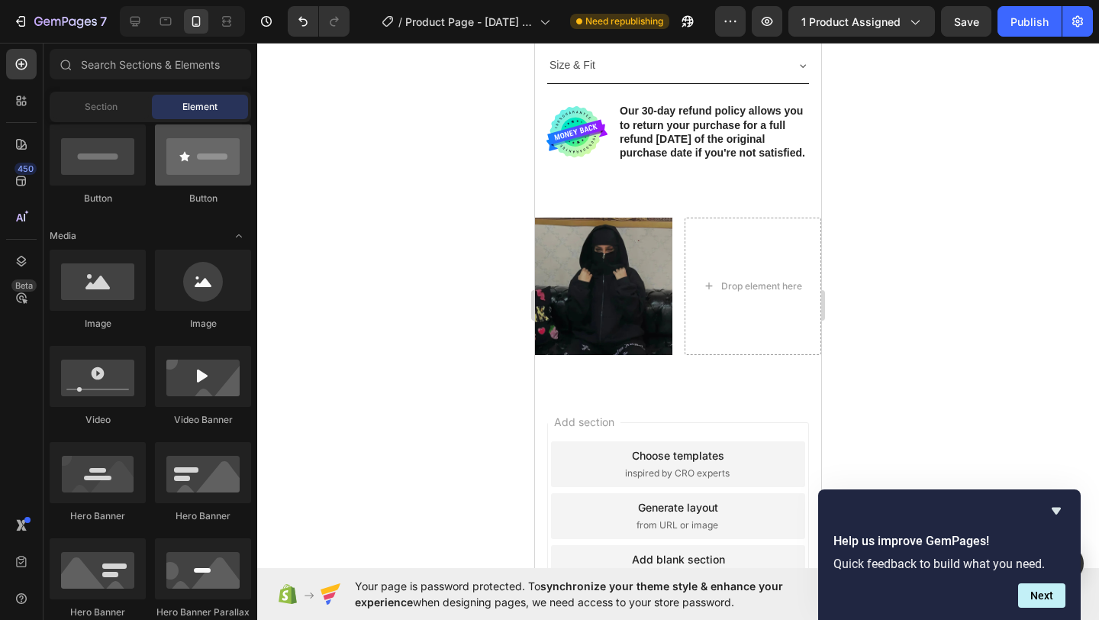
scroll to position [322, 0]
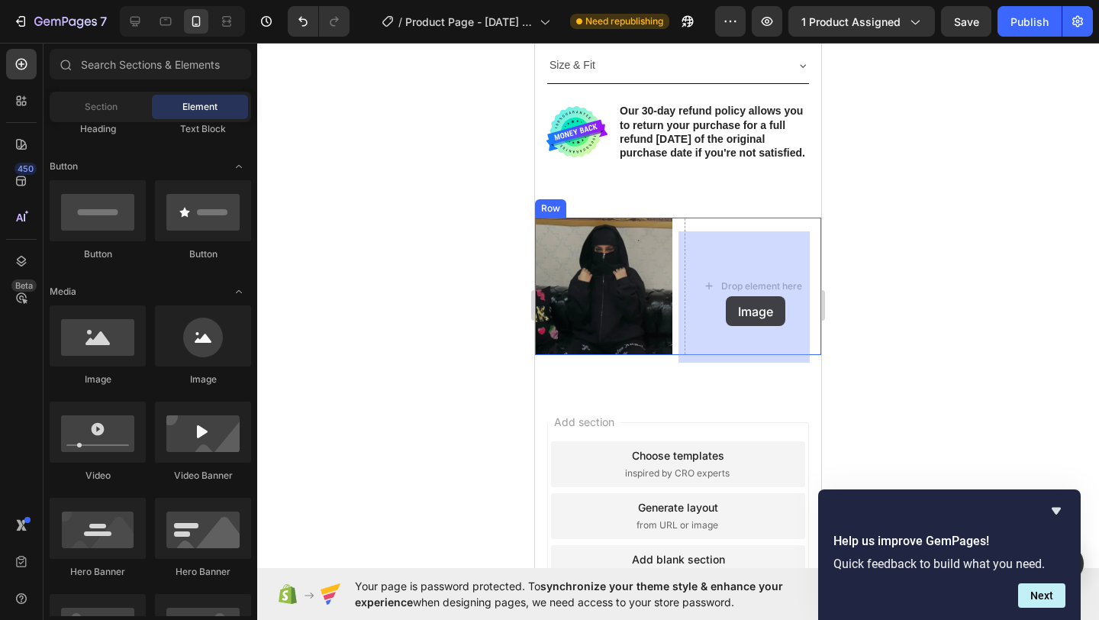
drag, startPoint x: 658, startPoint y: 379, endPoint x: 726, endPoint y: 296, distance: 107.4
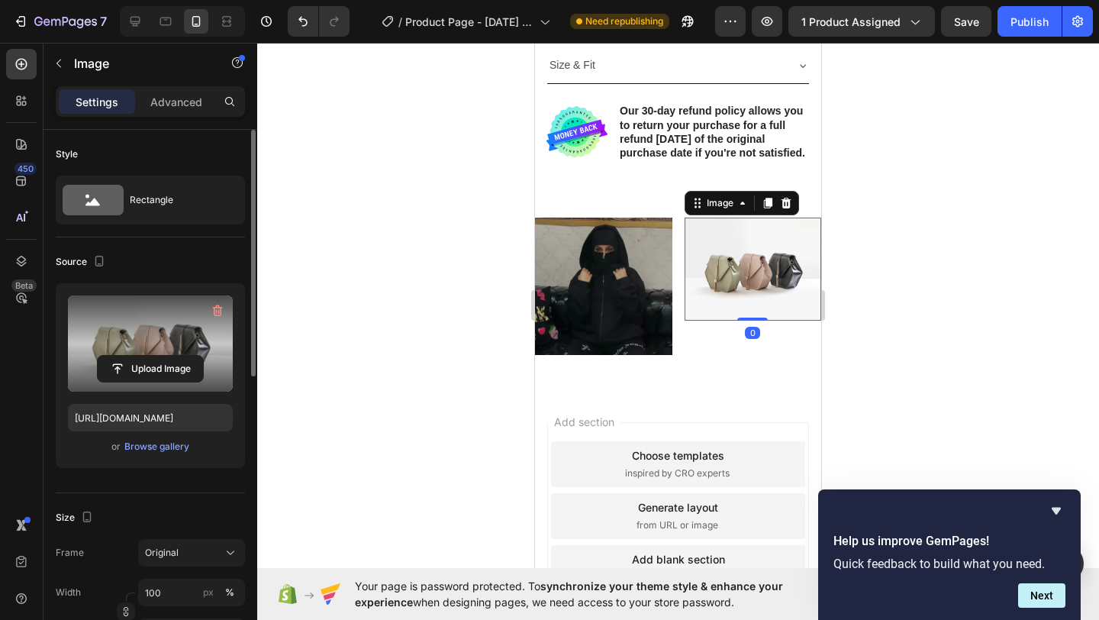
click at [185, 326] on label at bounding box center [150, 343] width 165 height 96
click at [185, 356] on input "file" at bounding box center [150, 369] width 105 height 26
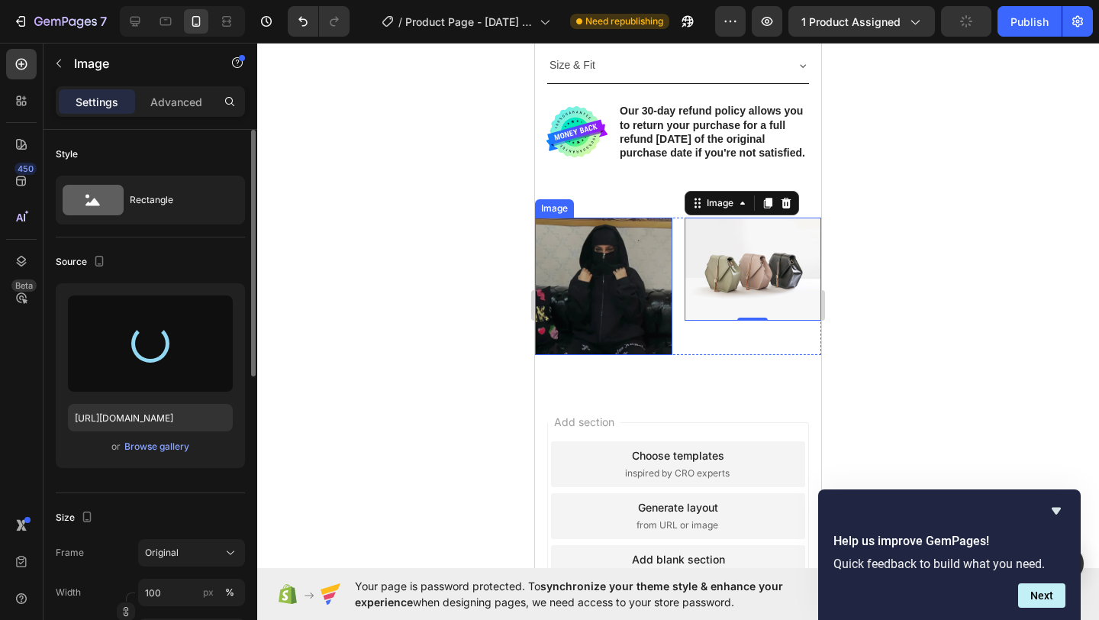
type input "https://cdn.shopify.com/s/files/1/0885/4382/2124/files/gempages_585680175589491…"
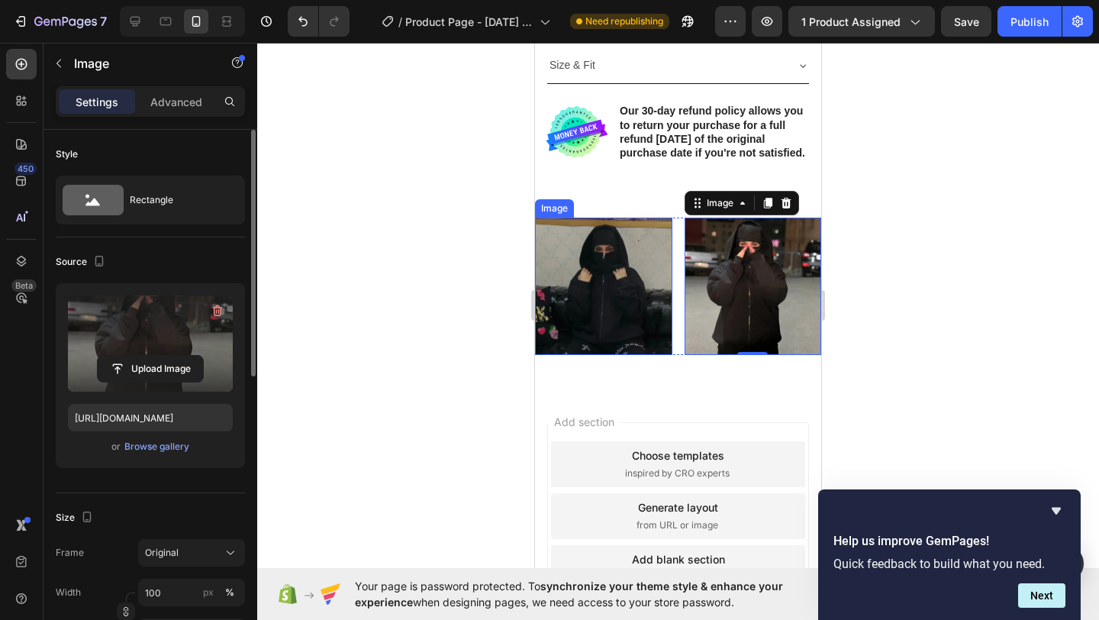
click at [473, 331] on div at bounding box center [678, 331] width 842 height 577
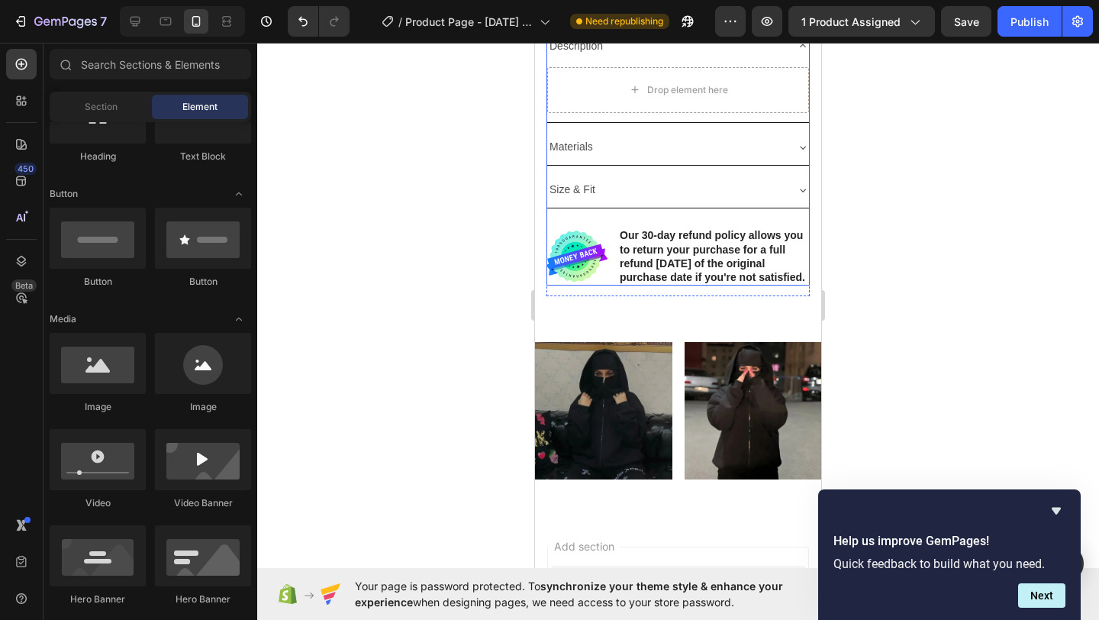
scroll to position [786, 0]
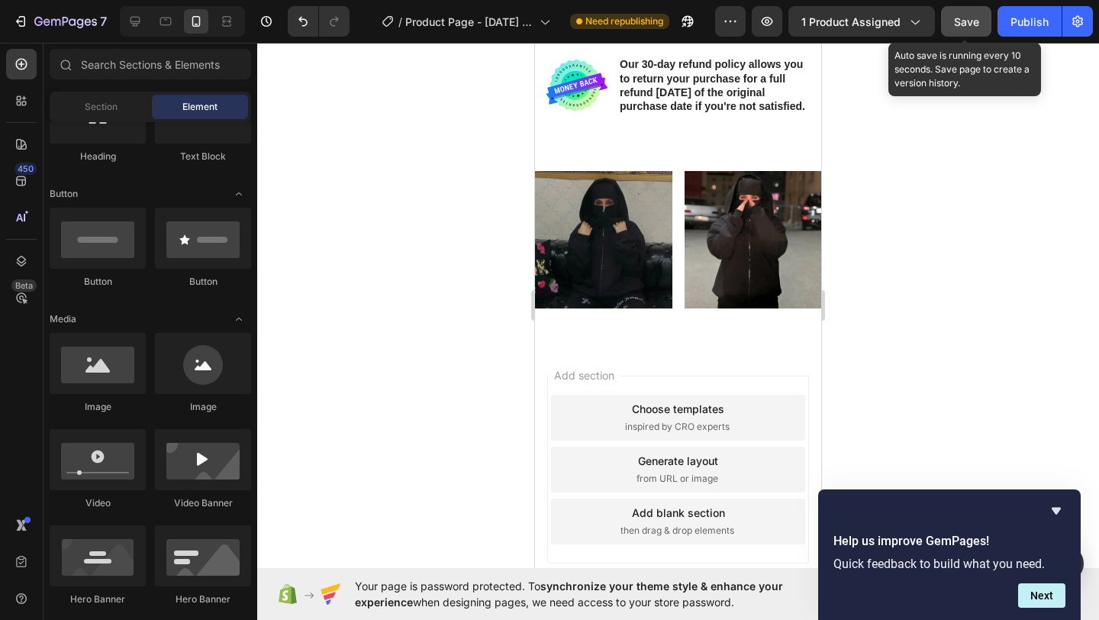
click at [945, 25] on button "Save" at bounding box center [966, 21] width 50 height 31
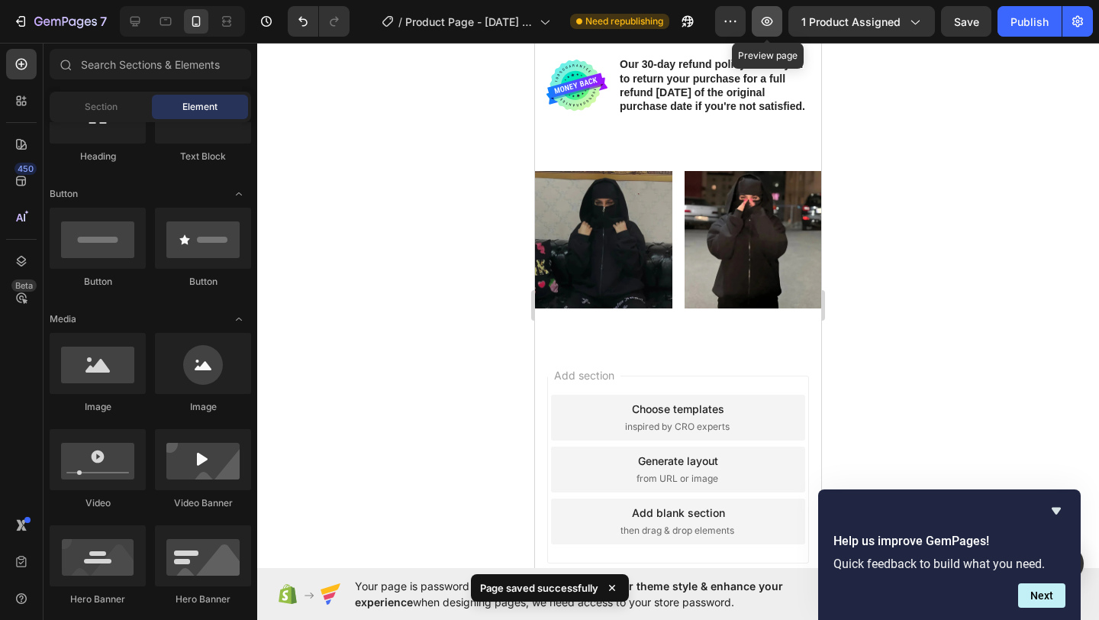
click at [768, 20] on icon "button" at bounding box center [767, 21] width 5 height 5
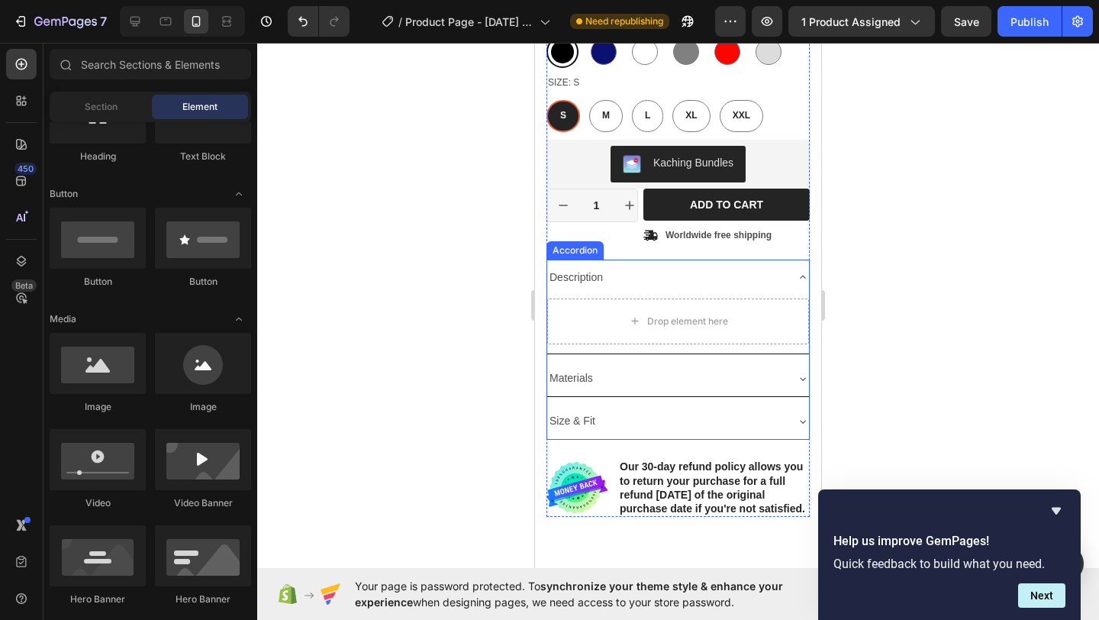
scroll to position [349, 0]
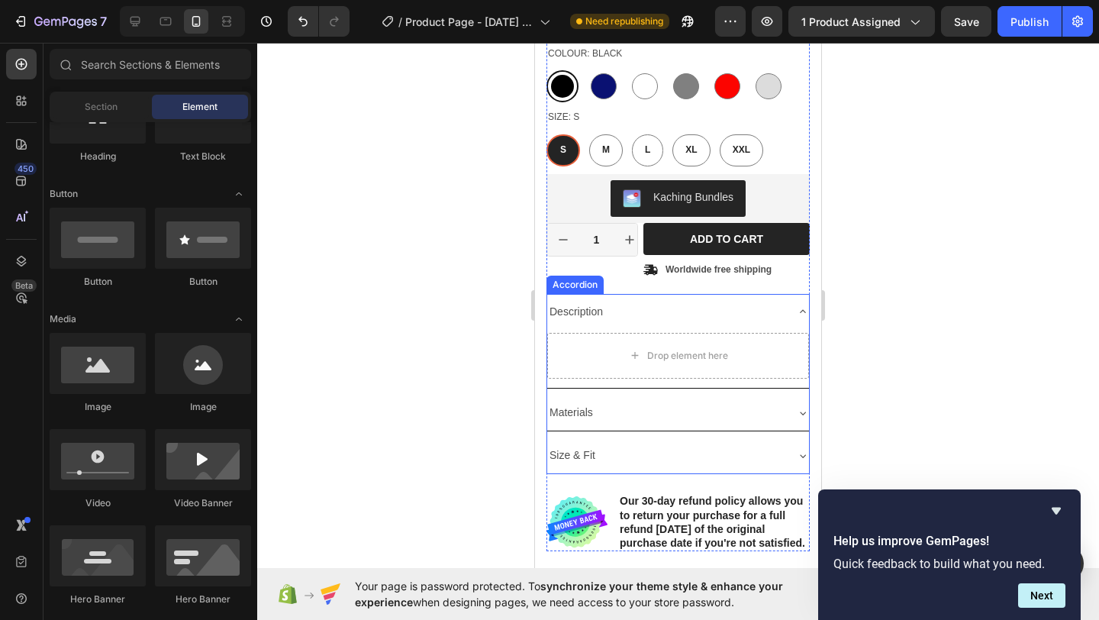
click at [758, 301] on div "Description" at bounding box center [665, 312] width 237 height 24
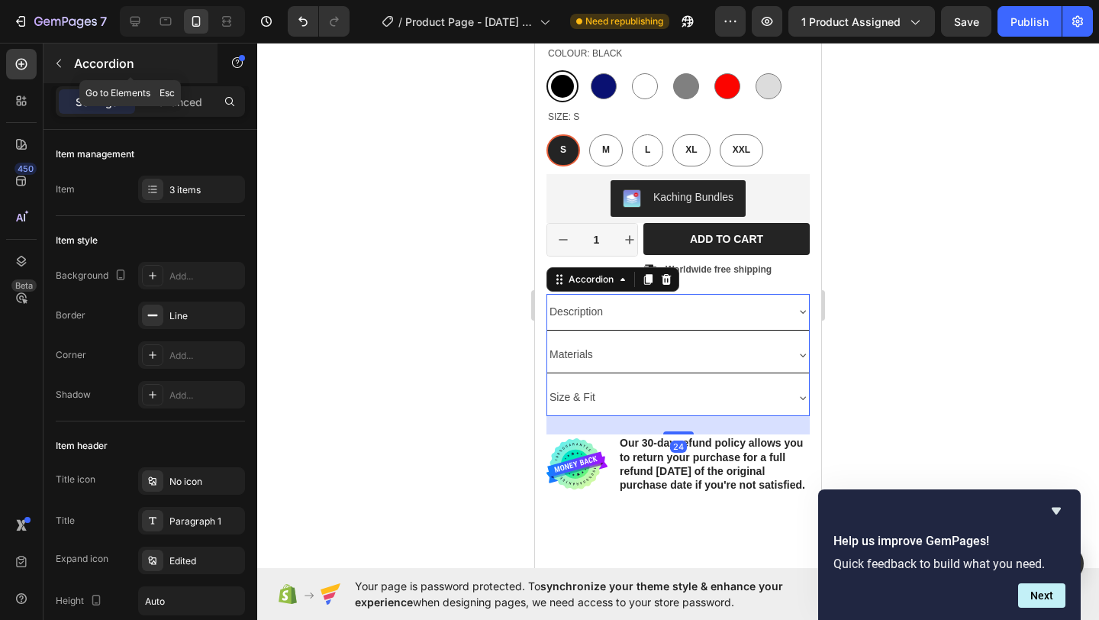
click at [56, 70] on button "button" at bounding box center [59, 63] width 24 height 24
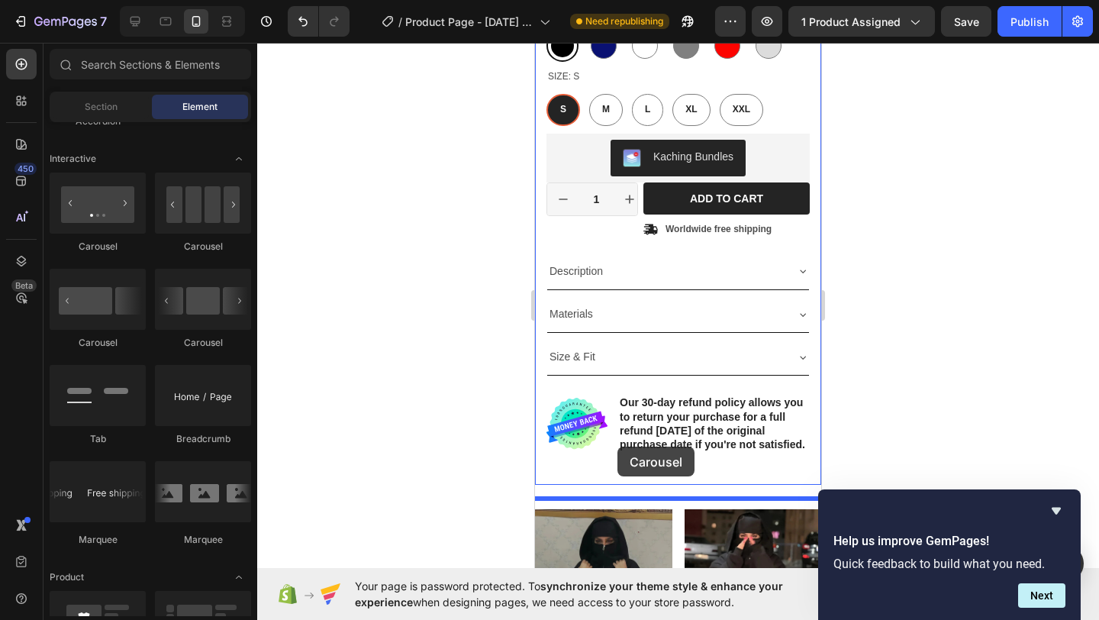
scroll to position [461, 0]
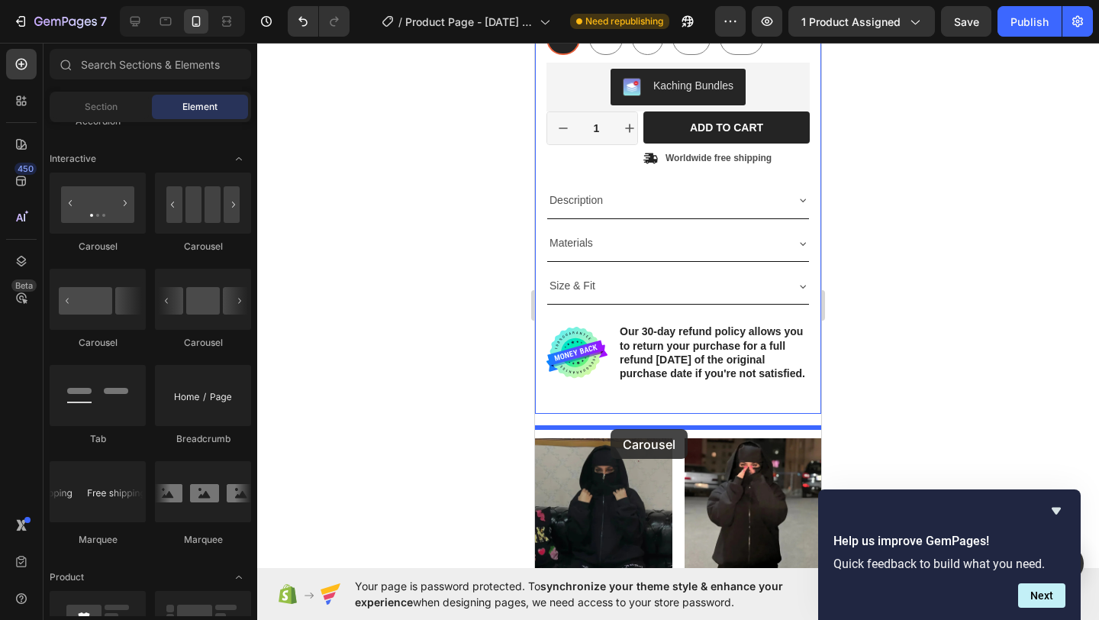
drag, startPoint x: 969, startPoint y: 360, endPoint x: 610, endPoint y: 429, distance: 365.1
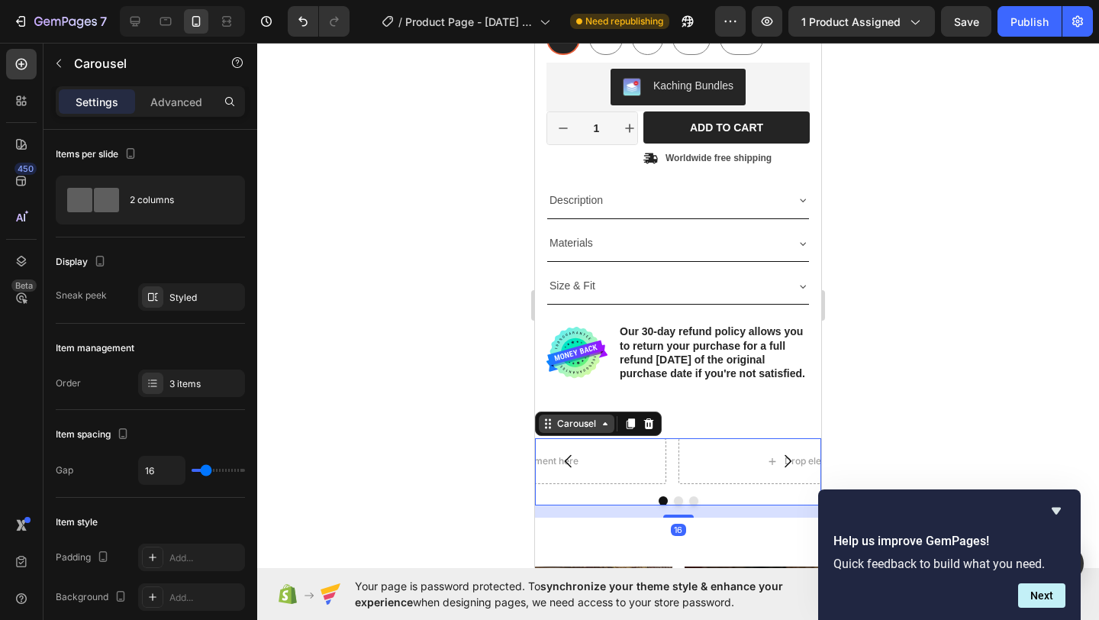
scroll to position [563, 0]
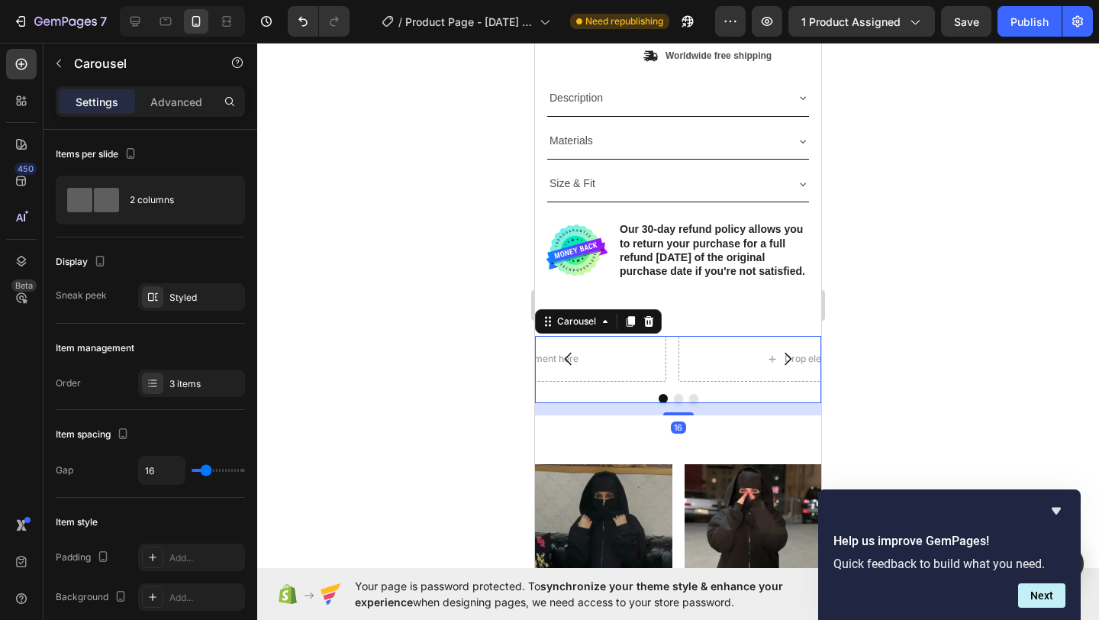
click at [778, 368] on icon "Carousel Next Arrow" at bounding box center [787, 358] width 18 height 18
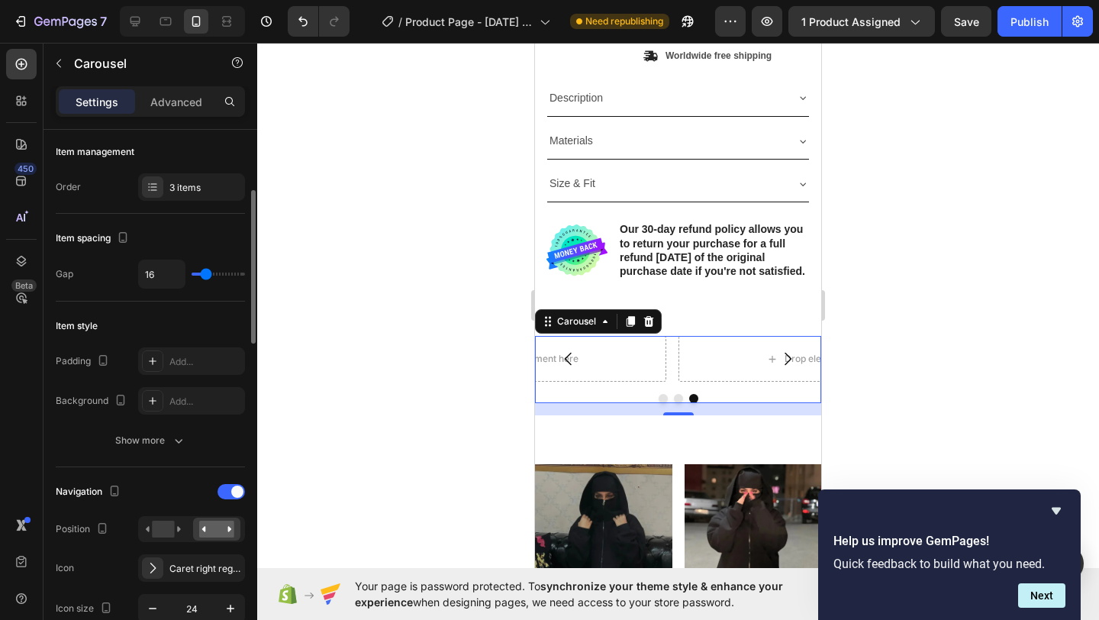
scroll to position [298, 0]
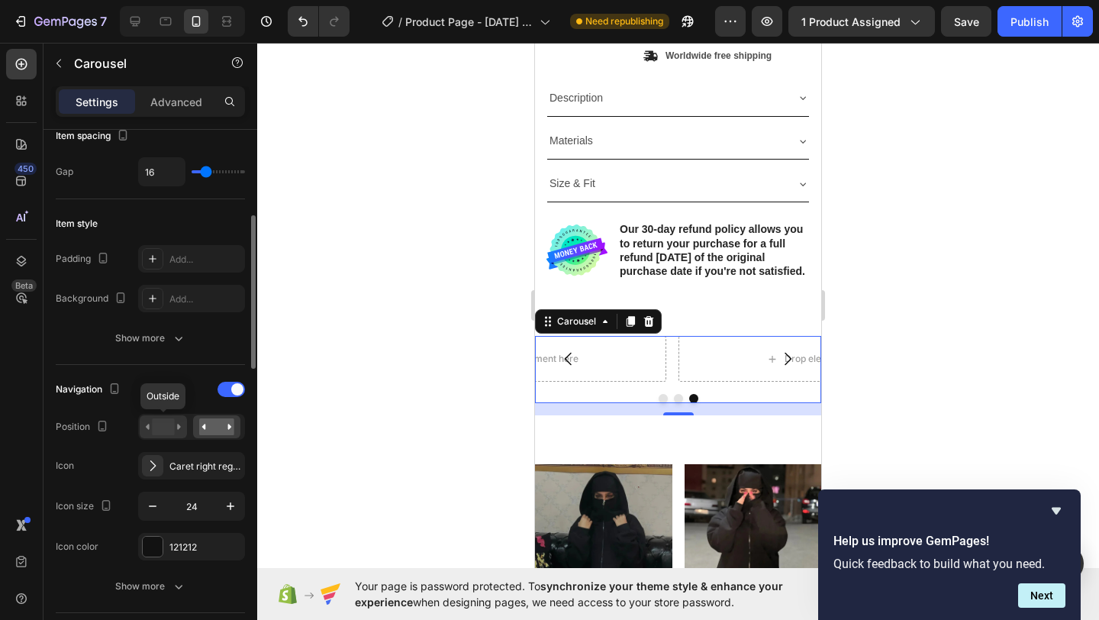
click at [158, 430] on rect at bounding box center [163, 426] width 22 height 17
click at [200, 427] on rect at bounding box center [216, 426] width 35 height 17
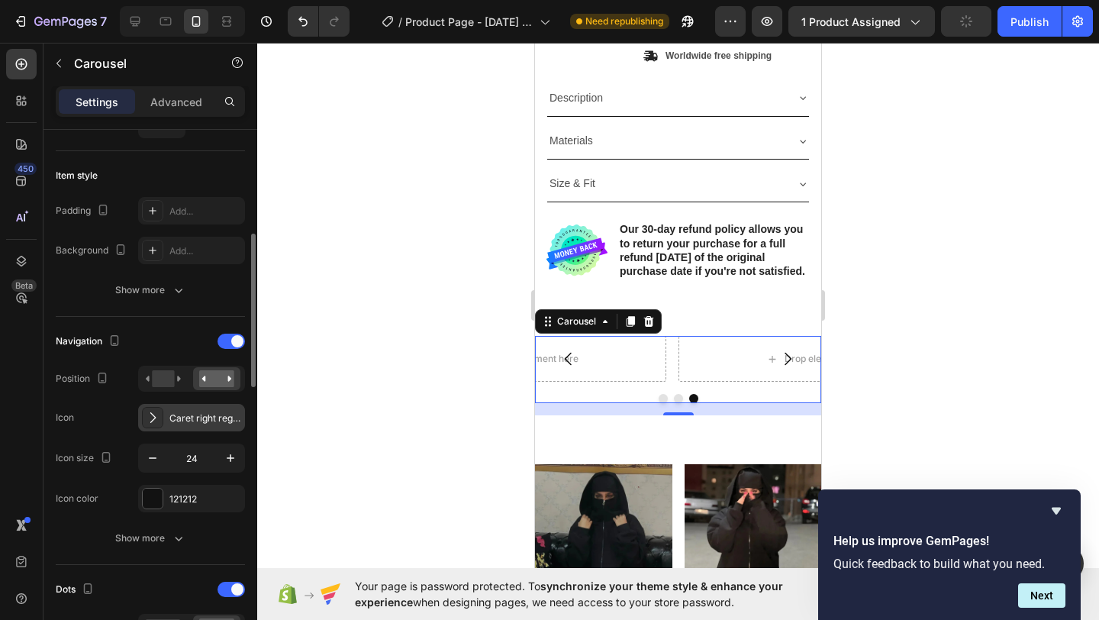
scroll to position [349, 0]
click at [199, 420] on div "Caret right regular" at bounding box center [205, 415] width 72 height 14
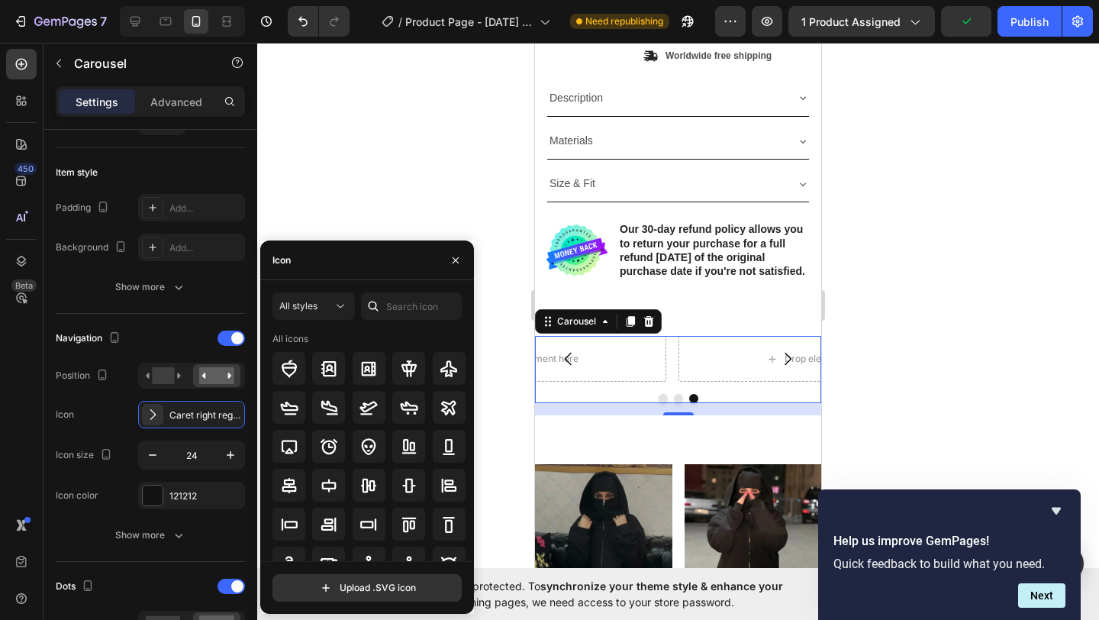
click at [394, 185] on div at bounding box center [678, 331] width 842 height 577
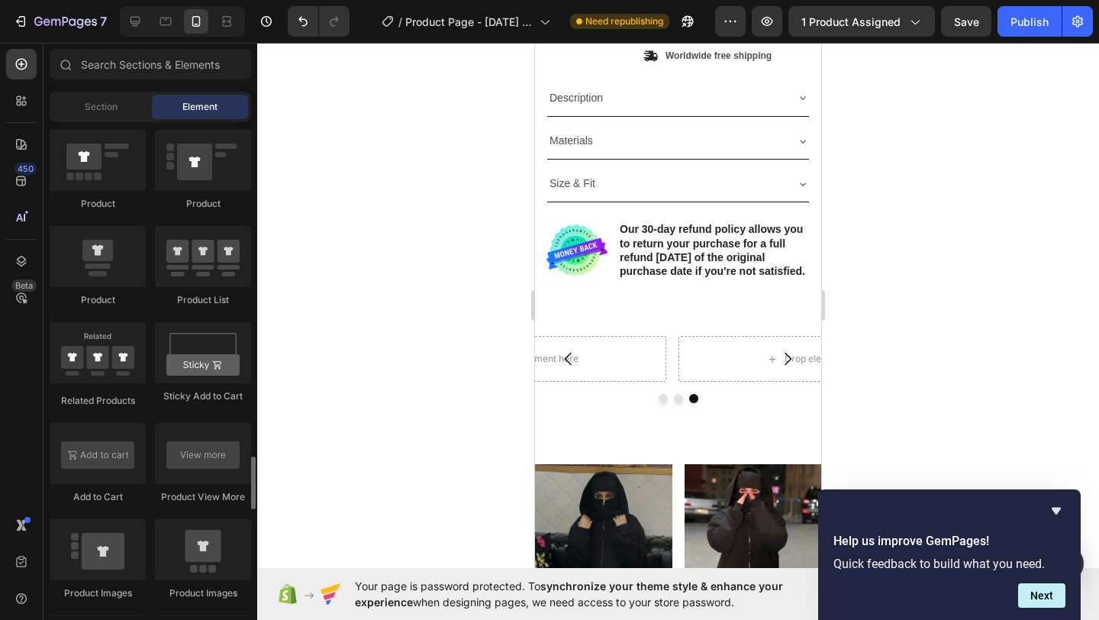
scroll to position [2081, 0]
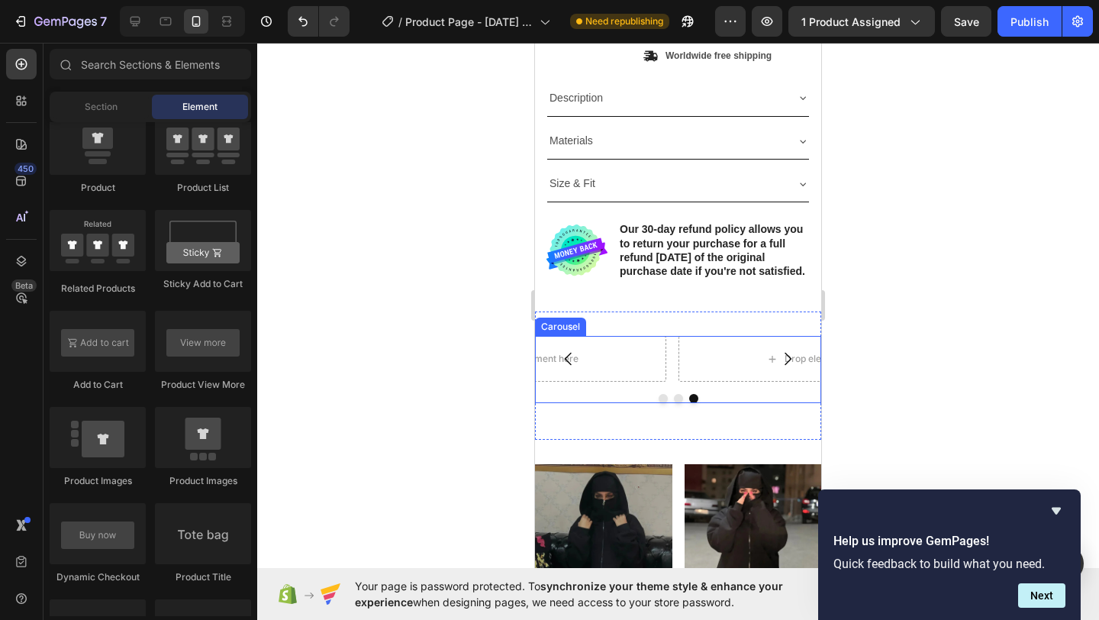
click at [659, 403] on button "Dot" at bounding box center [663, 398] width 9 height 9
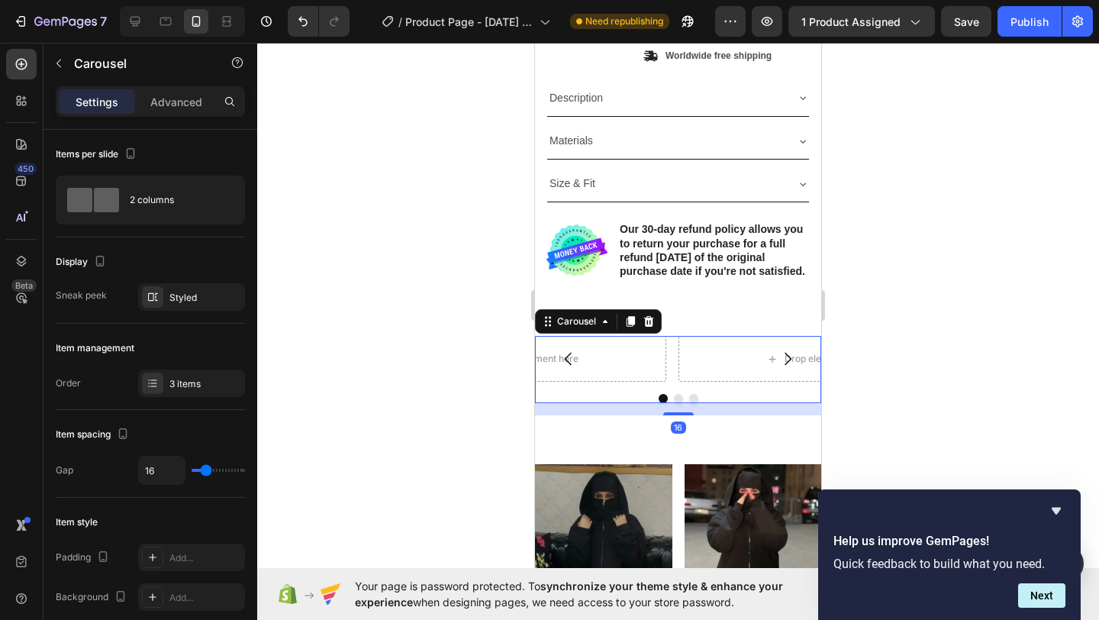
click at [568, 368] on icon "Carousel Back Arrow" at bounding box center [568, 358] width 18 height 18
click at [569, 368] on icon "Carousel Back Arrow" at bounding box center [568, 358] width 18 height 18
click at [60, 60] on icon "button" at bounding box center [59, 63] width 12 height 12
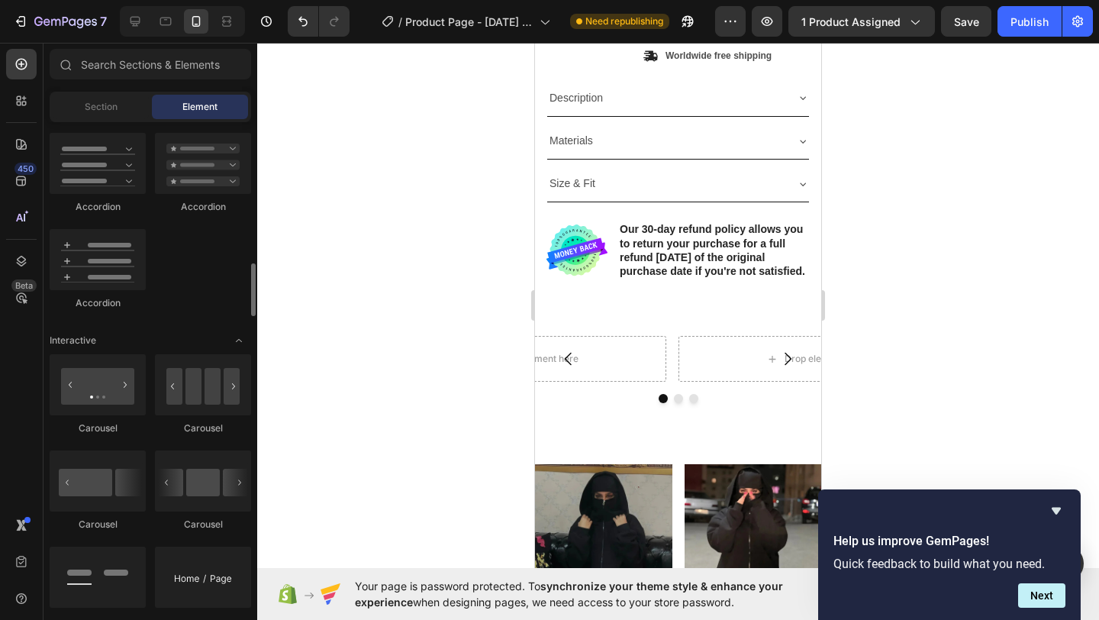
scroll to position [318, 0]
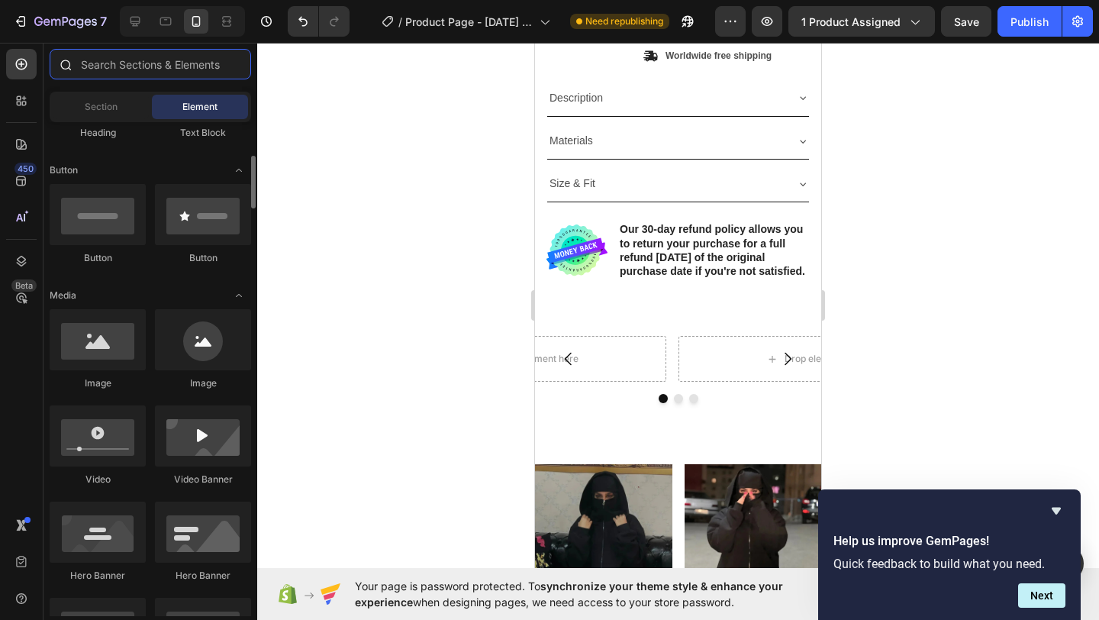
click at [124, 70] on input "text" at bounding box center [150, 64] width 201 height 31
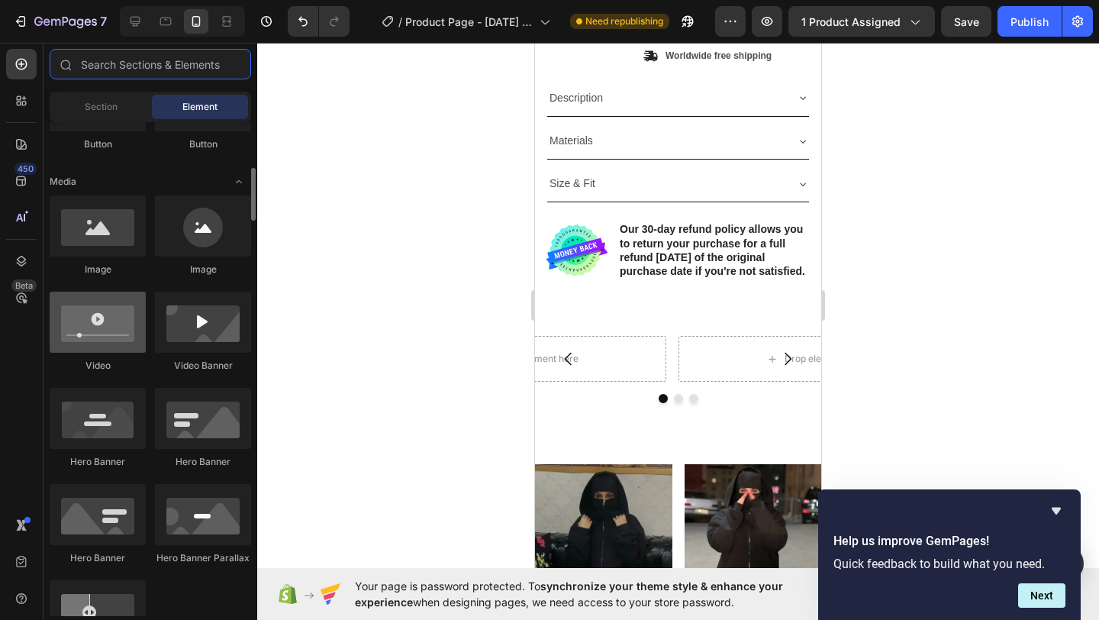
scroll to position [435, 0]
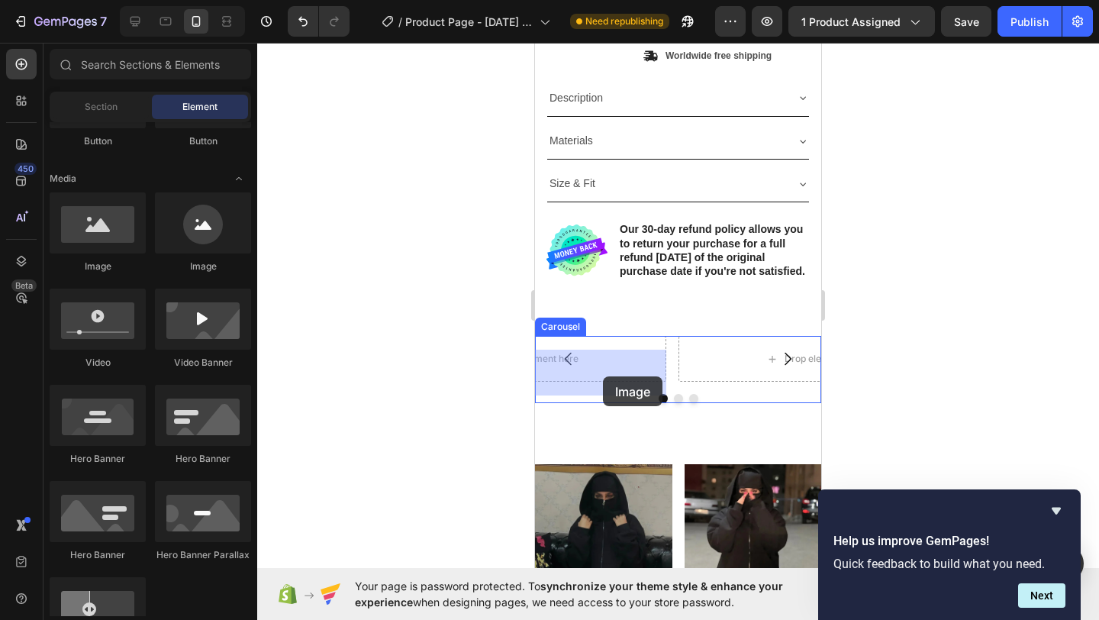
drag, startPoint x: 1061, startPoint y: 387, endPoint x: 597, endPoint y: 377, distance: 464.8
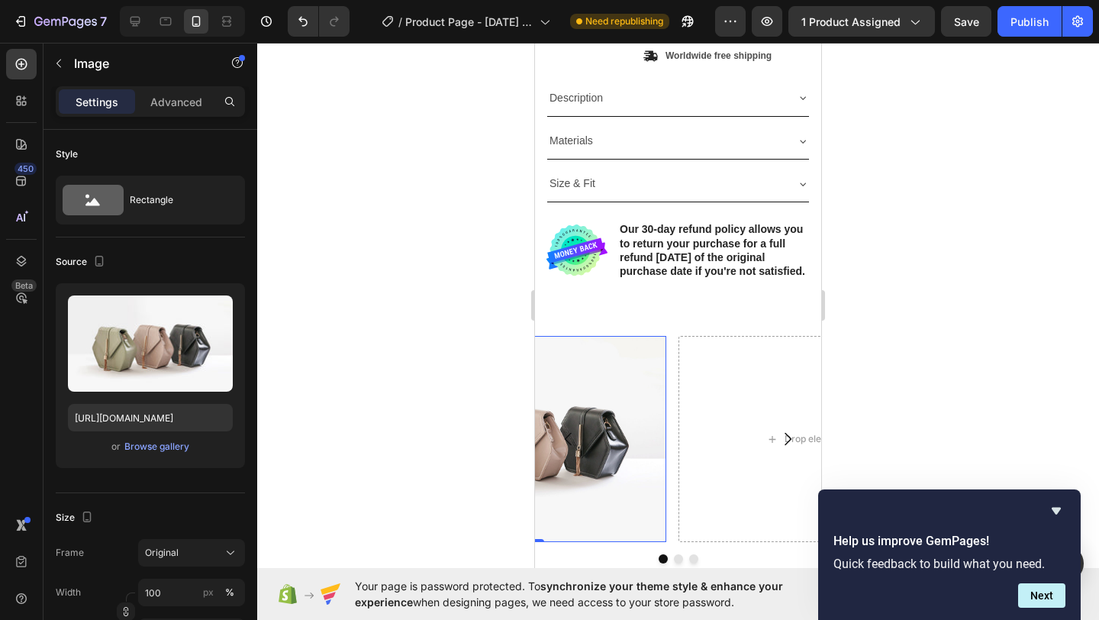
click at [593, 445] on img at bounding box center [528, 439] width 275 height 206
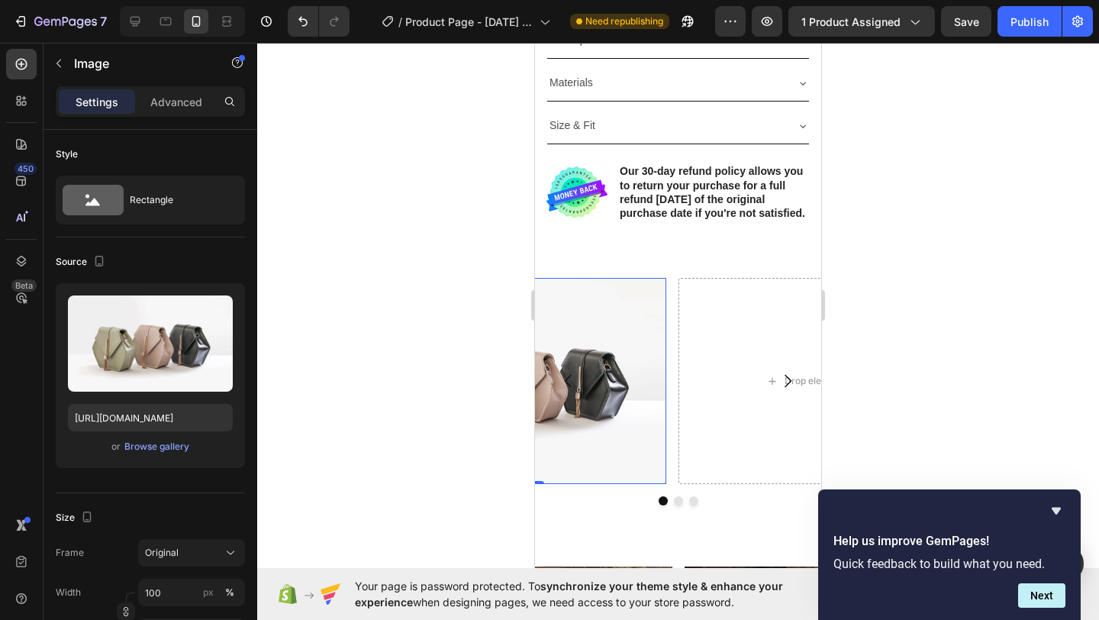
scroll to position [658, 0]
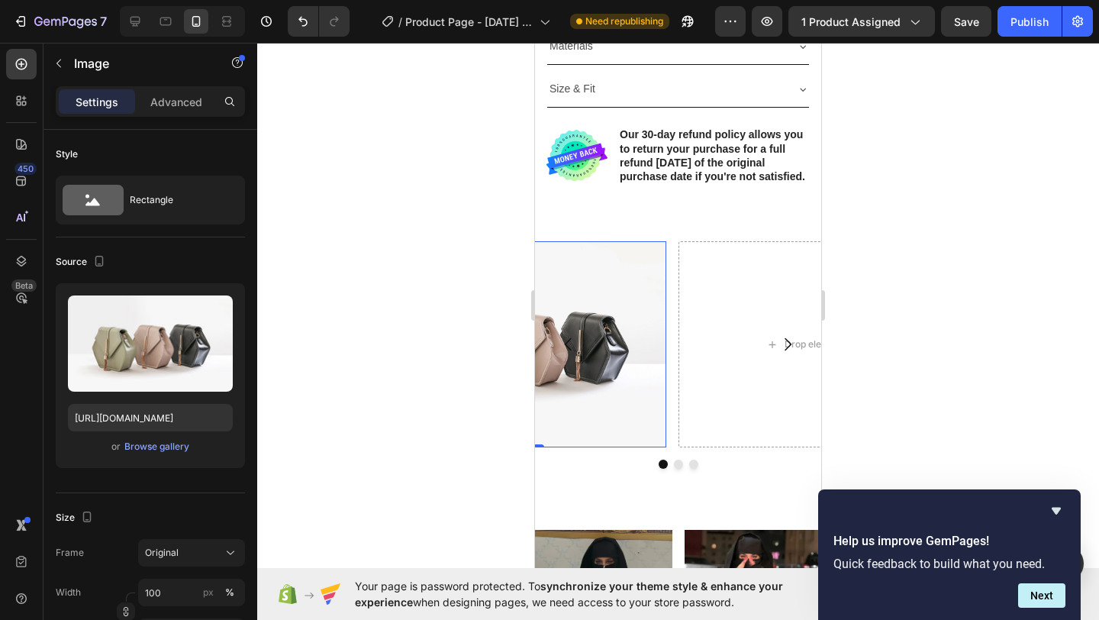
click at [589, 365] on button "Carousel Back Arrow" at bounding box center [568, 344] width 43 height 43
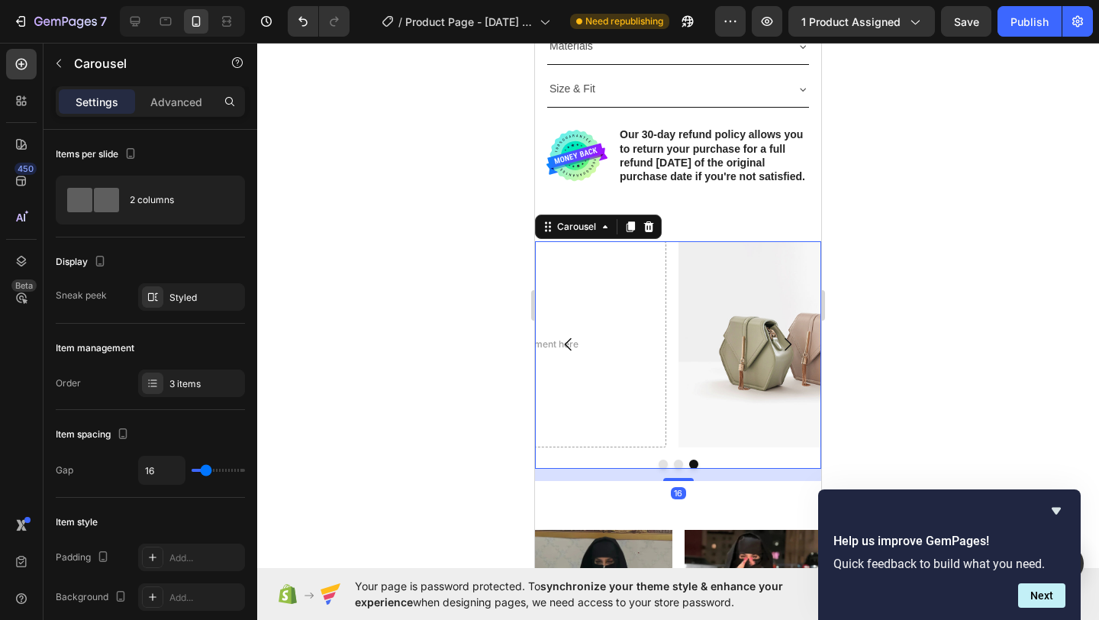
click at [706, 368] on img at bounding box center [815, 344] width 275 height 206
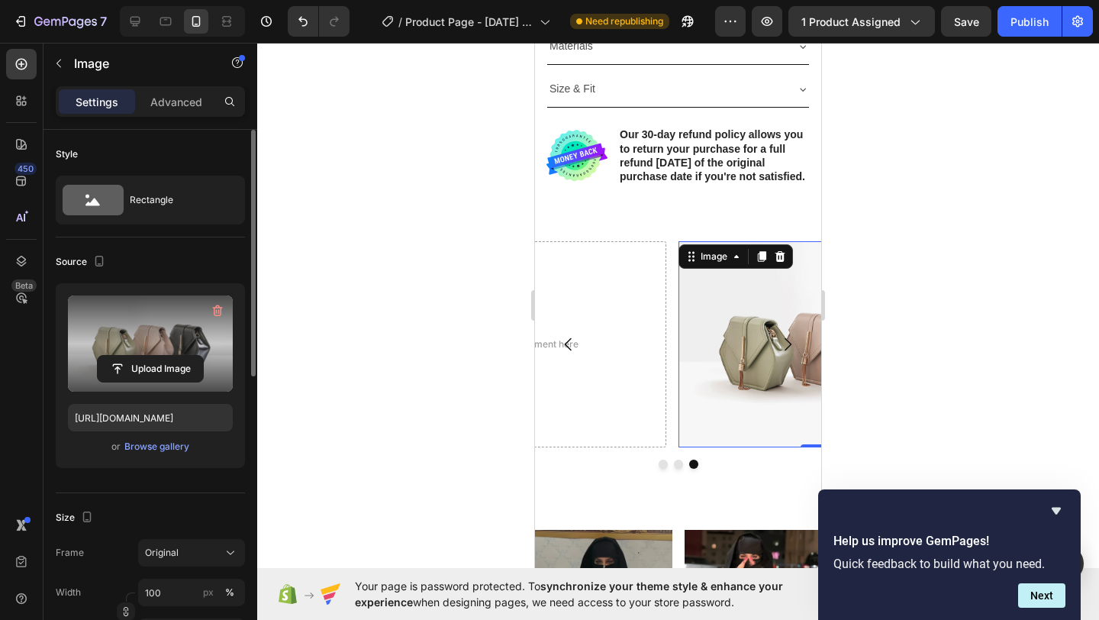
click at [121, 320] on label at bounding box center [150, 343] width 165 height 96
click at [121, 356] on input "file" at bounding box center [150, 369] width 105 height 26
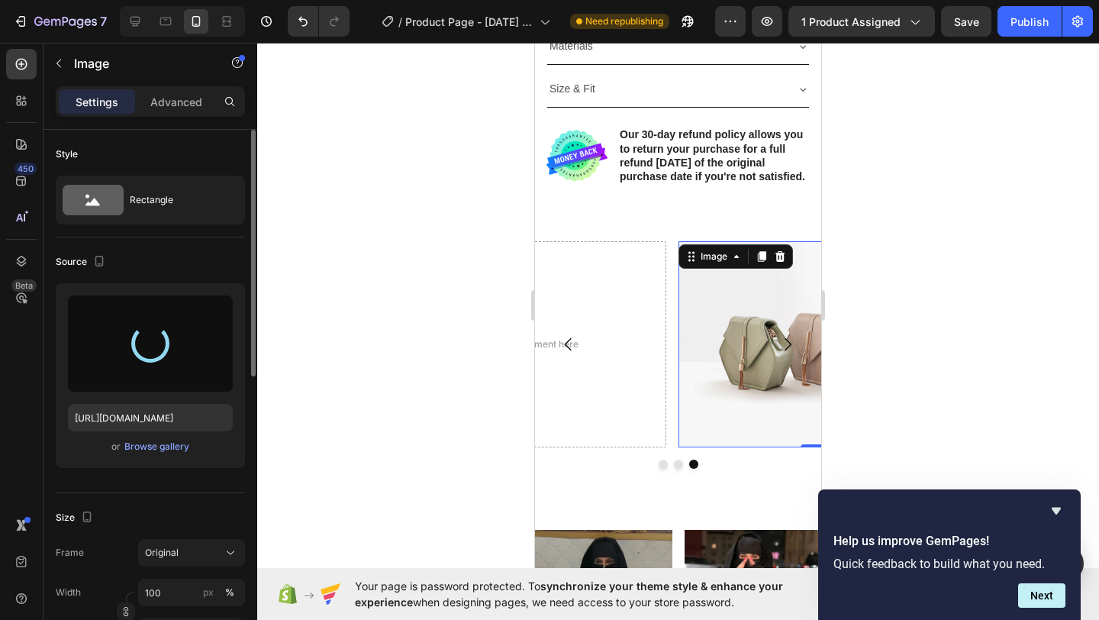
type input "https://cdn.shopify.com/s/files/1/0885/4382/2124/files/gempages_585680175589491…"
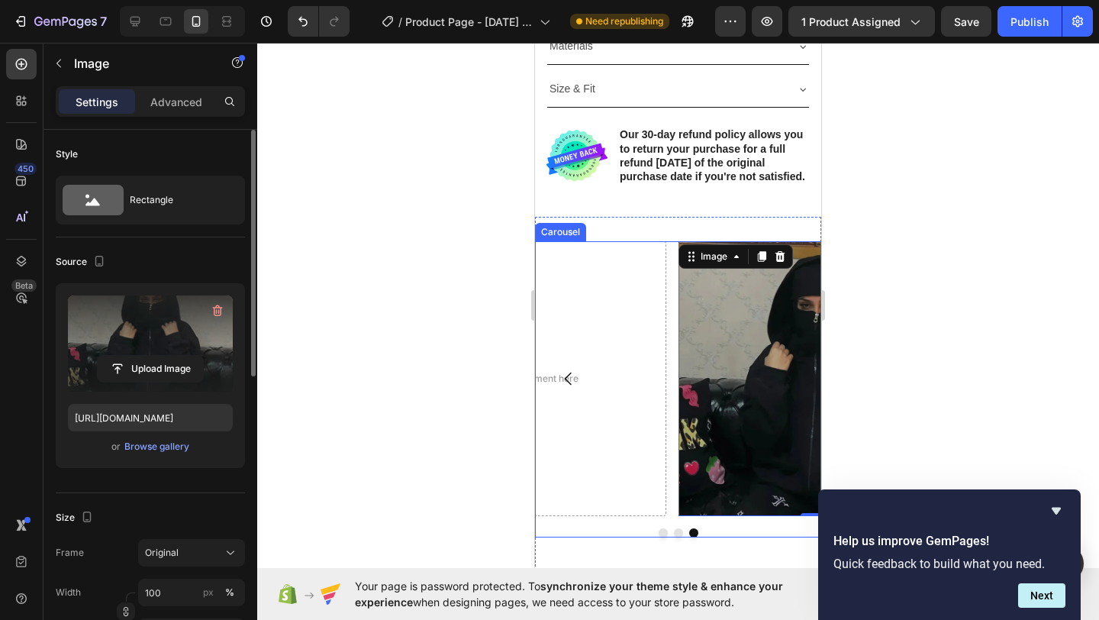
click at [568, 388] on icon "Carousel Back Arrow" at bounding box center [568, 378] width 18 height 18
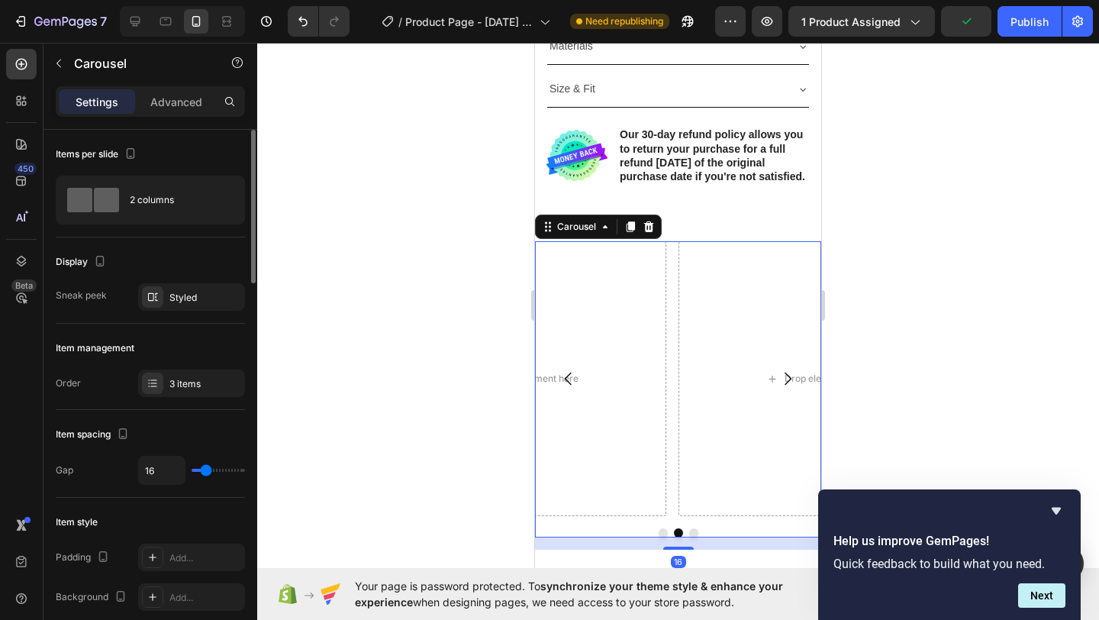
click at [766, 394] on button "Carousel Next Arrow" at bounding box center [787, 378] width 43 height 43
click at [778, 388] on icon "Carousel Next Arrow" at bounding box center [787, 378] width 18 height 18
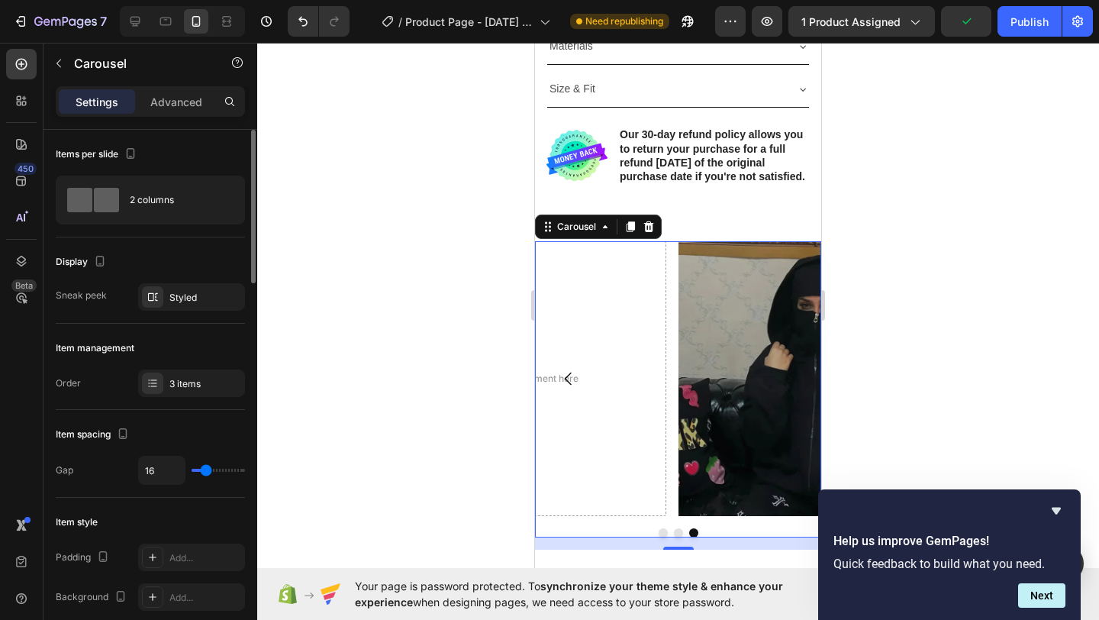
click at [733, 398] on img at bounding box center [815, 378] width 275 height 275
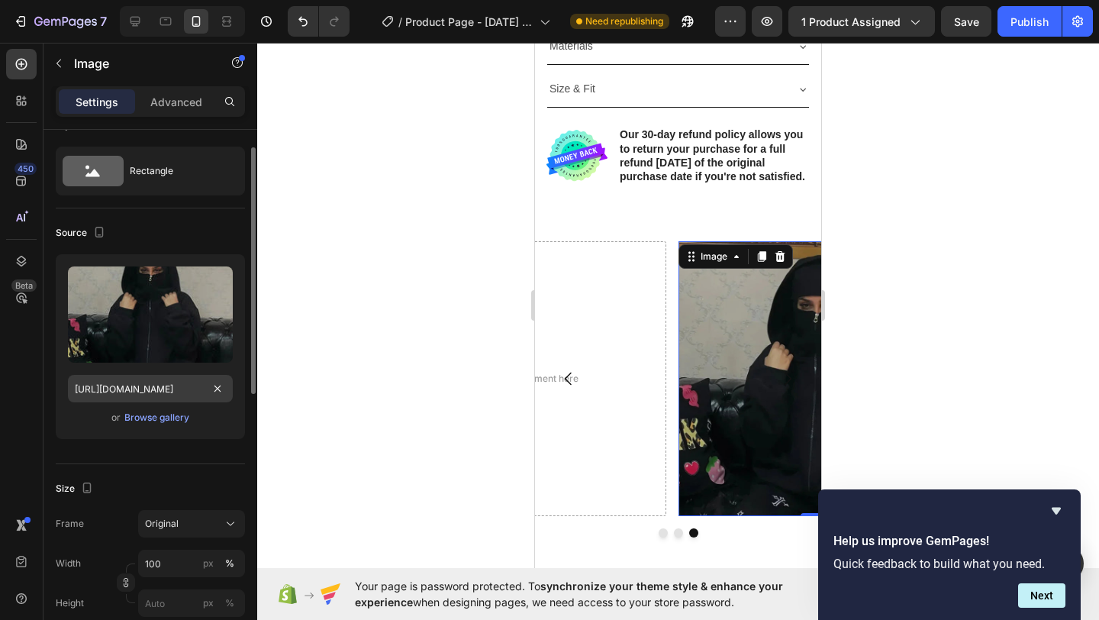
scroll to position [55, 0]
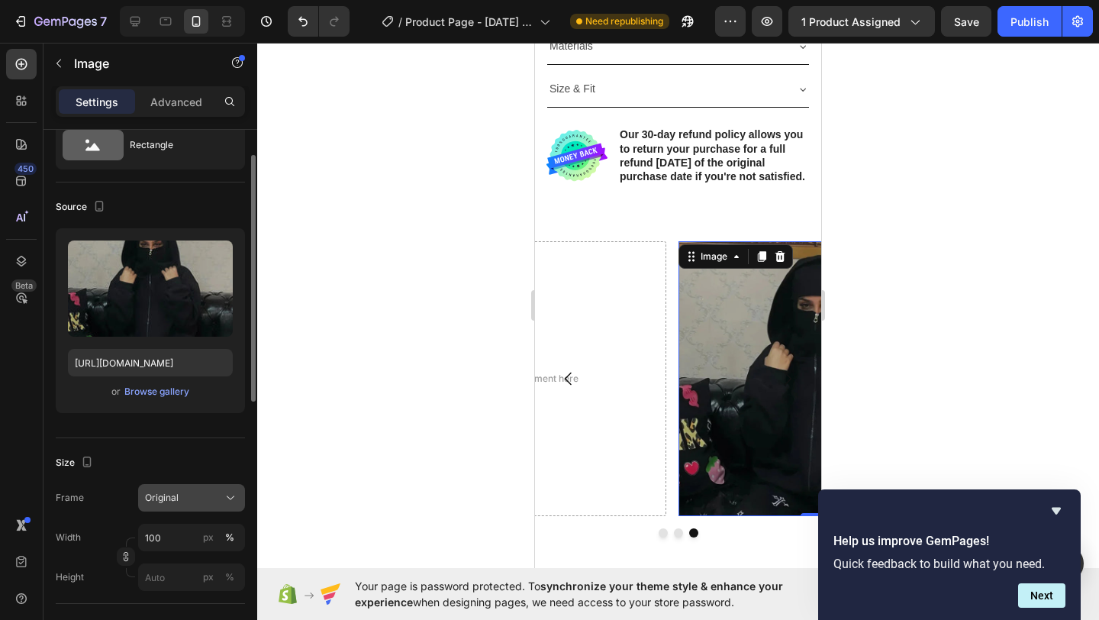
click at [209, 491] on div "Original" at bounding box center [182, 498] width 75 height 14
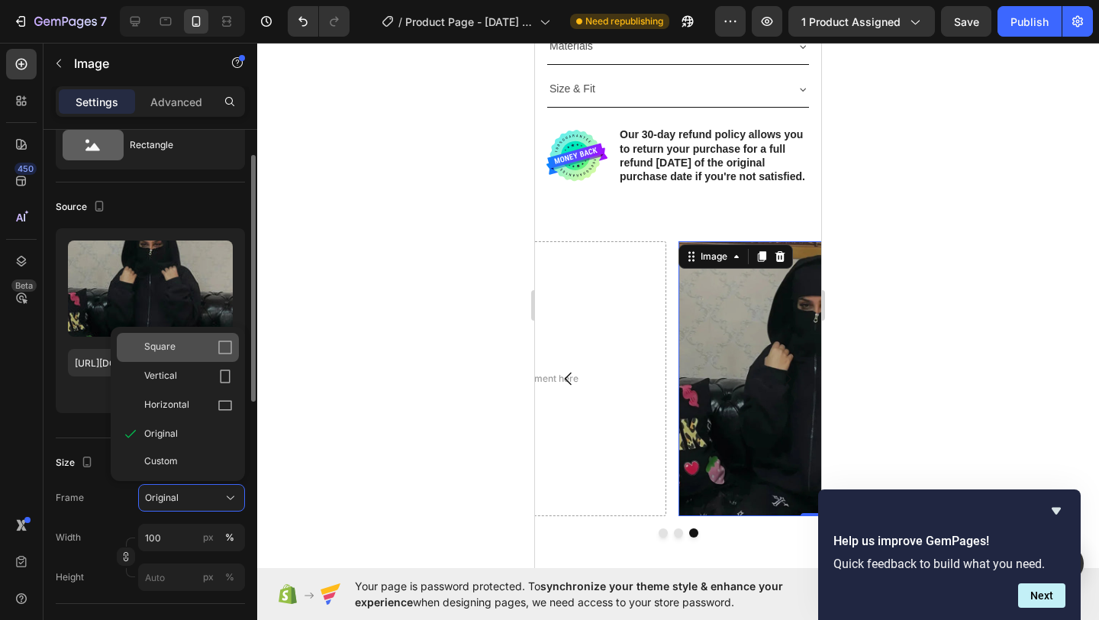
click at [186, 343] on div "Square" at bounding box center [188, 347] width 89 height 15
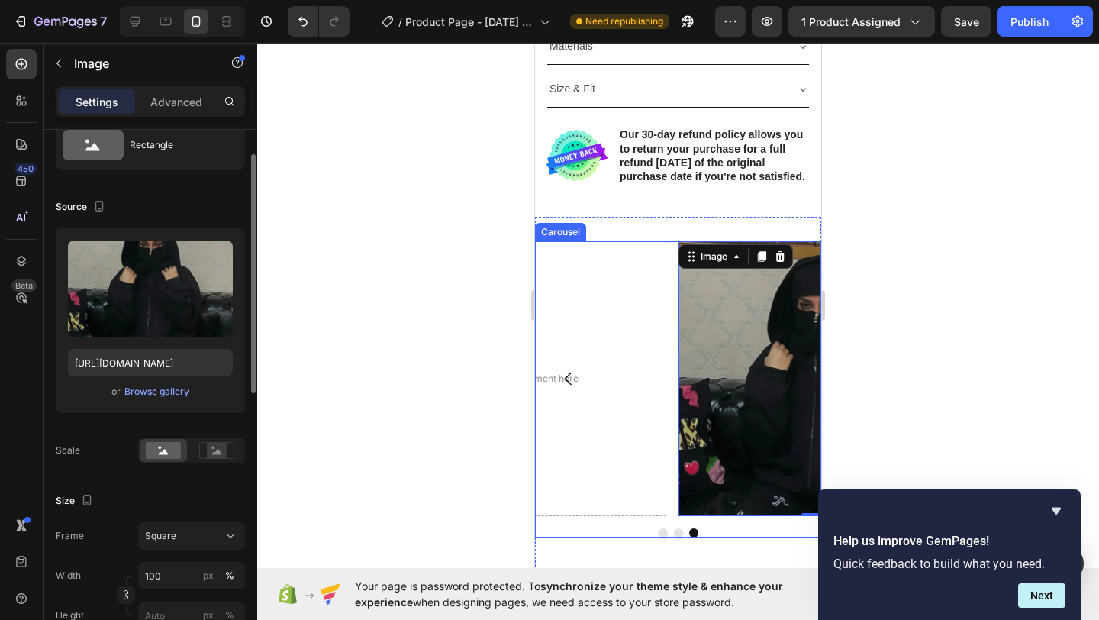
click at [572, 388] on icon "Carousel Back Arrow" at bounding box center [568, 378] width 18 height 18
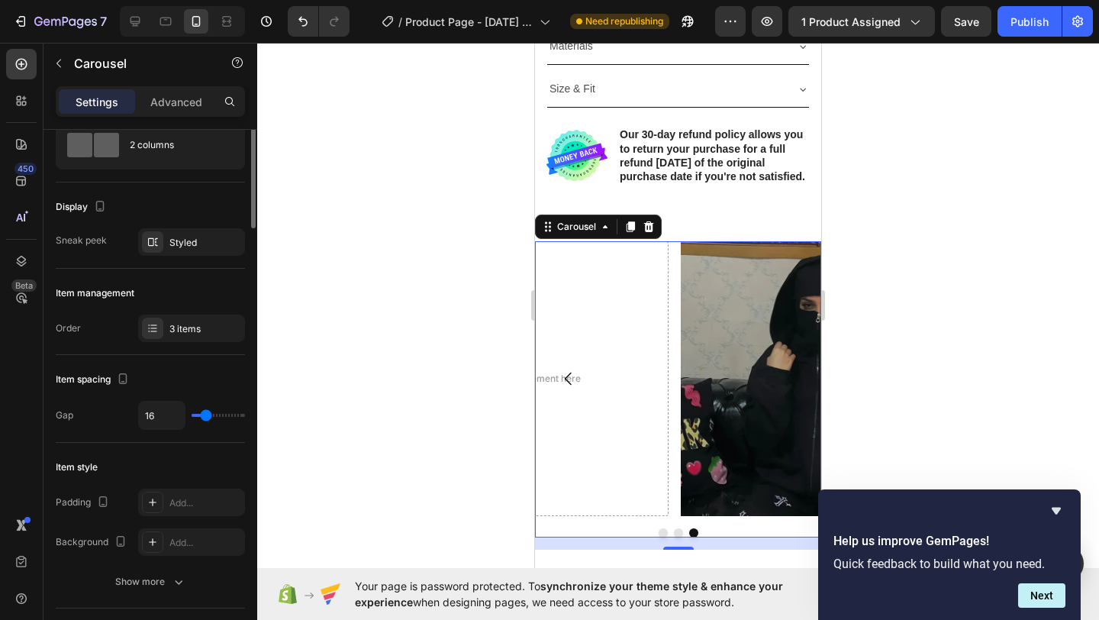
scroll to position [0, 0]
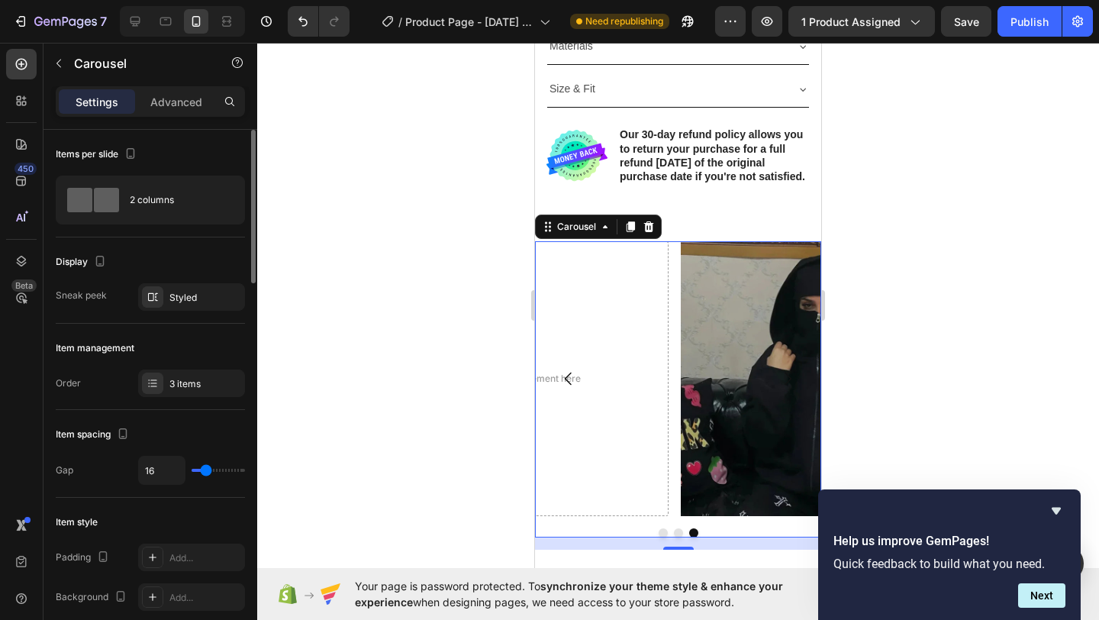
click at [572, 388] on icon "Carousel Back Arrow" at bounding box center [568, 378] width 18 height 18
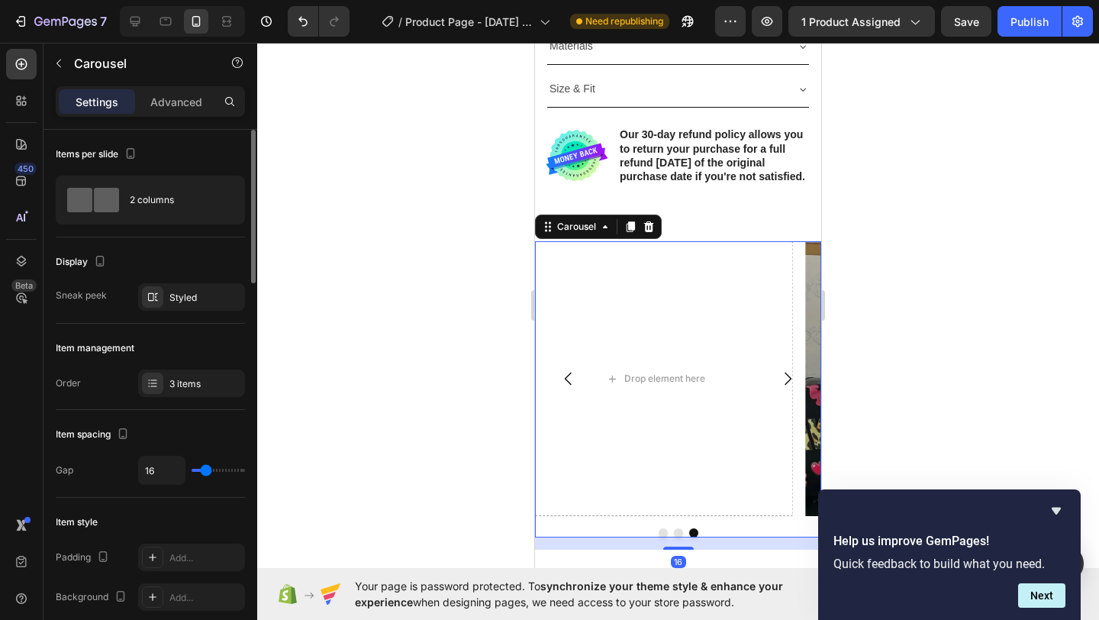
click at [572, 388] on icon "Carousel Back Arrow" at bounding box center [568, 378] width 18 height 18
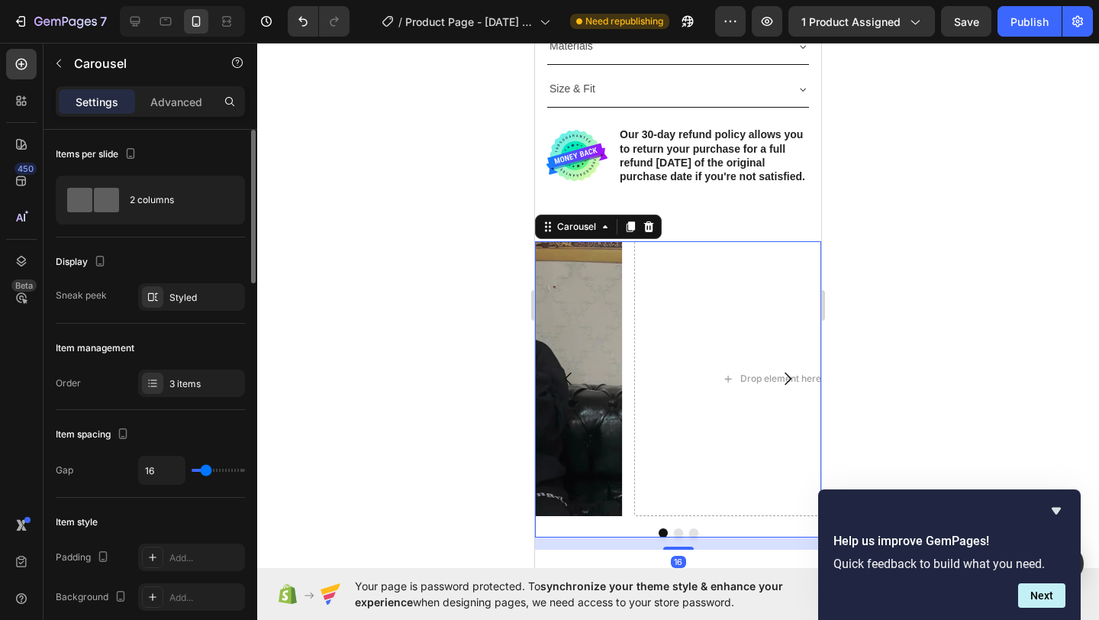
click at [572, 388] on icon "Carousel Back Arrow" at bounding box center [568, 378] width 18 height 18
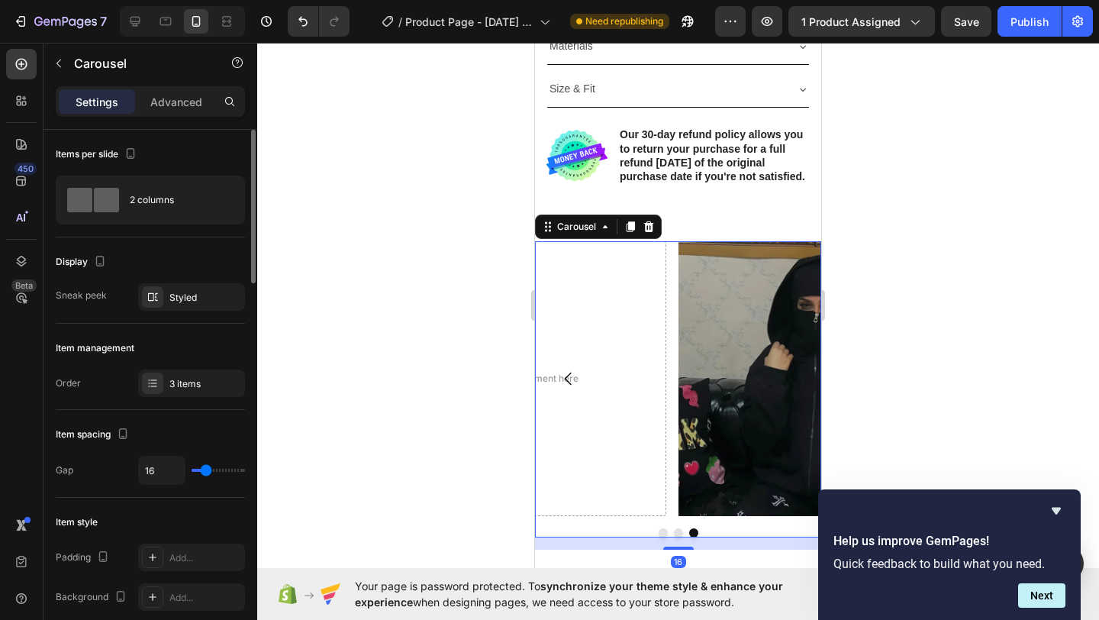
click at [595, 385] on div "Drop element here" at bounding box center [528, 378] width 275 height 275
click at [53, 66] on icon "button" at bounding box center [59, 63] width 12 height 12
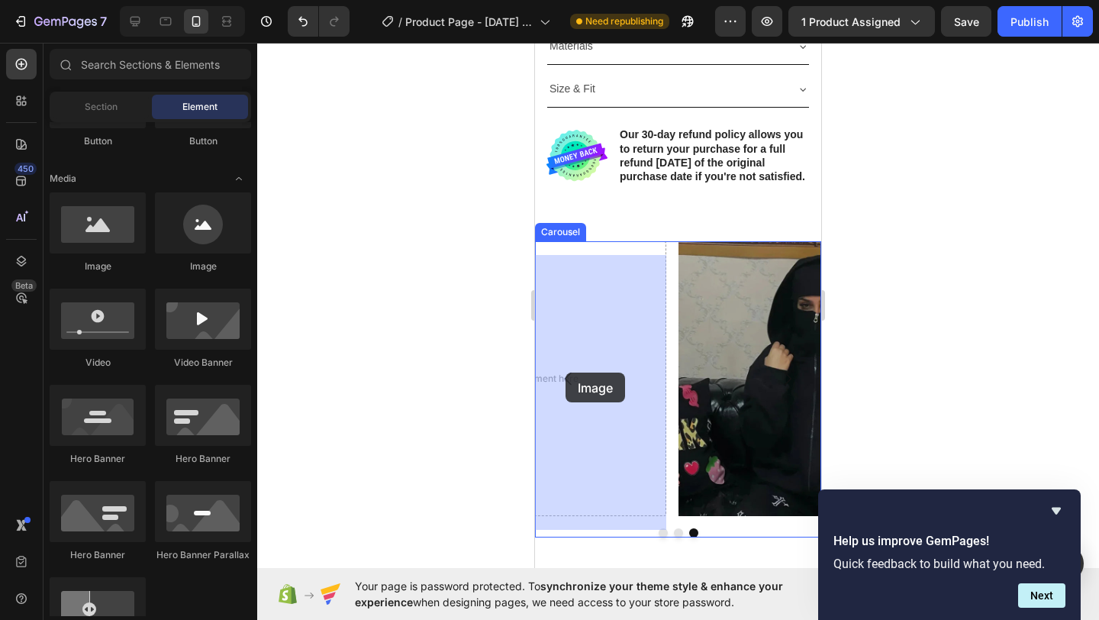
drag, startPoint x: 1056, startPoint y: 392, endPoint x: 568, endPoint y: 372, distance: 488.7
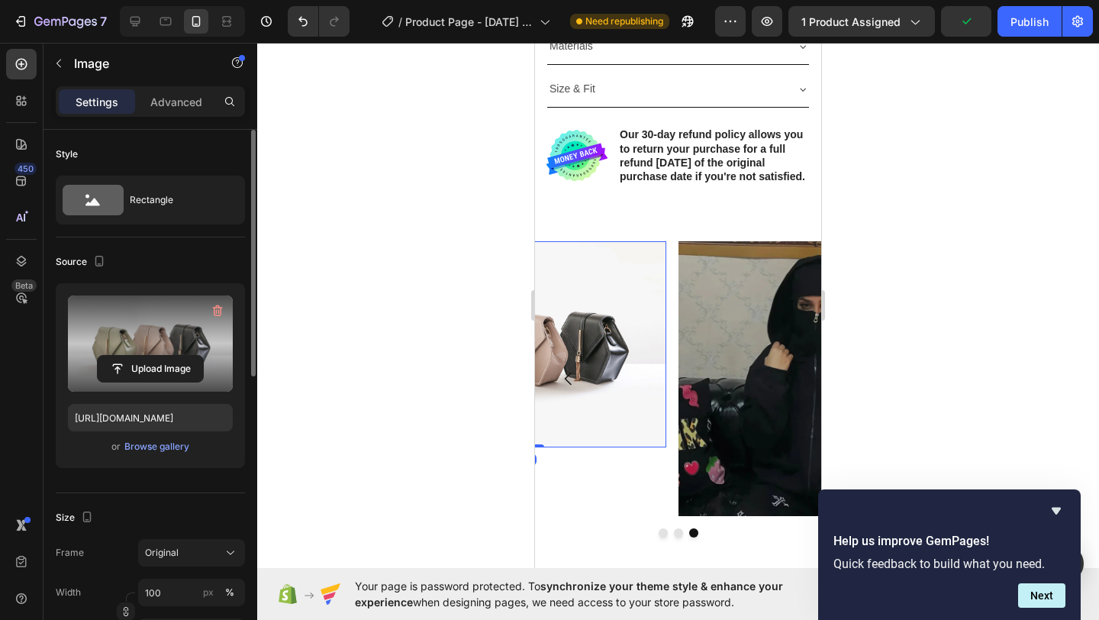
click at [167, 344] on label at bounding box center [150, 343] width 165 height 96
click at [167, 356] on input "file" at bounding box center [150, 369] width 105 height 26
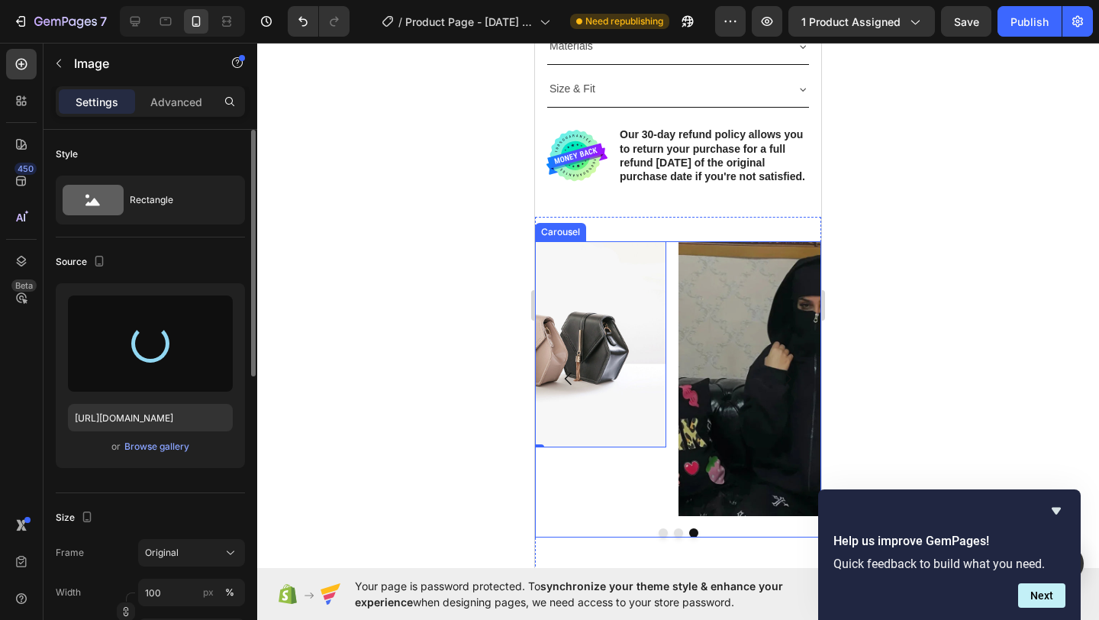
type input "https://cdn.shopify.com/s/files/1/0885/4382/2124/files/gempages_585680175589491…"
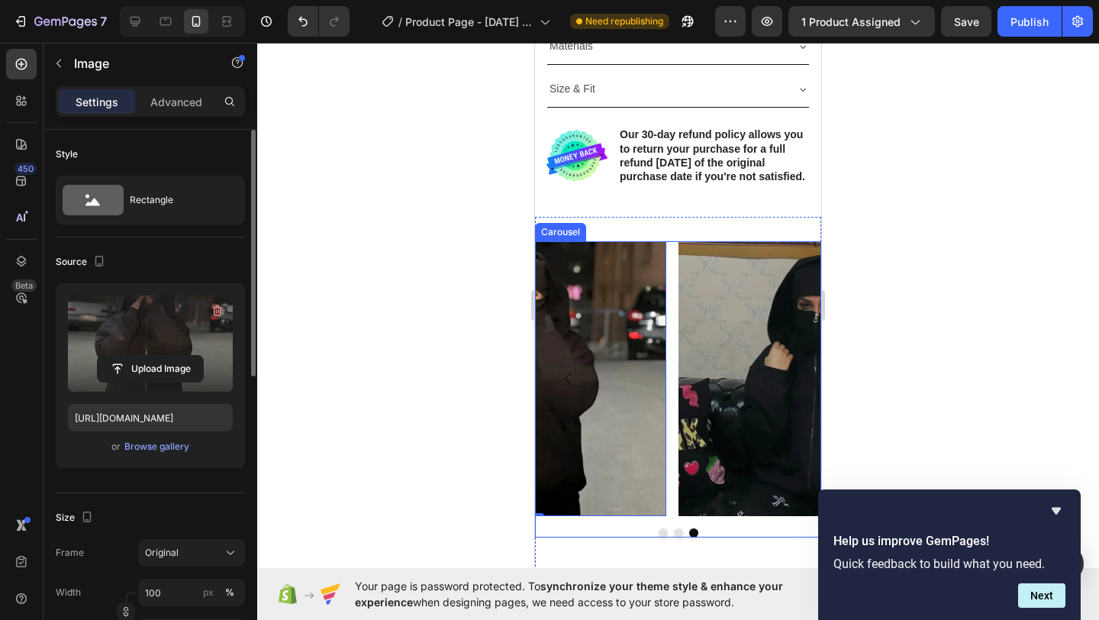
click at [568, 388] on icon "Carousel Back Arrow" at bounding box center [568, 378] width 18 height 18
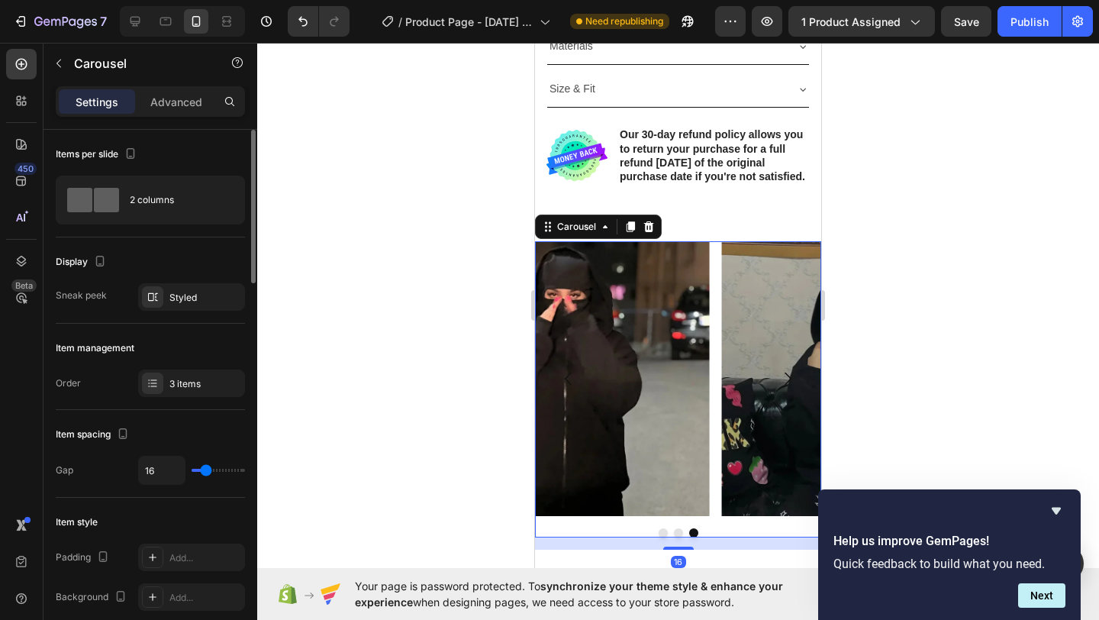
click at [568, 388] on icon "Carousel Back Arrow" at bounding box center [568, 378] width 18 height 18
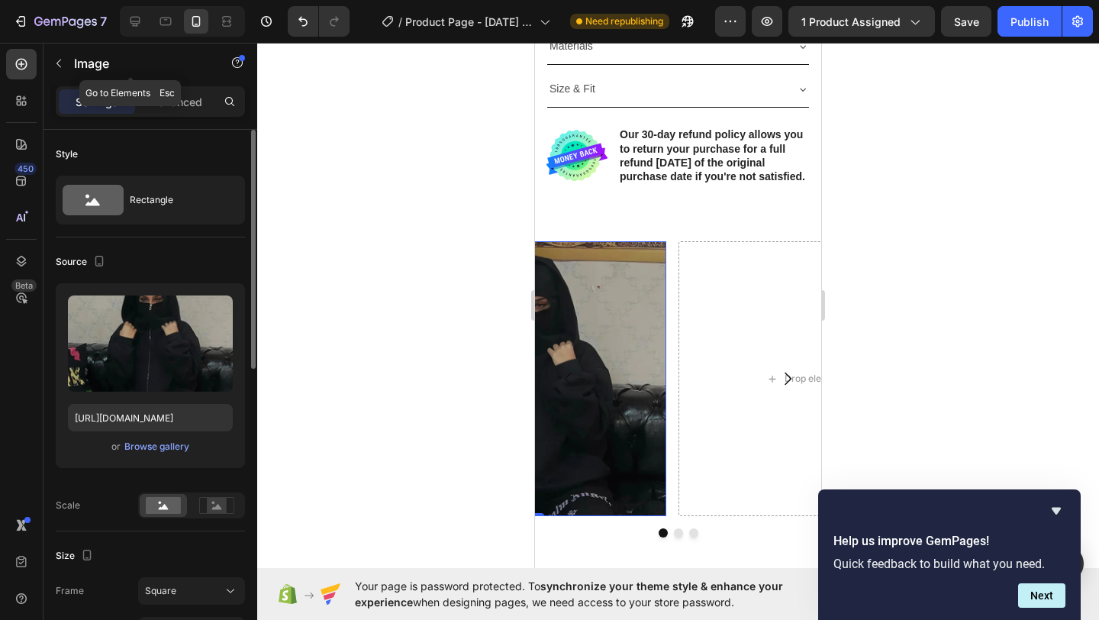
click at [57, 63] on icon "button" at bounding box center [58, 64] width 5 height 8
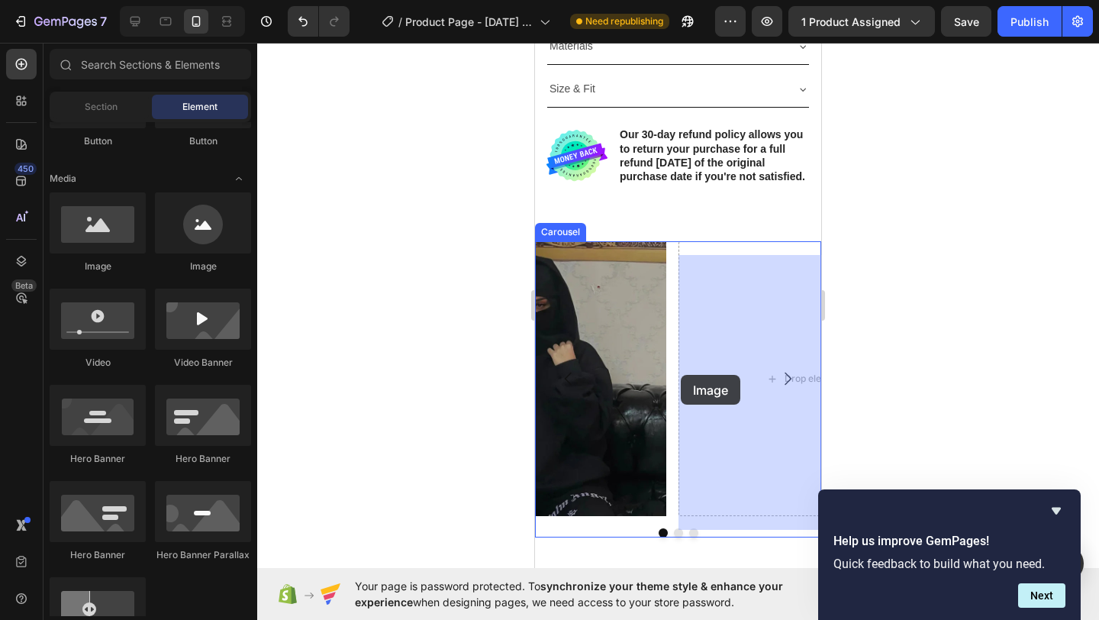
drag, startPoint x: 985, startPoint y: 347, endPoint x: 679, endPoint y: 373, distance: 307.1
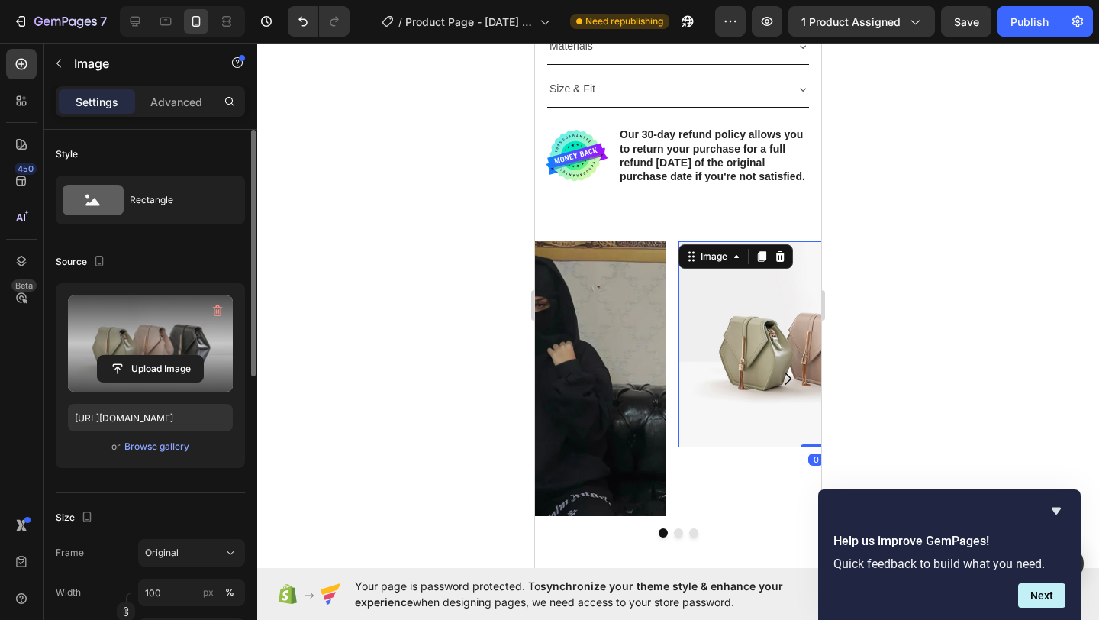
click at [201, 332] on label at bounding box center [150, 343] width 165 height 96
click at [201, 356] on input "file" at bounding box center [150, 369] width 105 height 26
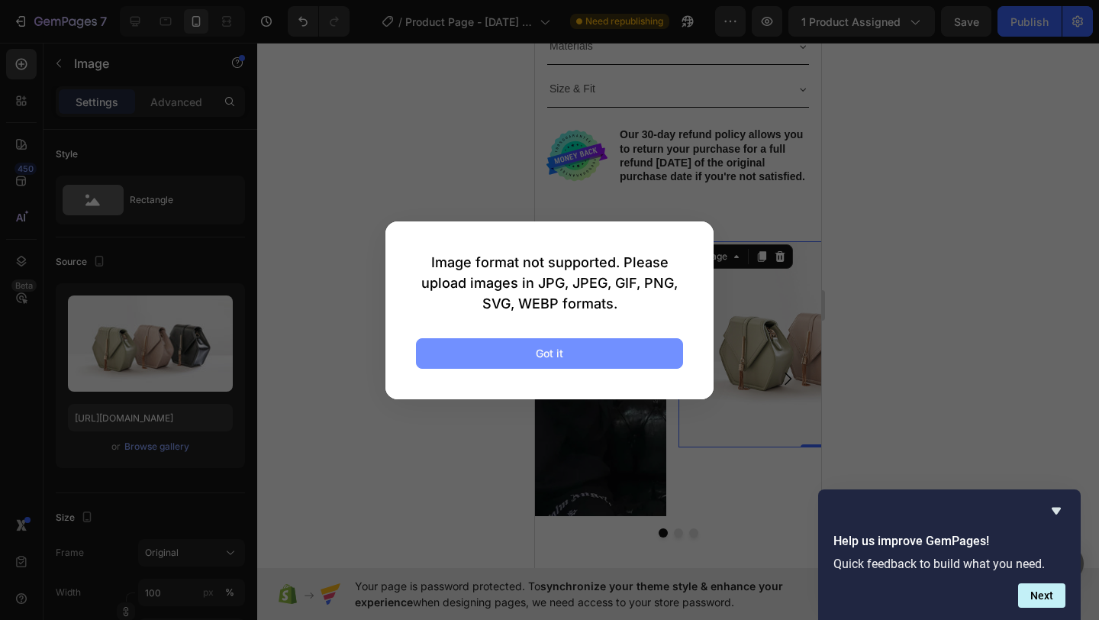
click at [624, 353] on button "Got it" at bounding box center [549, 353] width 267 height 31
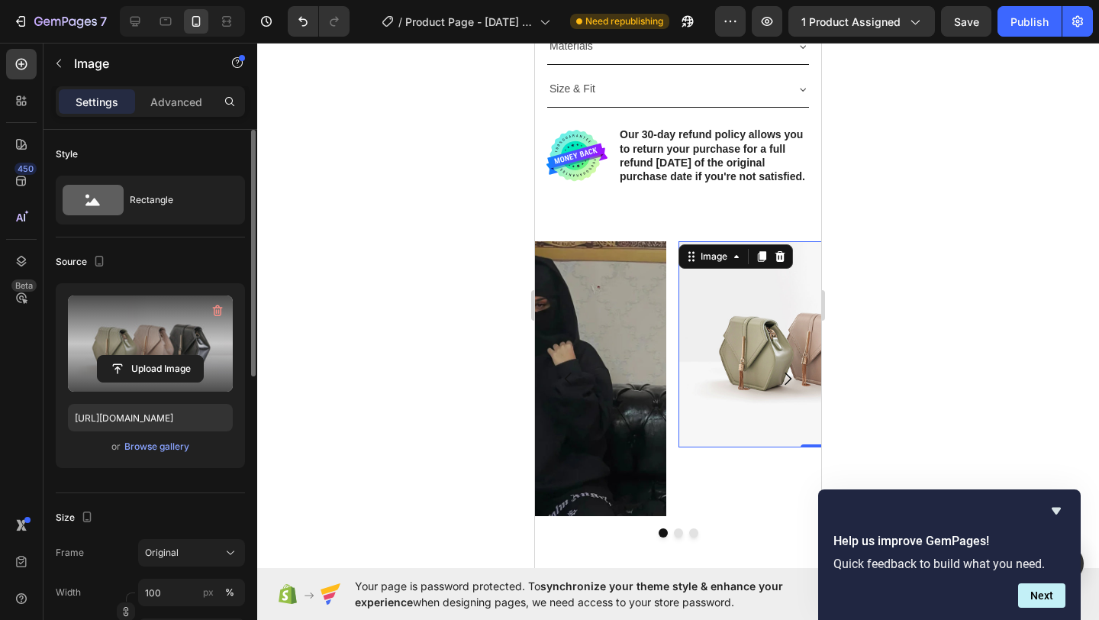
click at [145, 321] on label at bounding box center [150, 343] width 165 height 96
click at [145, 356] on input "file" at bounding box center [150, 369] width 105 height 26
type input "C:\fakepath\A5a1e5177a8fa459589bc7e102ed94e47n.jpg_.avif"
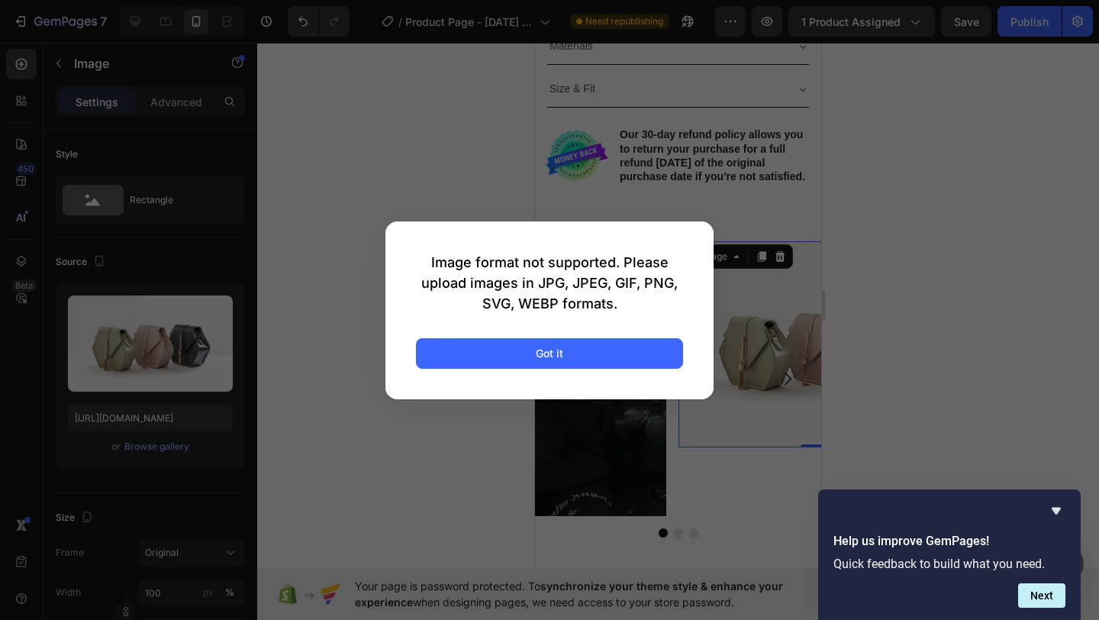
drag, startPoint x: 556, startPoint y: 349, endPoint x: 301, endPoint y: 311, distance: 257.7
click at [555, 349] on div "Got it" at bounding box center [549, 353] width 27 height 16
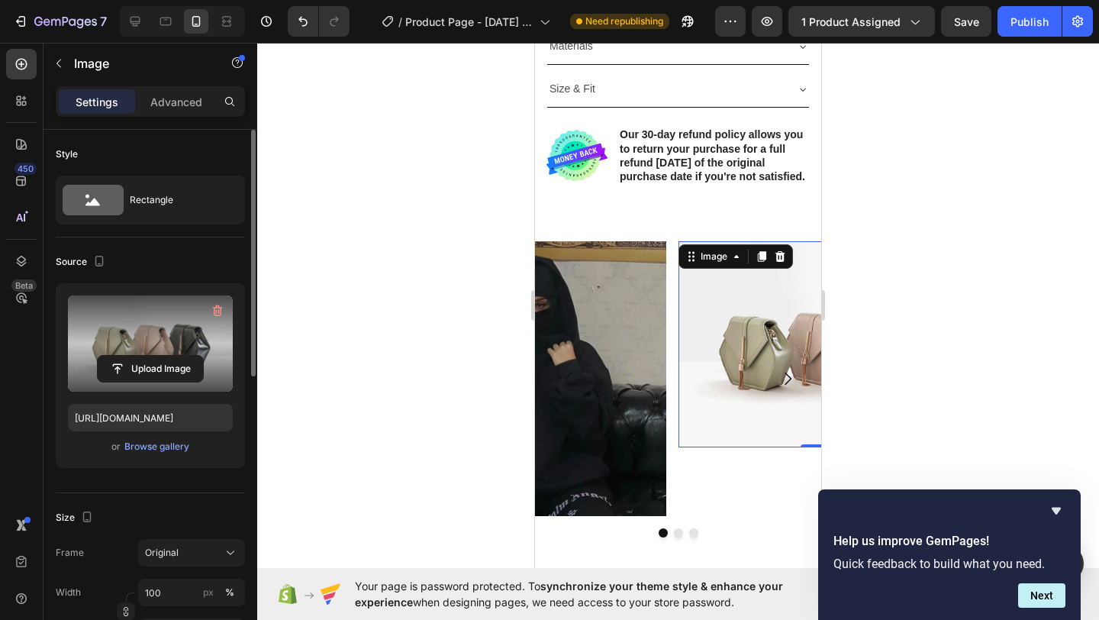
click at [134, 316] on label at bounding box center [150, 343] width 165 height 96
click at [134, 356] on input "file" at bounding box center [150, 369] width 105 height 26
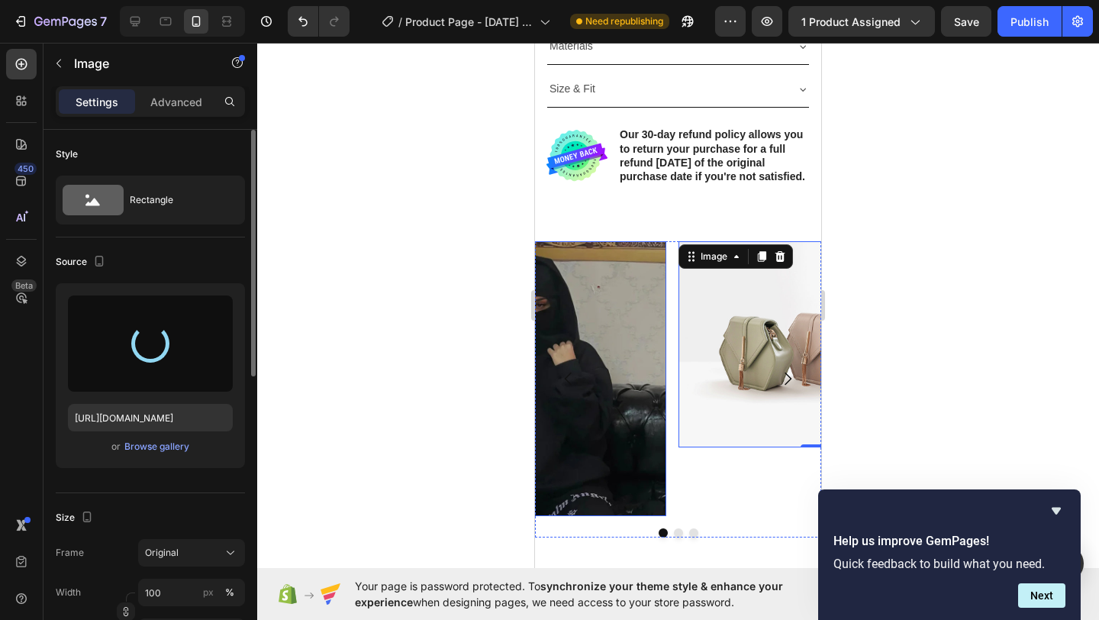
type input "https://cdn.shopify.com/s/files/1/0885/4382/2124/files/gempages_585680175589491…"
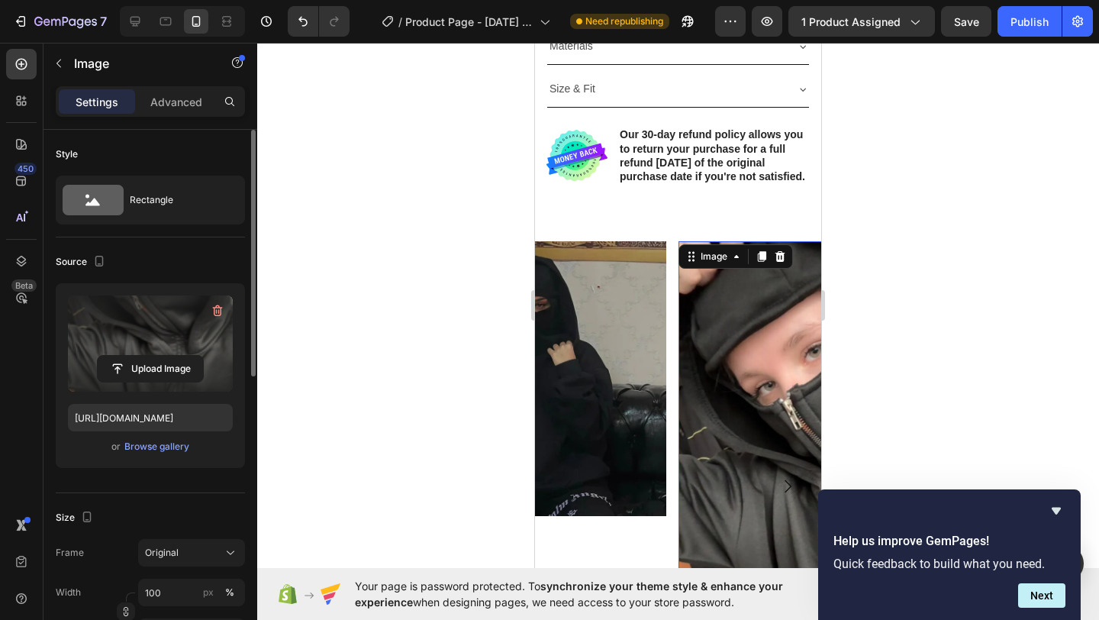
scroll to position [16, 0]
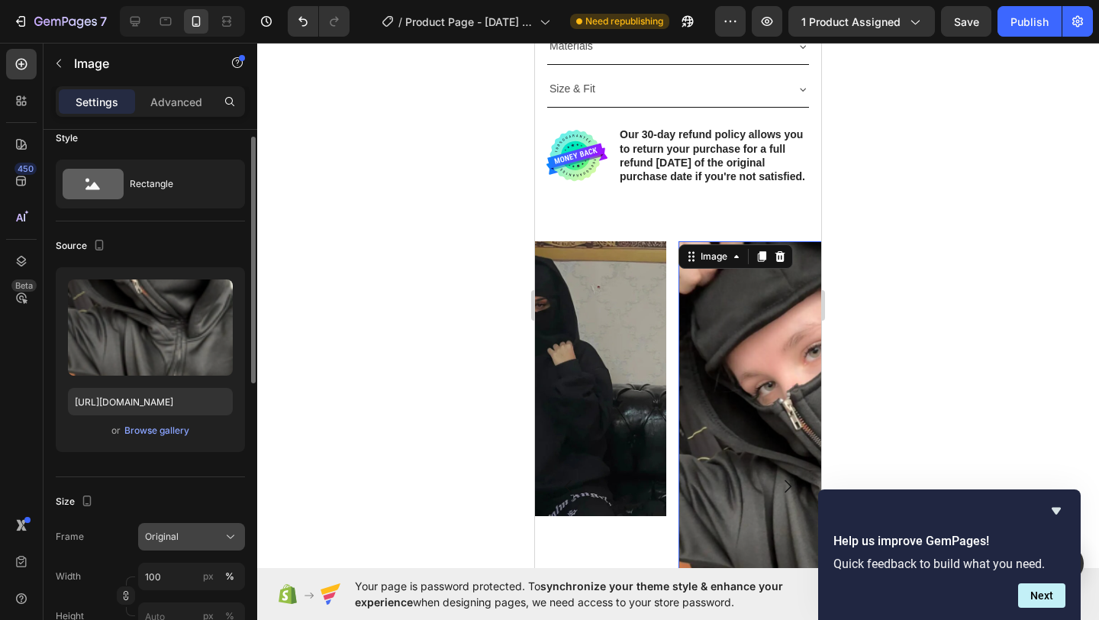
click at [182, 539] on div "Original" at bounding box center [182, 537] width 75 height 14
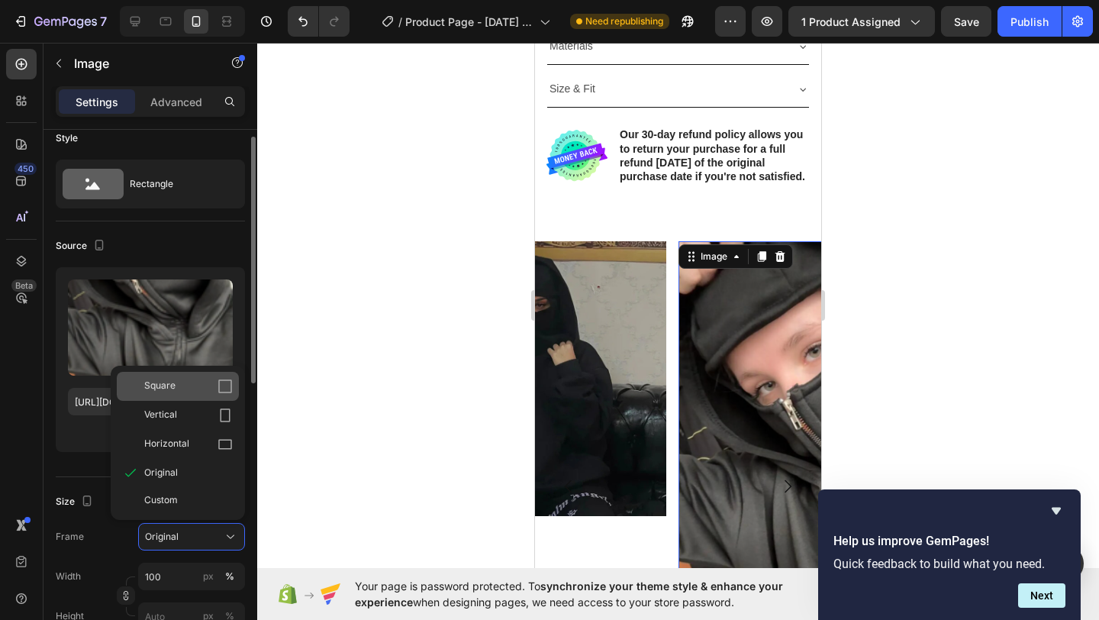
click at [196, 387] on div "Square" at bounding box center [188, 385] width 89 height 15
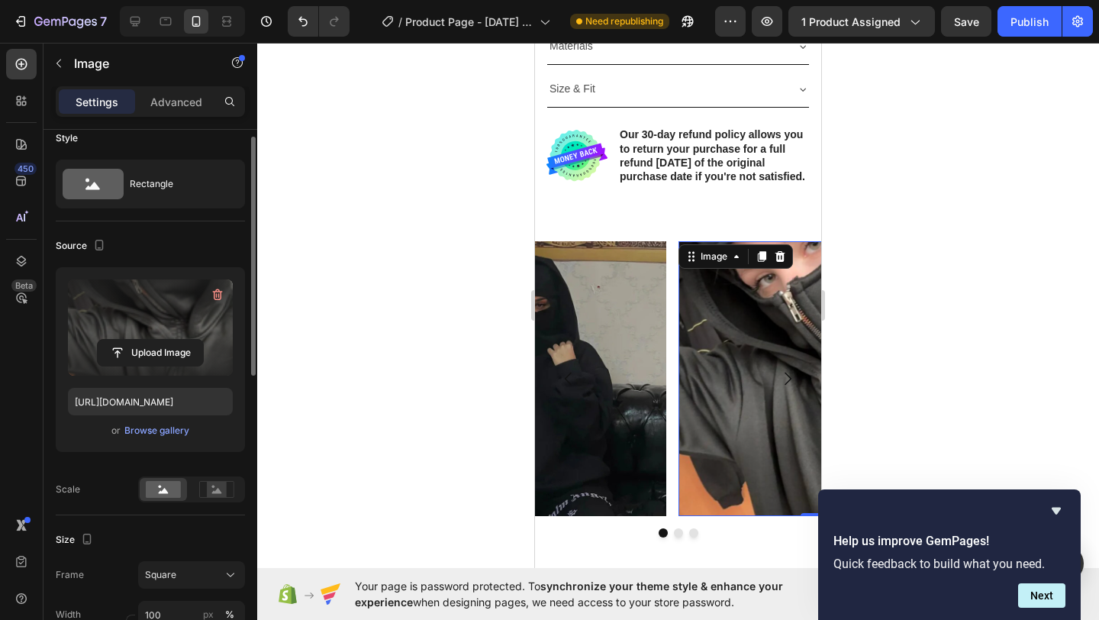
click at [178, 310] on label at bounding box center [150, 327] width 165 height 96
click at [178, 340] on input "file" at bounding box center [150, 353] width 105 height 26
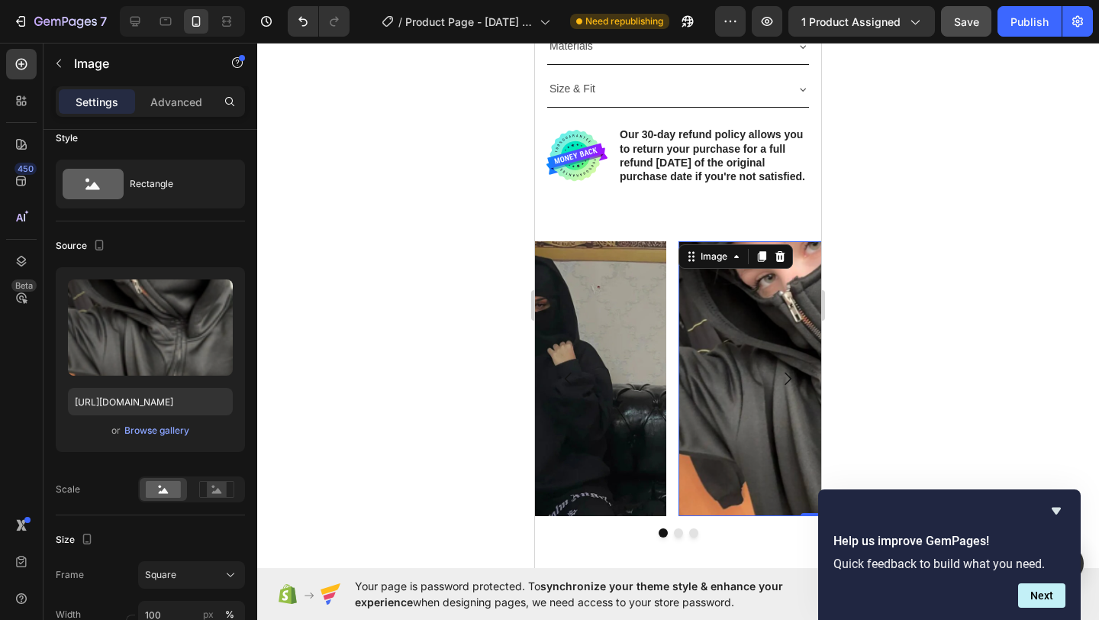
click at [958, 26] on span "Save" at bounding box center [966, 21] width 25 height 13
click at [642, 244] on div "Image 0 Image Image Carousel Section 2" at bounding box center [678, 395] width 286 height 357
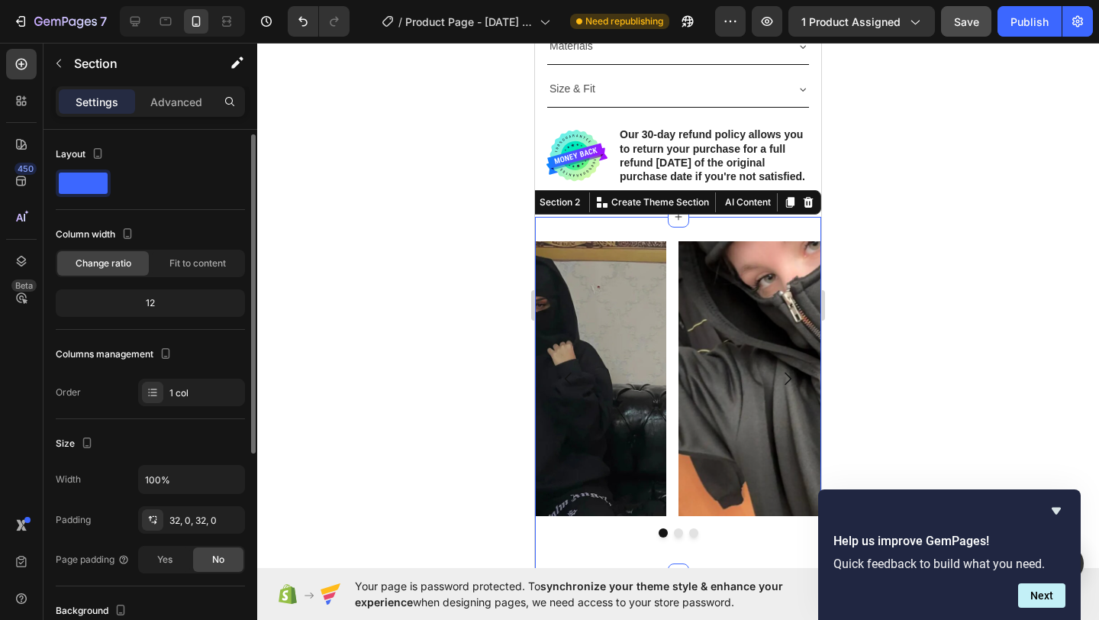
scroll to position [303, 0]
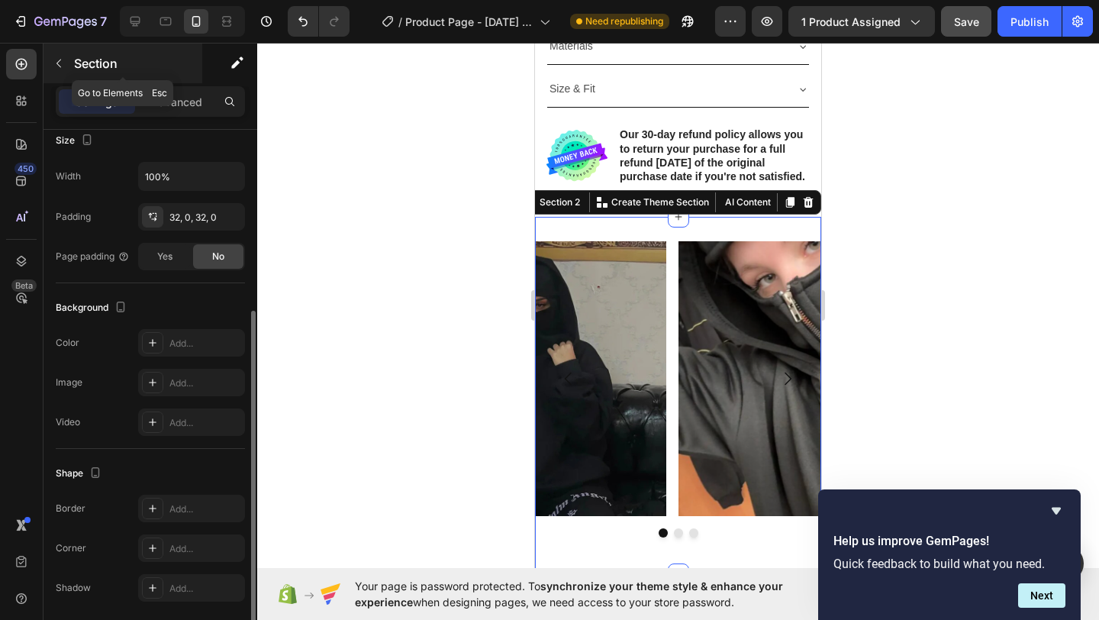
click at [56, 58] on icon "button" at bounding box center [59, 63] width 12 height 12
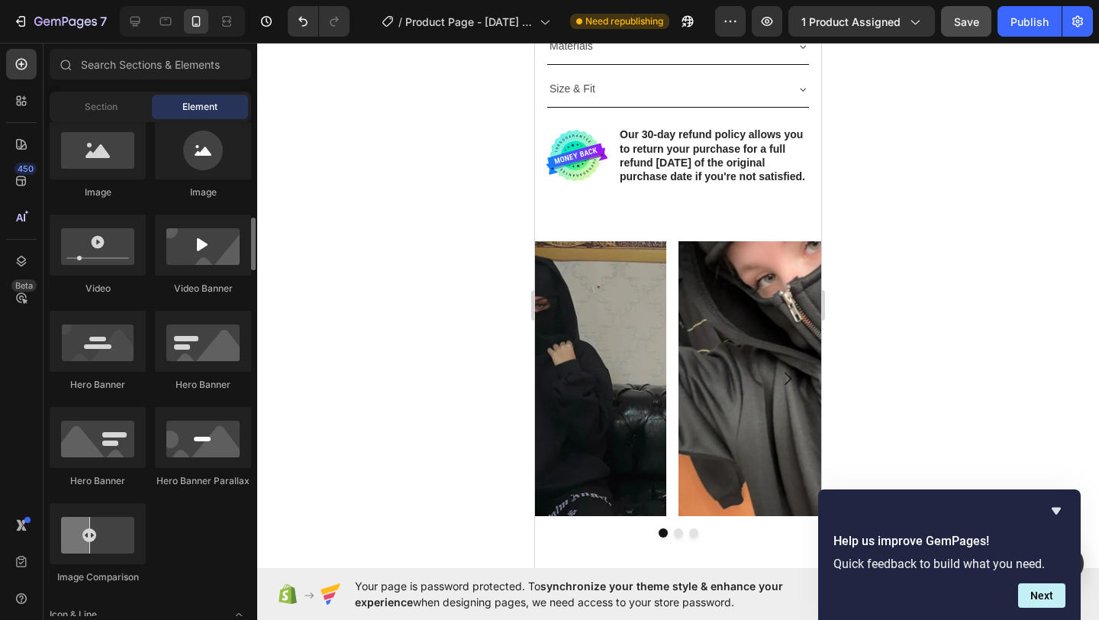
scroll to position [399, 0]
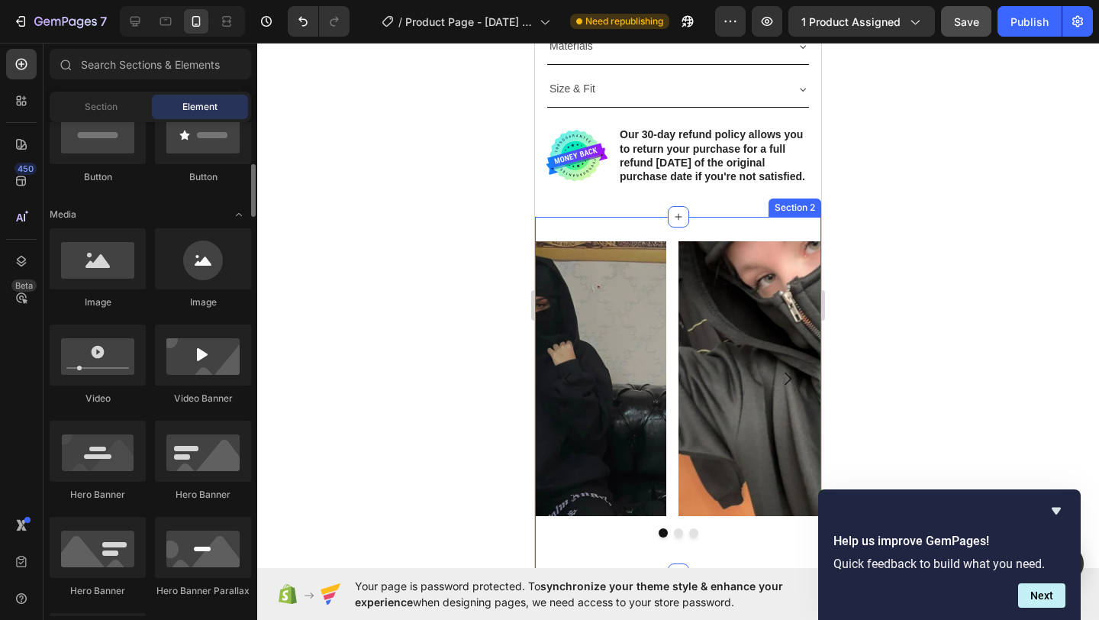
click at [585, 231] on div "Image Image Image Carousel Section 2" at bounding box center [678, 395] width 286 height 357
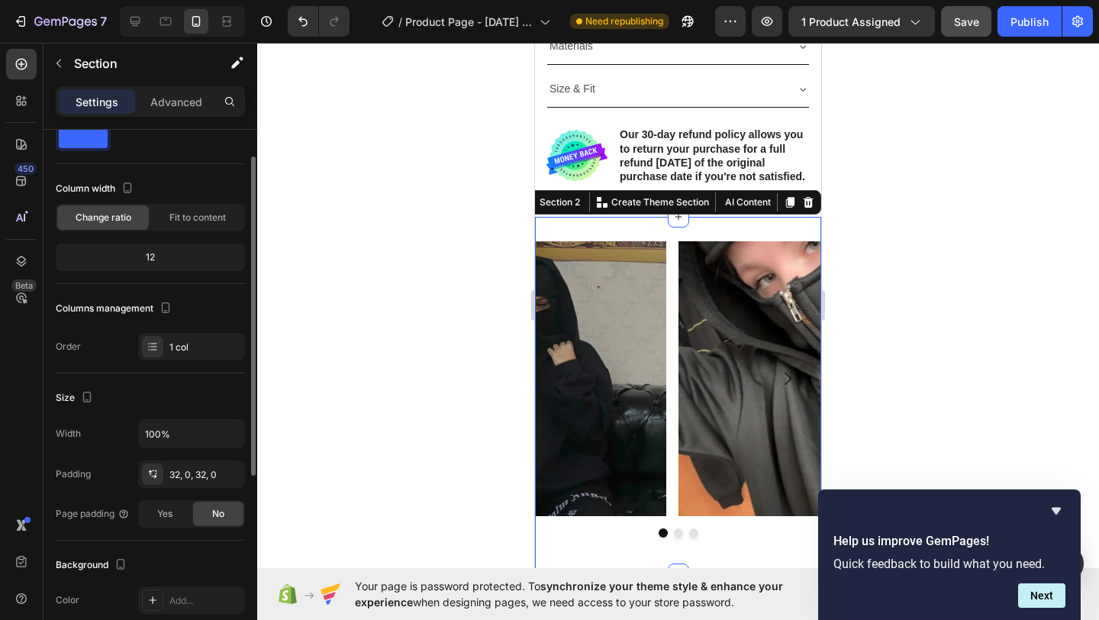
scroll to position [94, 0]
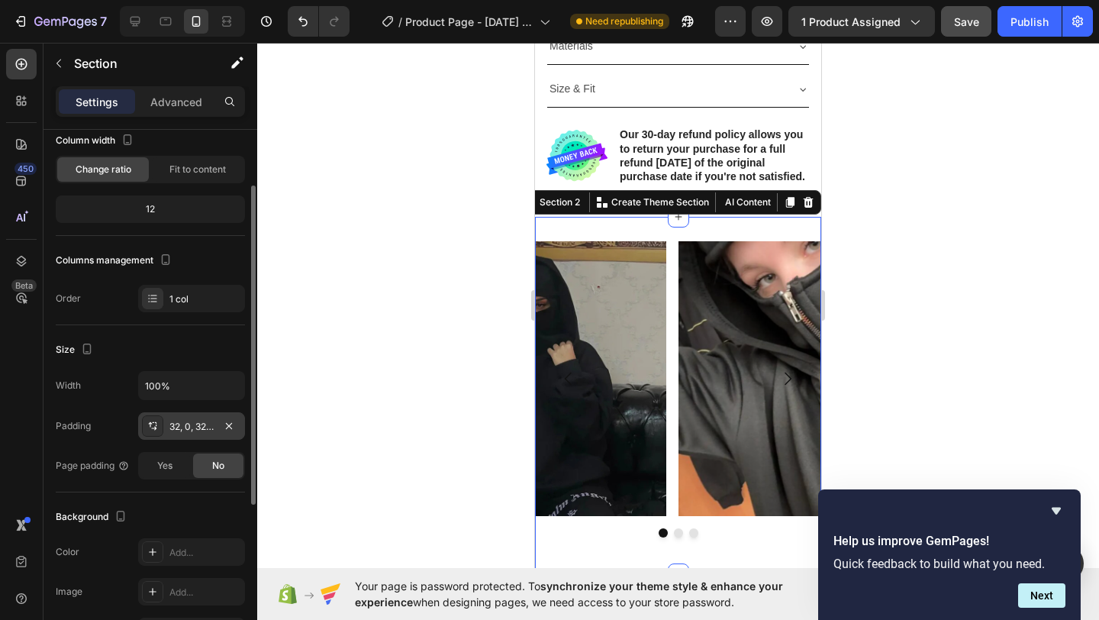
click at [193, 435] on div "32, 0, 32, 0" at bounding box center [191, 425] width 107 height 27
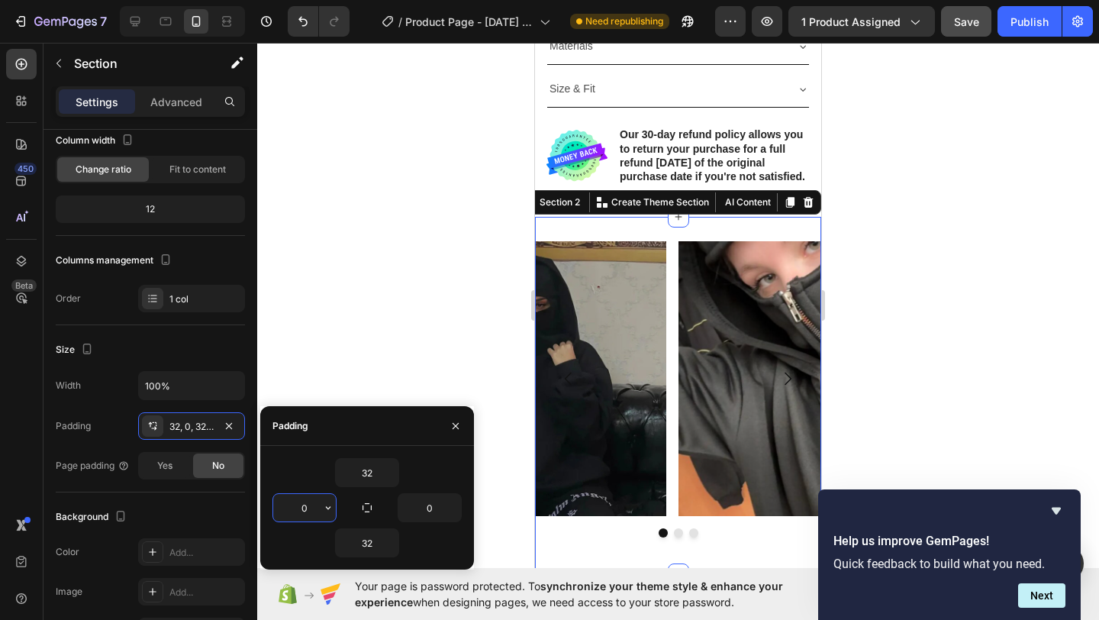
click at [305, 502] on input "0" at bounding box center [304, 507] width 63 height 27
click at [374, 474] on input "32" at bounding box center [367, 472] width 63 height 27
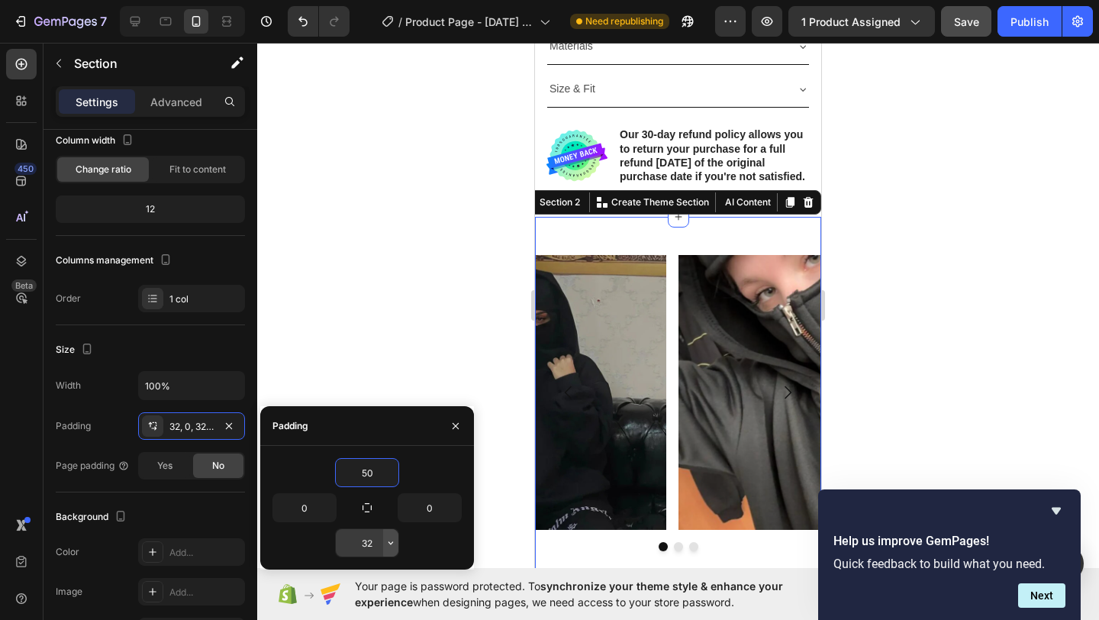
type input "50"
click at [388, 543] on icon "button" at bounding box center [391, 542] width 12 height 12
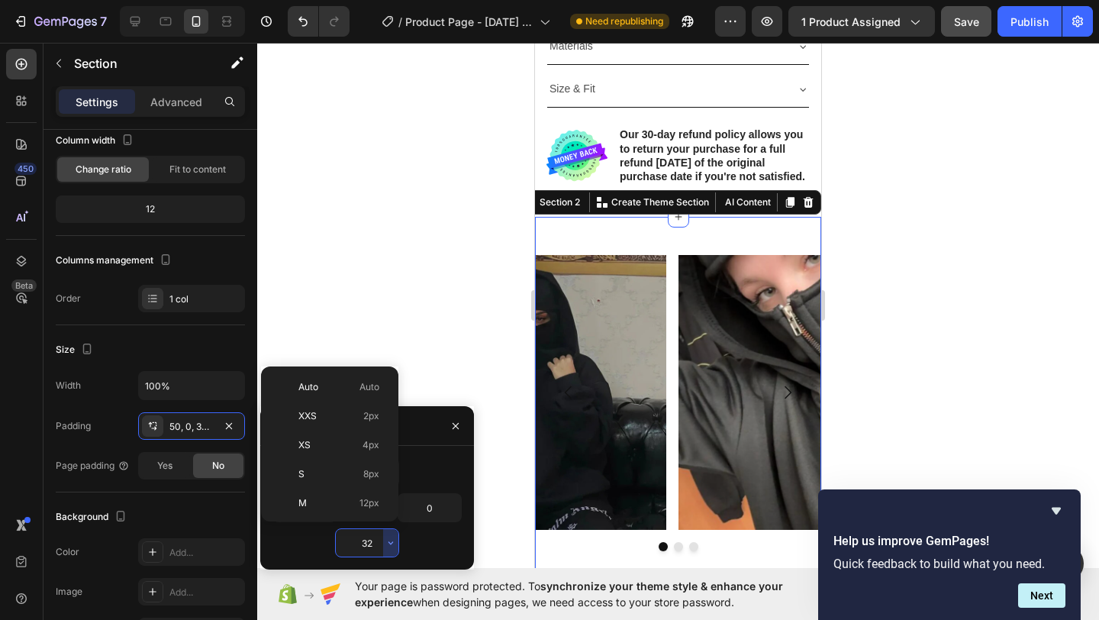
scroll to position [110, 0]
click at [379, 539] on input "32" at bounding box center [367, 542] width 63 height 27
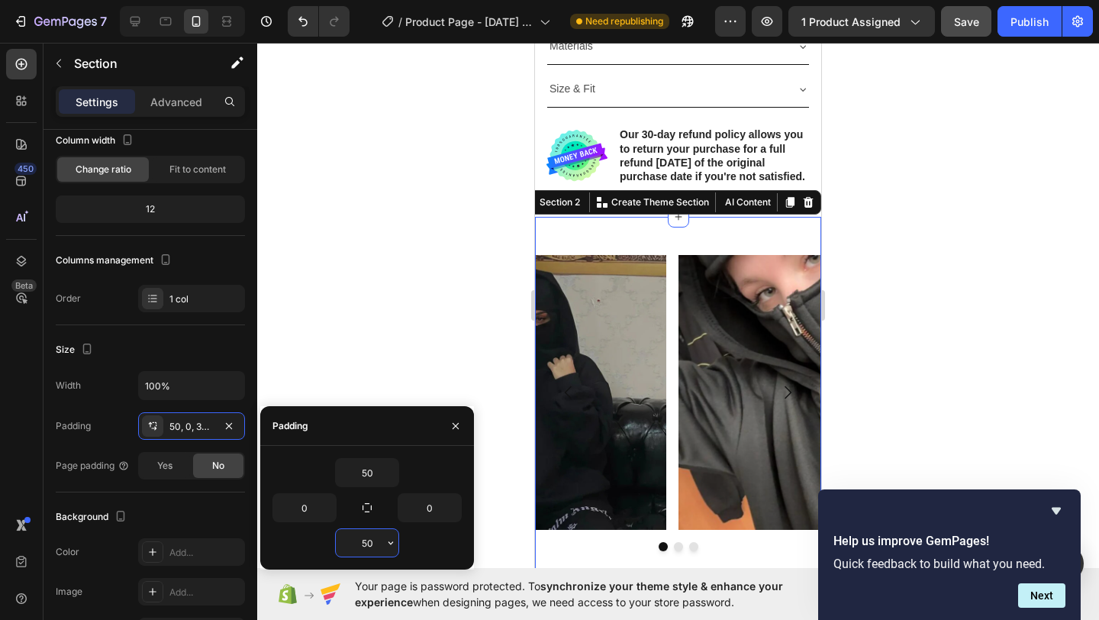
type input "5"
type input "32"
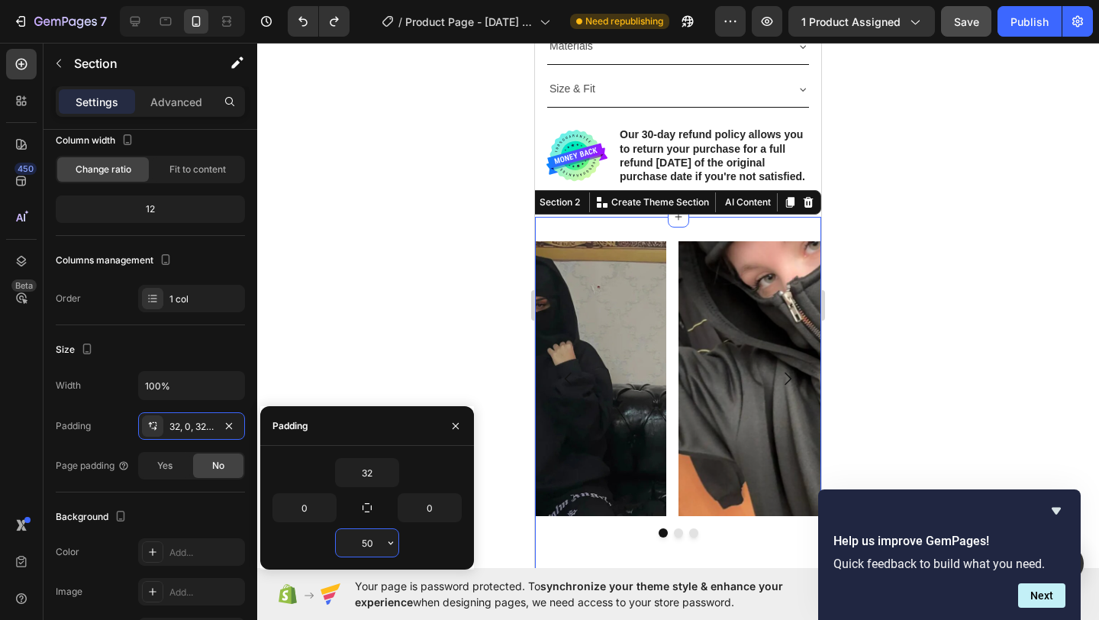
type input "32"
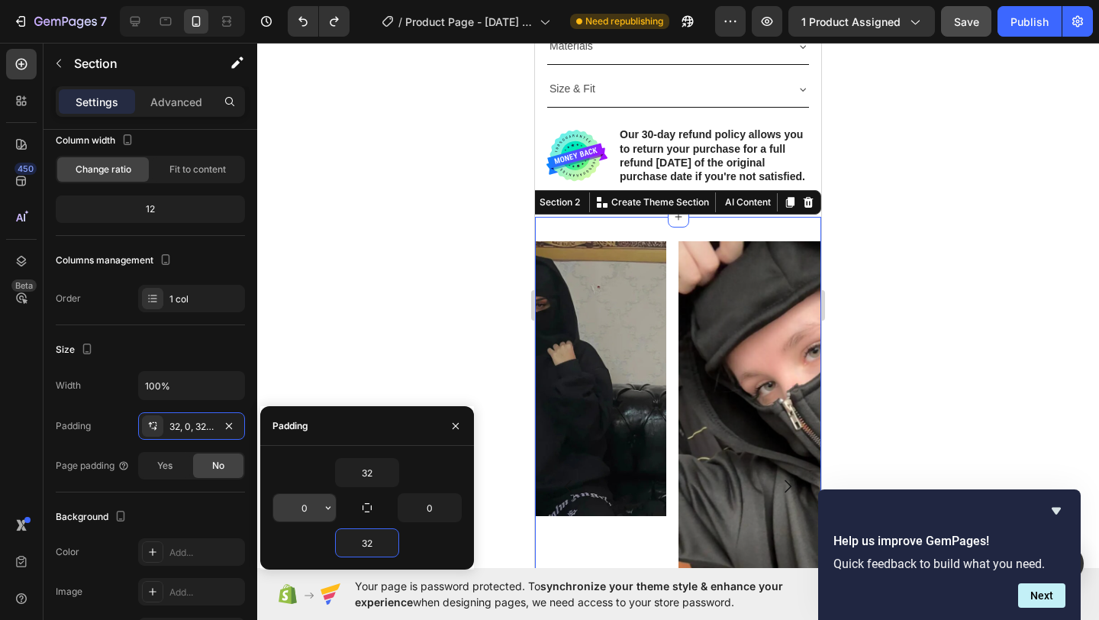
click at [319, 514] on input "0" at bounding box center [304, 507] width 63 height 27
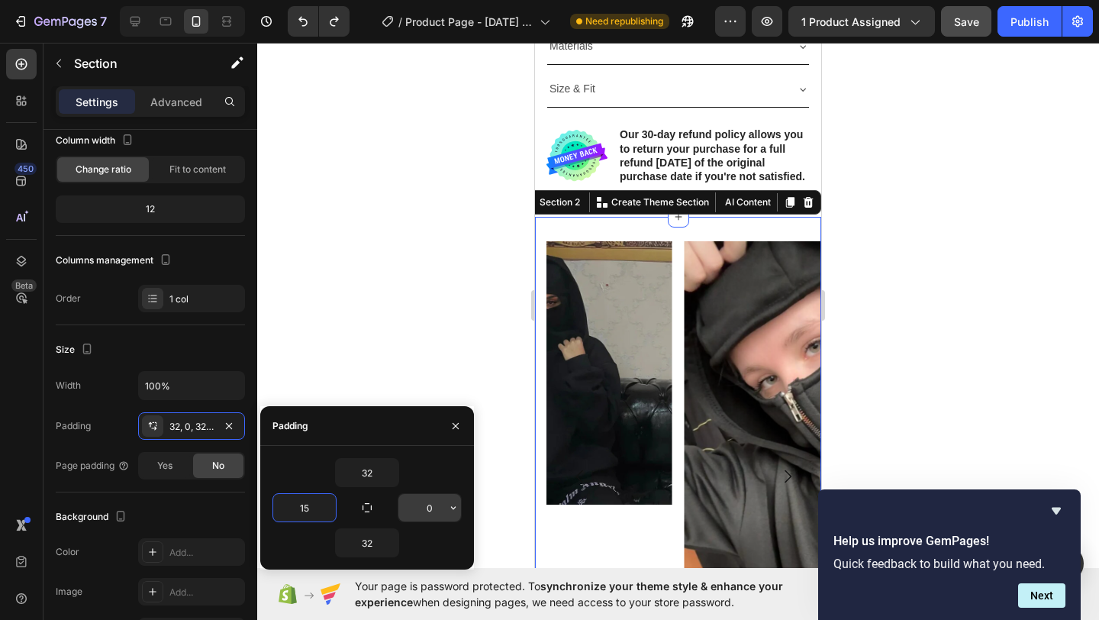
type input "15"
click at [440, 514] on input "0" at bounding box center [429, 507] width 63 height 27
type input "15"
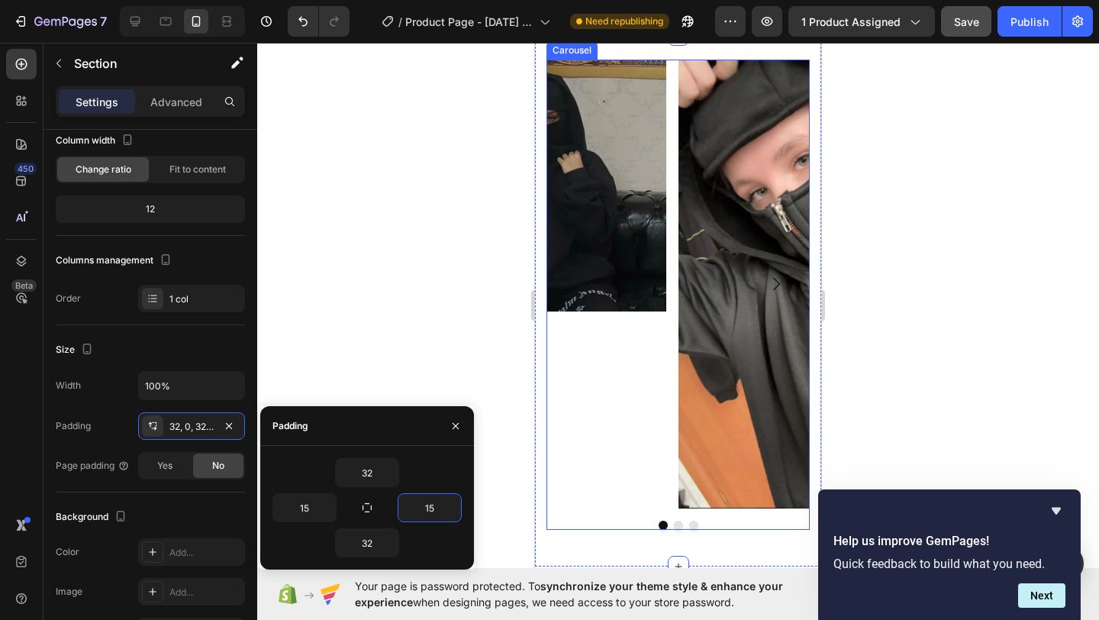
click at [712, 422] on img at bounding box center [804, 284] width 252 height 449
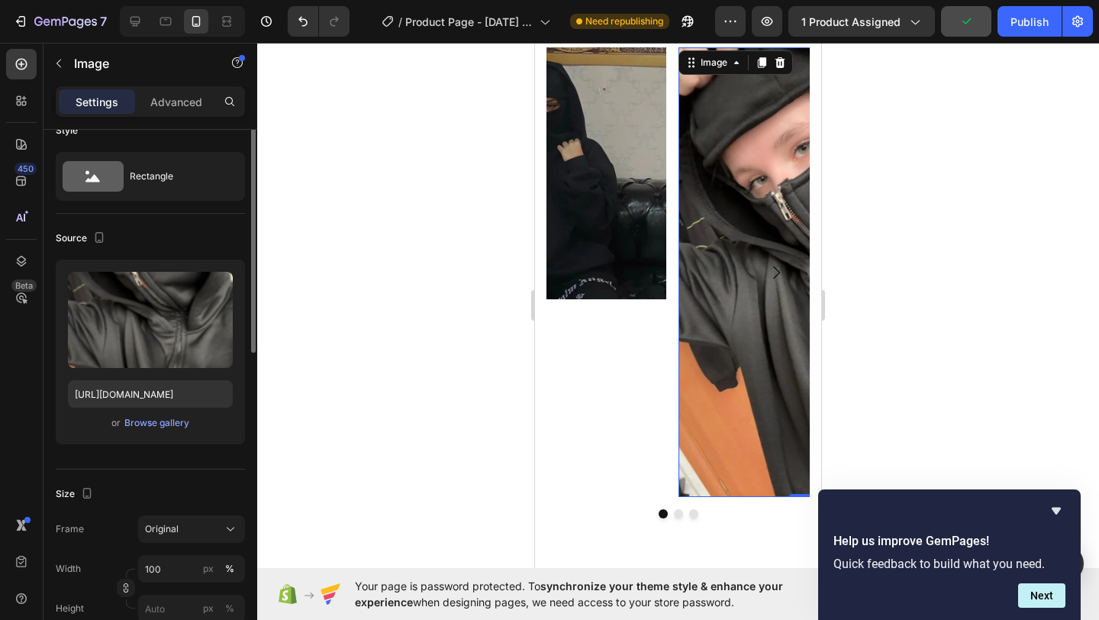
scroll to position [148, 0]
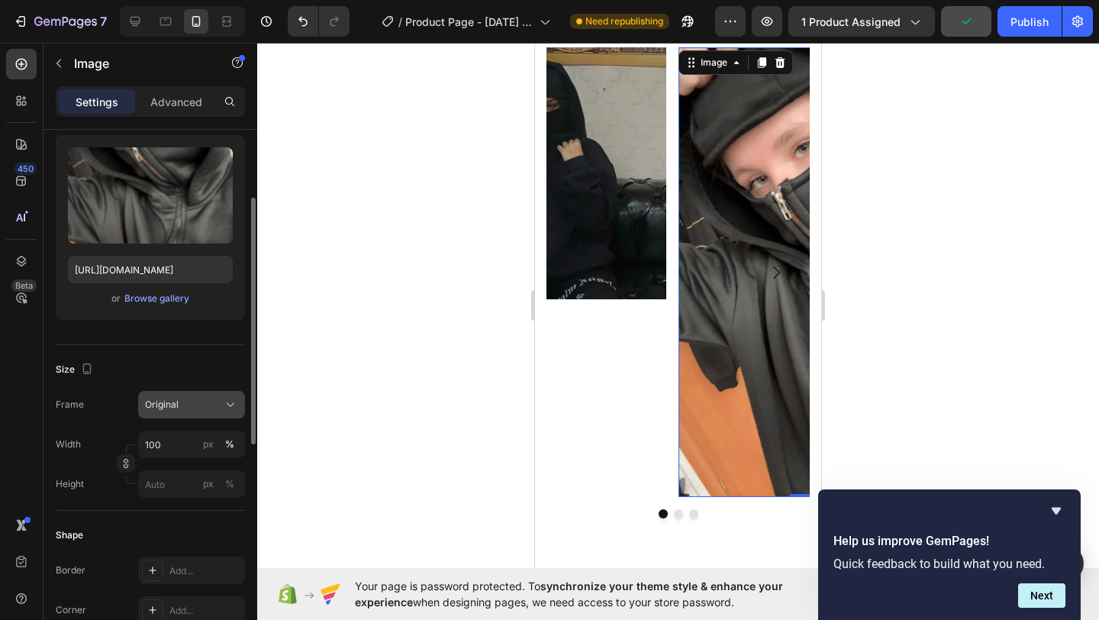
click at [187, 408] on div "Original" at bounding box center [182, 405] width 75 height 14
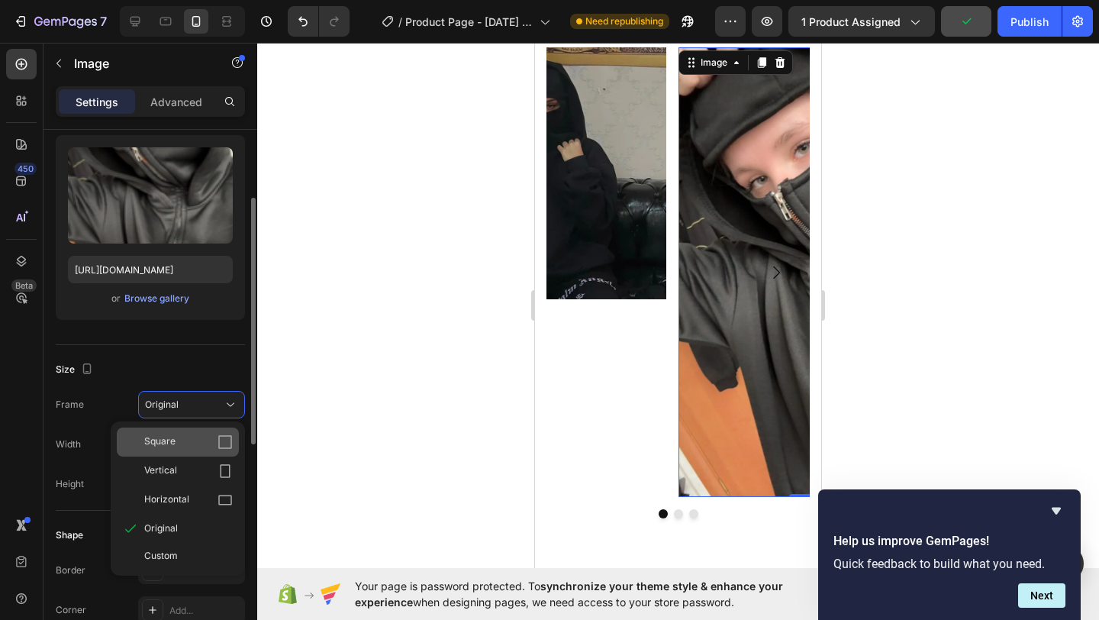
click at [202, 443] on div "Square" at bounding box center [188, 441] width 89 height 15
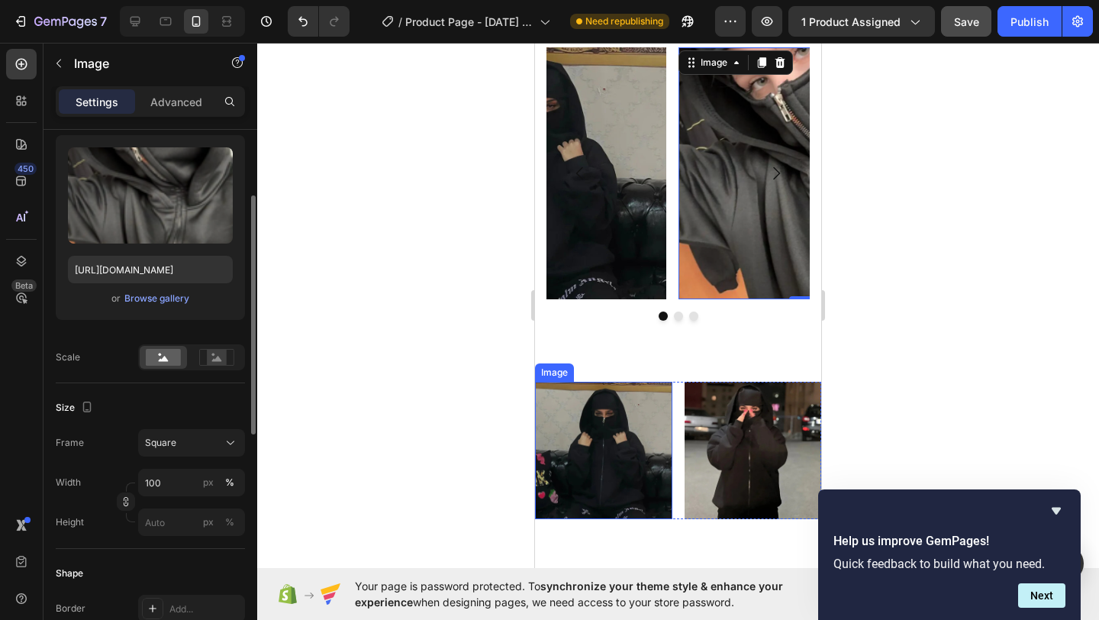
click at [645, 137] on img at bounding box center [540, 173] width 252 height 252
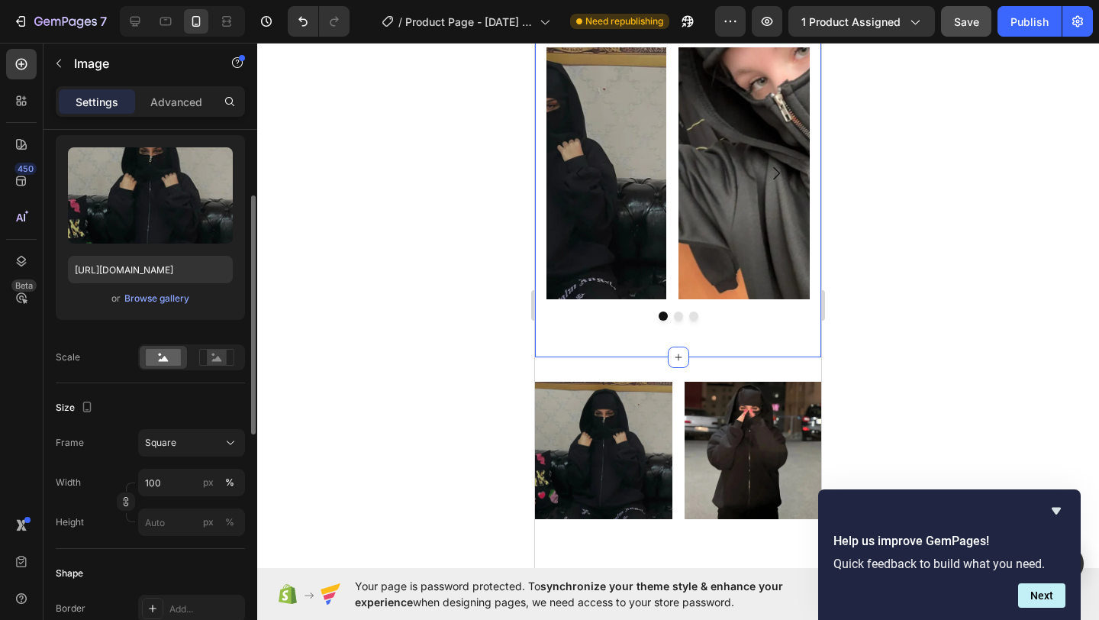
click at [649, 143] on div "Image Image Image 0 Carousel Section 2" at bounding box center [678, 190] width 286 height 334
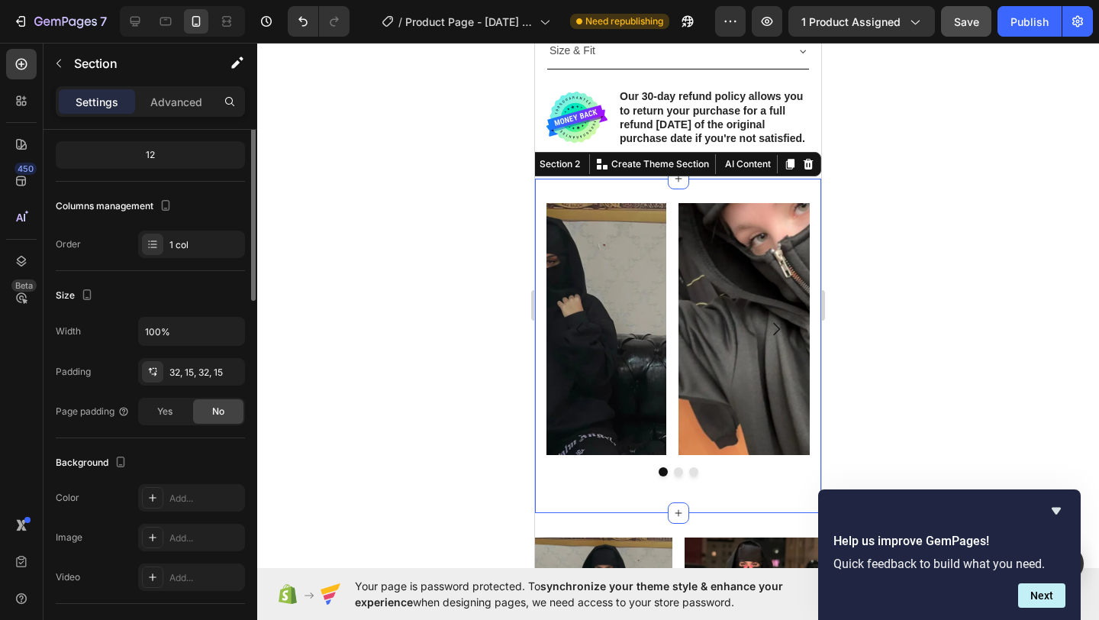
scroll to position [0, 0]
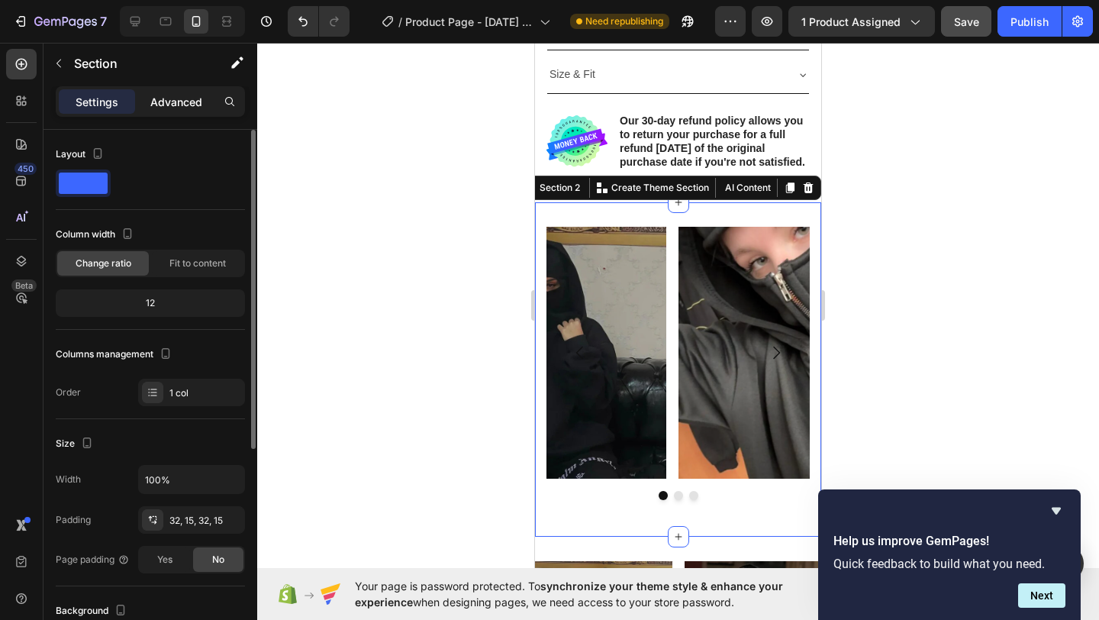
click at [179, 102] on p "Advanced" at bounding box center [176, 102] width 52 height 16
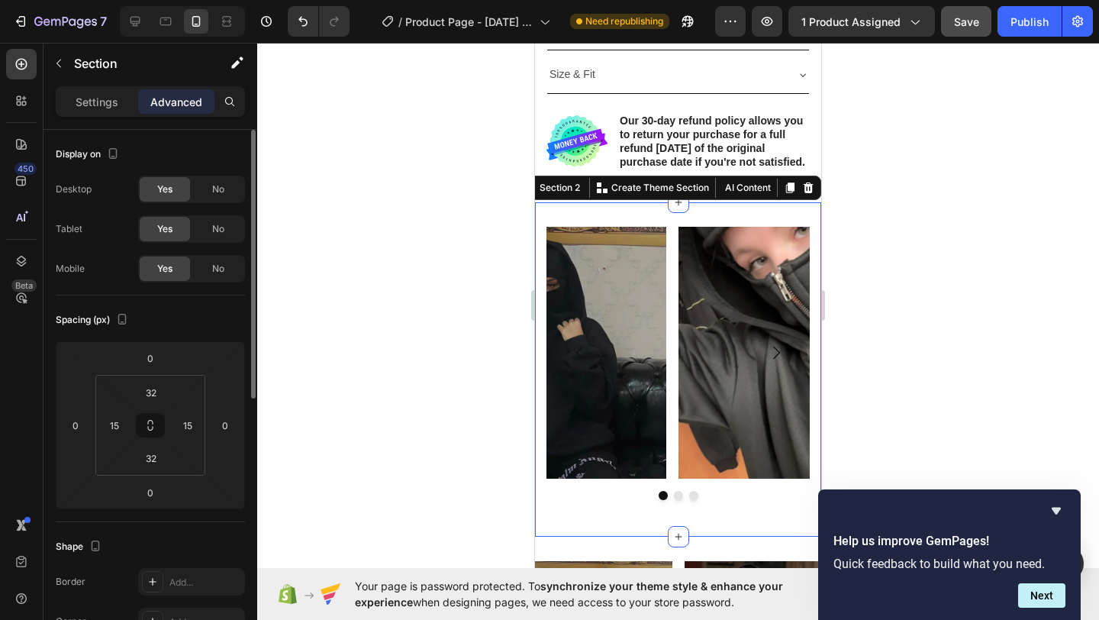
scroll to position [836, 0]
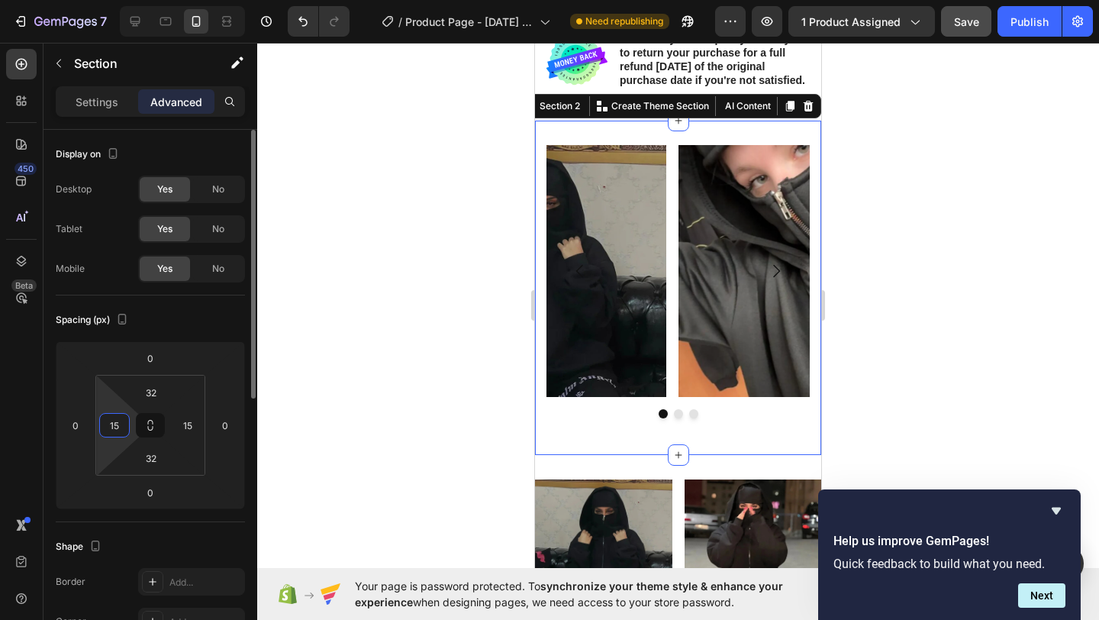
click at [118, 429] on input "15" at bounding box center [114, 425] width 23 height 23
type input "1"
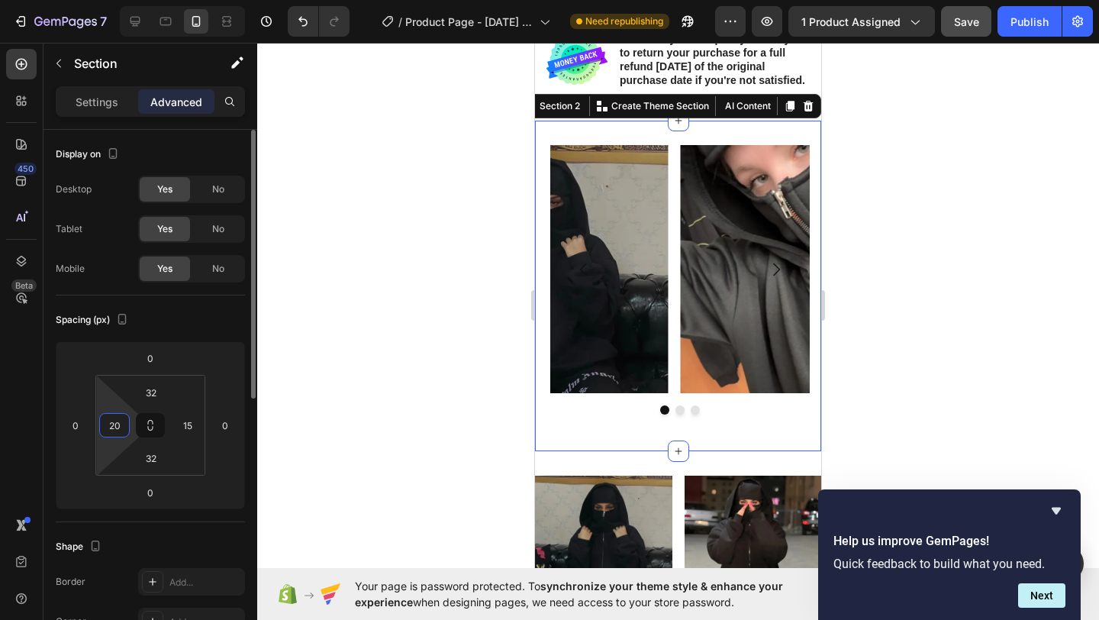
type input "2"
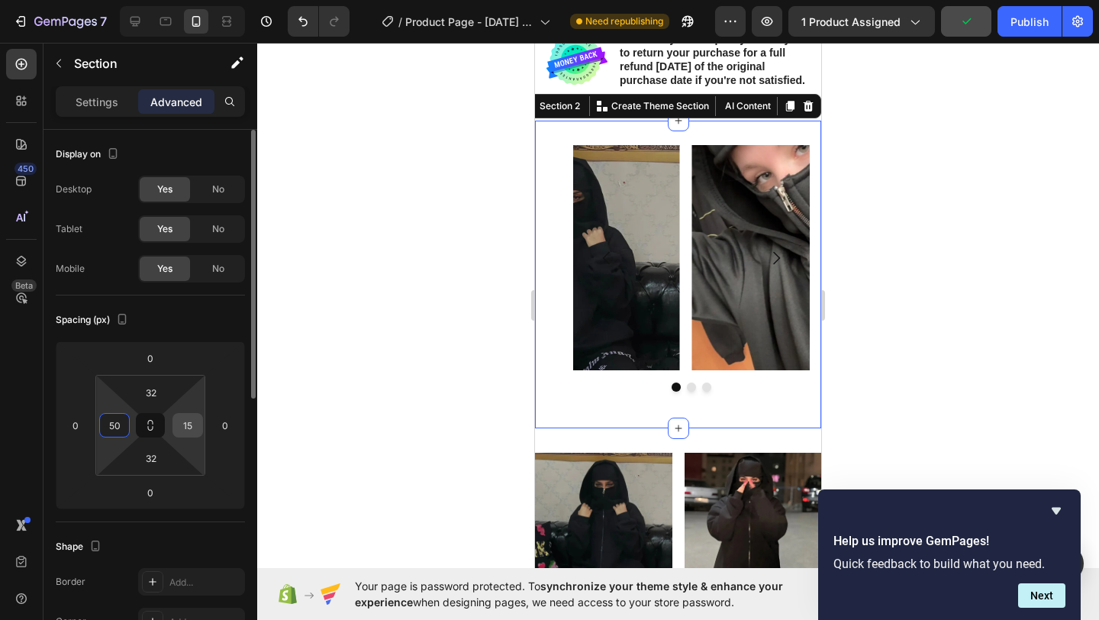
type input "50"
click at [193, 427] on input "15" at bounding box center [187, 425] width 23 height 23
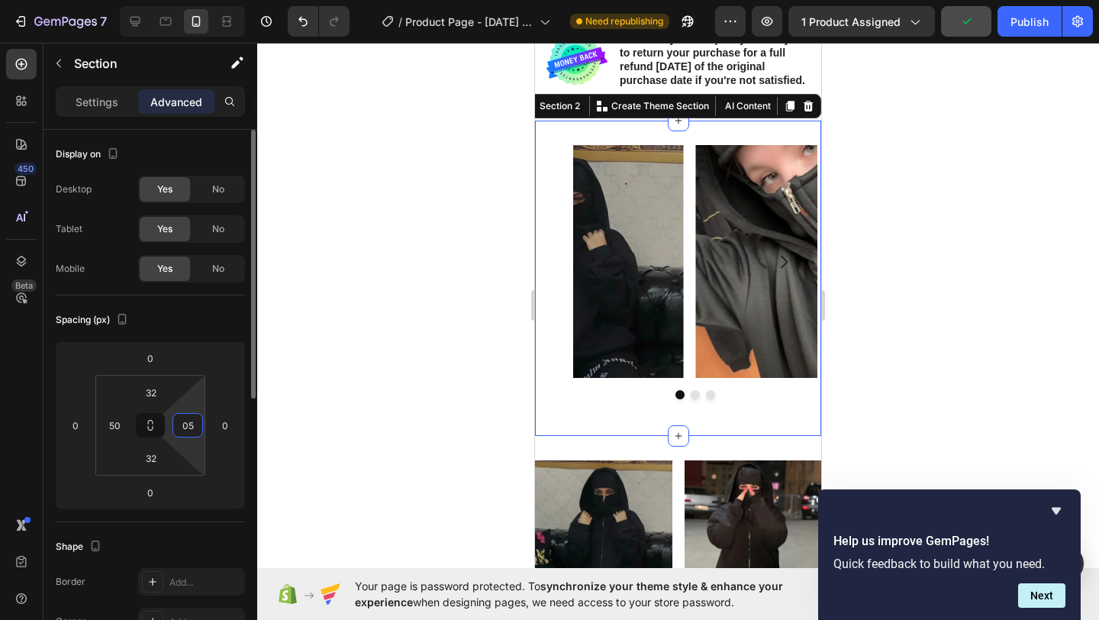
type input "0"
type input "50"
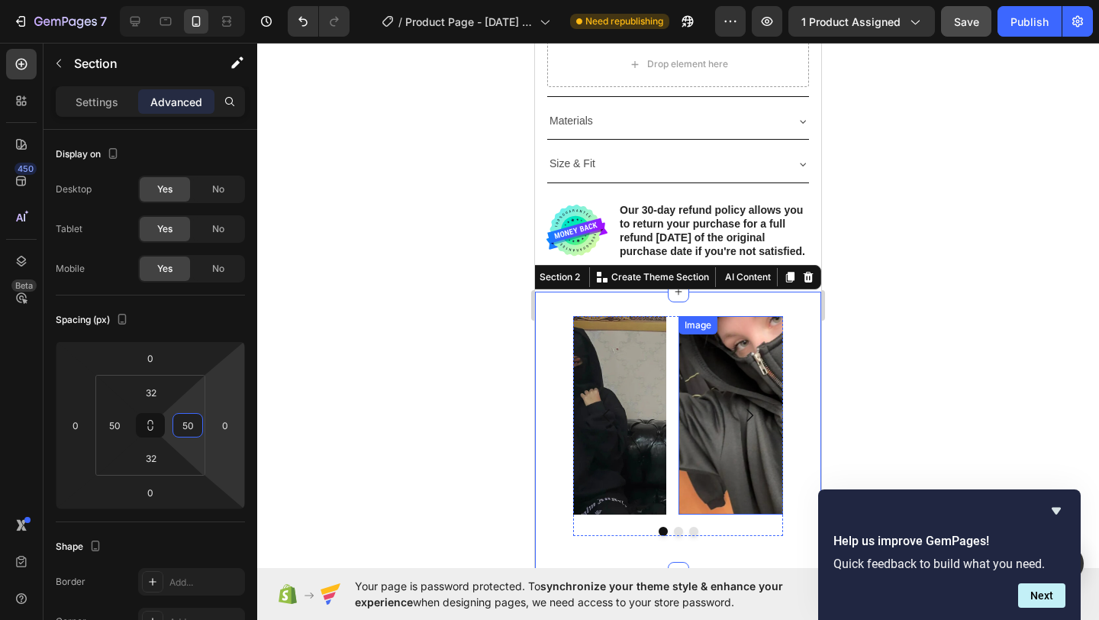
scroll to position [736, 0]
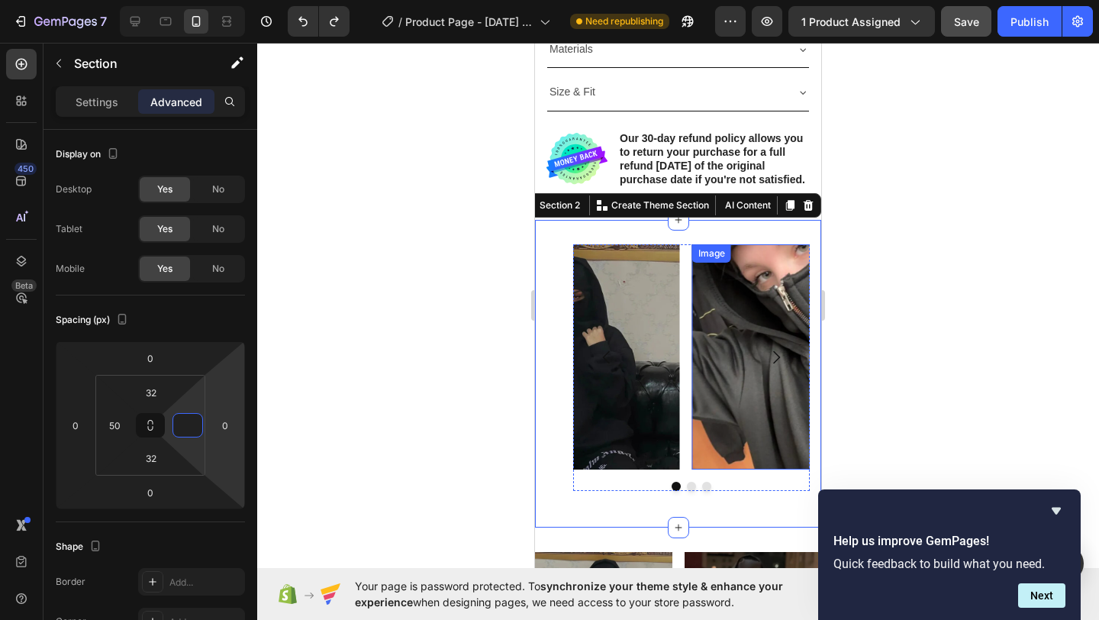
type input "15"
type input "05"
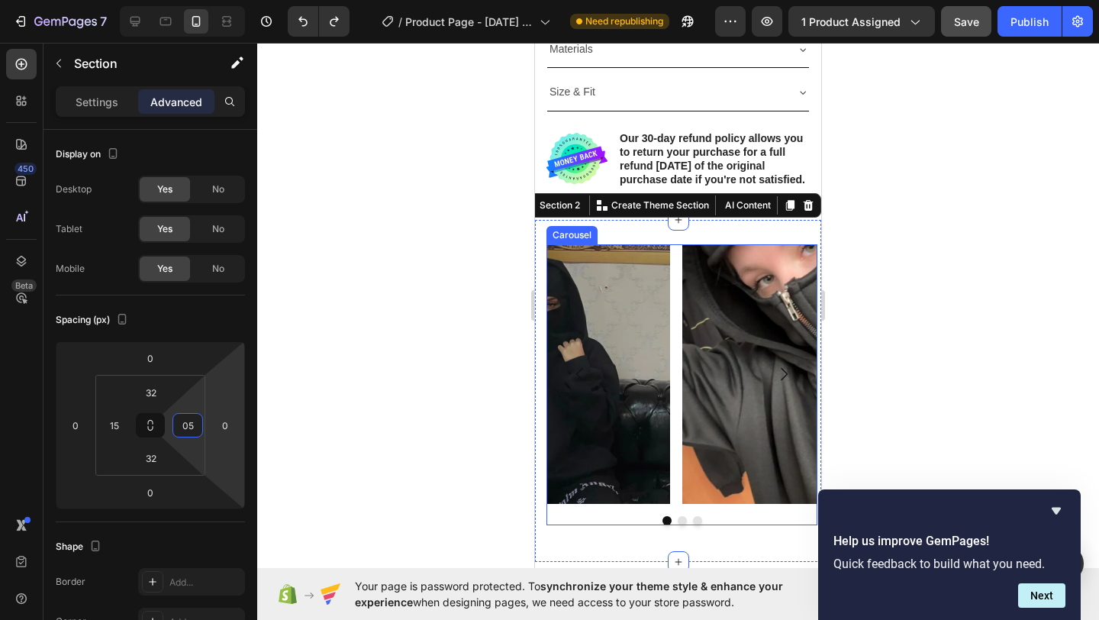
click at [774, 383] on icon "Carousel Next Arrow" at bounding box center [783, 374] width 18 height 18
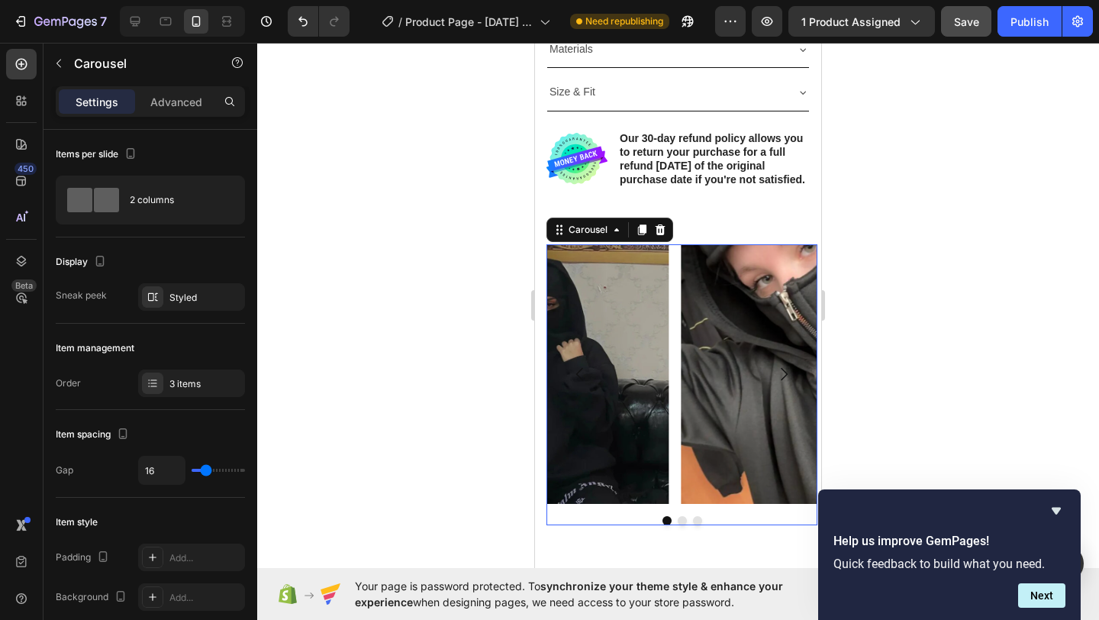
click at [774, 383] on icon "Carousel Next Arrow" at bounding box center [783, 374] width 18 height 18
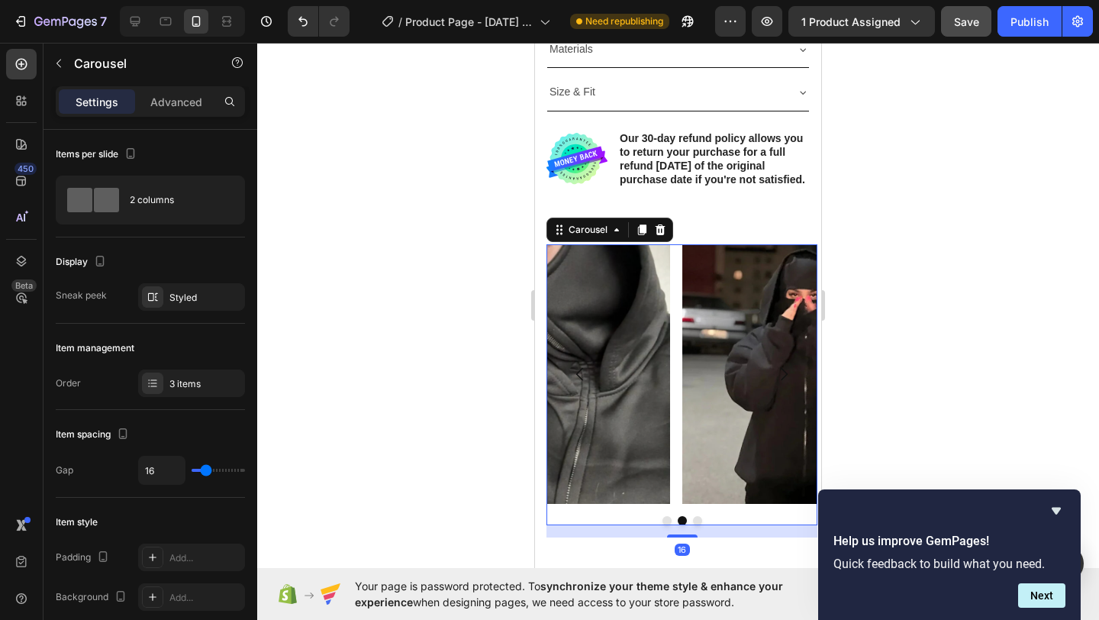
click at [774, 383] on icon "Carousel Next Arrow" at bounding box center [783, 374] width 18 height 18
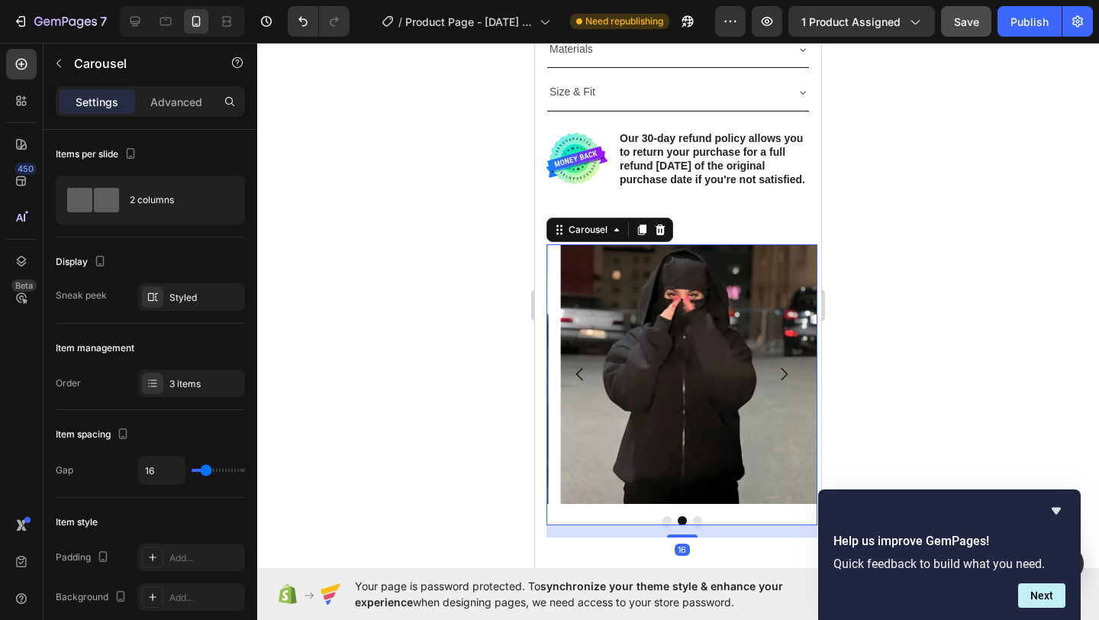
click at [774, 383] on icon "Carousel Next Arrow" at bounding box center [783, 374] width 18 height 18
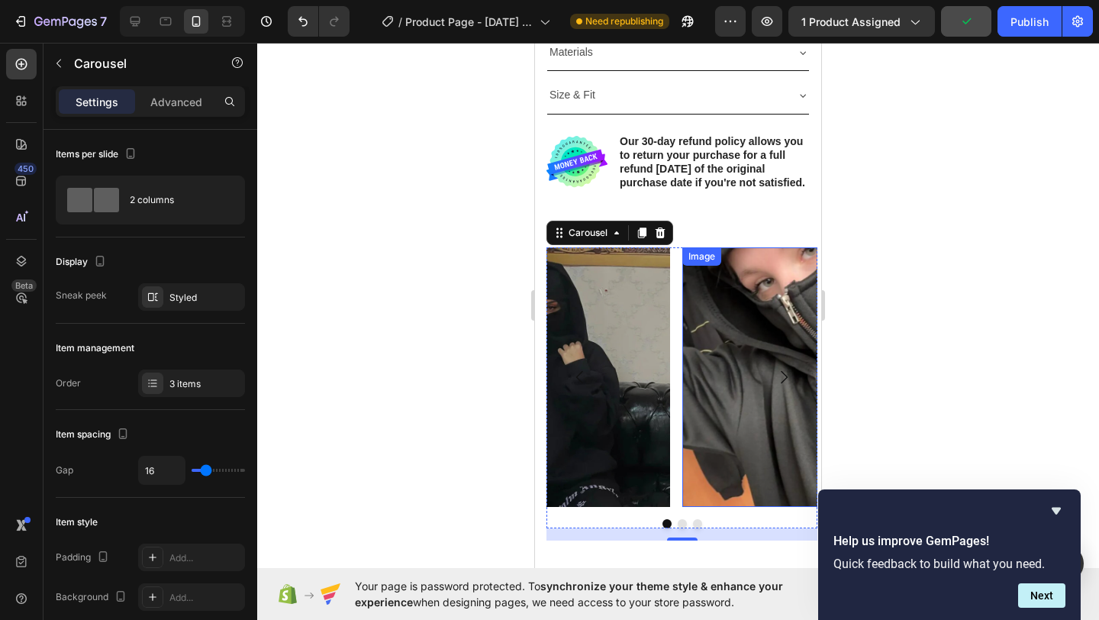
scroll to position [733, 0]
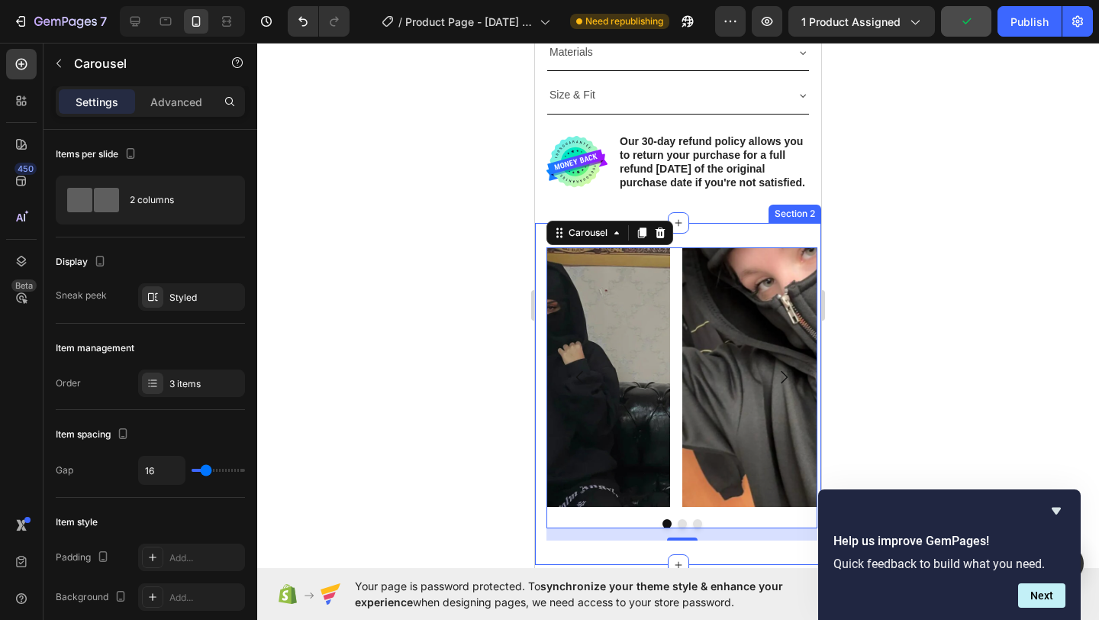
click at [697, 243] on div "Image Image Image Carousel 16 Section 2" at bounding box center [678, 394] width 286 height 342
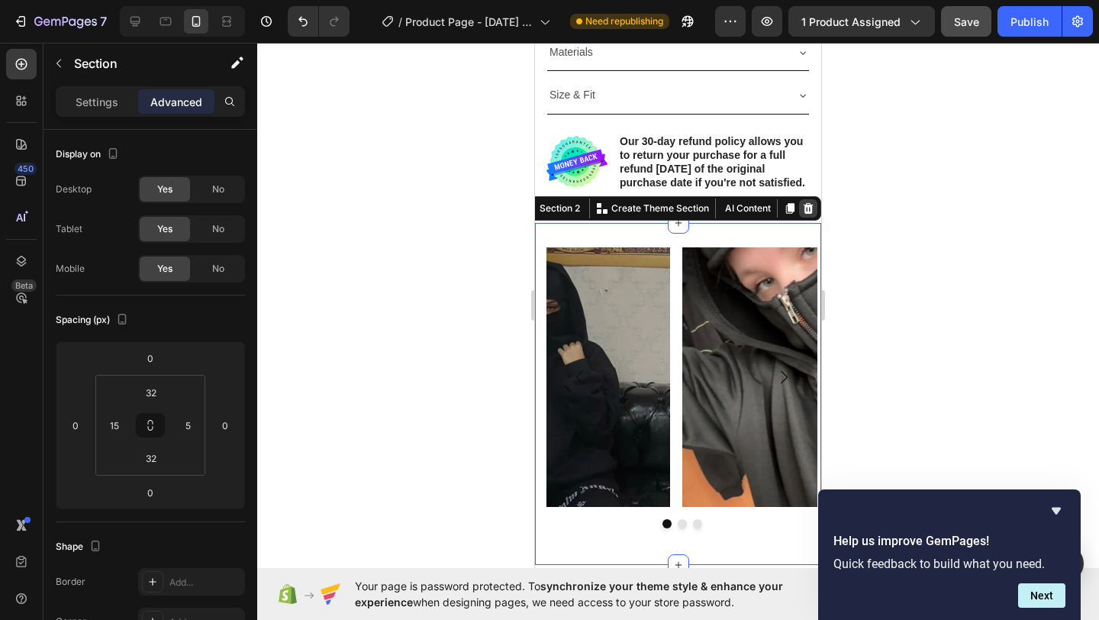
click at [802, 214] on icon at bounding box center [808, 208] width 12 height 12
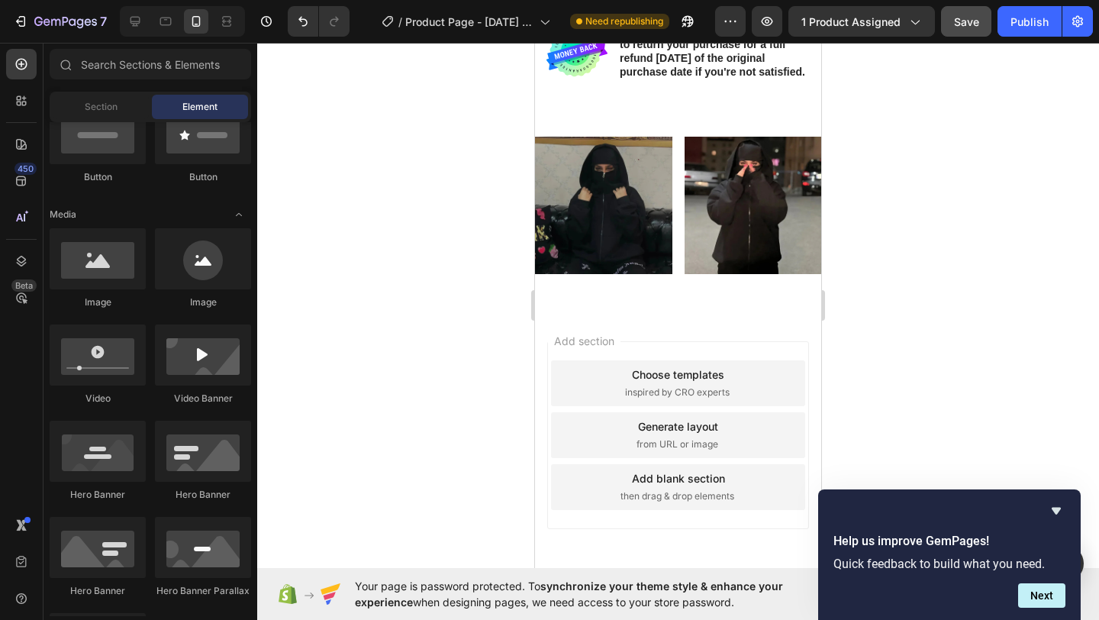
click at [369, 302] on div at bounding box center [678, 331] width 842 height 577
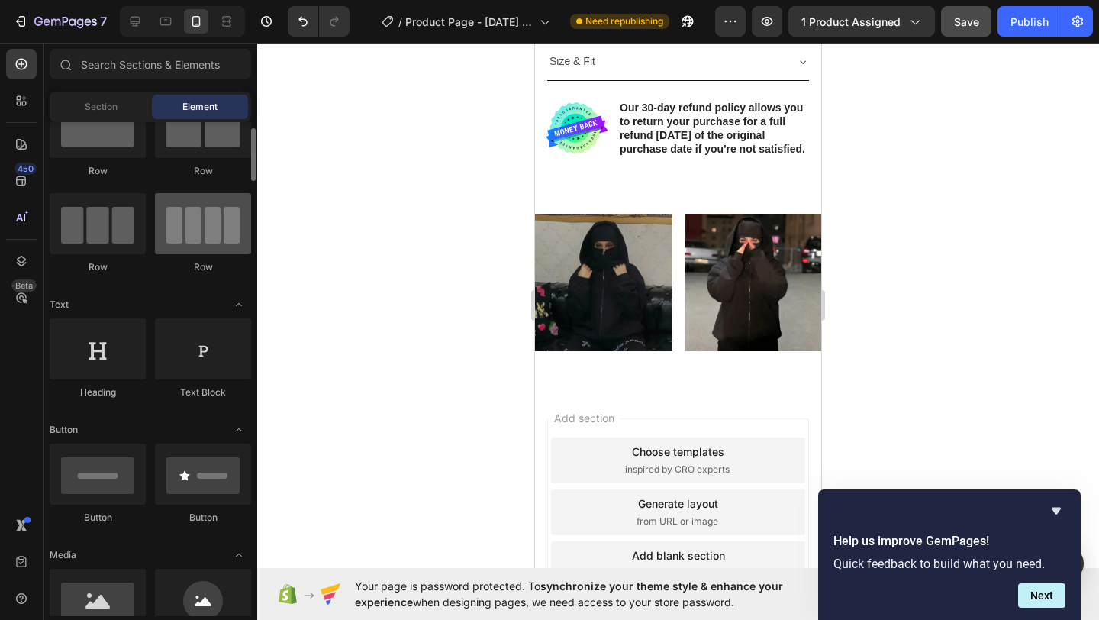
scroll to position [0, 0]
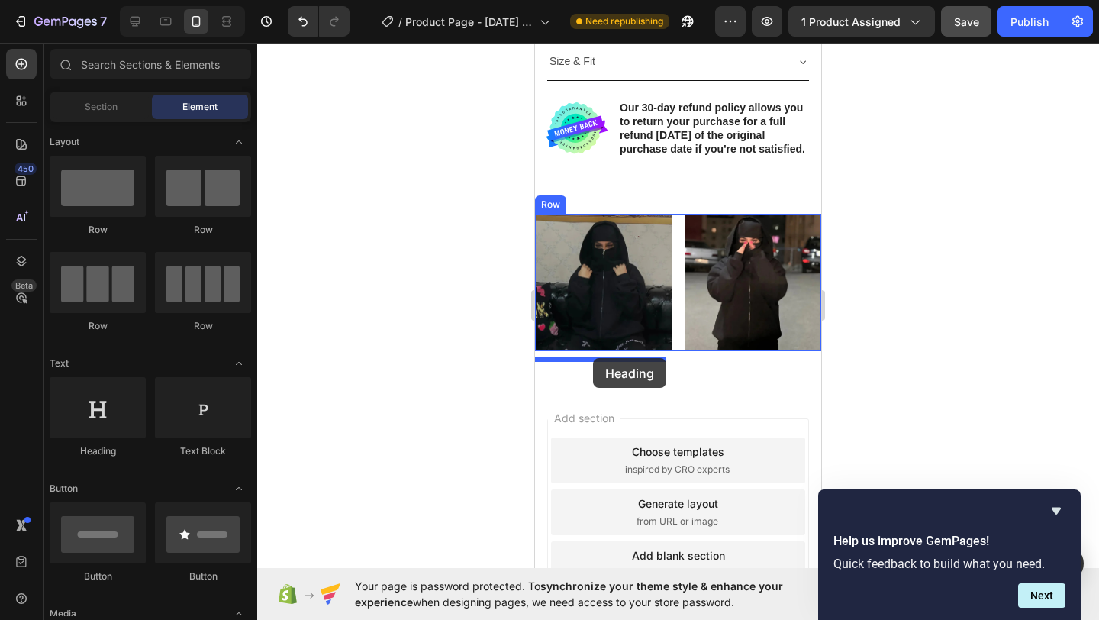
drag, startPoint x: 953, startPoint y: 437, endPoint x: 594, endPoint y: 358, distance: 368.0
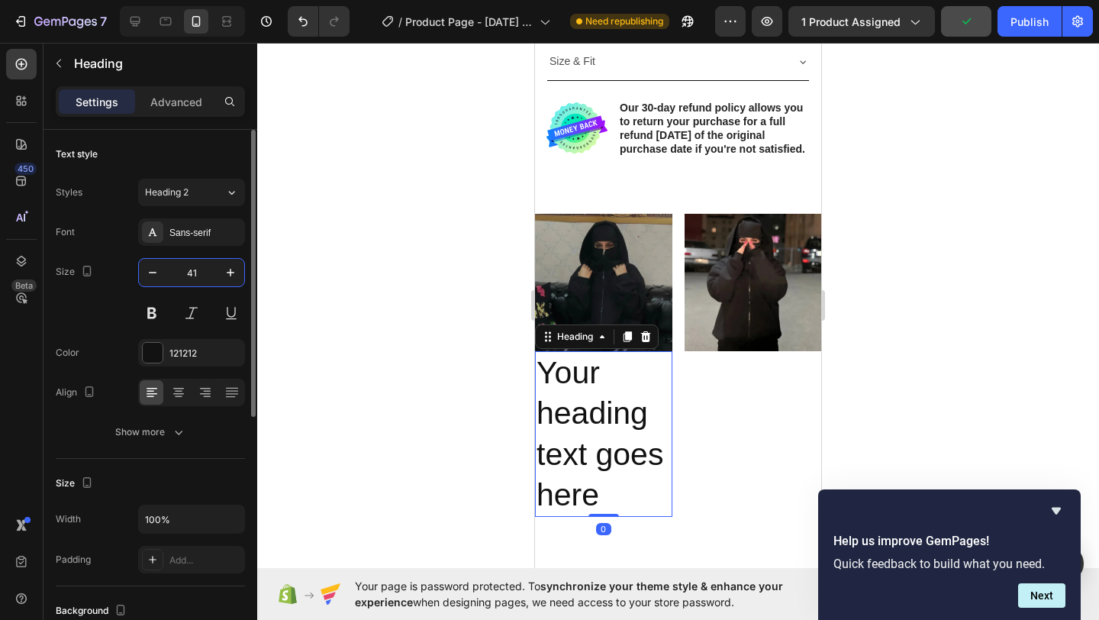
click at [201, 272] on input "41" at bounding box center [191, 272] width 50 height 27
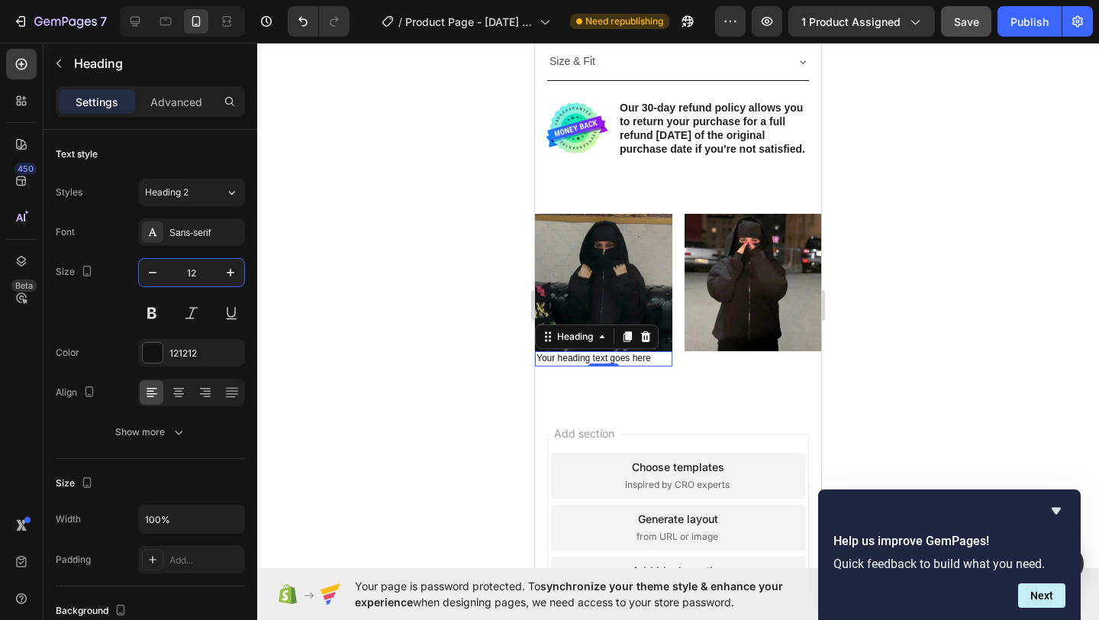
type input "12"
click at [365, 328] on div at bounding box center [678, 331] width 842 height 577
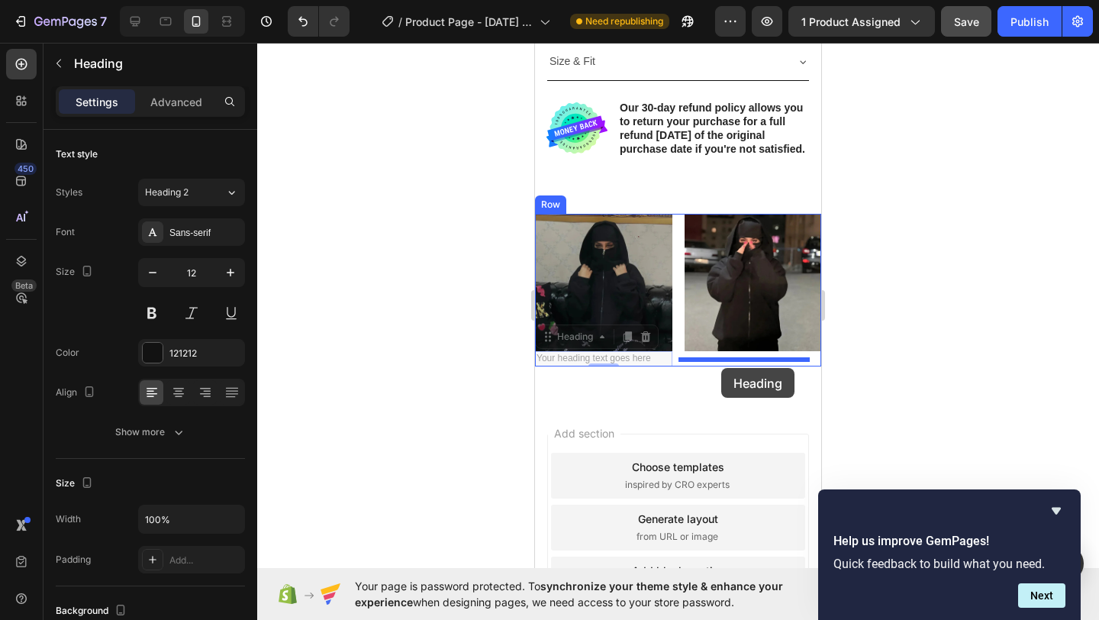
drag, startPoint x: 689, startPoint y: 365, endPoint x: 722, endPoint y: 366, distance: 32.8
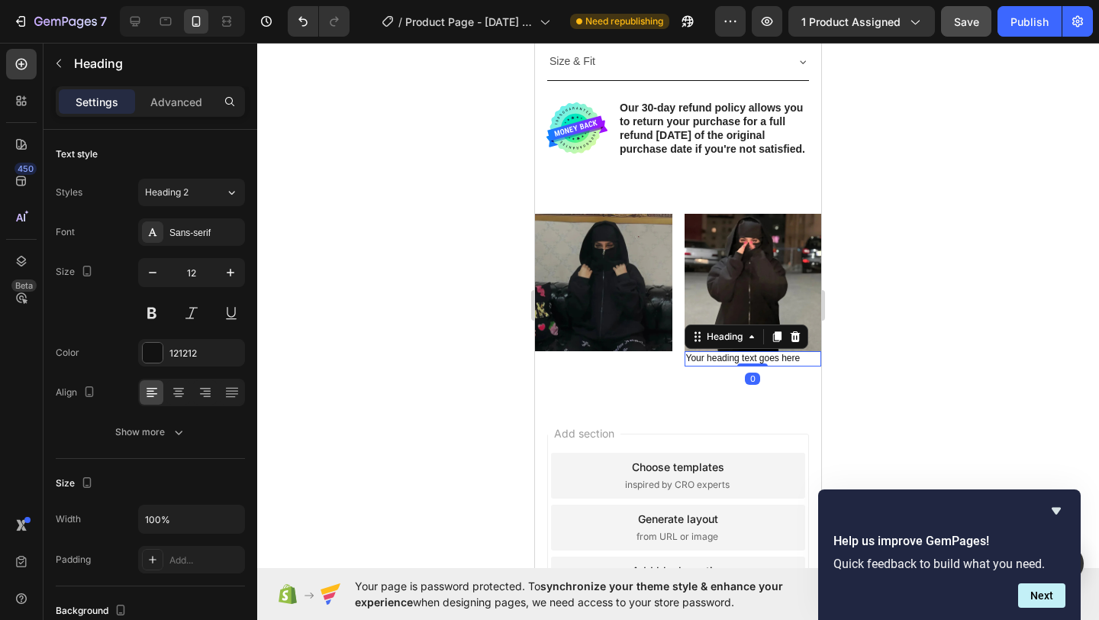
drag, startPoint x: 361, startPoint y: 345, endPoint x: 23, endPoint y: 319, distance: 339.0
click at [361, 345] on div at bounding box center [678, 331] width 842 height 577
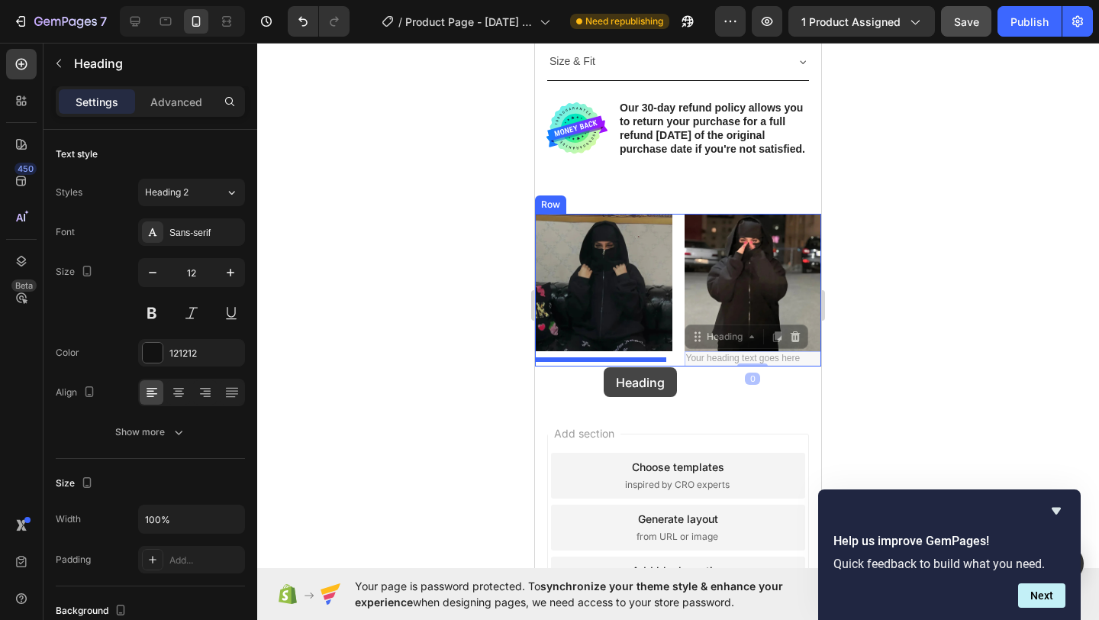
drag, startPoint x: 694, startPoint y: 365, endPoint x: 603, endPoint y: 366, distance: 91.6
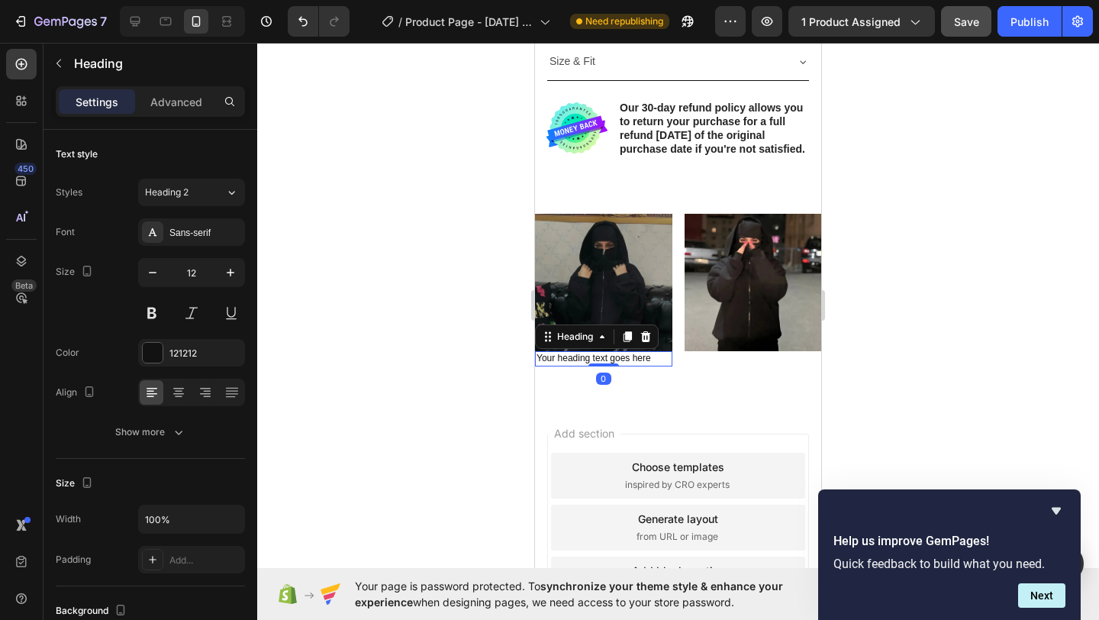
click at [424, 351] on div at bounding box center [678, 331] width 842 height 577
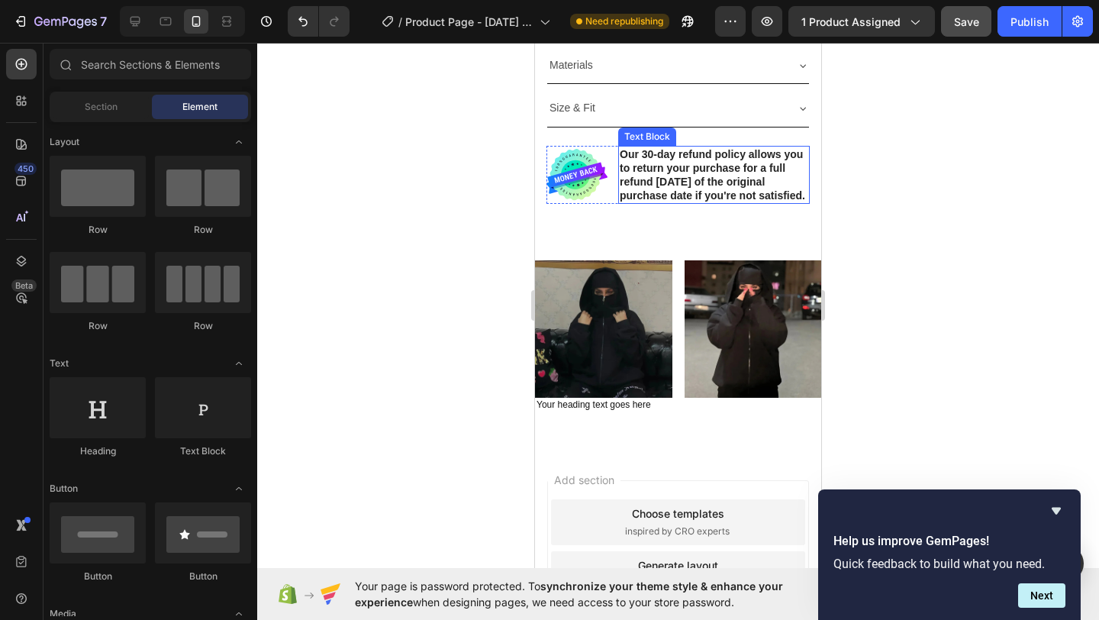
scroll to position [515, 0]
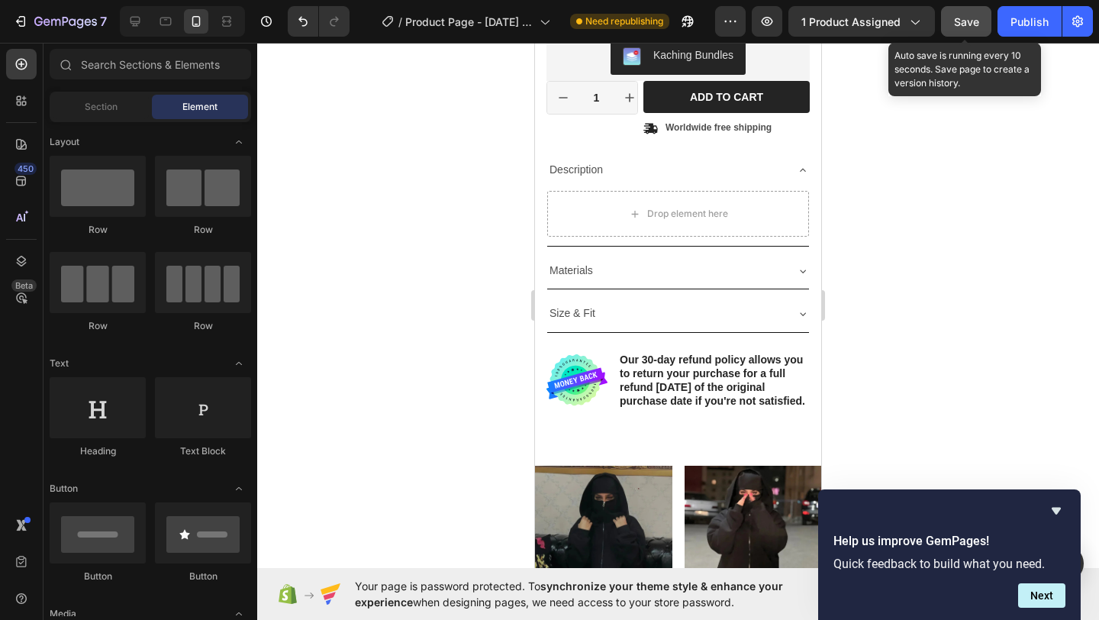
click at [962, 14] on div "Save" at bounding box center [966, 22] width 25 height 16
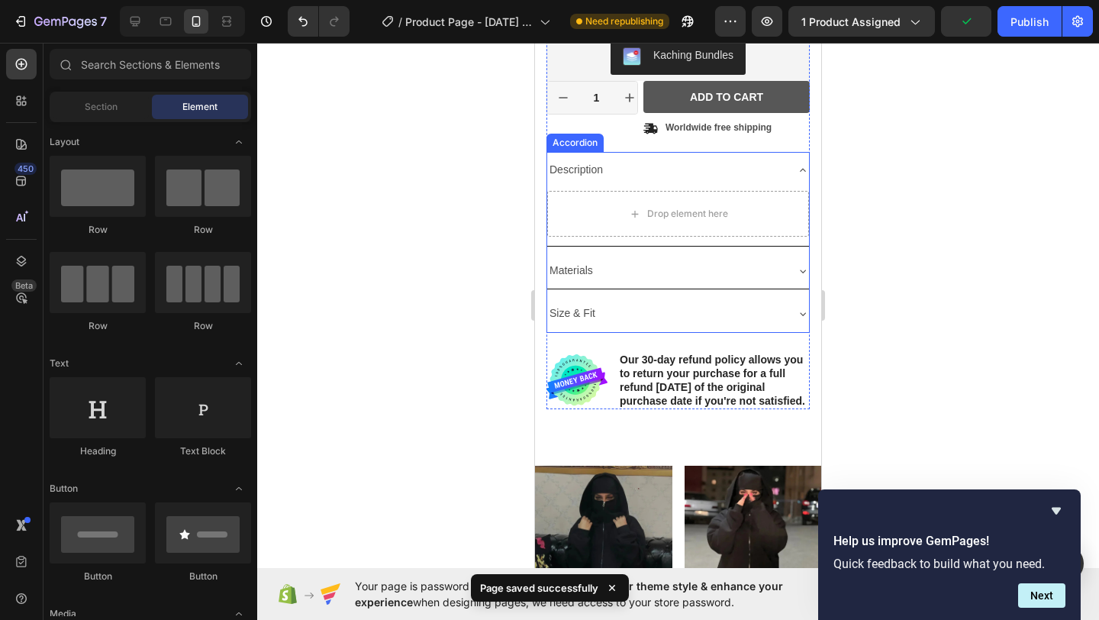
click at [756, 169] on div "Description" at bounding box center [665, 170] width 237 height 24
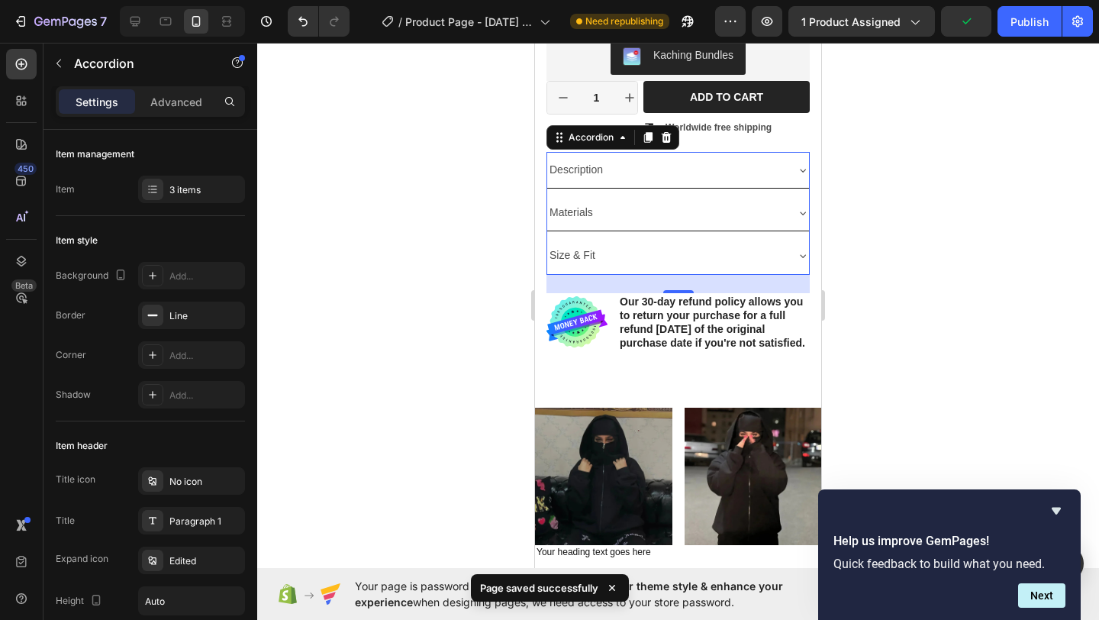
scroll to position [569, 0]
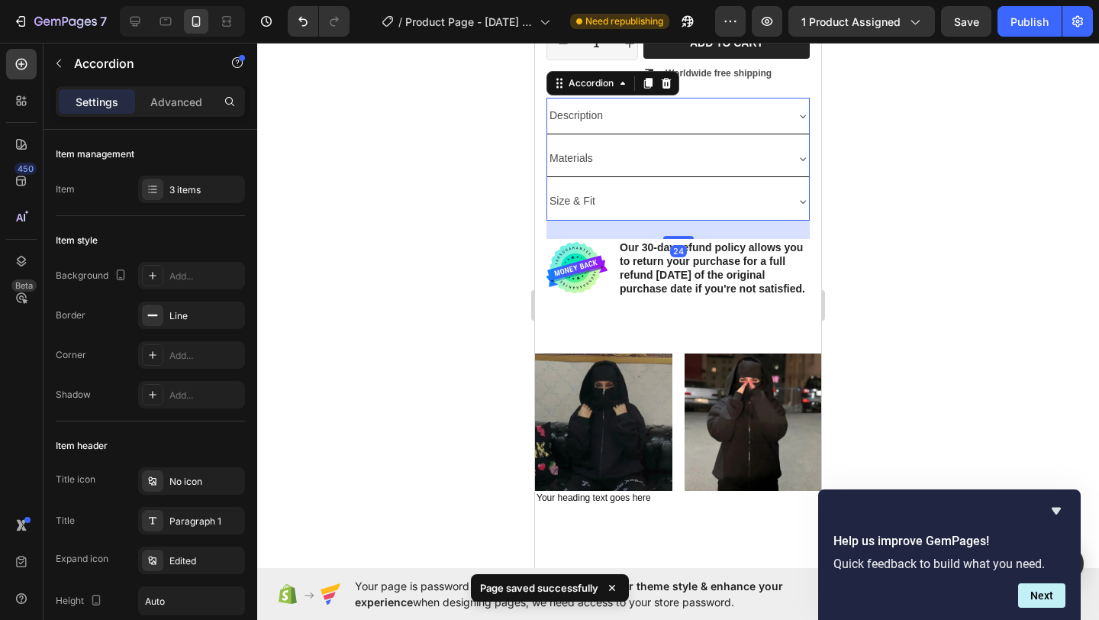
click at [731, 119] on div "Description" at bounding box center [665, 116] width 237 height 24
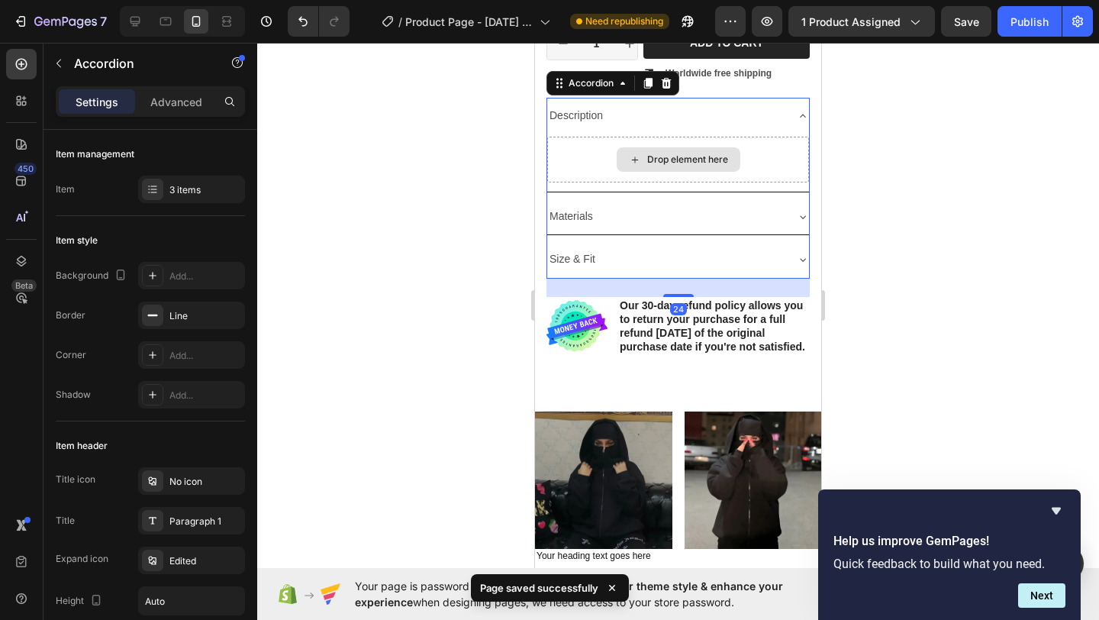
click at [710, 127] on div "Description" at bounding box center [665, 116] width 237 height 24
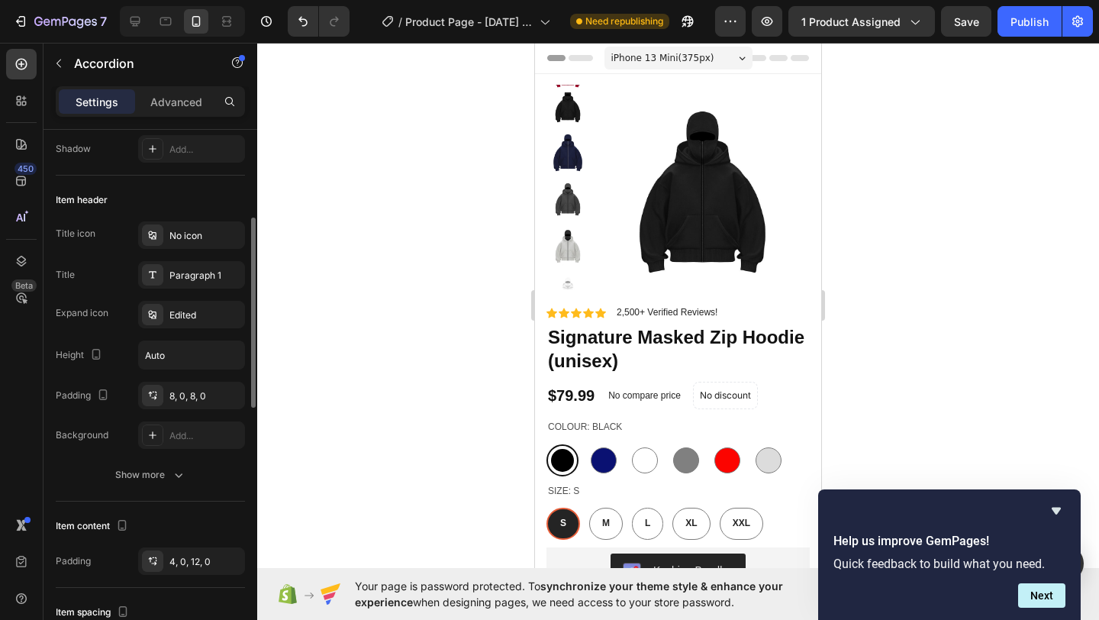
scroll to position [0, 0]
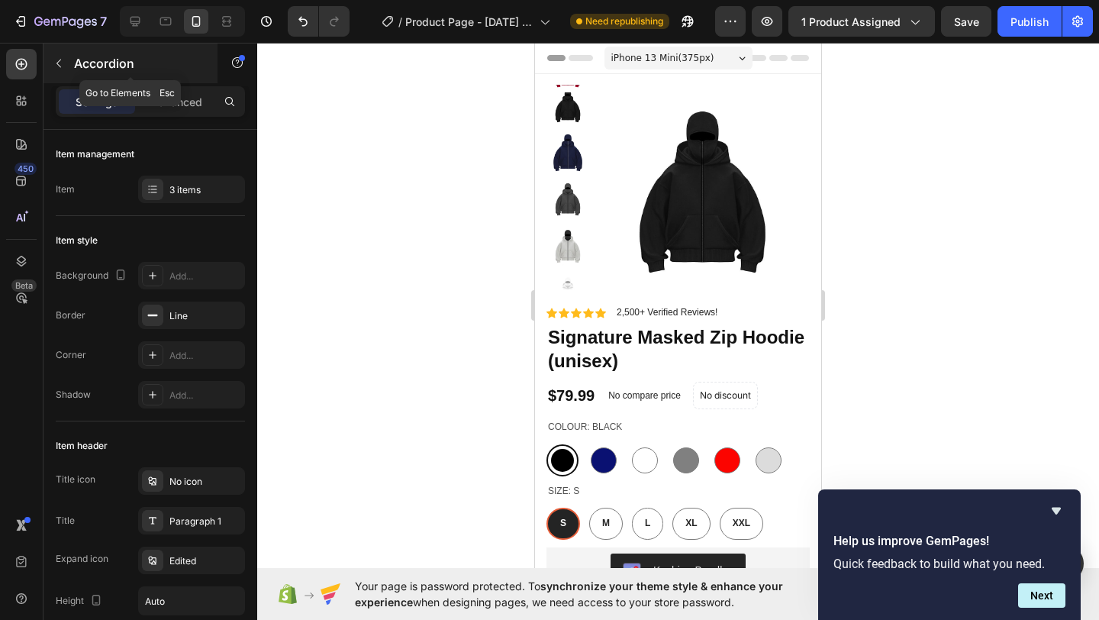
click at [60, 66] on icon "button" at bounding box center [59, 63] width 12 height 12
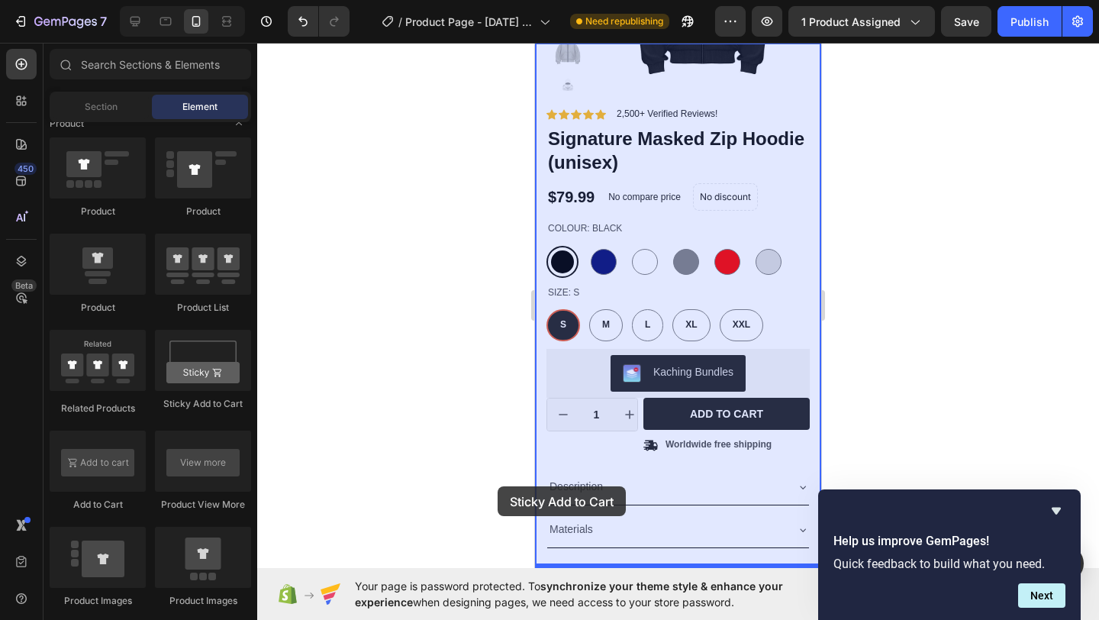
scroll to position [209, 0]
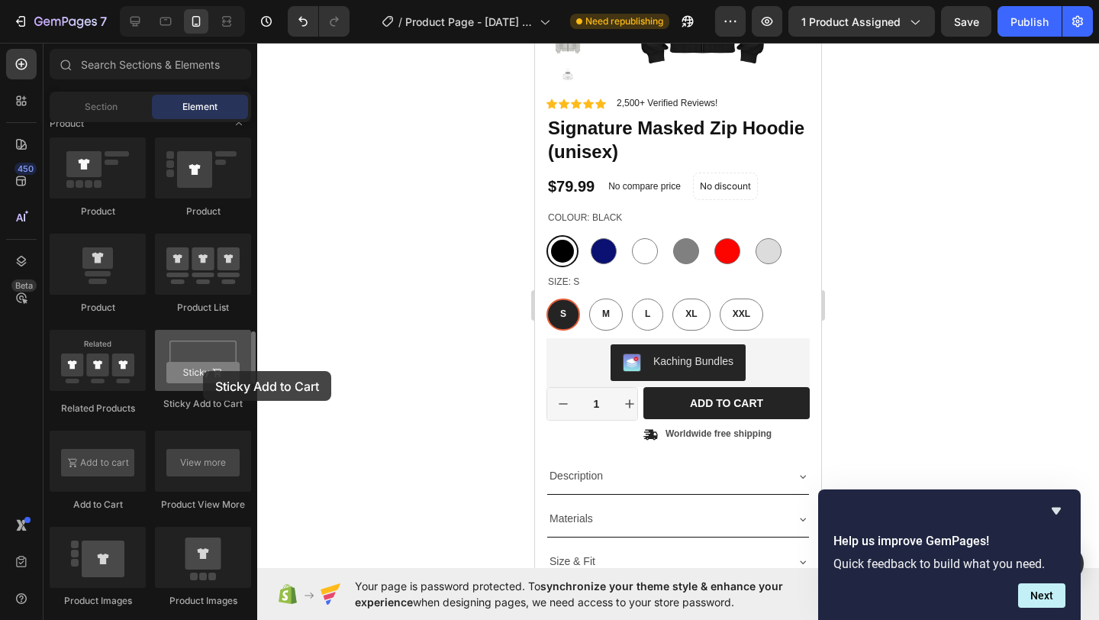
drag, startPoint x: 442, startPoint y: 415, endPoint x: 203, endPoint y: 369, distance: 243.3
click at [201, 368] on div at bounding box center [203, 360] width 96 height 61
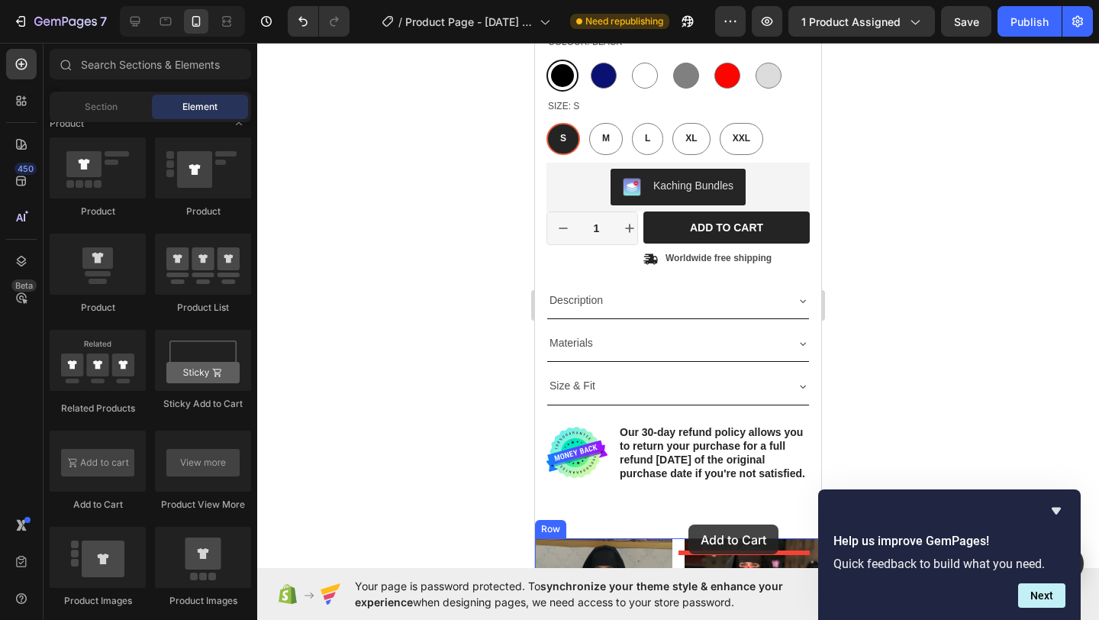
scroll to position [433, 0]
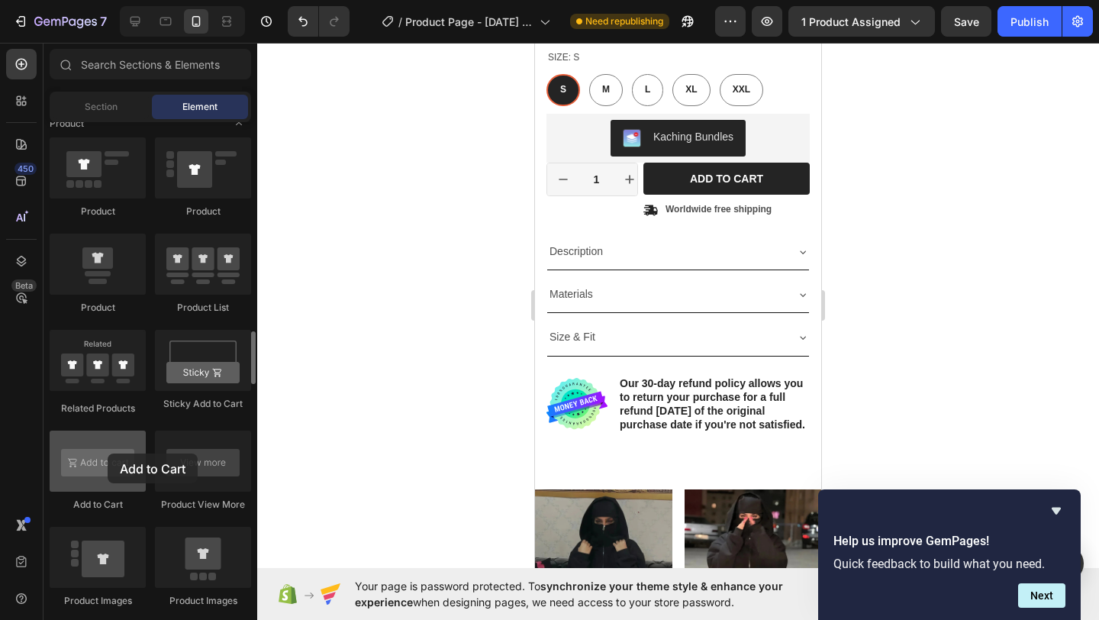
drag, startPoint x: 135, startPoint y: 445, endPoint x: 107, endPoint y: 451, distance: 28.9
click at [108, 452] on div at bounding box center [98, 460] width 96 height 61
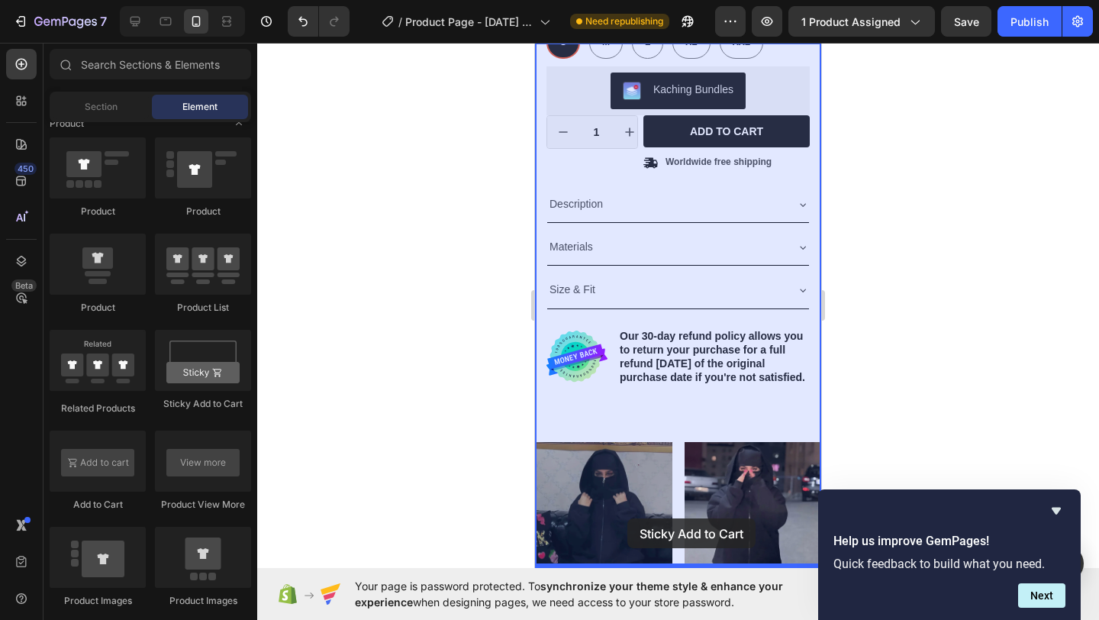
scroll to position [492, 0]
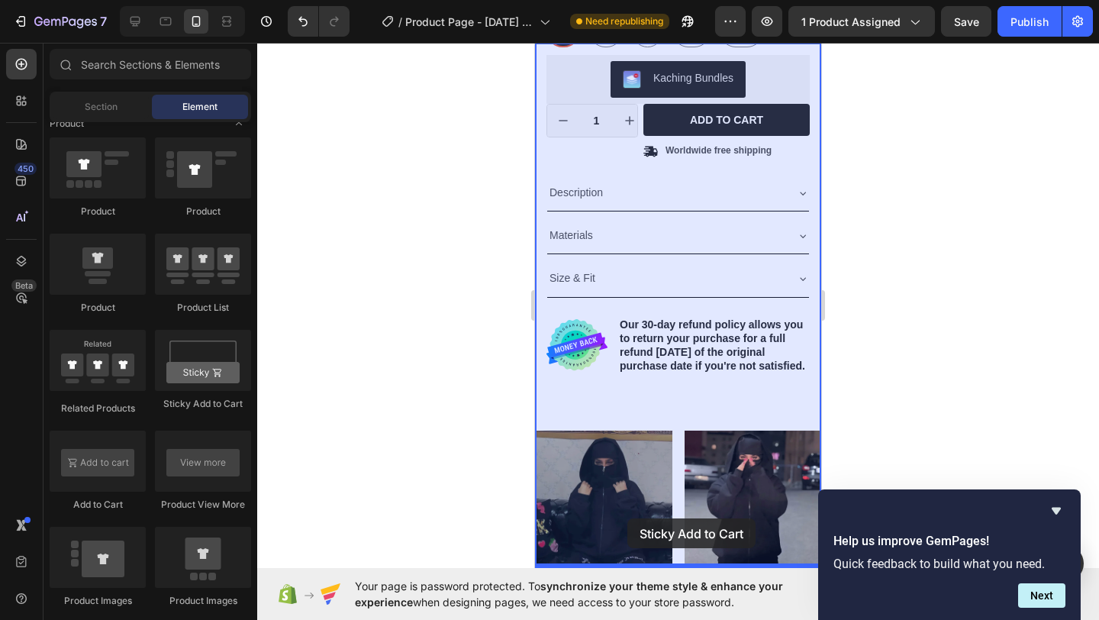
drag, startPoint x: 746, startPoint y: 411, endPoint x: 628, endPoint y: 518, distance: 159.9
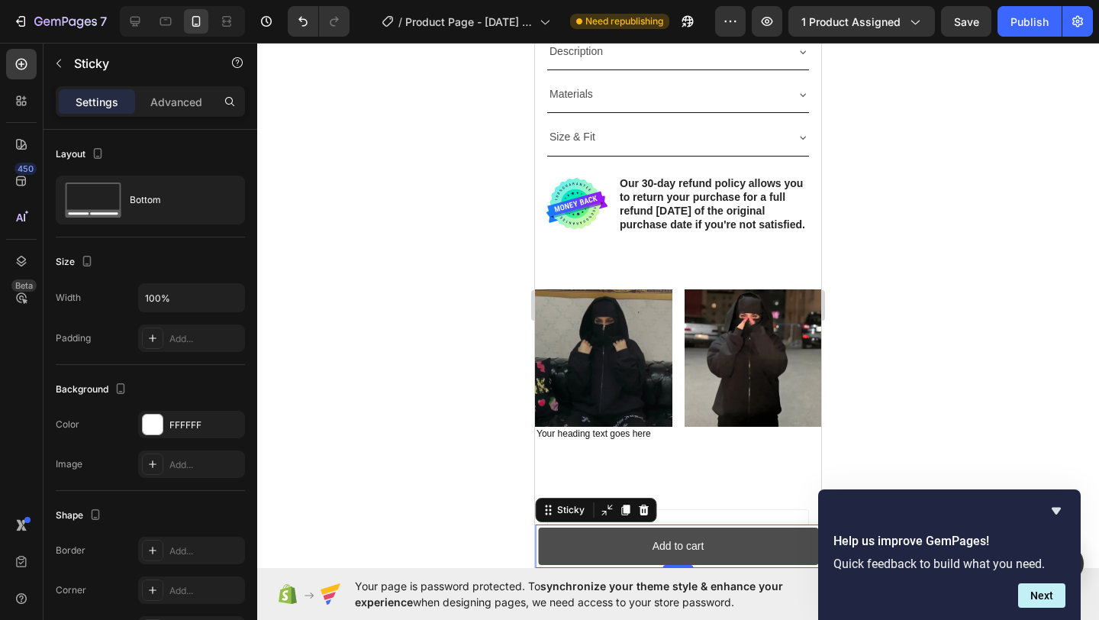
scroll to position [637, 0]
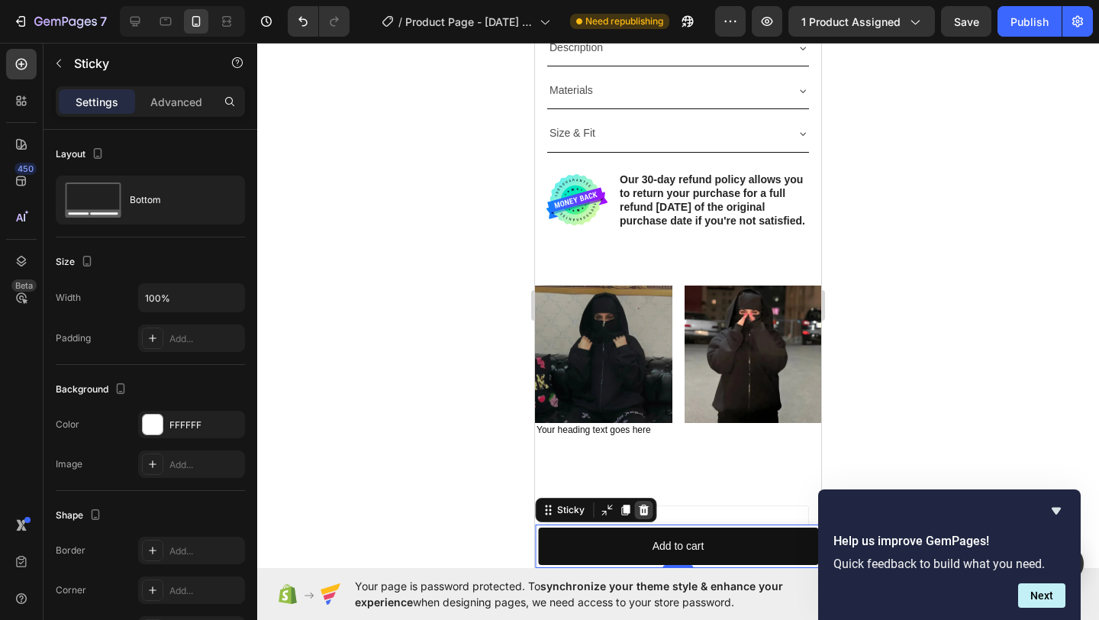
click at [644, 509] on icon at bounding box center [643, 510] width 12 height 12
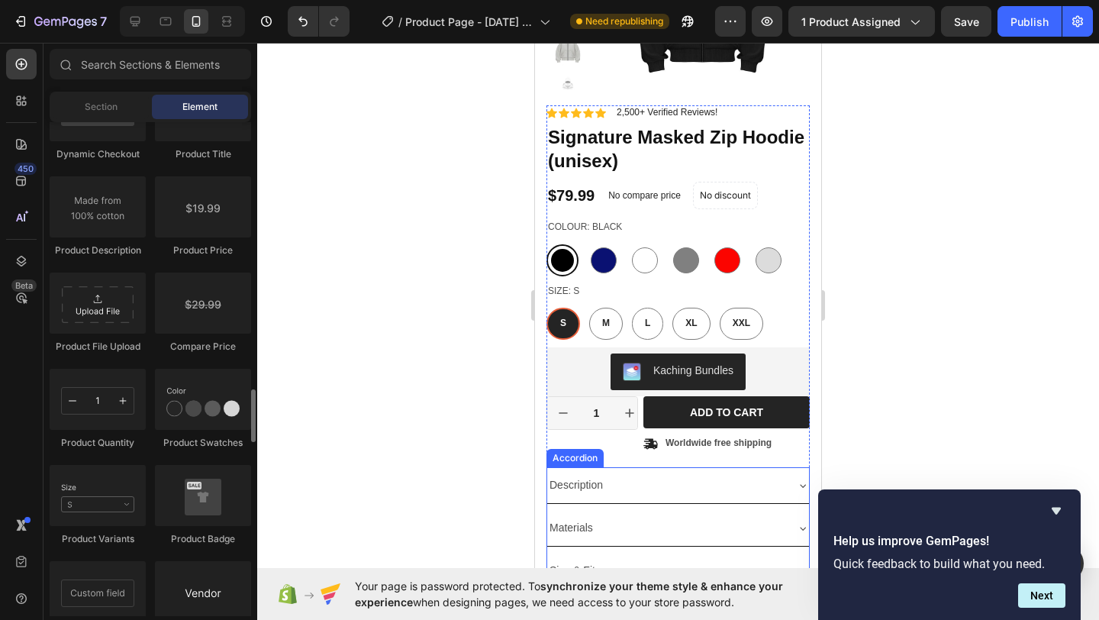
scroll to position [76, 0]
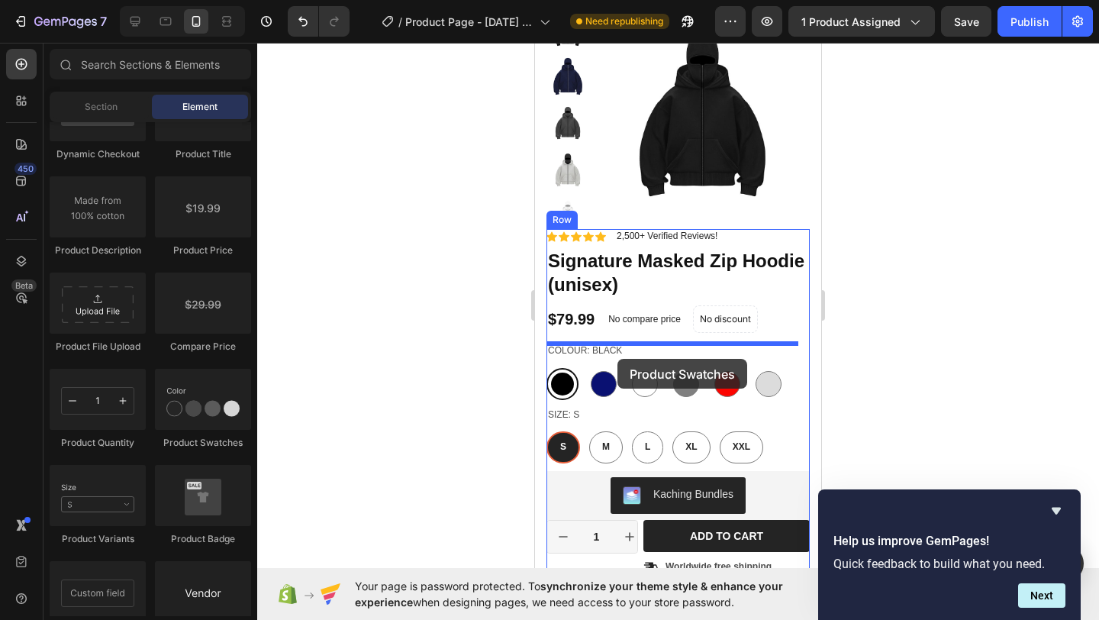
drag, startPoint x: 1006, startPoint y: 423, endPoint x: 618, endPoint y: 359, distance: 393.0
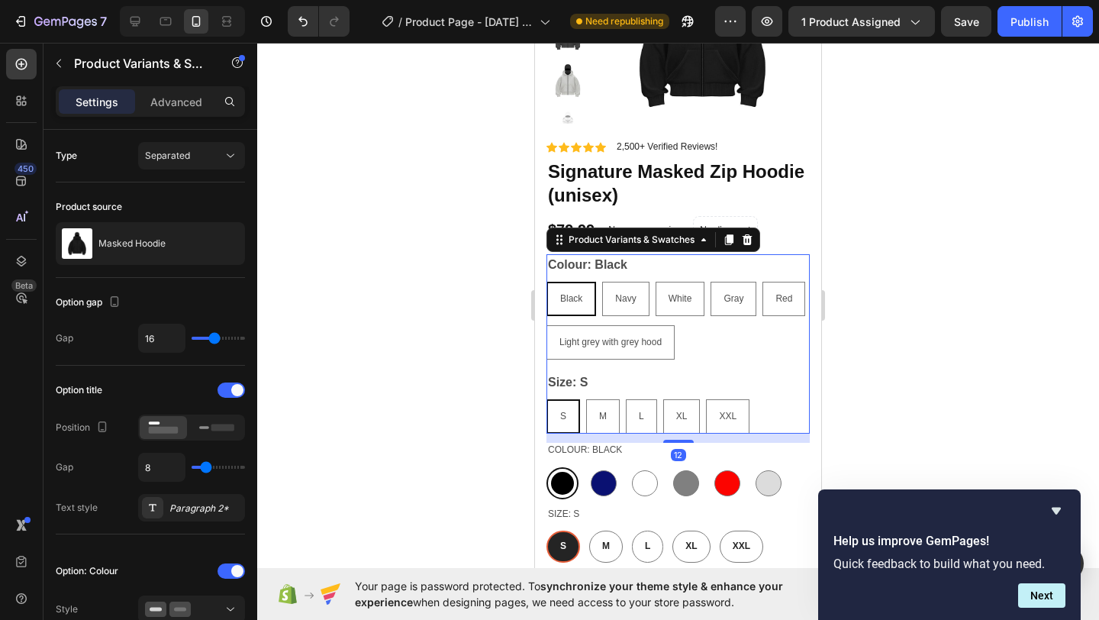
scroll to position [177, 0]
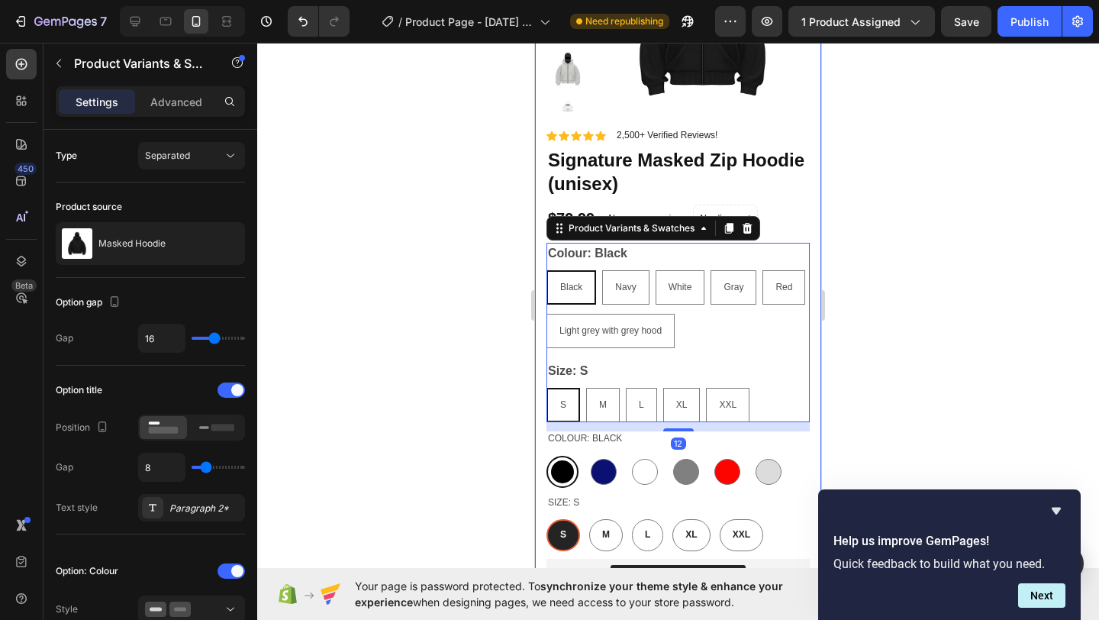
drag, startPoint x: 461, startPoint y: 362, endPoint x: 473, endPoint y: 359, distance: 12.6
click at [462, 362] on div at bounding box center [678, 331] width 842 height 577
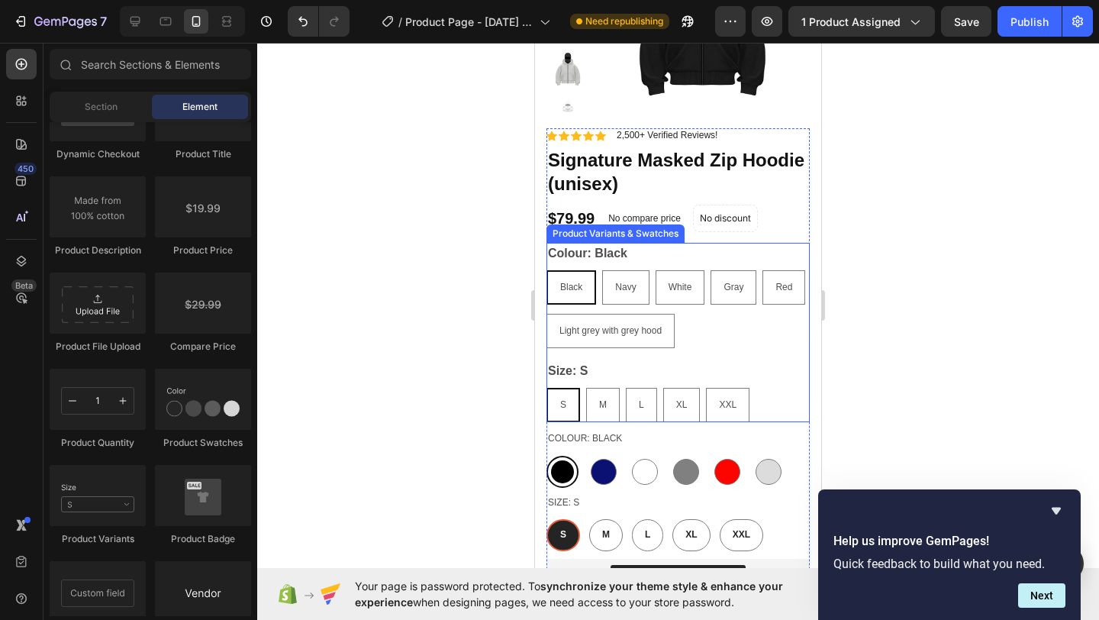
click at [696, 258] on div "White" at bounding box center [680, 253] width 36 height 20
click at [655, 269] on input "White White White" at bounding box center [655, 269] width 1 height 1
radio input "true"
radio input "false"
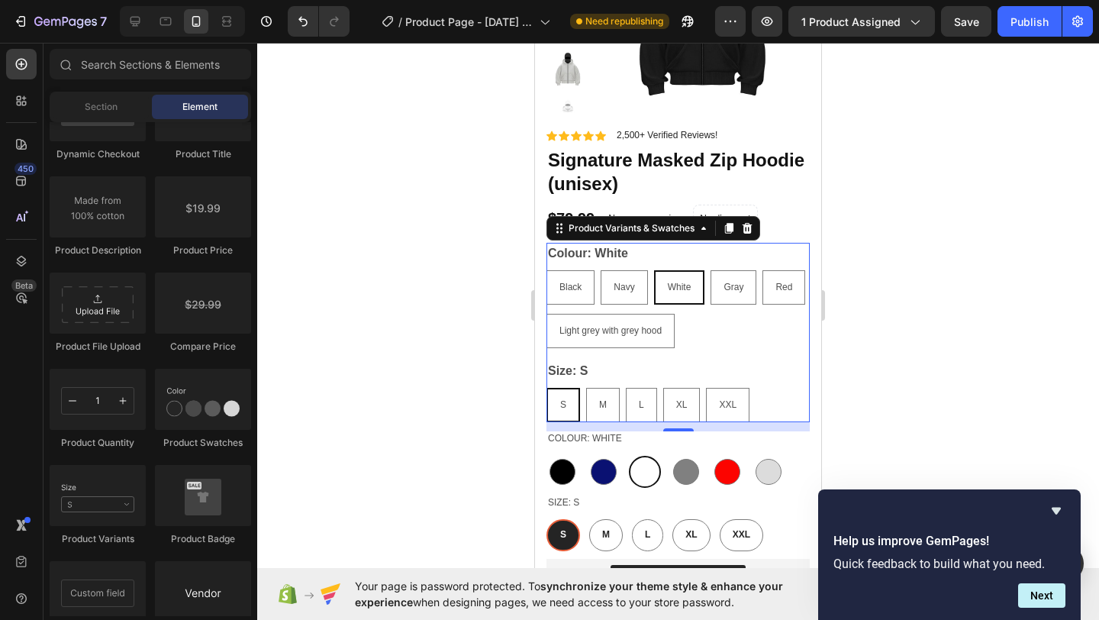
click at [733, 258] on div "Colour: White Black Black Black Navy Navy Navy White White White Gray Gray Gray…" at bounding box center [677, 295] width 263 height 105
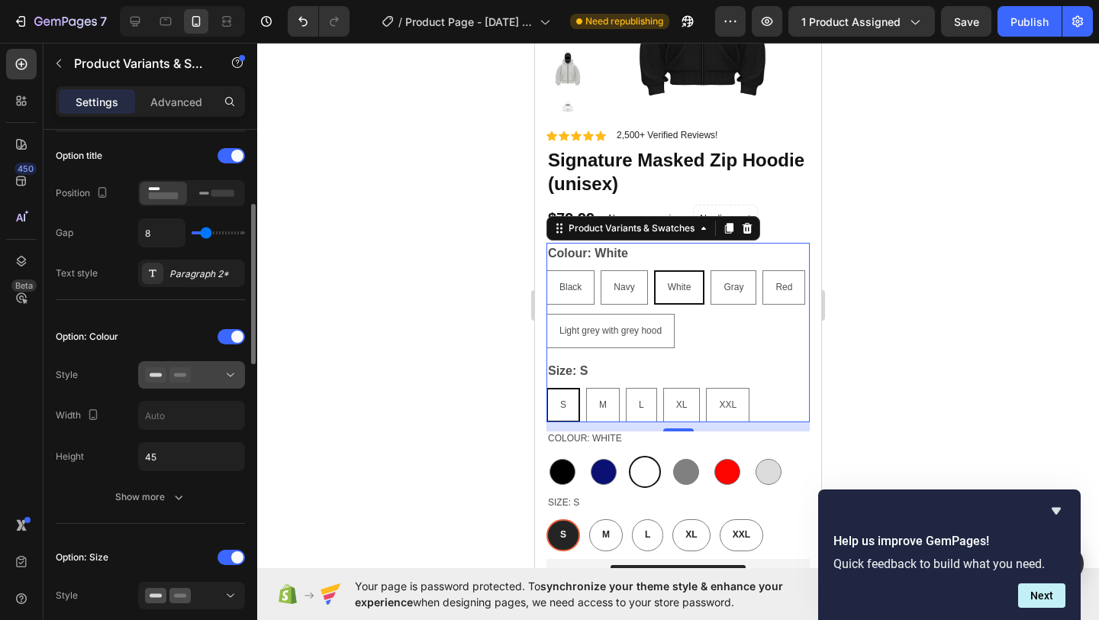
scroll to position [259, 0]
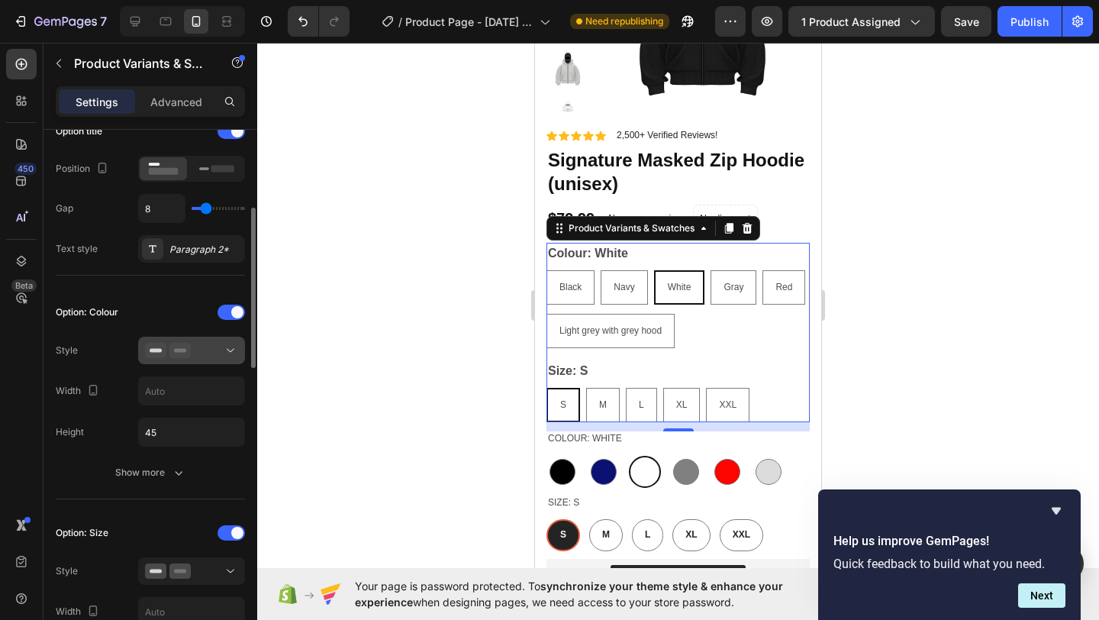
click at [211, 340] on button at bounding box center [191, 349] width 107 height 27
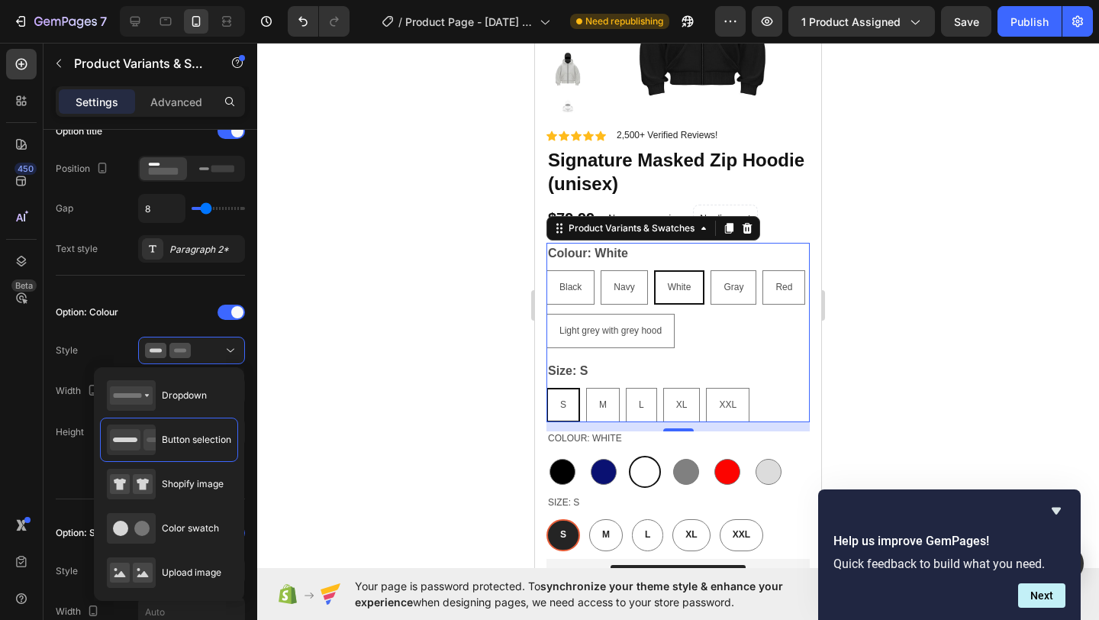
click at [372, 418] on div at bounding box center [678, 331] width 842 height 577
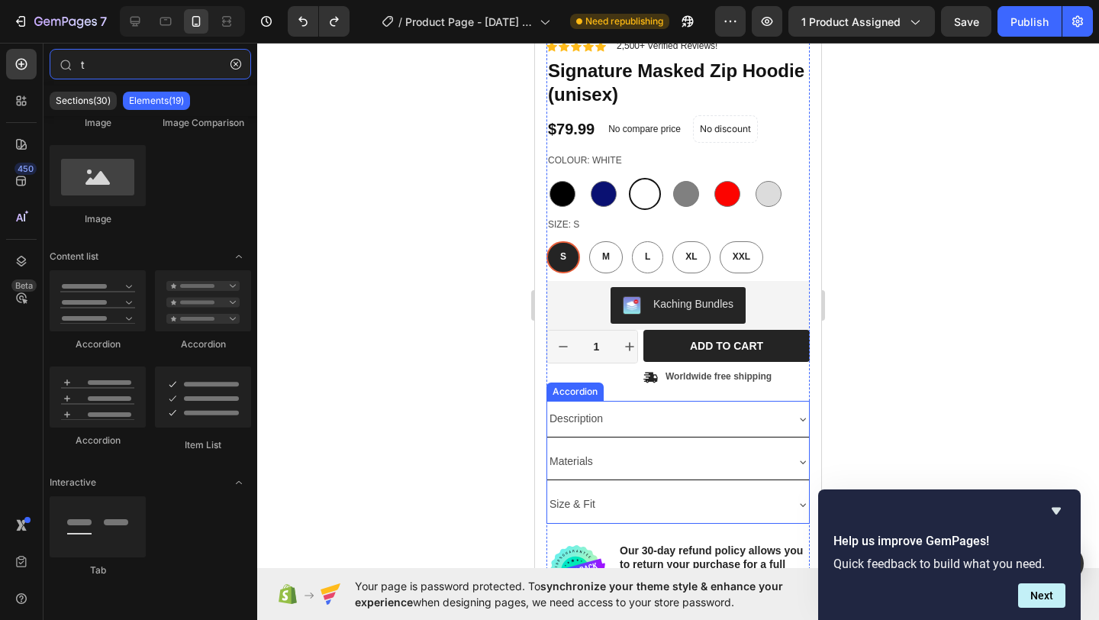
scroll to position [549, 0]
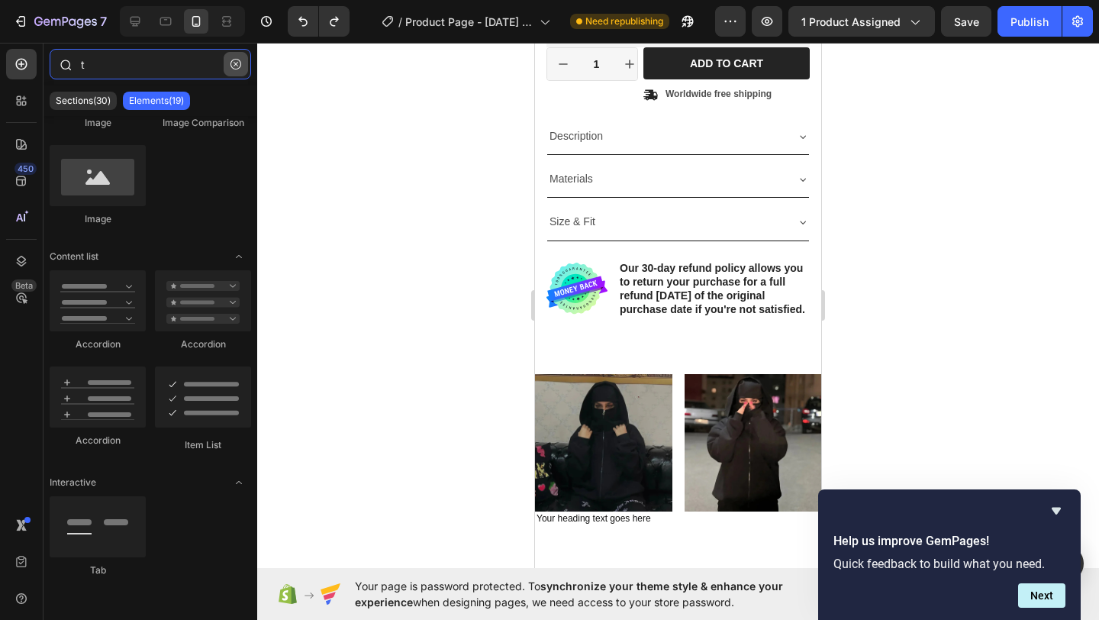
type input "t"
click at [236, 67] on icon "button" at bounding box center [235, 64] width 11 height 11
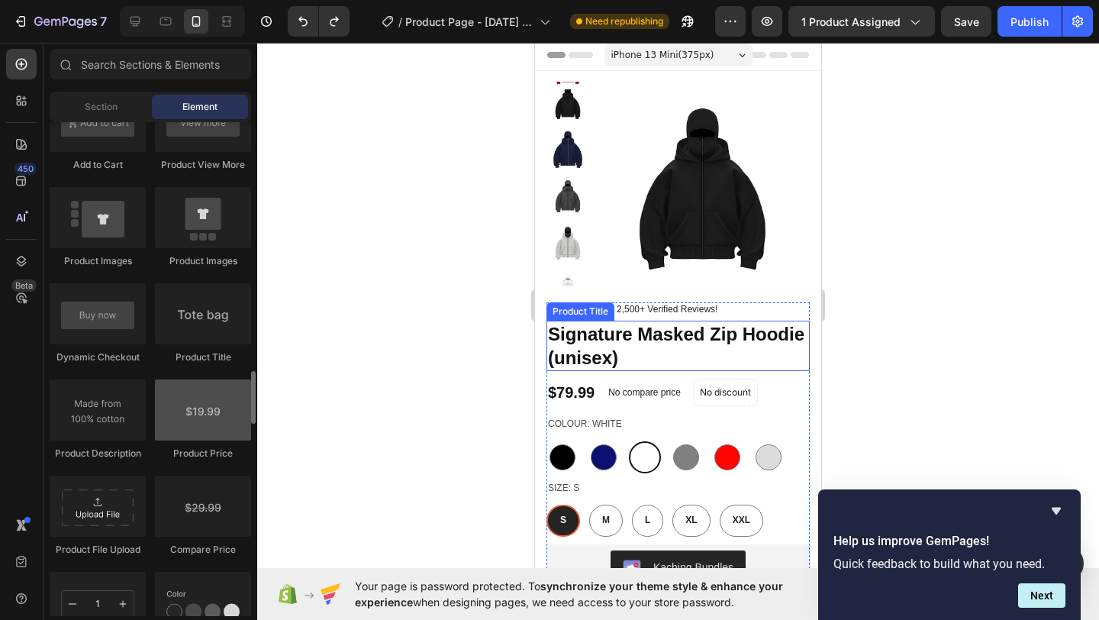
scroll to position [2304, 0]
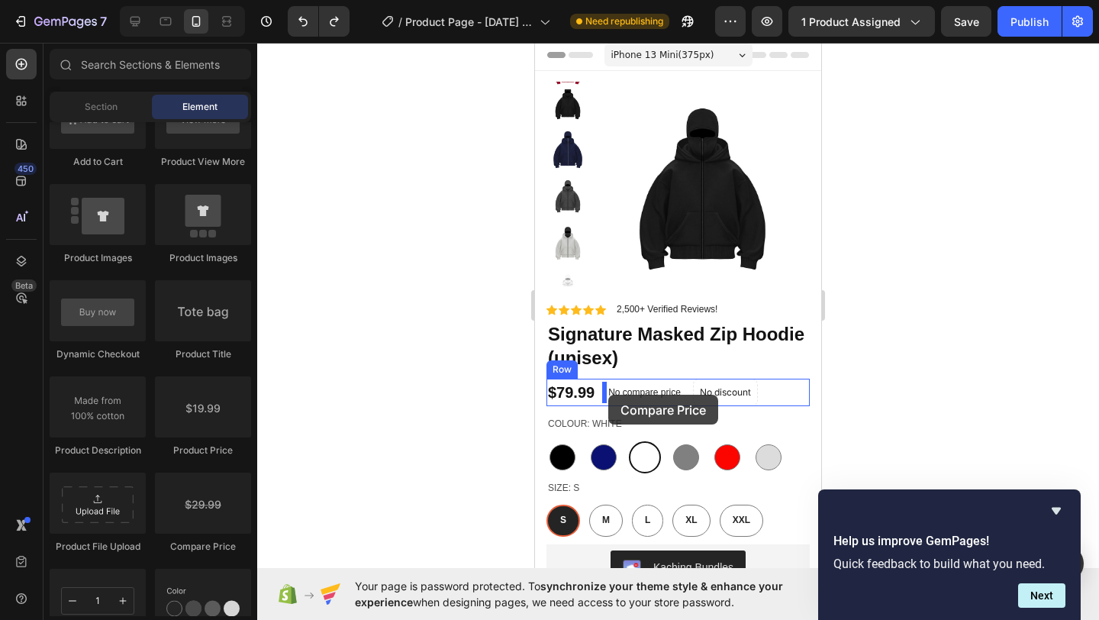
drag, startPoint x: 871, startPoint y: 495, endPoint x: 608, endPoint y: 394, distance: 281.1
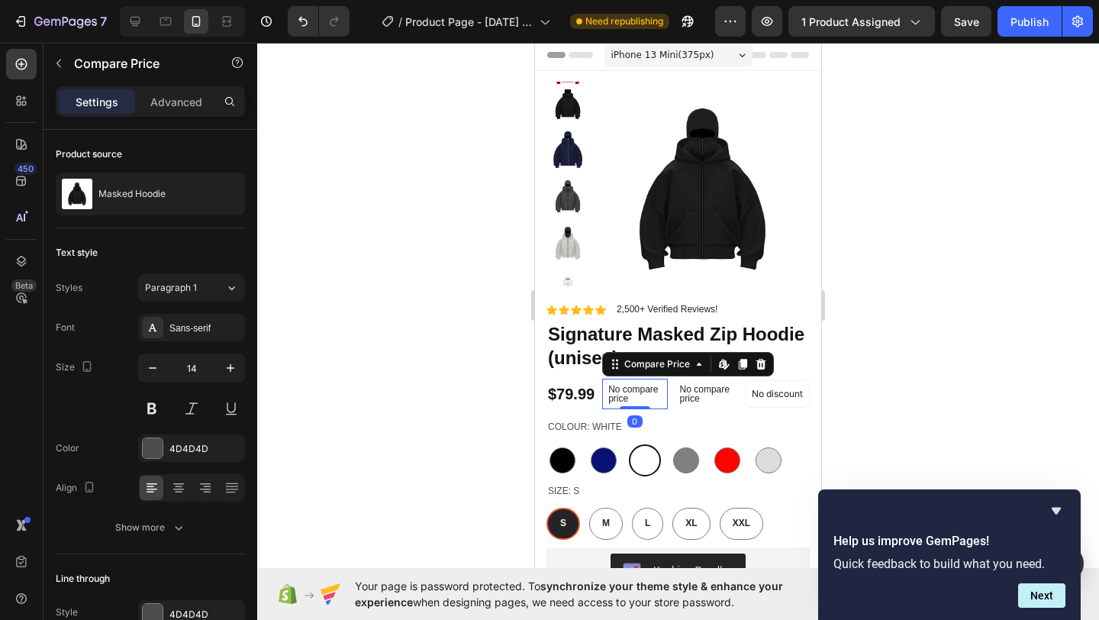
click at [618, 394] on p "No compare price" at bounding box center [634, 394] width 53 height 18
click at [701, 366] on icon at bounding box center [699, 364] width 12 height 12
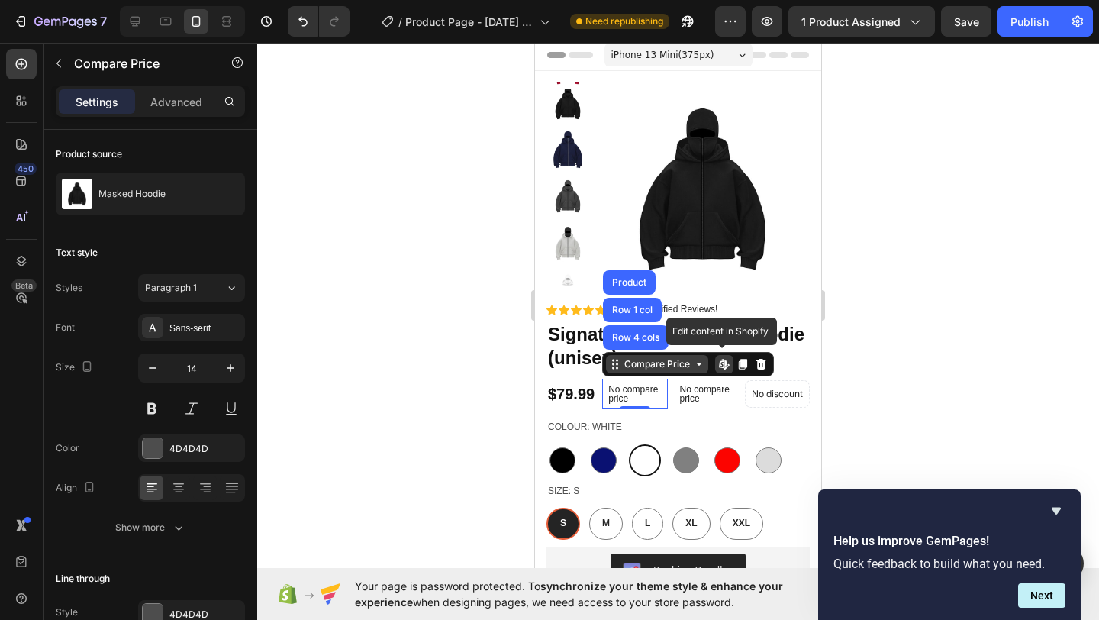
click at [700, 367] on icon at bounding box center [699, 364] width 12 height 12
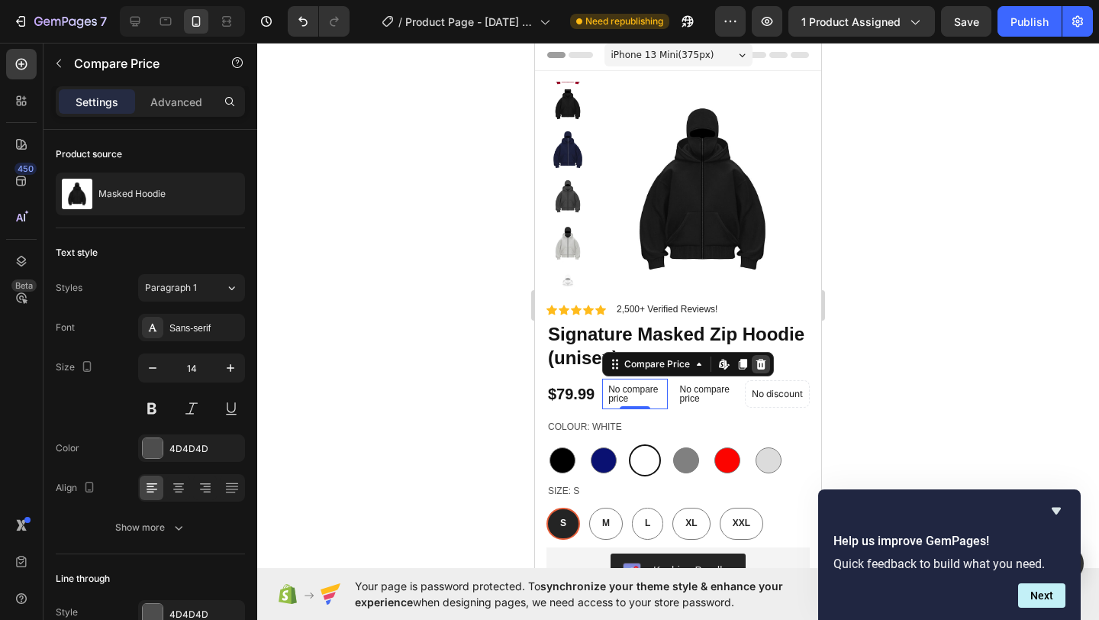
click at [756, 365] on icon at bounding box center [761, 364] width 10 height 11
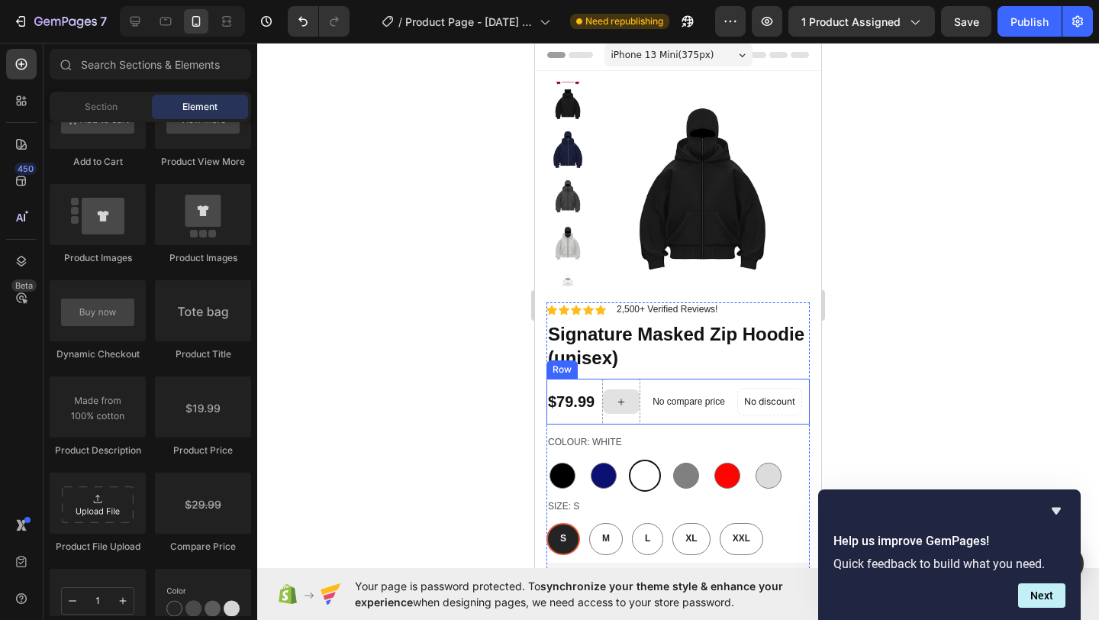
click at [628, 382] on div at bounding box center [621, 401] width 38 height 46
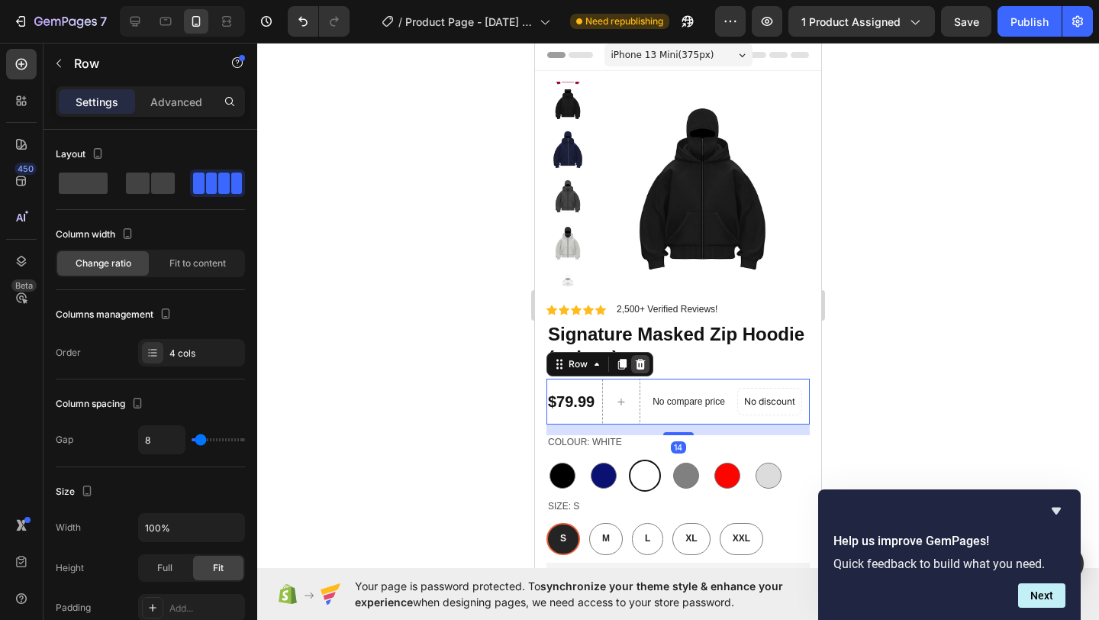
click at [642, 365] on icon at bounding box center [641, 364] width 10 height 11
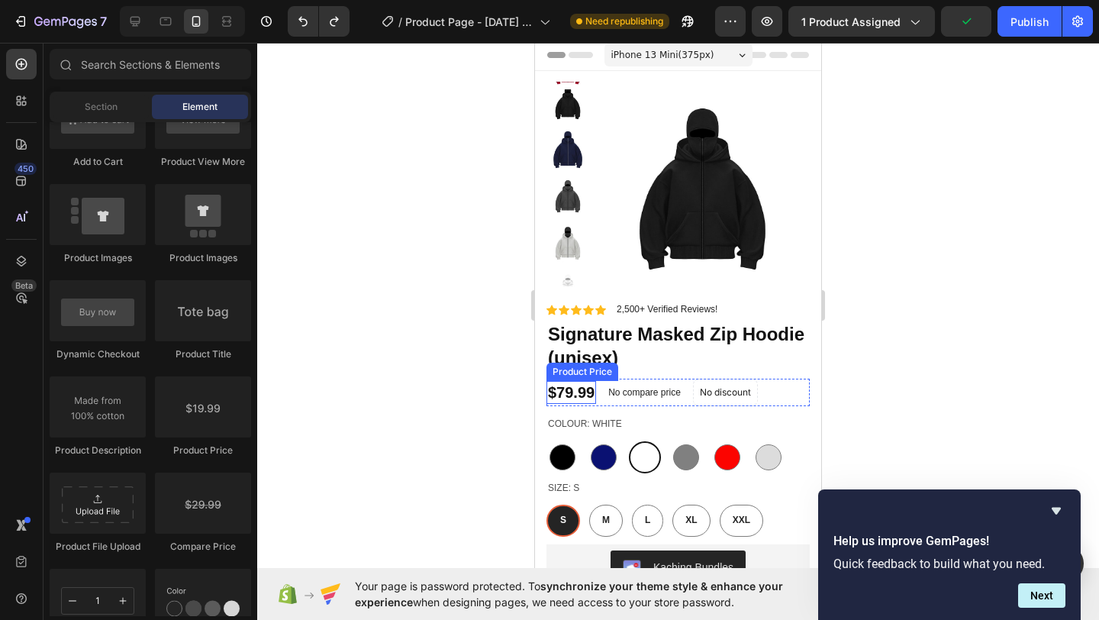
click at [411, 372] on div at bounding box center [678, 331] width 842 height 577
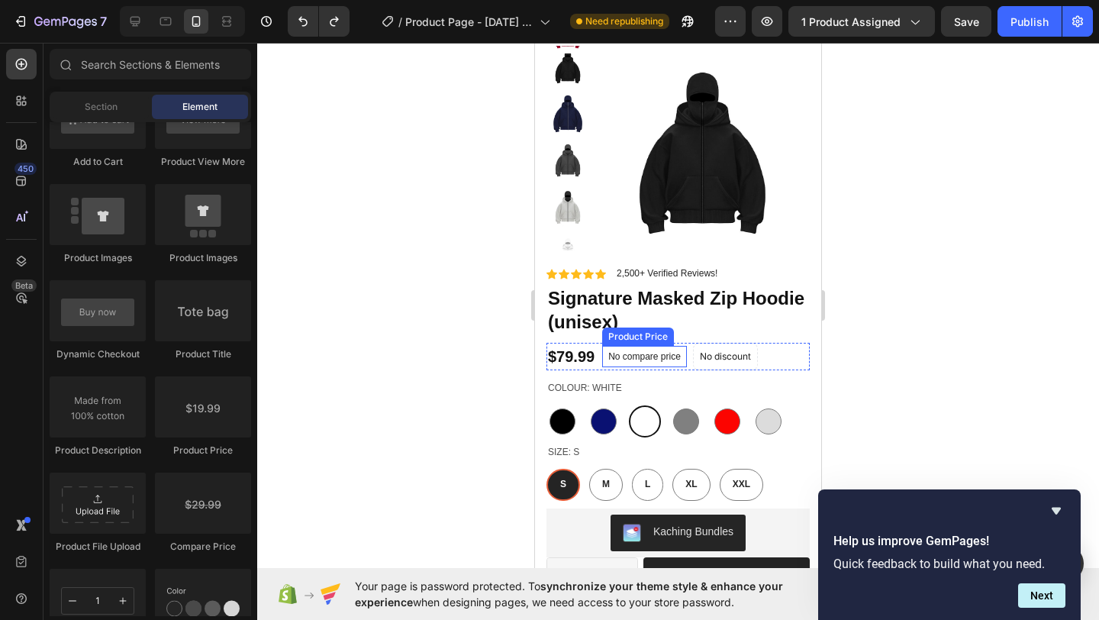
scroll to position [0, 0]
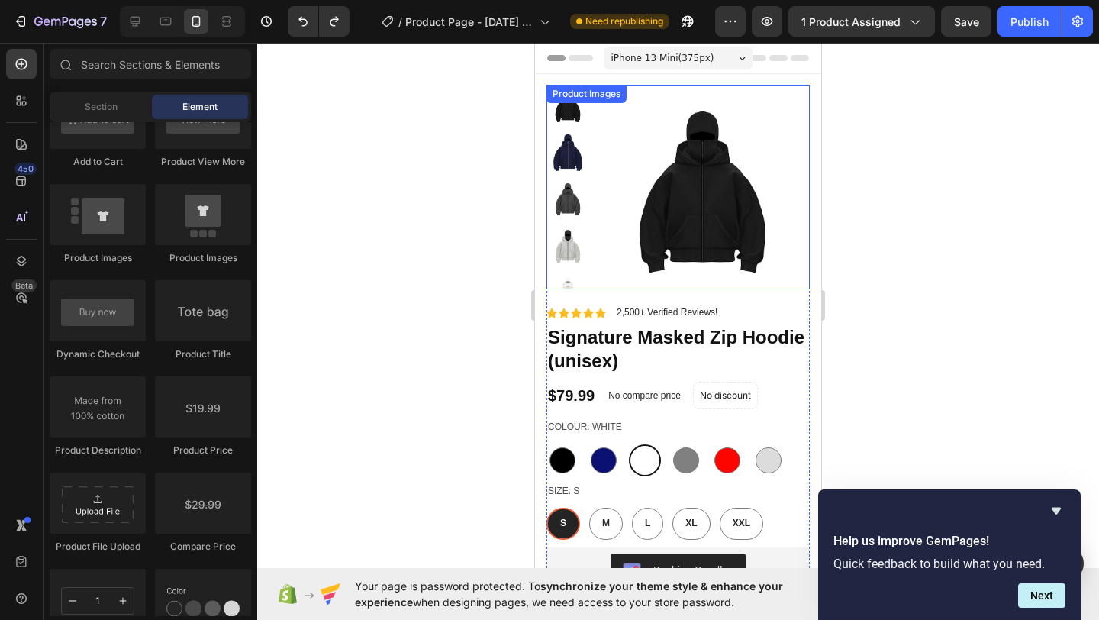
click at [649, 235] on img at bounding box center [702, 192] width 214 height 214
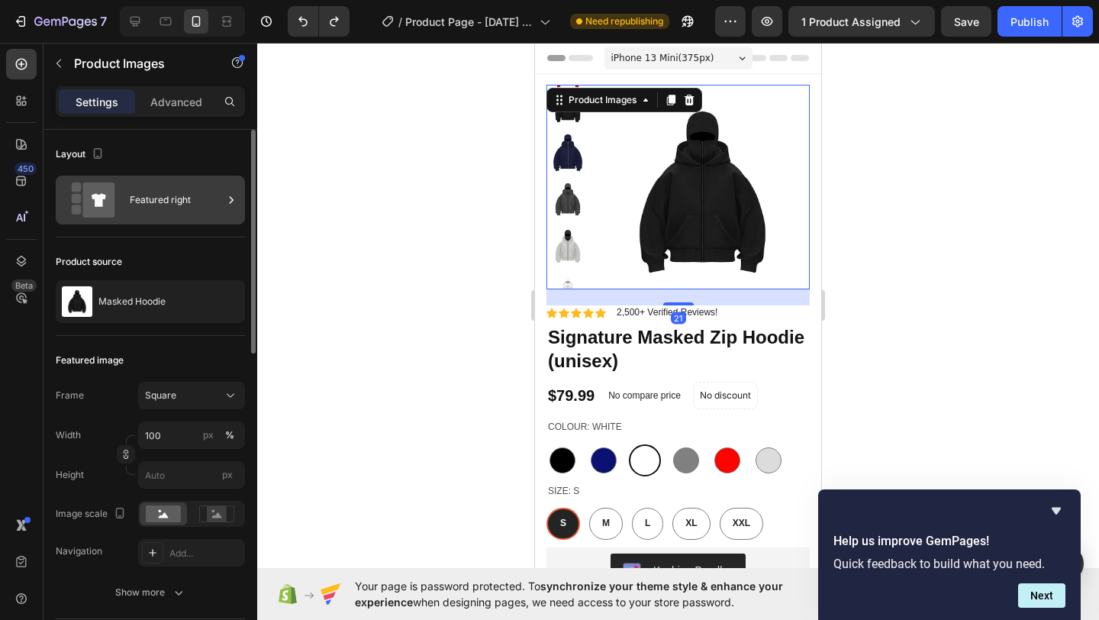
click at [159, 206] on div "Featured right" at bounding box center [176, 199] width 93 height 35
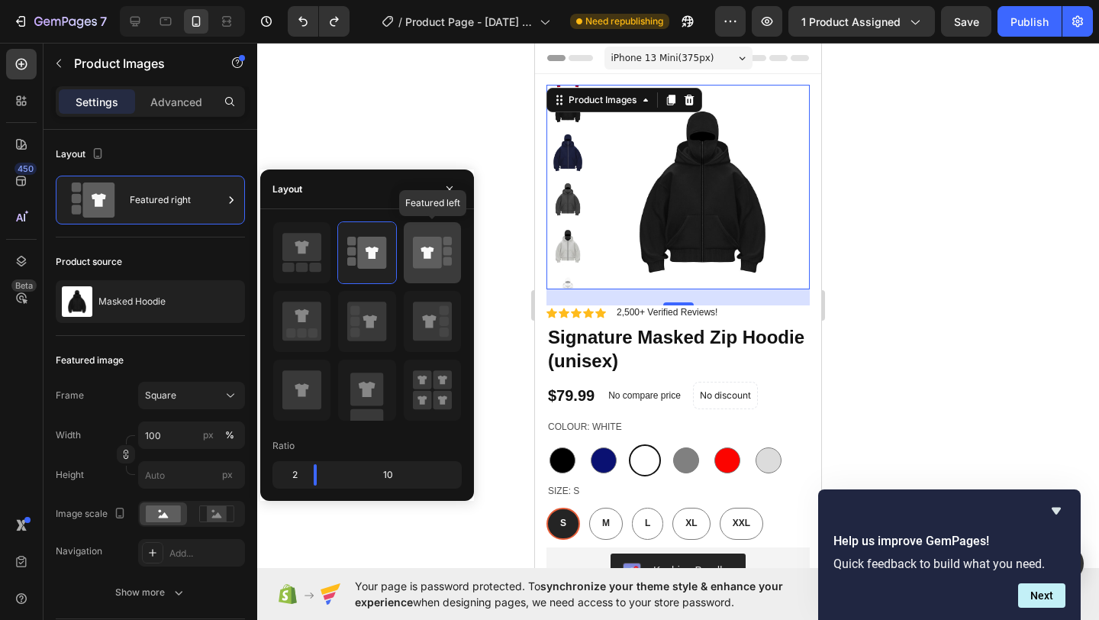
click at [420, 253] on icon at bounding box center [427, 253] width 29 height 32
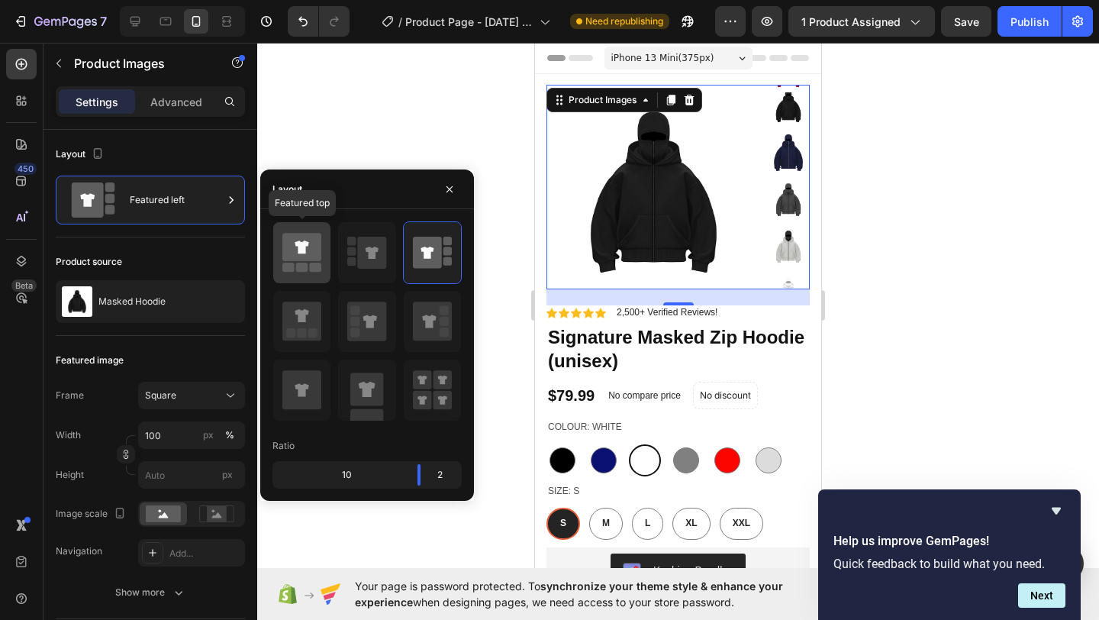
click at [317, 257] on icon at bounding box center [301, 247] width 39 height 28
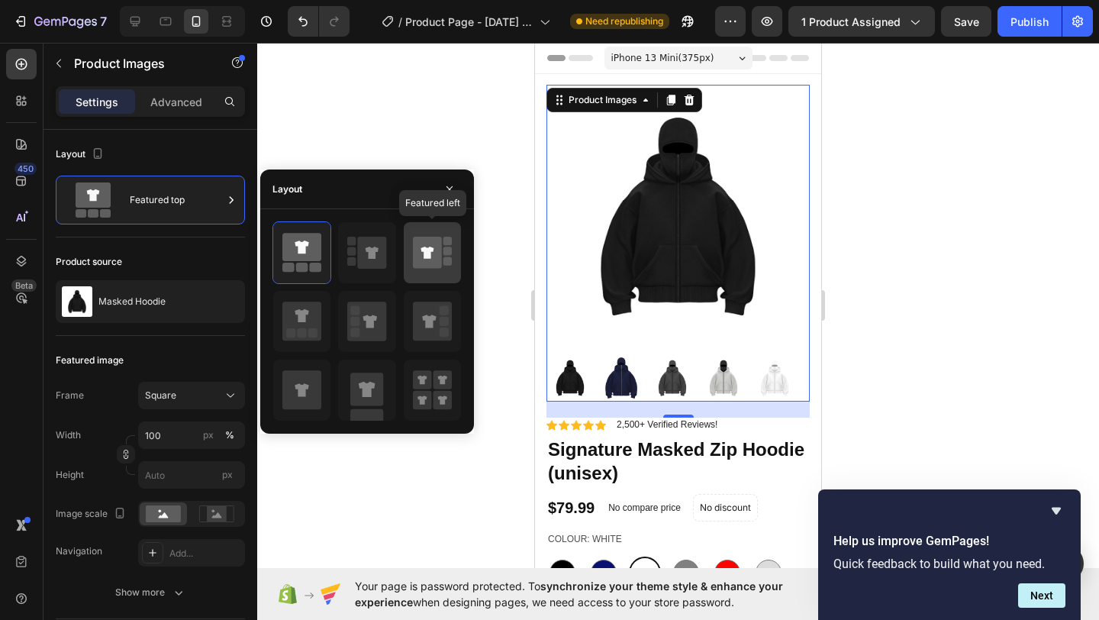
click at [420, 250] on icon at bounding box center [427, 253] width 29 height 32
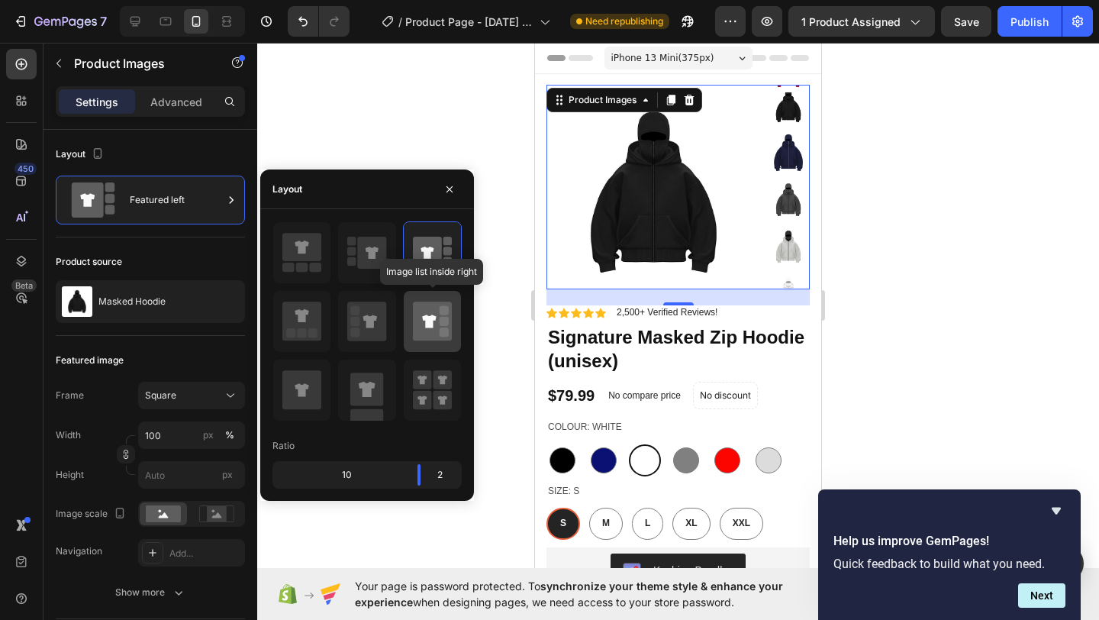
click at [432, 320] on icon at bounding box center [429, 320] width 14 height 13
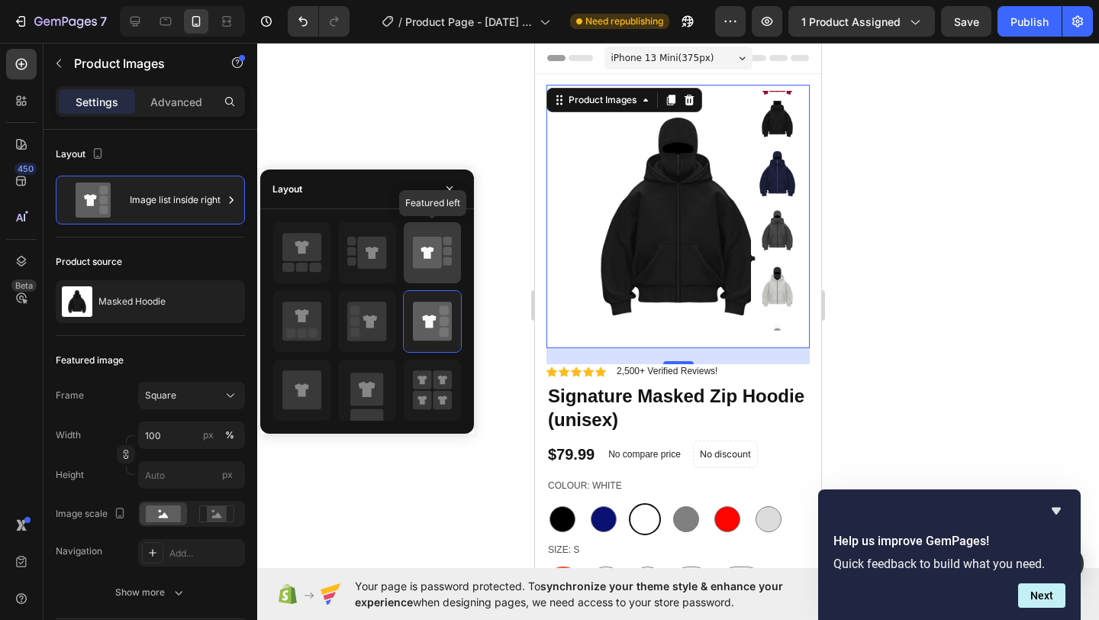
click at [447, 243] on rect at bounding box center [447, 241] width 8 height 8
type input "100"
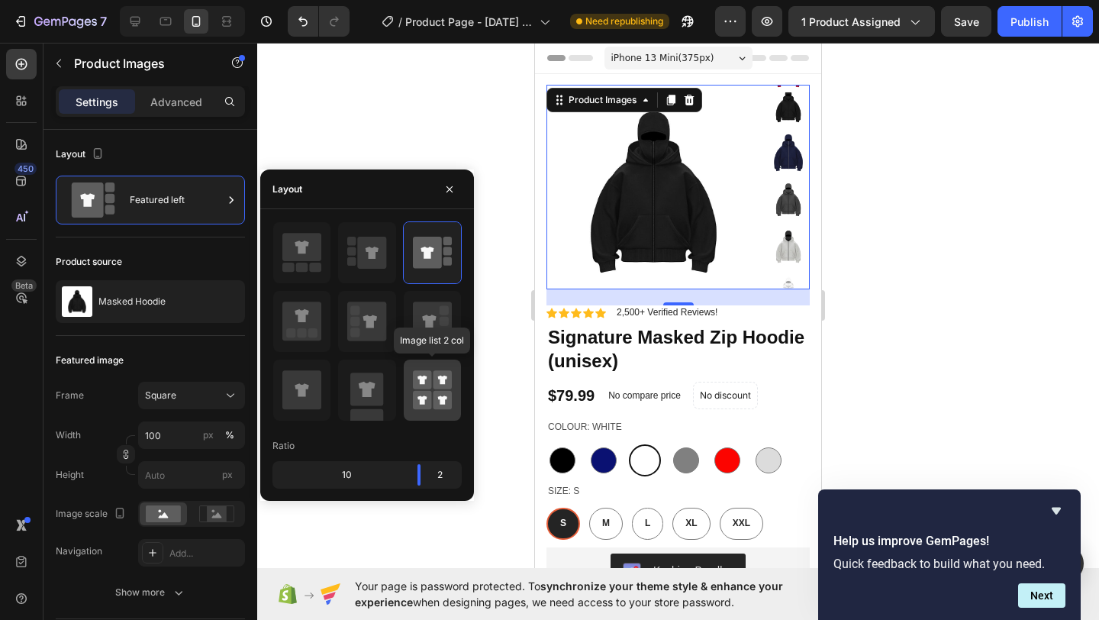
click at [446, 378] on rect at bounding box center [442, 379] width 19 height 19
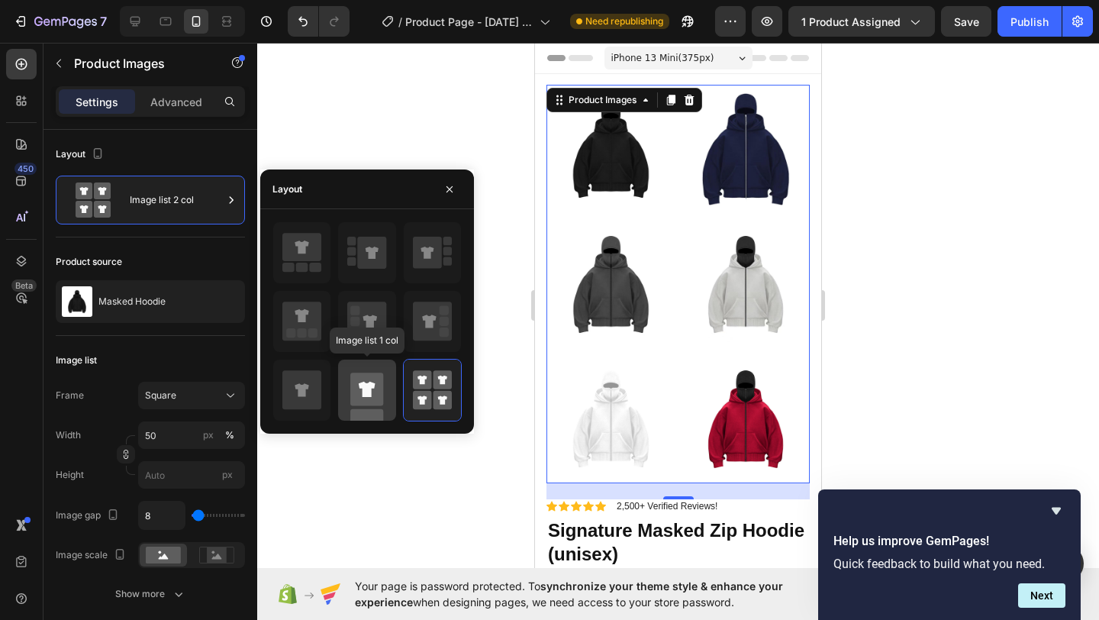
click at [379, 384] on rect at bounding box center [366, 388] width 33 height 33
type input "100"
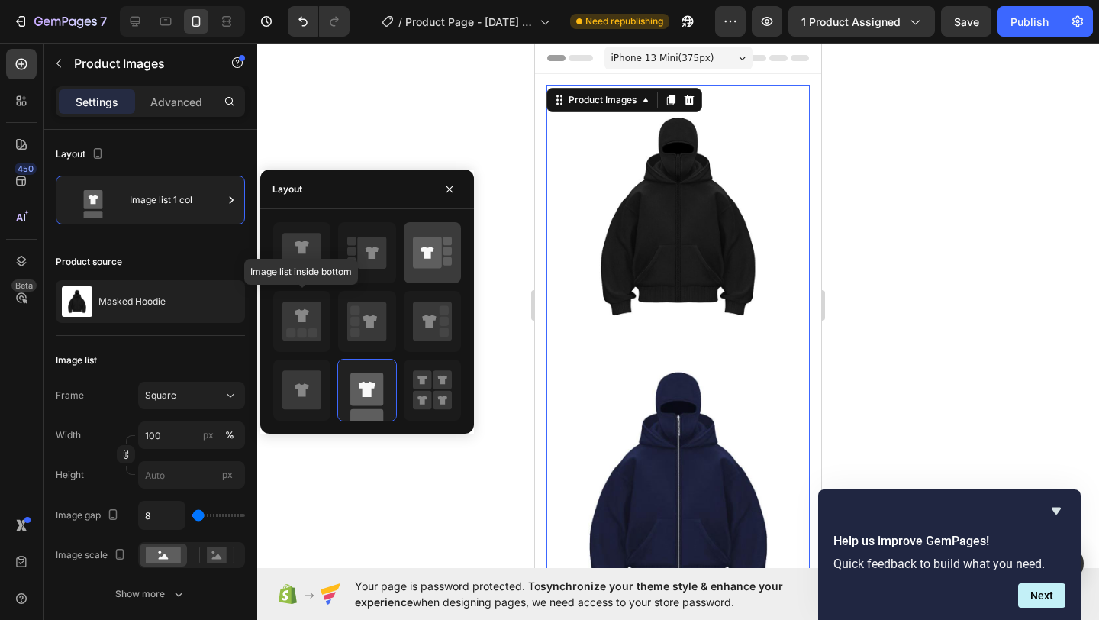
click at [314, 324] on icon at bounding box center [301, 320] width 39 height 39
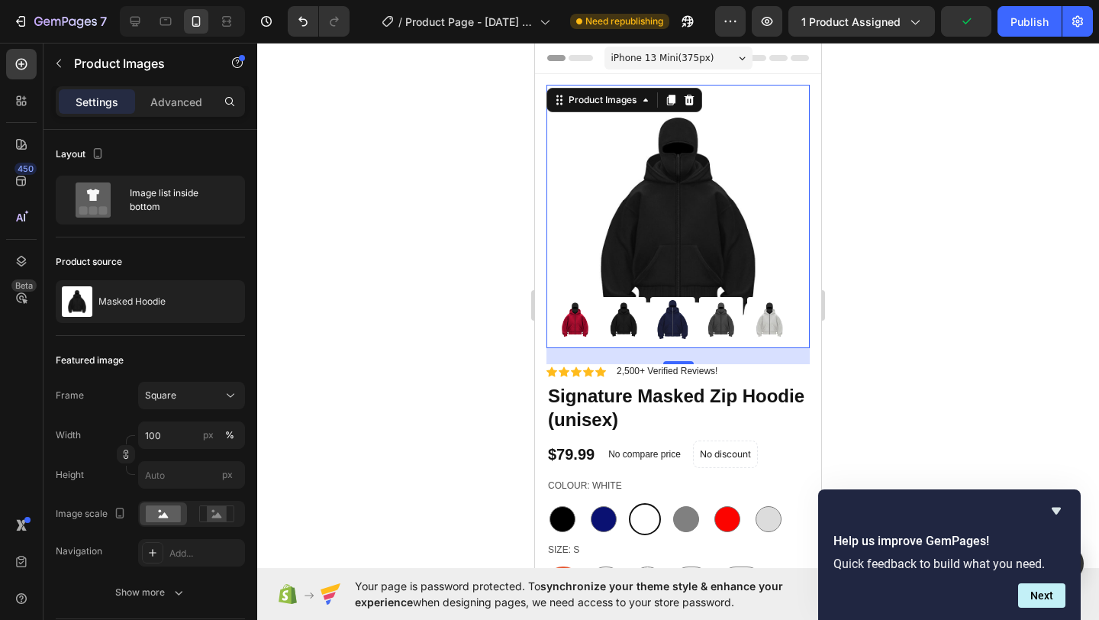
click at [626, 317] on img at bounding box center [623, 319] width 45 height 45
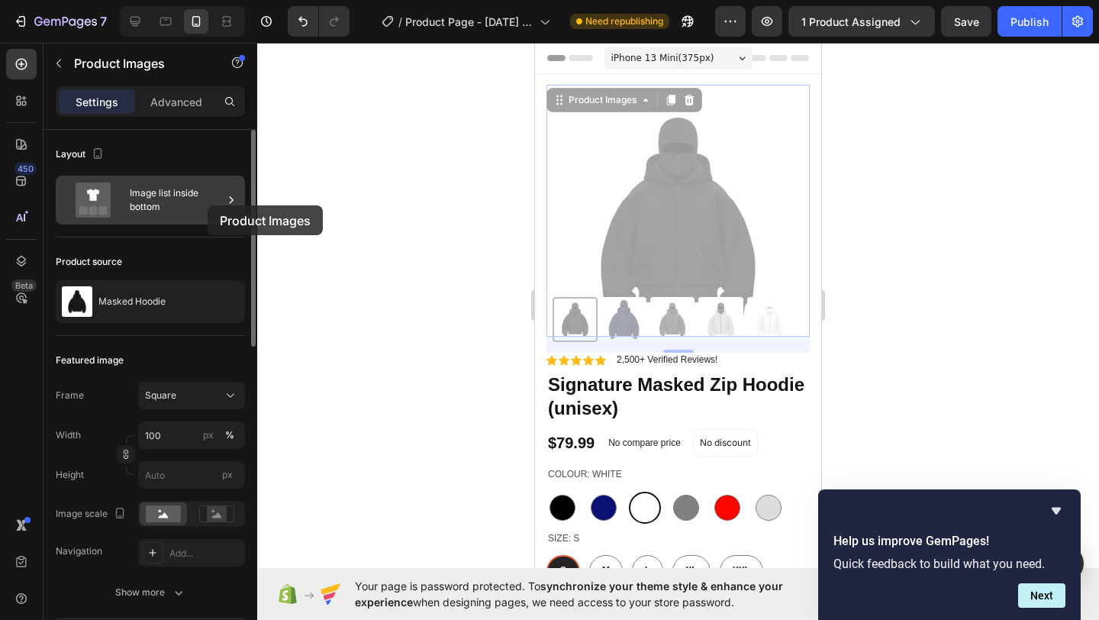
click at [208, 205] on div "Image list inside bottom" at bounding box center [176, 199] width 93 height 35
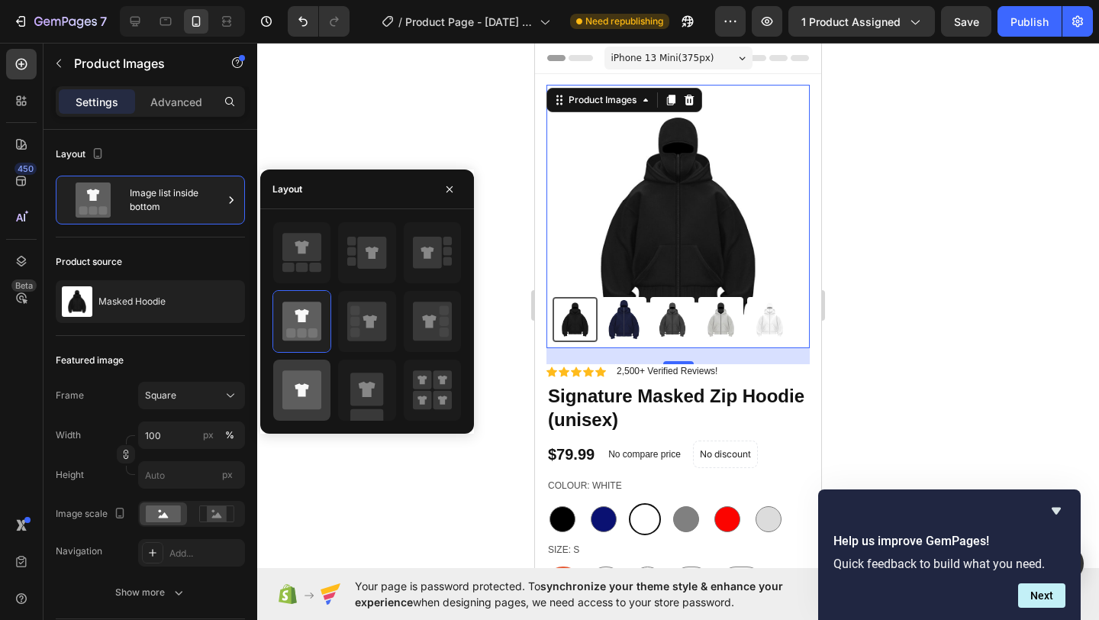
click at [325, 371] on div at bounding box center [301, 389] width 57 height 61
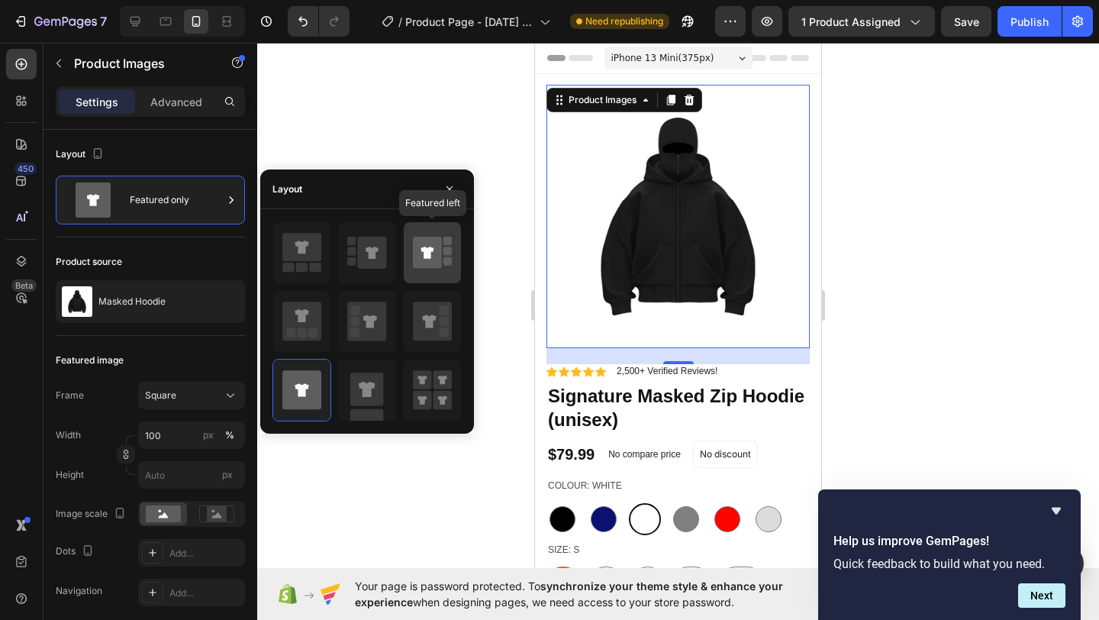
click at [440, 246] on icon at bounding box center [427, 253] width 29 height 32
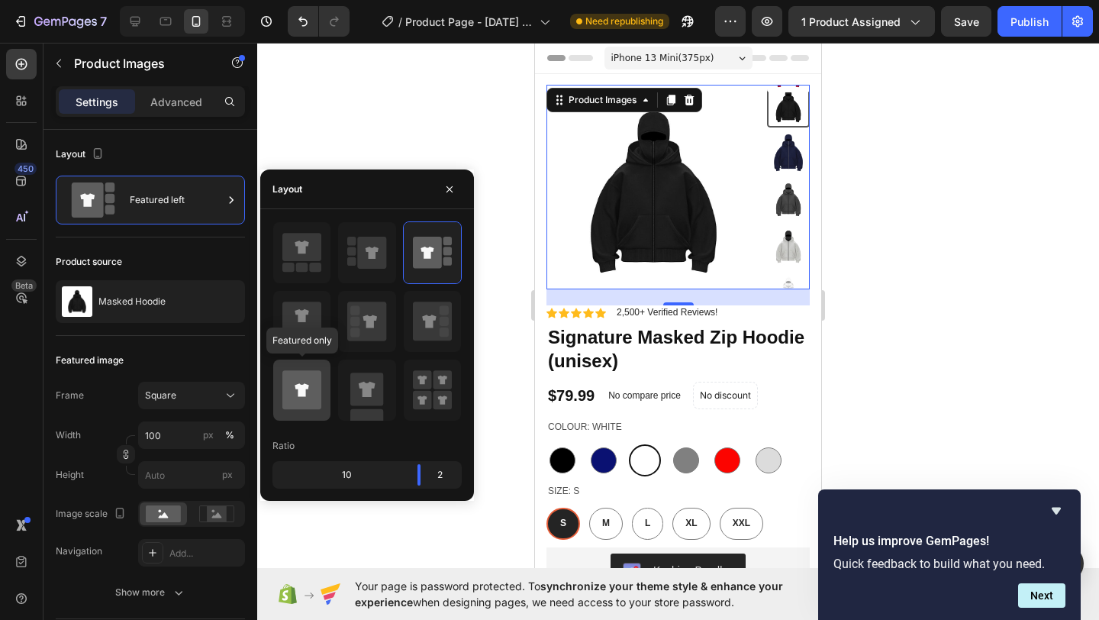
click at [312, 382] on icon at bounding box center [301, 389] width 39 height 39
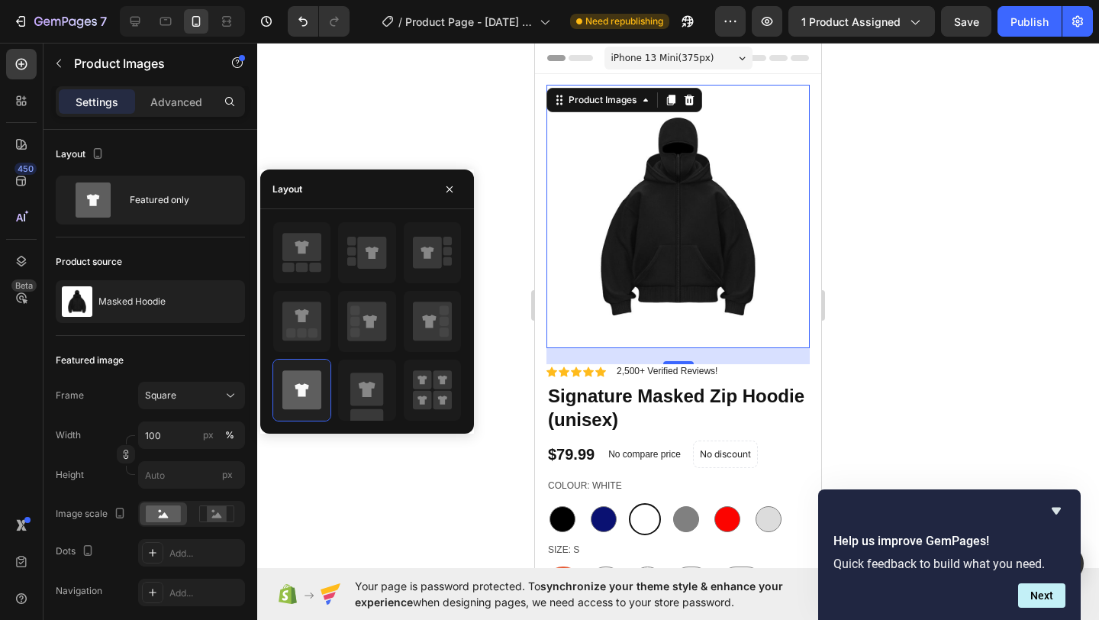
click at [490, 239] on div at bounding box center [678, 331] width 842 height 577
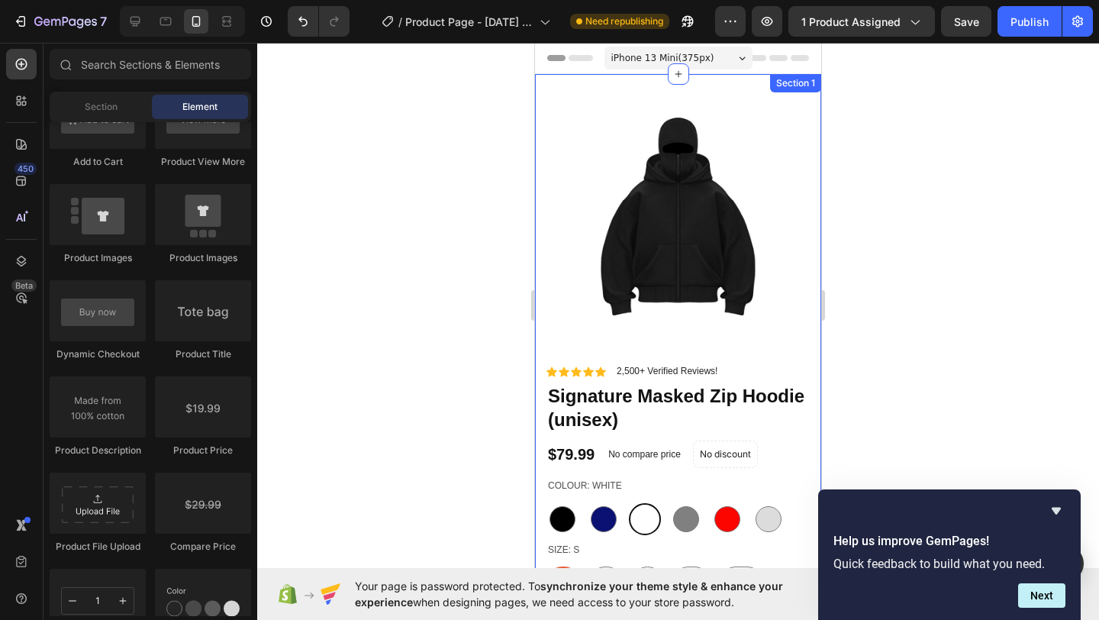
click at [543, 243] on div "Product Images Material Shipping Care instruction Accordion Icon Icon Icon Icon…" at bounding box center [678, 515] width 286 height 883
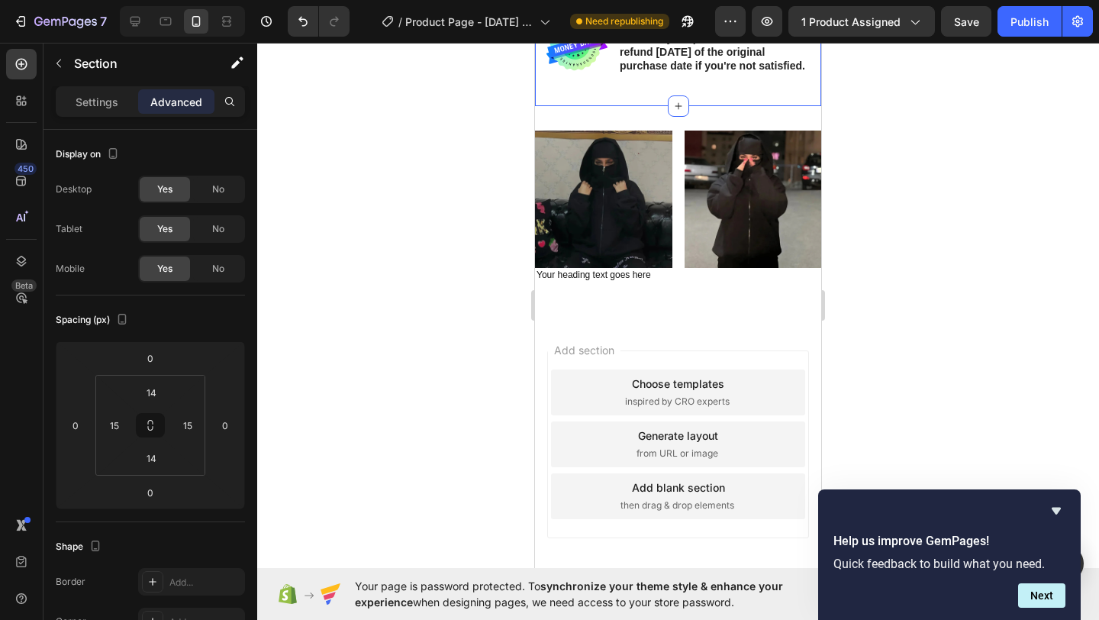
scroll to position [852, 0]
click at [552, 240] on img at bounding box center [603, 198] width 137 height 137
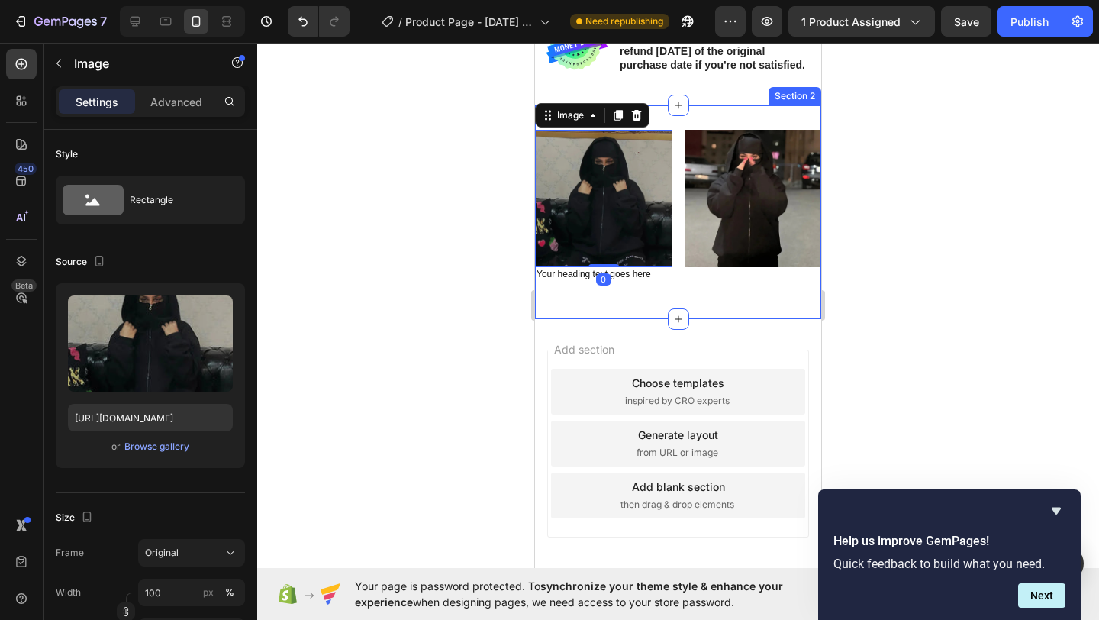
click at [689, 123] on div "Image 0 Your heading text goes here Heading Image Row Section 2" at bounding box center [678, 211] width 286 height 213
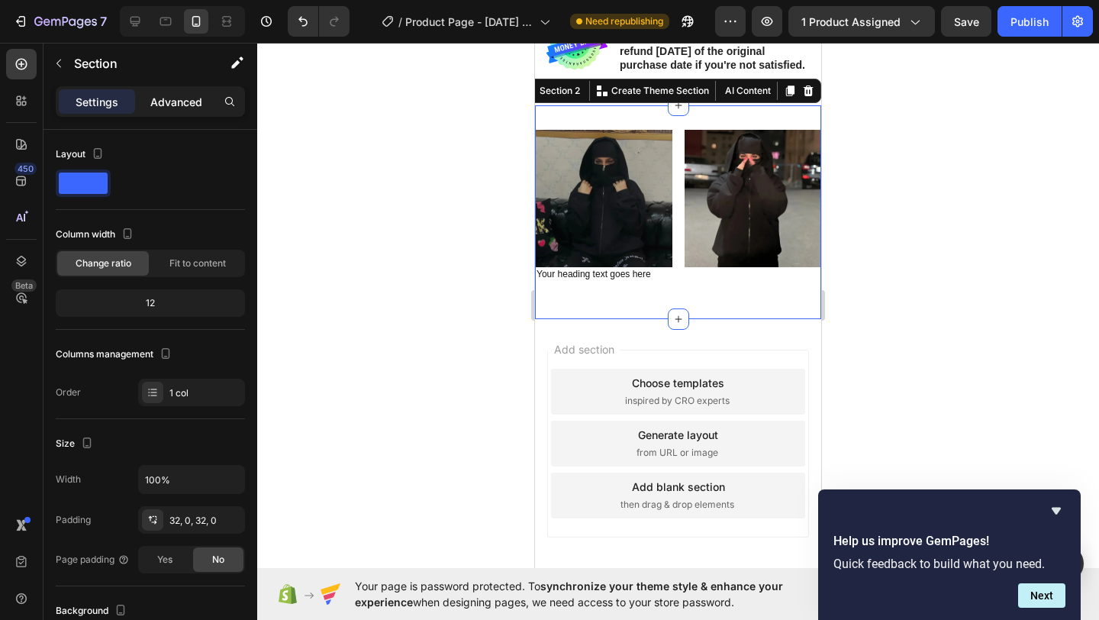
click at [163, 106] on p "Advanced" at bounding box center [176, 102] width 52 height 16
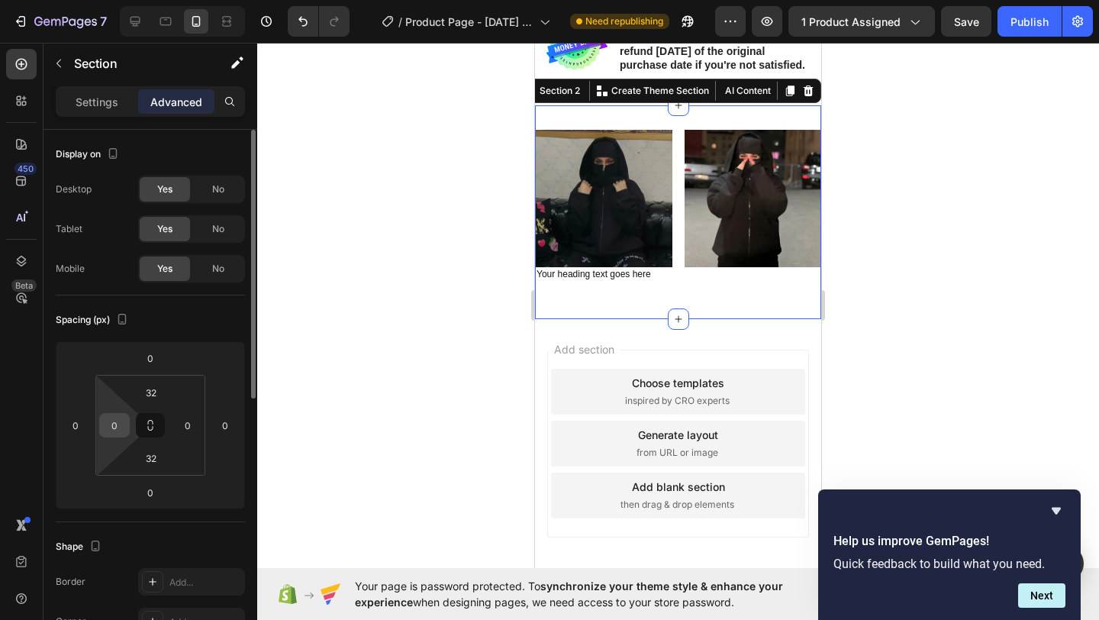
click at [122, 423] on input "0" at bounding box center [114, 425] width 23 height 23
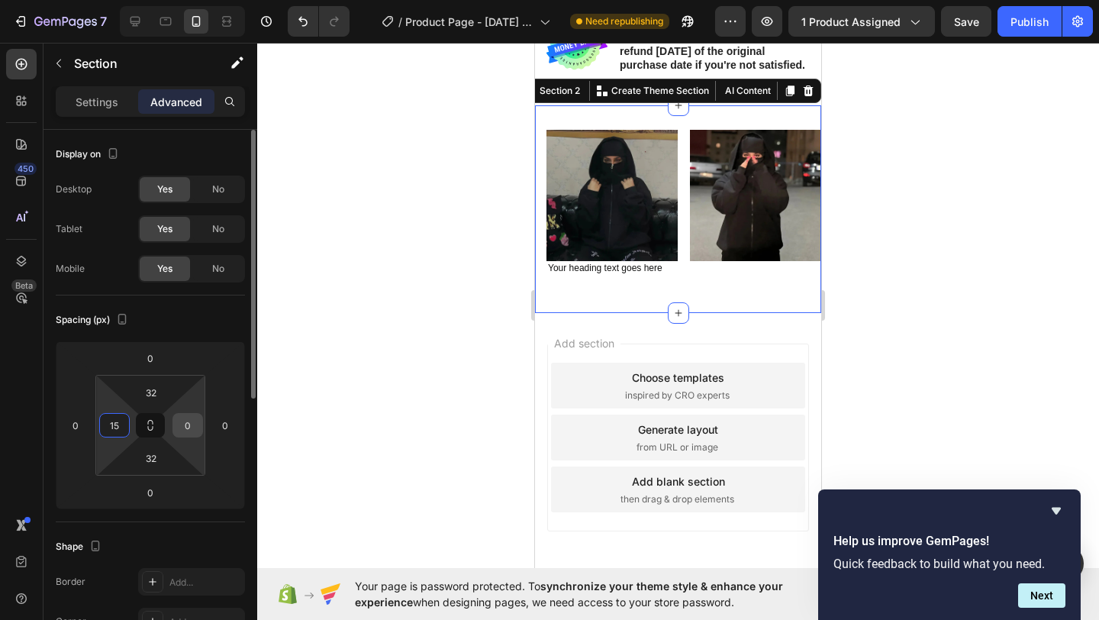
type input "15"
click at [193, 434] on input "0" at bounding box center [187, 425] width 23 height 23
type input "15"
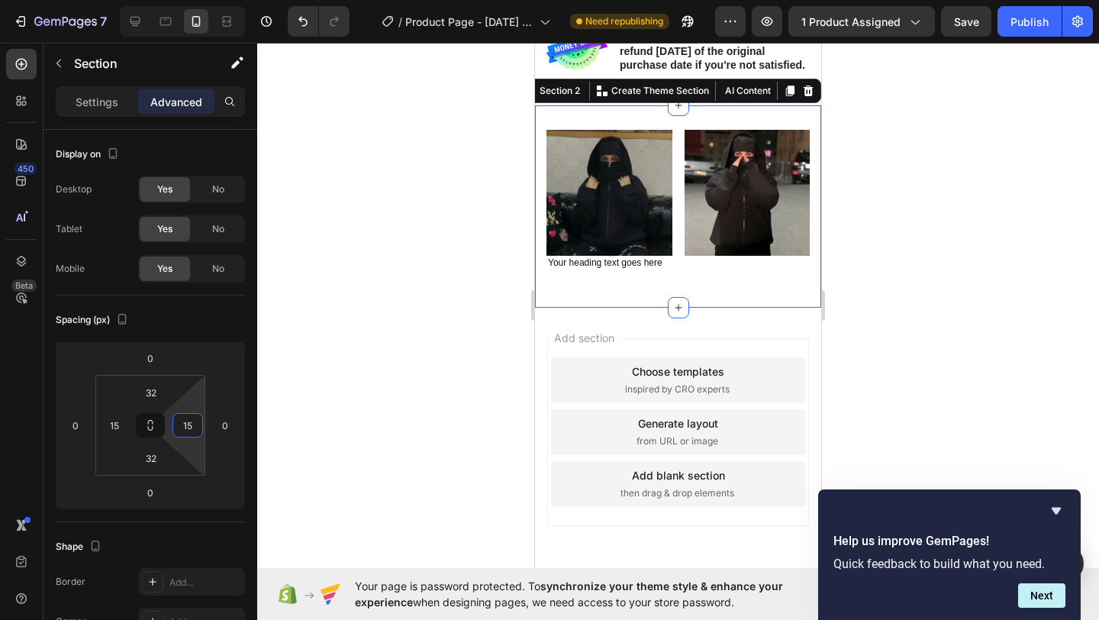
drag, startPoint x: 359, startPoint y: 367, endPoint x: 376, endPoint y: 366, distance: 17.6
click at [359, 367] on div at bounding box center [678, 331] width 842 height 577
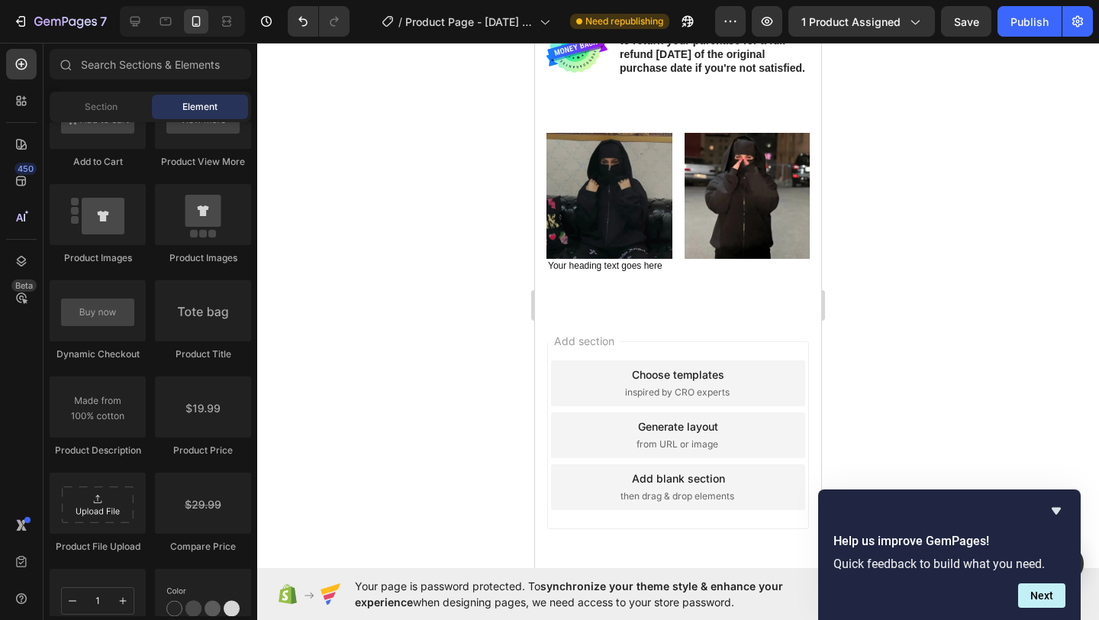
scroll to position [848, 0]
click at [668, 234] on div "Image Your heading text goes here Heading Image Row" at bounding box center [677, 203] width 263 height 140
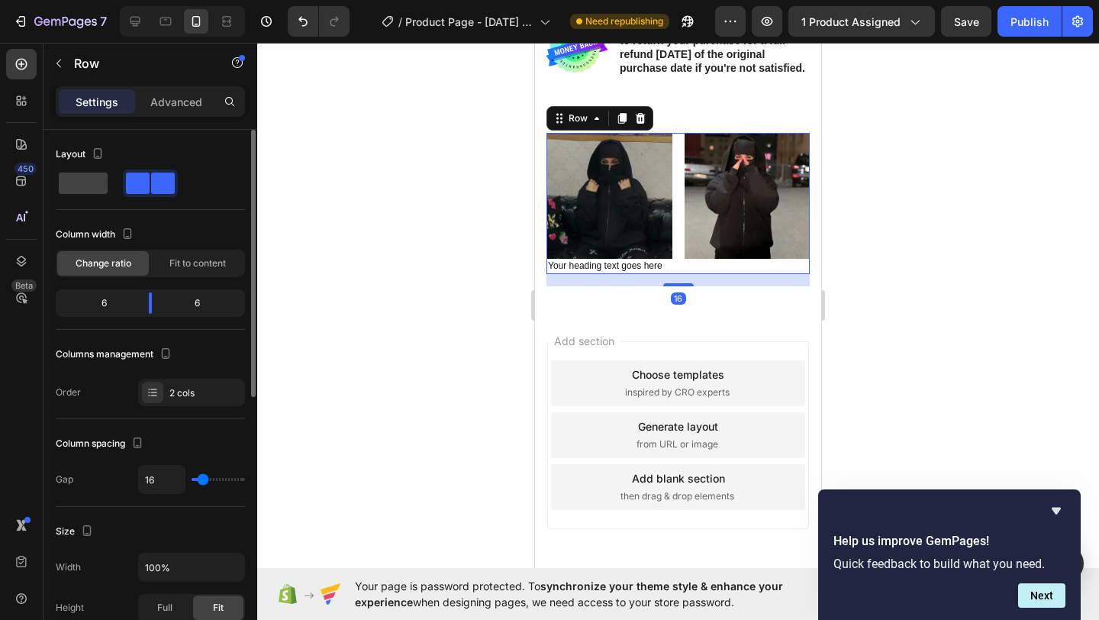
type input "4"
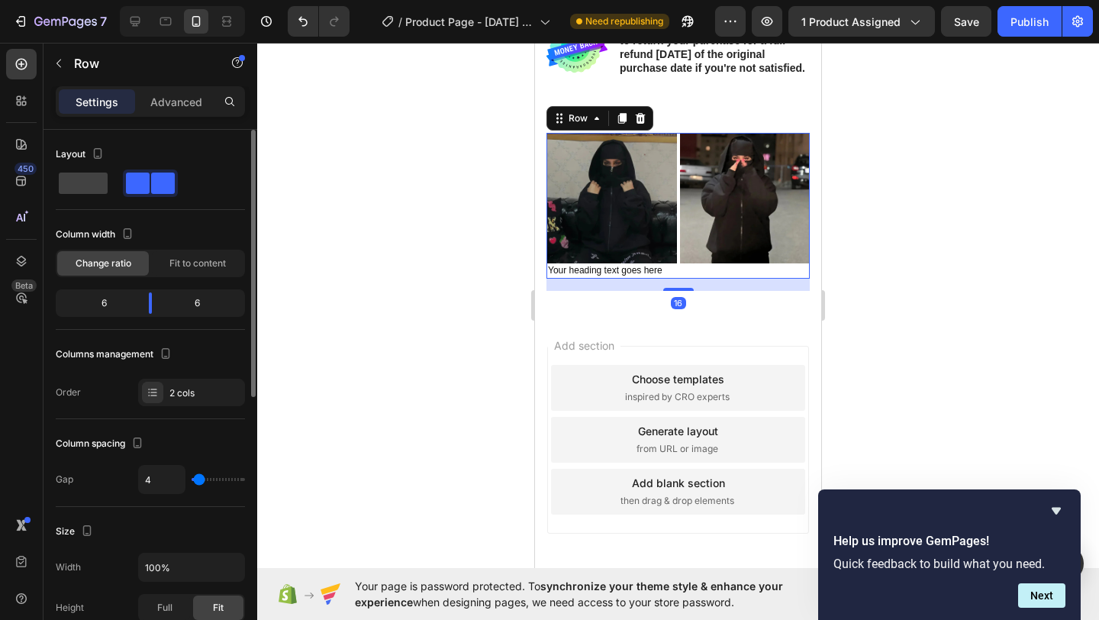
type input "2"
type input "0"
type input "1"
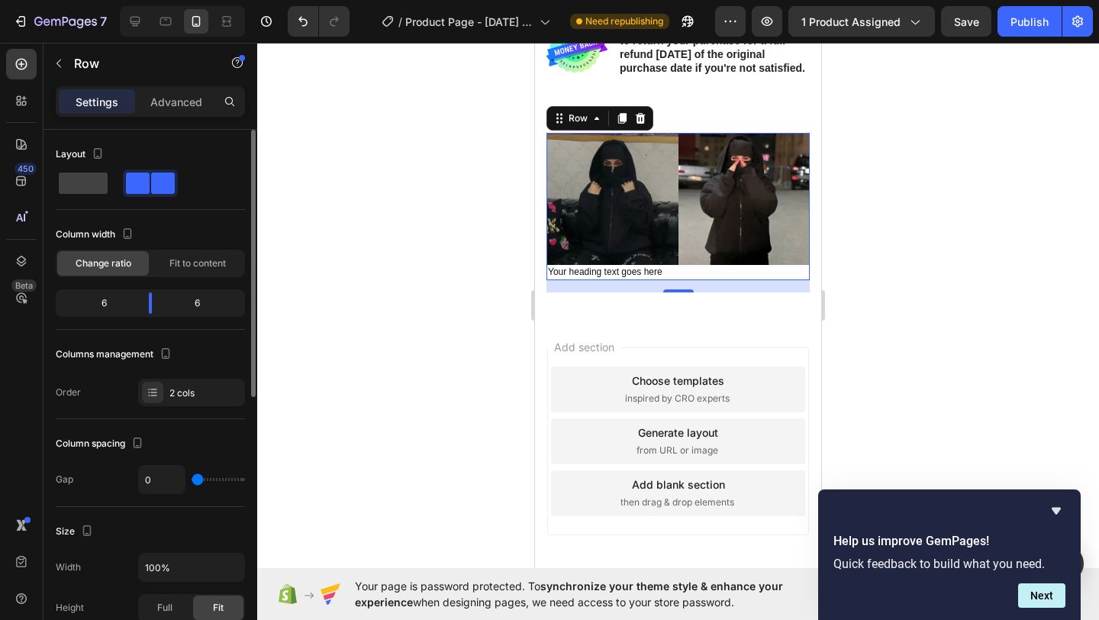
type input "1"
type input "2"
type input "4"
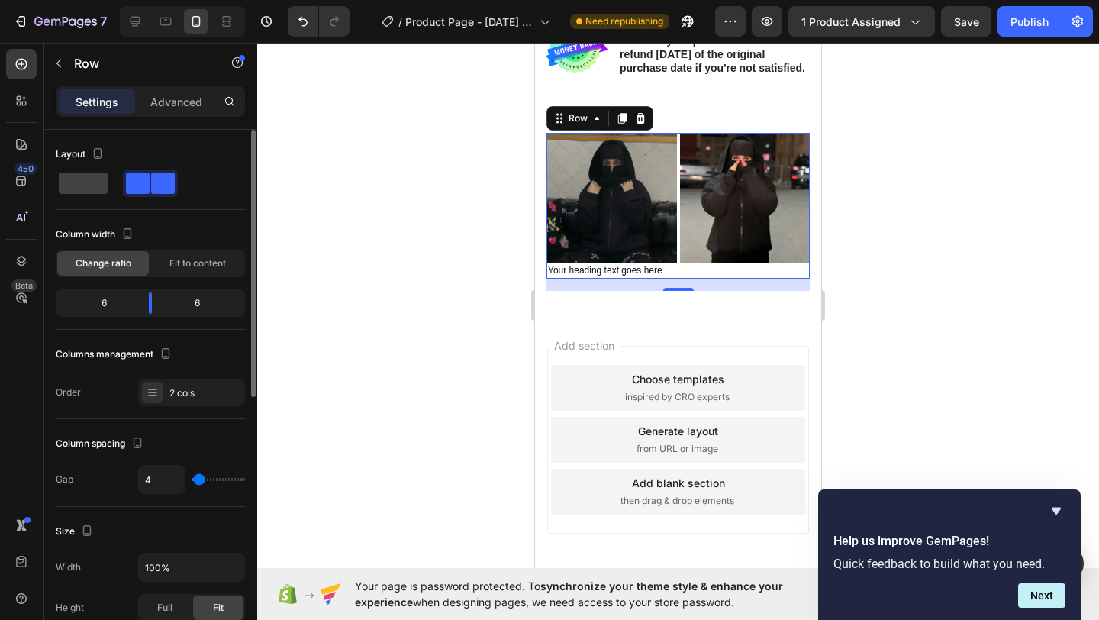
type input "6"
type input "5"
type input "4"
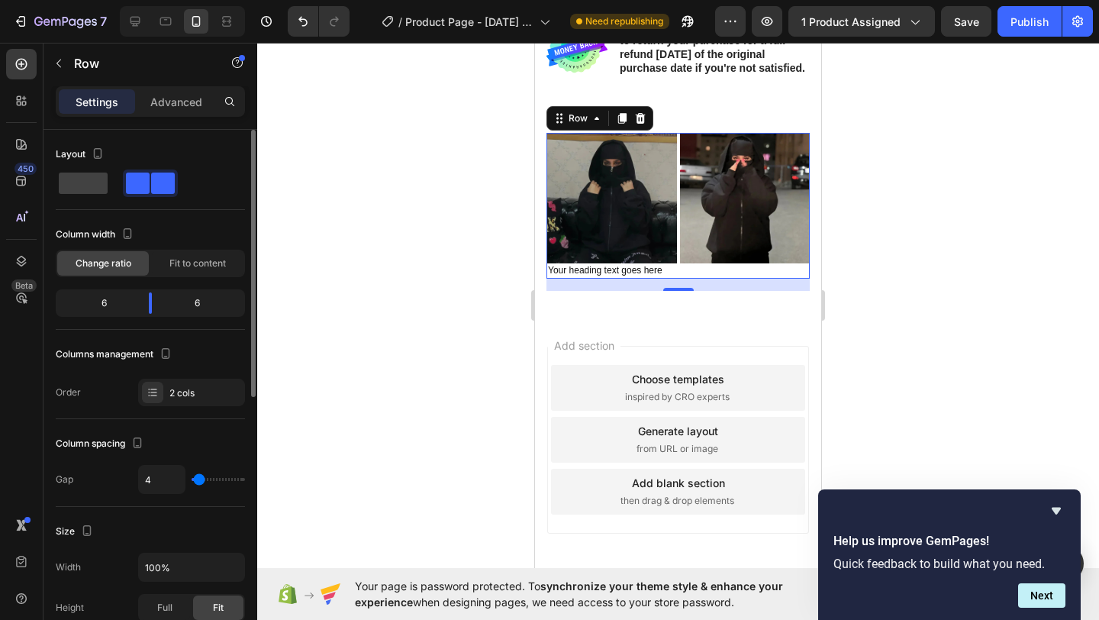
type input "4"
click at [198, 479] on input "range" at bounding box center [218, 479] width 53 height 3
click at [349, 405] on div at bounding box center [678, 331] width 842 height 577
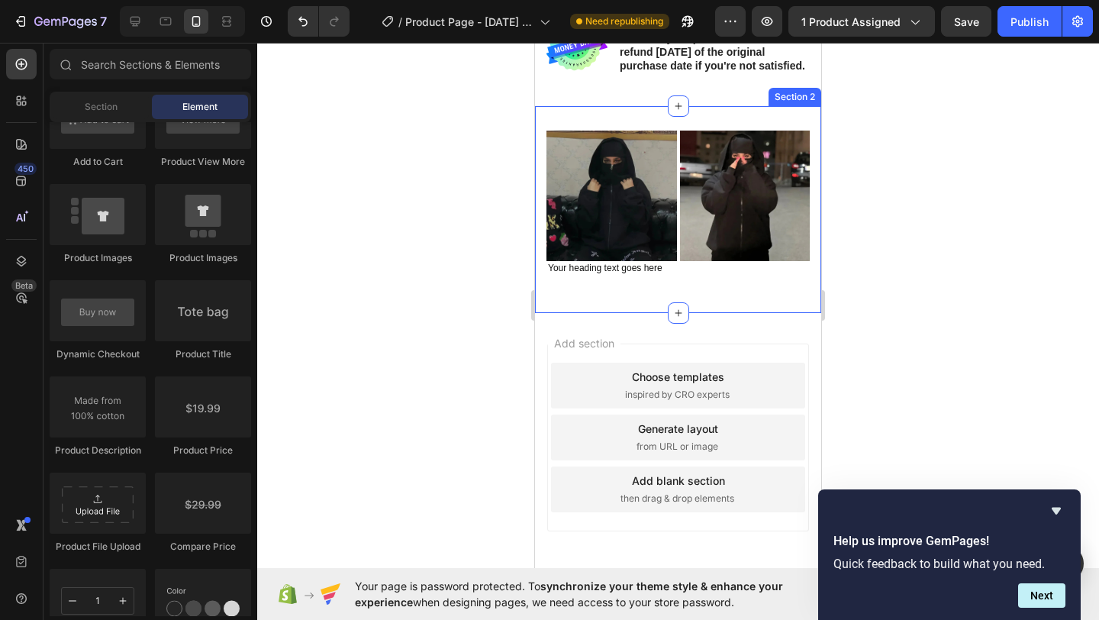
scroll to position [852, 0]
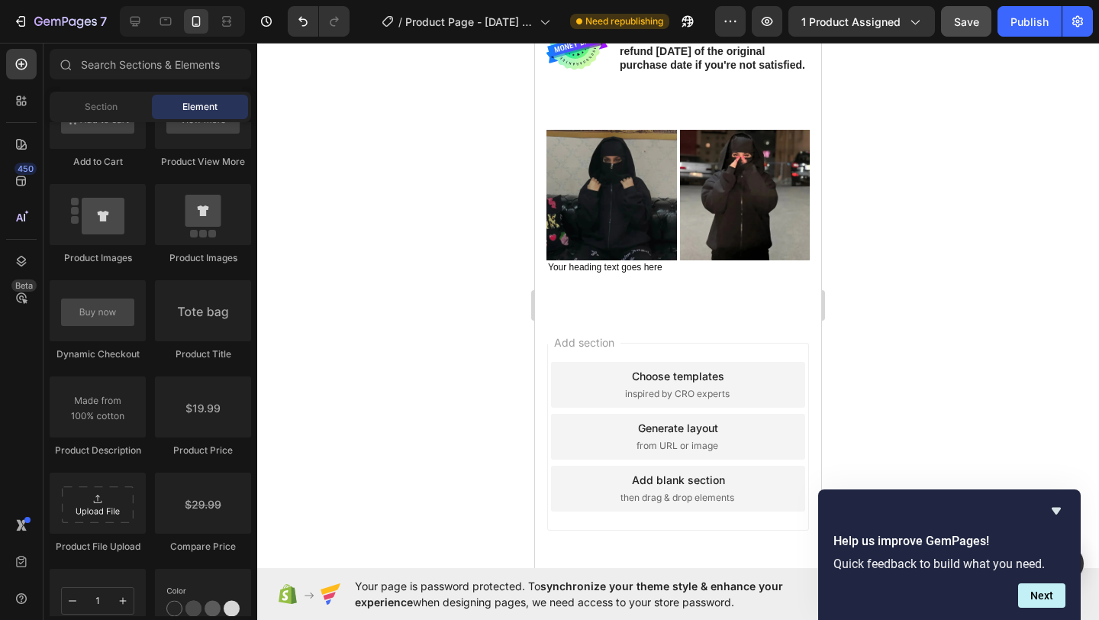
click at [948, 24] on button "Save" at bounding box center [966, 21] width 50 height 31
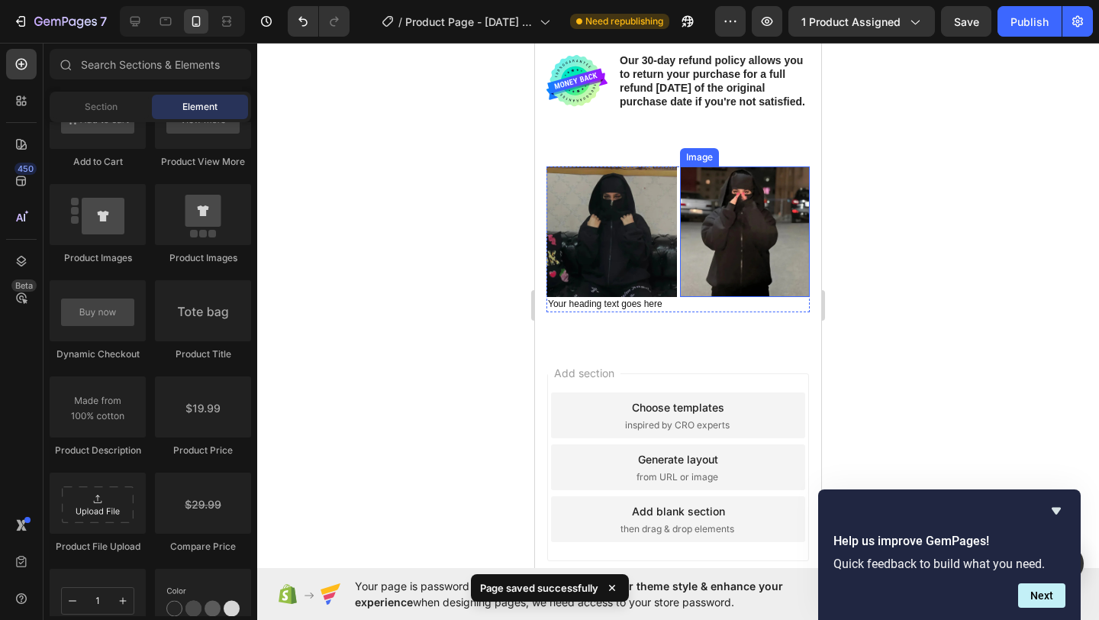
scroll to position [812, 0]
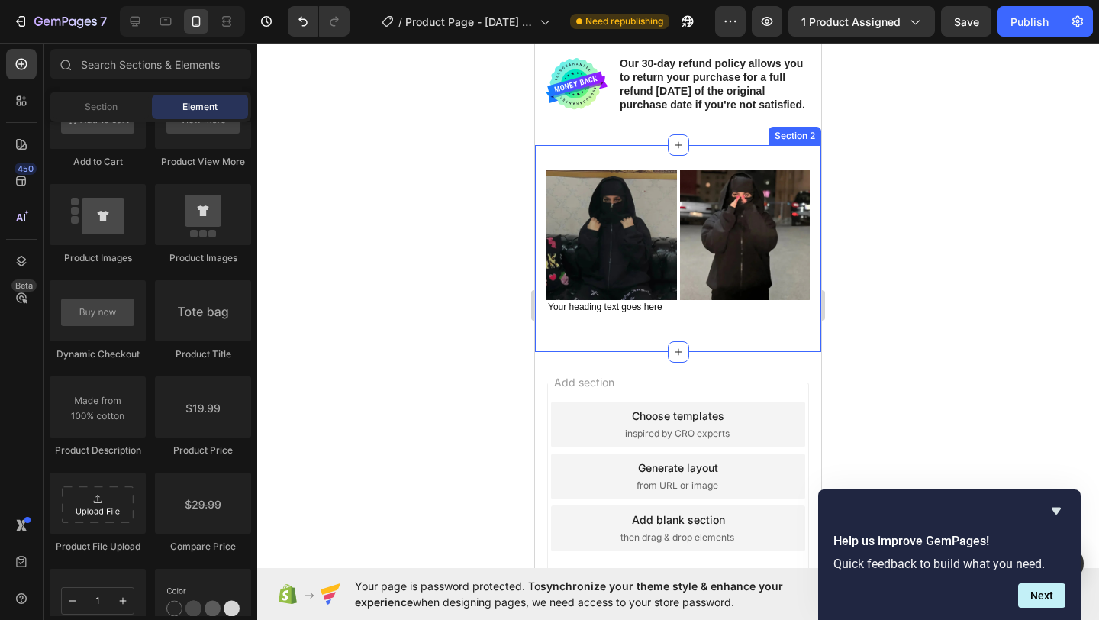
click at [671, 160] on div "Image Your heading text goes here Heading Image Row Section 2" at bounding box center [678, 248] width 286 height 206
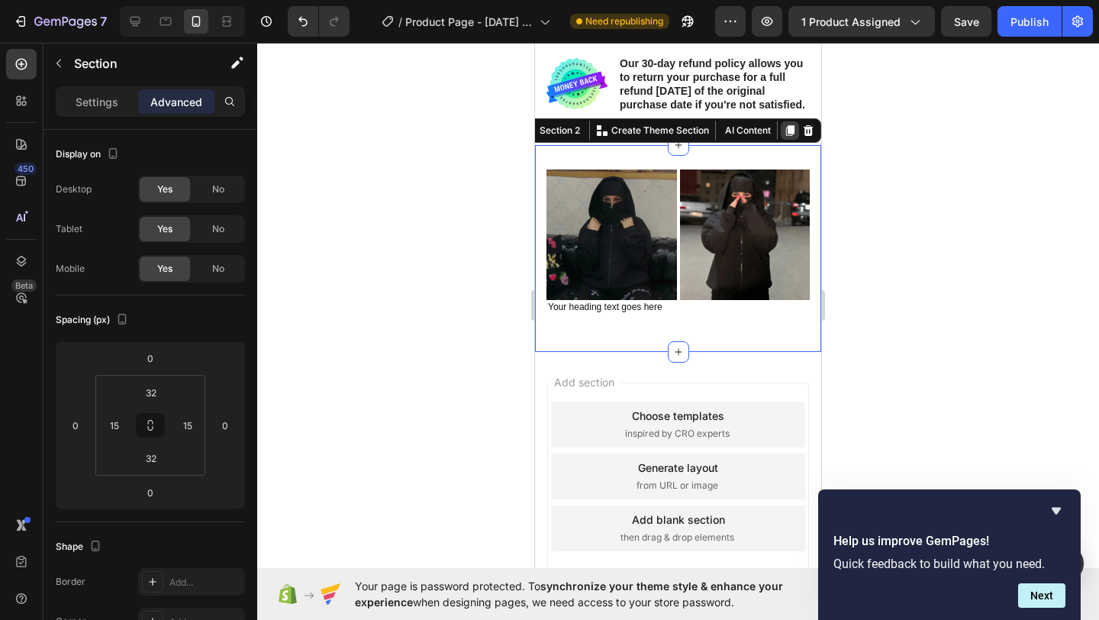
click at [786, 133] on icon at bounding box center [790, 131] width 8 height 11
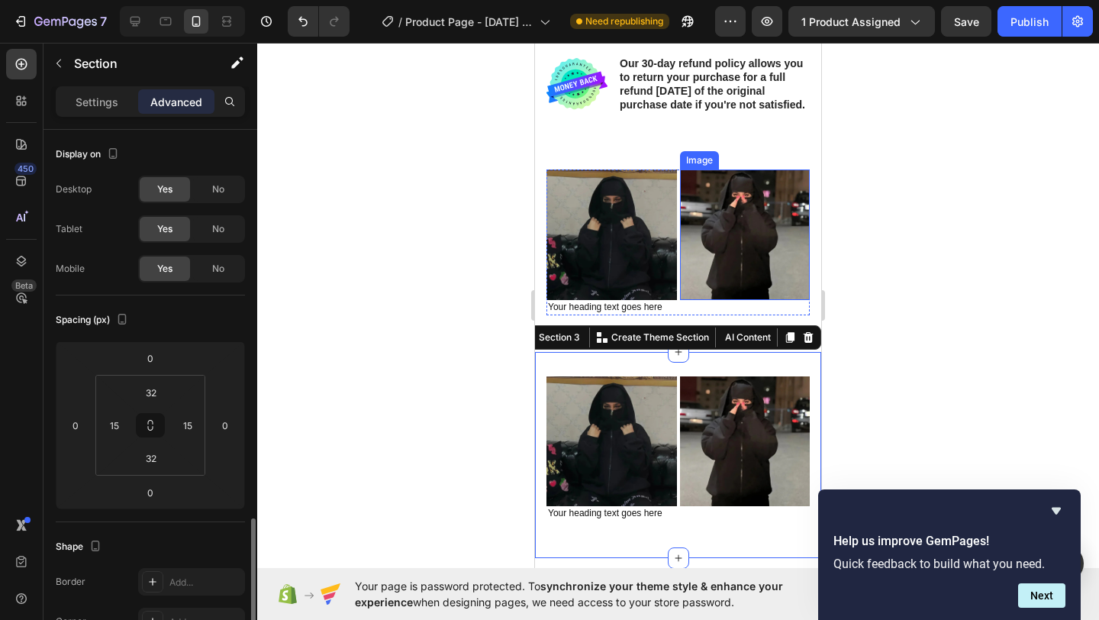
scroll to position [259, 0]
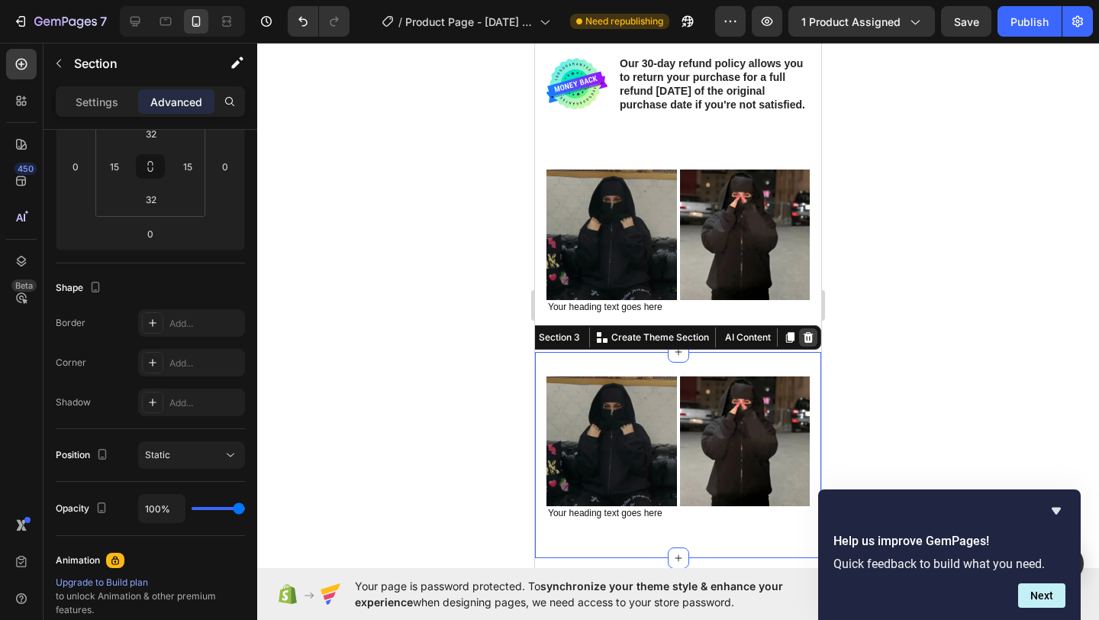
click at [803, 331] on icon at bounding box center [808, 336] width 10 height 11
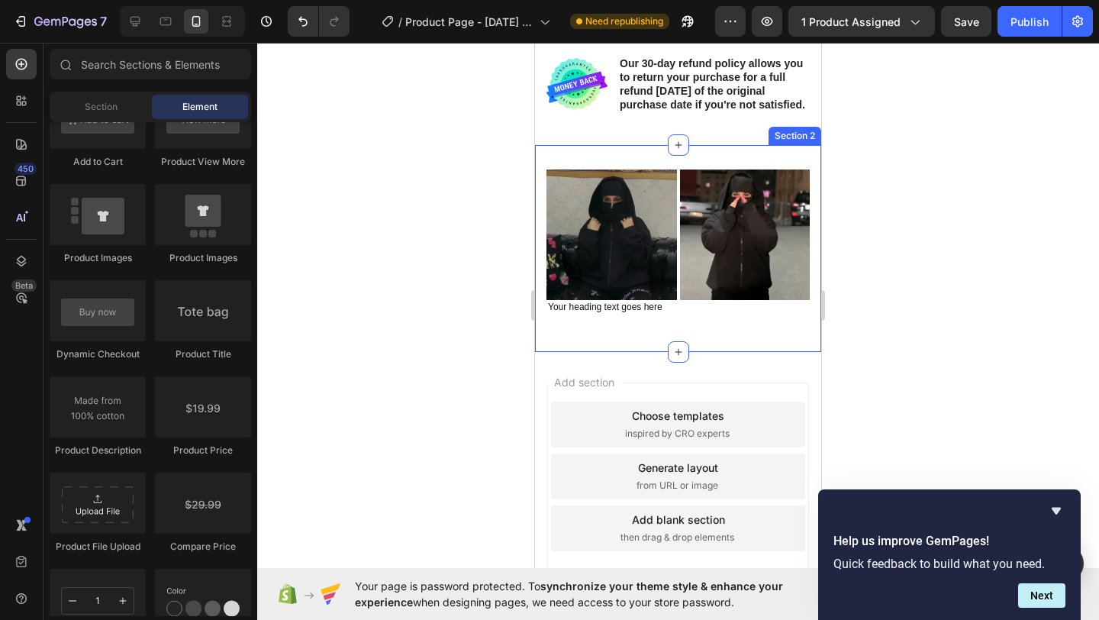
click at [713, 150] on div "Image Your heading text goes here Heading Image Row Section 2" at bounding box center [678, 248] width 286 height 206
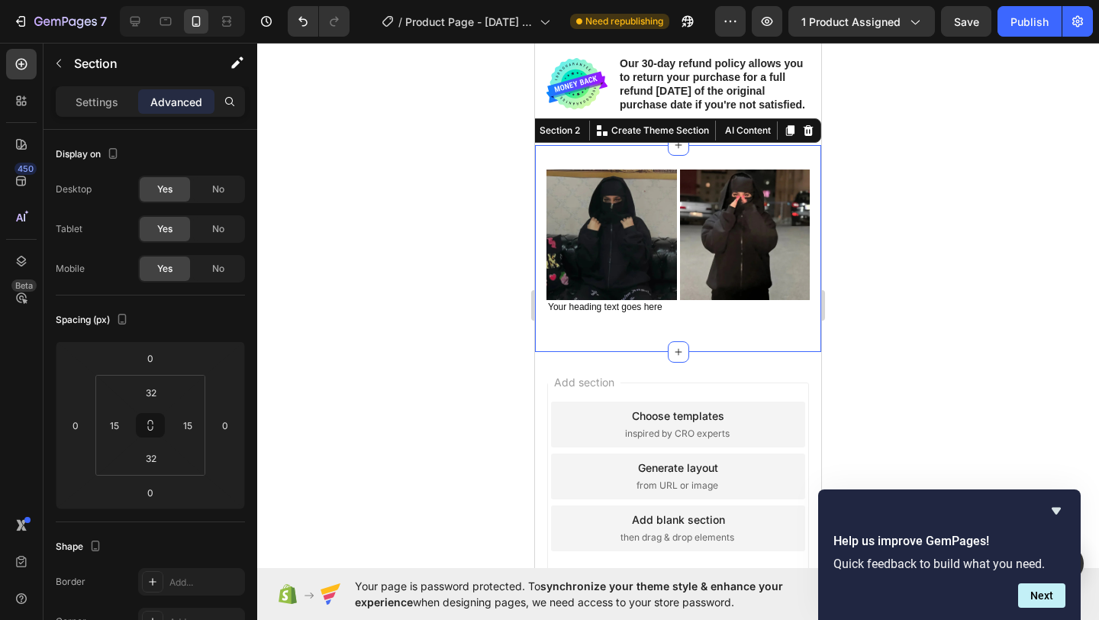
click at [781, 134] on div at bounding box center [790, 130] width 18 height 18
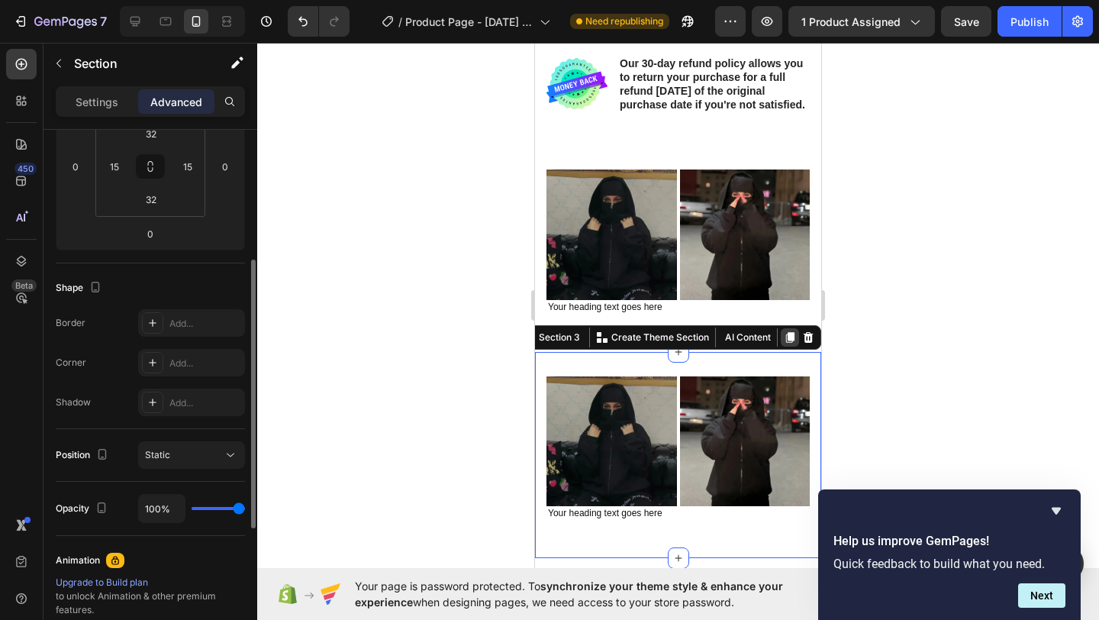
click at [786, 336] on icon at bounding box center [790, 337] width 8 height 11
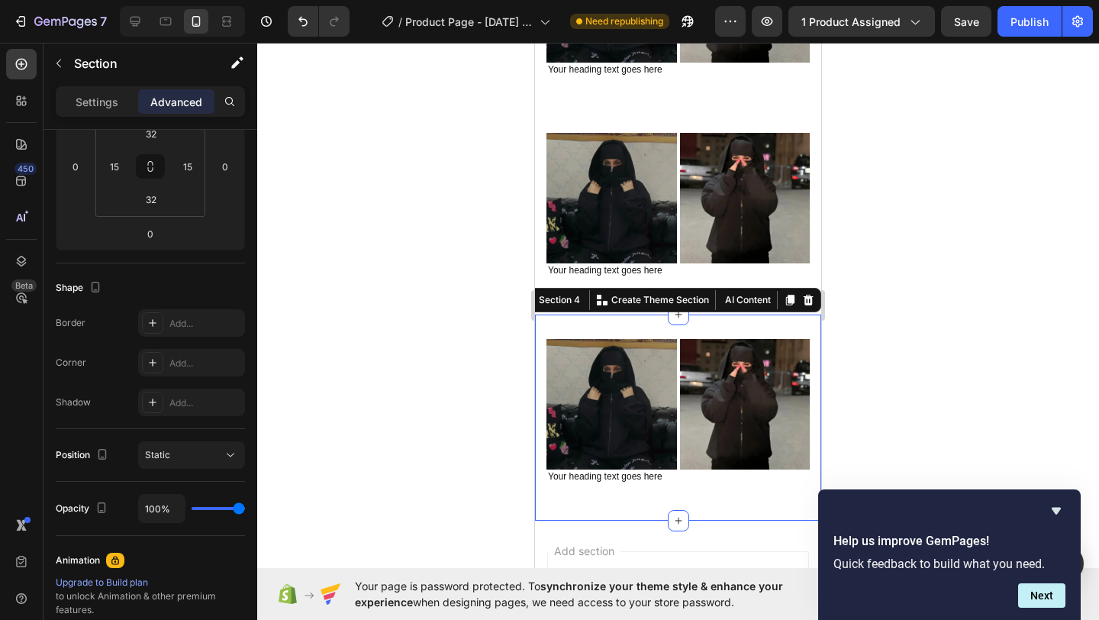
scroll to position [948, 0]
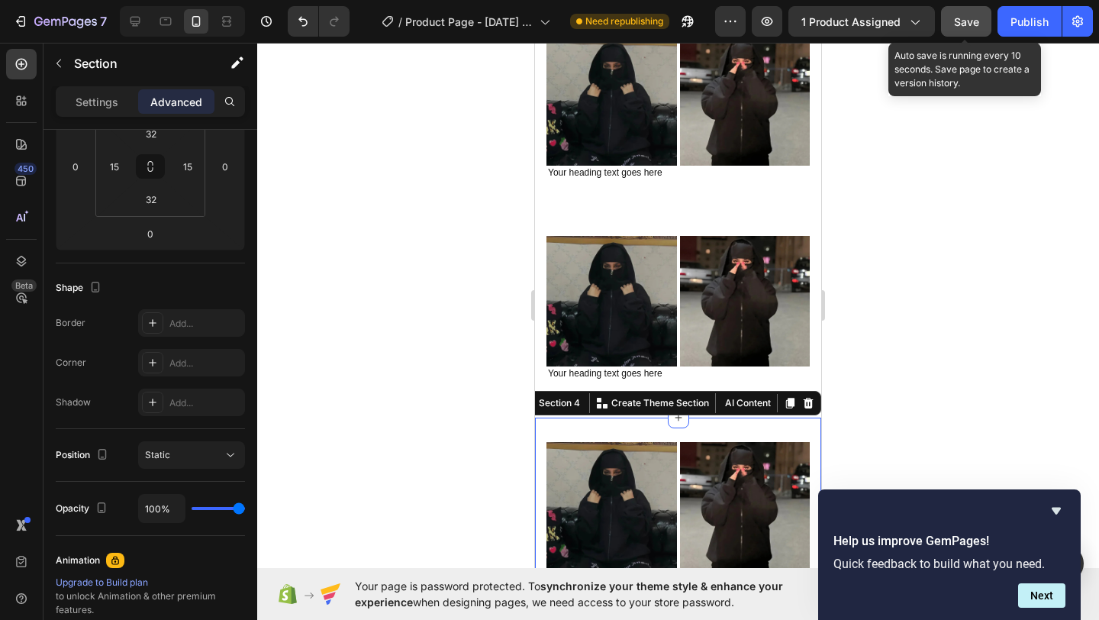
click at [965, 29] on button "Save" at bounding box center [966, 21] width 50 height 31
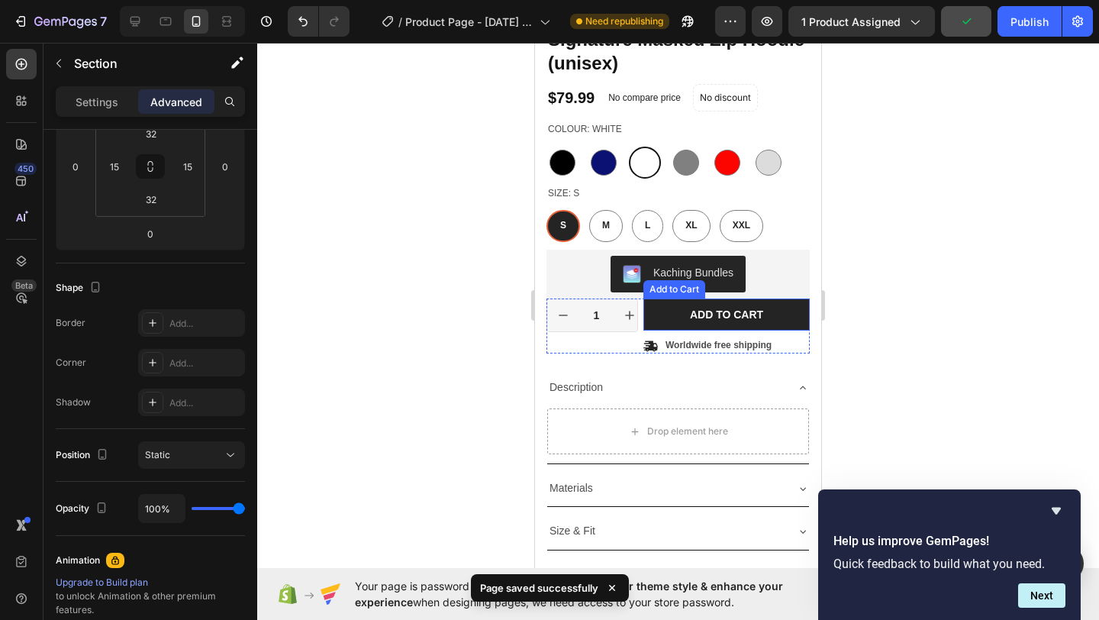
scroll to position [356, 0]
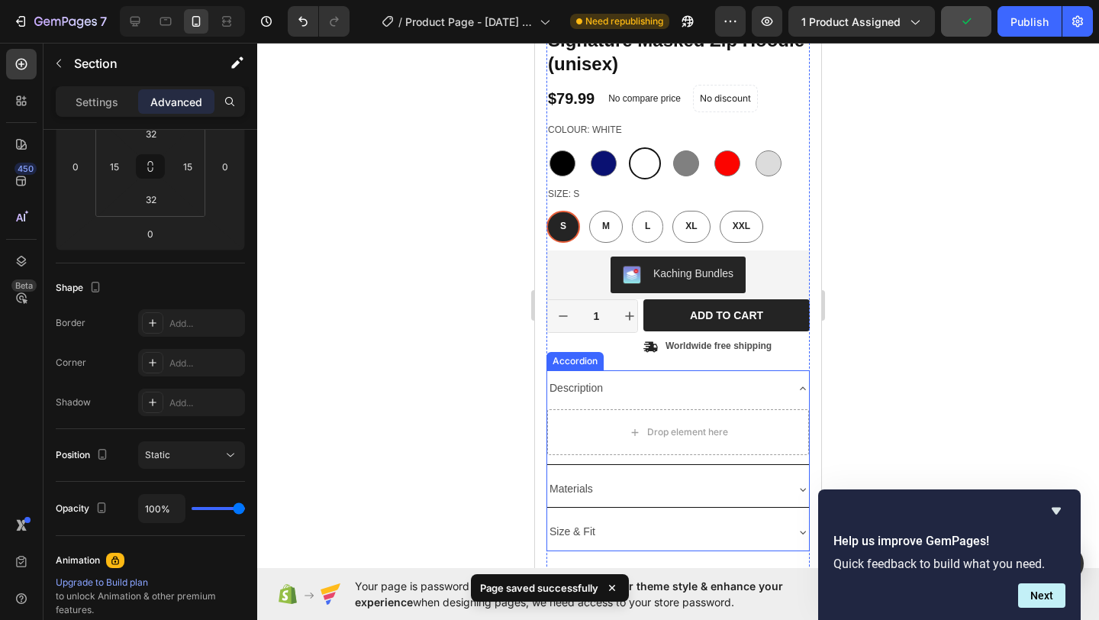
click at [752, 378] on div "Description" at bounding box center [665, 388] width 237 height 24
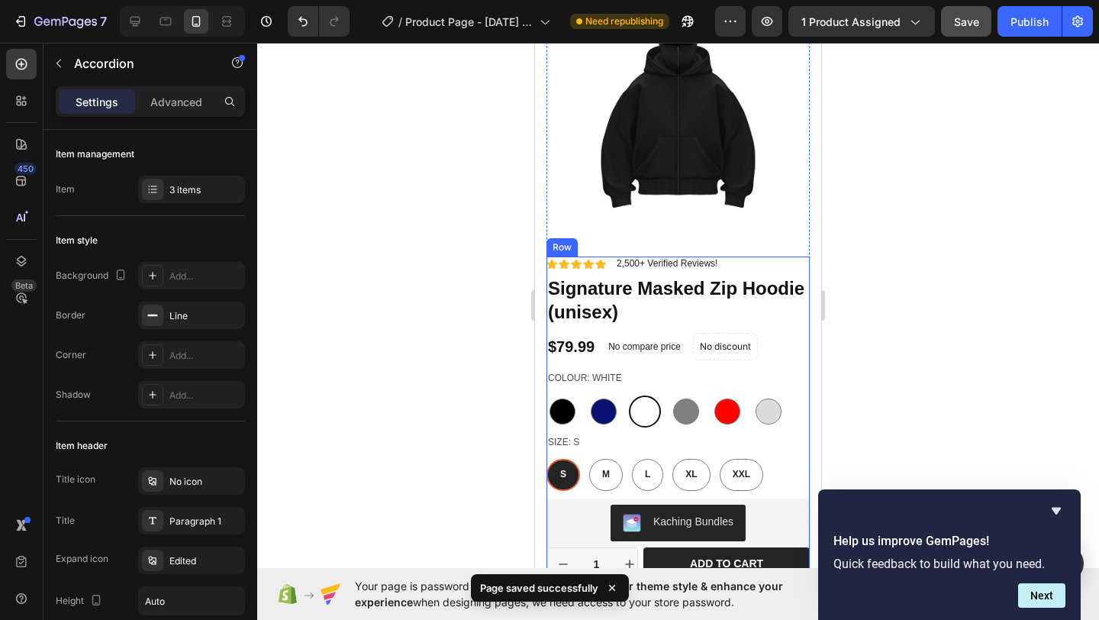
scroll to position [0, 0]
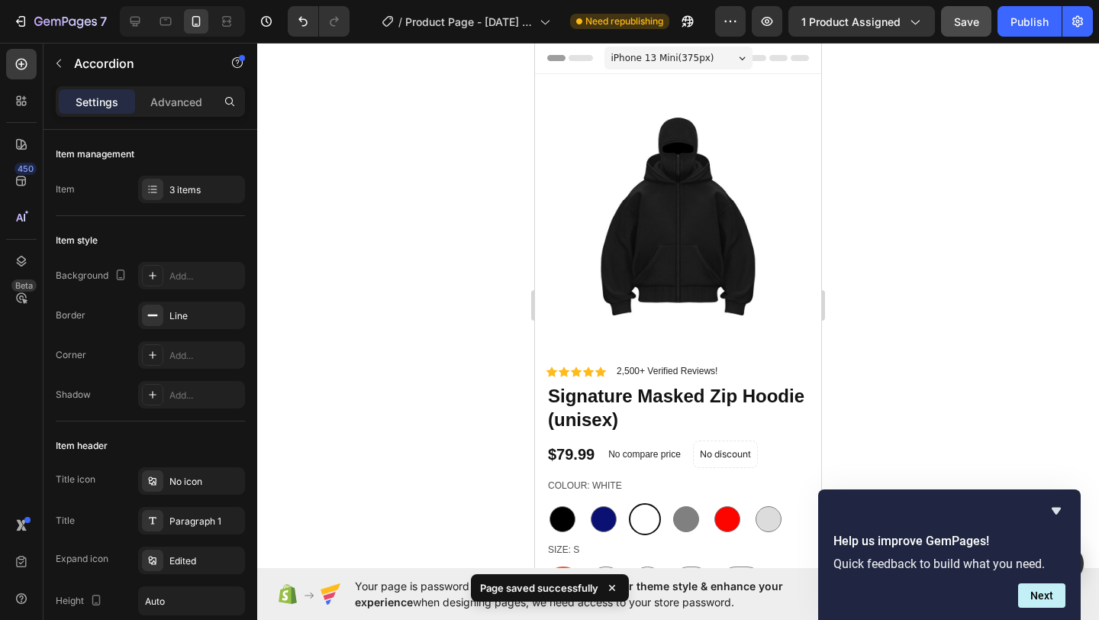
click at [958, 34] on button "Save" at bounding box center [966, 21] width 50 height 31
